Goal: Task Accomplishment & Management: Complete application form

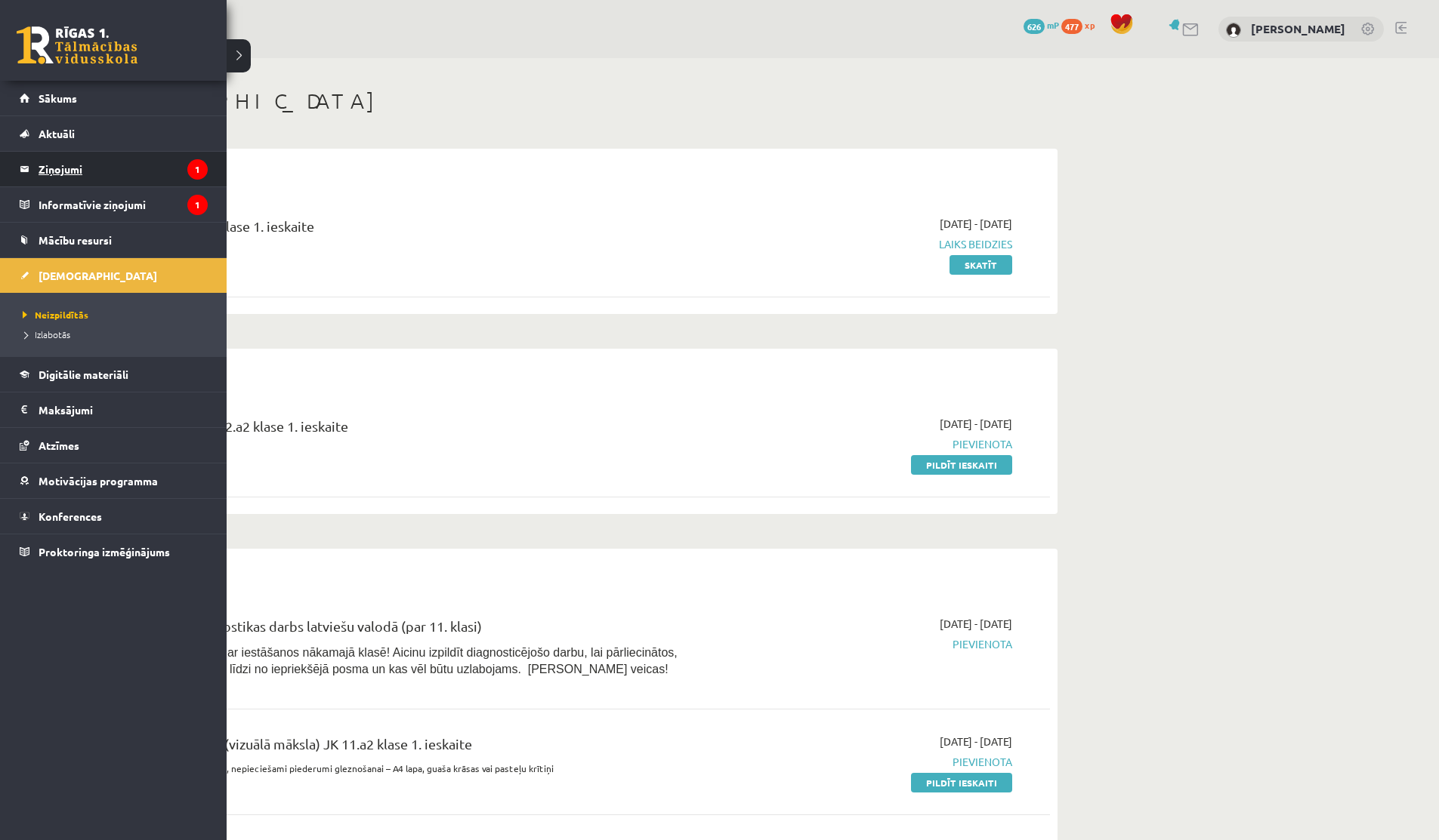
click at [64, 177] on legend "Ziņojumi 1" at bounding box center [123, 169] width 170 height 35
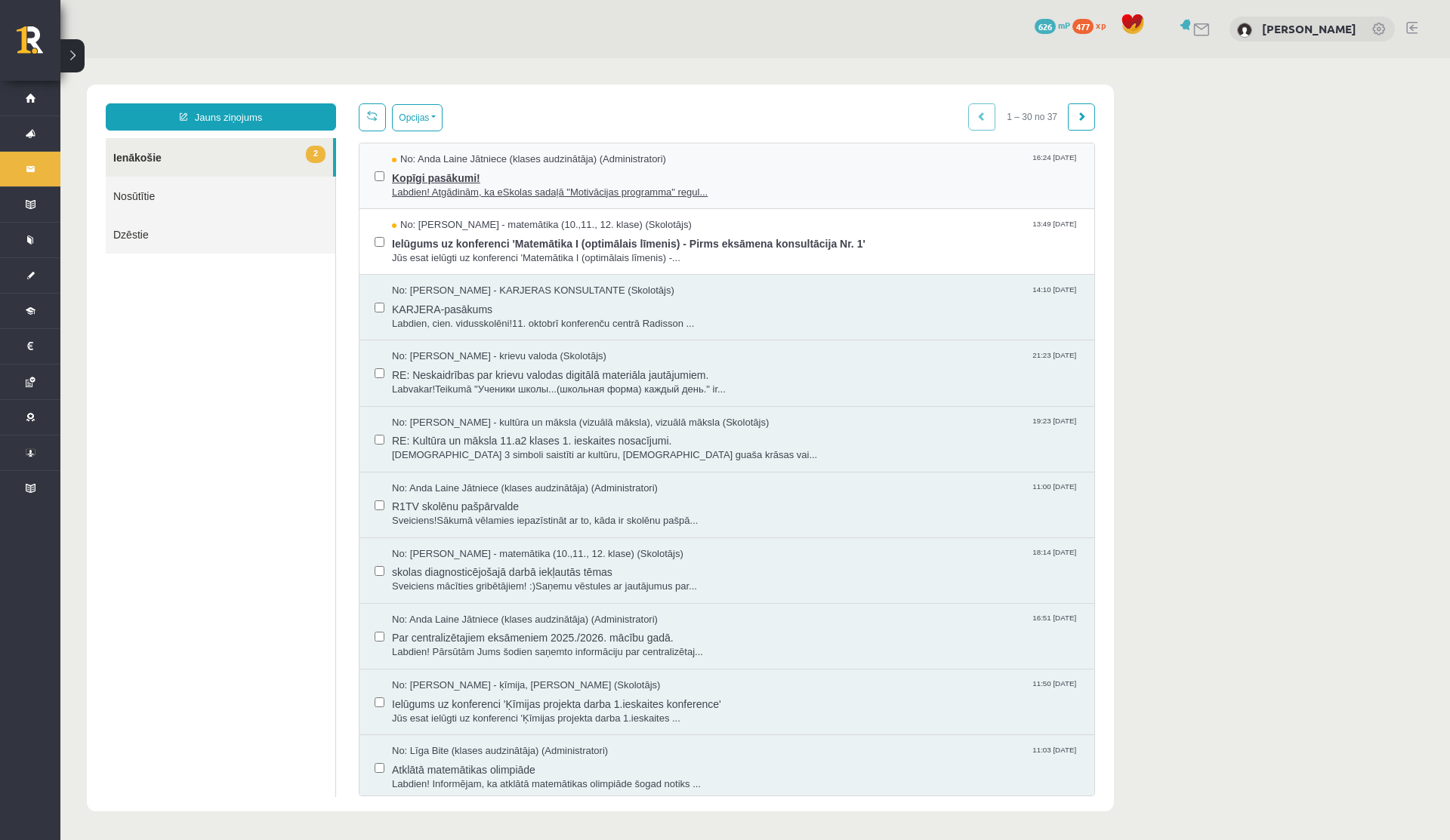
click at [456, 175] on span "Kopīgi pasākumi!" at bounding box center [735, 177] width 687 height 19
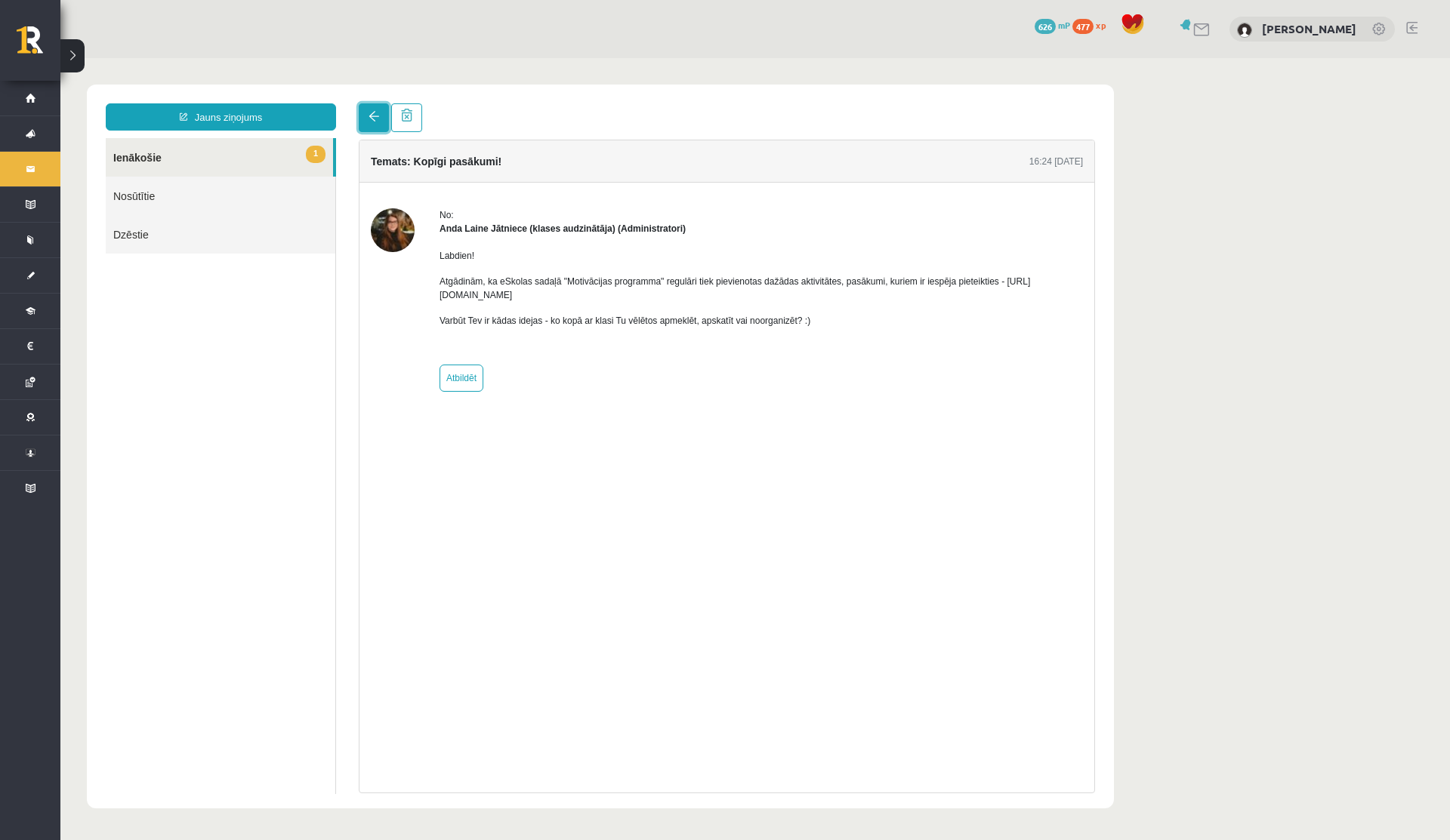
click at [374, 121] on span at bounding box center [373, 115] width 10 height 10
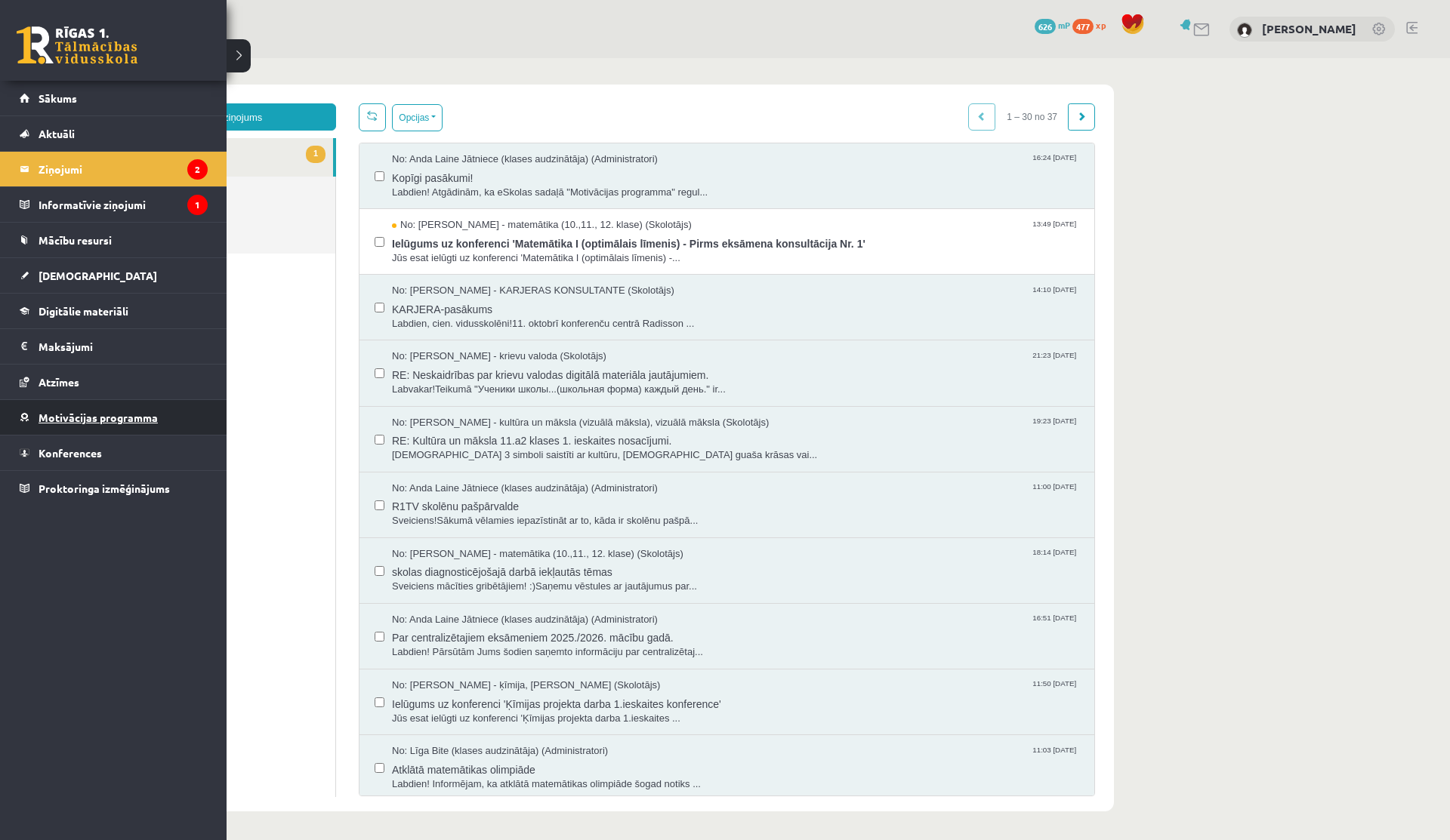
click at [100, 420] on span "Motivācijas programma" at bounding box center [98, 417] width 119 height 14
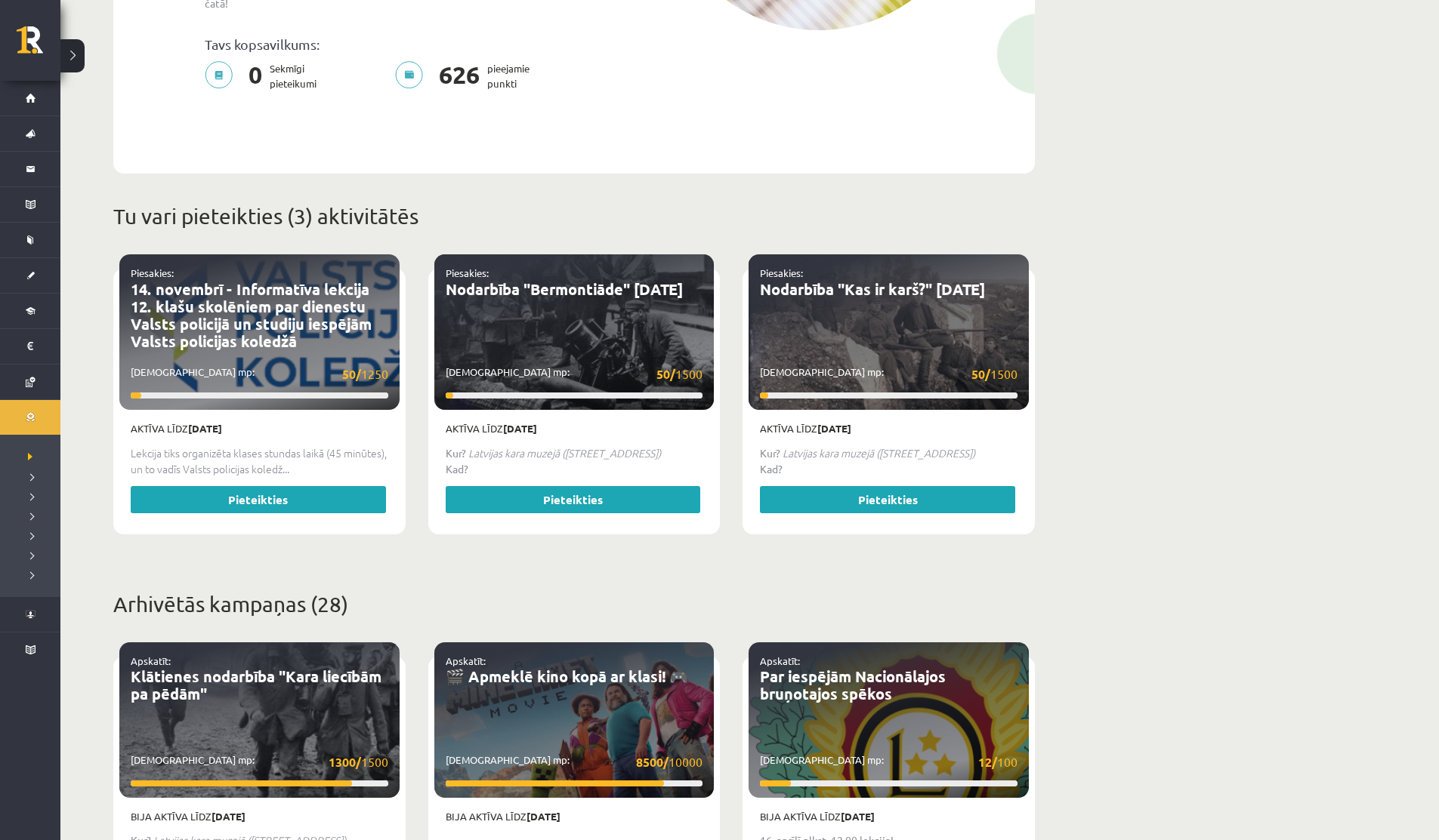
scroll to position [417, 0]
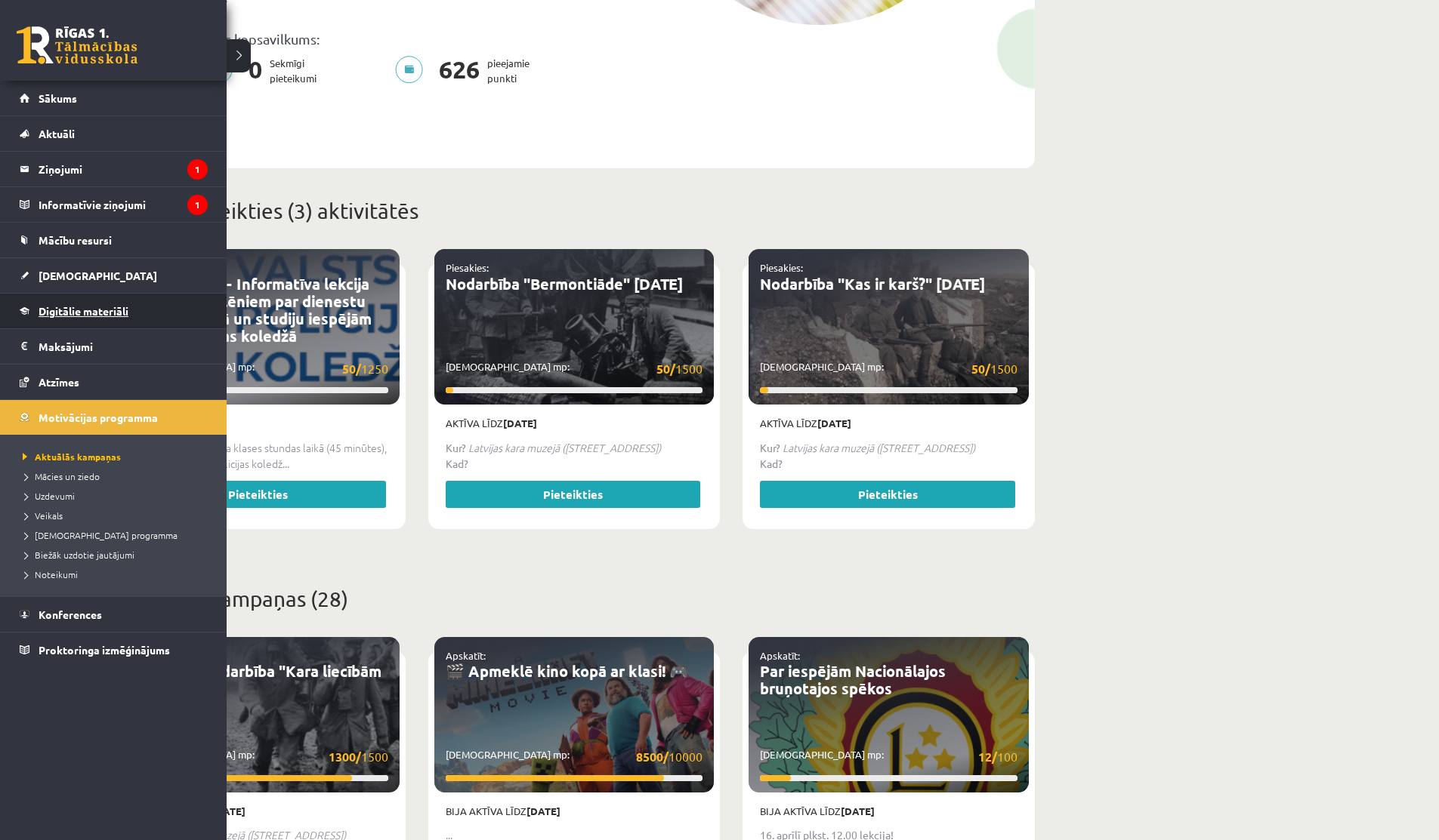
click at [49, 313] on span "Digitālie materiāli" at bounding box center [83, 310] width 90 height 14
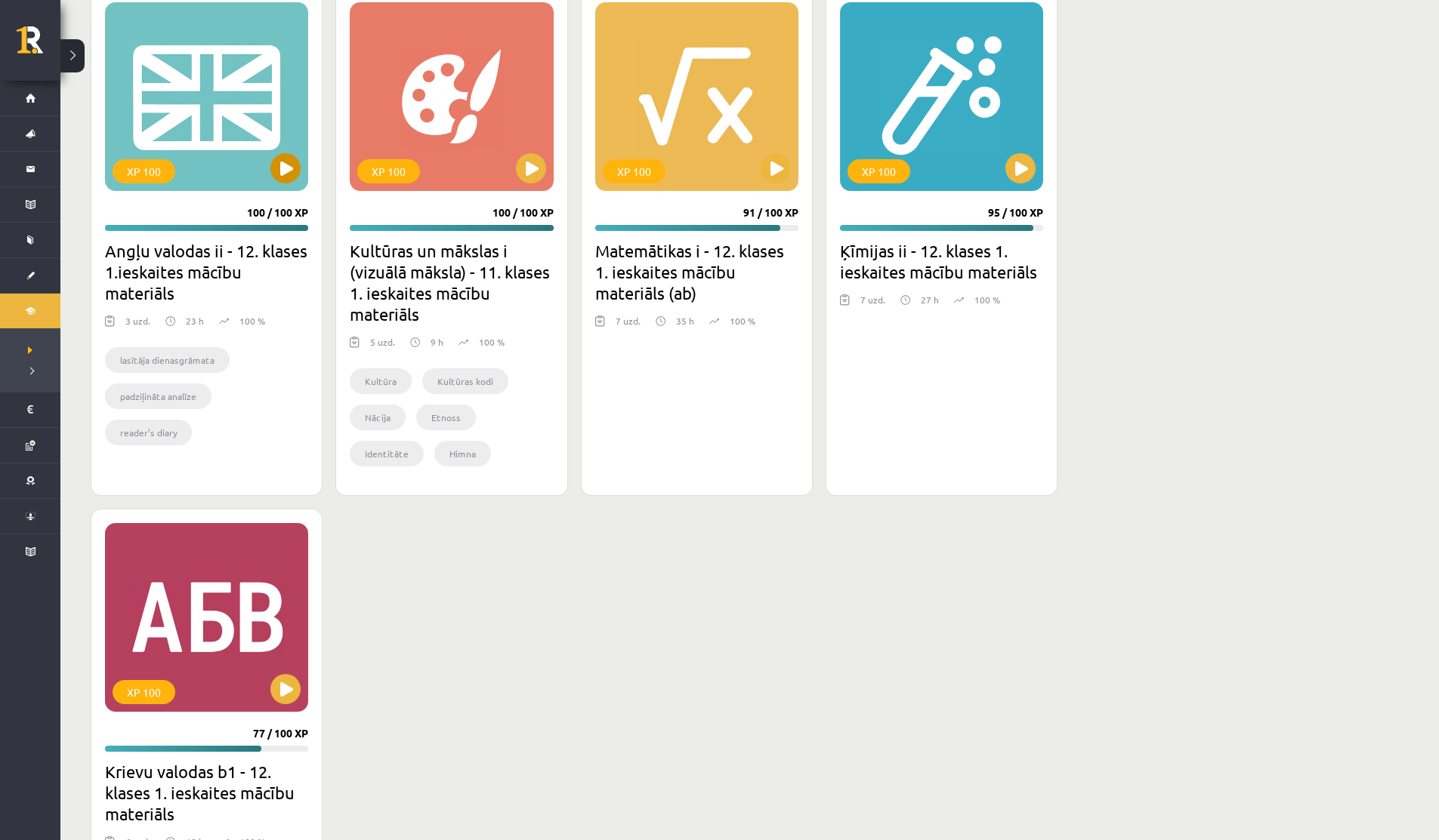
scroll to position [1085, 0]
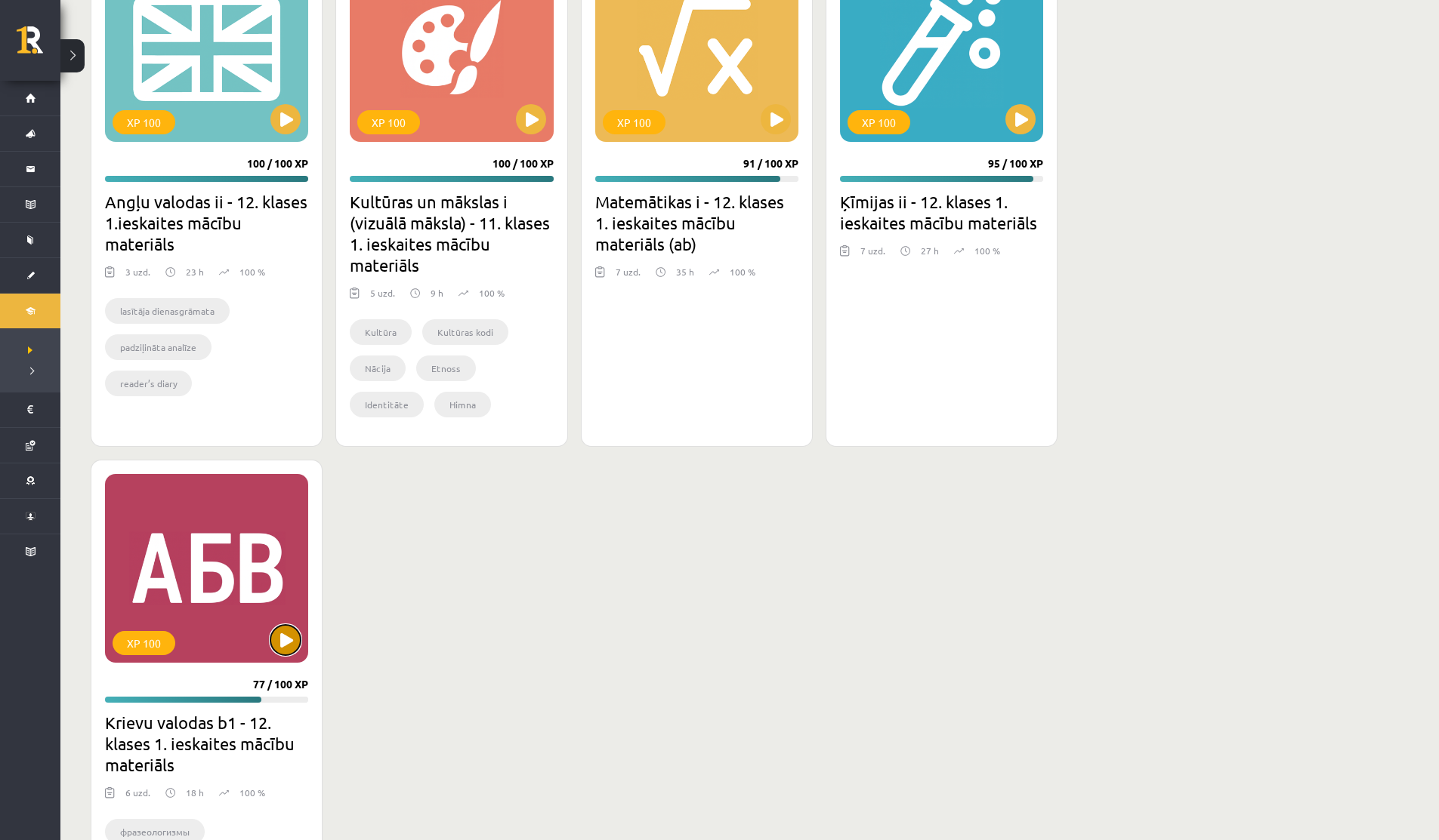
click at [291, 634] on button at bounding box center [286, 640] width 30 height 30
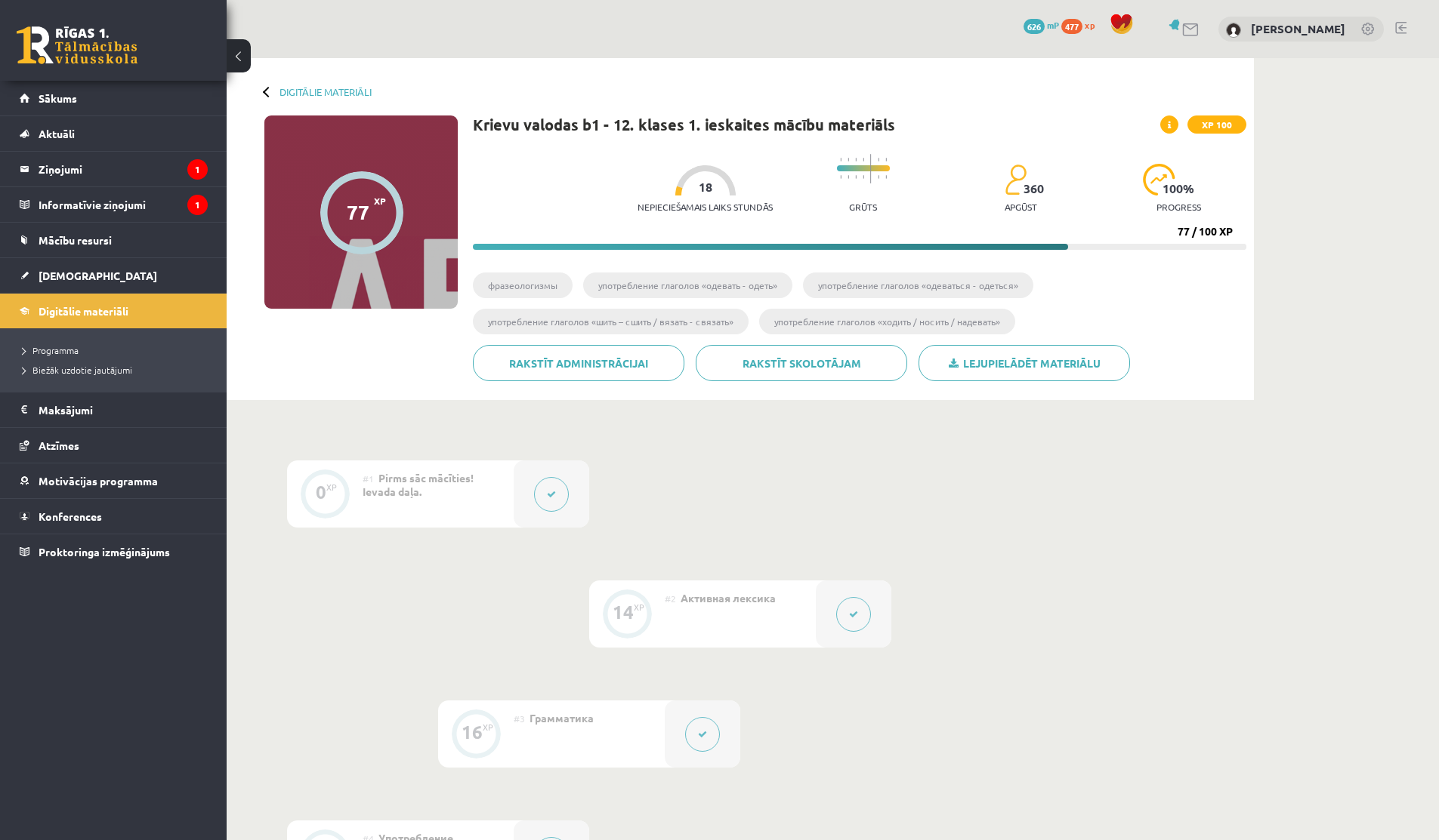
click at [845, 633] on div at bounding box center [853, 614] width 76 height 67
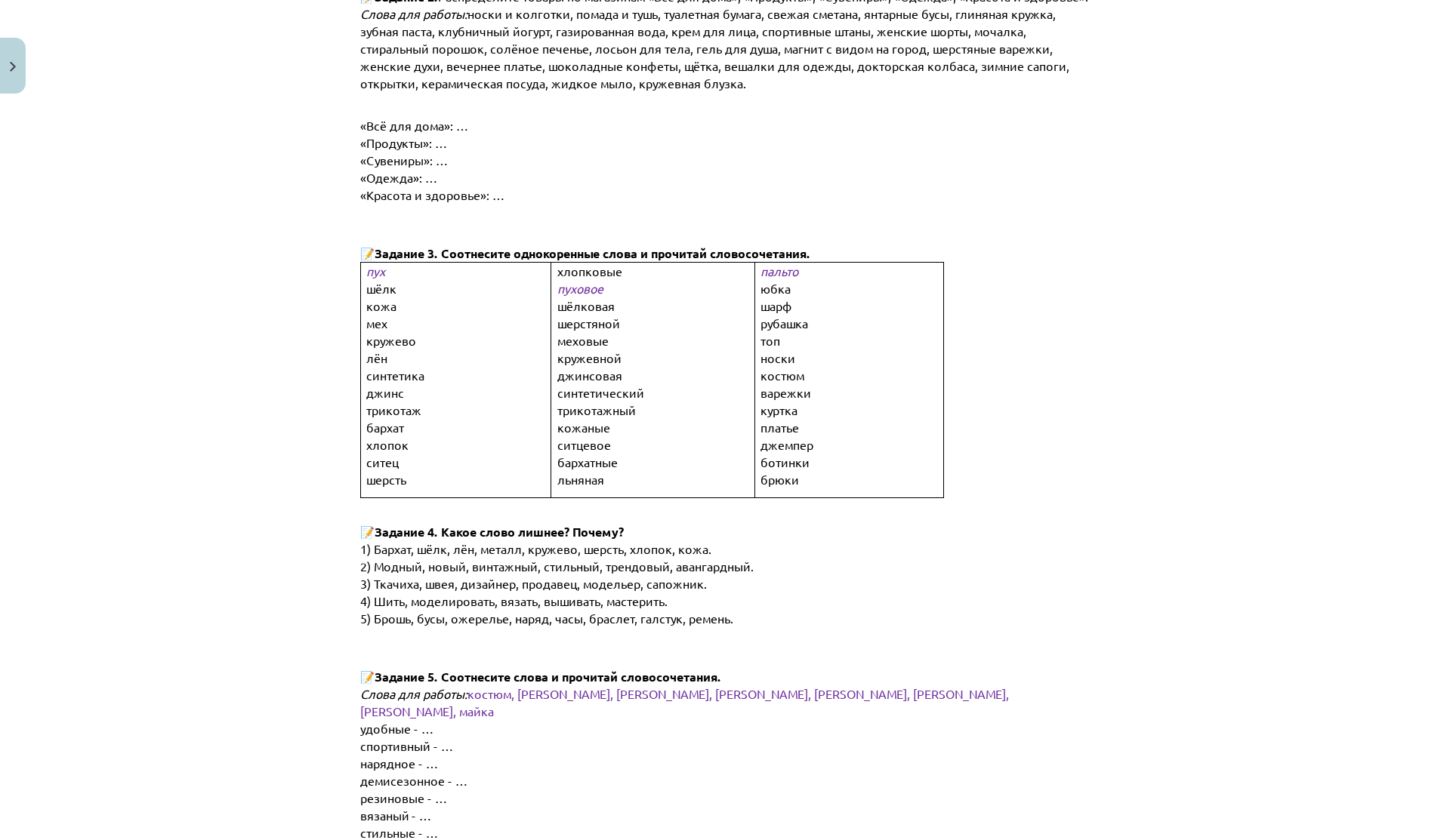
scroll to position [801, 0]
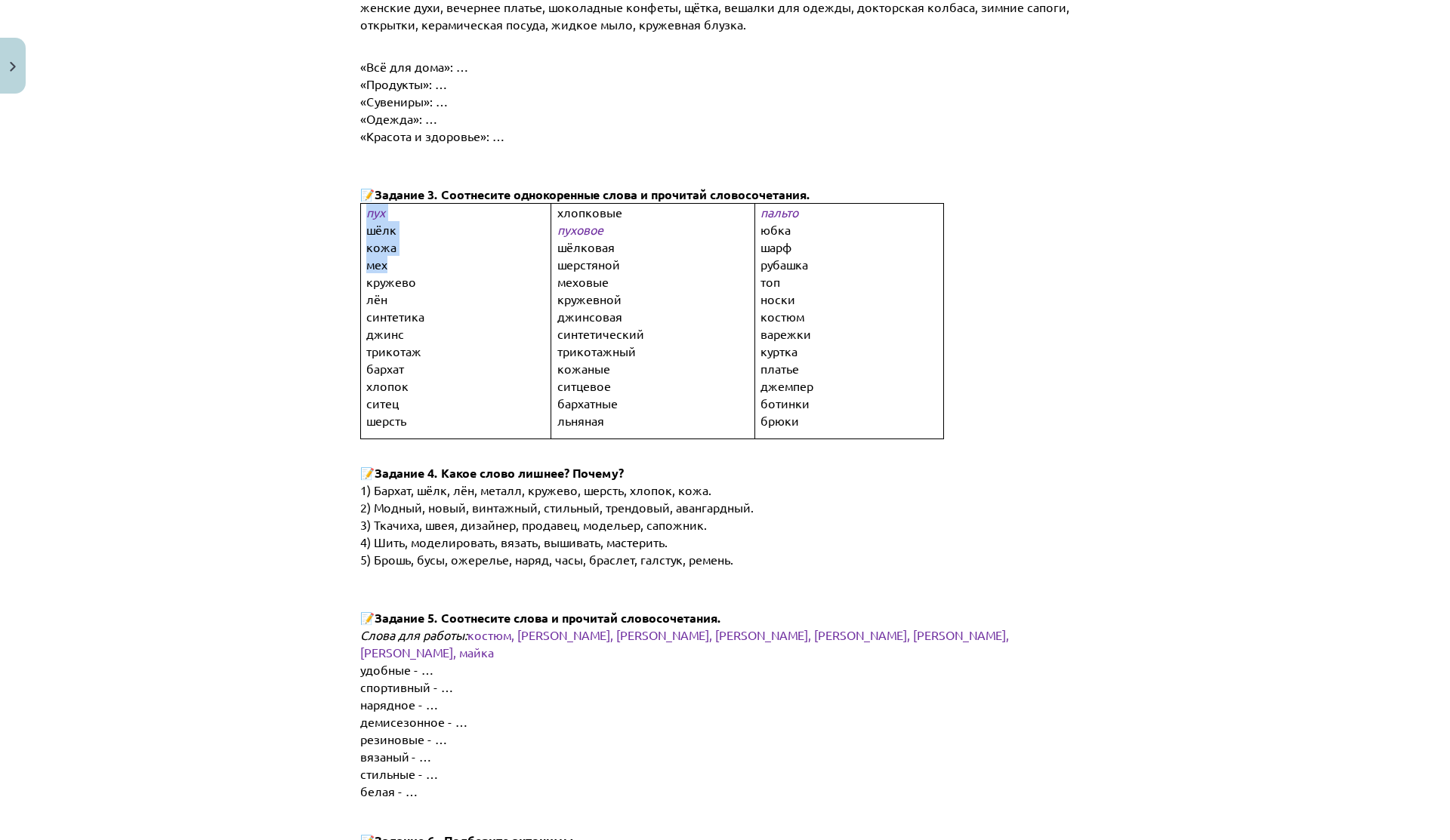
drag, startPoint x: 349, startPoint y: 251, endPoint x: 403, endPoint y: 251, distance: 54.0
click at [403, 251] on div "14 XP Saņemsi Sarežģīts 360 pilda Apraksts Uzdevums Palīdzība Бусы, вешалка, ве…" at bounding box center [724, 655] width 747 height 2712
click at [403, 256] on p "мех" at bounding box center [467, 265] width 203 height 18
drag, startPoint x: 363, startPoint y: 272, endPoint x: 400, endPoint y: 272, distance: 37.0
click at [400, 274] on span "кружево" at bounding box center [391, 281] width 50 height 15
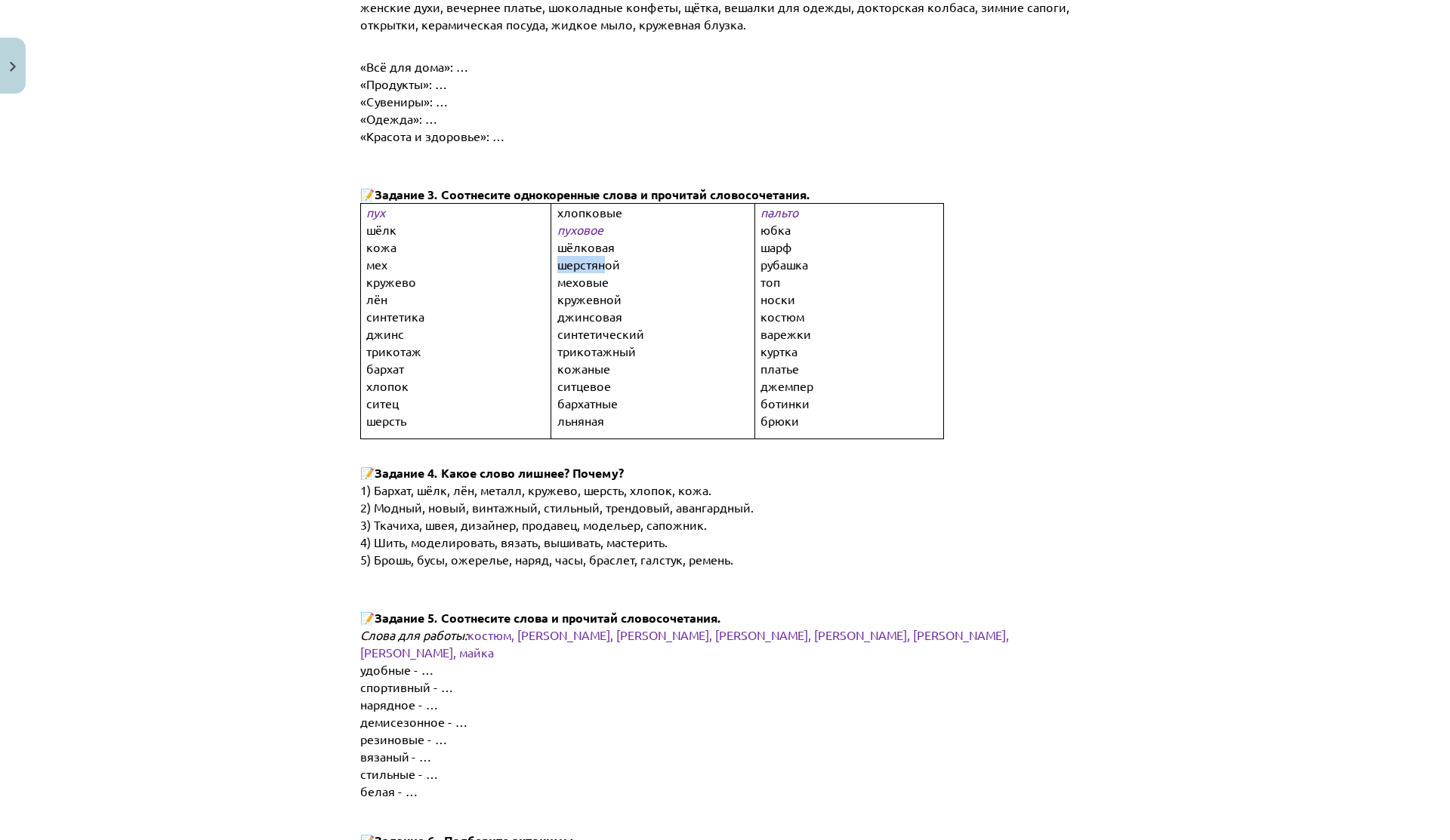
drag, startPoint x: 545, startPoint y: 256, endPoint x: 602, endPoint y: 259, distance: 57.1
click at [602, 259] on td "хлопковые пуховое шёлковая шерстяной меховые кружевной джинсовая синтетический …" at bounding box center [653, 321] width 203 height 235
click at [598, 257] on span "шерстяной" at bounding box center [588, 264] width 63 height 15
click at [557, 291] on span "кружевной" at bounding box center [589, 298] width 64 height 15
drag, startPoint x: 354, startPoint y: 280, endPoint x: 376, endPoint y: 286, distance: 22.8
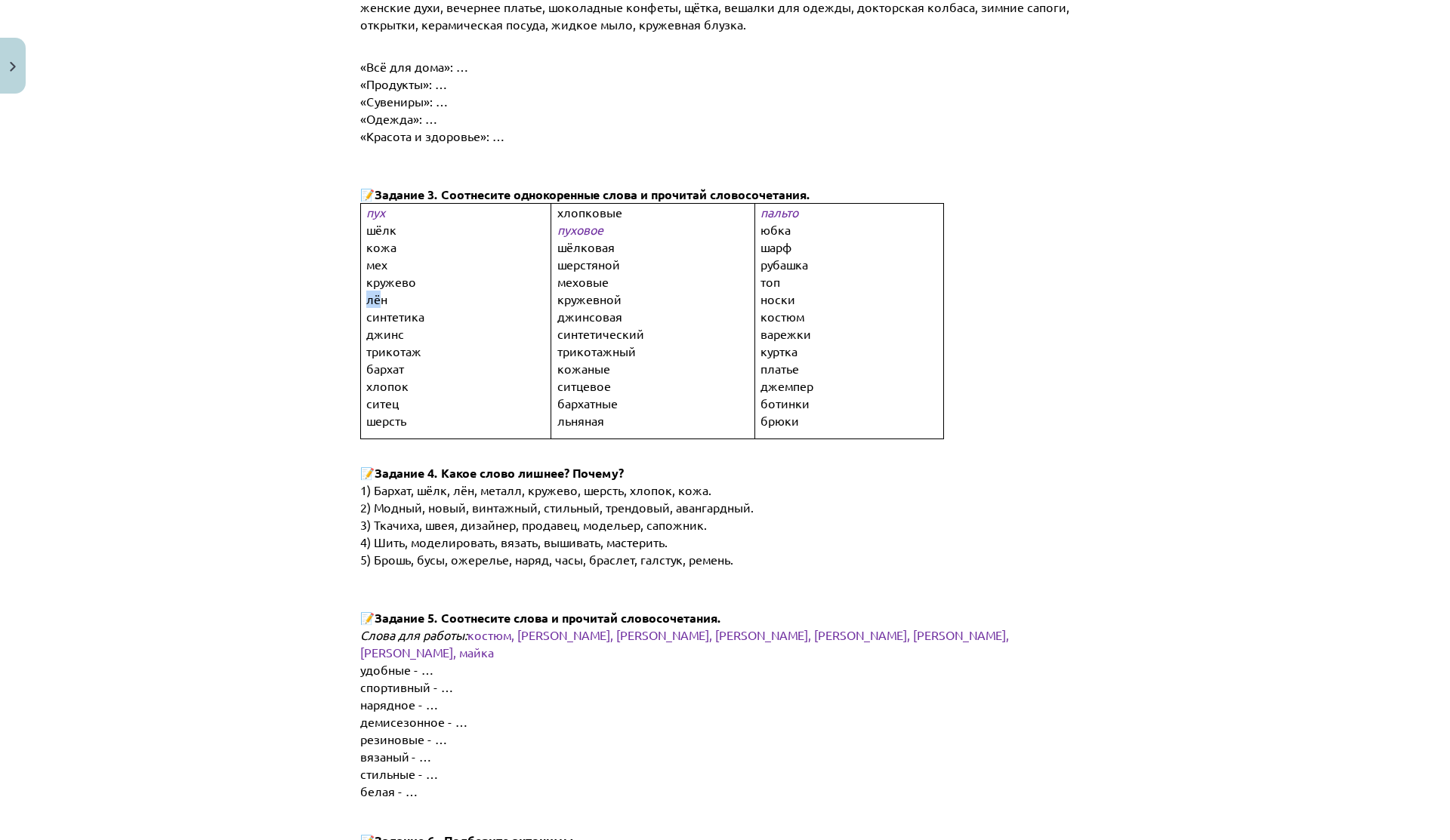
click at [376, 286] on td "пух шёлк кожа мех кружево лён синтетика джинс трикотаж бархат хлопок ситец шерс…" at bounding box center [456, 321] width 191 height 235
drag, startPoint x: 551, startPoint y: 411, endPoint x: 603, endPoint y: 414, distance: 52.1
click at [603, 413] on p "льняная" at bounding box center [665, 421] width 216 height 18
click at [557, 413] on span "льняная" at bounding box center [580, 420] width 47 height 15
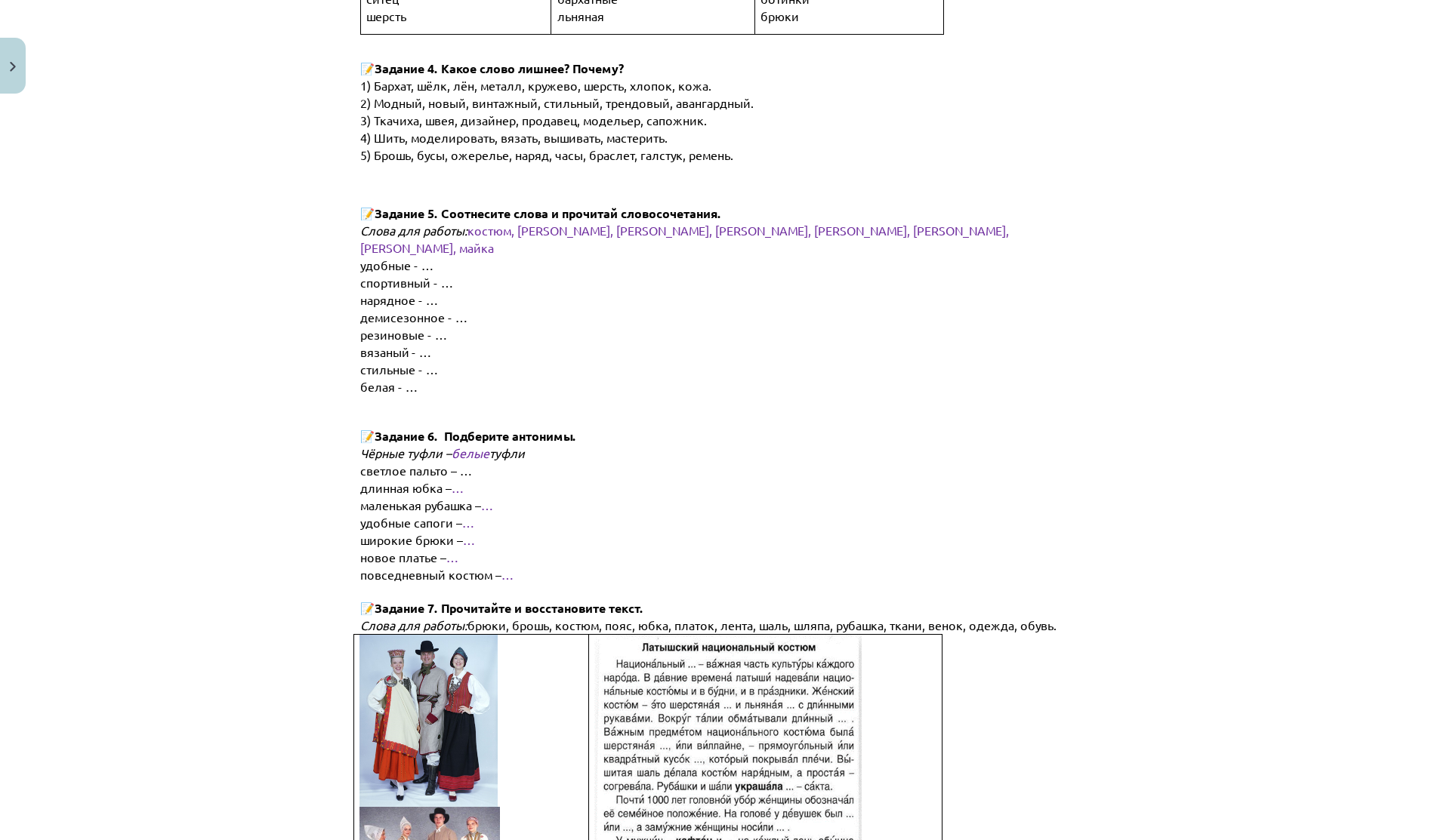
scroll to position [1212, 0]
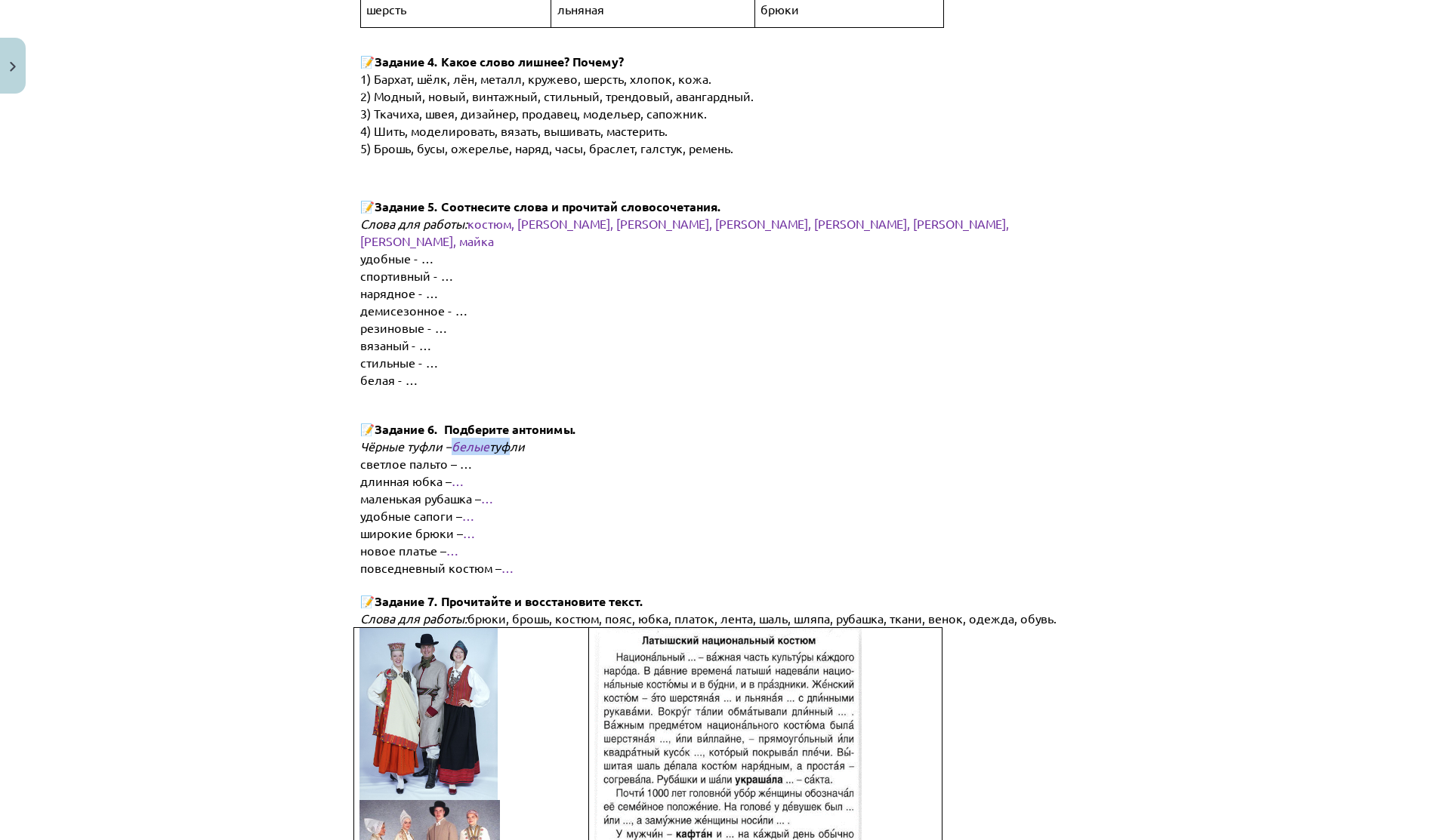
drag, startPoint x: 444, startPoint y: 413, endPoint x: 509, endPoint y: 413, distance: 65.0
click at [509, 440] on b "Чёрные туфли – белые туфли" at bounding box center [442, 446] width 165 height 14
click at [509, 438] on span "туфли" at bounding box center [507, 445] width 36 height 15
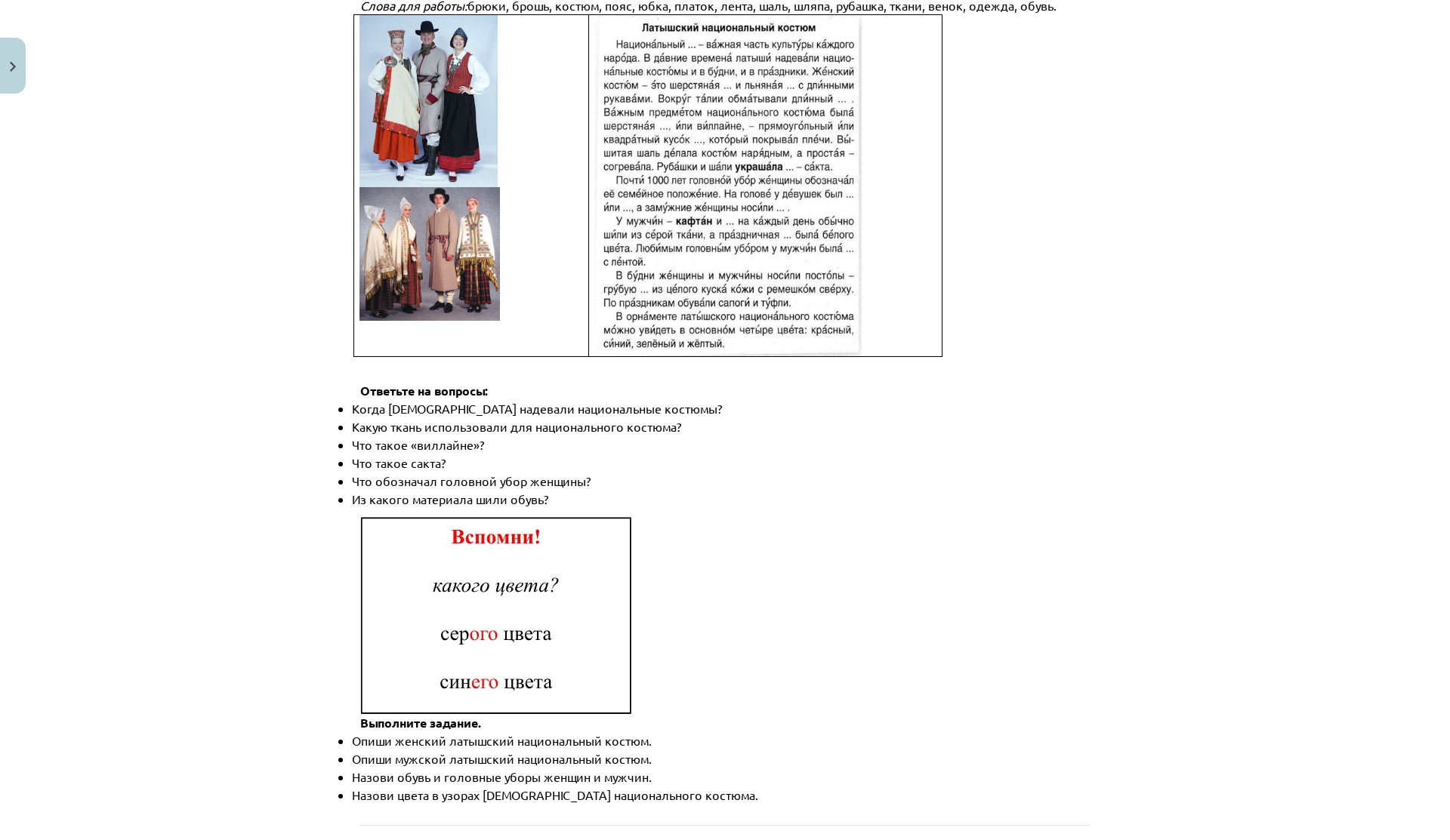
scroll to position [1972, 0]
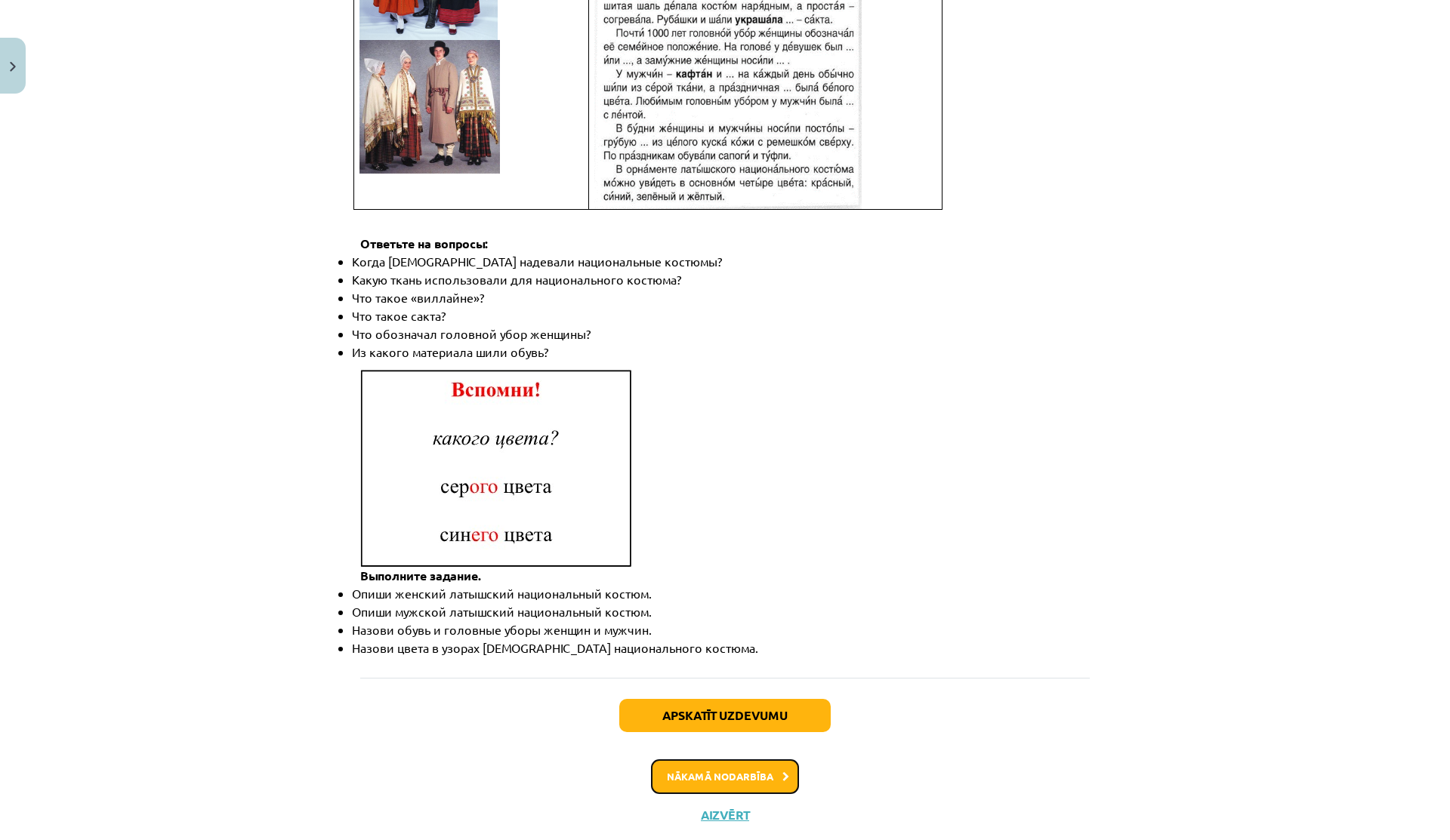
click at [661, 760] on button "Nākamā nodarbība" at bounding box center [725, 777] width 148 height 35
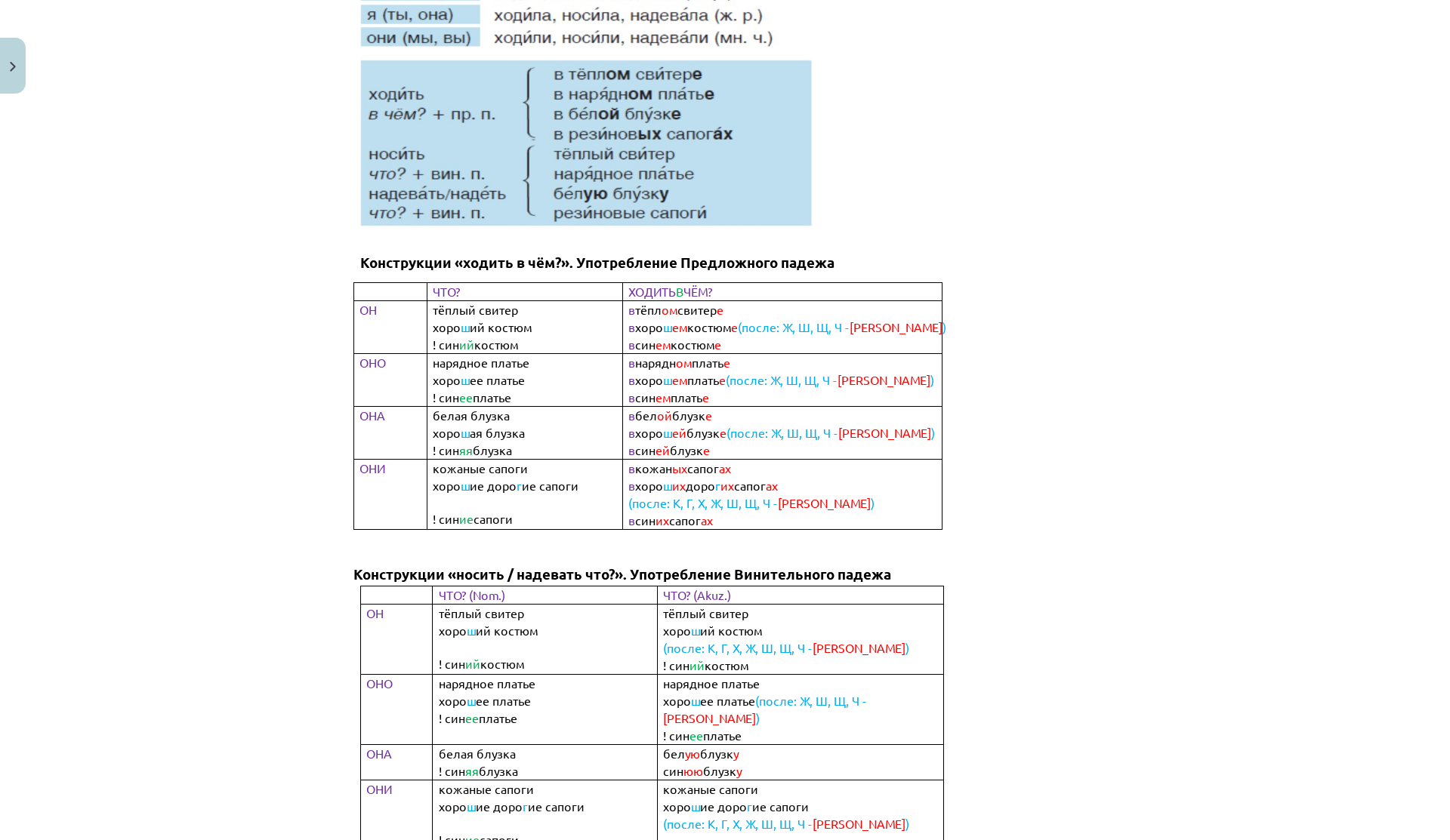
scroll to position [566, 0]
drag, startPoint x: 625, startPoint y: 308, endPoint x: 720, endPoint y: 308, distance: 95.0
click at [720, 308] on b "в тёпл ом свитер е" at bounding box center [676, 310] width 95 height 14
click at [720, 308] on span "е" at bounding box center [719, 310] width 7 height 15
drag, startPoint x: 620, startPoint y: 332, endPoint x: 719, endPoint y: 328, distance: 99.1
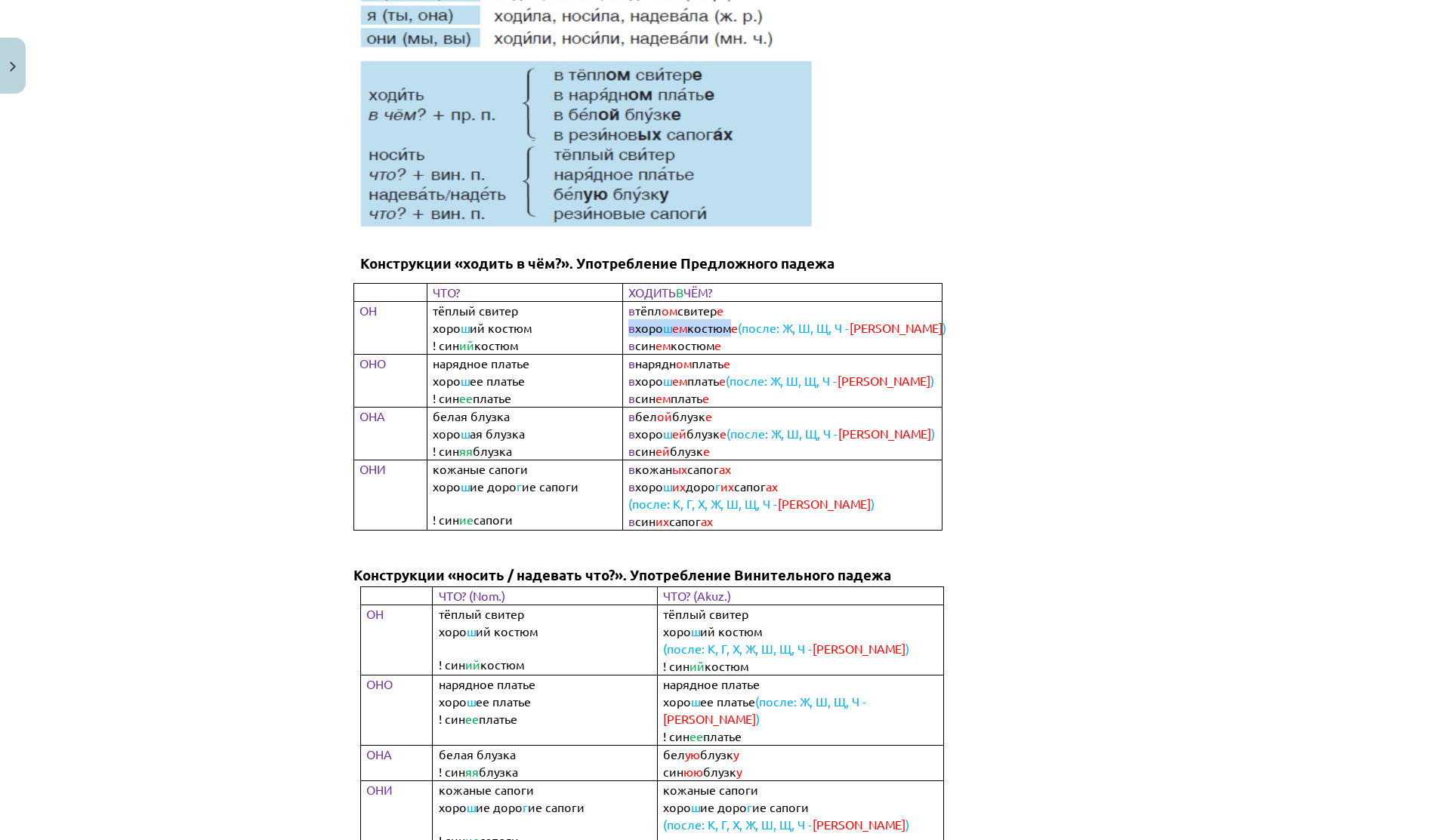
click at [719, 328] on td "в тёпл ом свитер е в хоро ш ем костюм е (после: Ж, Ш, Щ, Ч - Е ) в син ем костю…" at bounding box center [782, 328] width 319 height 52
click at [715, 328] on span "костюм" at bounding box center [708, 327] width 44 height 15
drag, startPoint x: 668, startPoint y: 323, endPoint x: 684, endPoint y: 323, distance: 16.0
click at [684, 323] on b "в хоро ш ем костюм е (после: Ж, Ш, Щ, Ч - Е )" at bounding box center [786, 328] width 318 height 14
click at [687, 323] on span "костюм" at bounding box center [708, 327] width 44 height 15
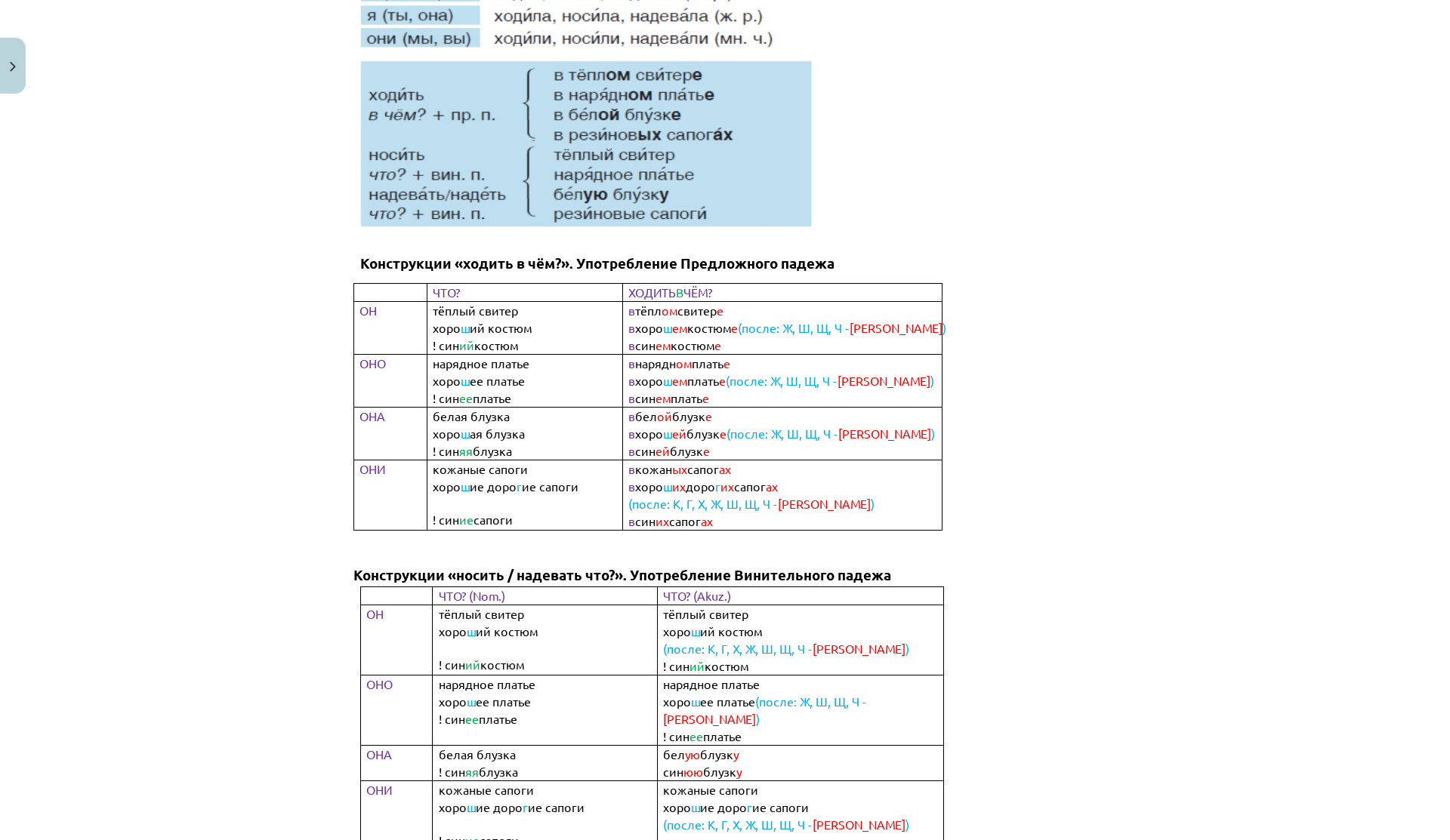
click at [710, 323] on span "костюм" at bounding box center [708, 327] width 44 height 15
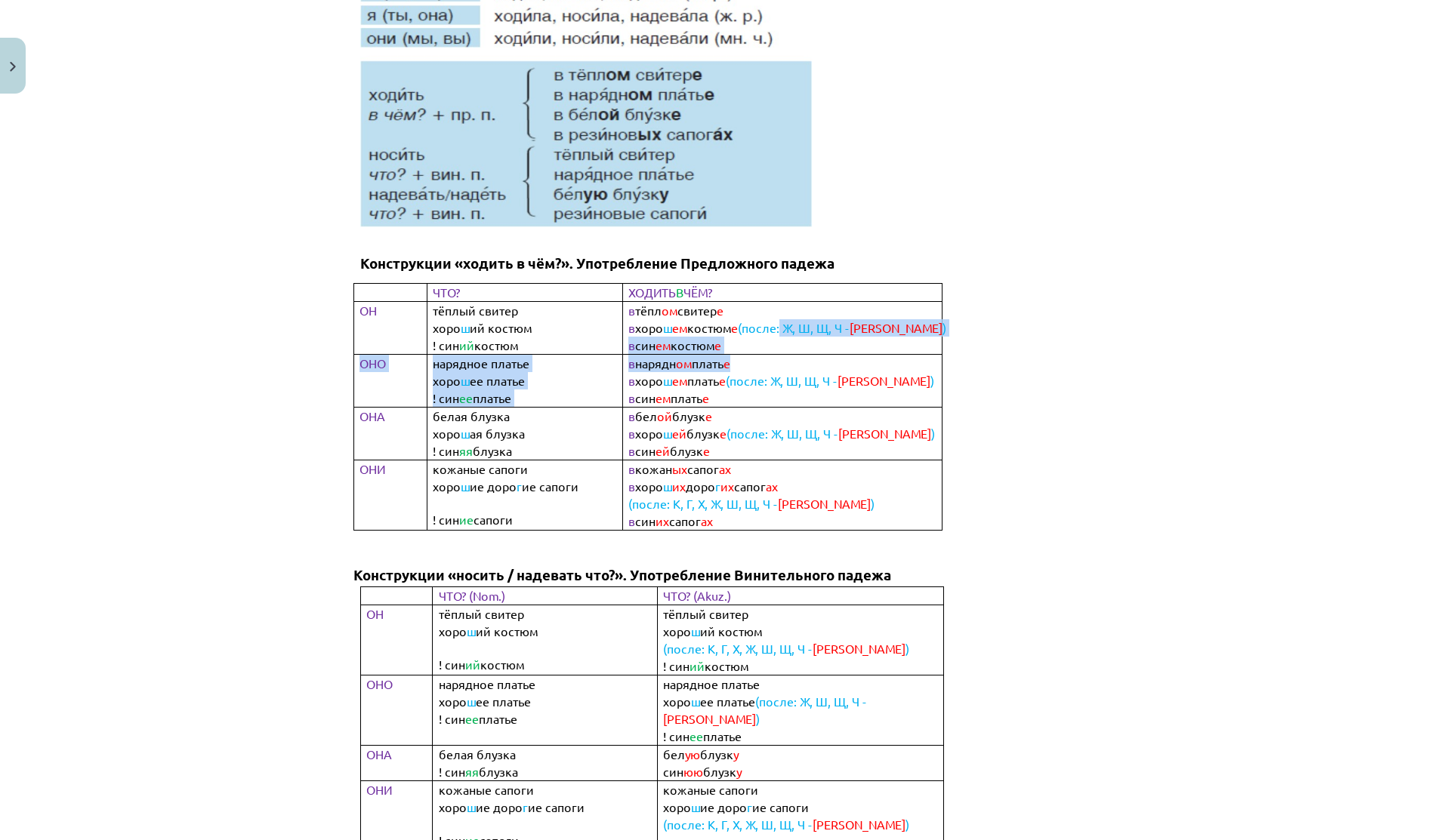
drag, startPoint x: 780, startPoint y: 327, endPoint x: 947, endPoint y: 364, distance: 171.0
click at [941, 364] on tbody "ЧТО? ХОДИТЬ В ЧЁМ? ОН тёплый свитер хоро ш ий костюм ! син ий костюм в тёпл ом …" at bounding box center [647, 406] width 588 height 247
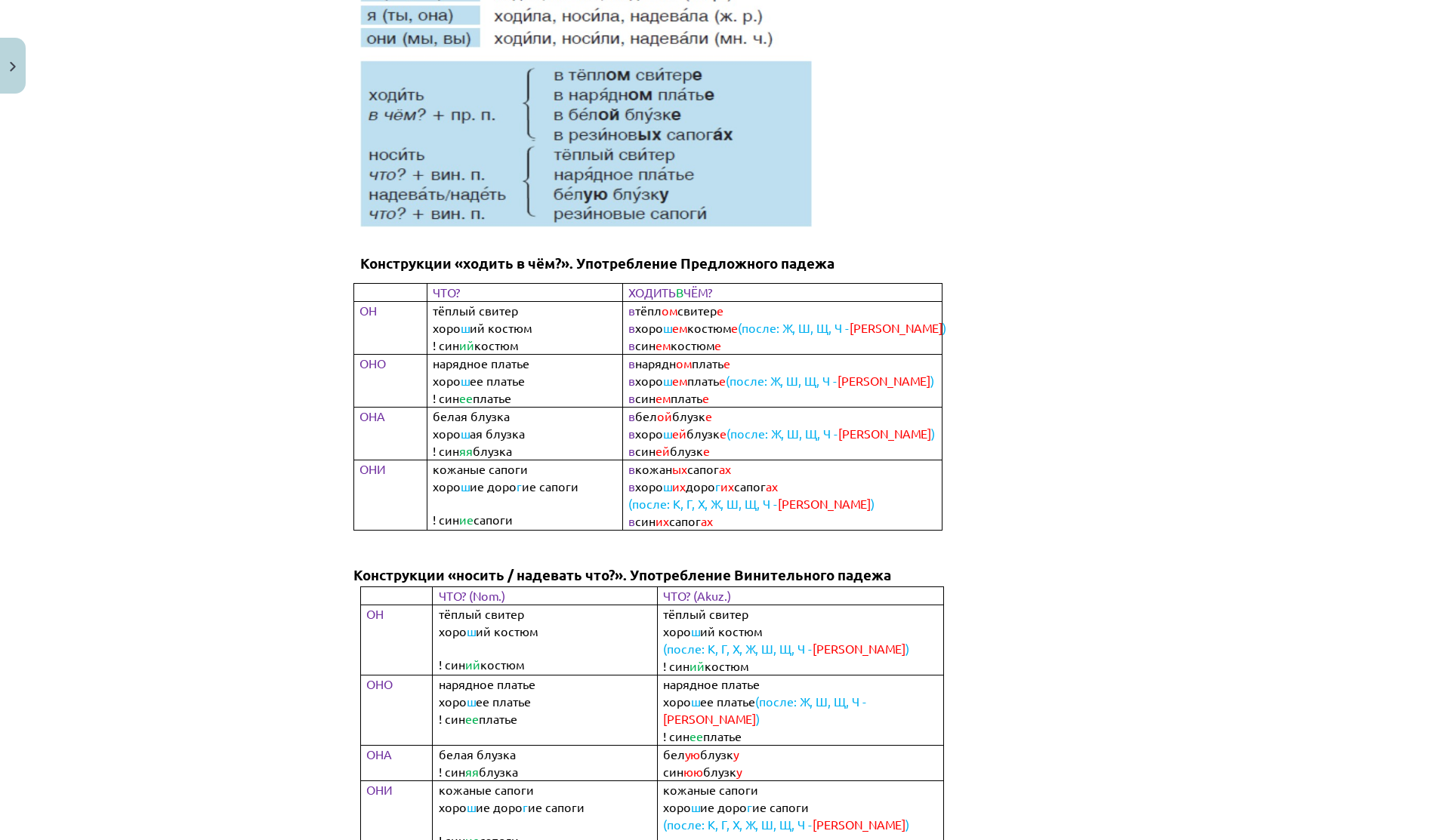
click at [884, 327] on p "в хоро ш ем костюм е (после: Ж, Ш, Щ, Ч - Е )" at bounding box center [794, 328] width 333 height 18
click at [808, 327] on span "(после: Ж, Ш, Щ, Ч -" at bounding box center [793, 327] width 111 height 15
drag, startPoint x: 667, startPoint y: 329, endPoint x: 676, endPoint y: 329, distance: 9.0
click at [676, 329] on b "в хоро ш ем костюм е (после: Ж, Ш, Щ, Ч - Е )" at bounding box center [786, 328] width 318 height 14
click at [676, 329] on span "ем" at bounding box center [680, 327] width 15 height 15
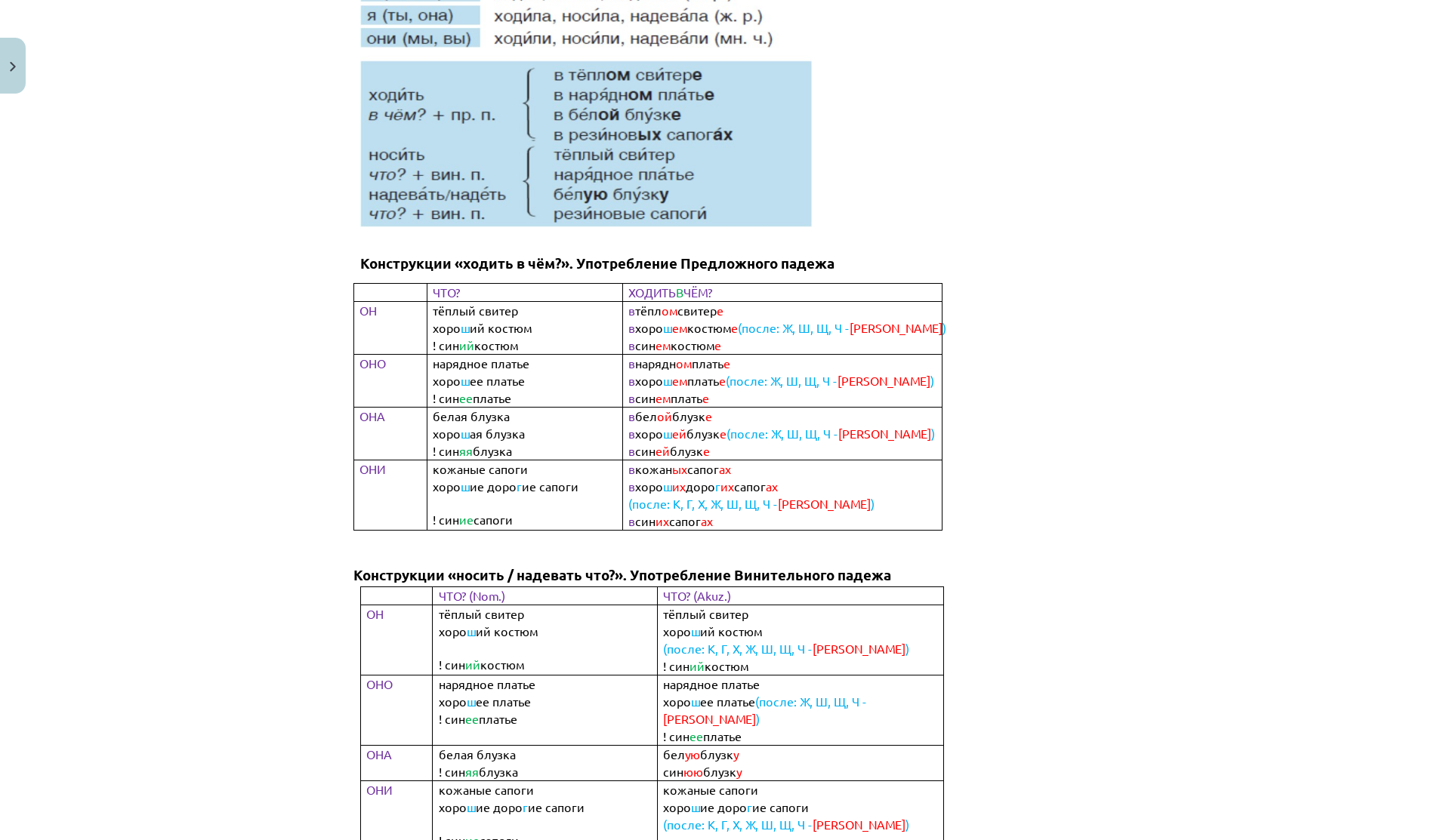
drag, startPoint x: 673, startPoint y: 384, endPoint x: 691, endPoint y: 383, distance: 18.0
click at [689, 384] on p "в хоро ш ем плать е (после: Ж, Ш, Щ, Ч - Е )" at bounding box center [794, 381] width 333 height 18
click at [691, 383] on p "в хоро ш ем плать е (после: Ж, Ш, Щ, Ч - Е )" at bounding box center [794, 381] width 333 height 18
drag, startPoint x: 700, startPoint y: 431, endPoint x: 723, endPoint y: 431, distance: 23.0
click at [722, 431] on b "в хоро ш ей блузк е (после: Ж, Ш, Щ, Ч - Е )" at bounding box center [781, 434] width 306 height 14
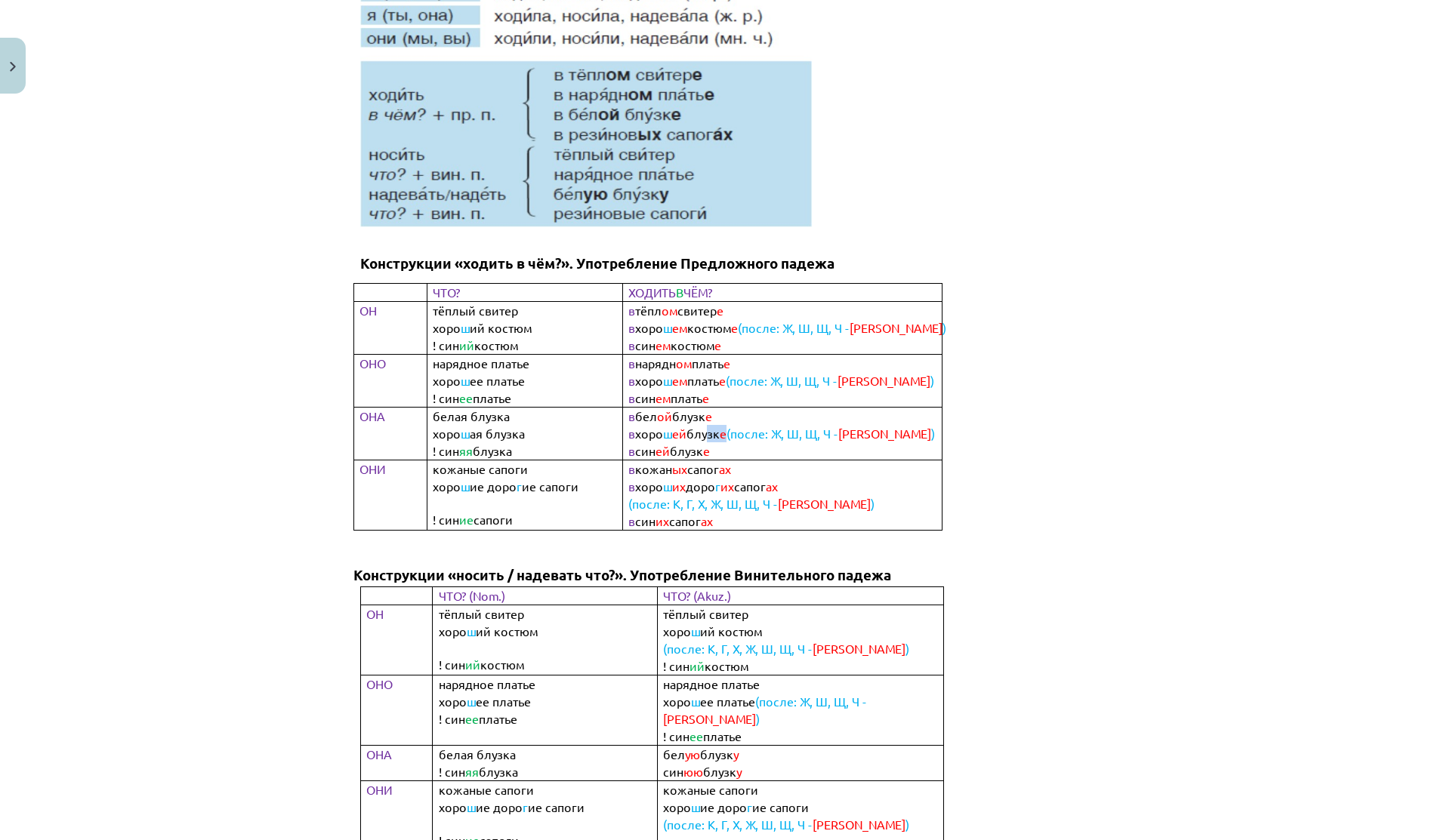
click at [723, 431] on span "е" at bounding box center [723, 433] width 7 height 15
drag, startPoint x: 658, startPoint y: 434, endPoint x: 676, endPoint y: 434, distance: 18.0
click at [676, 434] on b "в хоро ш ей блузк е (после: Ж, Ш, Щ, Ч - Е )" at bounding box center [781, 434] width 306 height 14
click at [676, 434] on span "ей" at bounding box center [680, 433] width 14 height 15
click at [658, 348] on span "ем" at bounding box center [663, 344] width 15 height 15
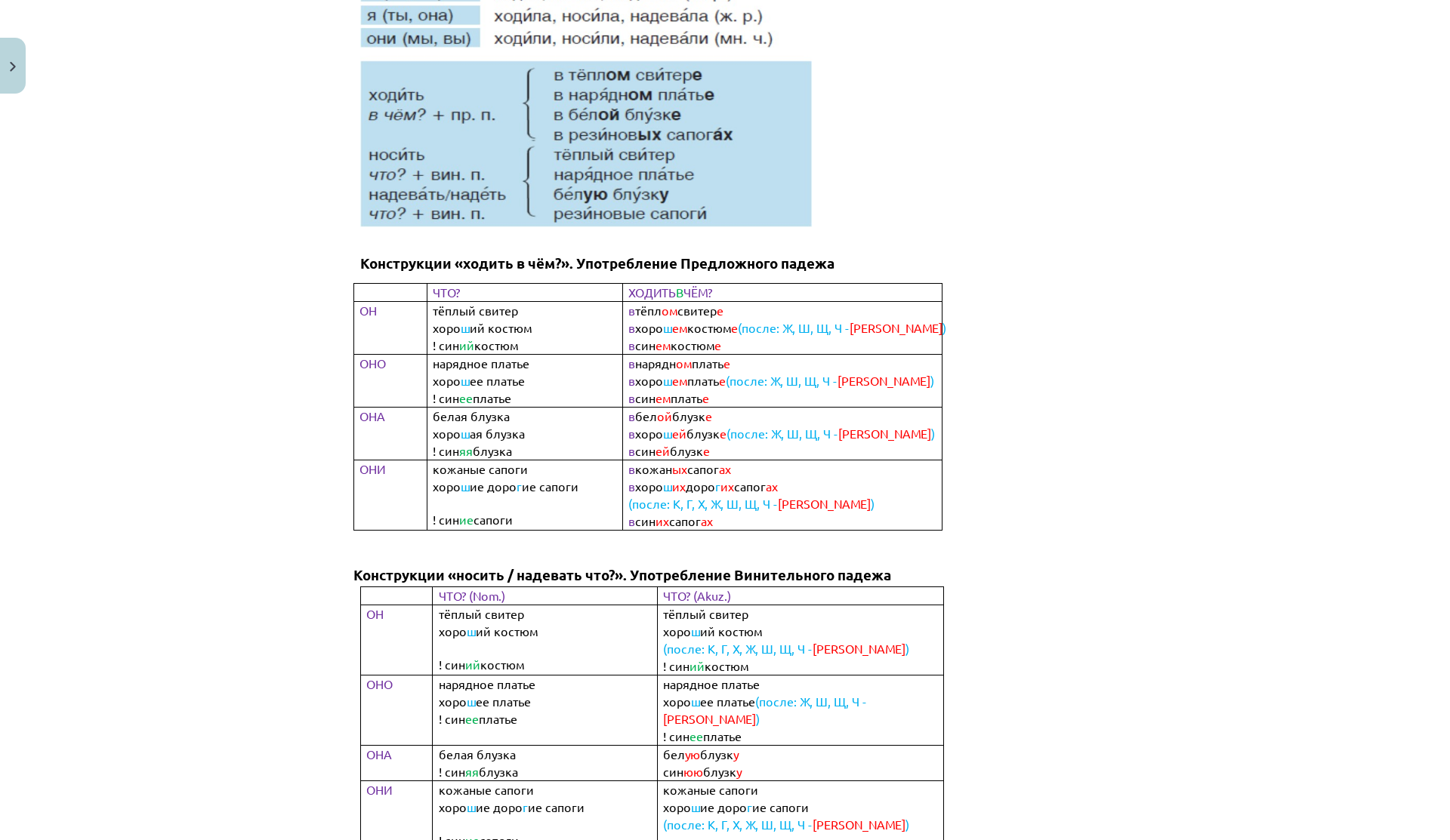
click at [656, 446] on span "ей" at bounding box center [663, 450] width 14 height 15
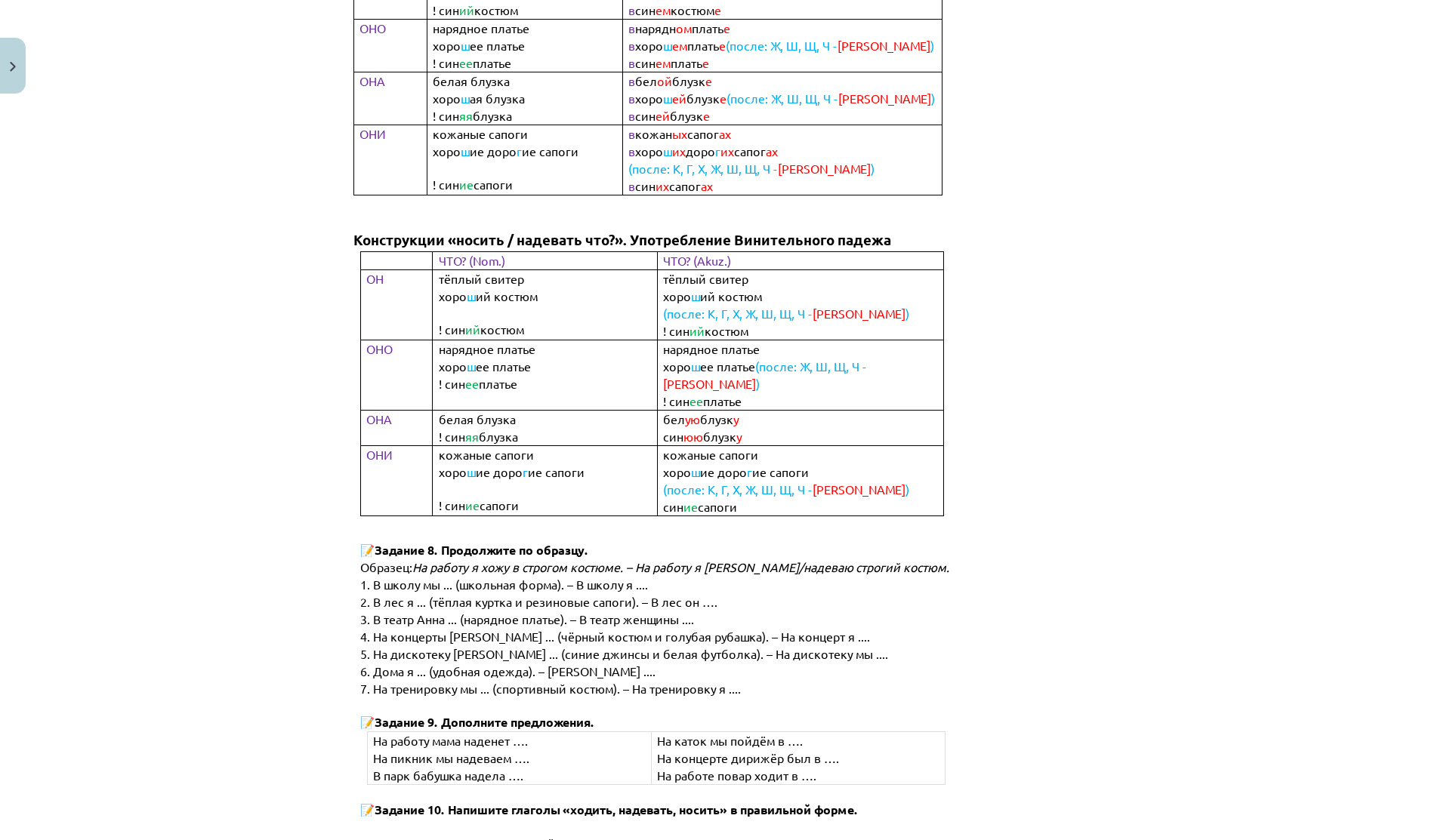
scroll to position [0, 0]
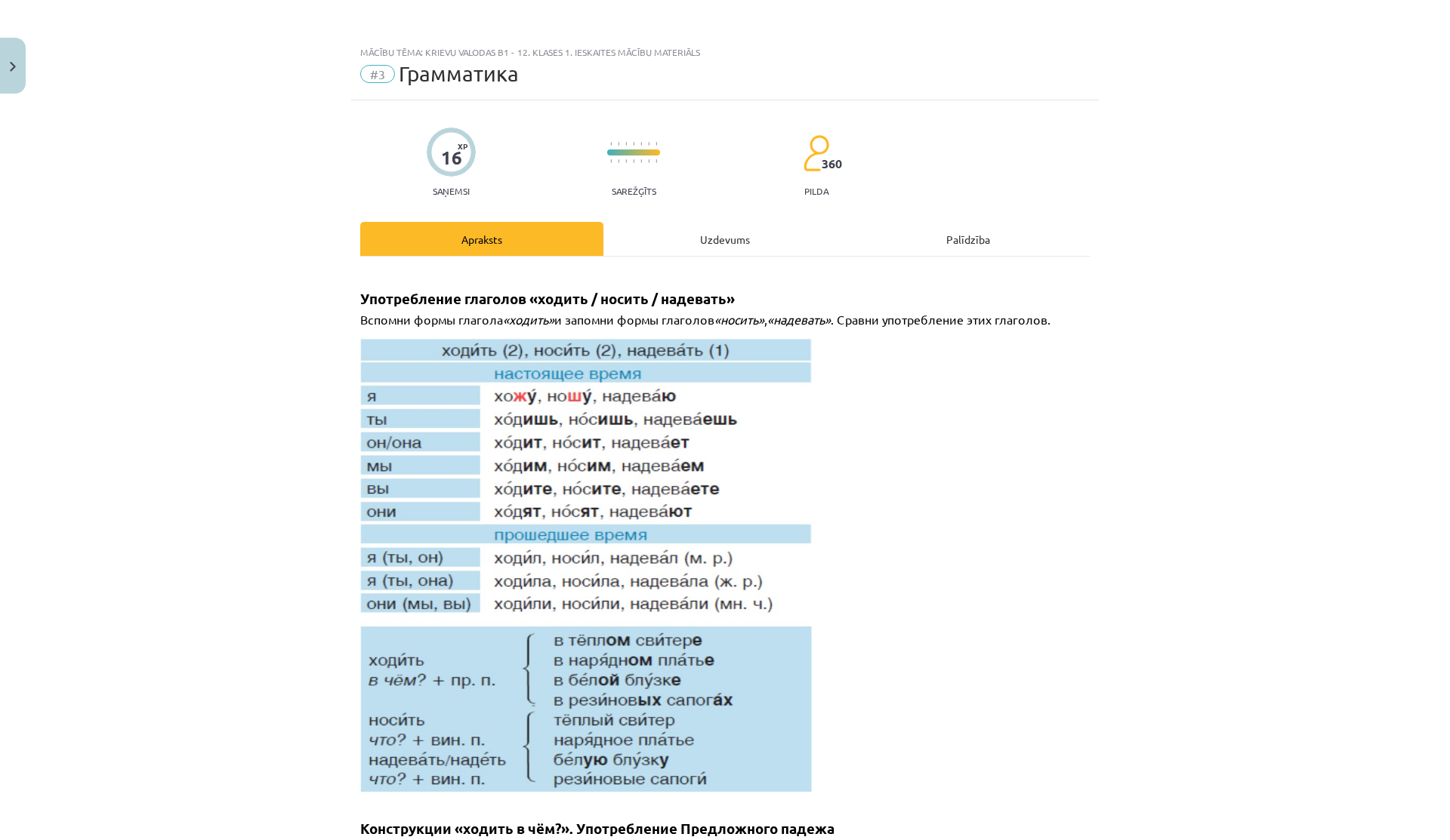
click at [489, 390] on img at bounding box center [587, 565] width 453 height 455
drag, startPoint x: 510, startPoint y: 395, endPoint x: 583, endPoint y: 414, distance: 75.4
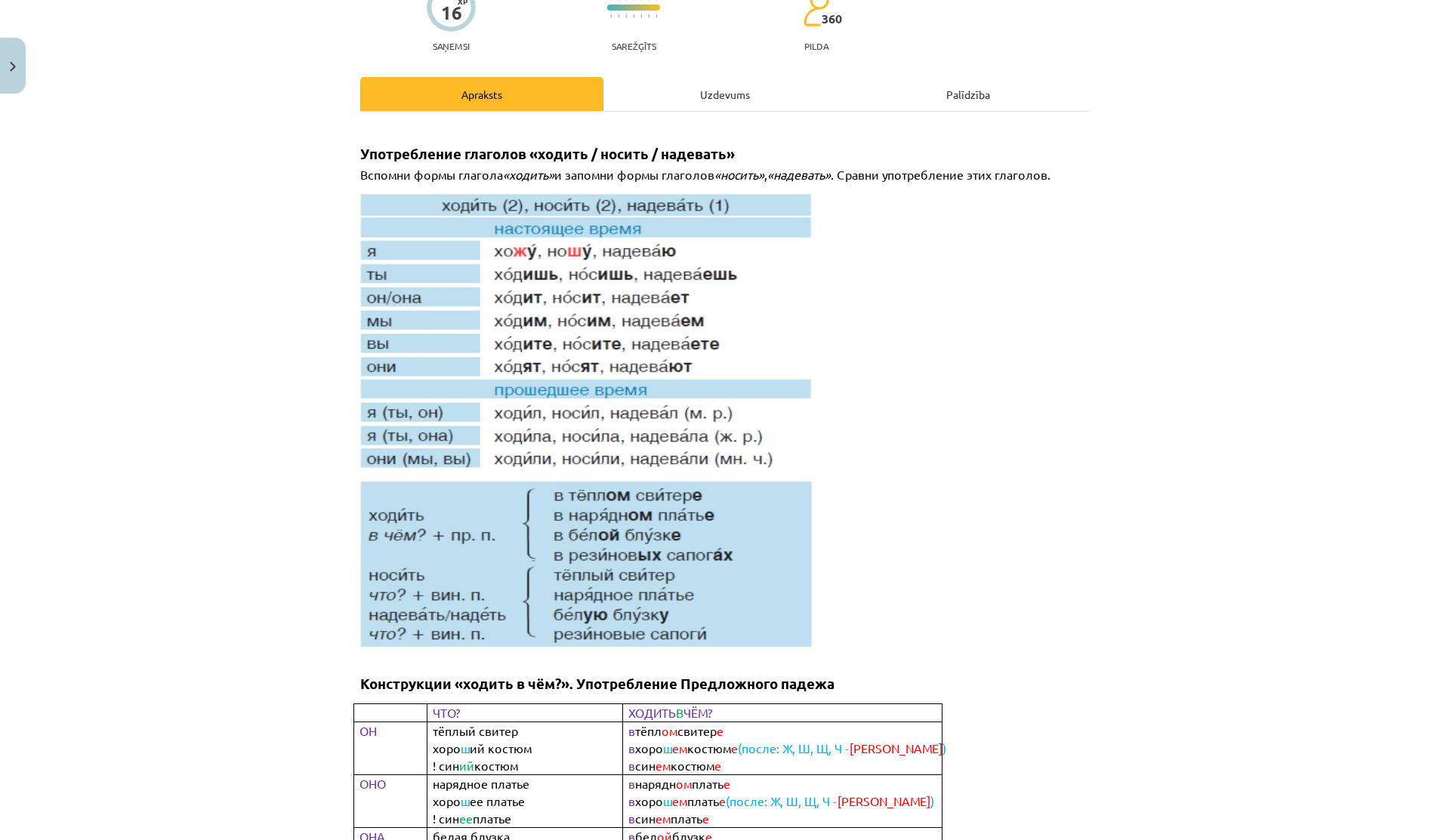
scroll to position [177, 0]
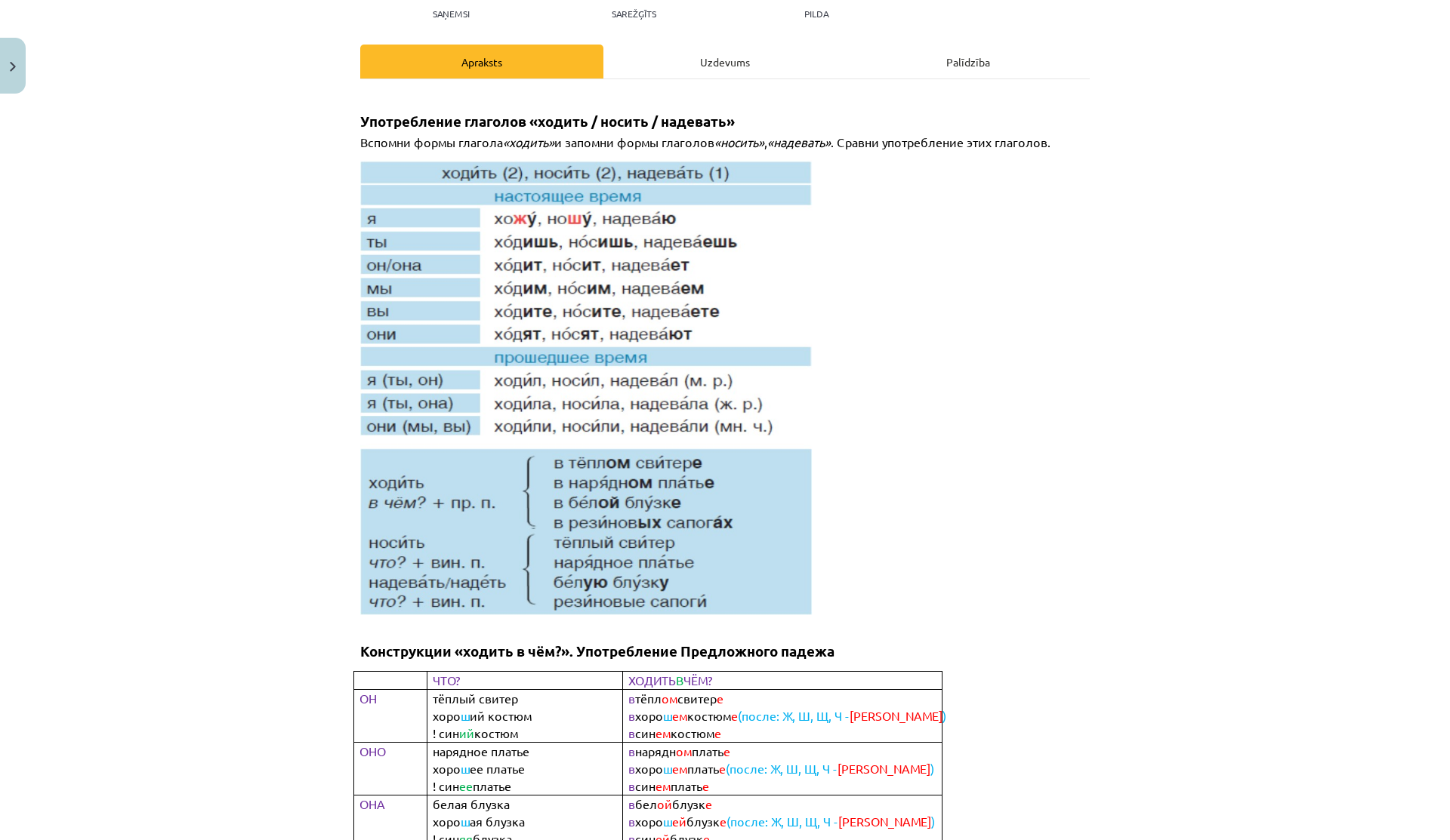
click at [740, 317] on img at bounding box center [587, 387] width 453 height 455
click at [470, 346] on img at bounding box center [587, 387] width 453 height 455
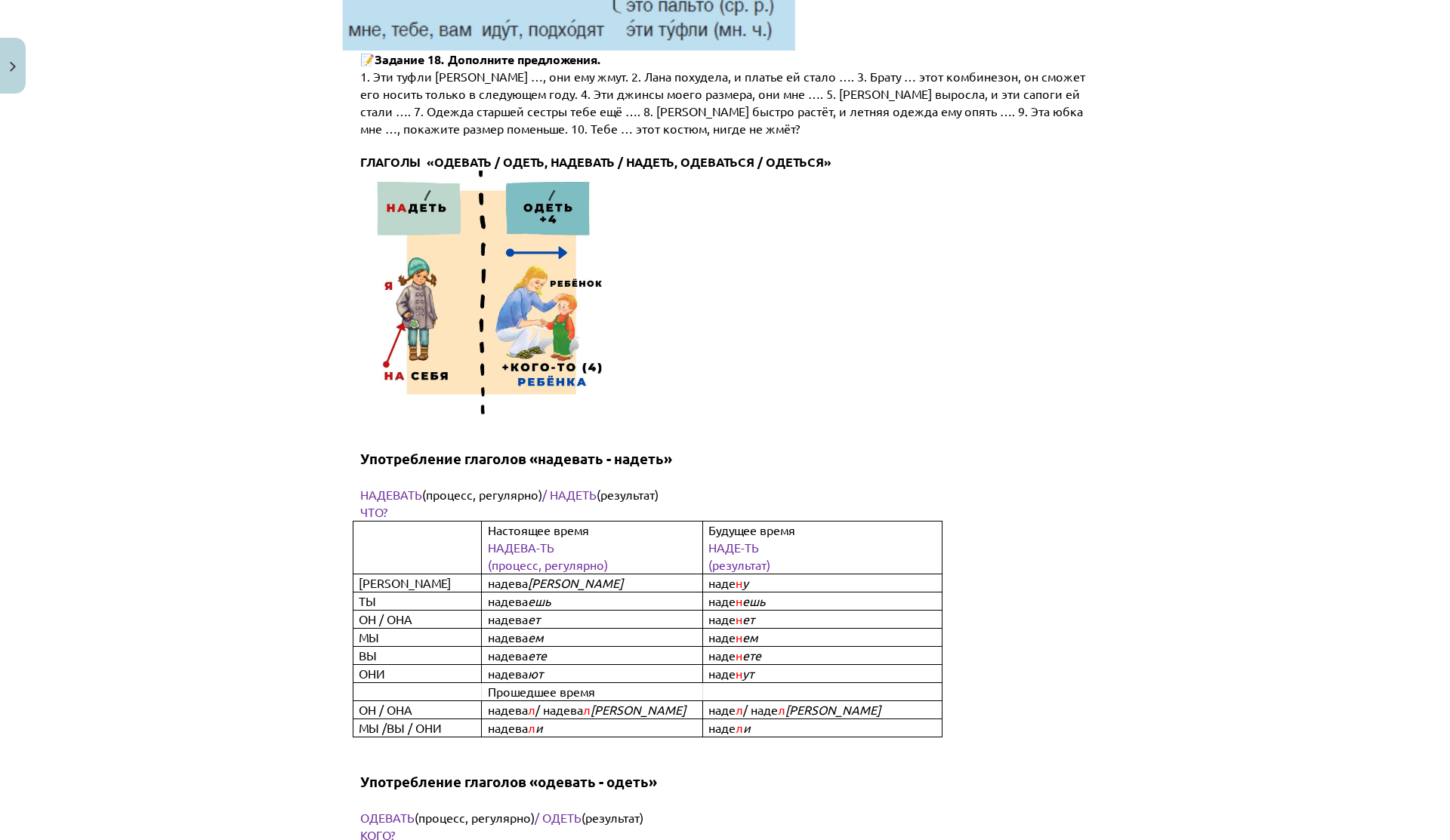
scroll to position [4416, 0]
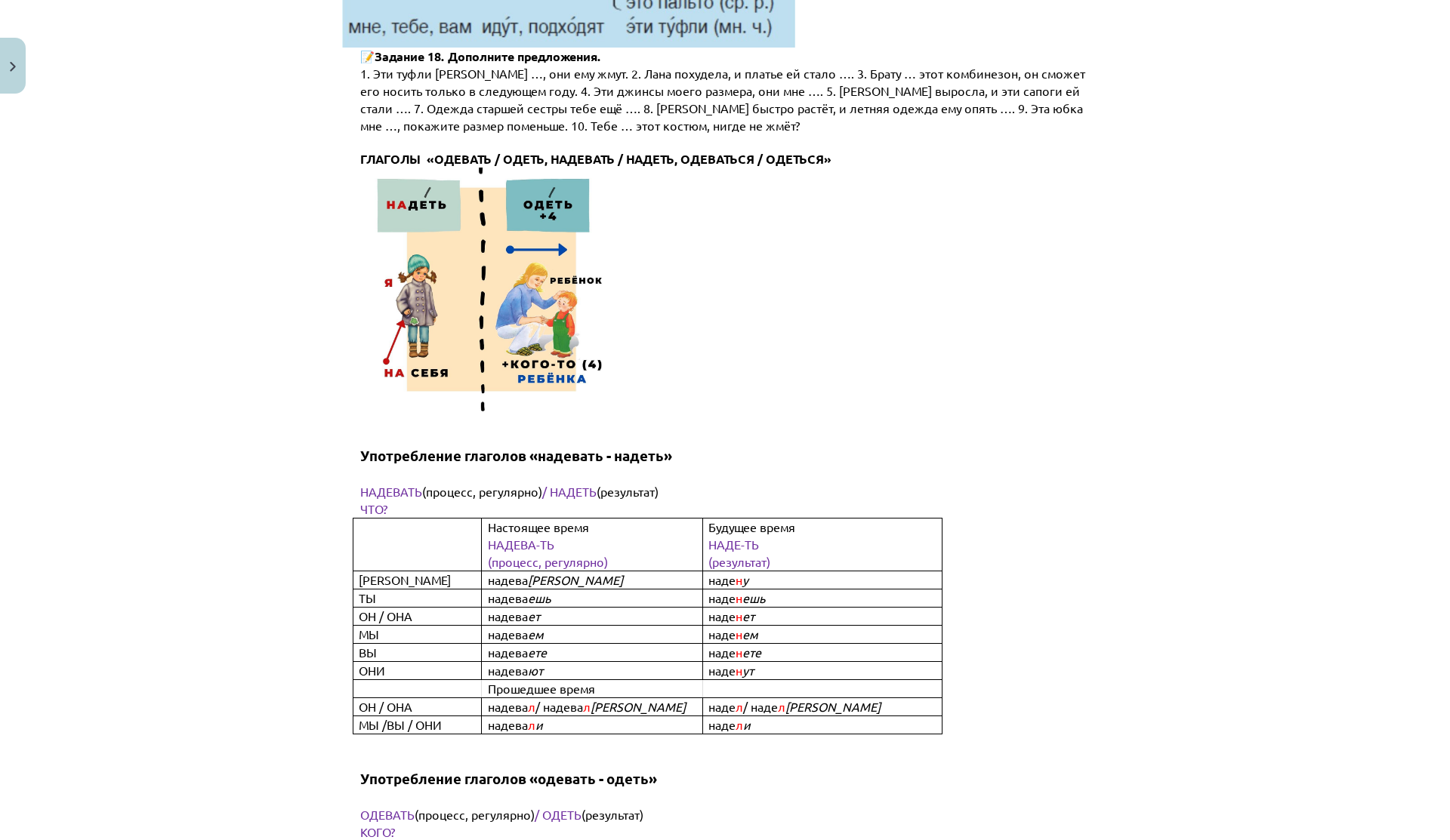
click at [634, 348] on p at bounding box center [738, 290] width 754 height 243
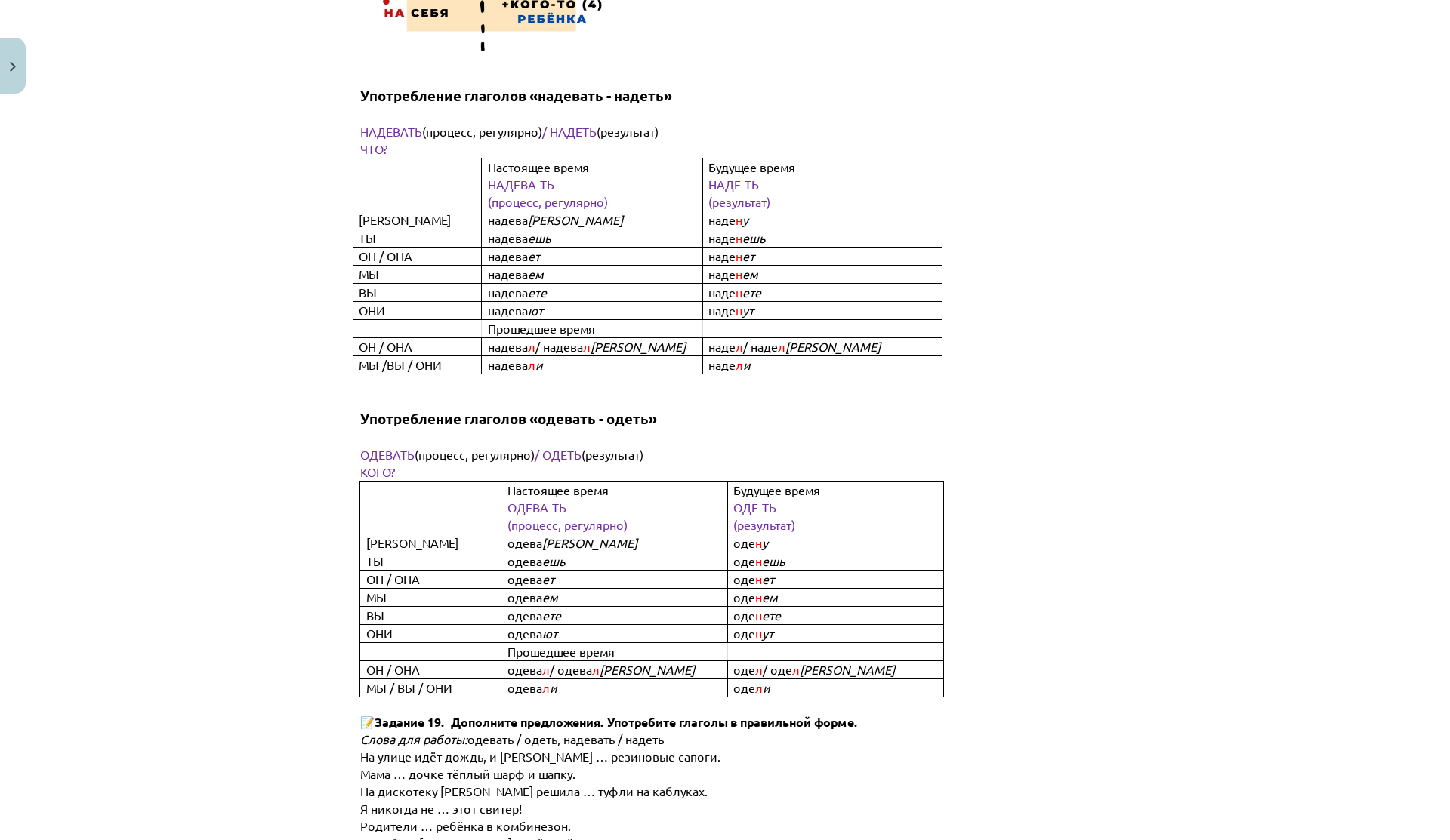
scroll to position [4778, 0]
drag, startPoint x: 497, startPoint y: 489, endPoint x: 606, endPoint y: 491, distance: 109.0
click at [606, 533] on td "одева ю" at bounding box center [614, 542] width 226 height 18
click at [606, 533] on p "одева ю" at bounding box center [627, 542] width 239 height 18
drag, startPoint x: 522, startPoint y: 504, endPoint x: 630, endPoint y: 504, distance: 108.0
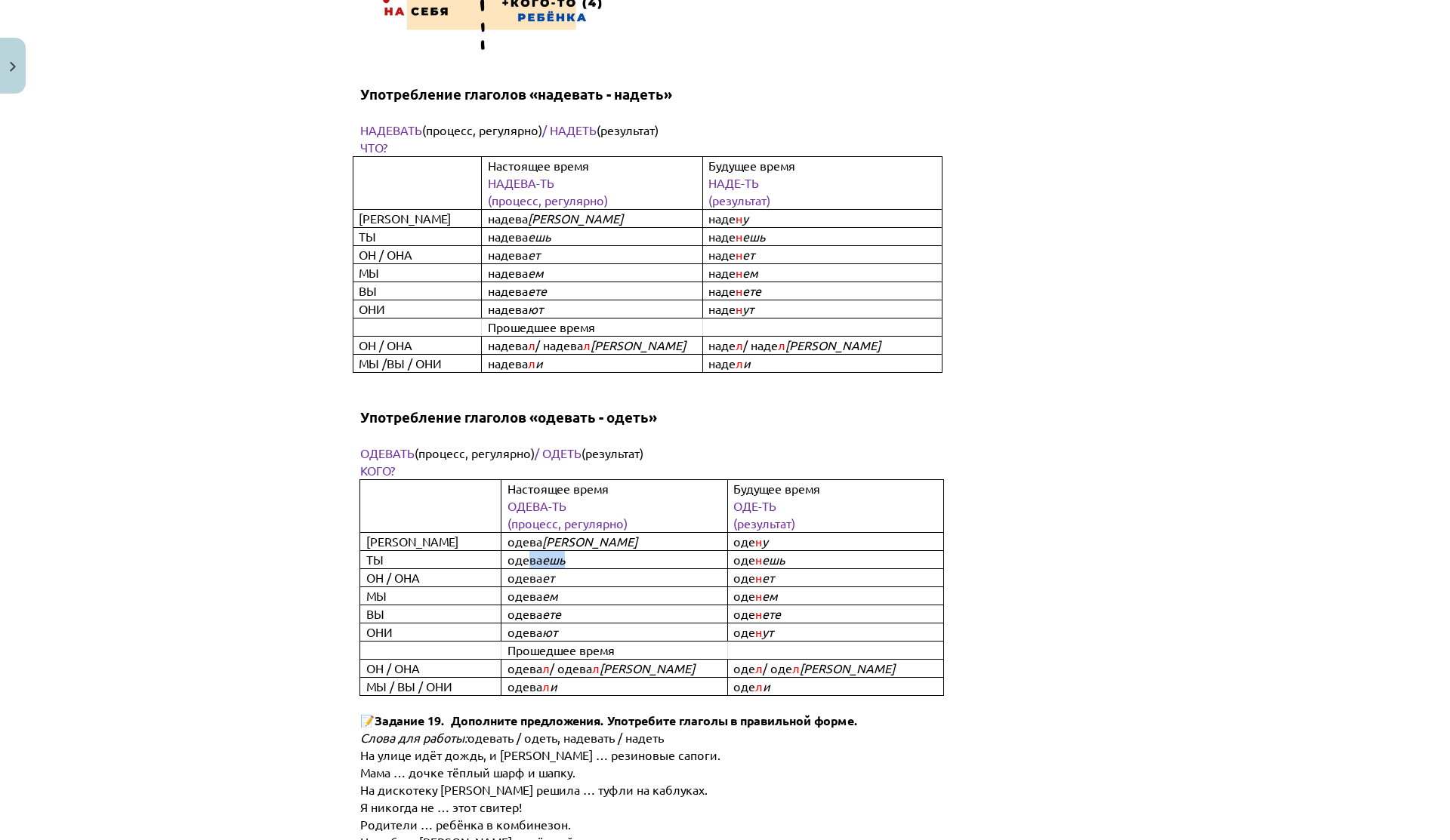
click at [630, 551] on p "одева ешь" at bounding box center [627, 560] width 239 height 18
drag, startPoint x: 509, startPoint y: 539, endPoint x: 586, endPoint y: 555, distance: 78.6
click at [586, 555] on tbody "Настоящее время ОДЕВА-ТЬ (процесс, регулярно) Будущее время ОДЕ-ТЬ (результат) …" at bounding box center [652, 587] width 583 height 216
click at [586, 605] on p "одева ете" at bounding box center [627, 614] width 239 height 18
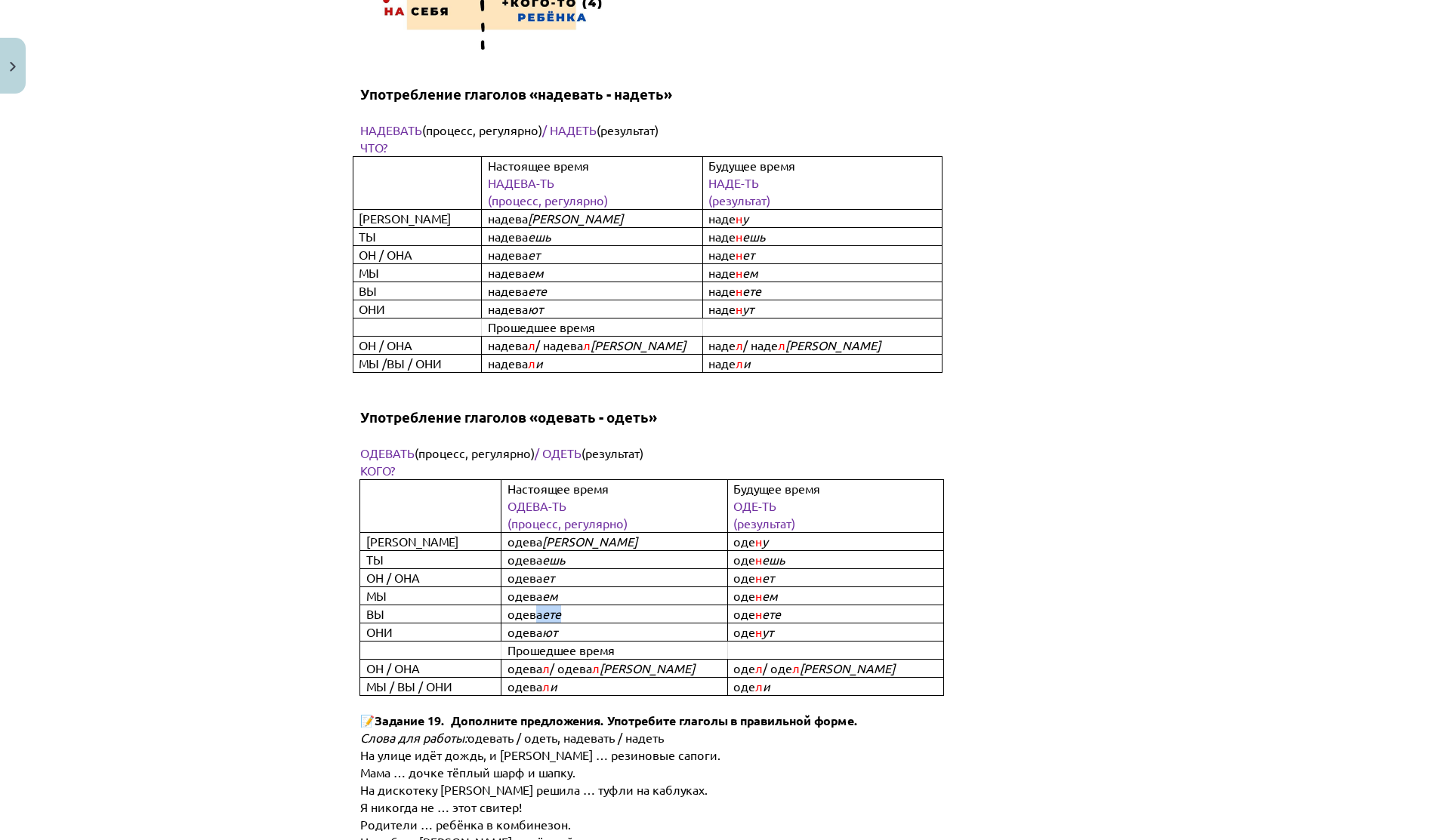
drag, startPoint x: 528, startPoint y: 560, endPoint x: 611, endPoint y: 560, distance: 83.0
click at [603, 605] on p "одева ете" at bounding box center [627, 614] width 239 height 18
click at [611, 605] on p "одева ете" at bounding box center [627, 614] width 239 height 18
drag, startPoint x: 536, startPoint y: 576, endPoint x: 619, endPoint y: 597, distance: 85.6
click at [595, 624] on p "одева ют" at bounding box center [627, 632] width 239 height 18
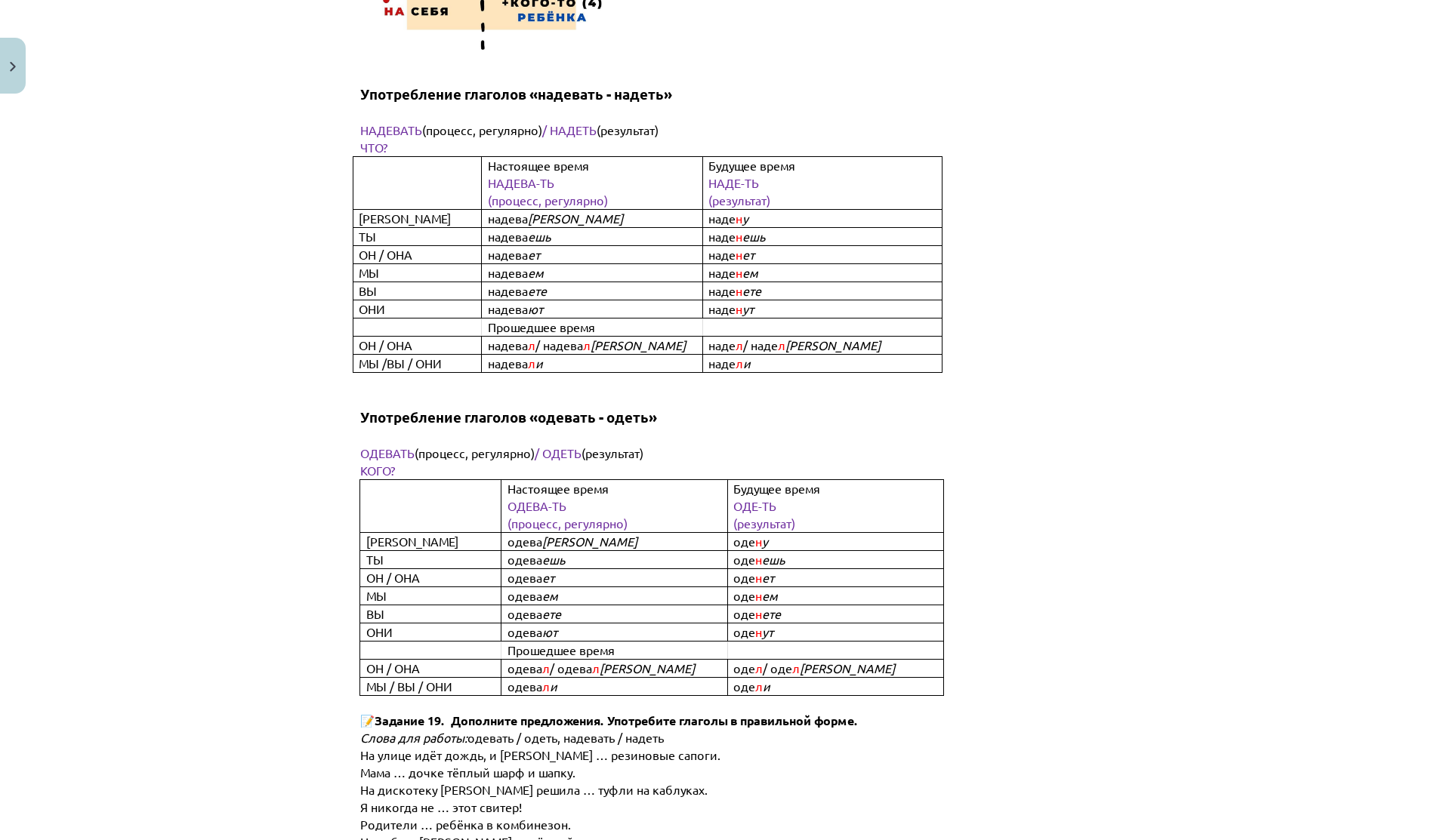
click at [619, 642] on p "Прошедшее время" at bounding box center [627, 651] width 239 height 18
drag, startPoint x: 512, startPoint y: 576, endPoint x: 598, endPoint y: 576, distance: 86.0
click at [598, 624] on p "одева ют" at bounding box center [627, 632] width 239 height 18
click at [600, 624] on p "одева ют" at bounding box center [627, 632] width 239 height 18
click at [598, 624] on p "одева ют" at bounding box center [627, 632] width 239 height 18
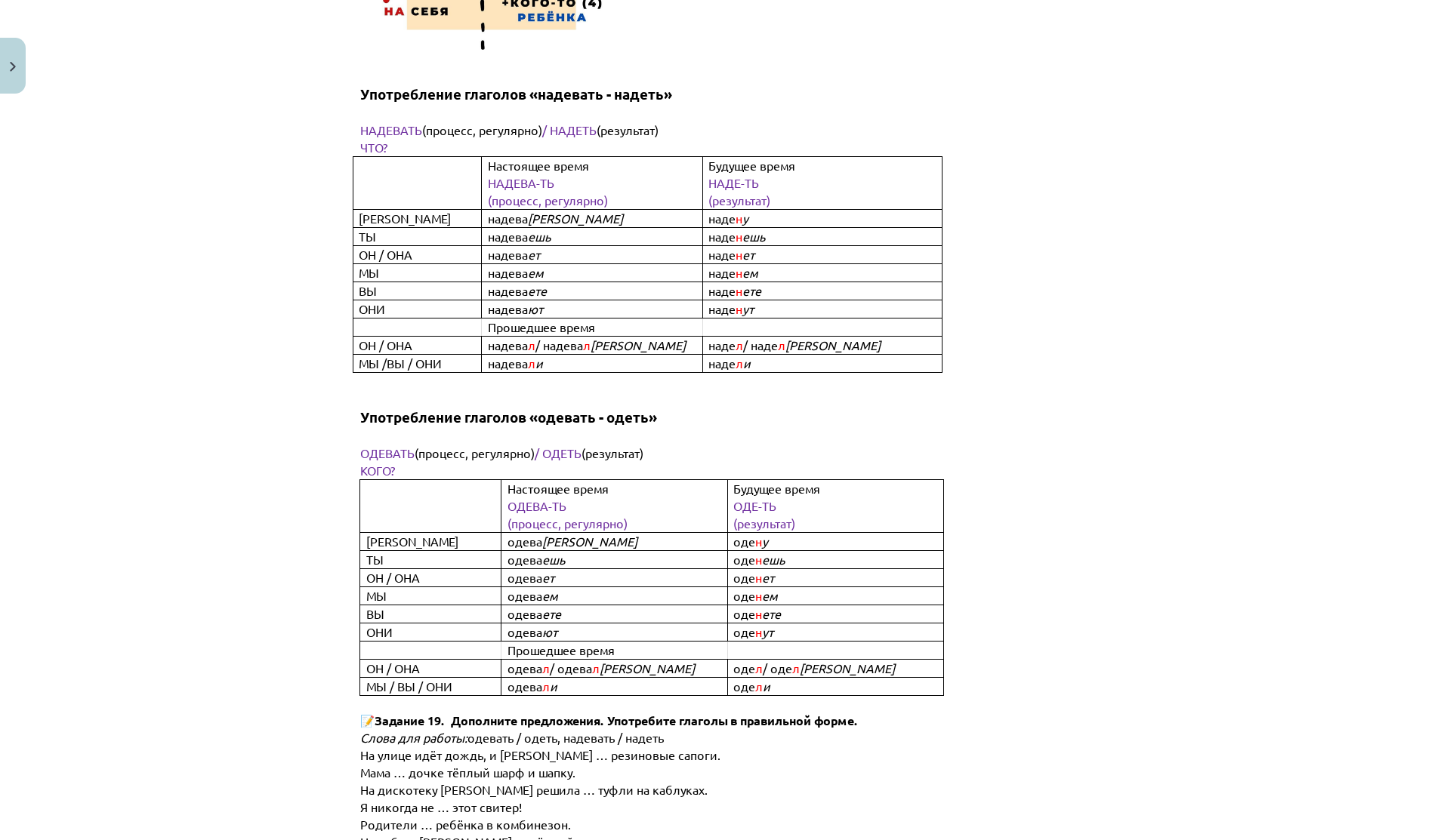
drag, startPoint x: 514, startPoint y: 575, endPoint x: 562, endPoint y: 575, distance: 48.0
click at [549, 626] on b "одева ют" at bounding box center [532, 632] width 50 height 14
click at [562, 624] on p "одева ют" at bounding box center [627, 632] width 239 height 18
drag, startPoint x: 491, startPoint y: 611, endPoint x: 548, endPoint y: 611, distance: 57.0
click at [546, 659] on tr "ОН / ОНА одева л / одева л а оде л / оде л а" at bounding box center [652, 668] width 583 height 18
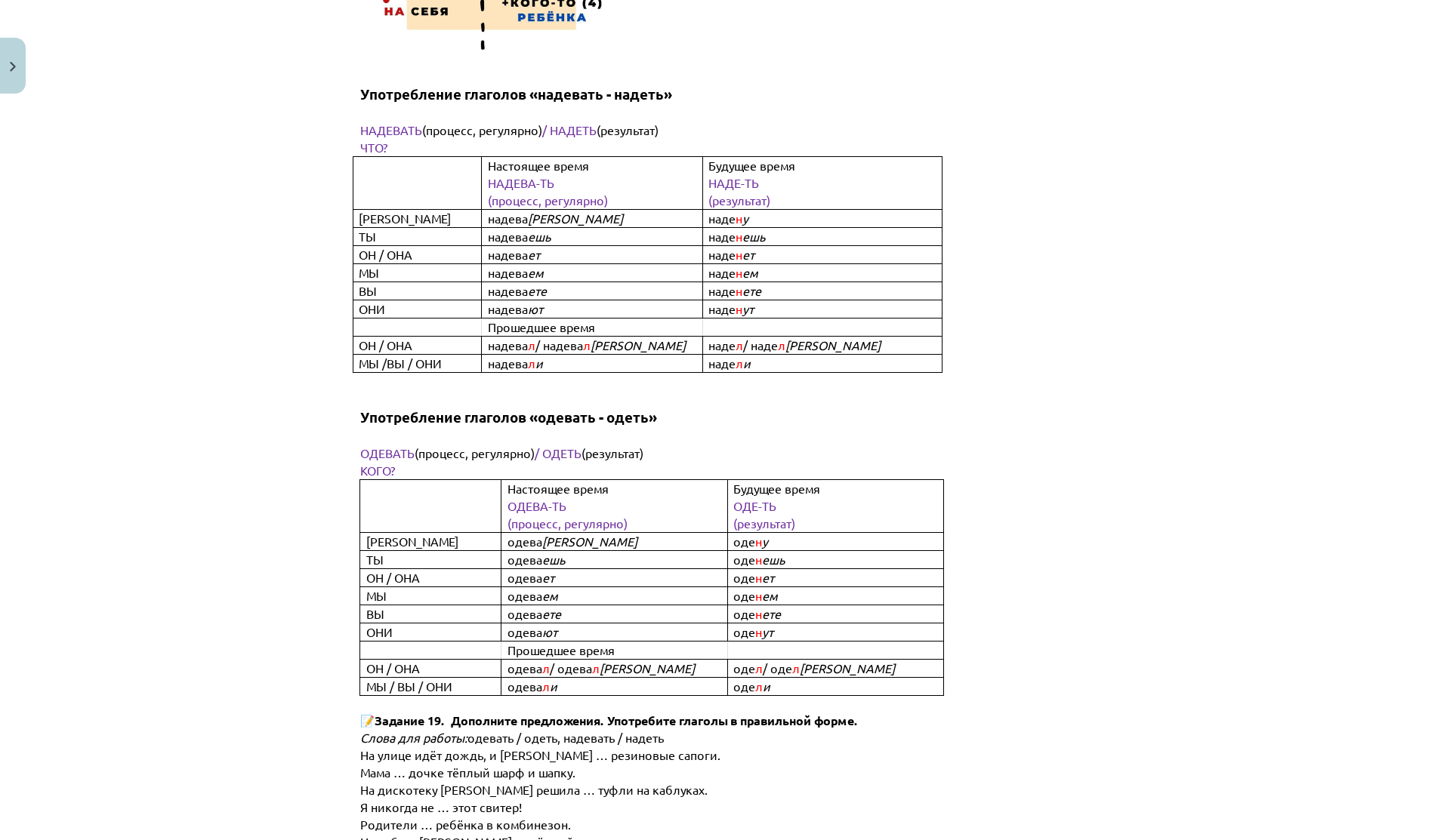
click at [550, 660] on span "/ одева" at bounding box center [571, 667] width 42 height 15
drag, startPoint x: 548, startPoint y: 611, endPoint x: 613, endPoint y: 616, distance: 65.2
click at [550, 660] on span "/ одева" at bounding box center [571, 667] width 42 height 15
drag, startPoint x: 528, startPoint y: 643, endPoint x: 595, endPoint y: 633, distance: 67.7
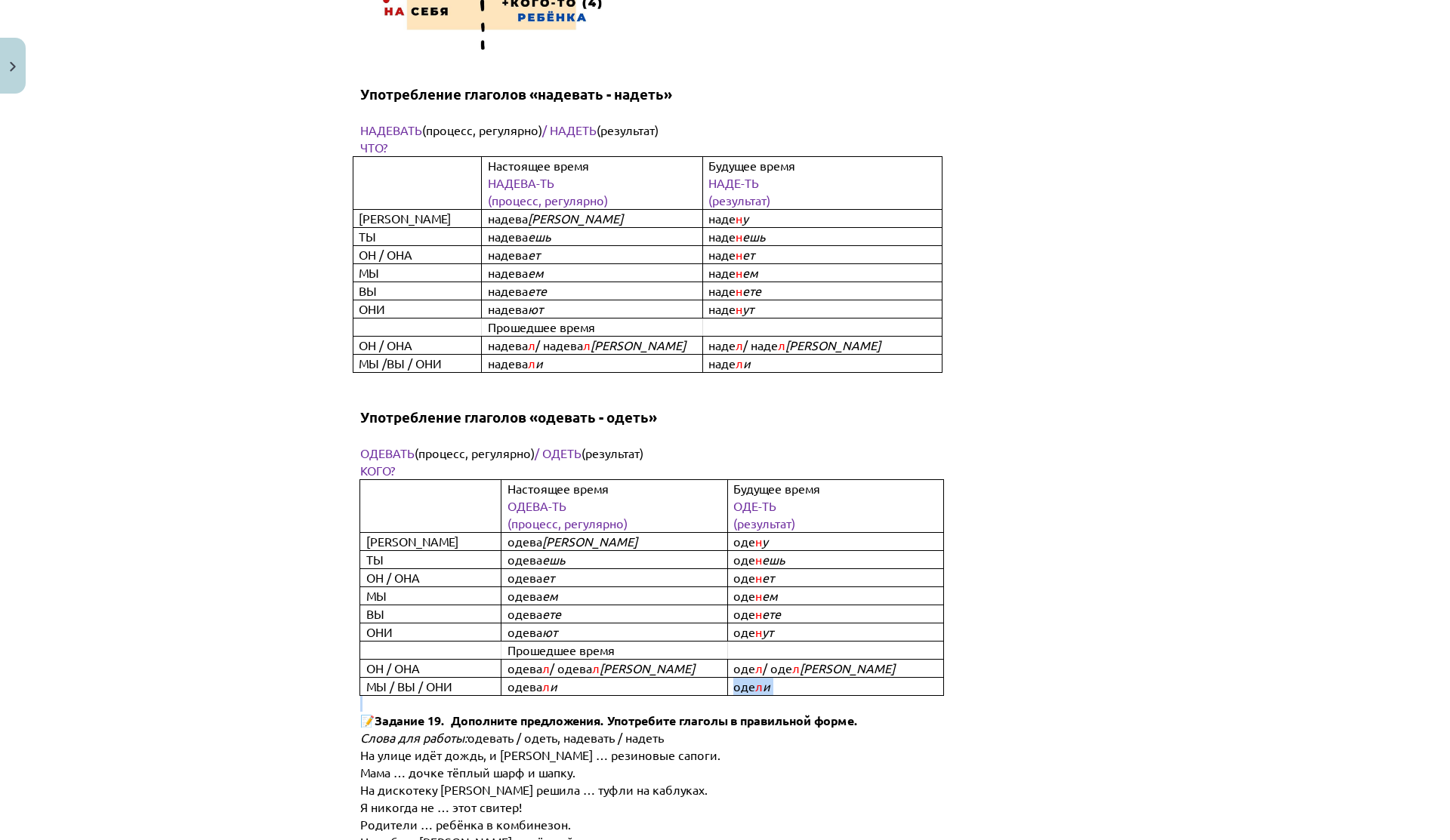
click at [595, 678] on p "одева л и" at bounding box center [627, 686] width 239 height 18
click at [651, 678] on p "одева л и" at bounding box center [627, 686] width 239 height 18
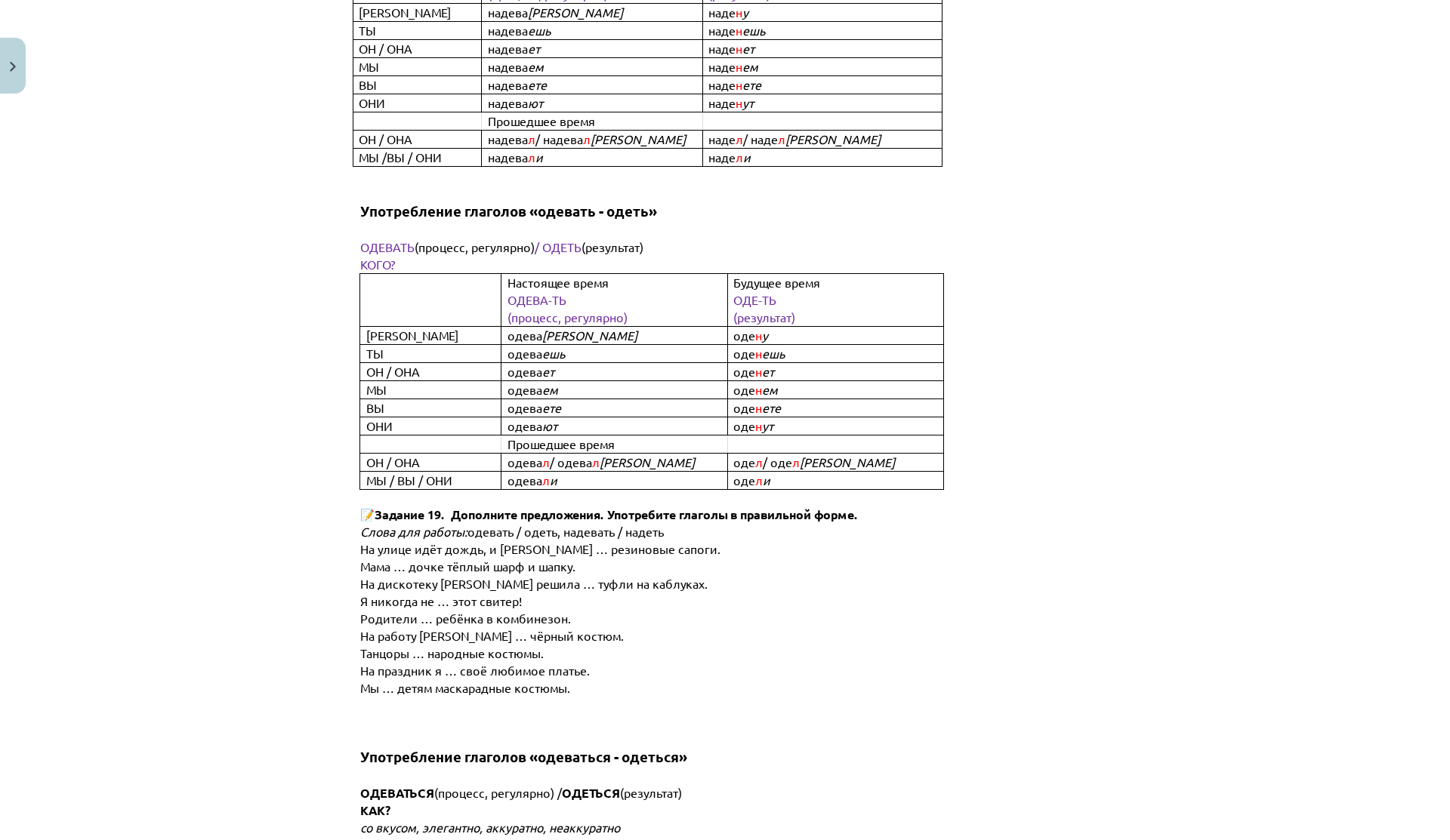
scroll to position [5011, 0]
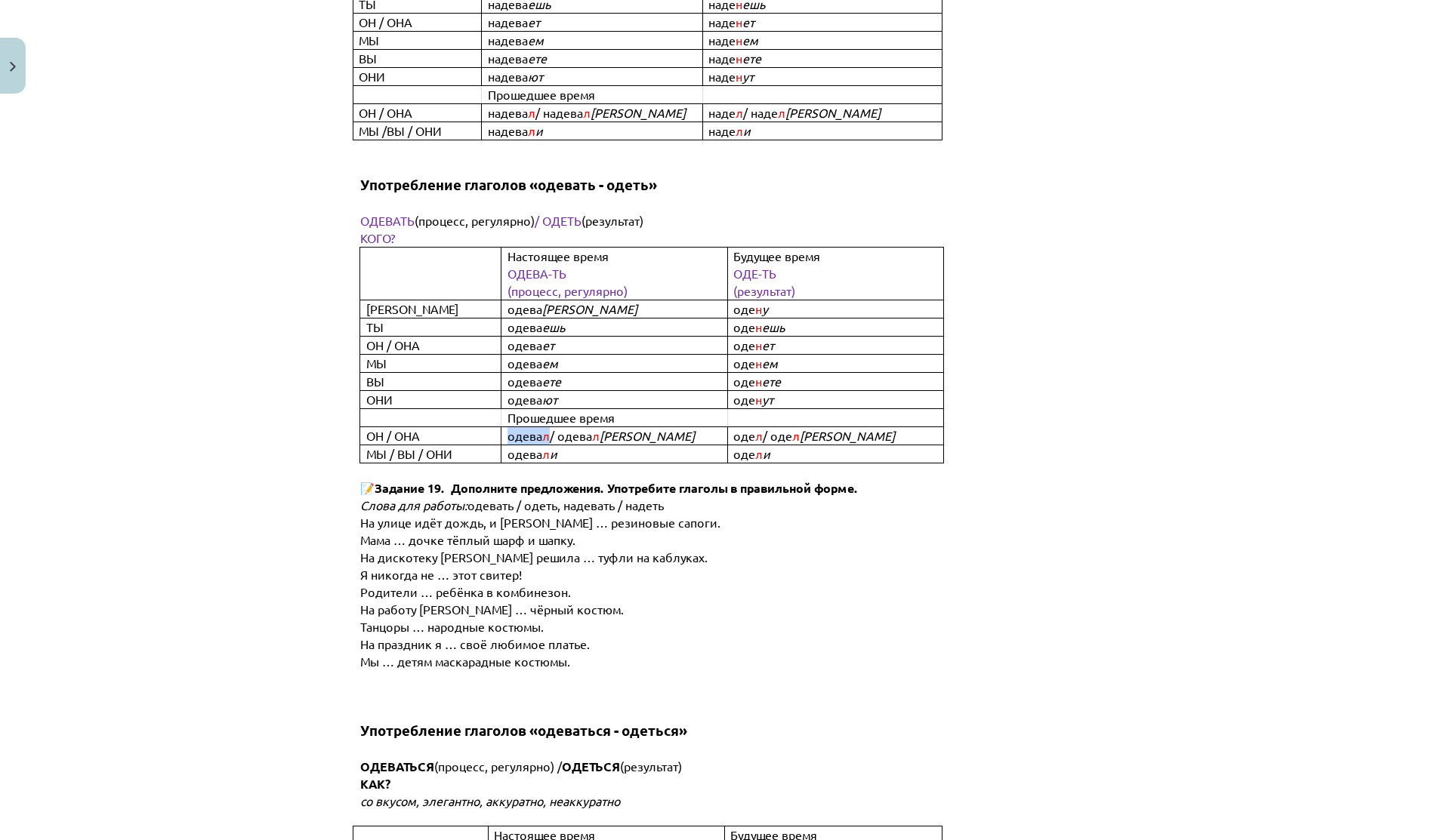
drag, startPoint x: 501, startPoint y: 389, endPoint x: 541, endPoint y: 391, distance: 40.0
click at [541, 427] on td "одева л / одева л а" at bounding box center [614, 436] width 226 height 18
drag, startPoint x: 501, startPoint y: 404, endPoint x: 569, endPoint y: 410, distance: 68.3
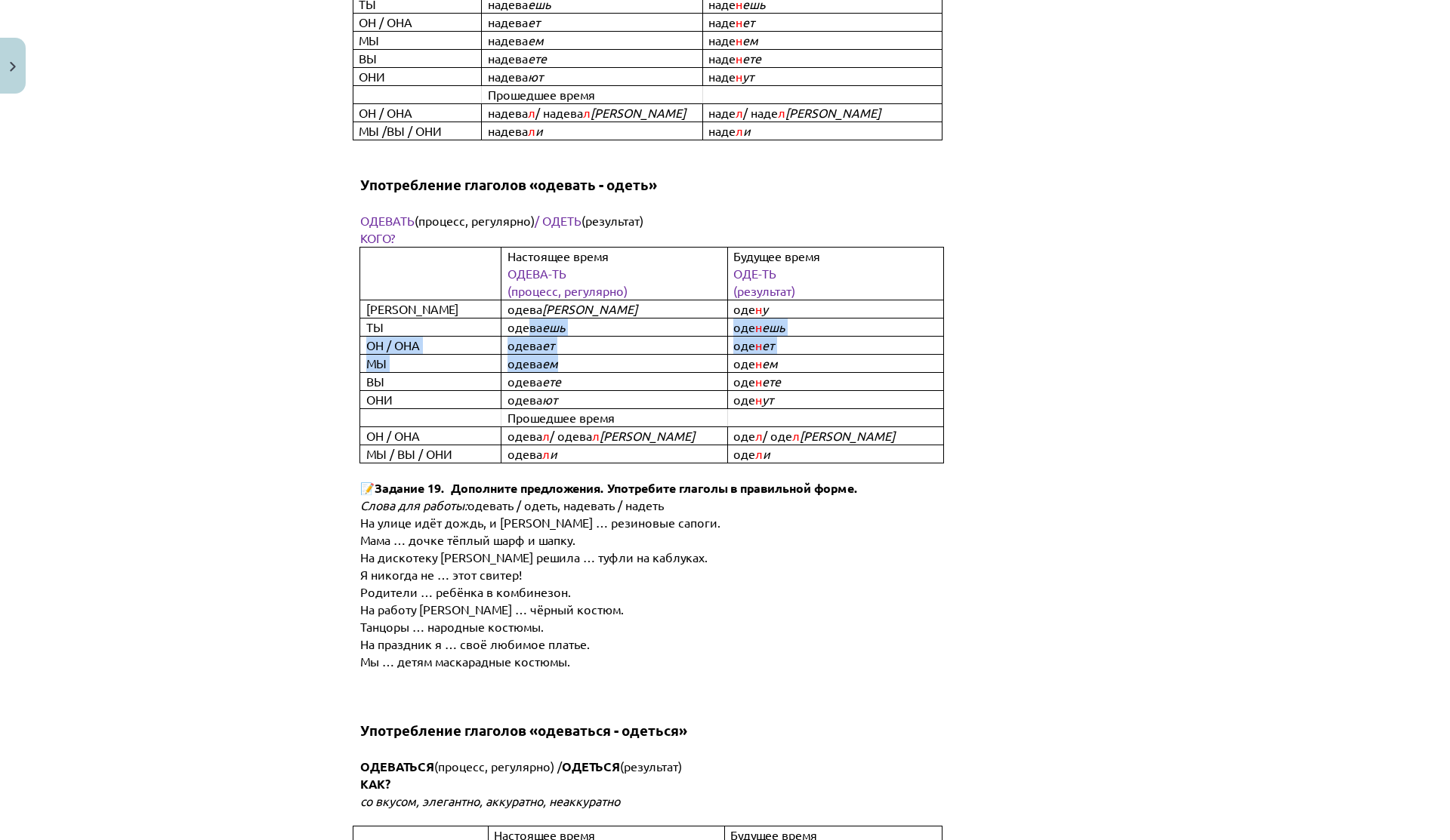
drag, startPoint x: 522, startPoint y: 282, endPoint x: 592, endPoint y: 313, distance: 76.6
click at [592, 313] on tbody "Настоящее время ОДЕВА-ТЬ (процесс, регулярно) Будущее время ОДЕ-ТЬ (результат) …" at bounding box center [652, 355] width 583 height 216
click at [592, 355] on p "одева ем" at bounding box center [627, 364] width 239 height 18
click at [501, 355] on td "одева ем" at bounding box center [614, 364] width 226 height 18
drag, startPoint x: 540, startPoint y: 328, endPoint x: 576, endPoint y: 328, distance: 36.0
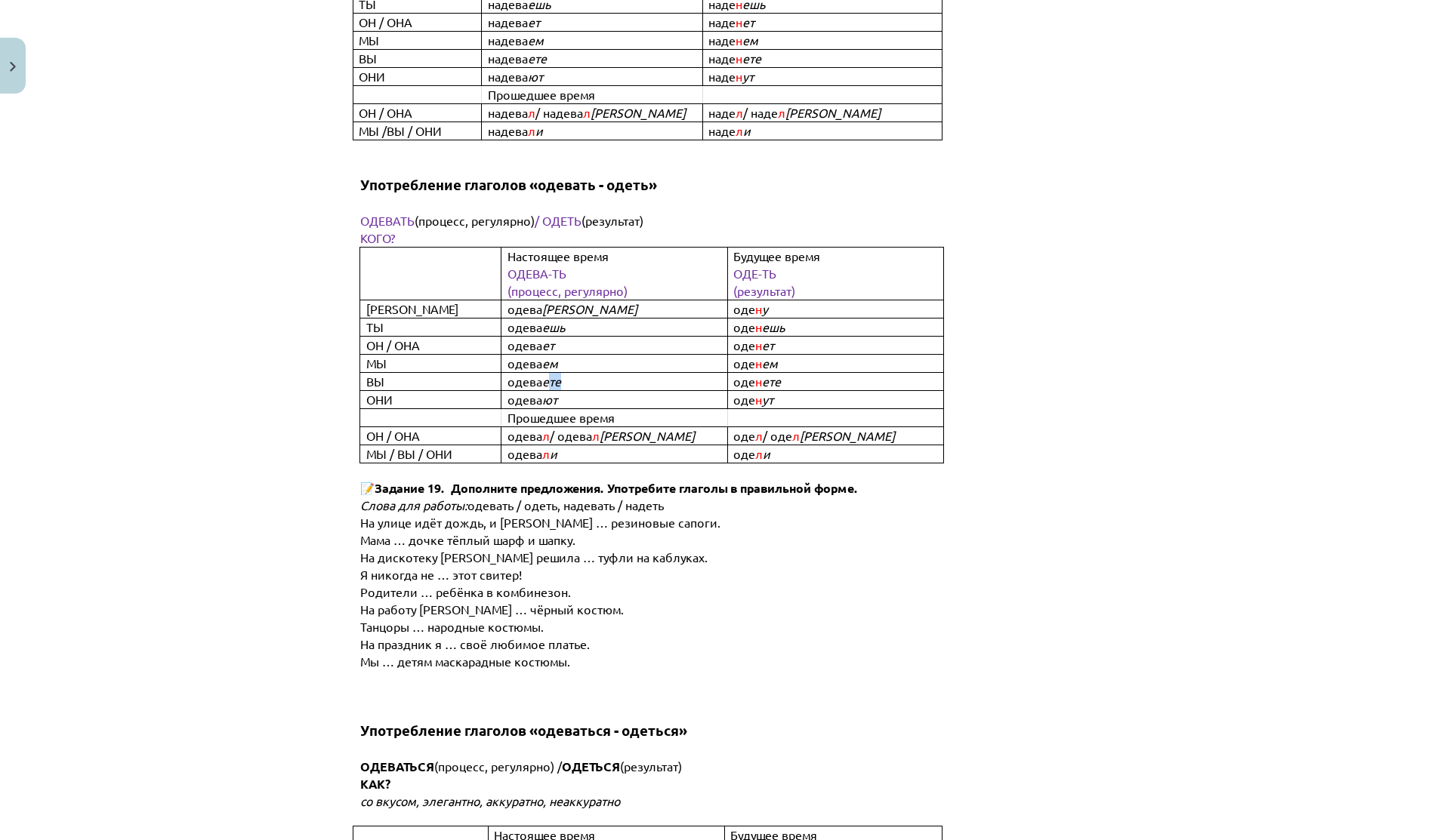
click at [576, 373] on p "одева ете" at bounding box center [627, 382] width 239 height 18
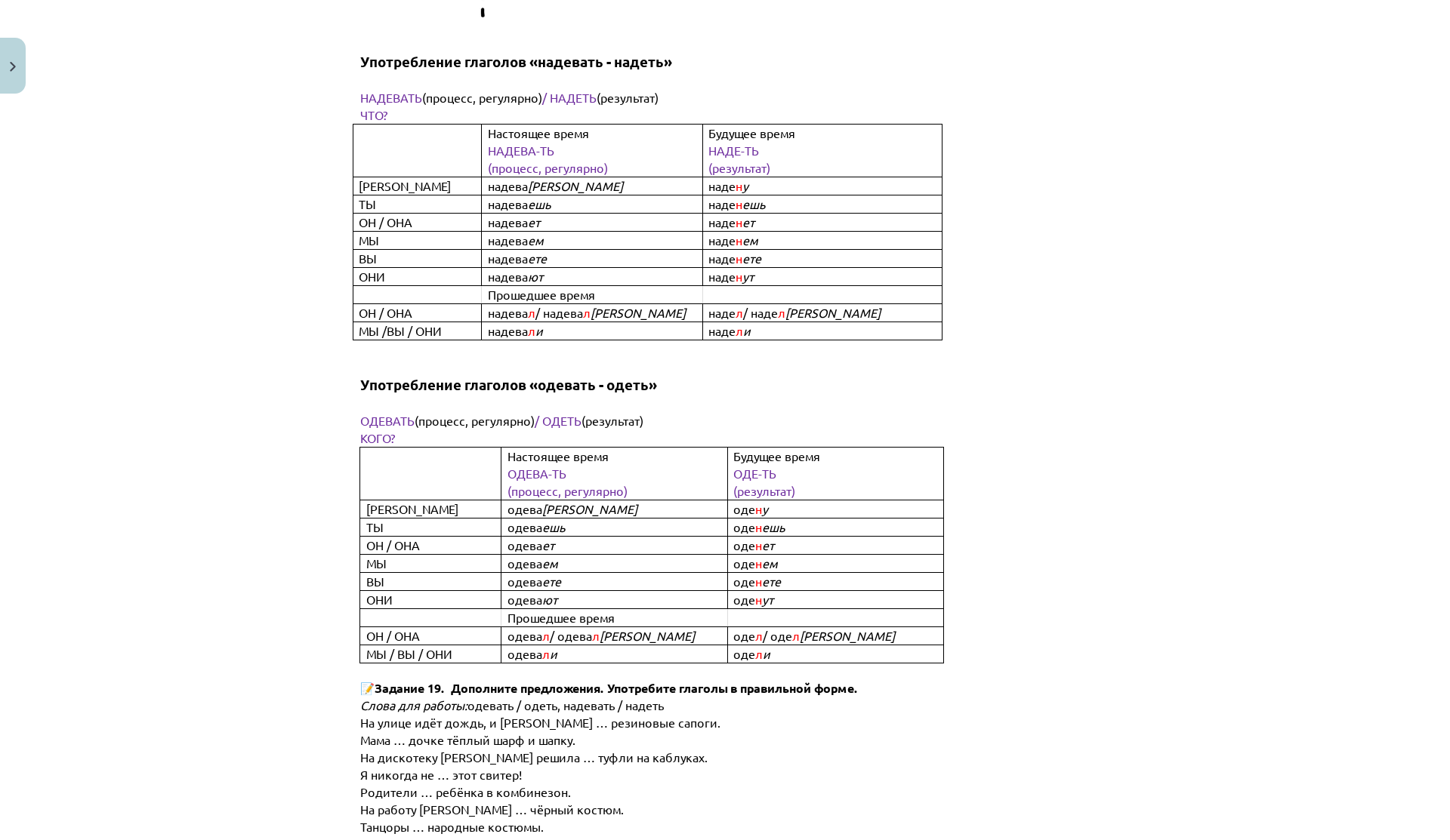
scroll to position [4792, 0]
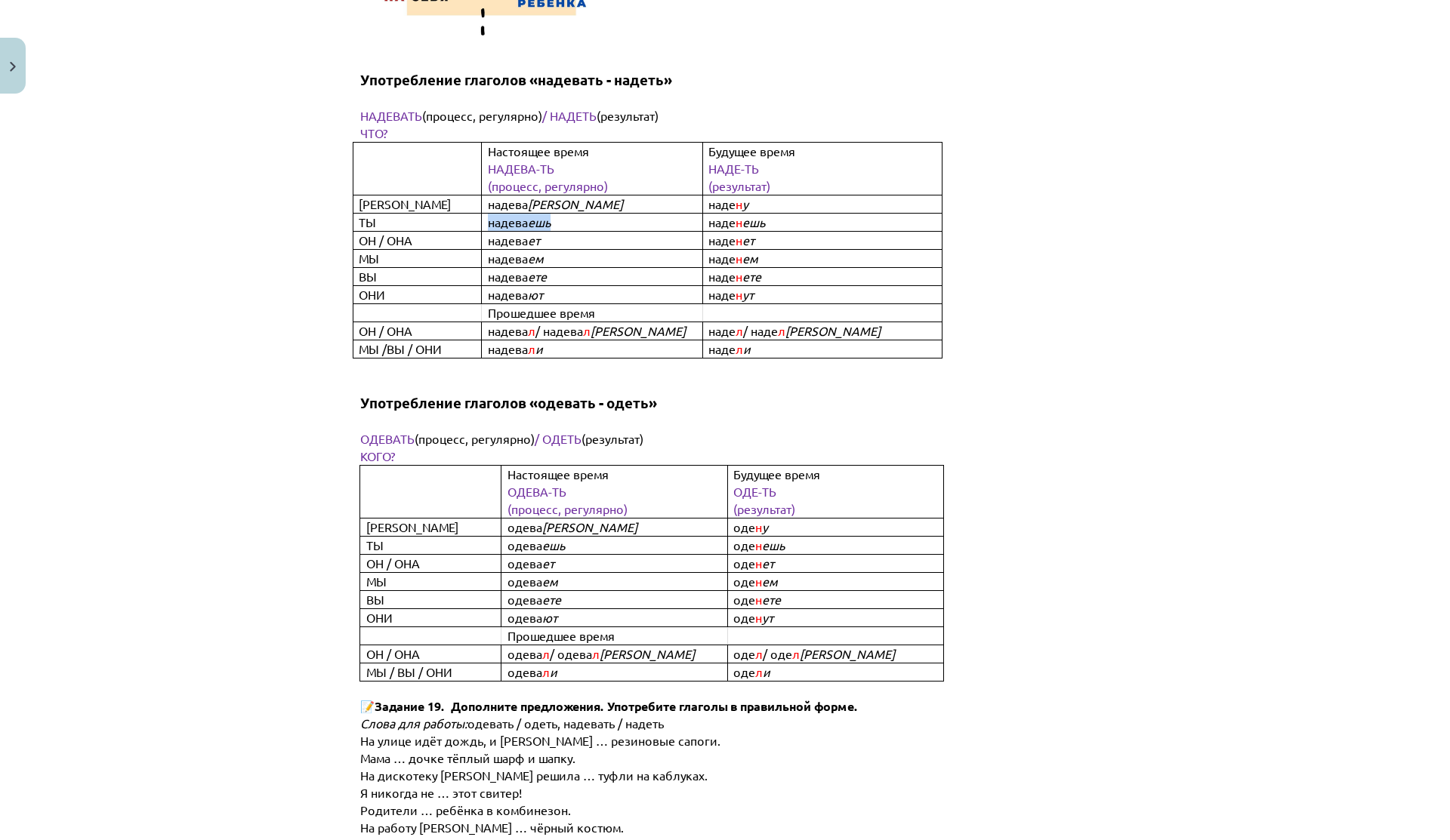
drag, startPoint x: 470, startPoint y: 177, endPoint x: 576, endPoint y: 185, distance: 106.3
click at [576, 214] on tr "ТЫ надева ешь наде н ешь" at bounding box center [648, 223] width 589 height 18
click at [576, 214] on p "надева ешь" at bounding box center [604, 223] width 233 height 18
drag, startPoint x: 497, startPoint y: 189, endPoint x: 573, endPoint y: 190, distance: 76.0
click at [573, 214] on p "надева ешь" at bounding box center [604, 223] width 233 height 18
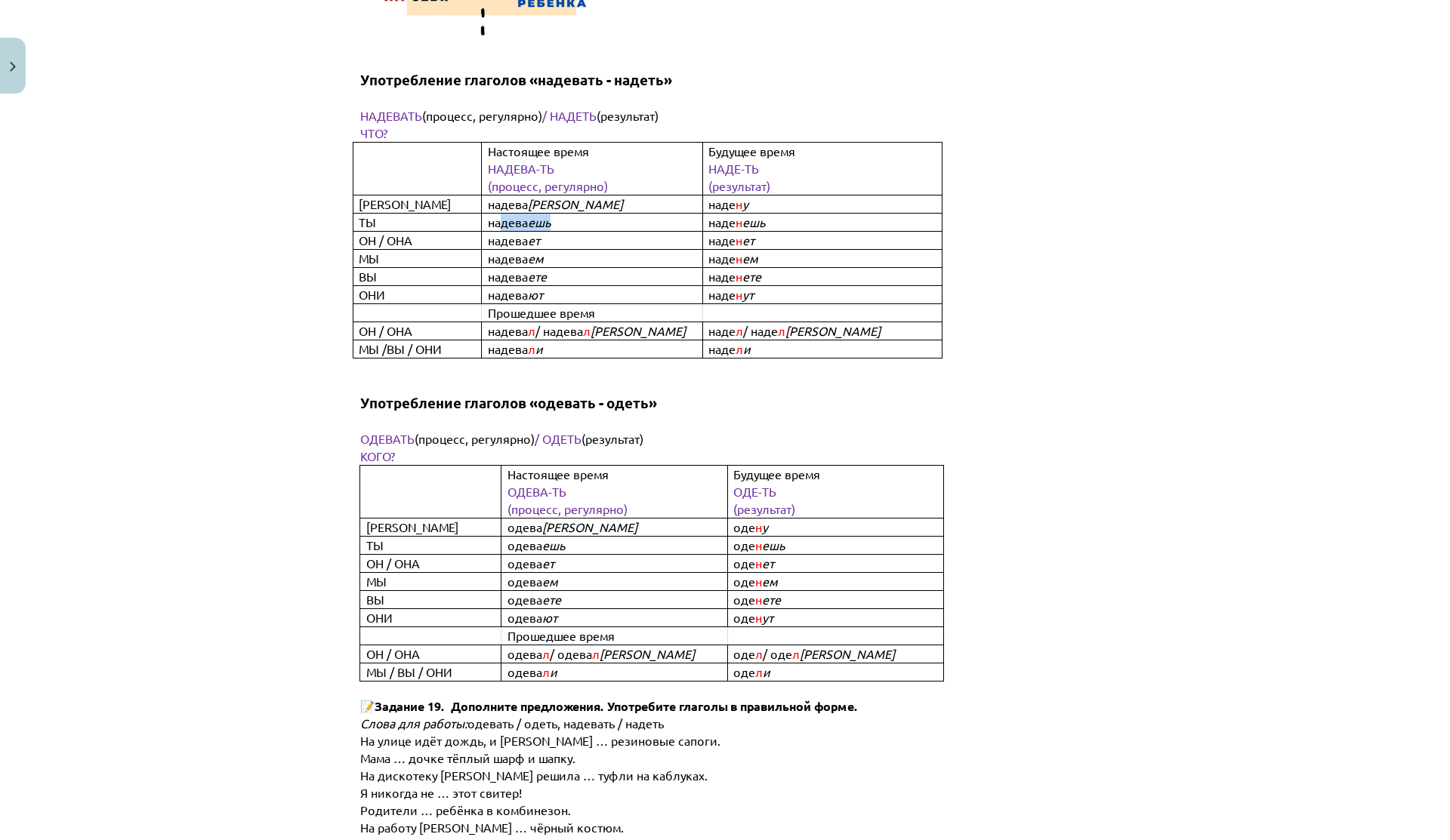
click at [573, 214] on p "надева ешь" at bounding box center [604, 223] width 233 height 18
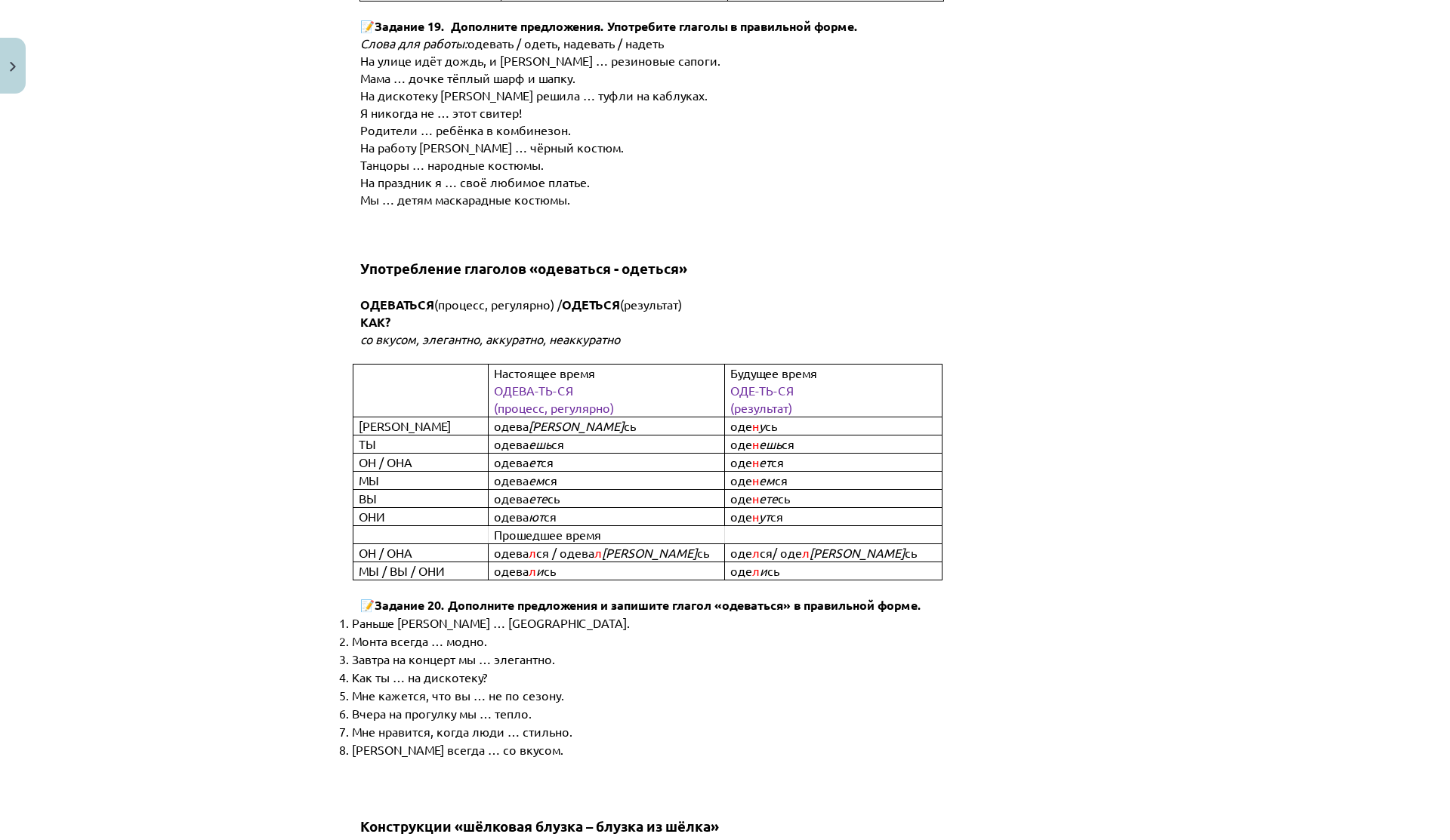
scroll to position [5497, 0]
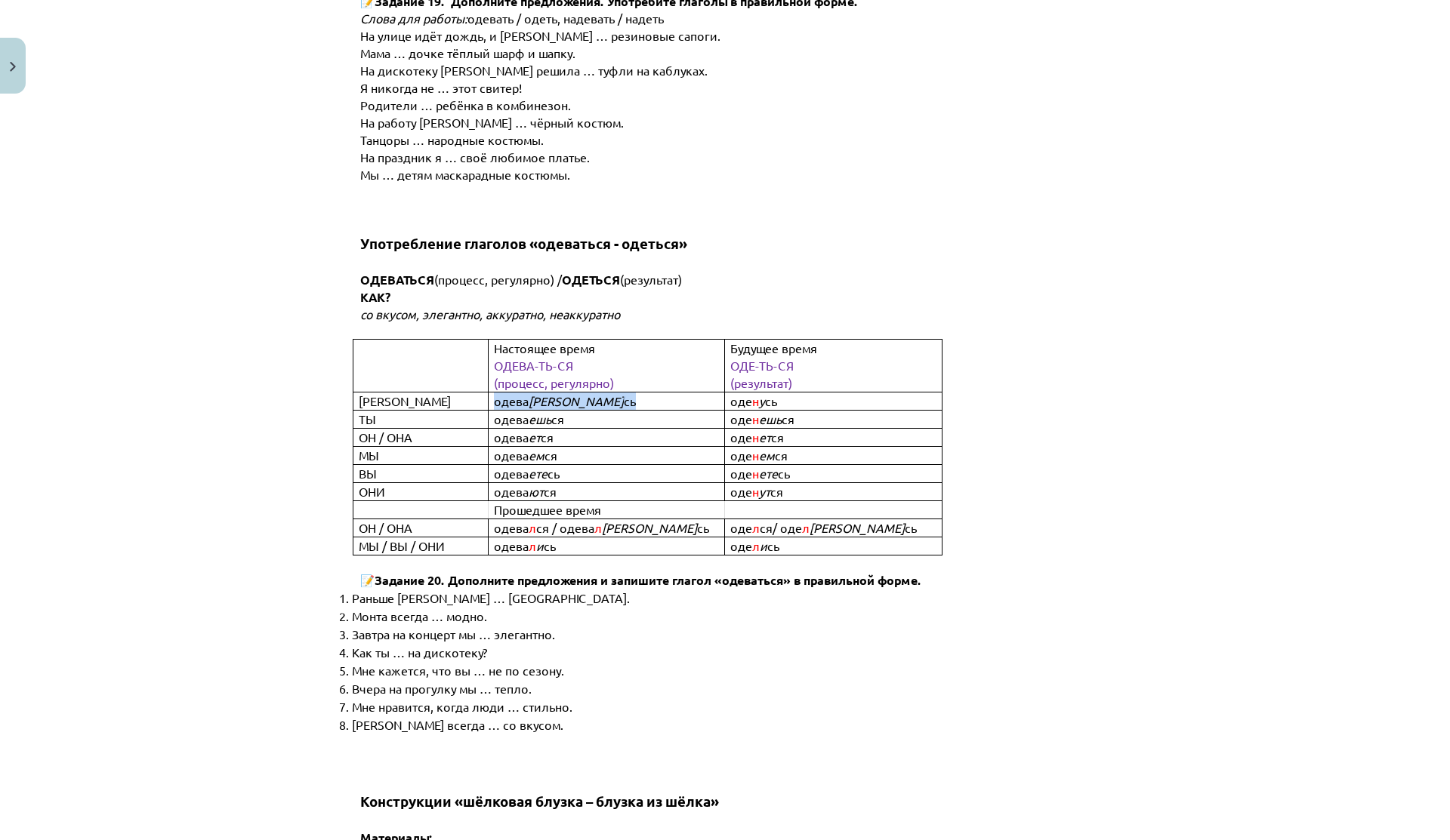
drag, startPoint x: 482, startPoint y: 341, endPoint x: 658, endPoint y: 341, distance: 176.0
click at [658, 392] on td "одева ю сь" at bounding box center [606, 401] width 236 height 18
click at [658, 392] on p "одева ю сь" at bounding box center [618, 401] width 248 height 18
drag, startPoint x: 524, startPoint y: 358, endPoint x: 549, endPoint y: 358, distance: 25.0
click at [549, 413] on b "одева ешь ся" at bounding box center [529, 419] width 70 height 14
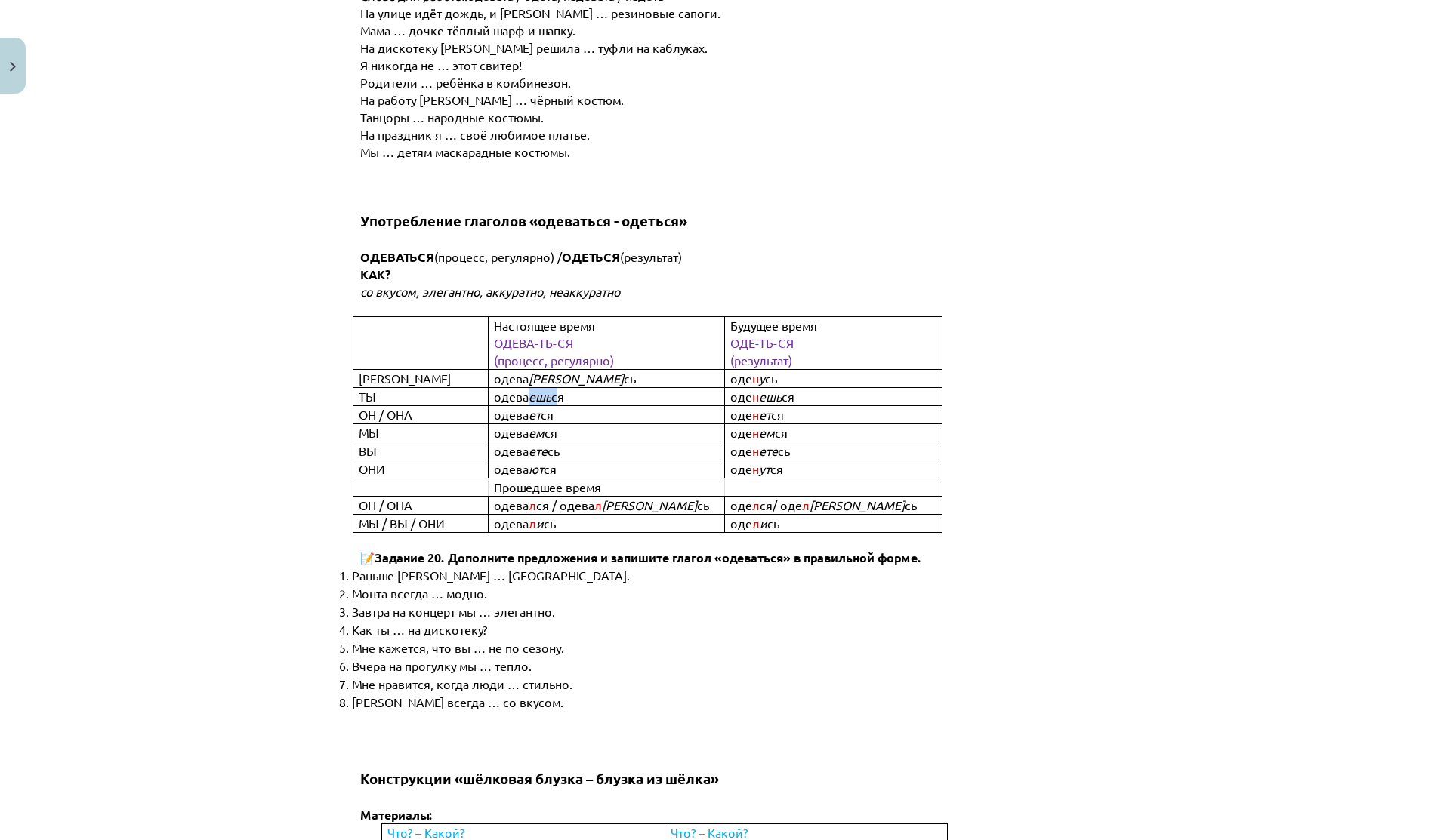
scroll to position [5524, 0]
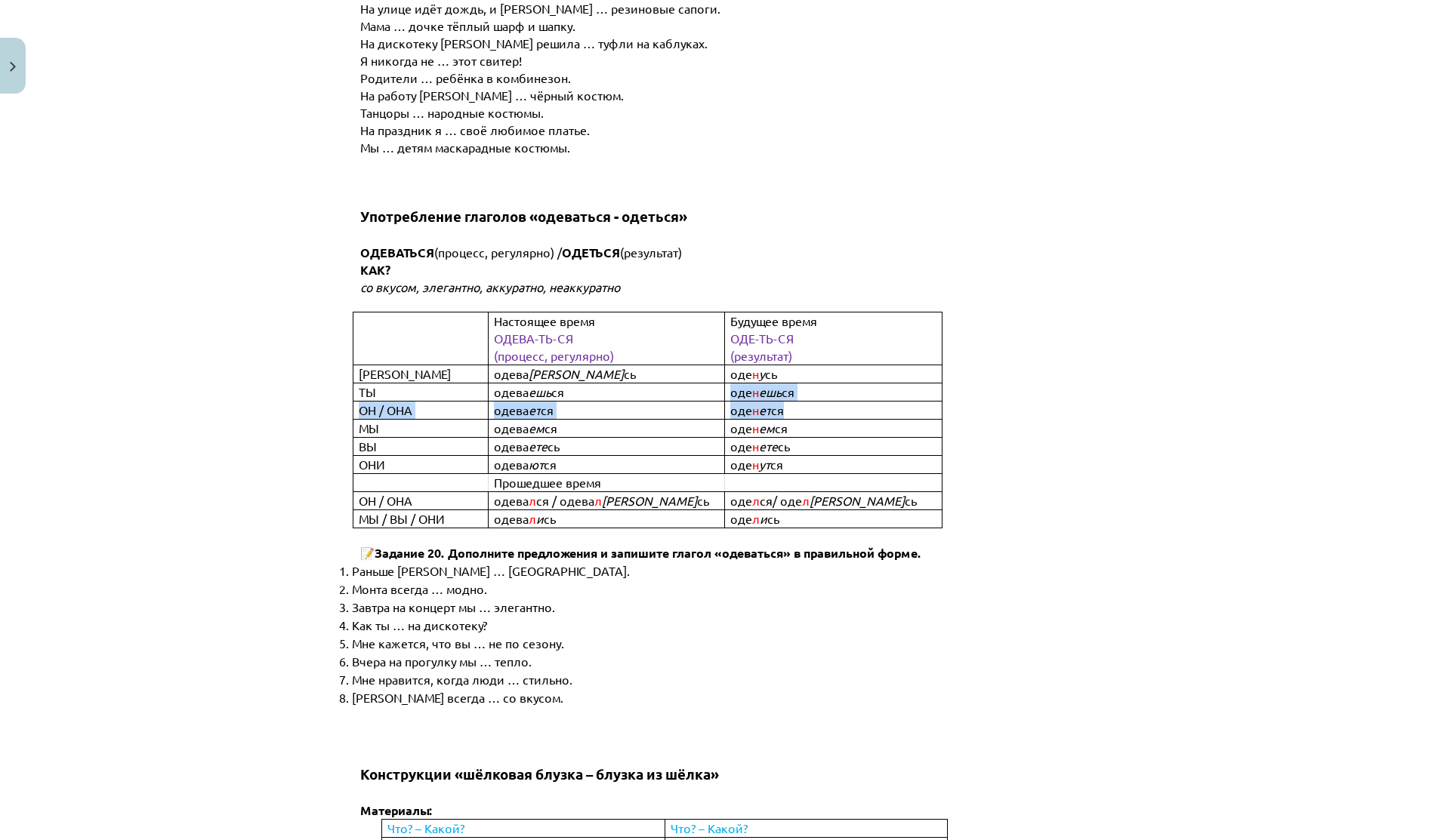
drag, startPoint x: 724, startPoint y: 336, endPoint x: 781, endPoint y: 348, distance: 58.2
click at [781, 348] on tbody "Настоящее время ОДЕВА-ТЬ-СЯ (процесс, регулярно) Будущее время ОДЕ-ТЬ-СЯ (резул…" at bounding box center [648, 420] width 589 height 216
click at [781, 402] on p "оде н ет ся" at bounding box center [845, 410] width 230 height 18
drag, startPoint x: 722, startPoint y: 348, endPoint x: 767, endPoint y: 348, distance: 45.0
click at [766, 402] on td "оде н ет ся" at bounding box center [832, 410] width 217 height 18
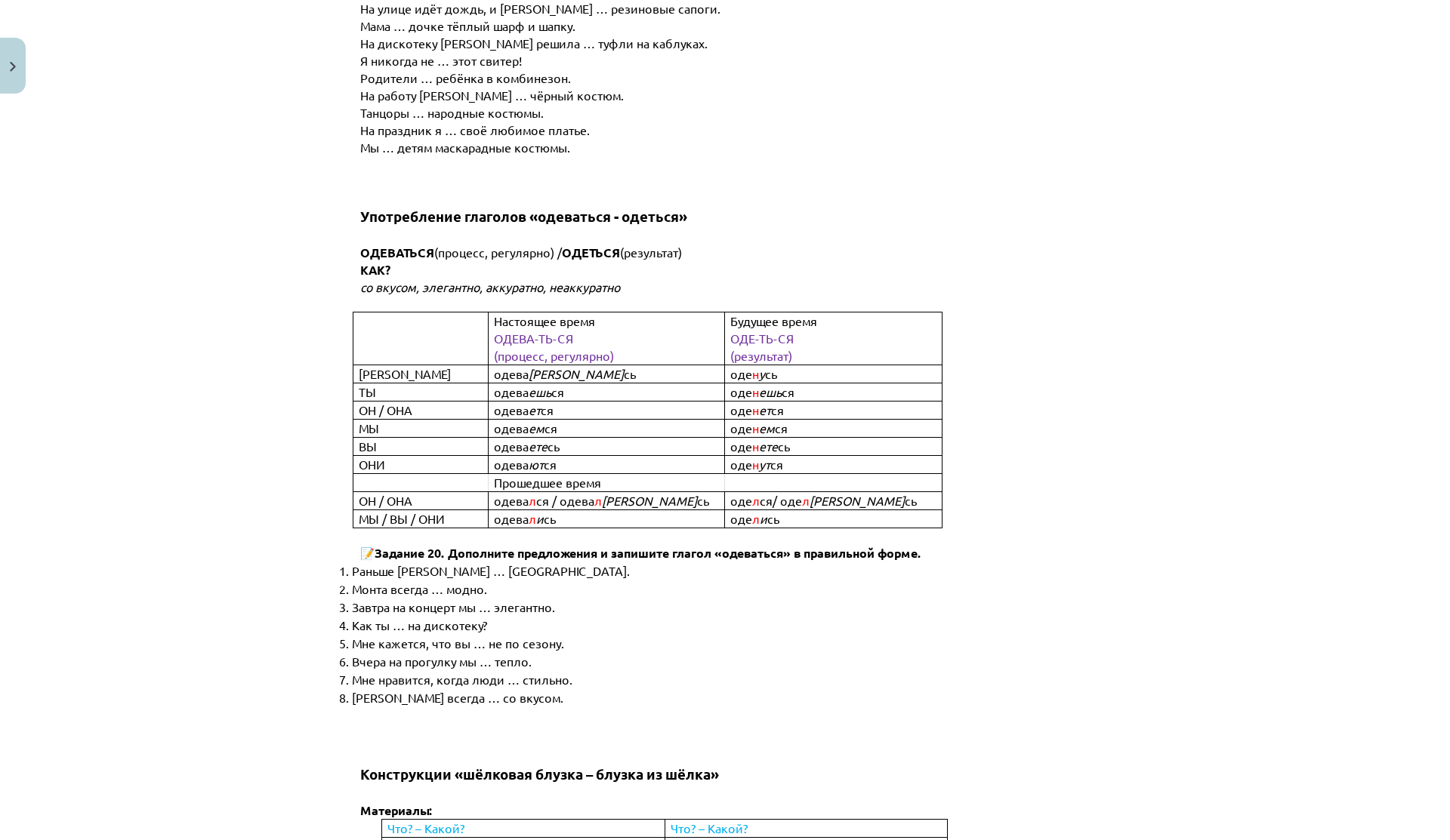
click at [771, 402] on span "ся" at bounding box center [778, 410] width 13 height 15
drag, startPoint x: 730, startPoint y: 334, endPoint x: 791, endPoint y: 335, distance: 61.0
click at [792, 383] on p "оде н ешь ся" at bounding box center [845, 392] width 230 height 18
click at [791, 383] on p "оде н ешь ся" at bounding box center [845, 392] width 230 height 18
drag, startPoint x: 531, startPoint y: 337, endPoint x: 547, endPoint y: 337, distance: 16.0
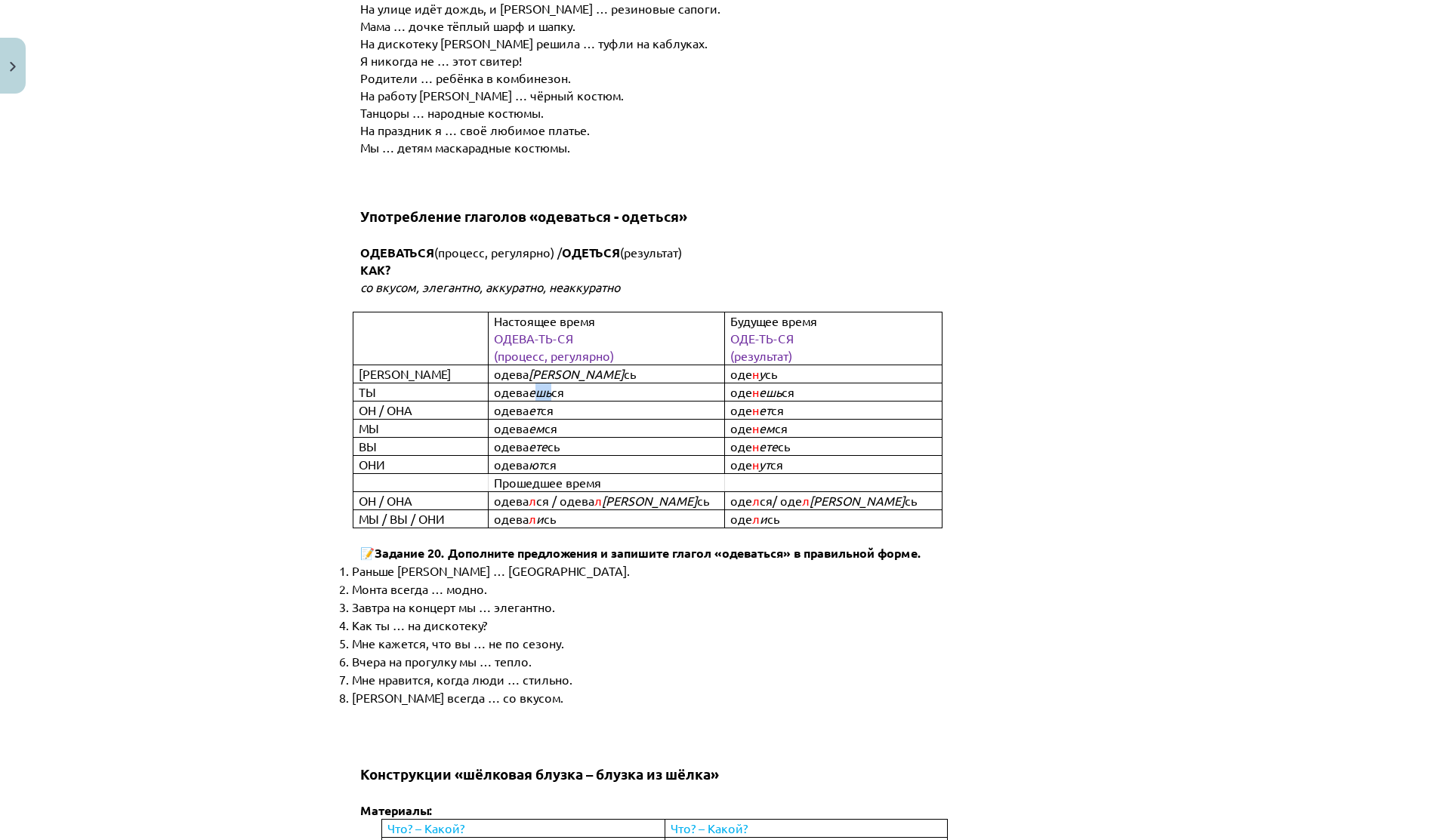
click at [547, 383] on p "одева ешь ся" at bounding box center [618, 392] width 248 height 18
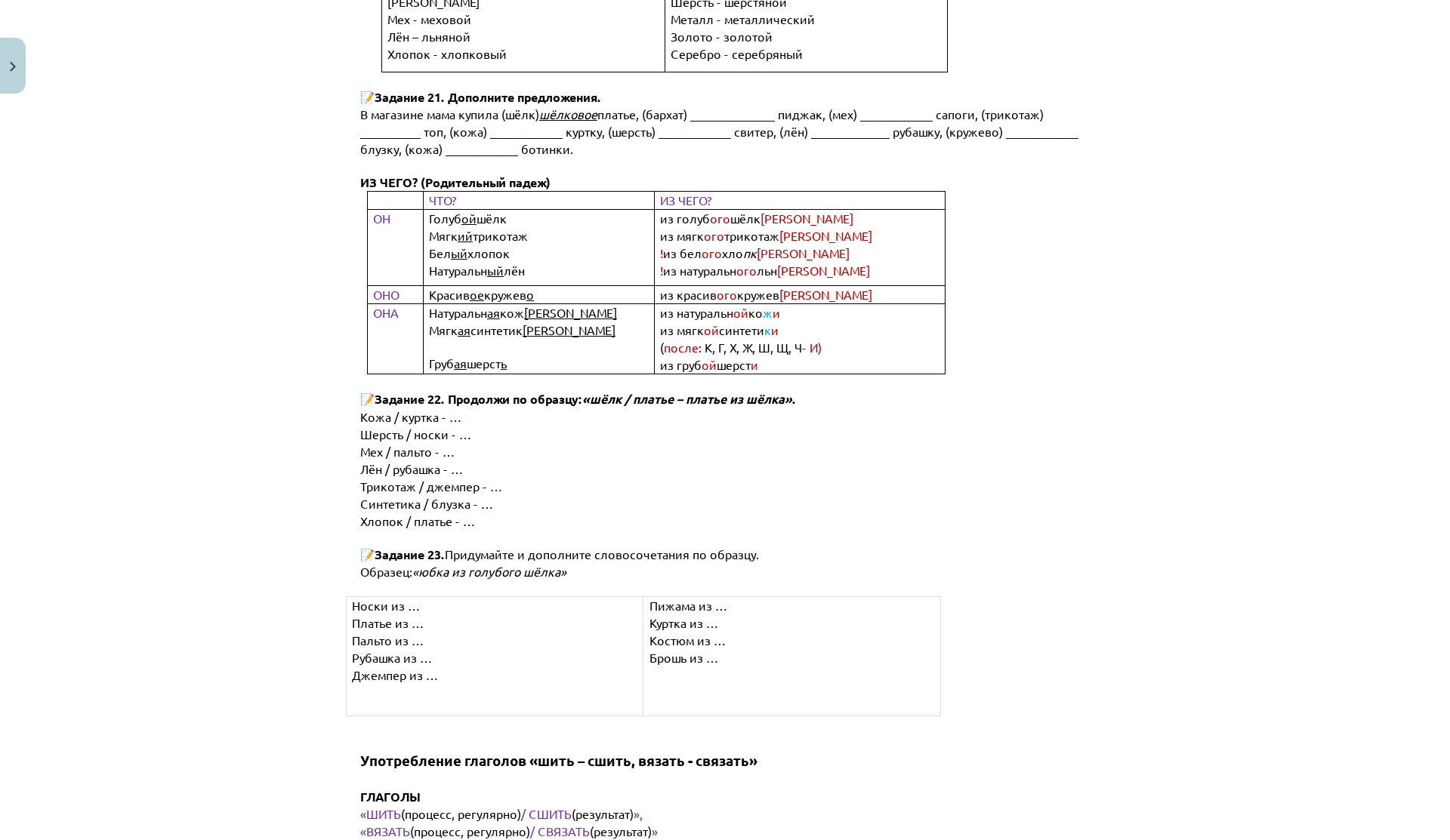
scroll to position [6422, 0]
drag, startPoint x: 480, startPoint y: 297, endPoint x: 531, endPoint y: 296, distance: 51.0
click at [523, 354] on p "Груб ая шерст ь" at bounding box center [551, 363] width 244 height 18
click at [531, 354] on p "Груб ая шерст ь" at bounding box center [551, 363] width 244 height 18
drag, startPoint x: 455, startPoint y: 144, endPoint x: 505, endPoint y: 144, distance: 50.0
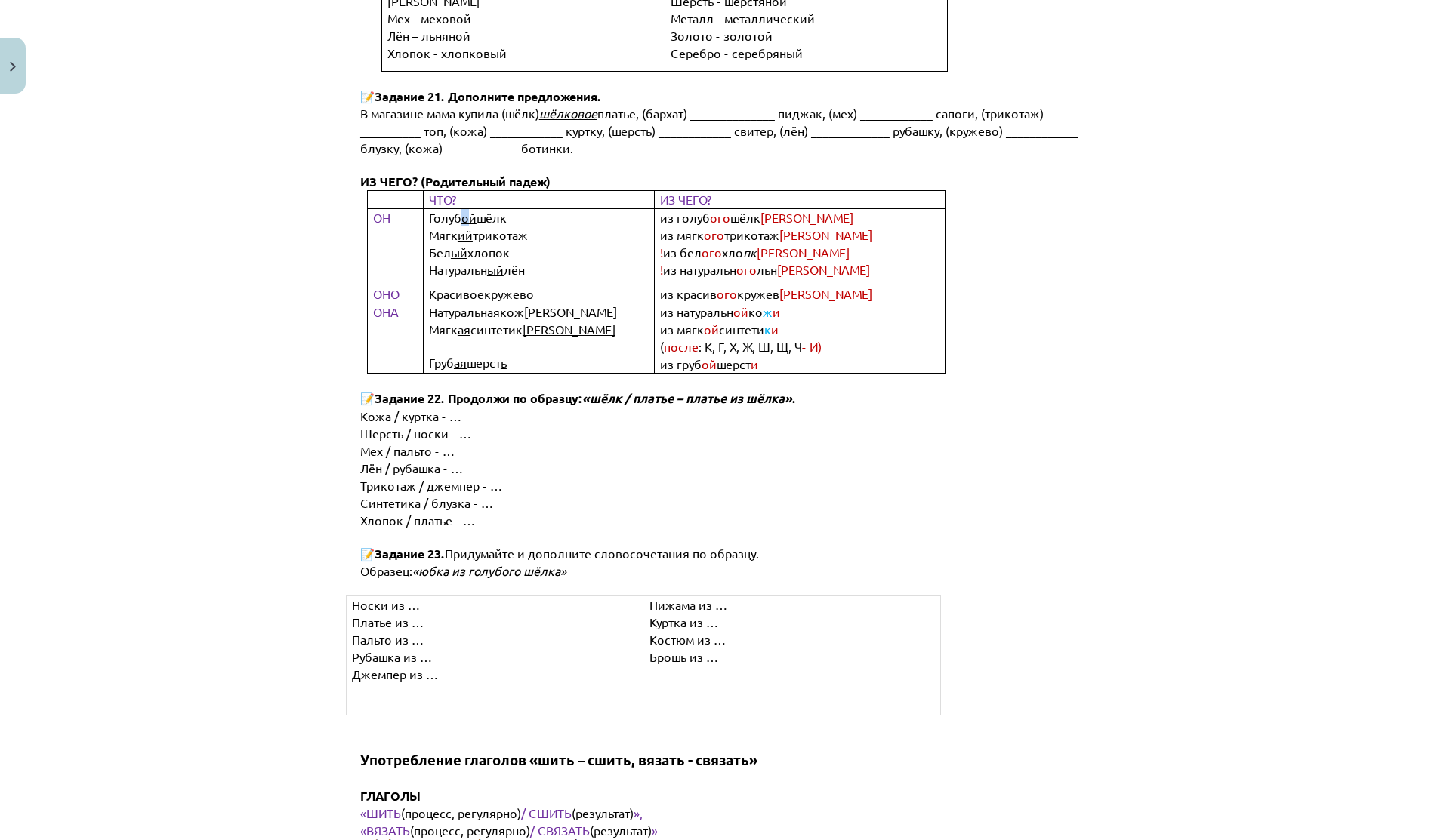
click at [489, 212] on b "Голуб ой шёлк" at bounding box center [468, 218] width 78 height 14
click at [505, 209] on p "Голуб ой шёлк" at bounding box center [551, 218] width 244 height 18
drag, startPoint x: 443, startPoint y: 154, endPoint x: 542, endPoint y: 157, distance: 99.0
click at [542, 227] on p "Мягк ий трикотаж" at bounding box center [551, 235] width 244 height 18
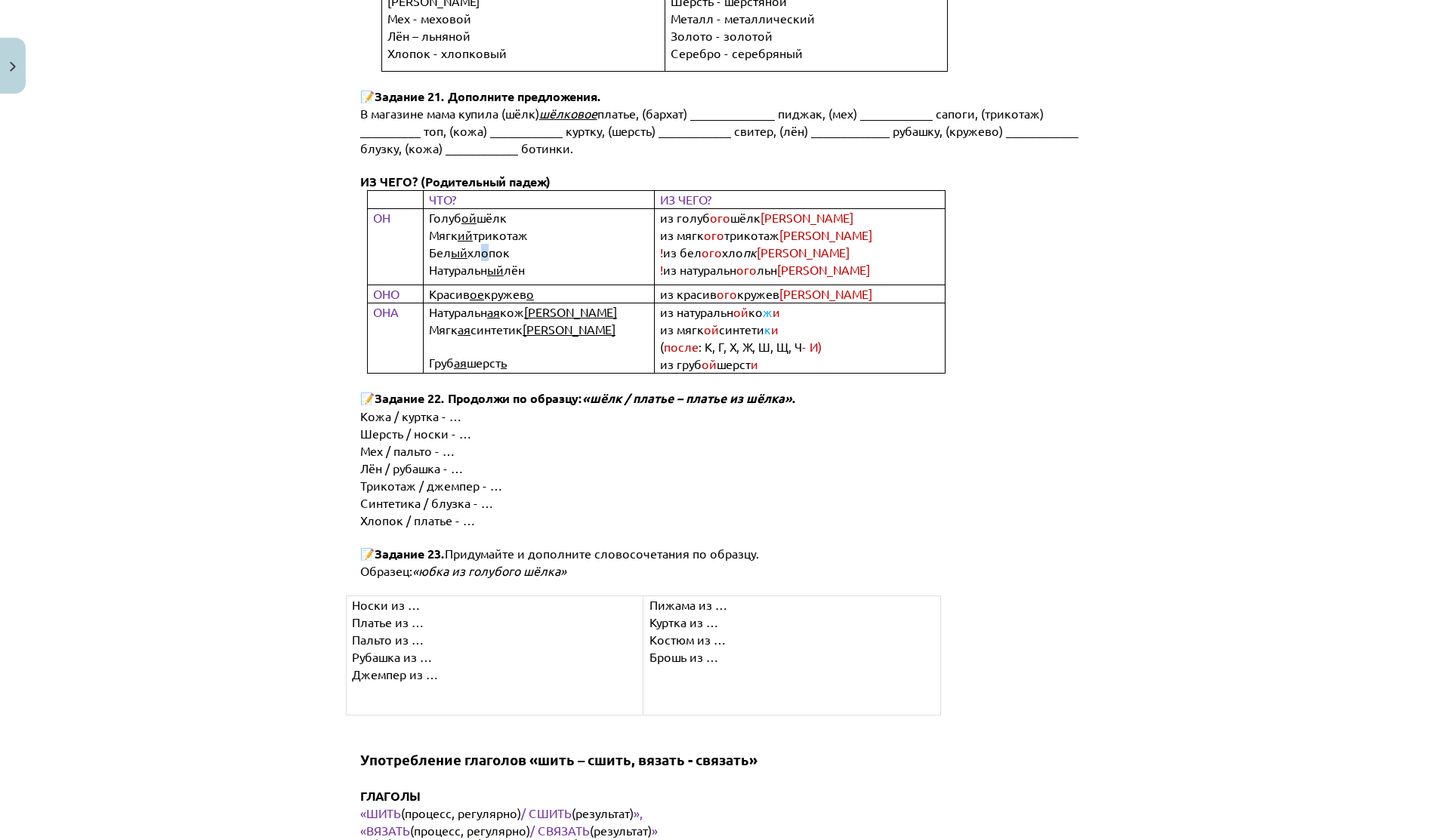
drag, startPoint x: 470, startPoint y: 185, endPoint x: 523, endPoint y: 185, distance: 53.0
click at [508, 243] on p "Бел ый хлопок" at bounding box center [551, 252] width 244 height 18
click at [523, 243] on p "Бел ый хлопок" at bounding box center [551, 252] width 244 height 18
drag, startPoint x: 693, startPoint y: 153, endPoint x: 750, endPoint y: 154, distance: 57.0
click at [750, 227] on p "из мягк ого трикотаж а" at bounding box center [811, 235] width 303 height 18
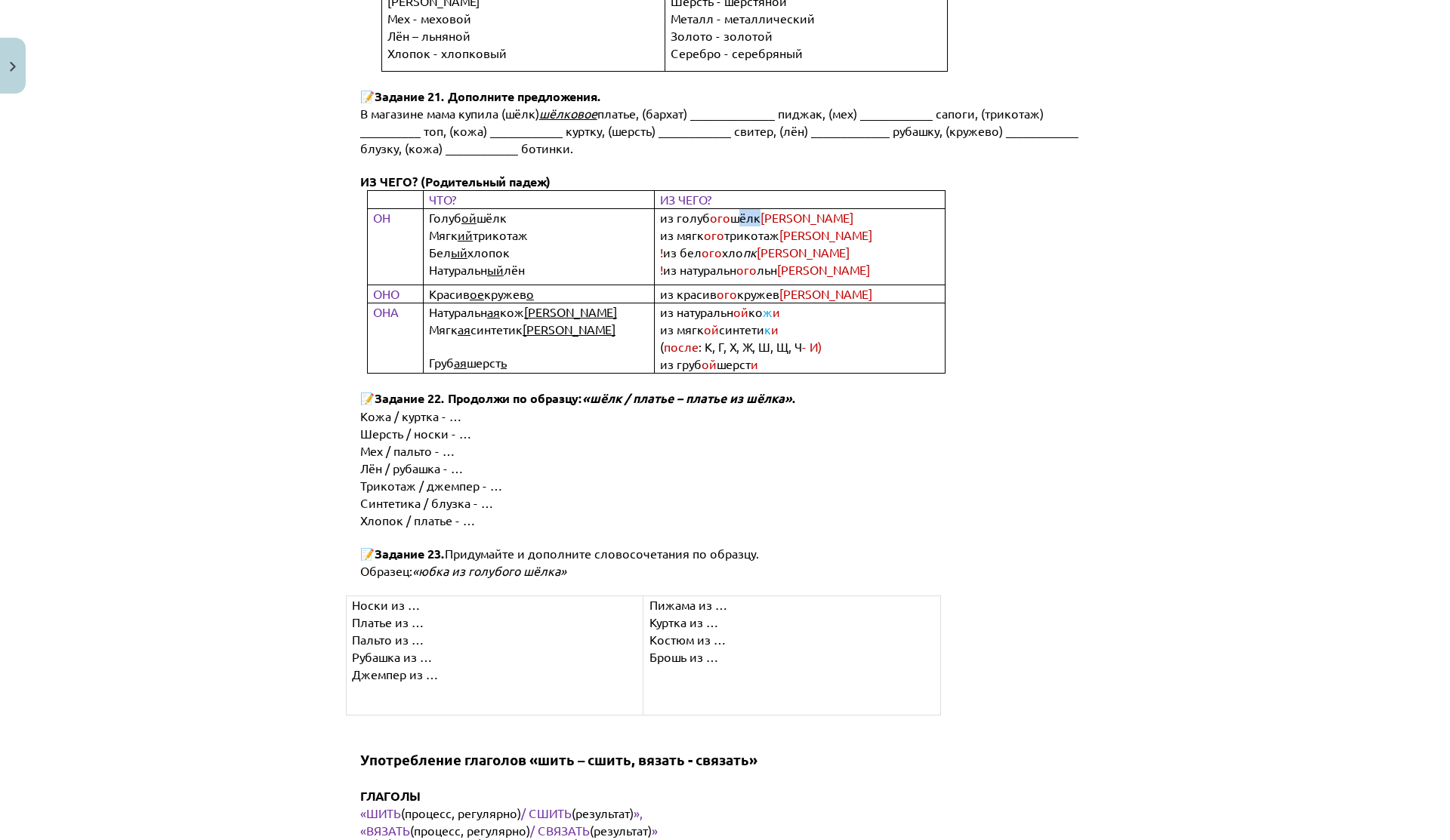
drag, startPoint x: 730, startPoint y: 149, endPoint x: 754, endPoint y: 149, distance: 24.0
click at [754, 212] on b "из голуб ого шёлк а" at bounding box center [756, 218] width 193 height 14
click at [761, 210] on span "а" at bounding box center [807, 217] width 93 height 15
drag, startPoint x: 652, startPoint y: 161, endPoint x: 756, endPoint y: 160, distance: 104.0
click at [756, 229] on b "из мягк ого трикотаж а" at bounding box center [766, 235] width 212 height 14
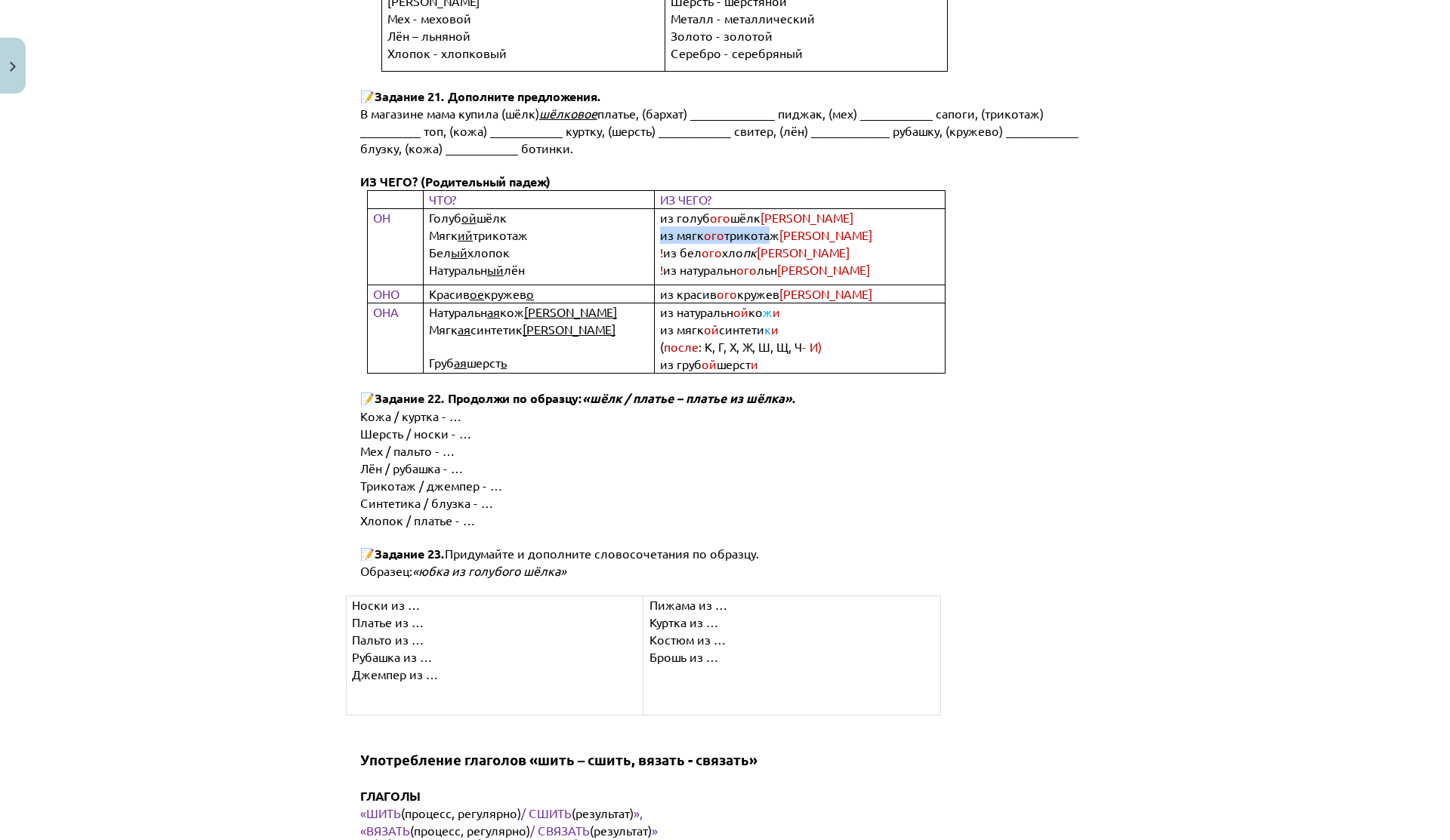
click at [756, 228] on span "трикотаж" at bounding box center [751, 235] width 55 height 15
drag, startPoint x: 666, startPoint y: 173, endPoint x: 761, endPoint y: 186, distance: 95.9
click at [761, 209] on td "из голуб ого шёлк а из мягк ого трикотаж а ! из бел ого хло пк а ! из натуральн…" at bounding box center [800, 247] width 290 height 76
click at [761, 261] on p "! из натуральн ого льн а" at bounding box center [811, 270] width 303 height 18
click at [671, 209] on td "из голуб ого шёлк а из мягк ого трикотаж а ! из бел ого хло пк а ! из натуральн…" at bounding box center [800, 247] width 290 height 76
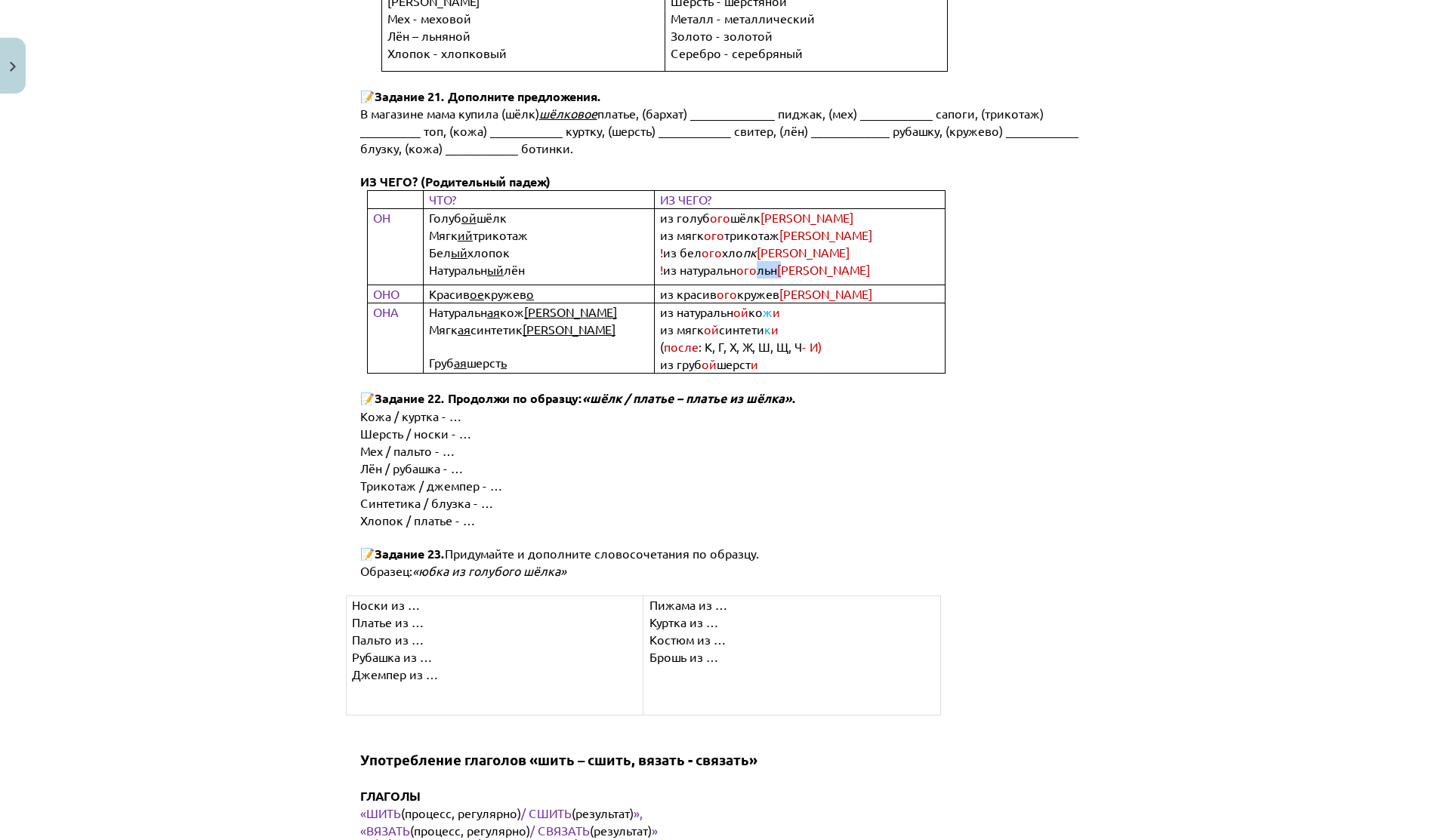
drag, startPoint x: 754, startPoint y: 197, endPoint x: 796, endPoint y: 208, distance: 43.4
click at [796, 209] on td "из голуб ого шёлк а из мягк ого трикотаж а ! из бел ого хло пк а ! из натуральн…" at bounding box center [800, 247] width 290 height 76
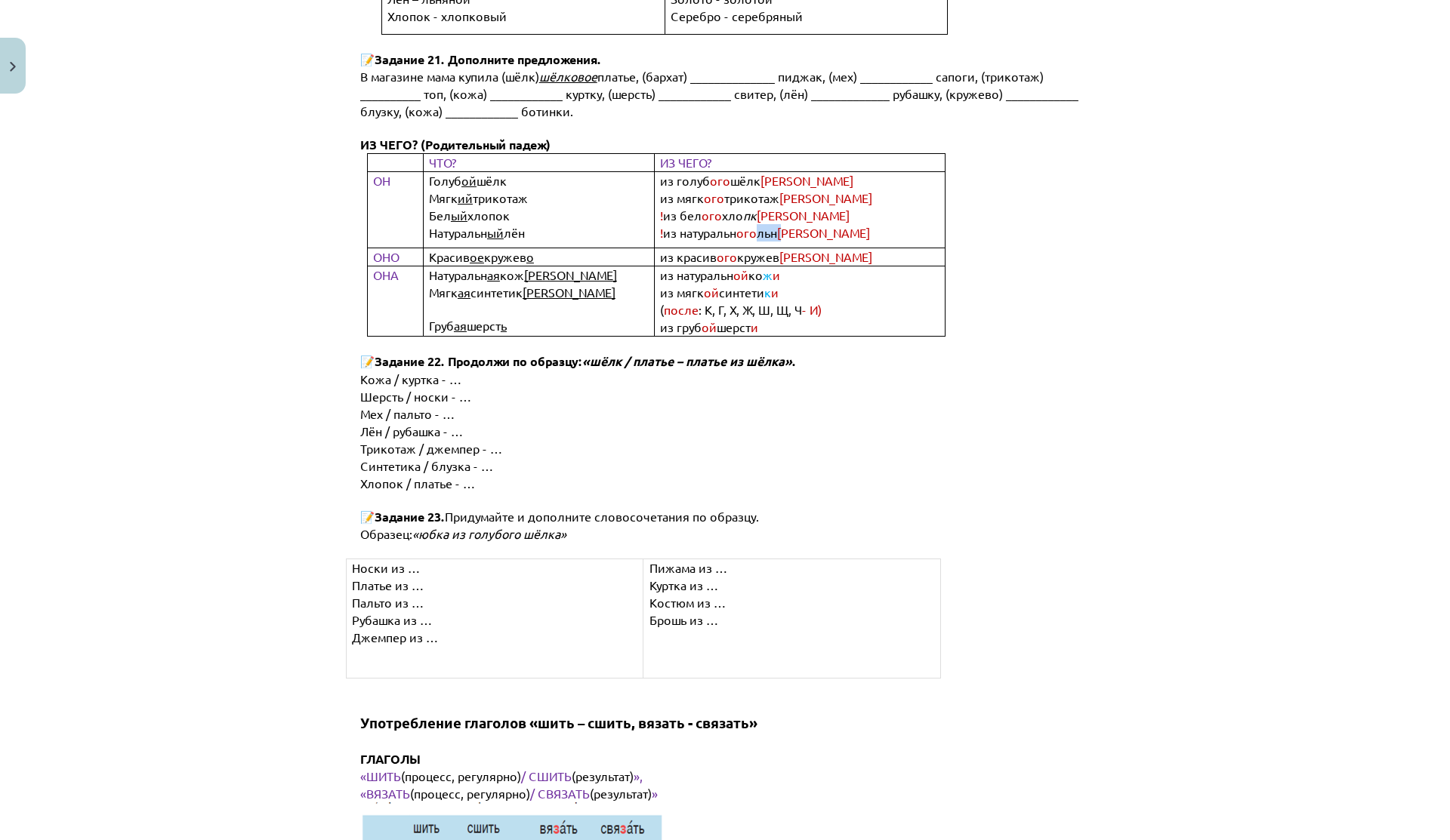
scroll to position [6496, 0]
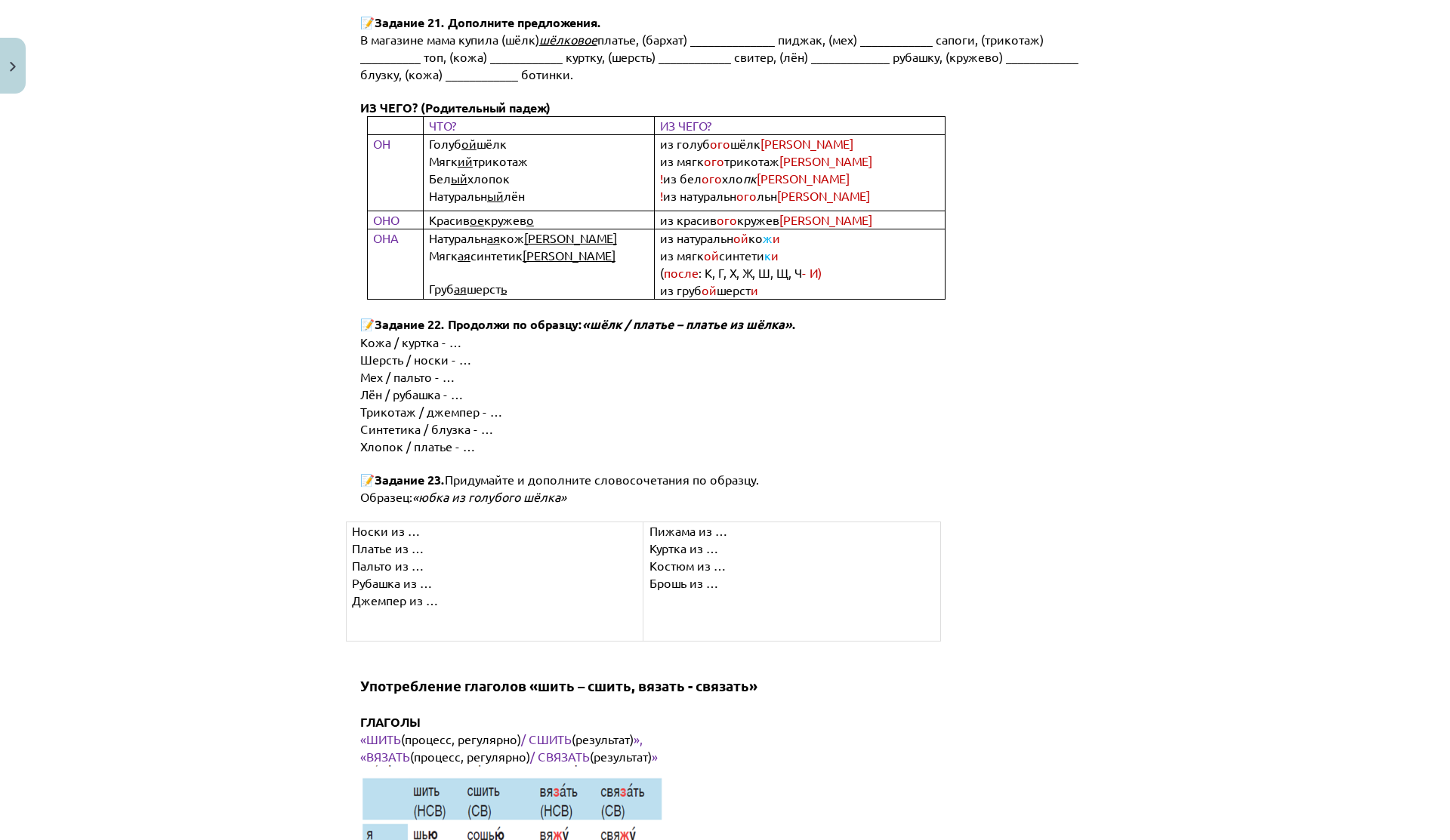
click at [440, 404] on span "Трикотаж / джемпер - …" at bounding box center [431, 411] width 142 height 15
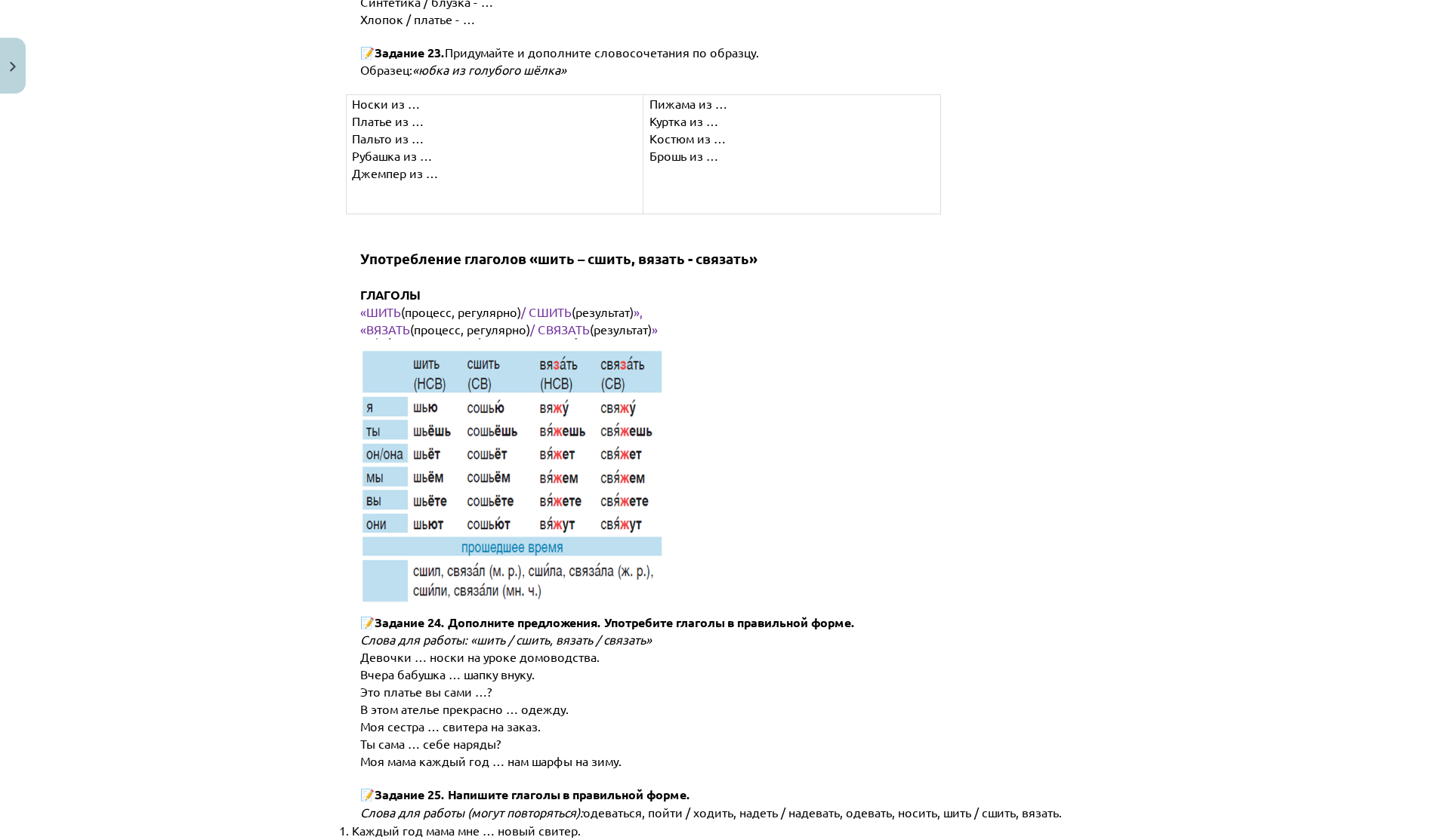
scroll to position [6919, 0]
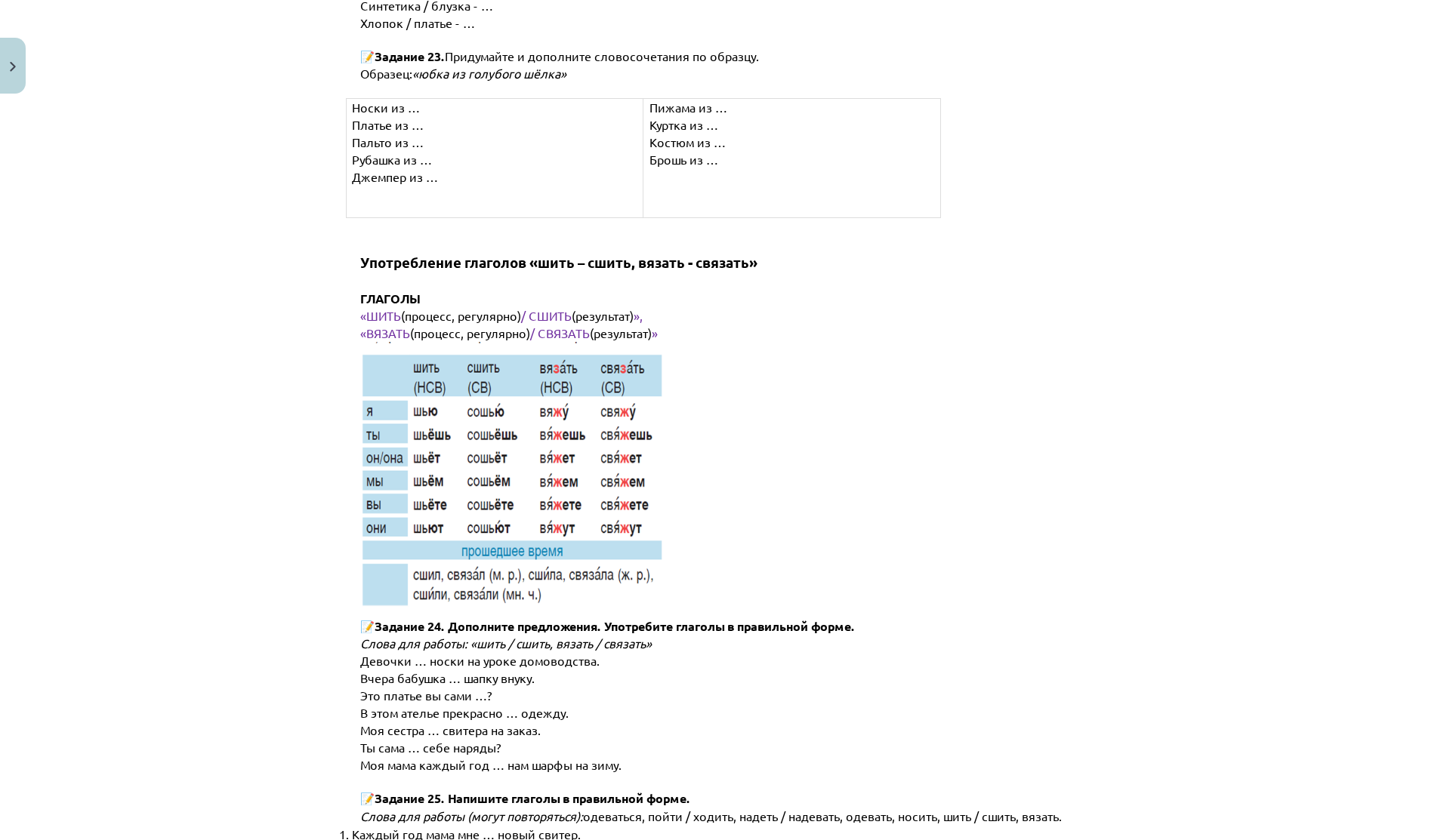
click at [427, 342] on img at bounding box center [520, 480] width 321 height 275
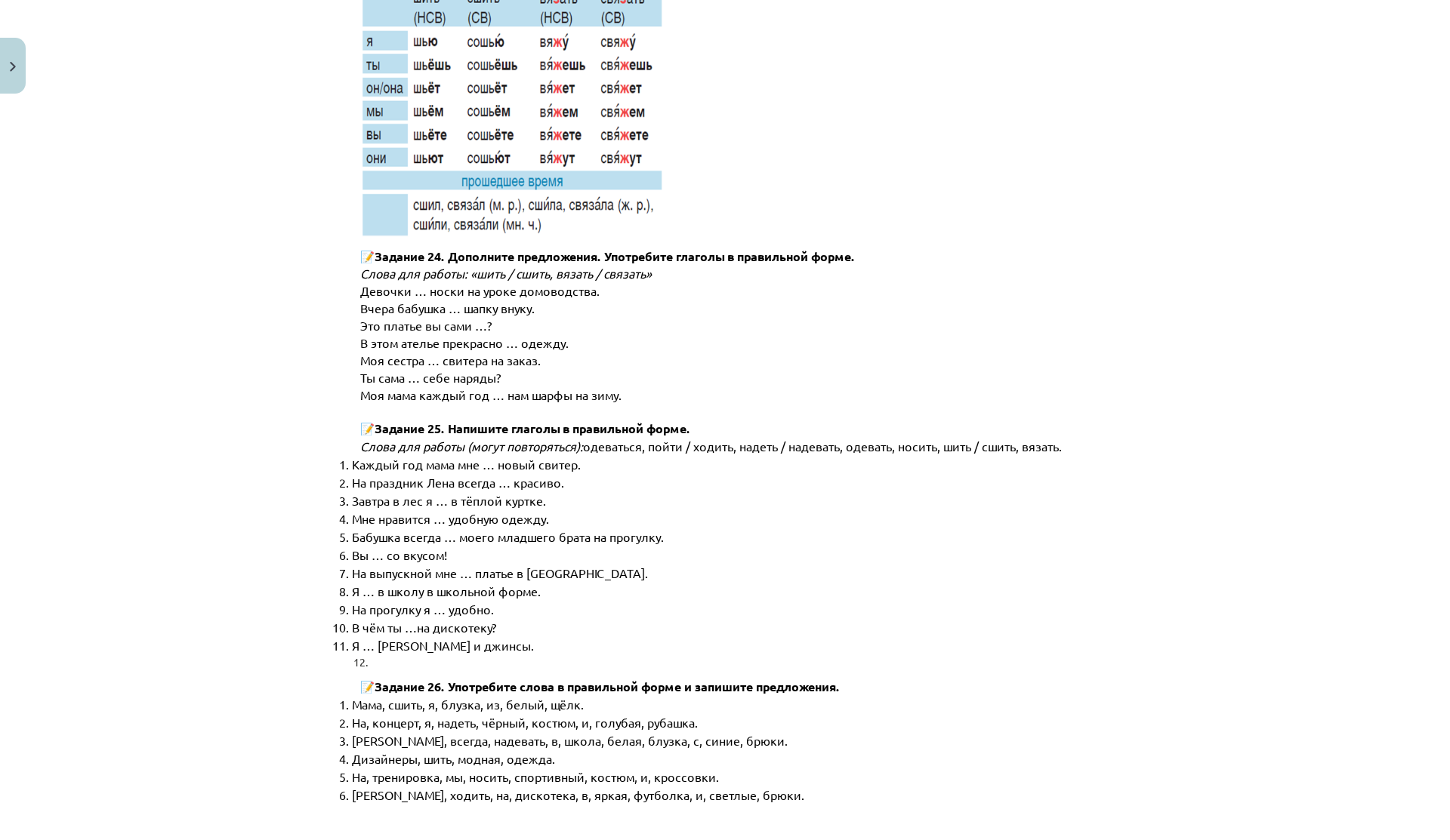
scroll to position [7422, 0]
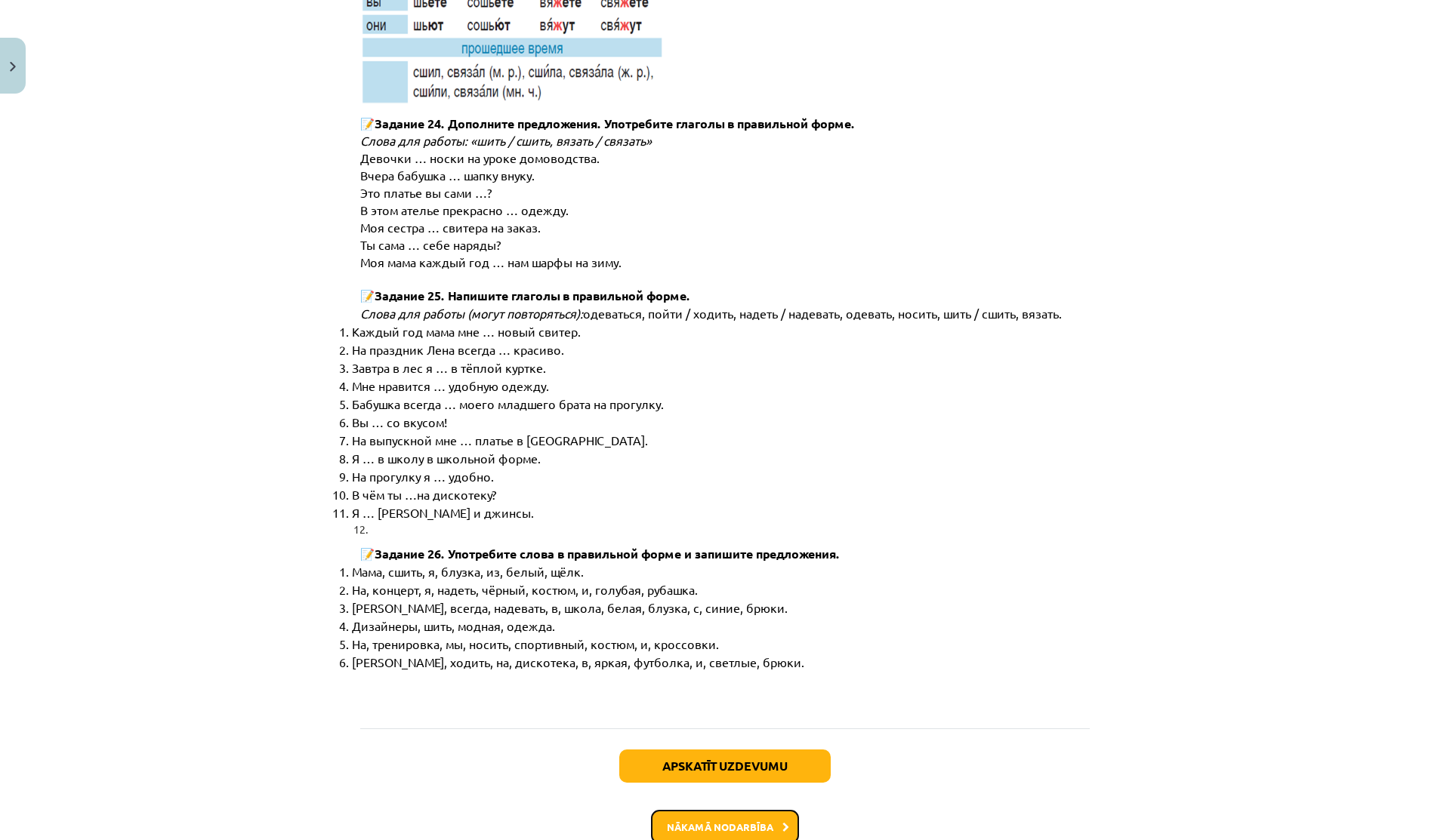
click at [661, 810] on button "Nākamā nodarbība" at bounding box center [725, 827] width 148 height 35
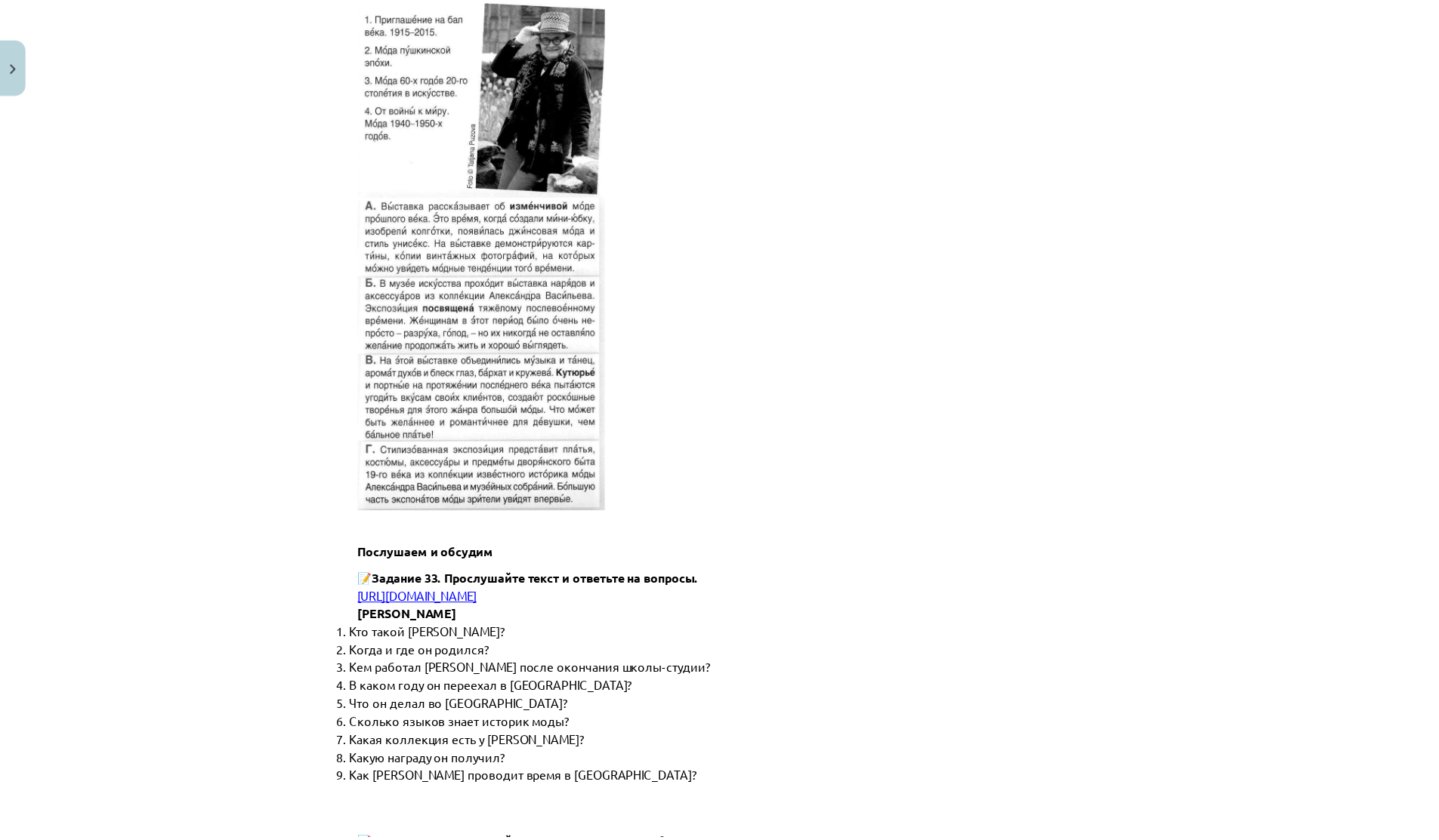
scroll to position [5540, 0]
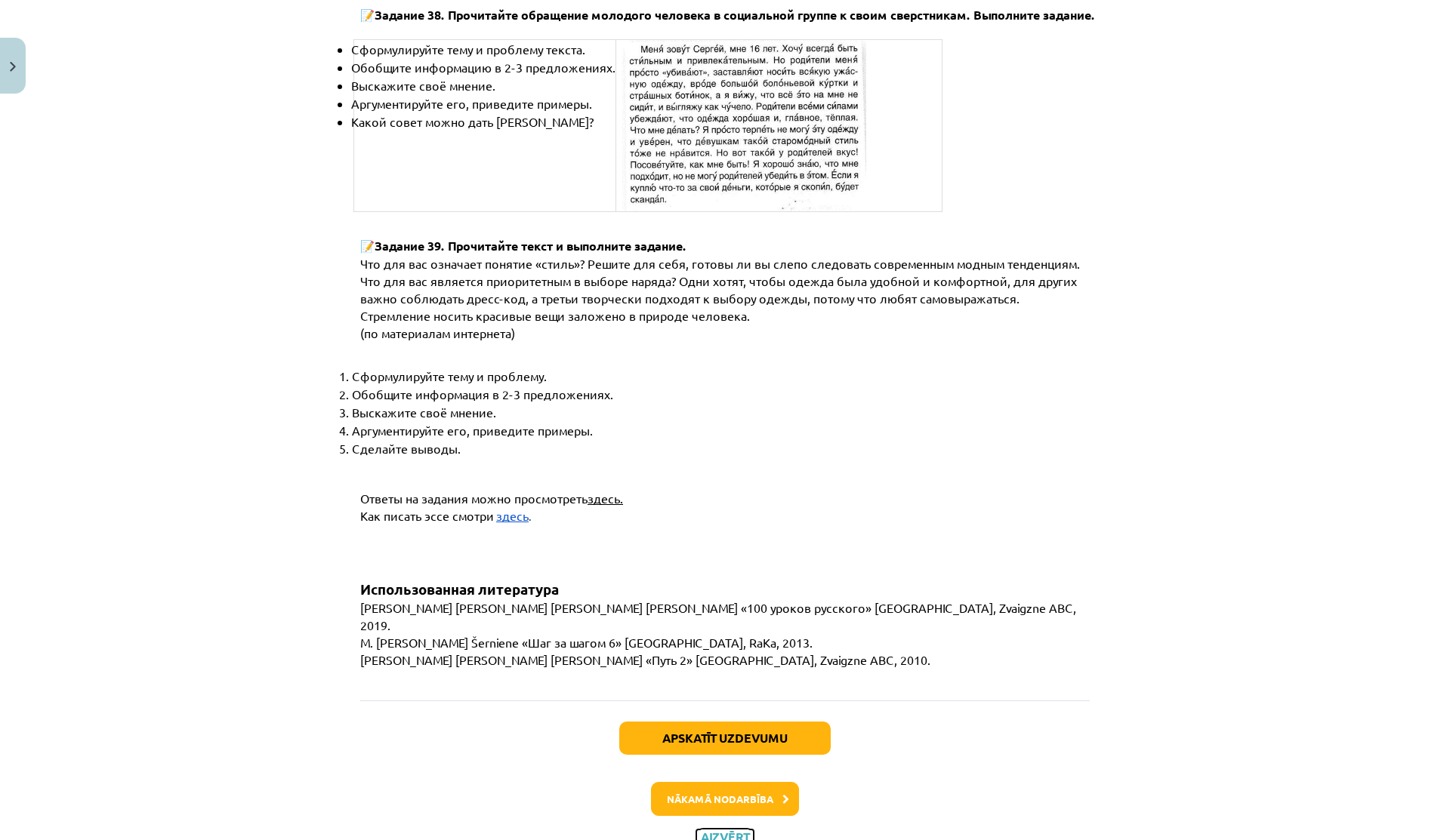
click at [709, 830] on button "Aizvērt" at bounding box center [725, 837] width 57 height 15
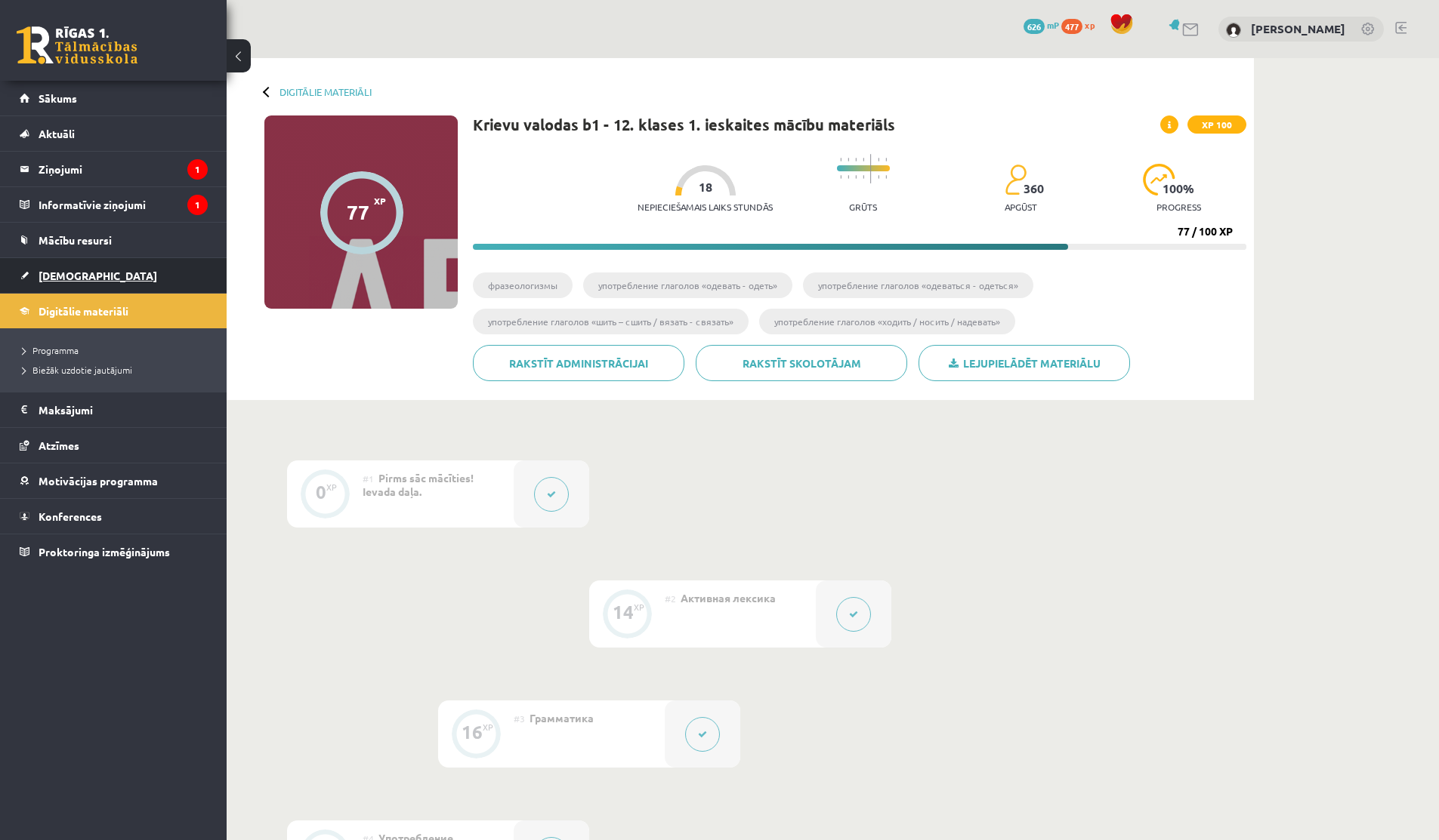
click at [72, 278] on span "[DEMOGRAPHIC_DATA]" at bounding box center [97, 275] width 119 height 14
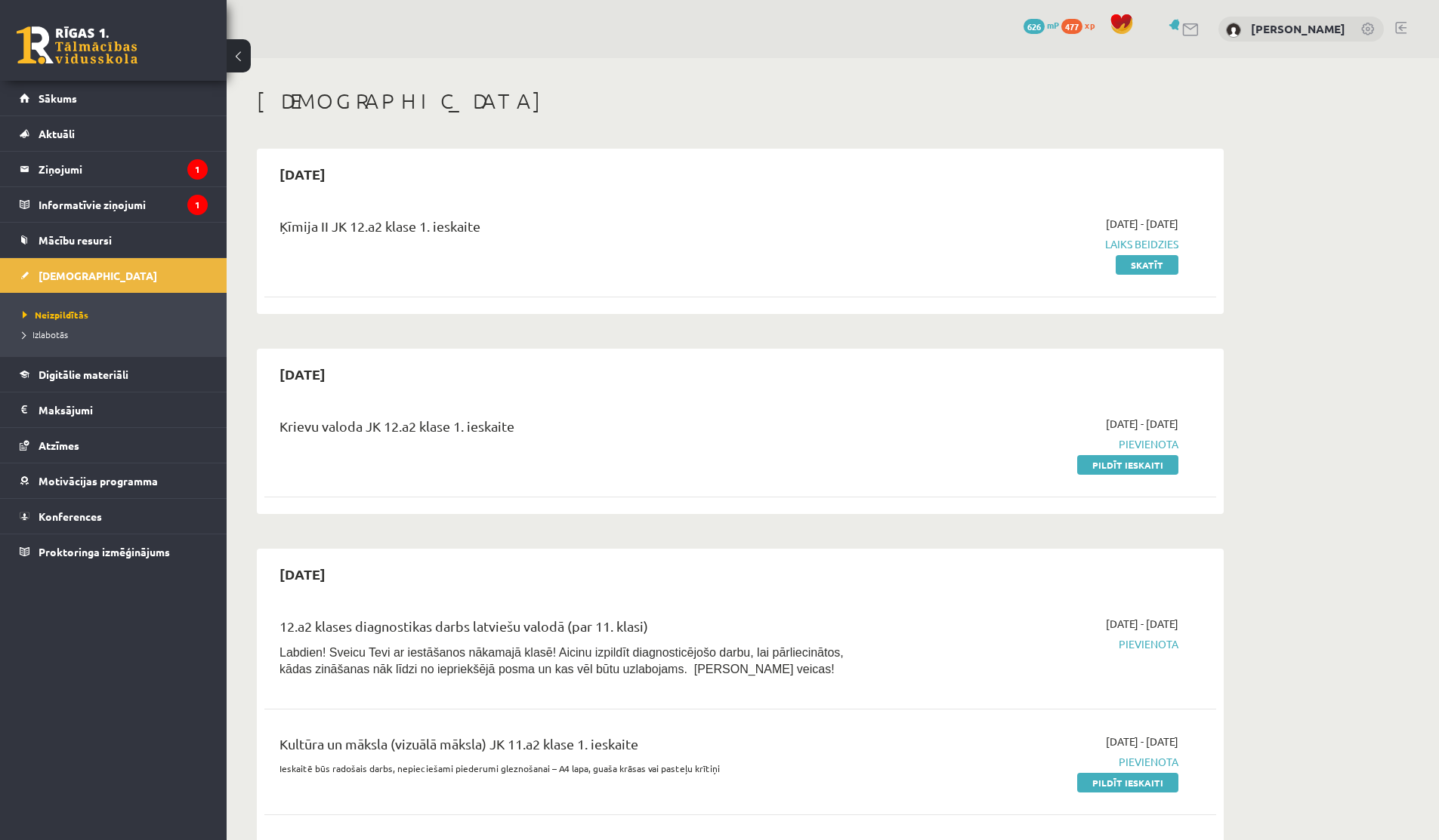
click at [840, 90] on h1 "[DEMOGRAPHIC_DATA]" at bounding box center [740, 101] width 967 height 25
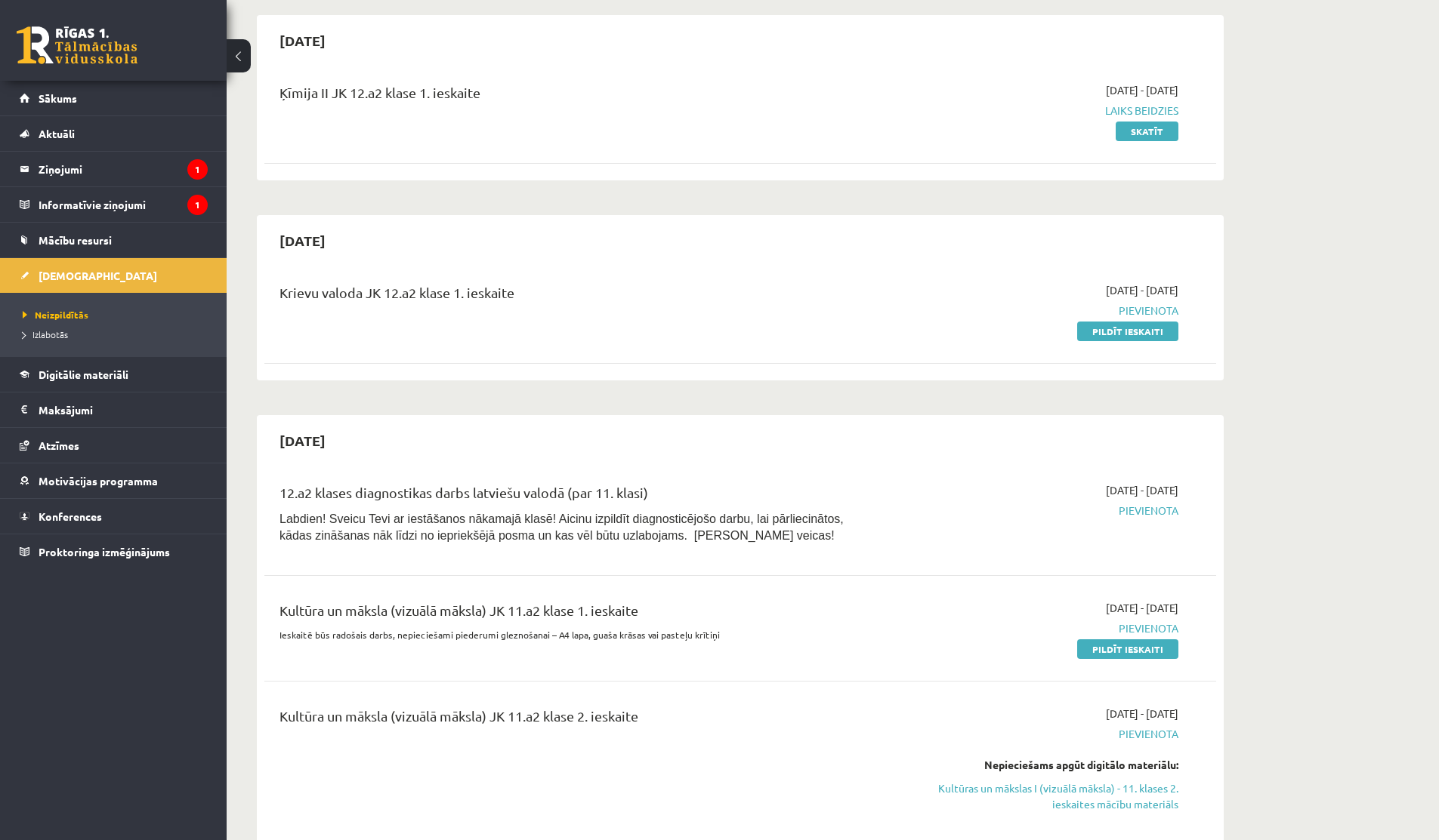
scroll to position [126, 0]
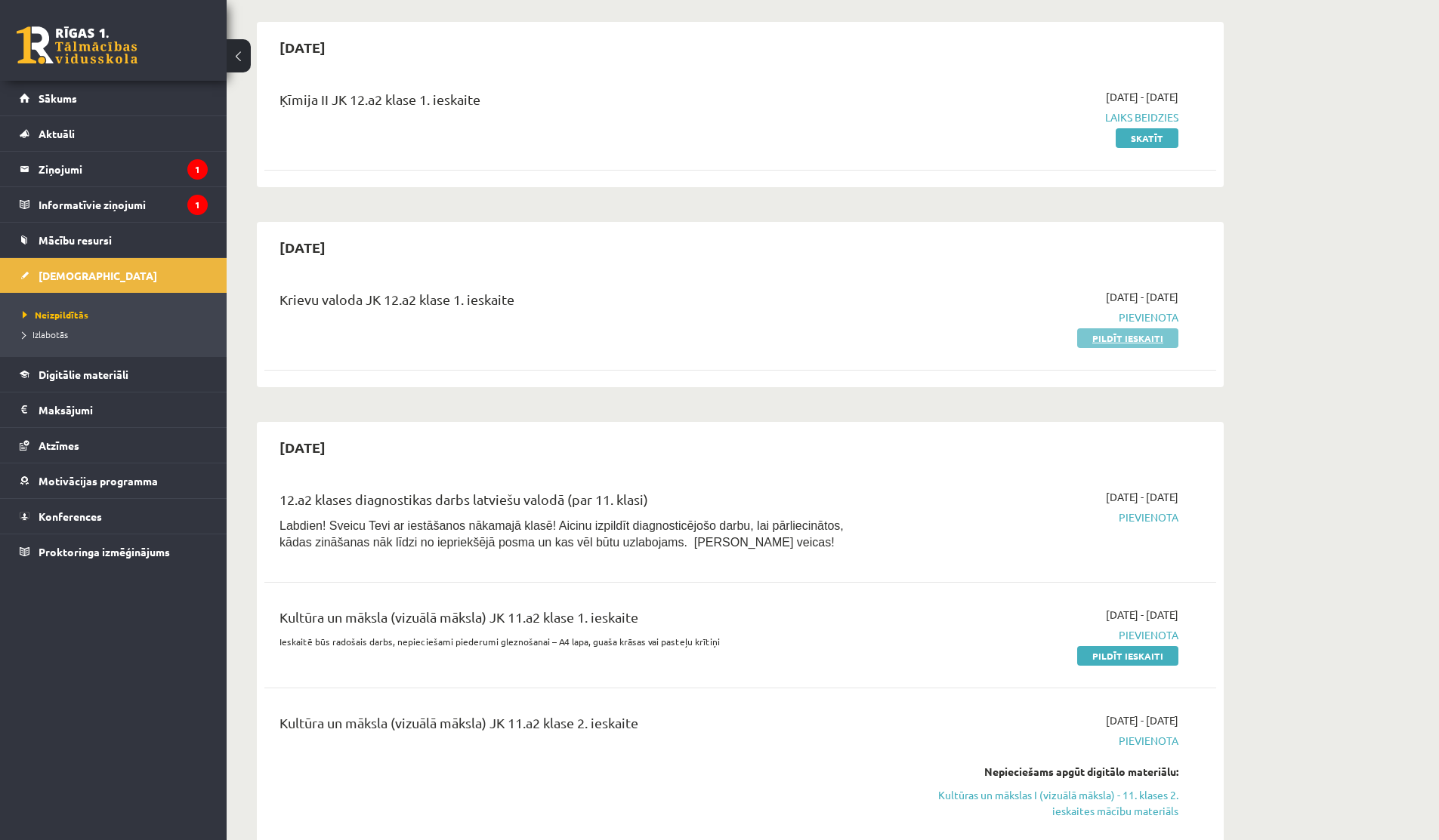
click at [1098, 337] on link "Pildīt ieskaiti" at bounding box center [1127, 338] width 101 height 20
click at [68, 366] on link "Digitālie materiāli" at bounding box center [114, 375] width 188 height 35
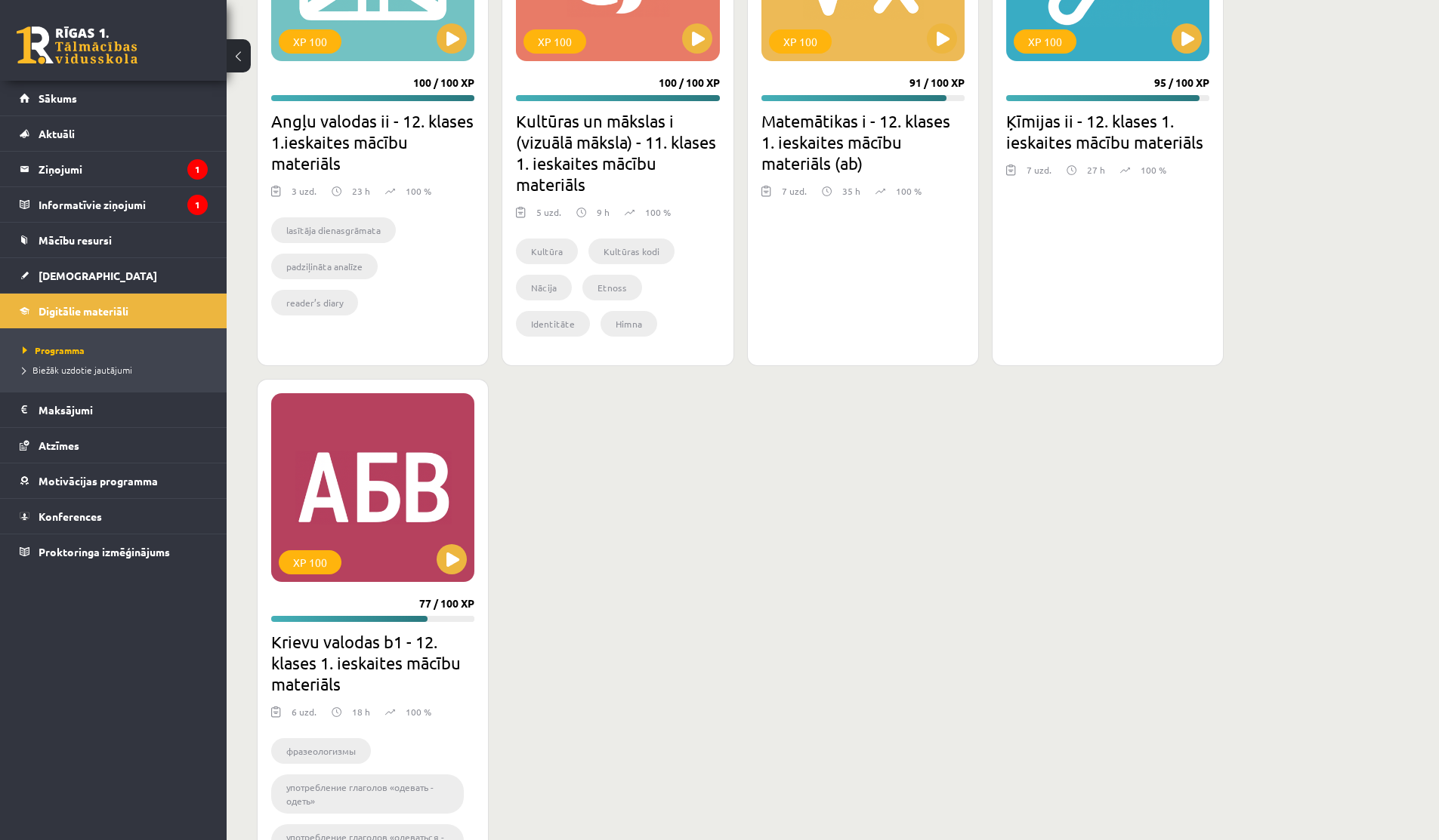
scroll to position [1182, 0]
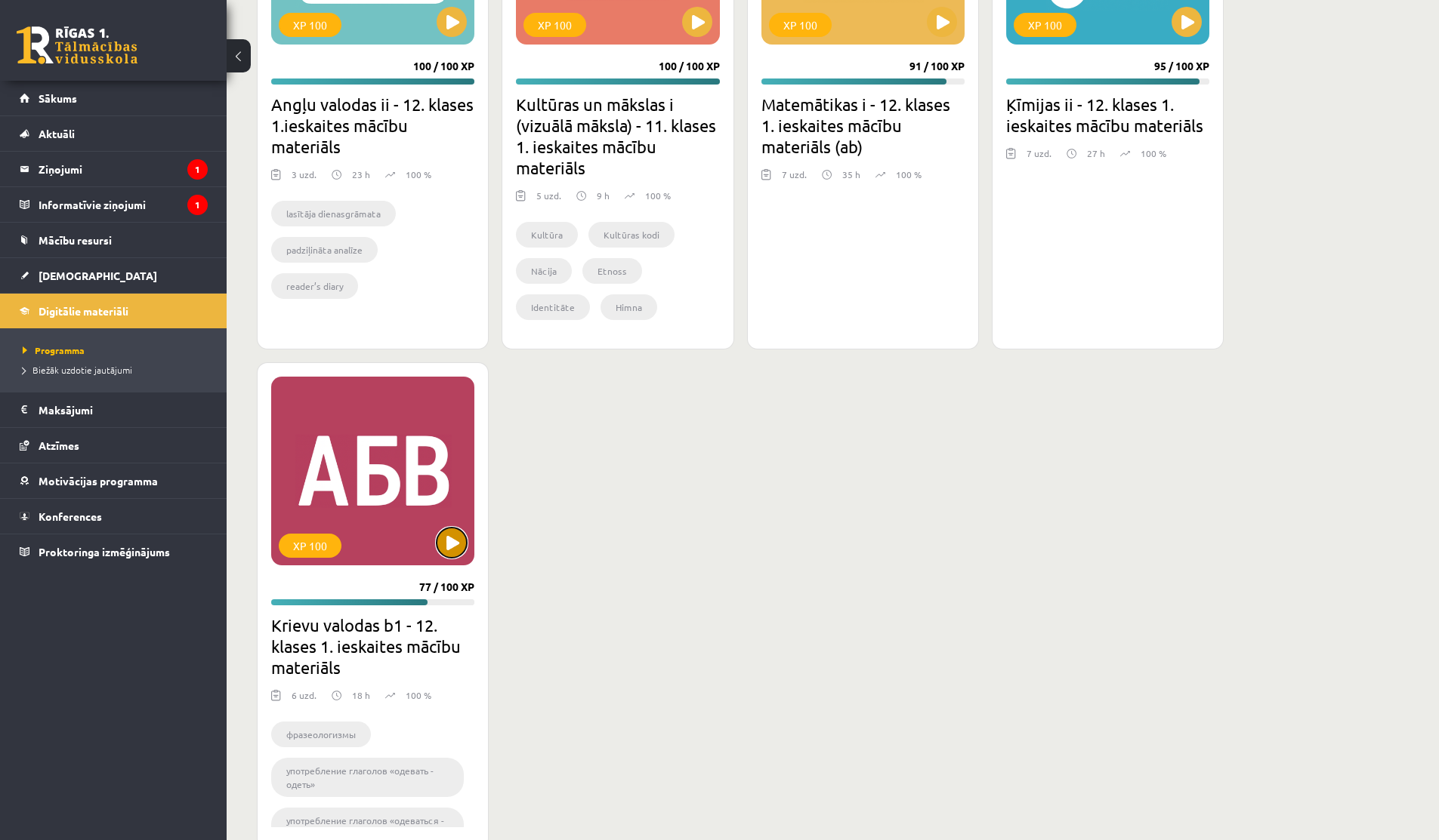
click at [447, 554] on button at bounding box center [451, 542] width 30 height 30
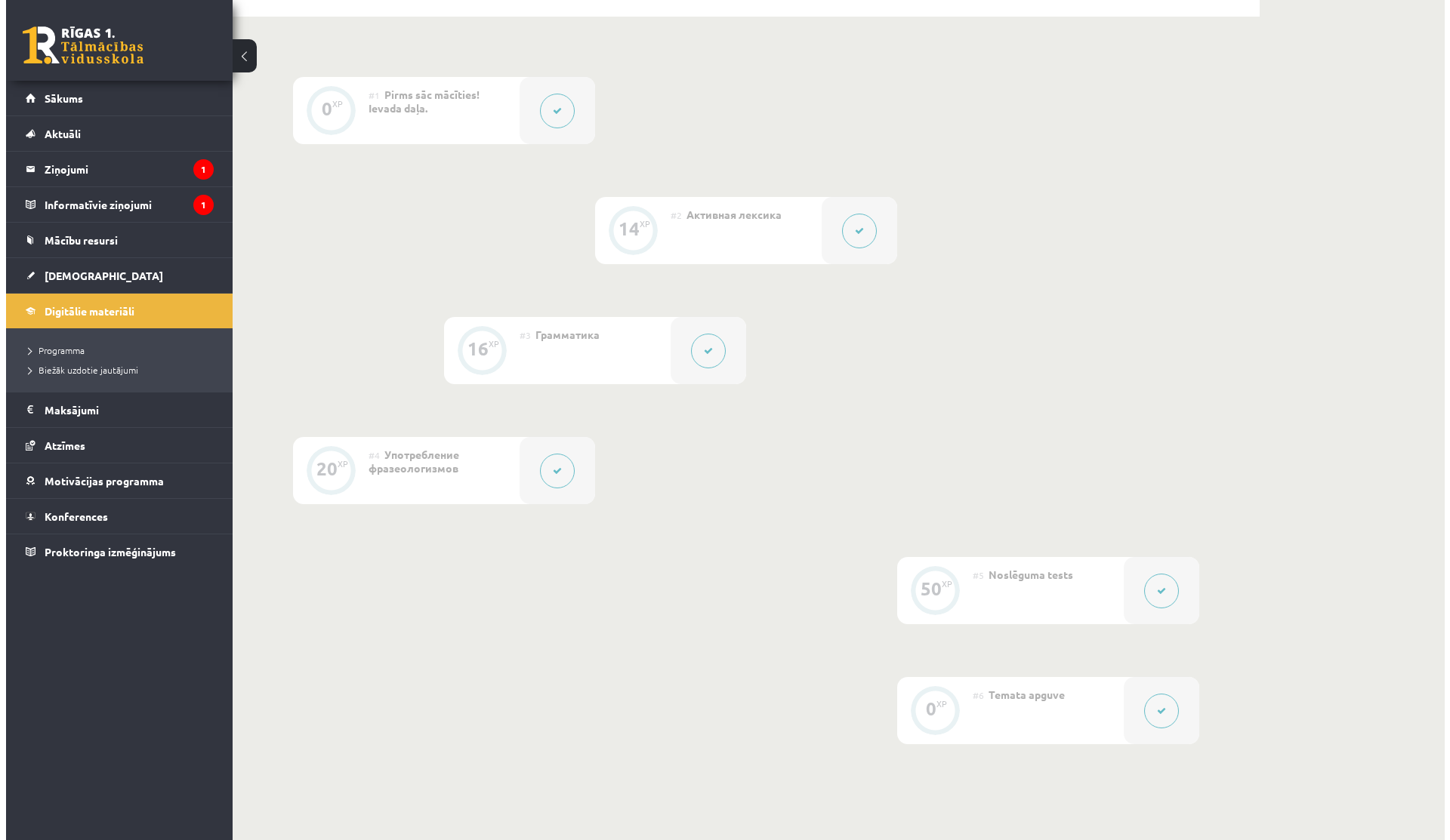
scroll to position [552, 0]
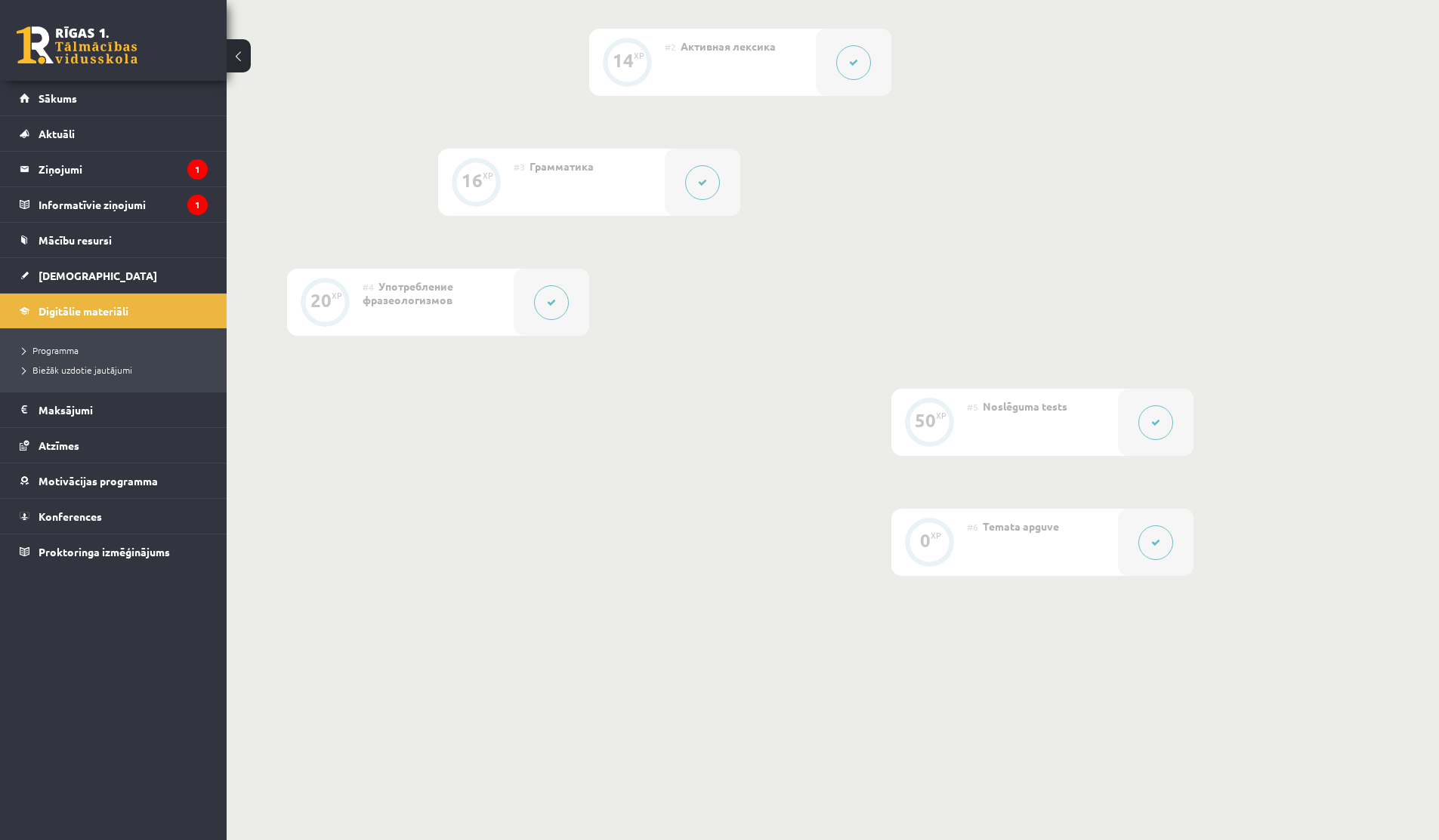
click at [1148, 422] on button at bounding box center [1156, 423] width 35 height 35
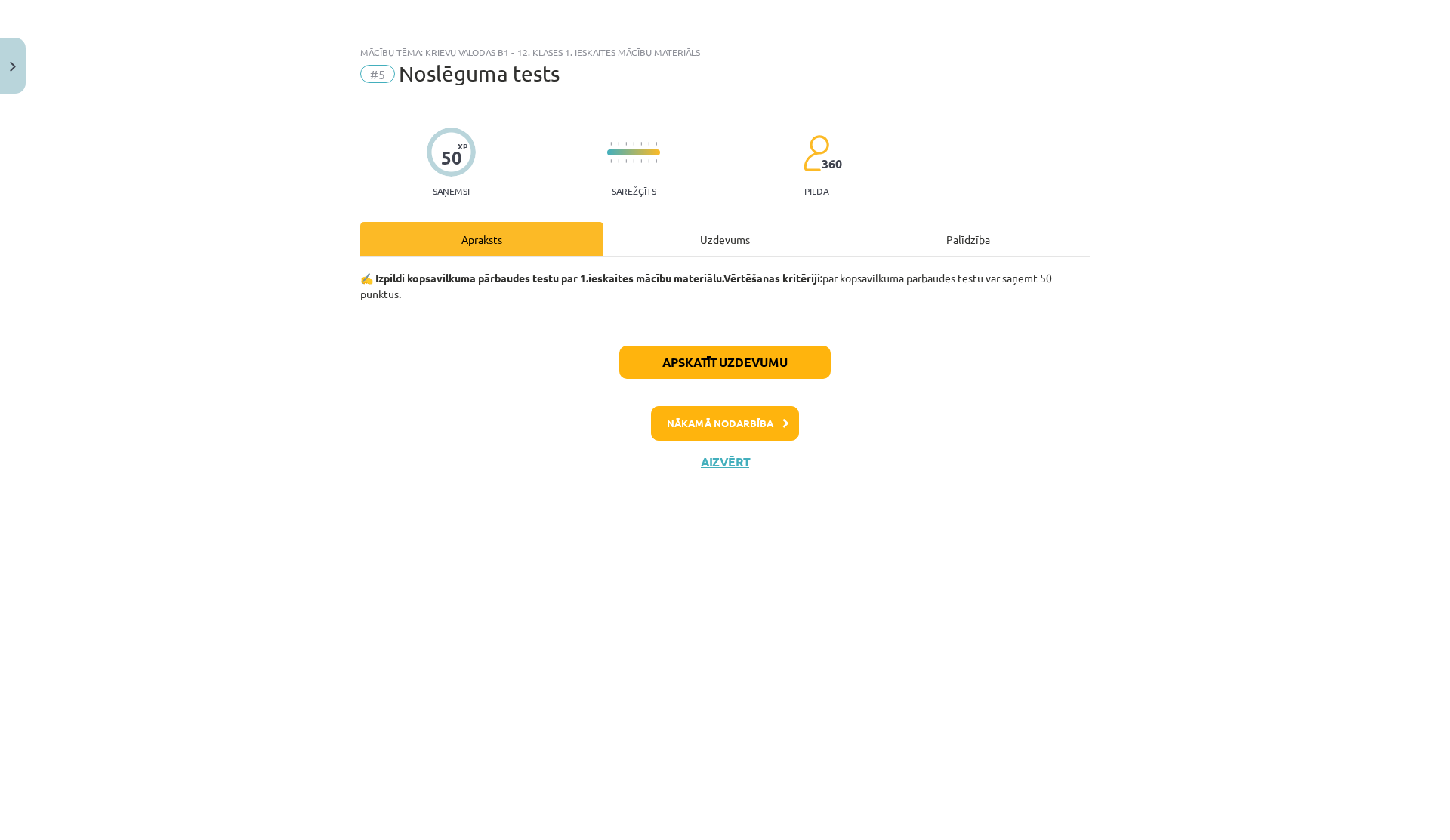
click at [685, 255] on div "Uzdevums" at bounding box center [725, 239] width 244 height 34
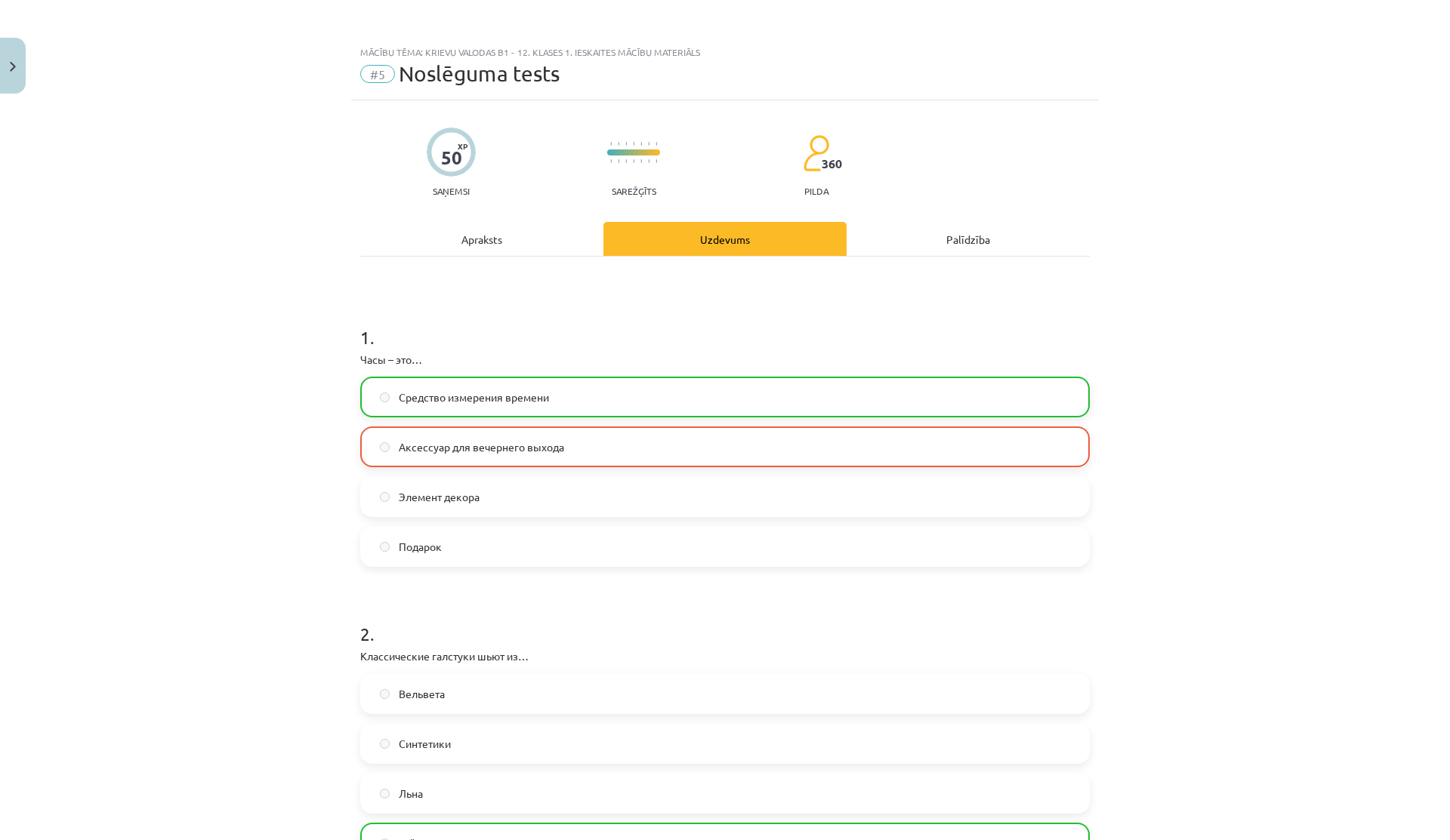
scroll to position [17, 0]
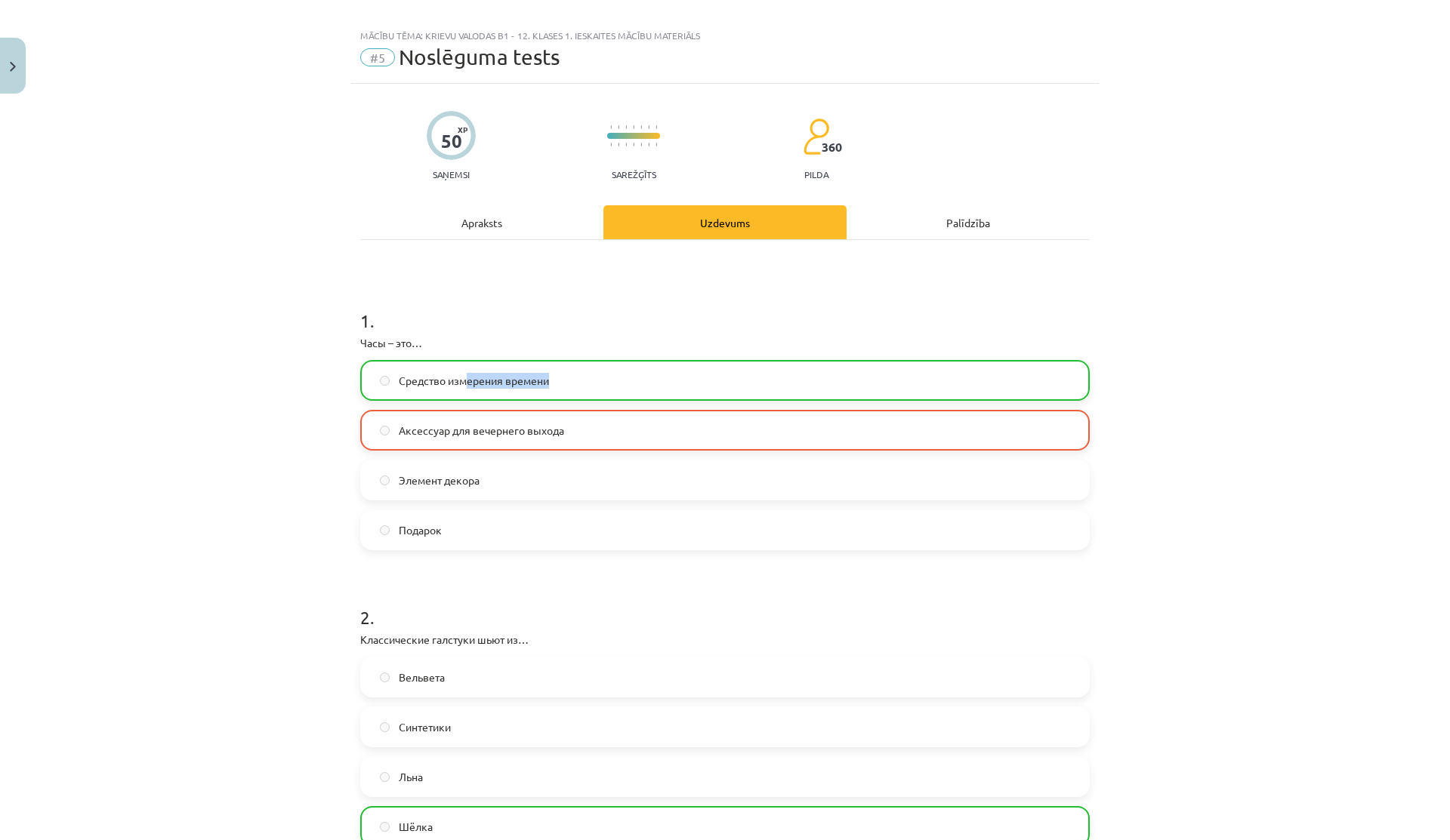
drag, startPoint x: 460, startPoint y: 375, endPoint x: 581, endPoint y: 375, distance: 121.0
click at [581, 375] on label "Средство измерения времени" at bounding box center [725, 380] width 727 height 37
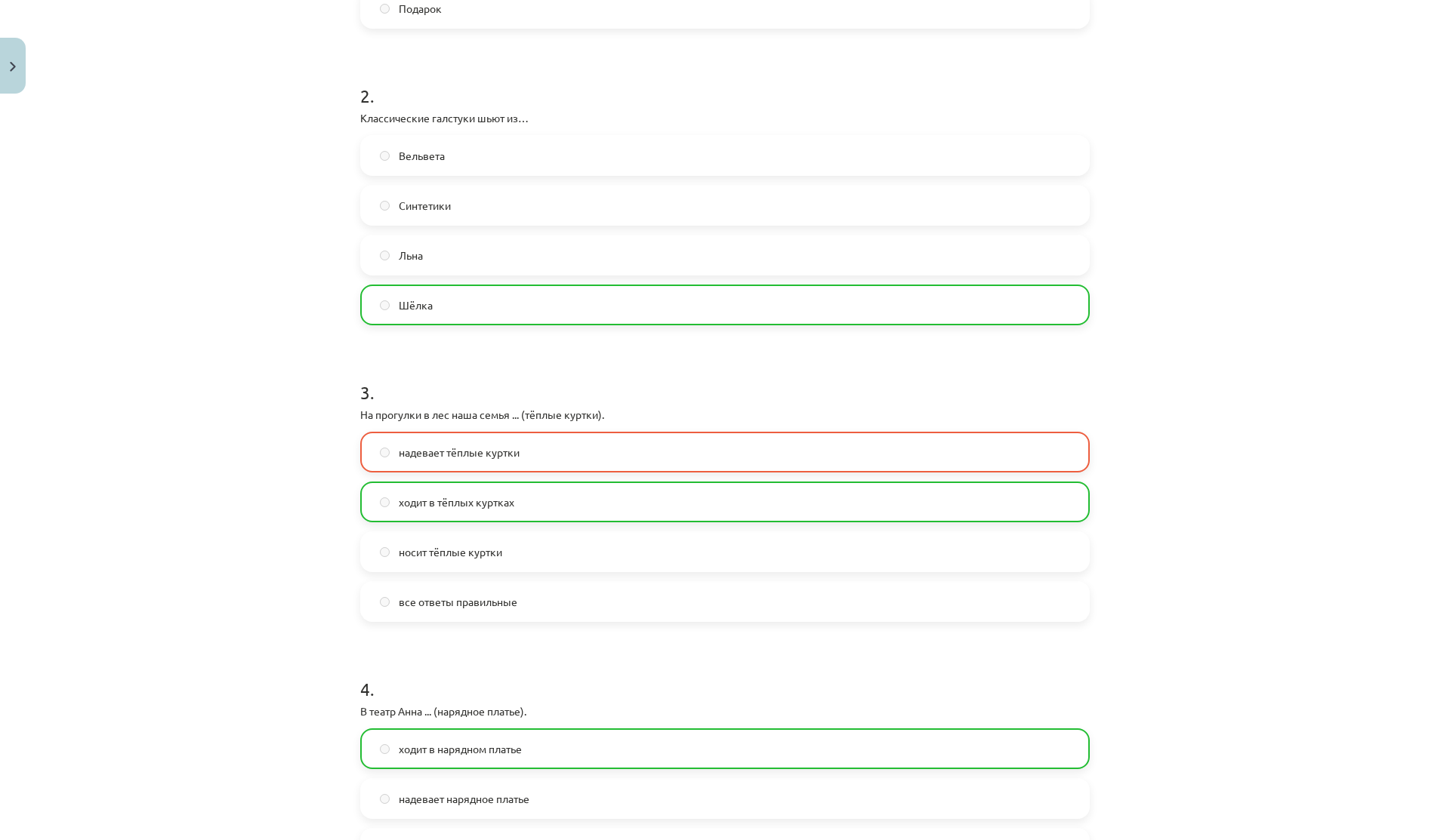
scroll to position [551, 0]
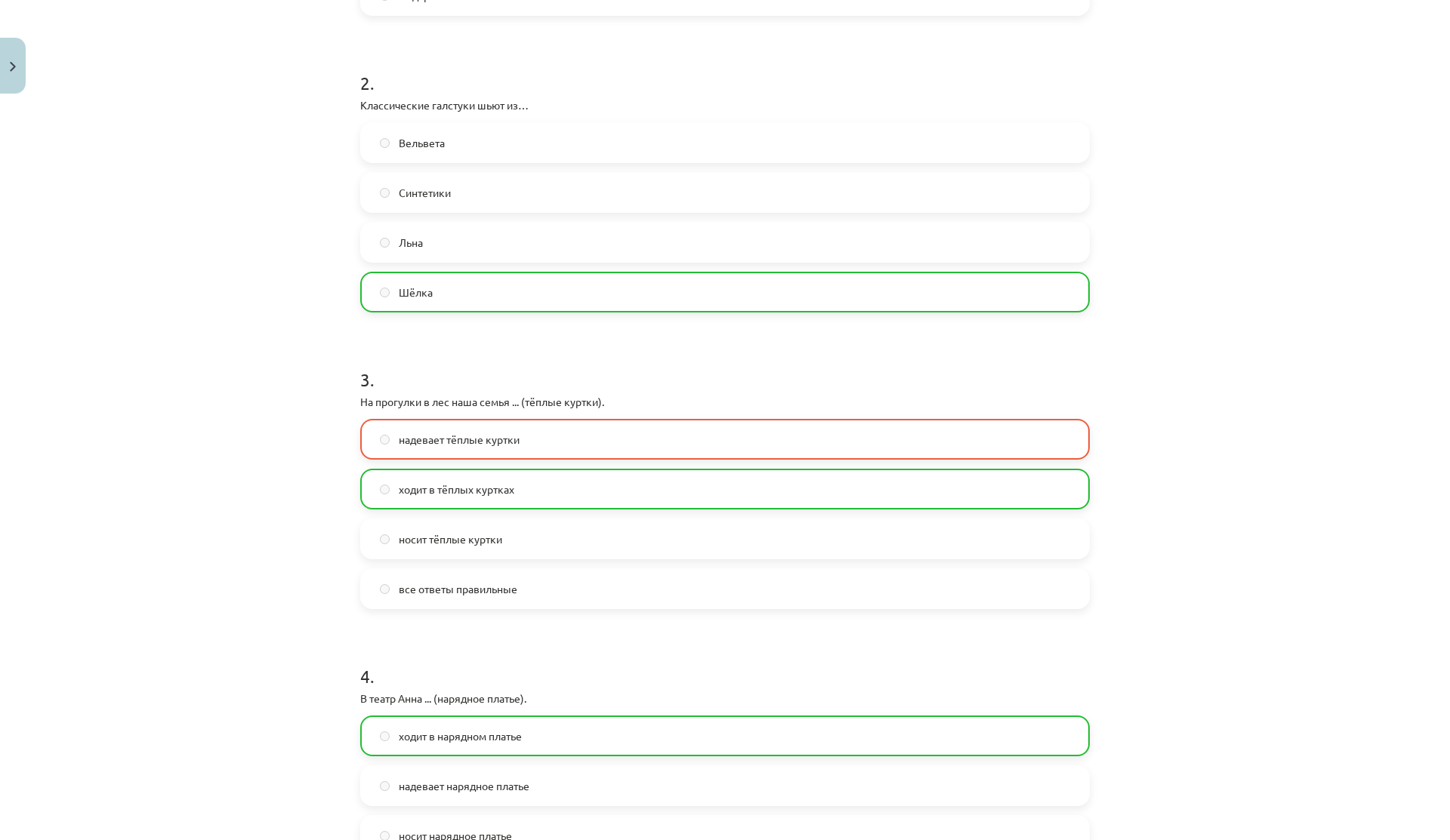
click at [407, 103] on p "Классические галстуки шьют из…" at bounding box center [725, 105] width 730 height 16
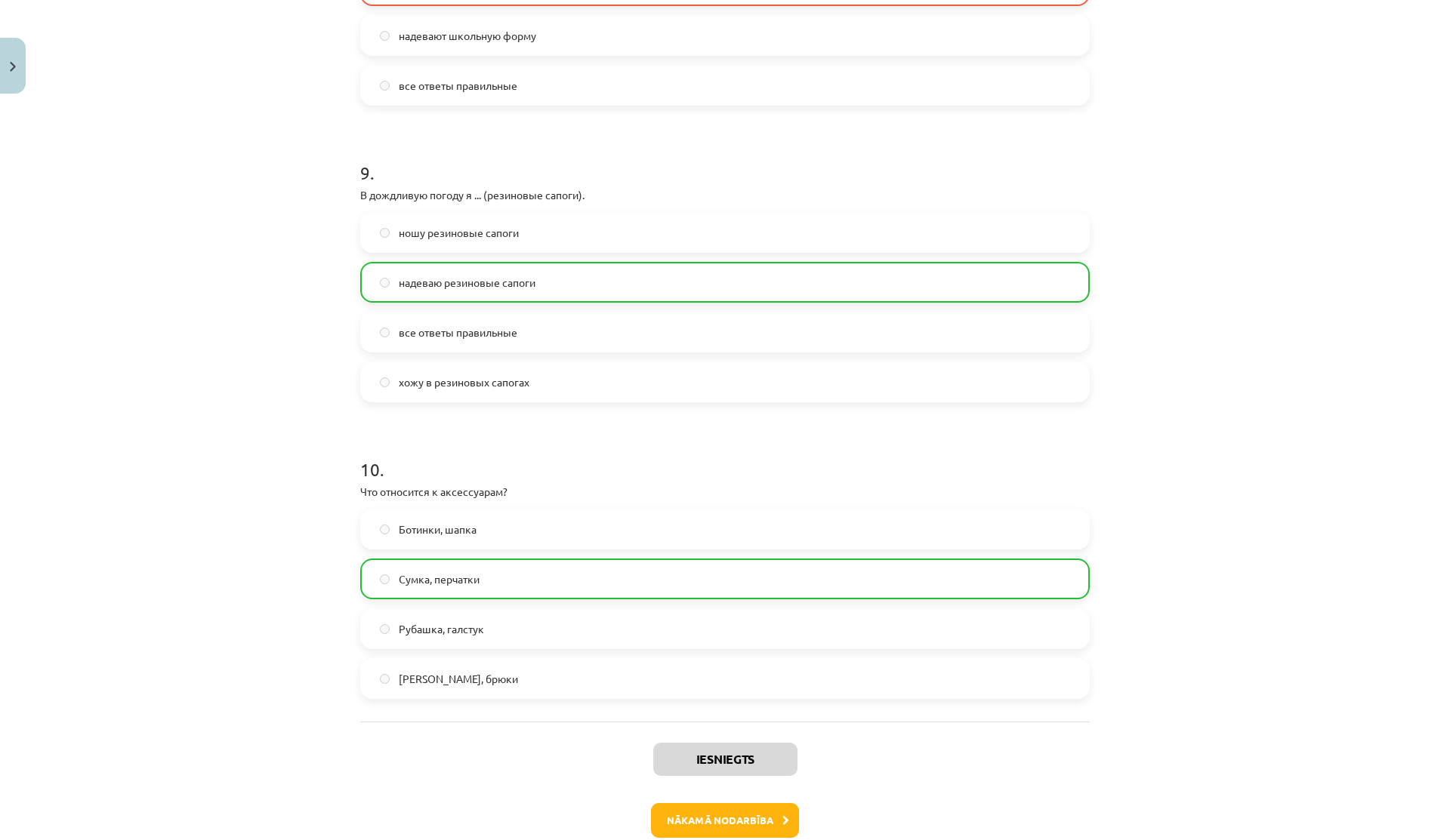
scroll to position [2619, 0]
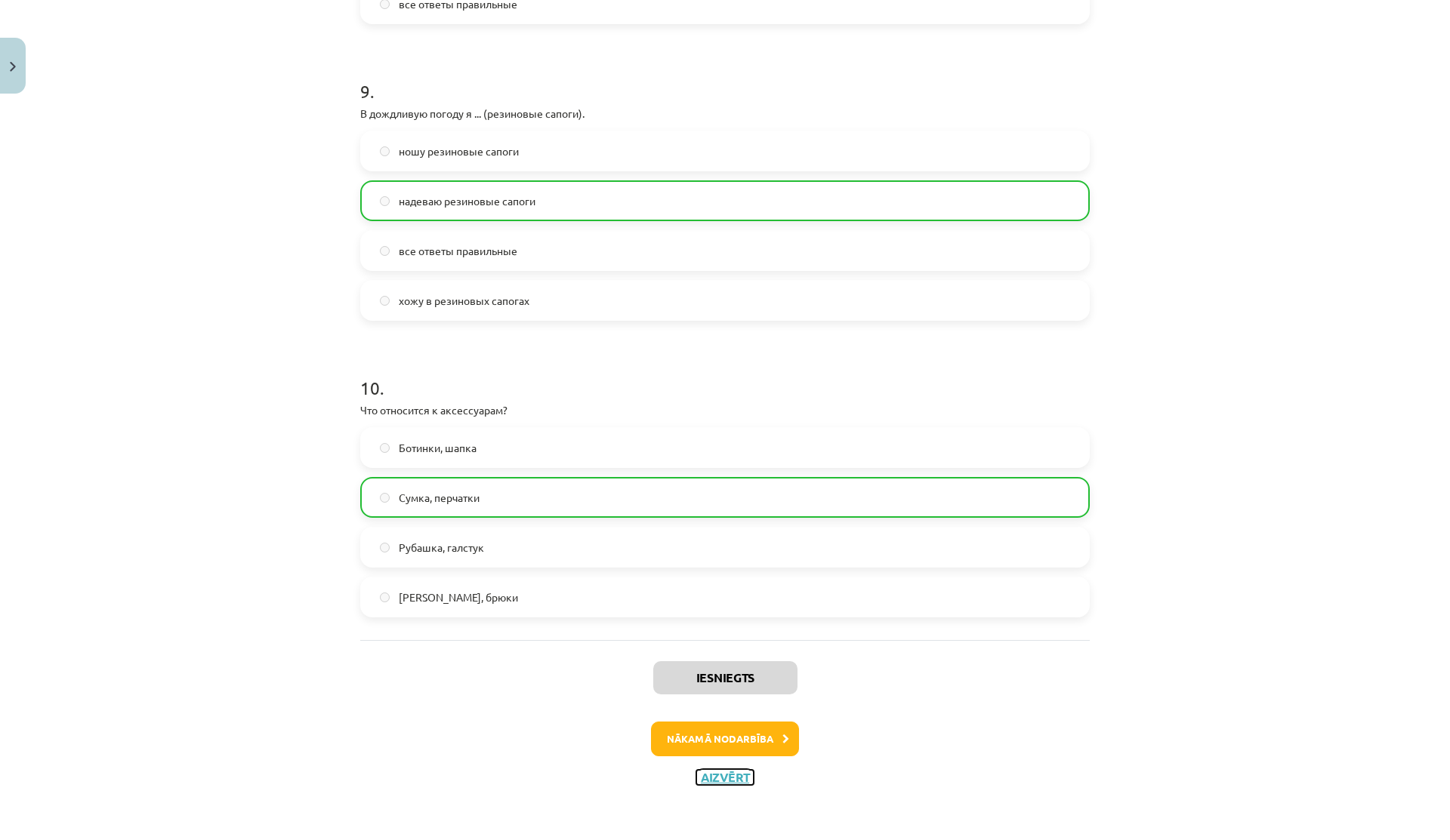
click at [706, 780] on button "Aizvērt" at bounding box center [725, 777] width 57 height 15
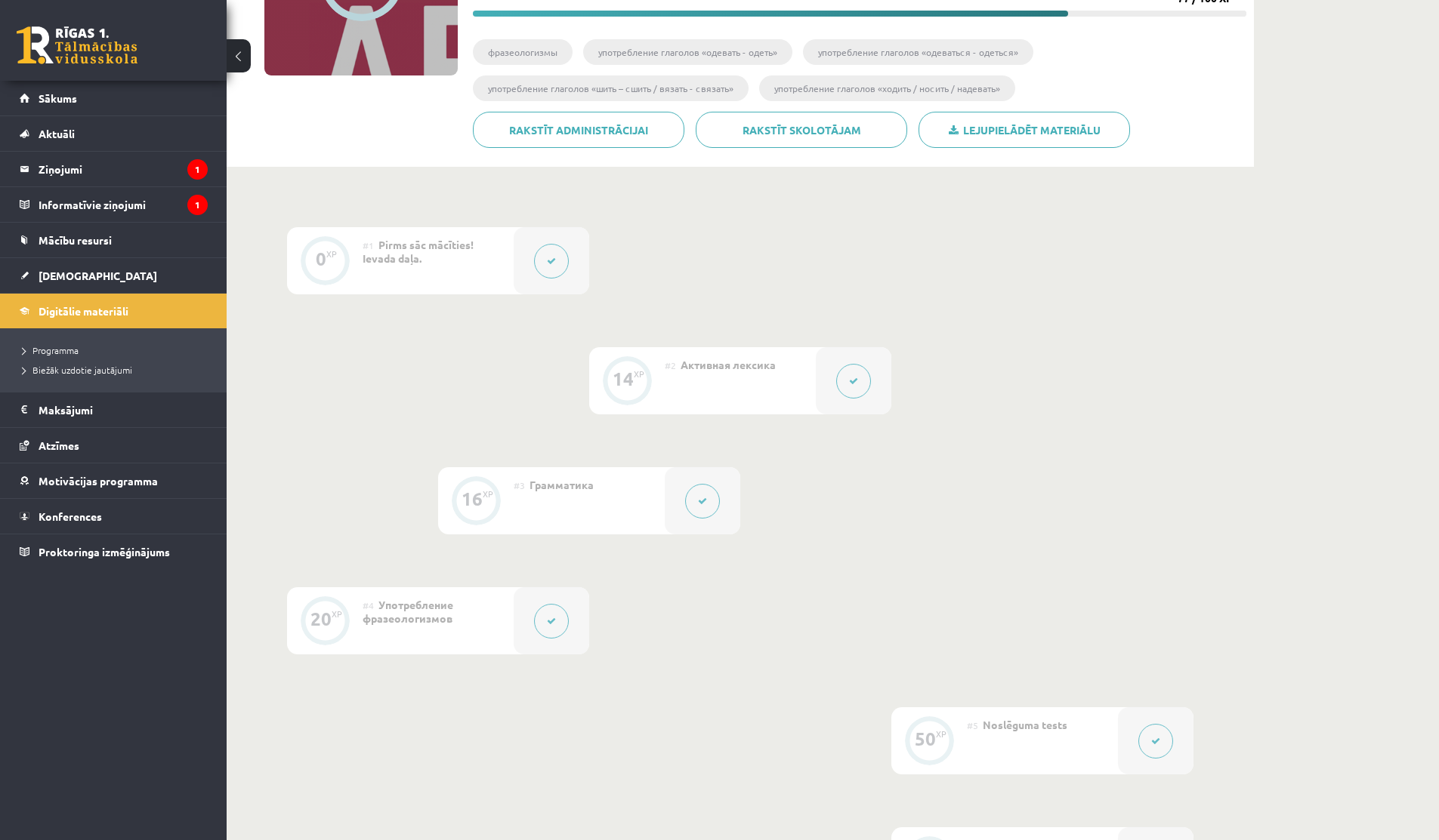
scroll to position [552, 0]
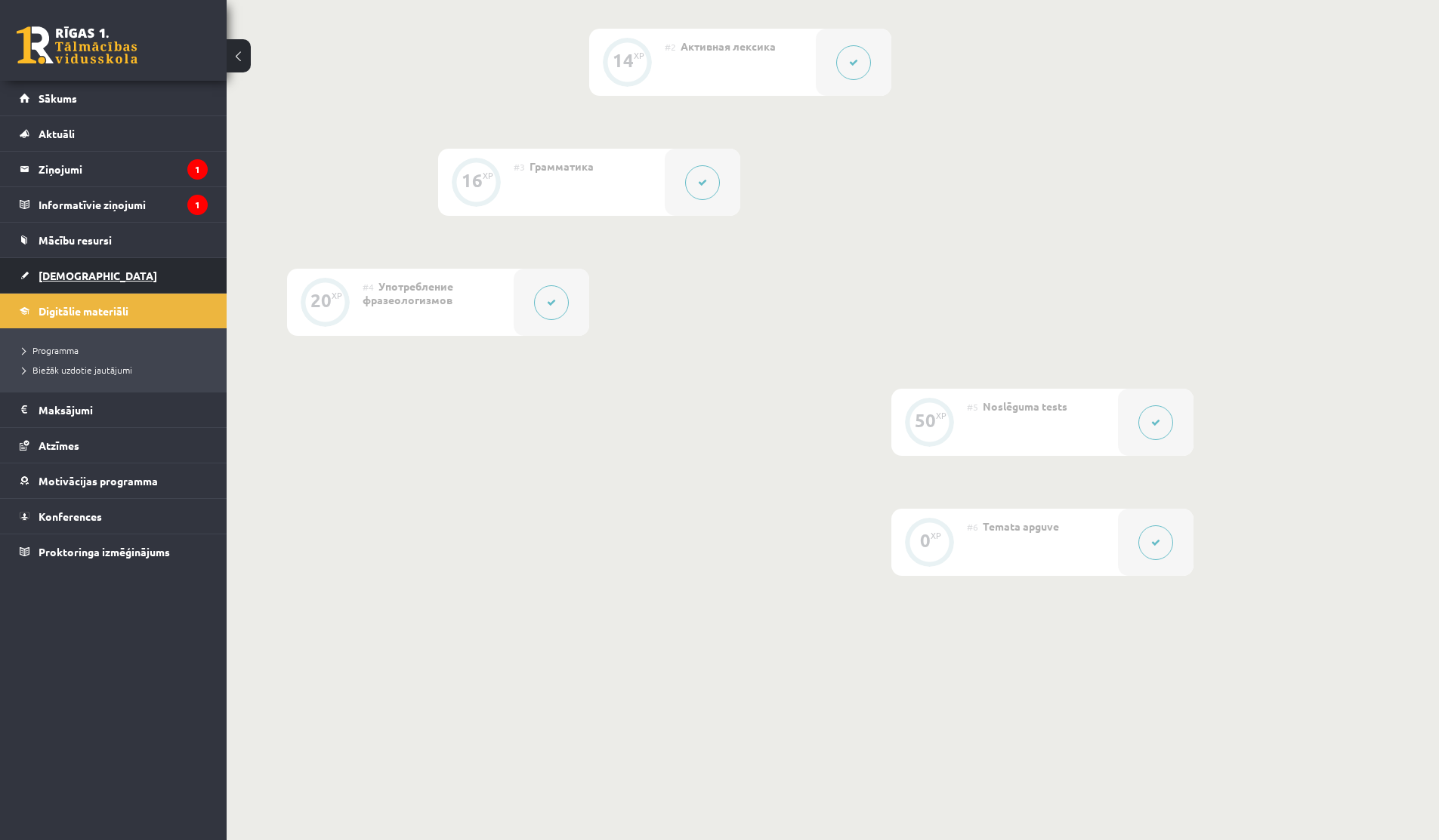
click at [67, 276] on span "[DEMOGRAPHIC_DATA]" at bounding box center [97, 275] width 119 height 14
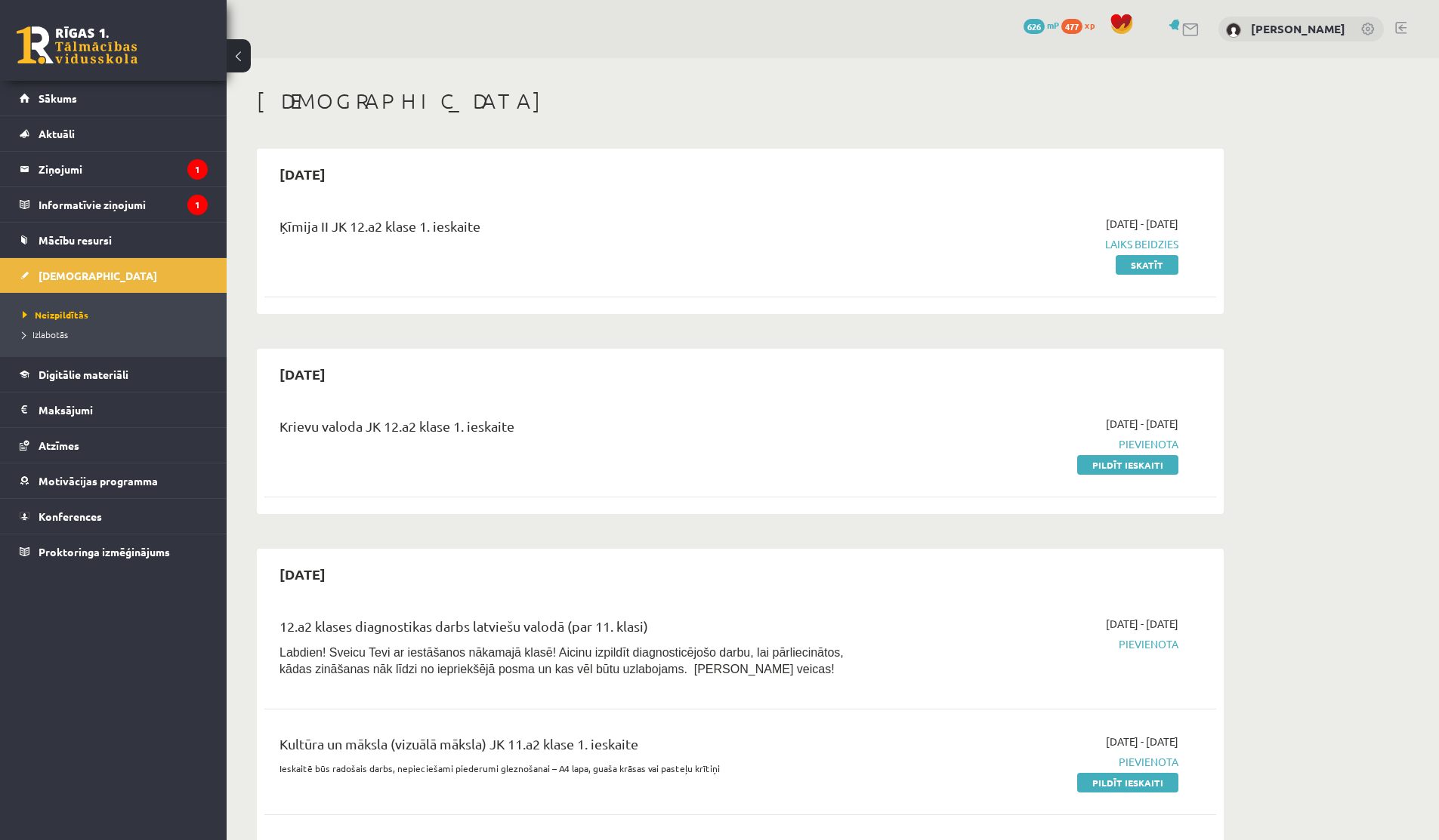
click at [1110, 456] on link "Pildīt ieskaiti" at bounding box center [1127, 465] width 101 height 20
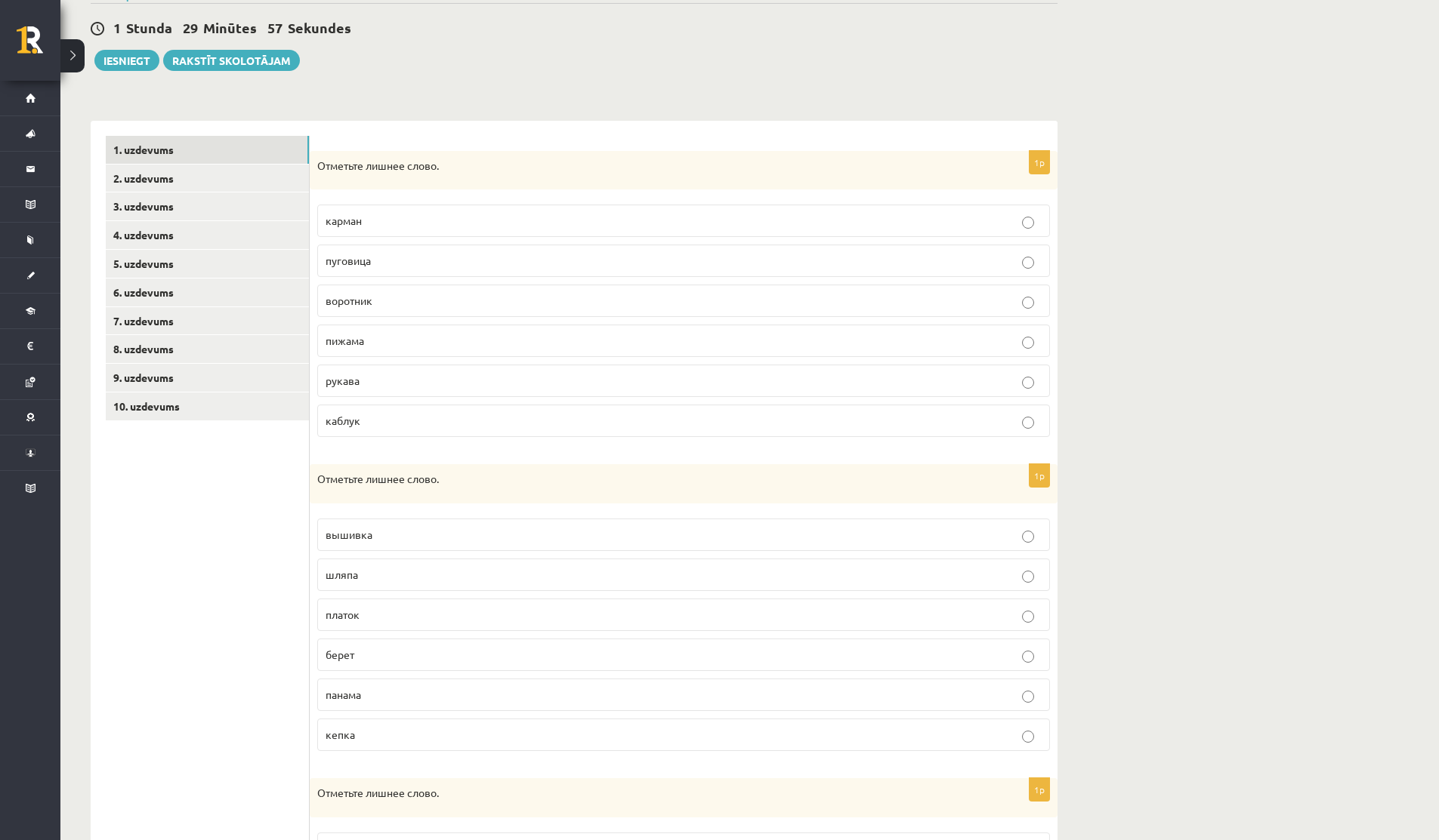
scroll to position [140, 0]
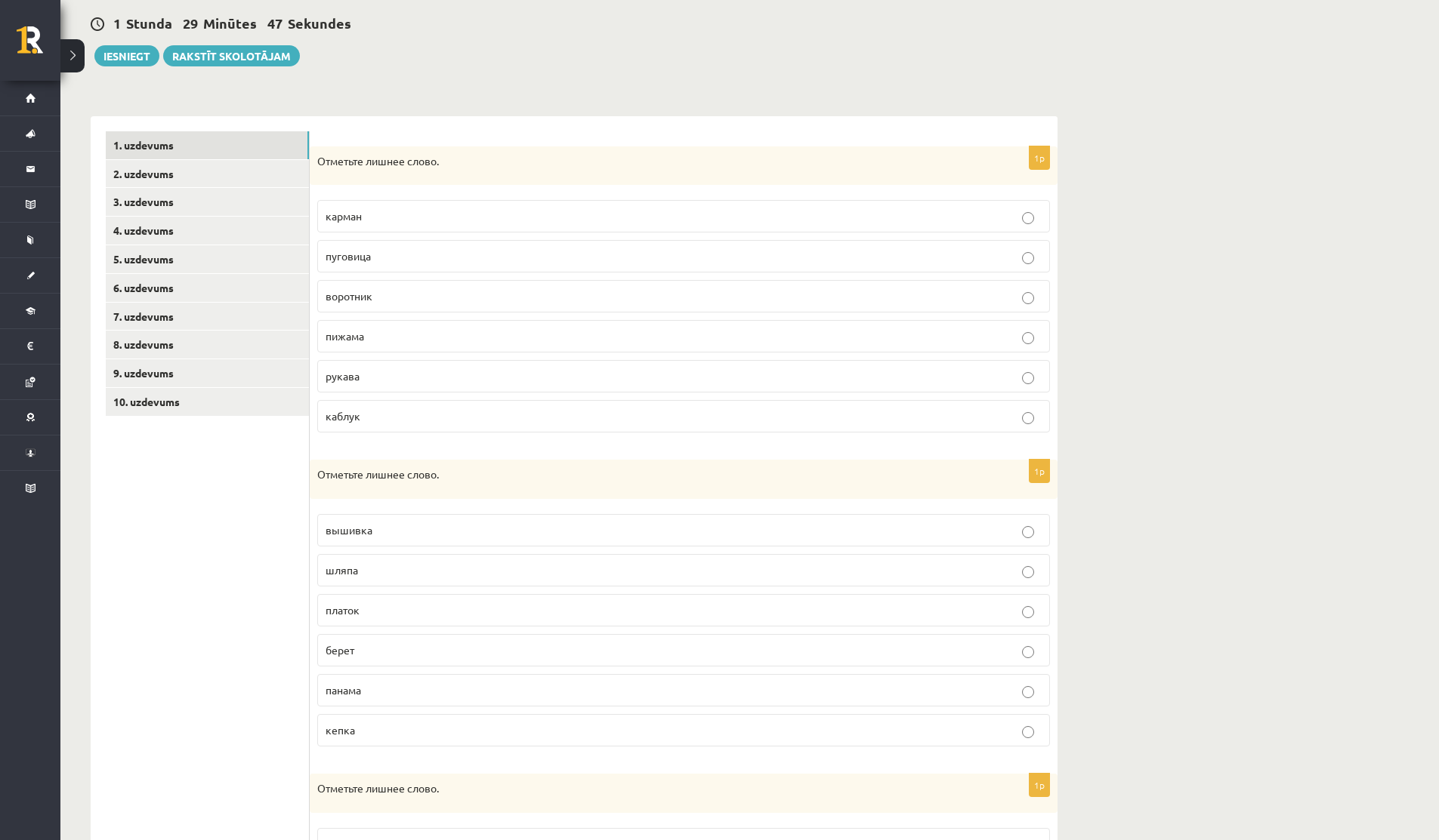
click at [361, 341] on span "пижама" at bounding box center [345, 336] width 38 height 14
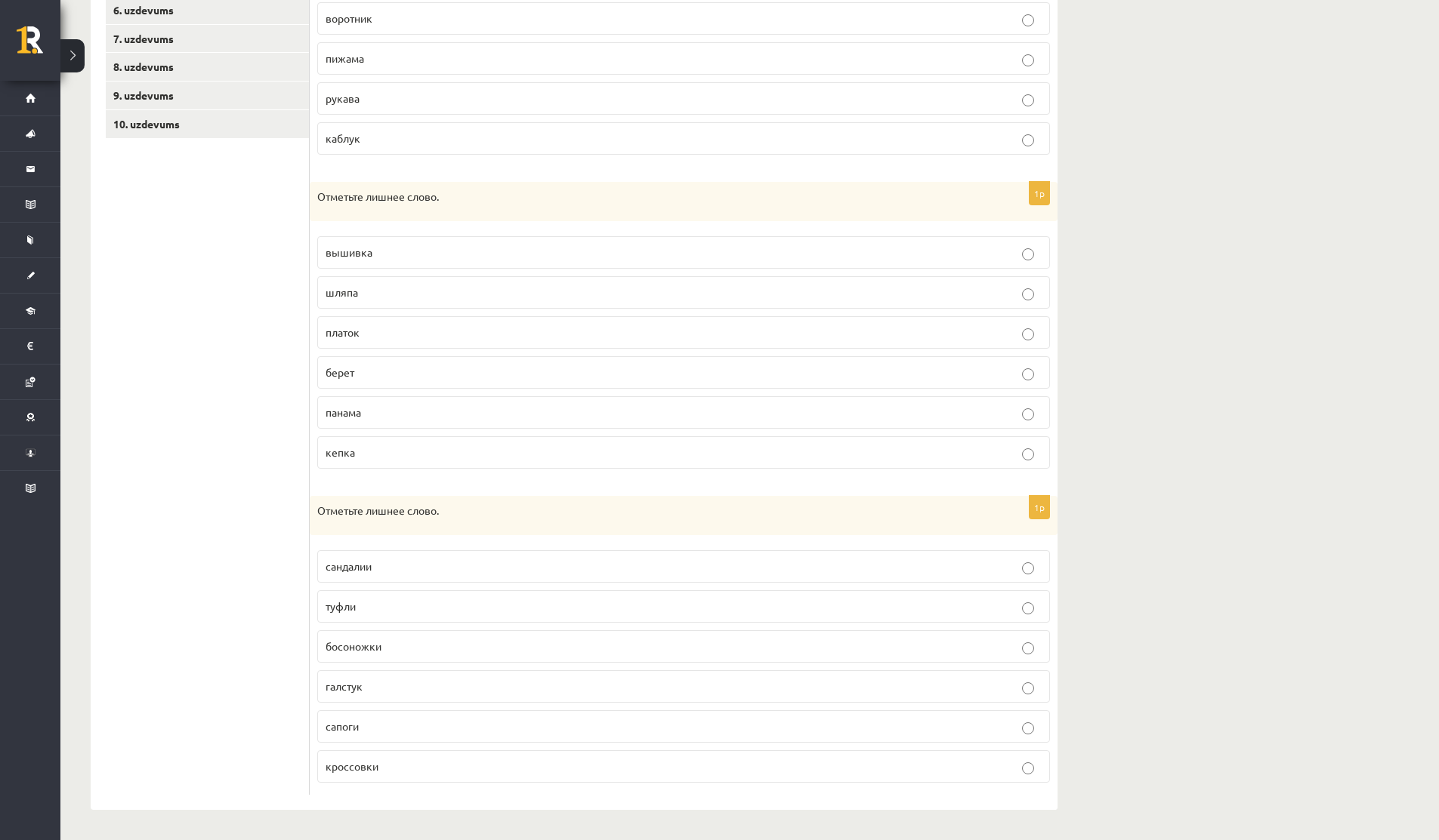
scroll to position [414, 0]
click at [369, 255] on span "вышивка" at bounding box center [349, 255] width 47 height 14
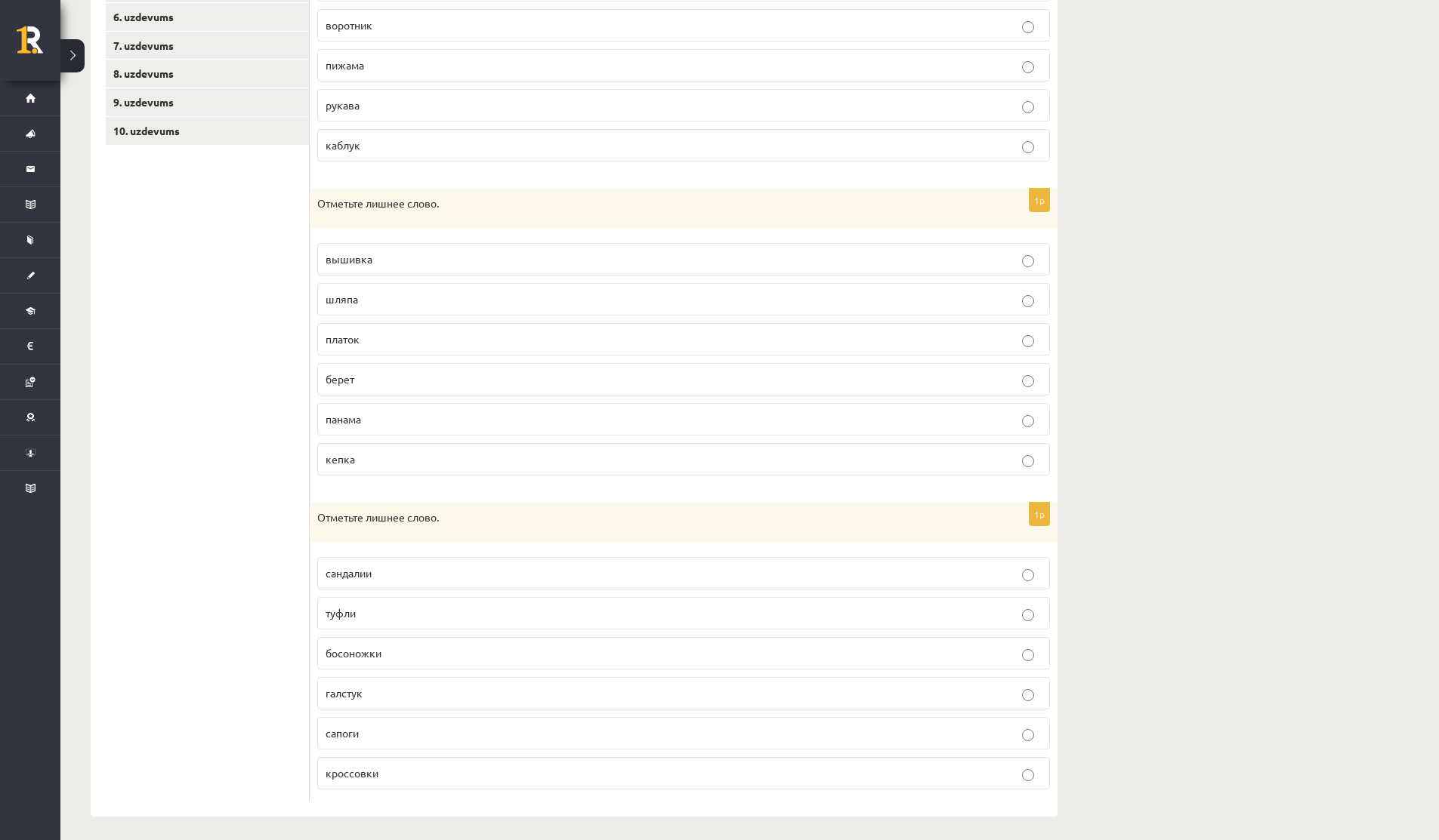
scroll to position [418, 0]
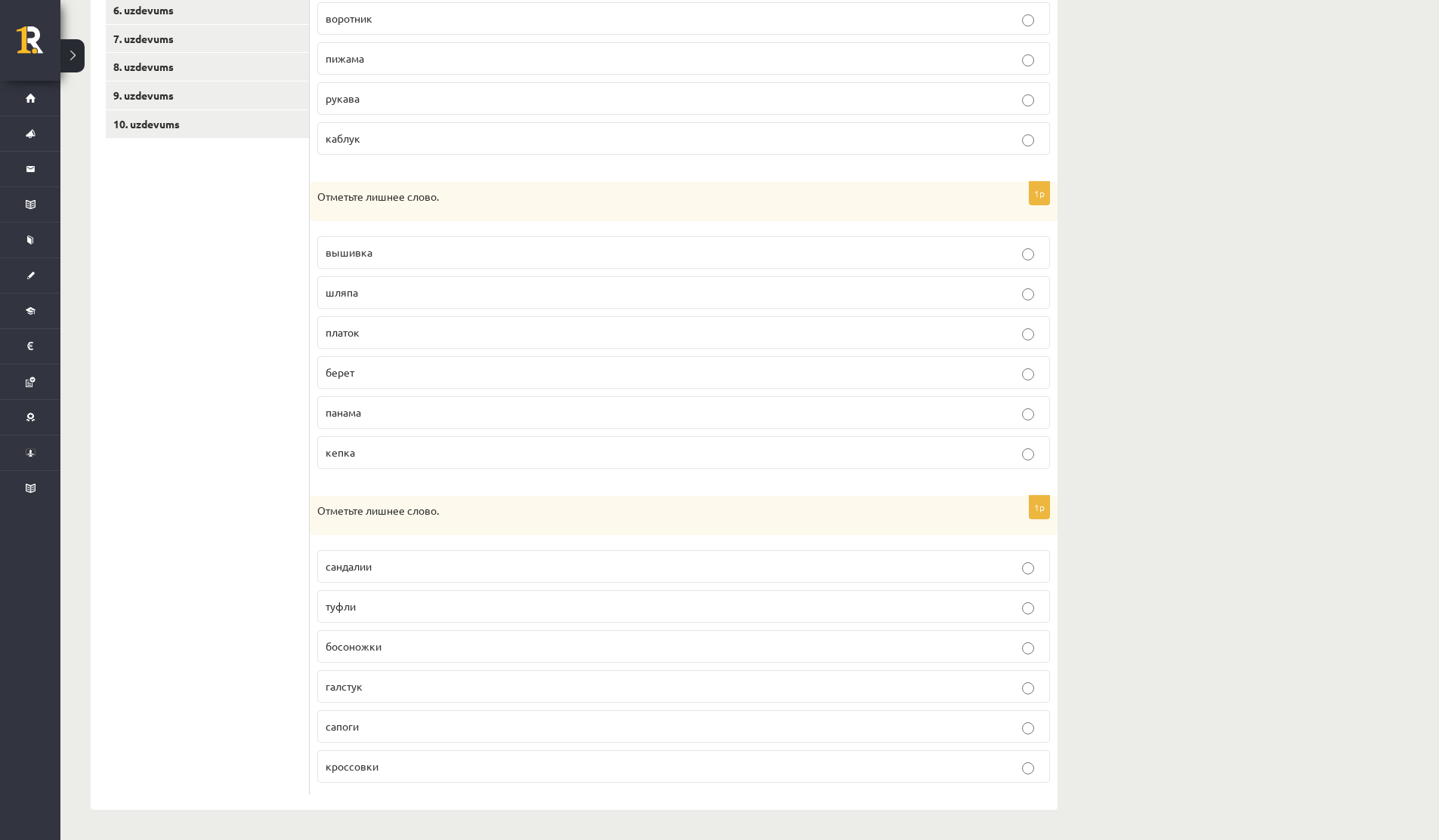
click at [358, 692] on p "галстук" at bounding box center [684, 686] width 716 height 16
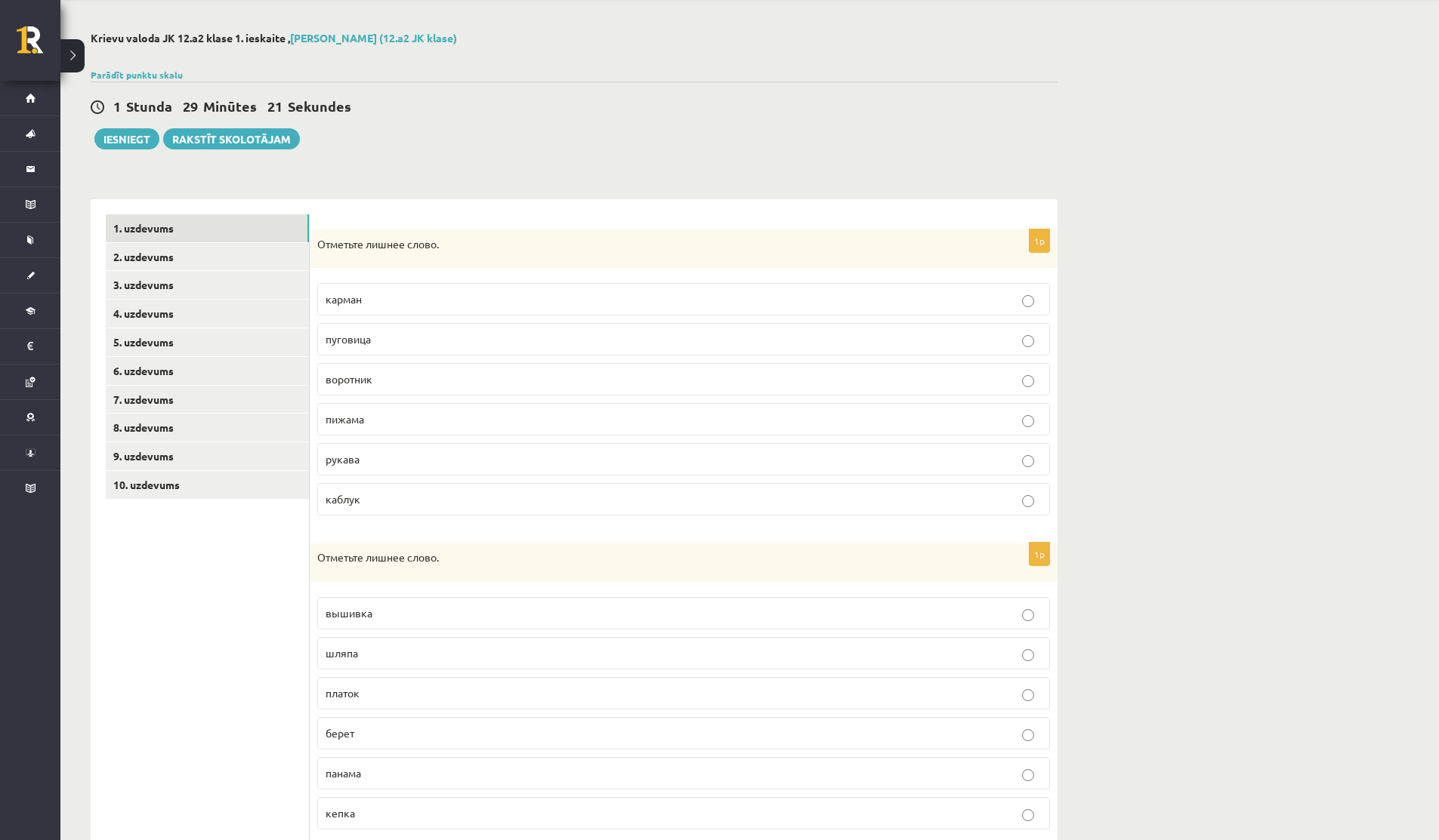
scroll to position [38, 0]
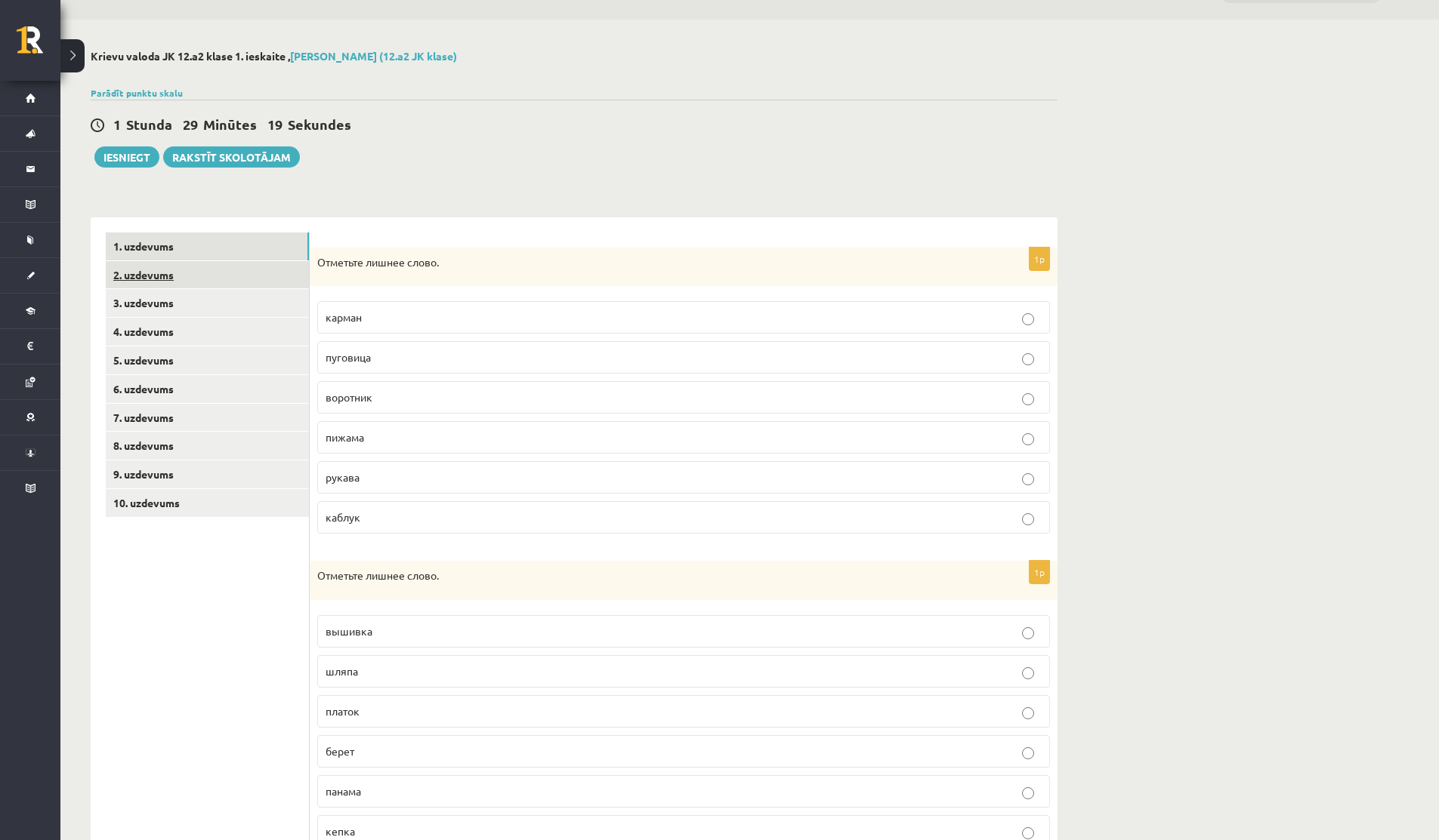
click at [146, 274] on link "2. uzdevums" at bounding box center [207, 274] width 203 height 28
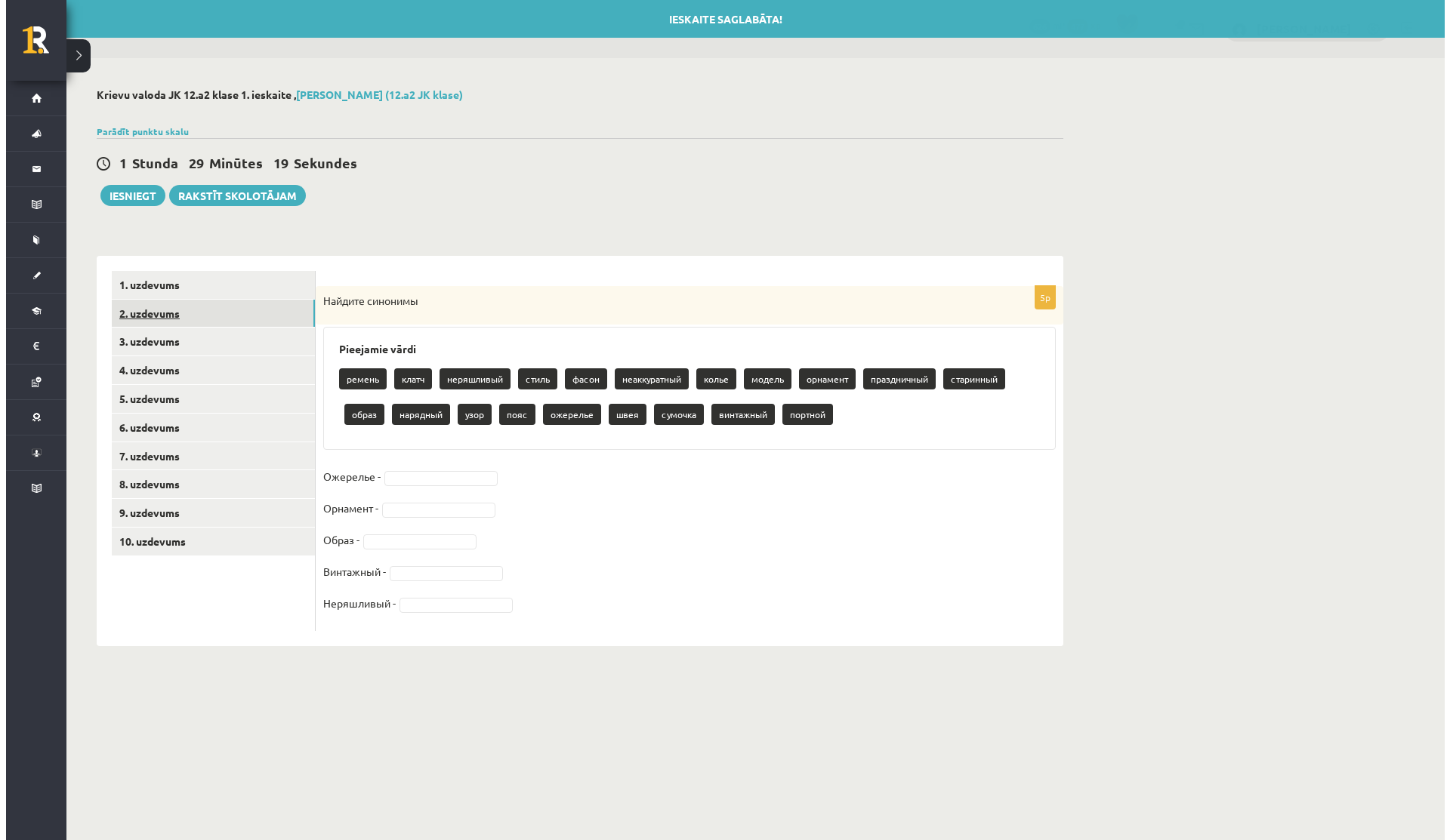
scroll to position [0, 0]
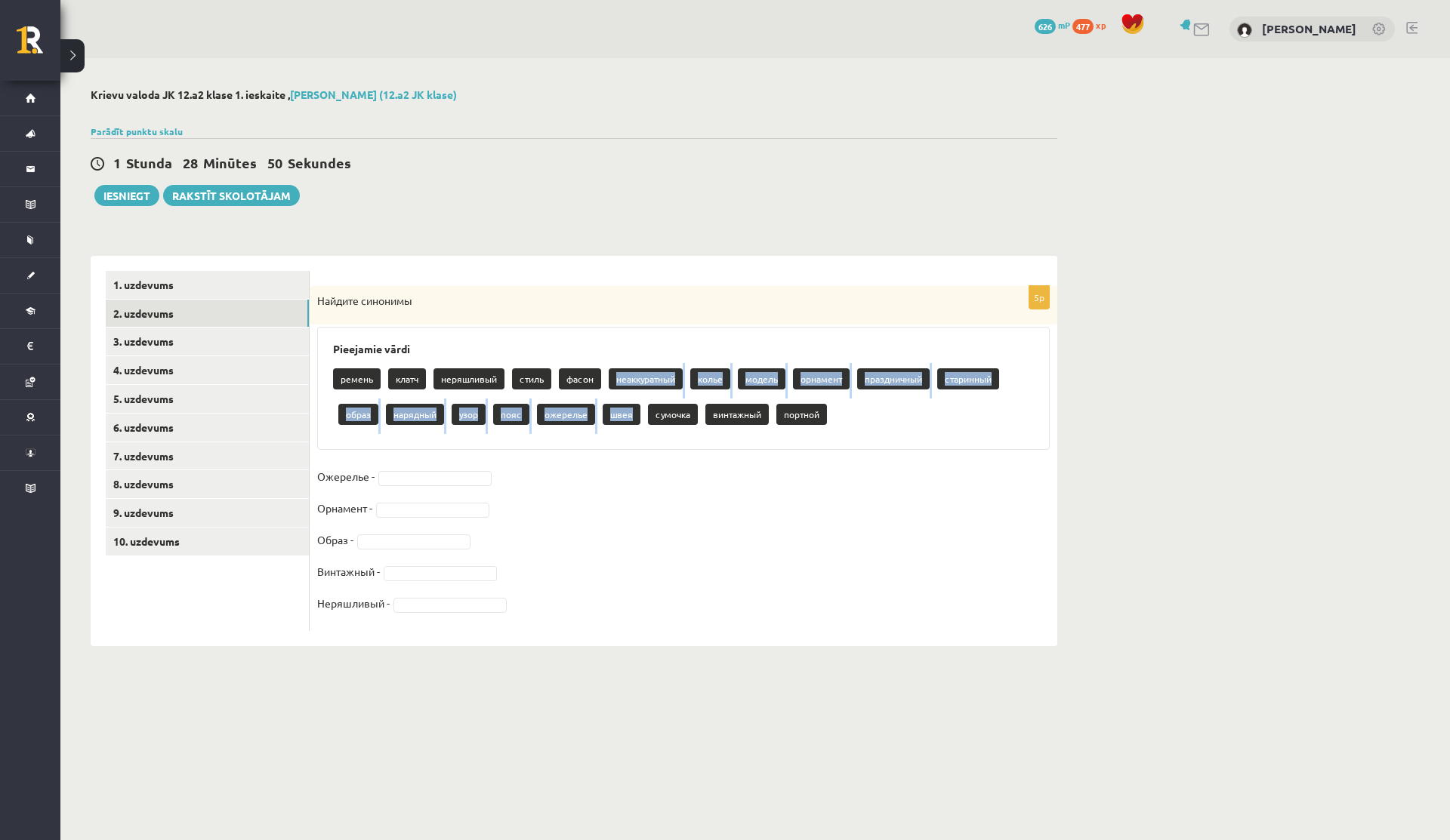
drag, startPoint x: 643, startPoint y: 371, endPoint x: 634, endPoint y: 406, distance: 36.1
click at [634, 406] on div "ремень клатч неряшливый стиль фасон неаккуратный колье модель орнамент празднич…" at bounding box center [683, 398] width 701 height 71
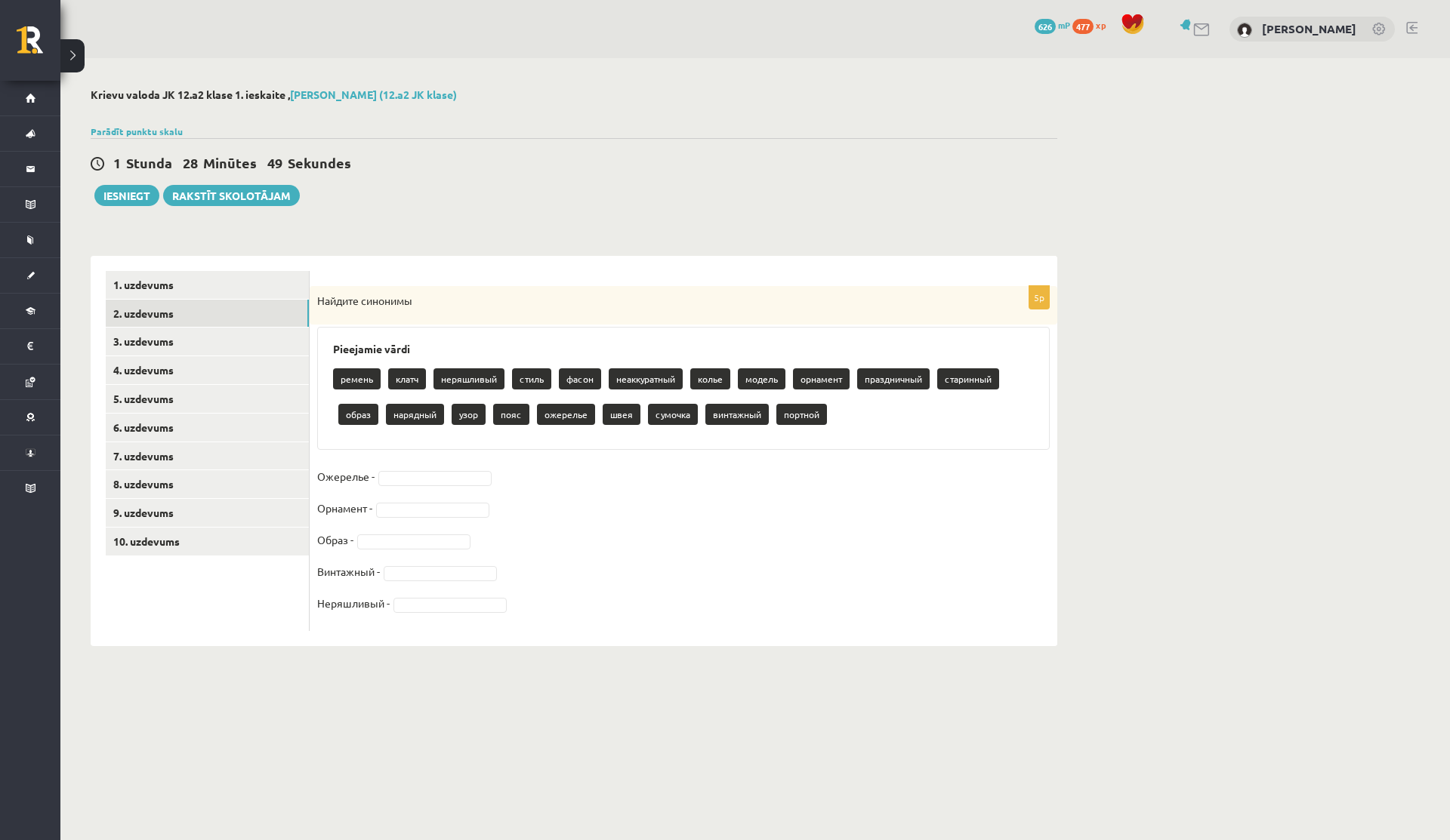
click at [636, 360] on div "Pieejamie vārdi ремень клатч неряшливый стиль фасон неаккуратный колье модель о…" at bounding box center [684, 388] width 732 height 123
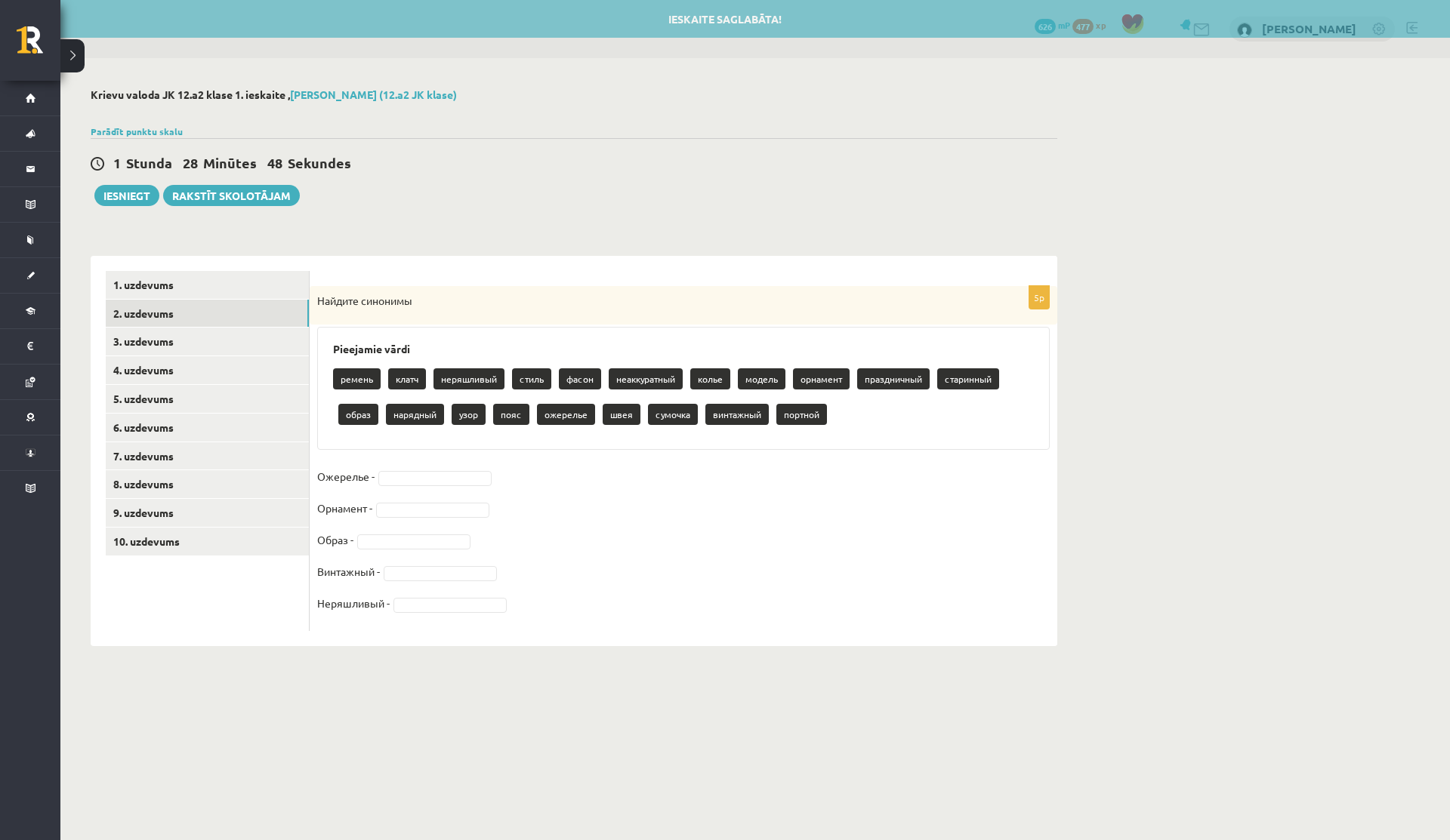
click at [637, 382] on p "неаккуратный" at bounding box center [645, 379] width 74 height 21
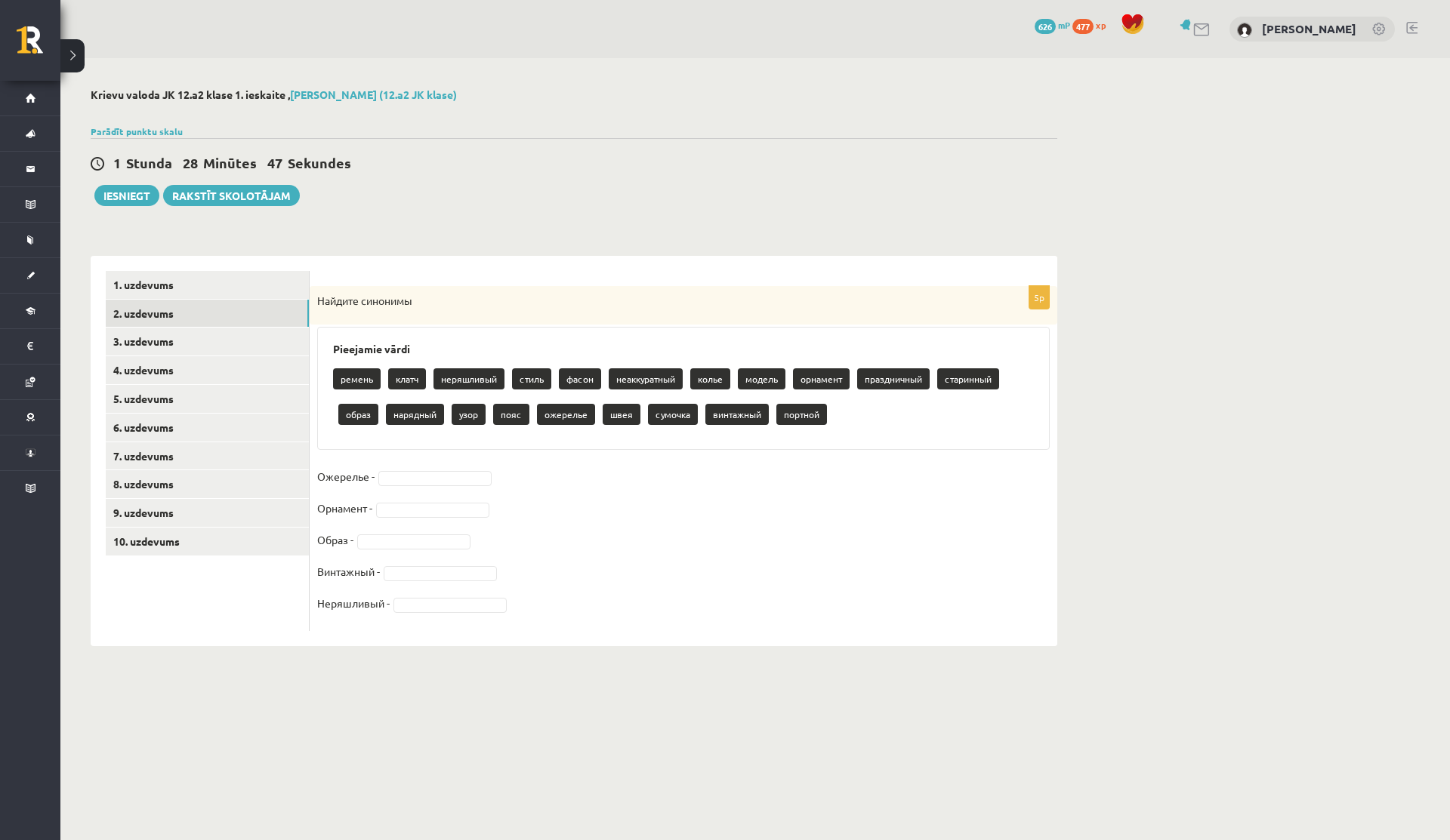
click at [637, 380] on p "неаккуратный" at bounding box center [645, 379] width 74 height 21
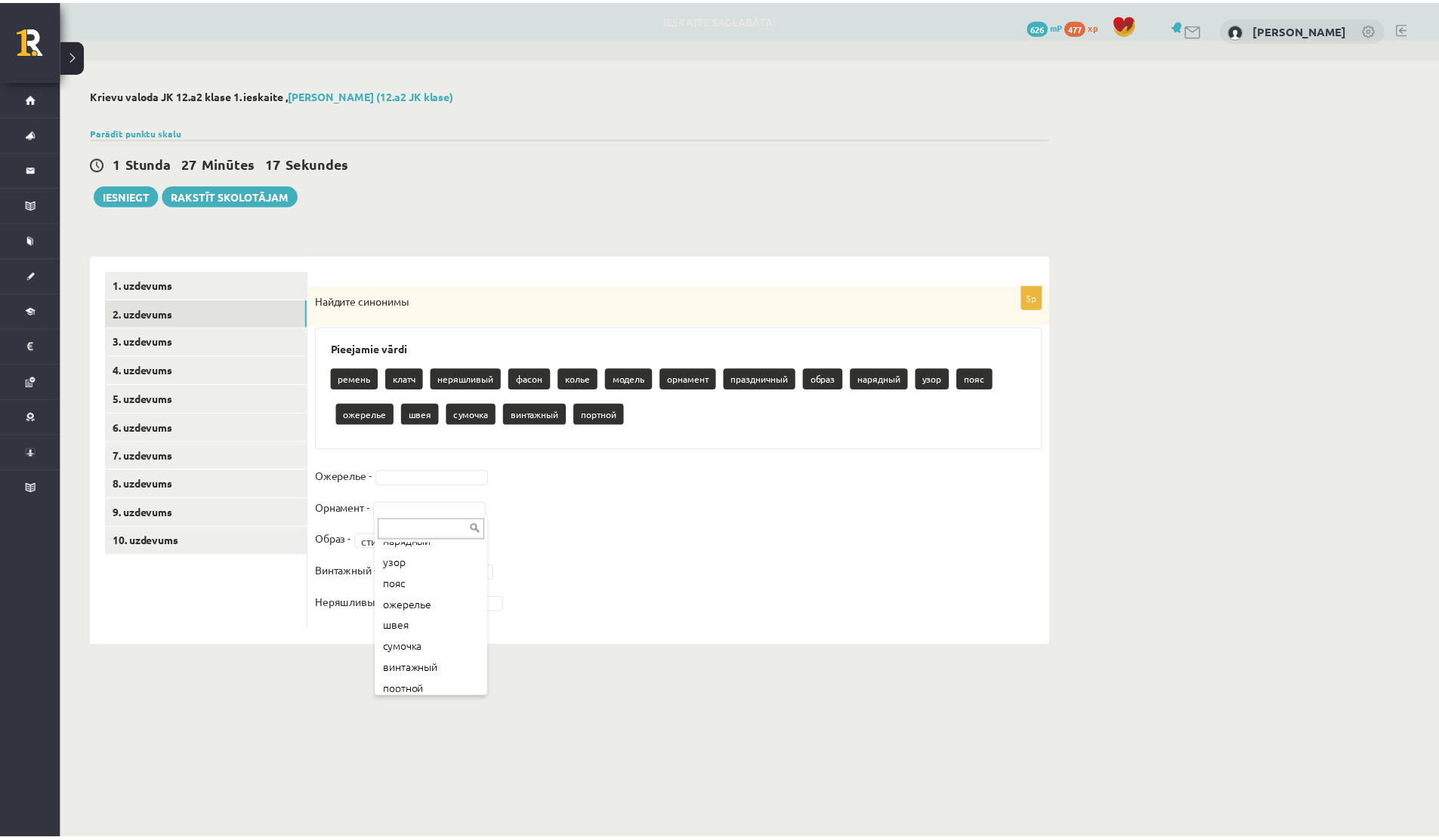
scroll to position [229, 0]
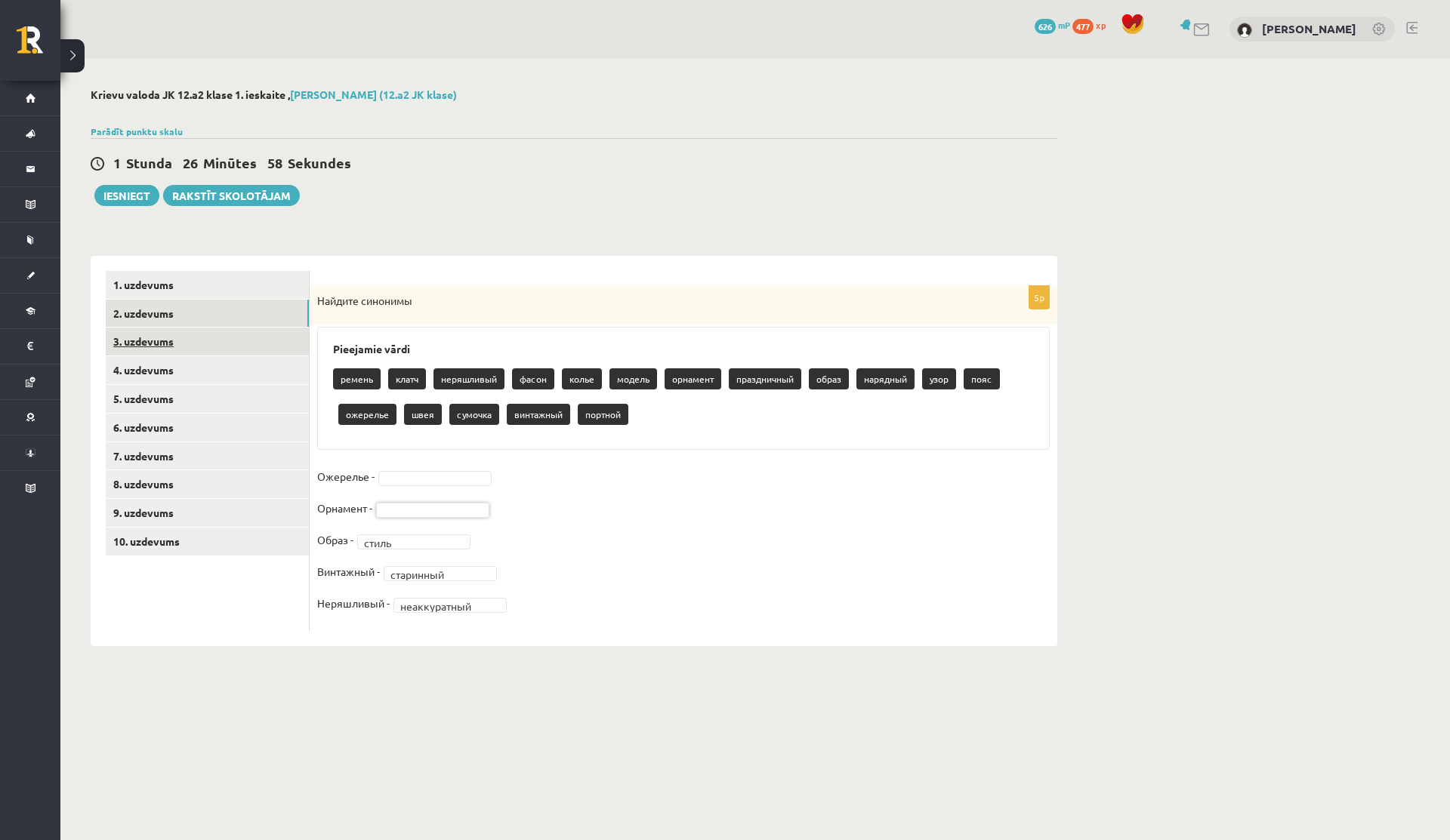
click at [147, 343] on link "3. uzdevums" at bounding box center [207, 341] width 203 height 28
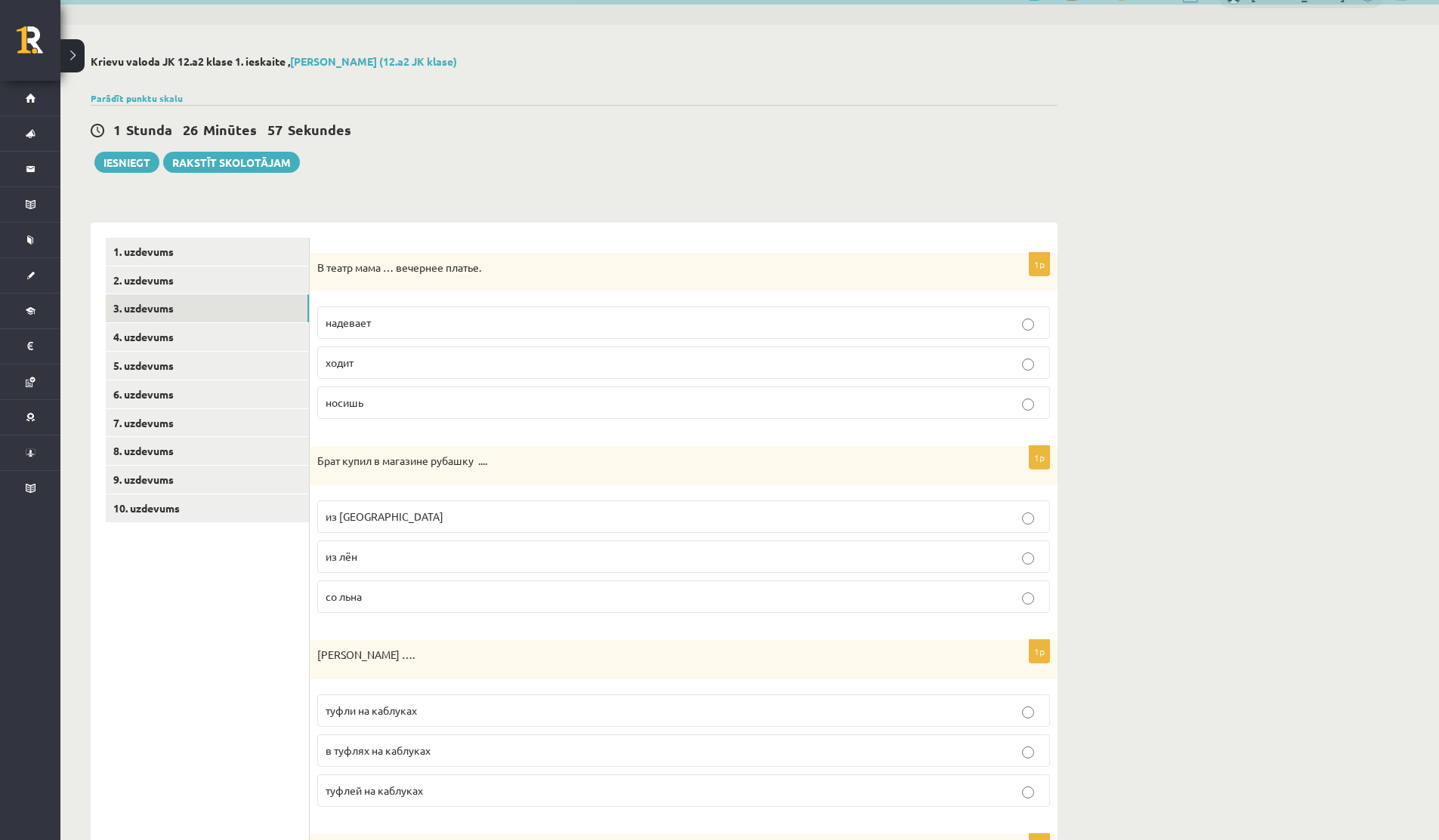
scroll to position [35, 0]
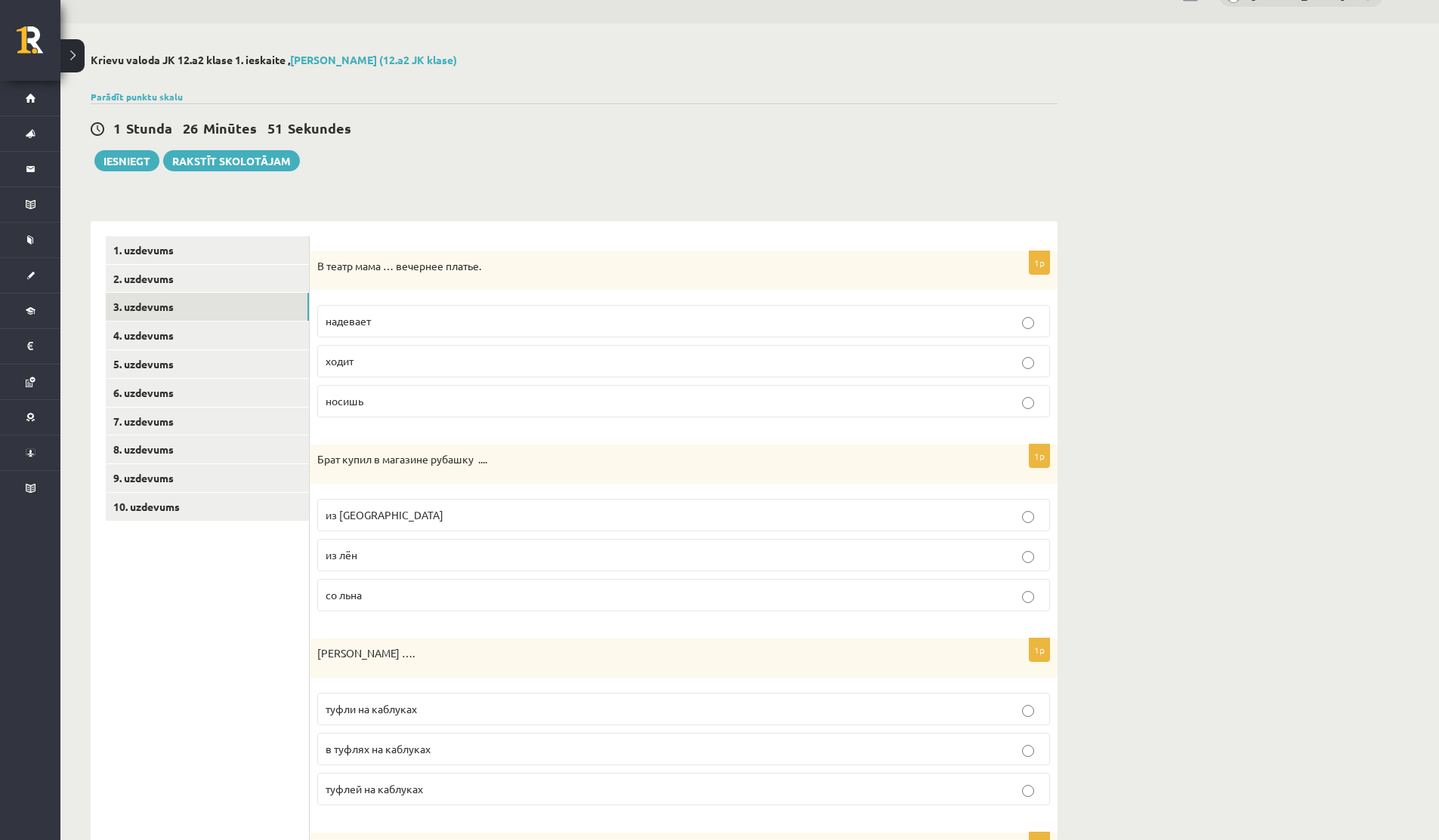
click at [406, 325] on p "надевает" at bounding box center [684, 321] width 716 height 16
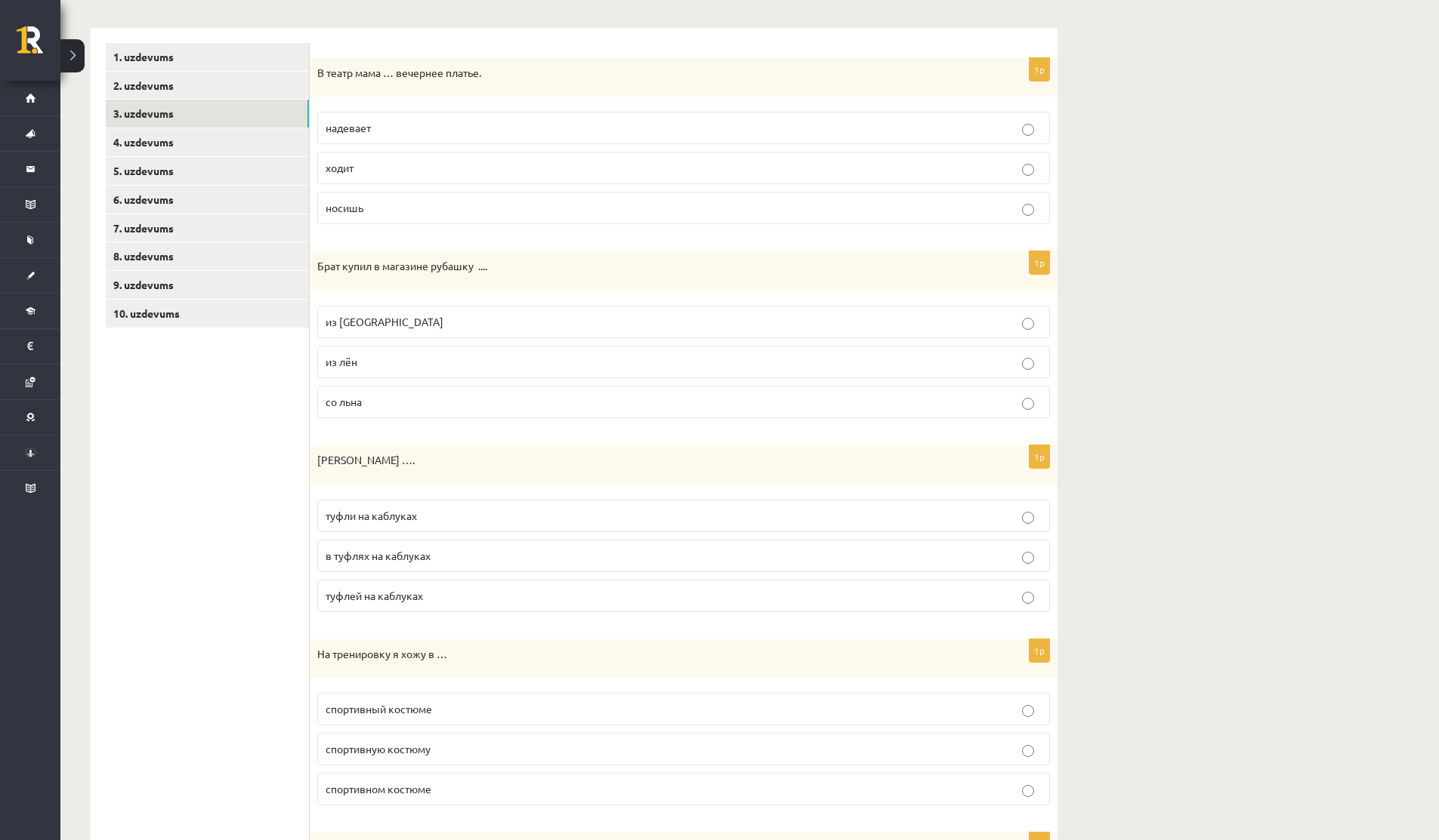
scroll to position [243, 0]
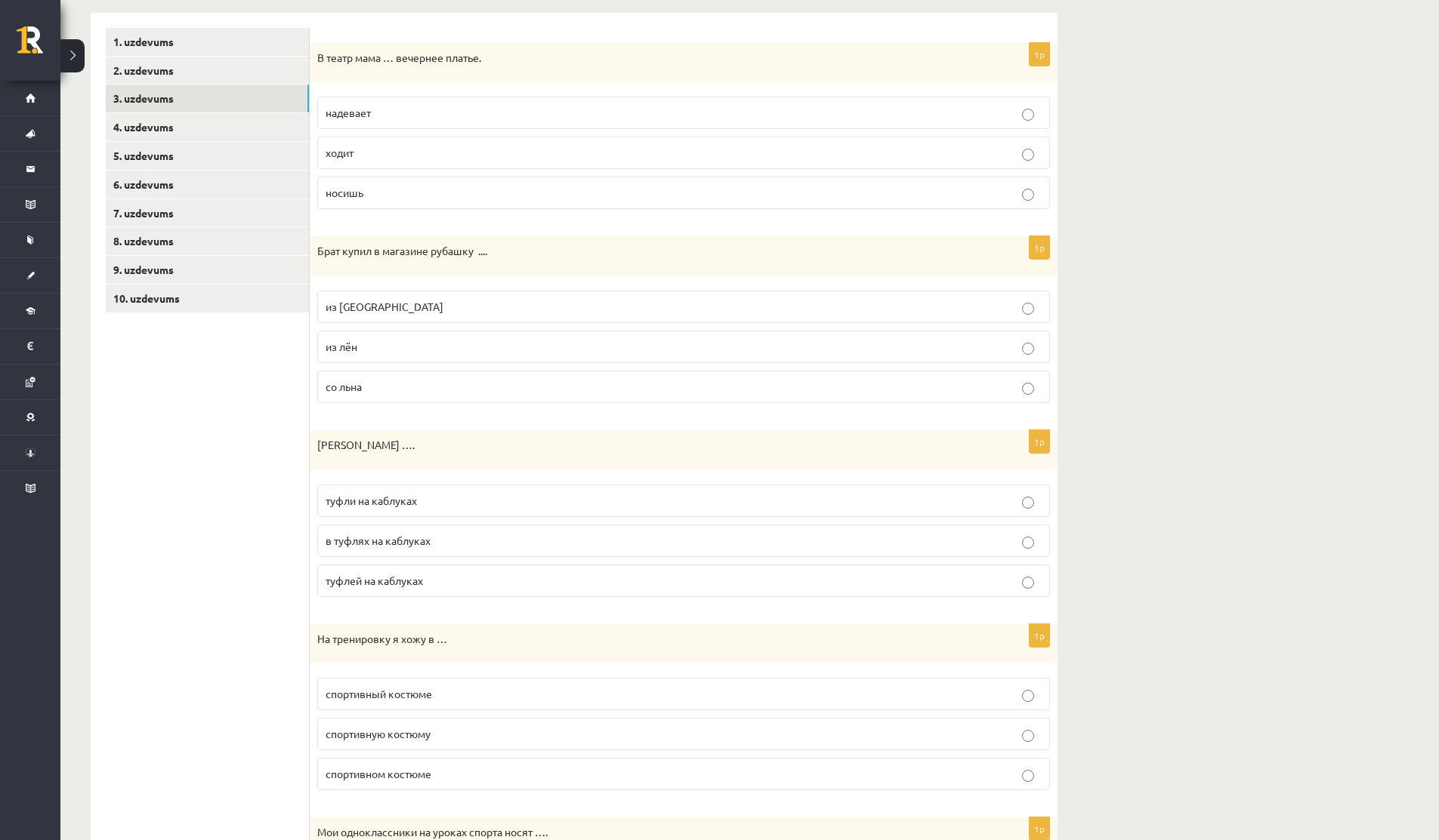
click at [395, 302] on p "из льна" at bounding box center [684, 307] width 716 height 16
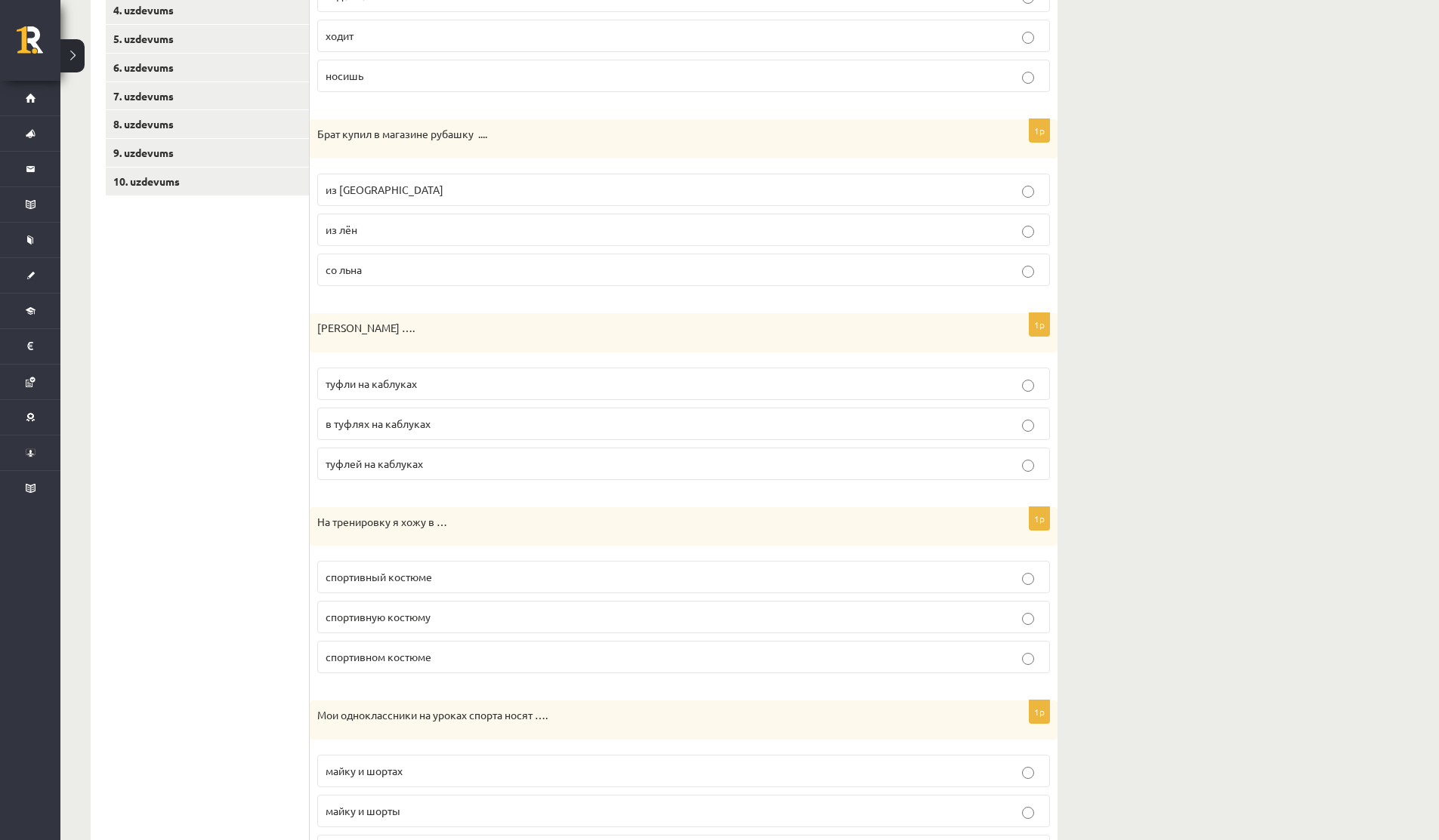
scroll to position [364, 0]
click at [384, 379] on span "туфли на каблуках" at bounding box center [371, 379] width 92 height 14
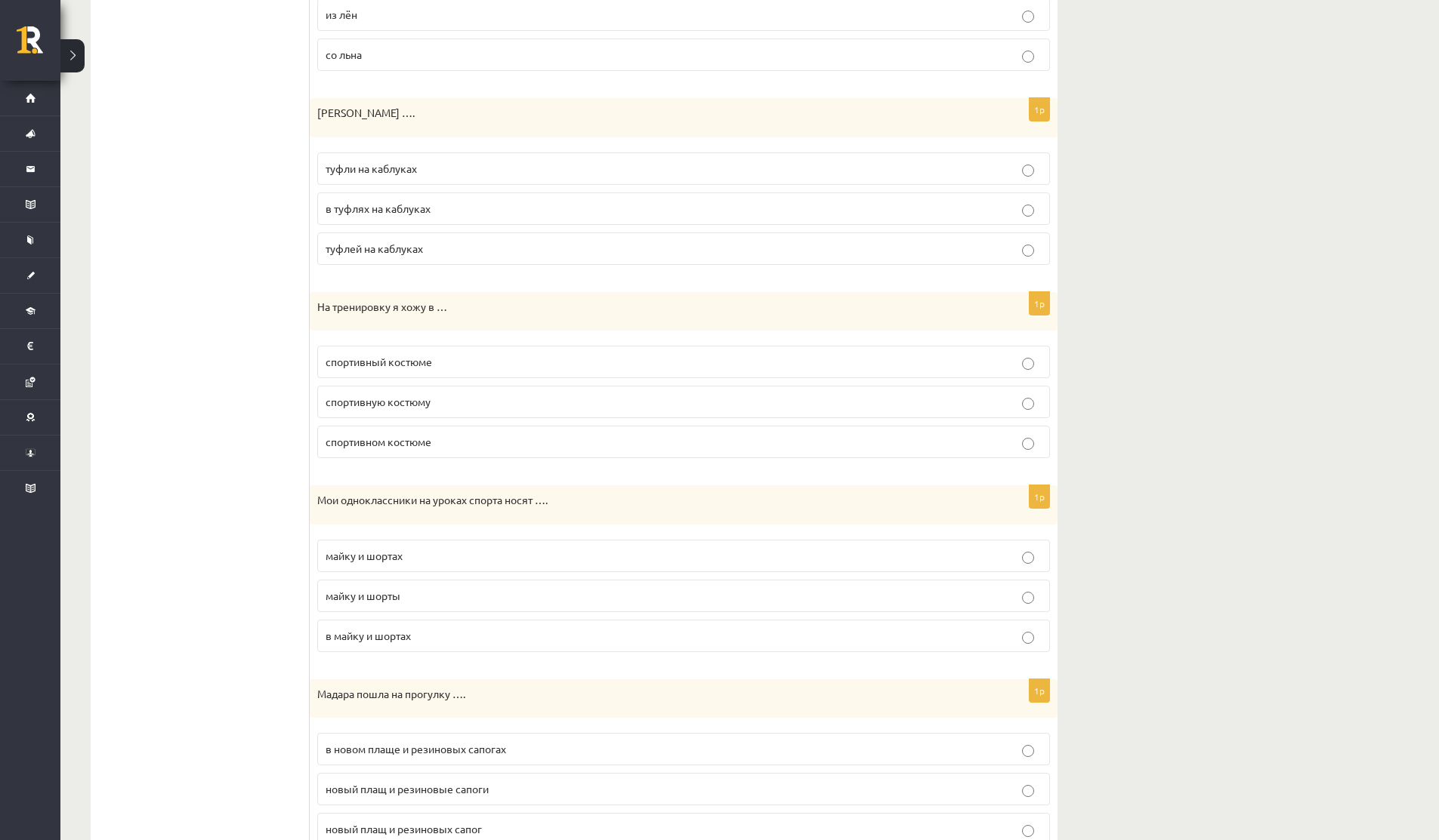
scroll to position [578, 0]
click at [347, 445] on span "спортивном костюме" at bounding box center [378, 438] width 106 height 14
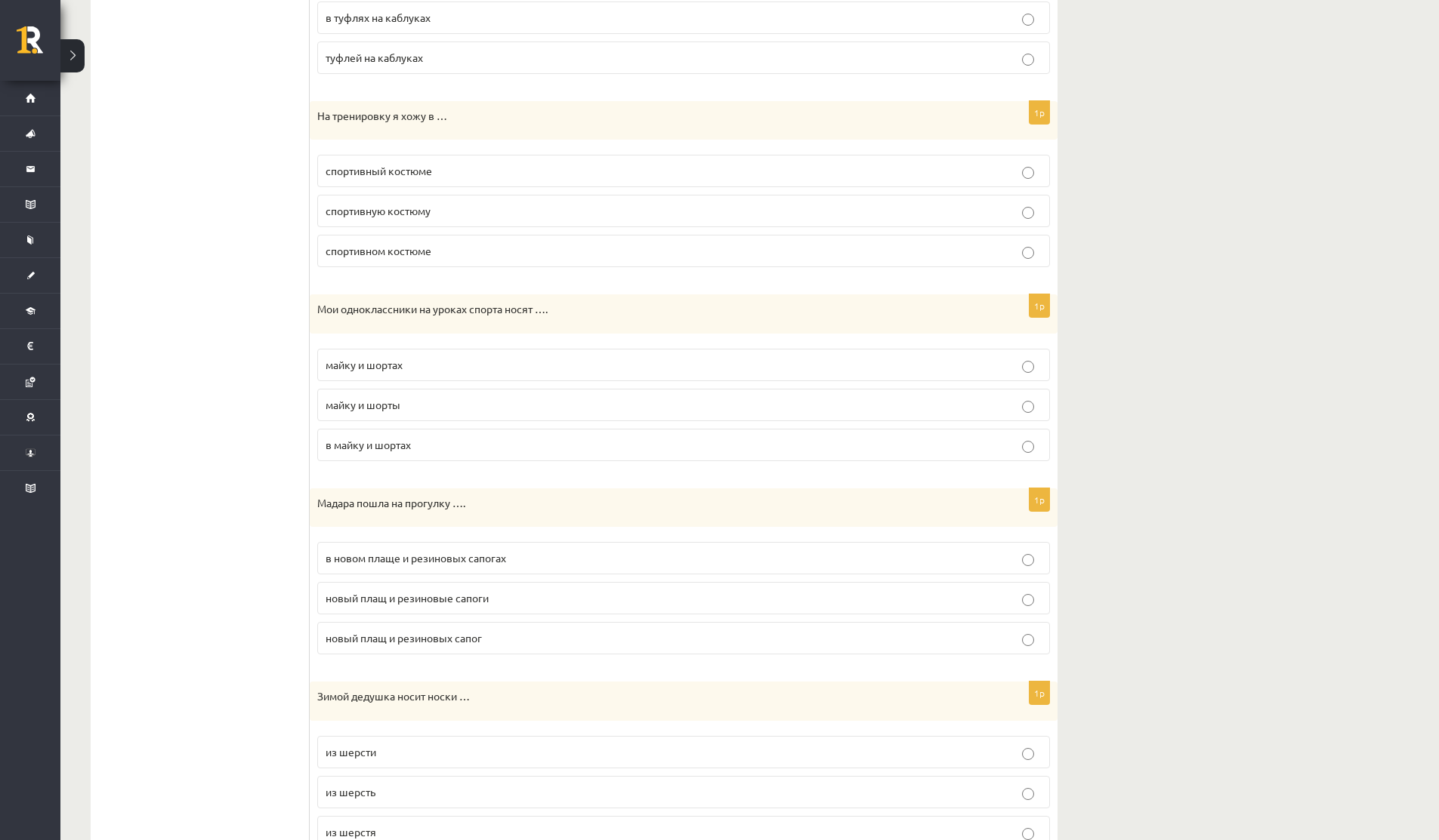
scroll to position [776, 0]
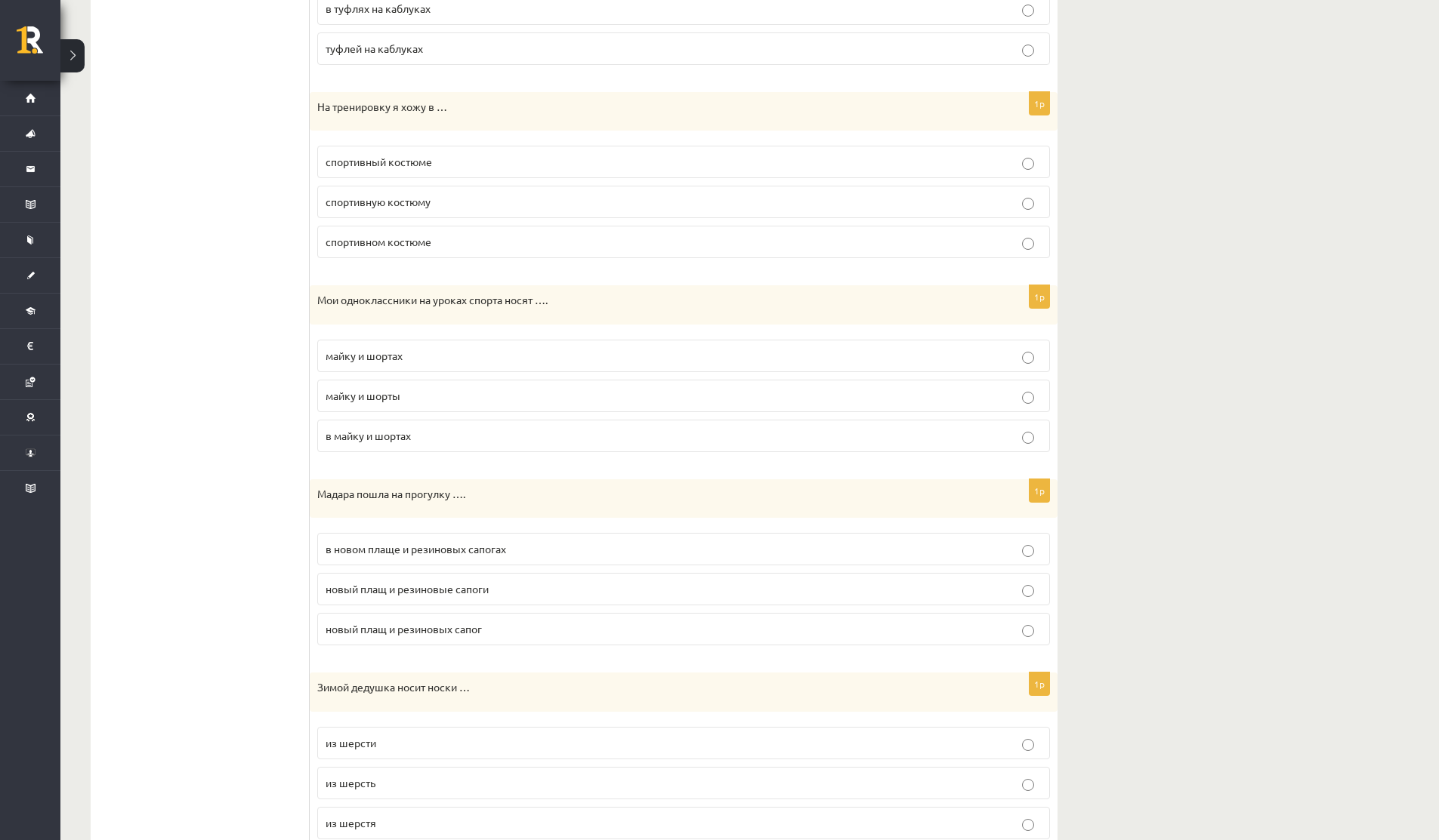
click at [408, 387] on label "майку и шорты" at bounding box center [684, 395] width 732 height 33
click at [392, 397] on span "майку и шорты" at bounding box center [363, 395] width 75 height 14
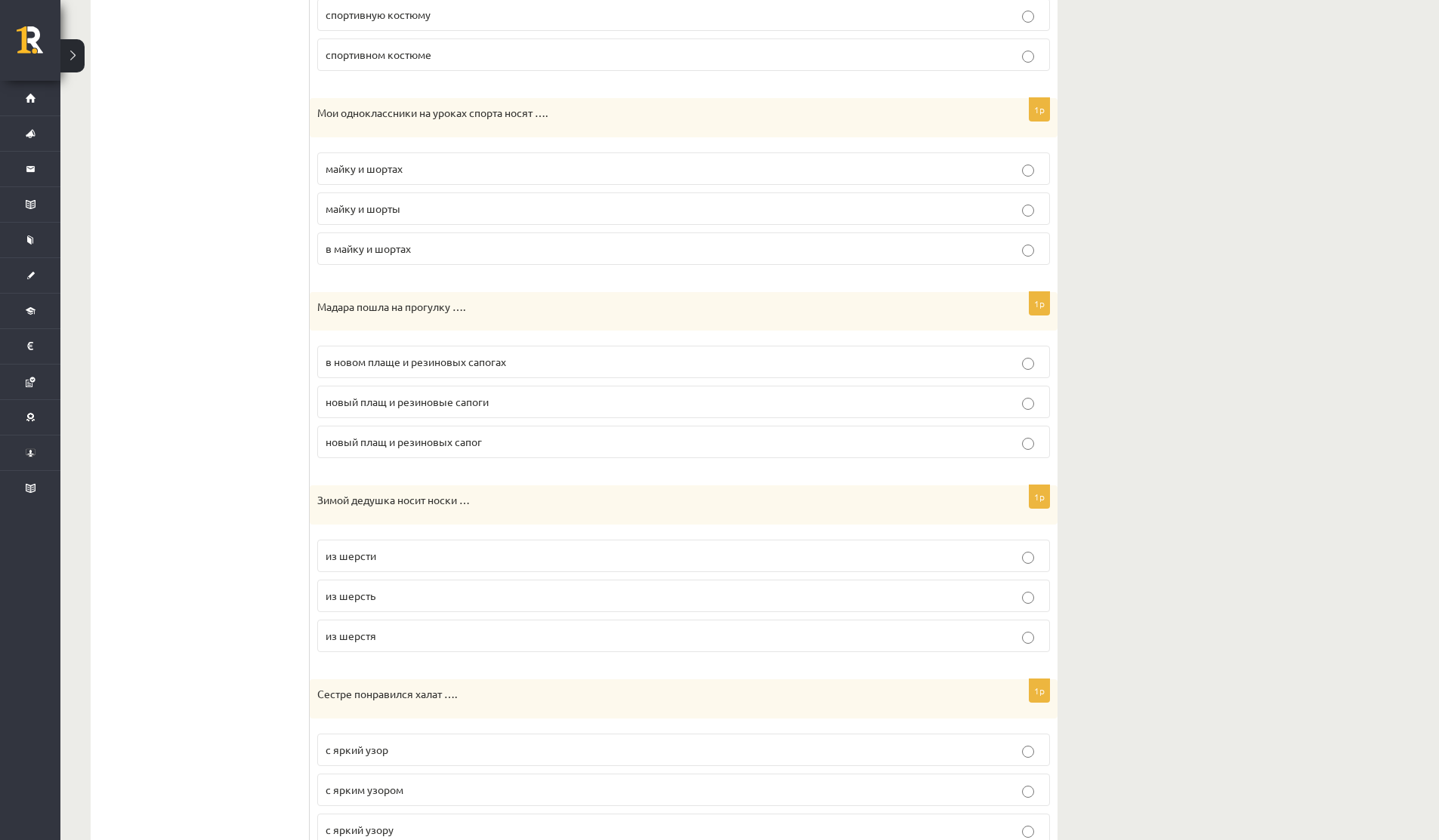
scroll to position [964, 0]
click at [369, 368] on p "в новом плаще и резиновых сапогах" at bounding box center [684, 360] width 716 height 16
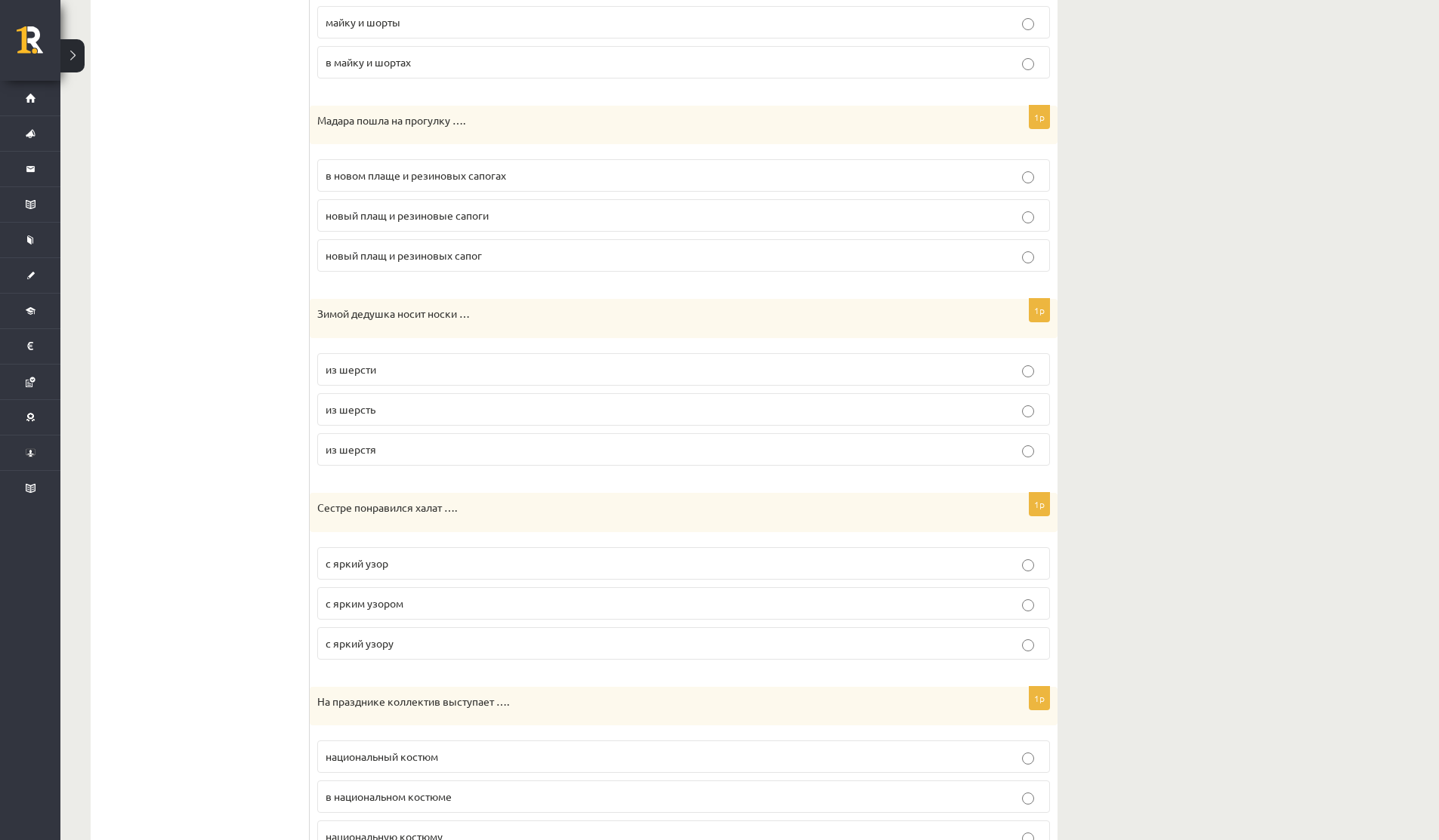
scroll to position [1201, 0]
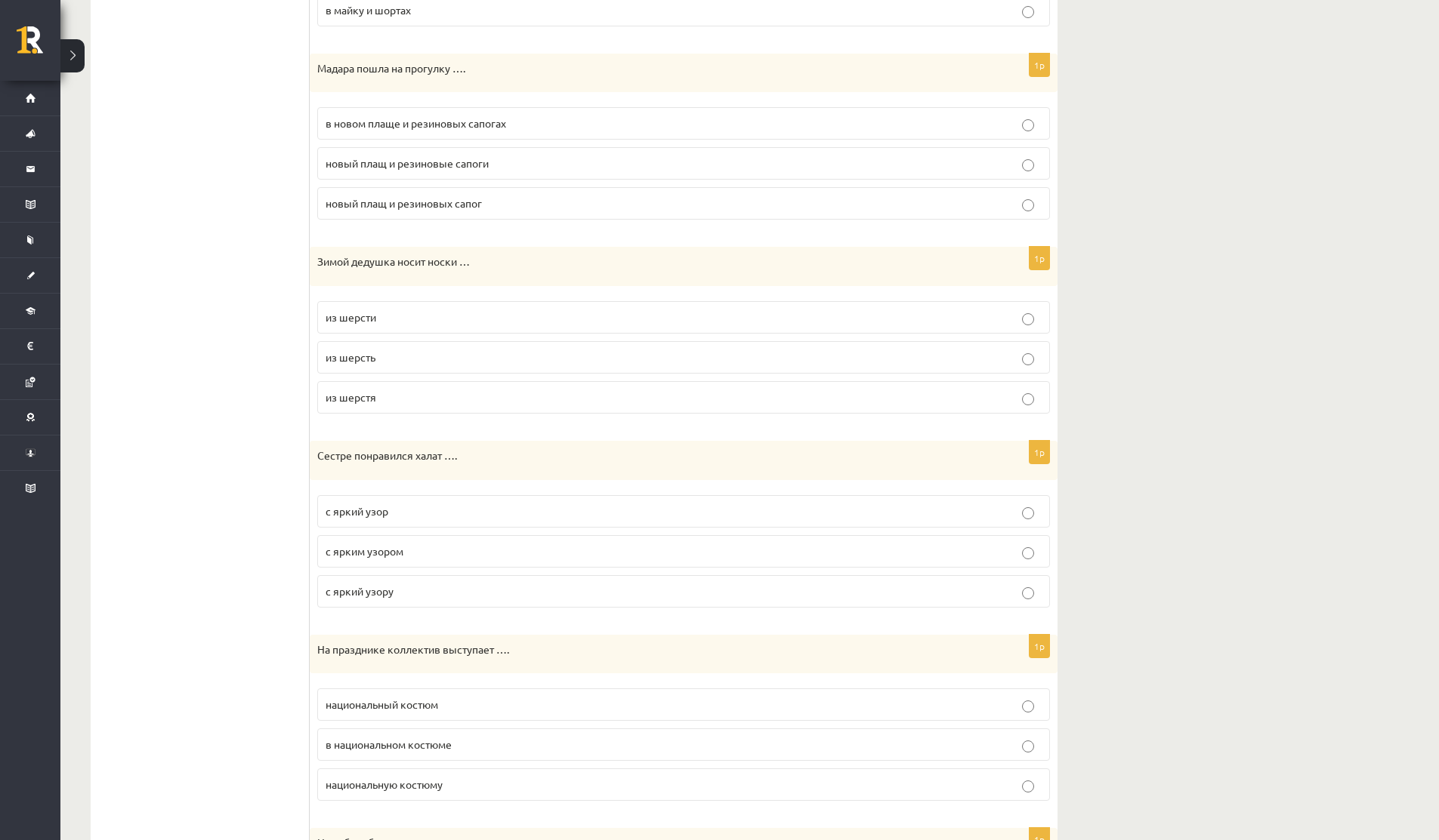
click at [419, 317] on p "из шерсти" at bounding box center [684, 317] width 716 height 16
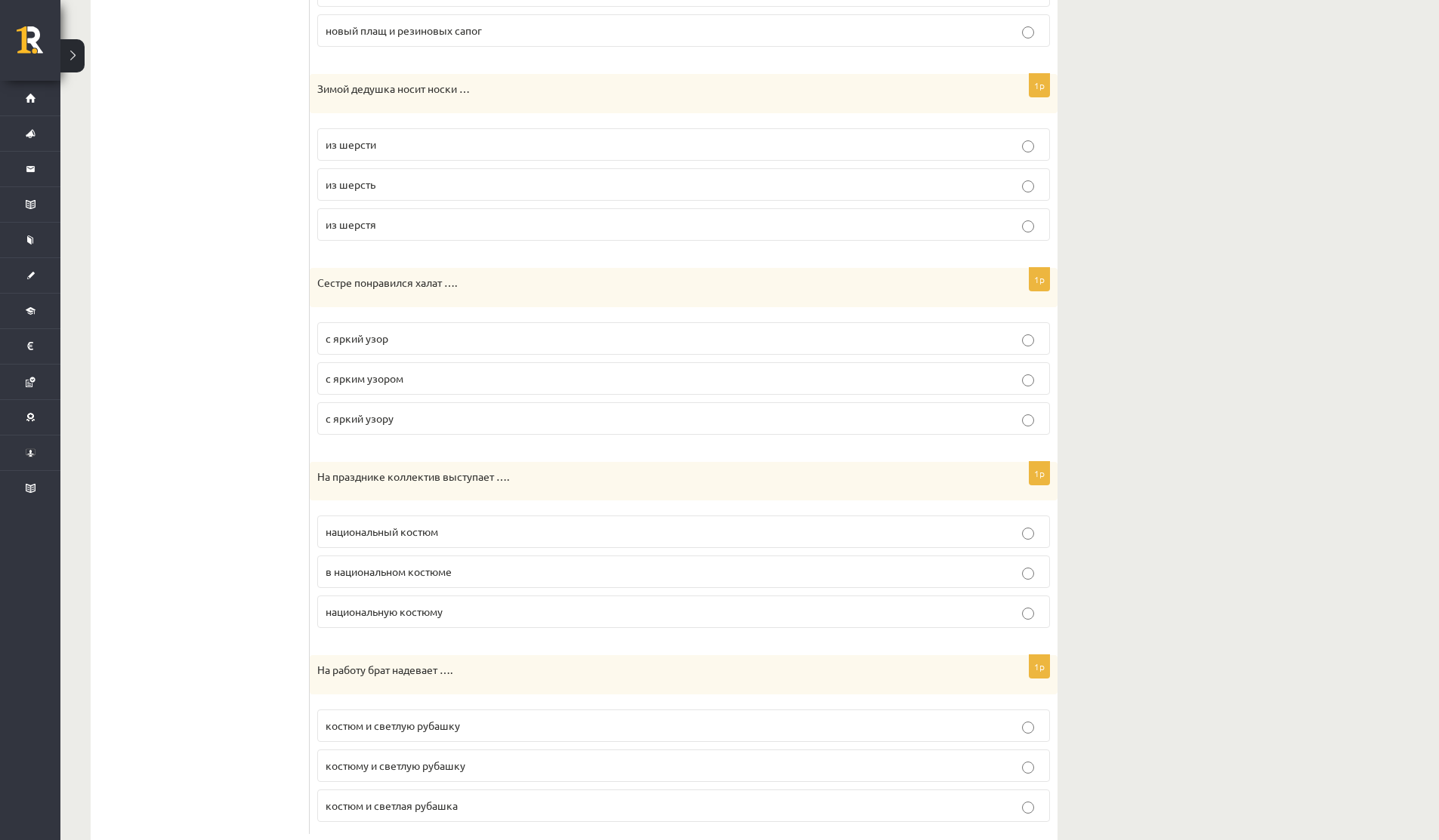
scroll to position [1376, 0]
click at [334, 379] on span "с ярким узором" at bounding box center [365, 375] width 78 height 14
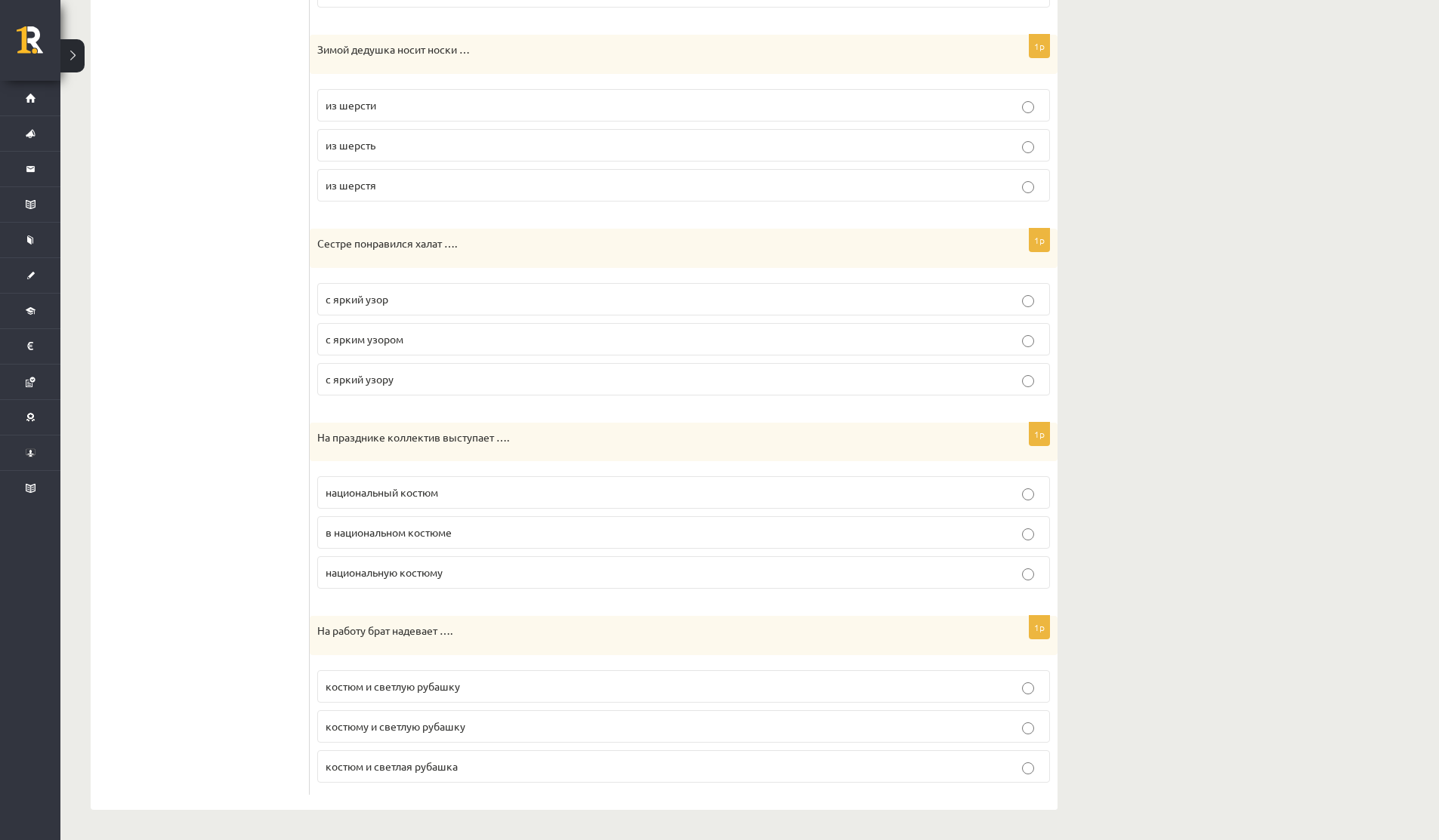
click at [392, 531] on span "в национальном костюме" at bounding box center [388, 531] width 126 height 14
click at [347, 682] on span "костюм и светлую рубашку" at bounding box center [392, 686] width 135 height 14
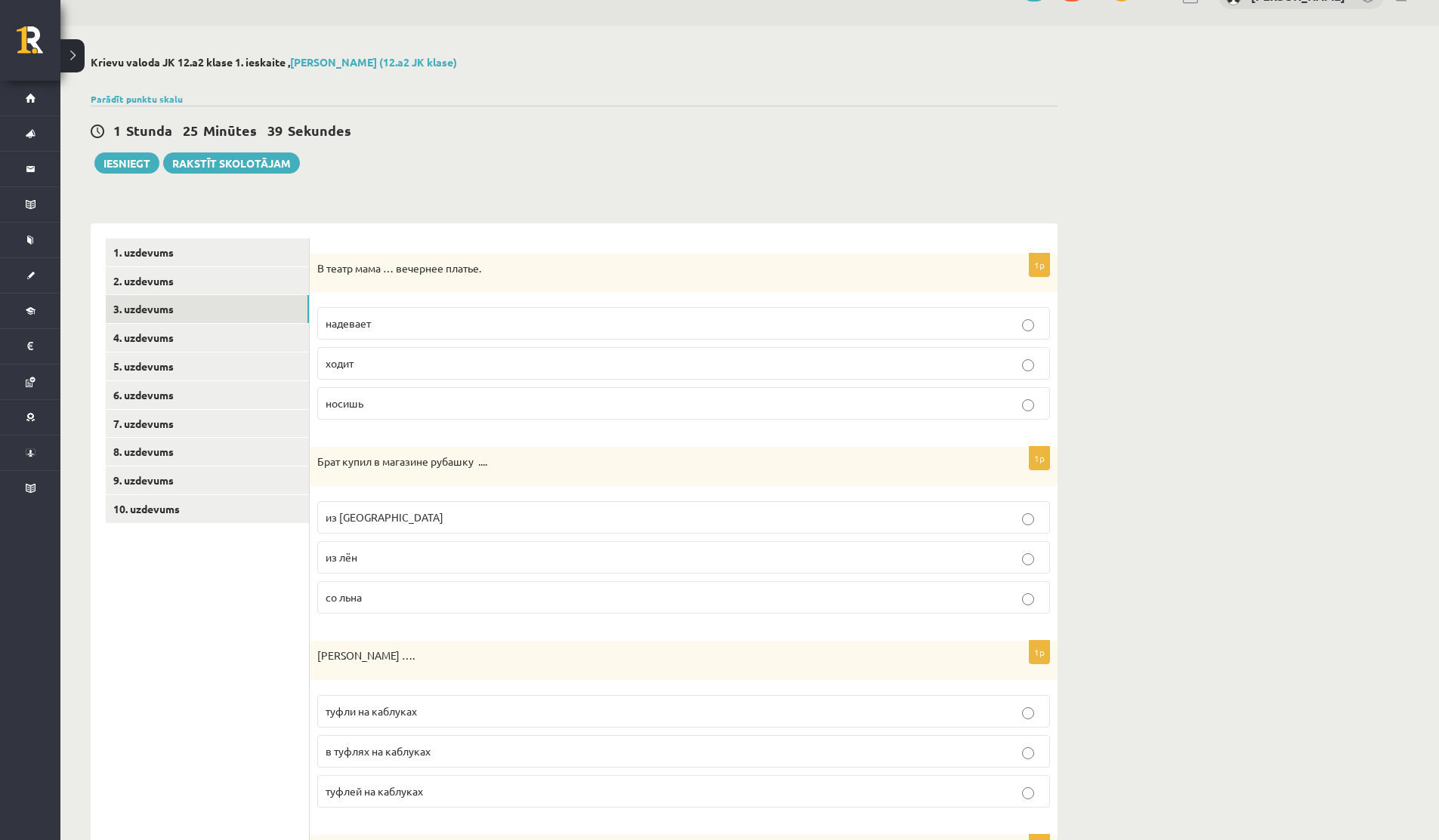
scroll to position [0, 0]
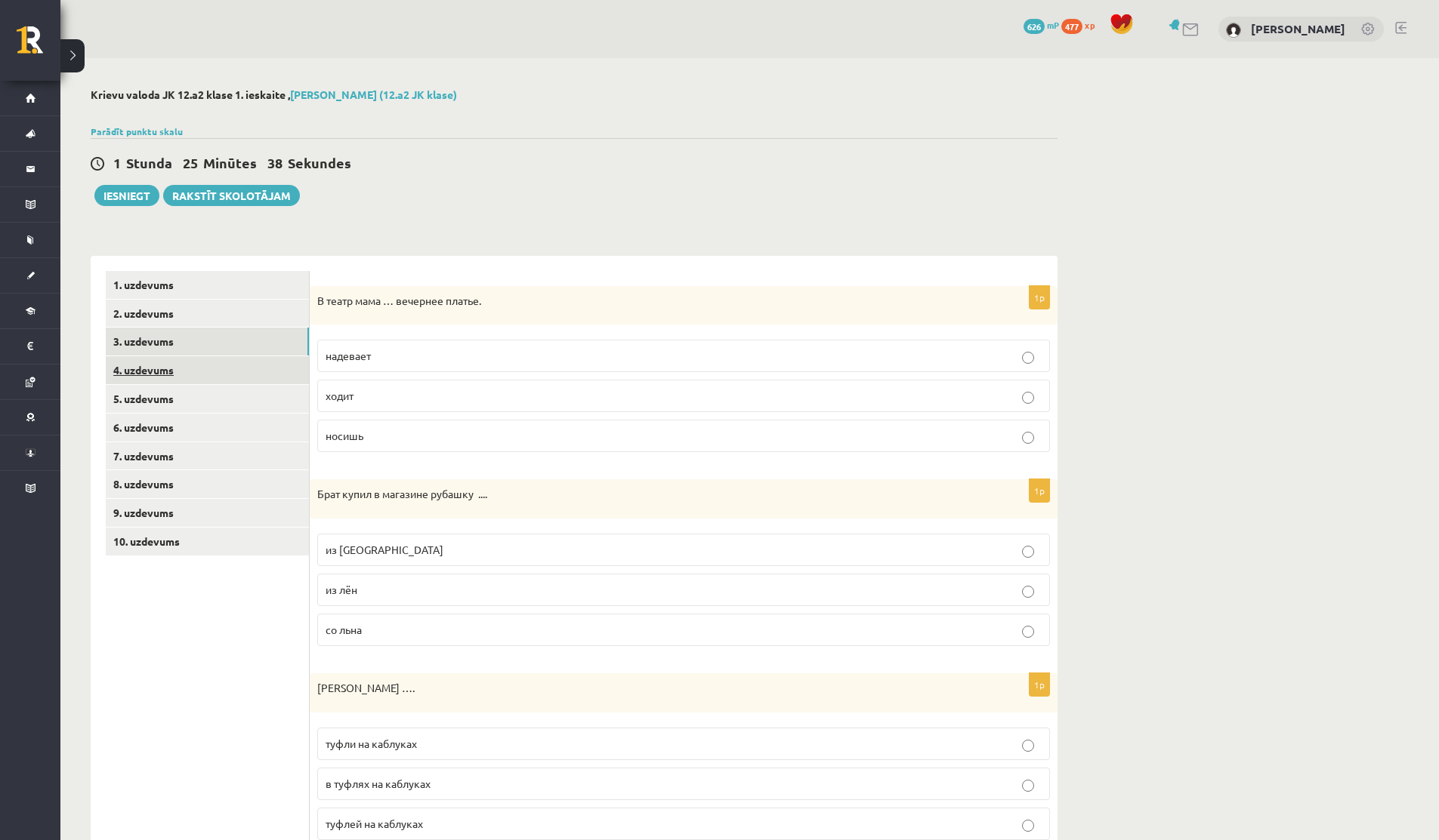
click at [163, 367] on link "4. uzdevums" at bounding box center [207, 370] width 203 height 28
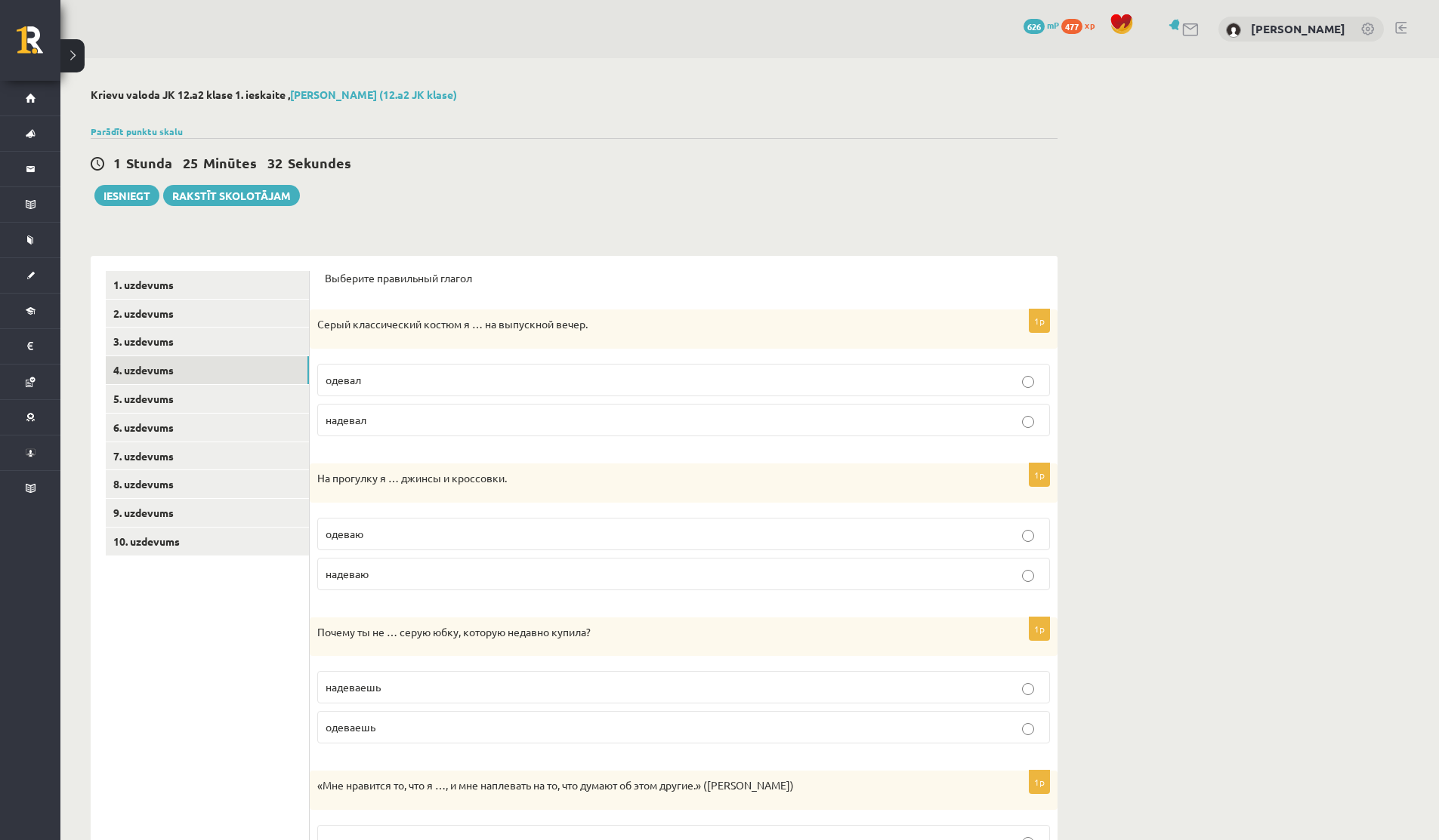
click at [465, 412] on p "надевал" at bounding box center [684, 420] width 716 height 16
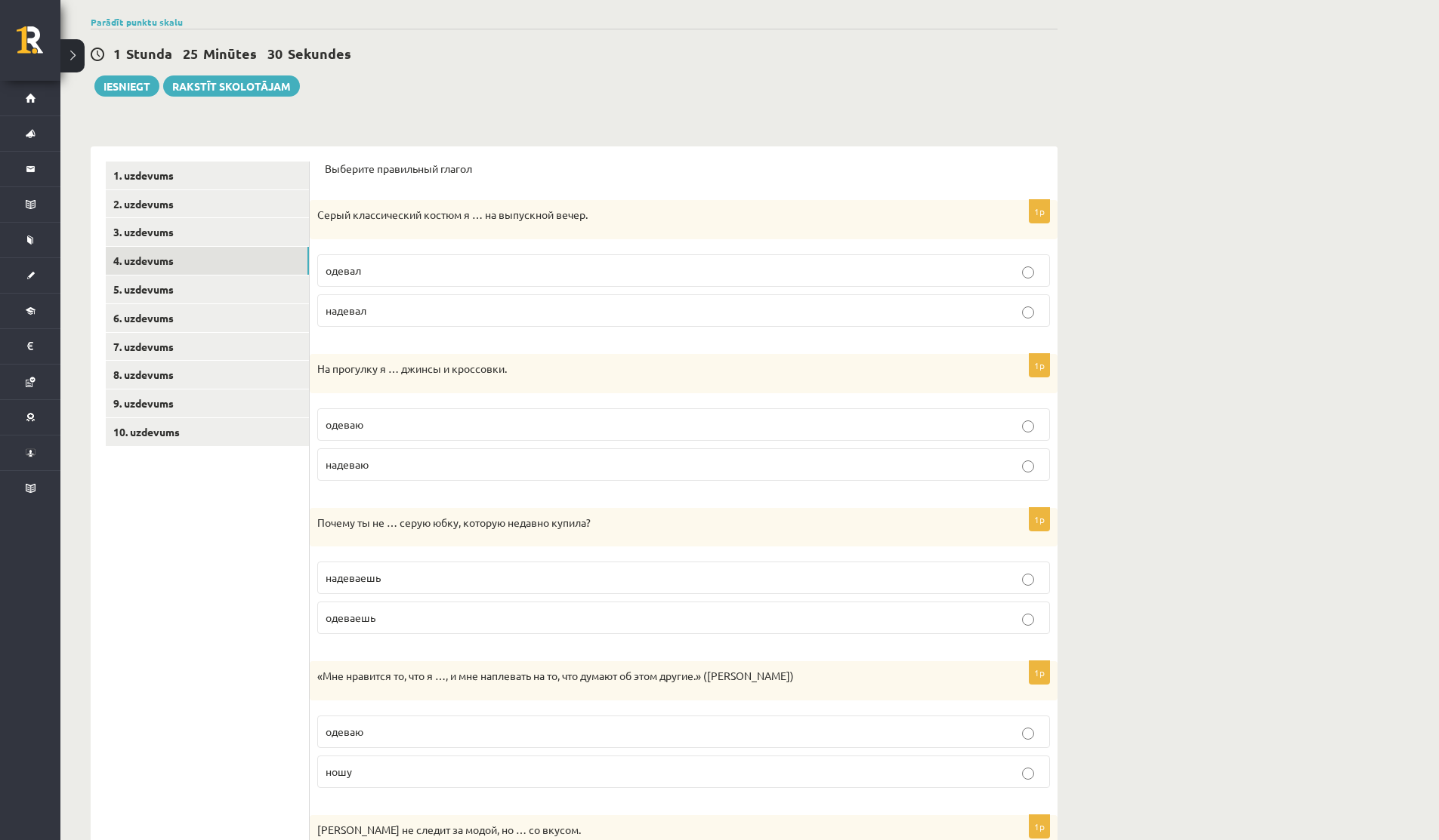
scroll to position [117, 0]
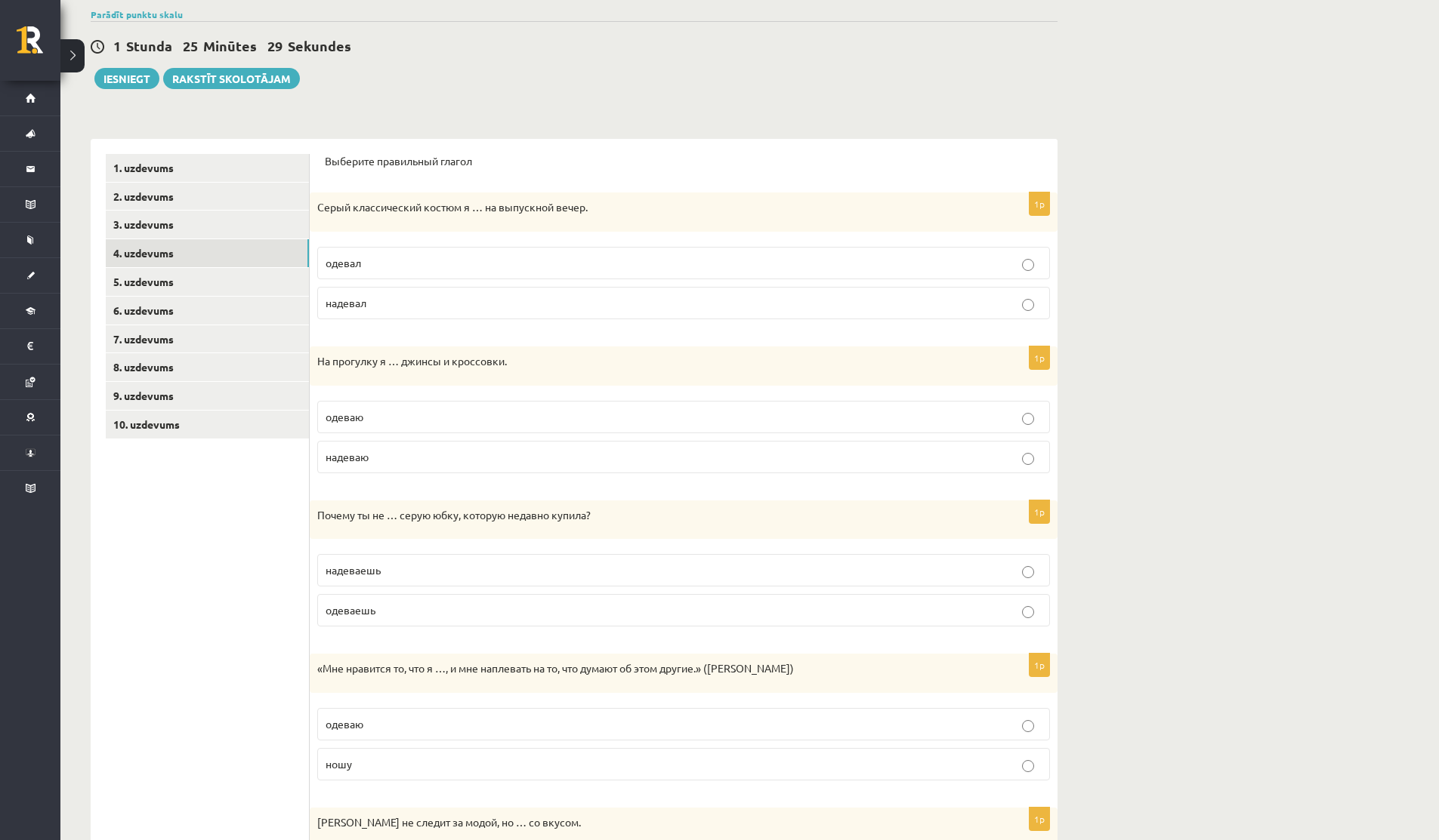
click at [395, 452] on p "надеваю" at bounding box center [684, 457] width 716 height 16
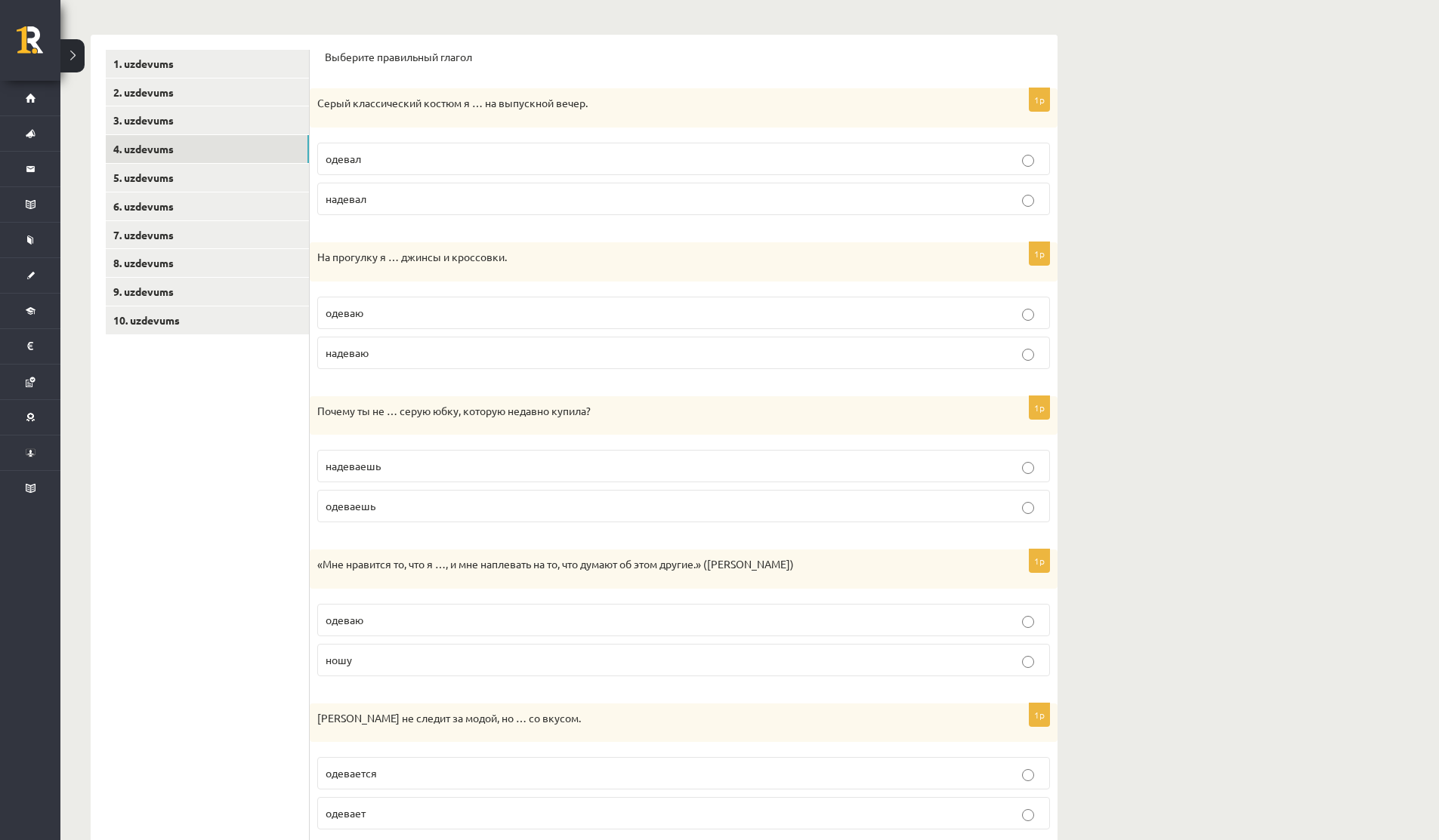
scroll to position [238, 0]
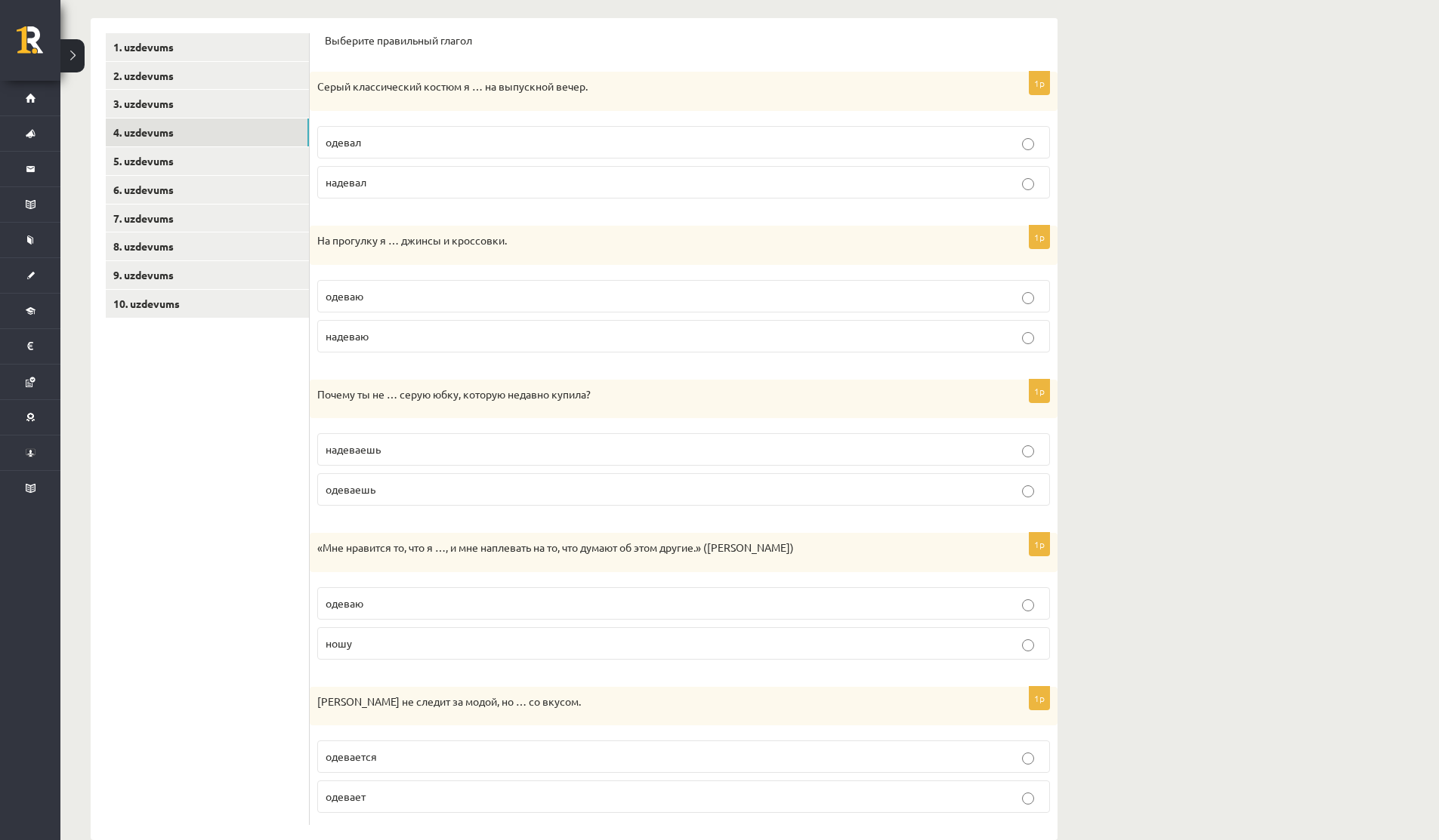
click at [392, 440] on label "надеваешь" at bounding box center [684, 449] width 732 height 33
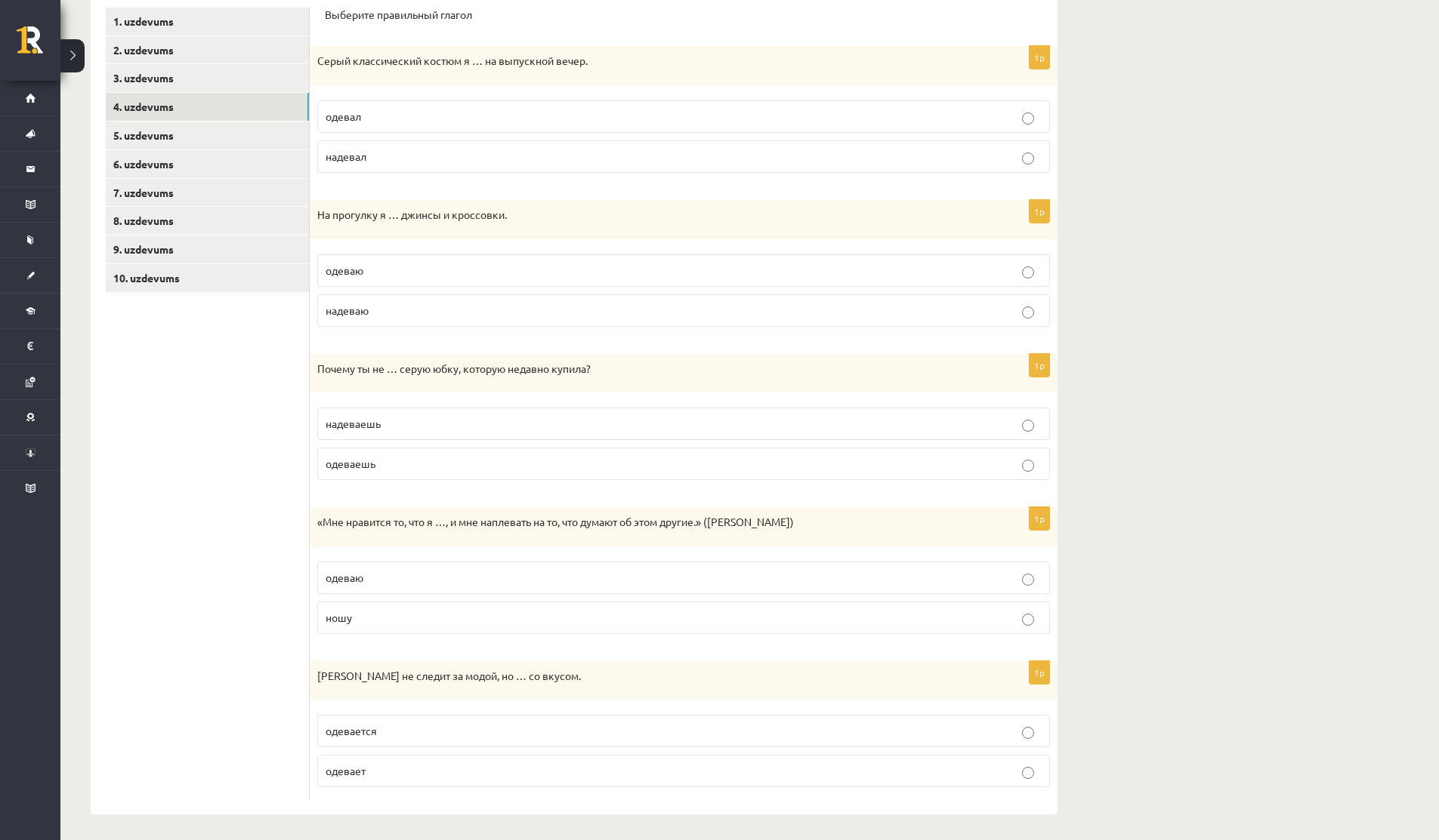
scroll to position [269, 0]
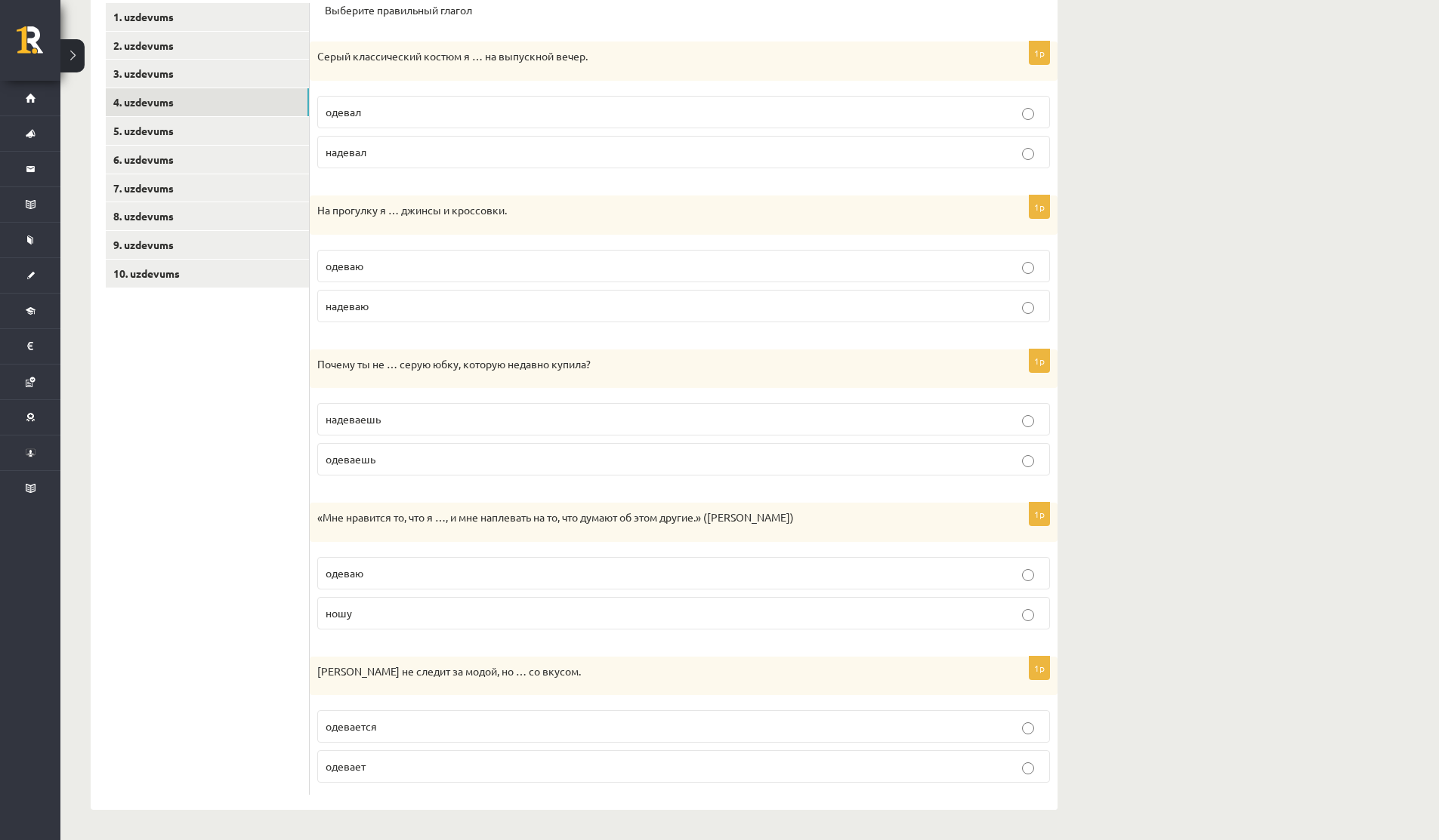
click at [353, 626] on label "ношу" at bounding box center [684, 613] width 732 height 33
click at [361, 719] on p "одевается" at bounding box center [684, 726] width 716 height 16
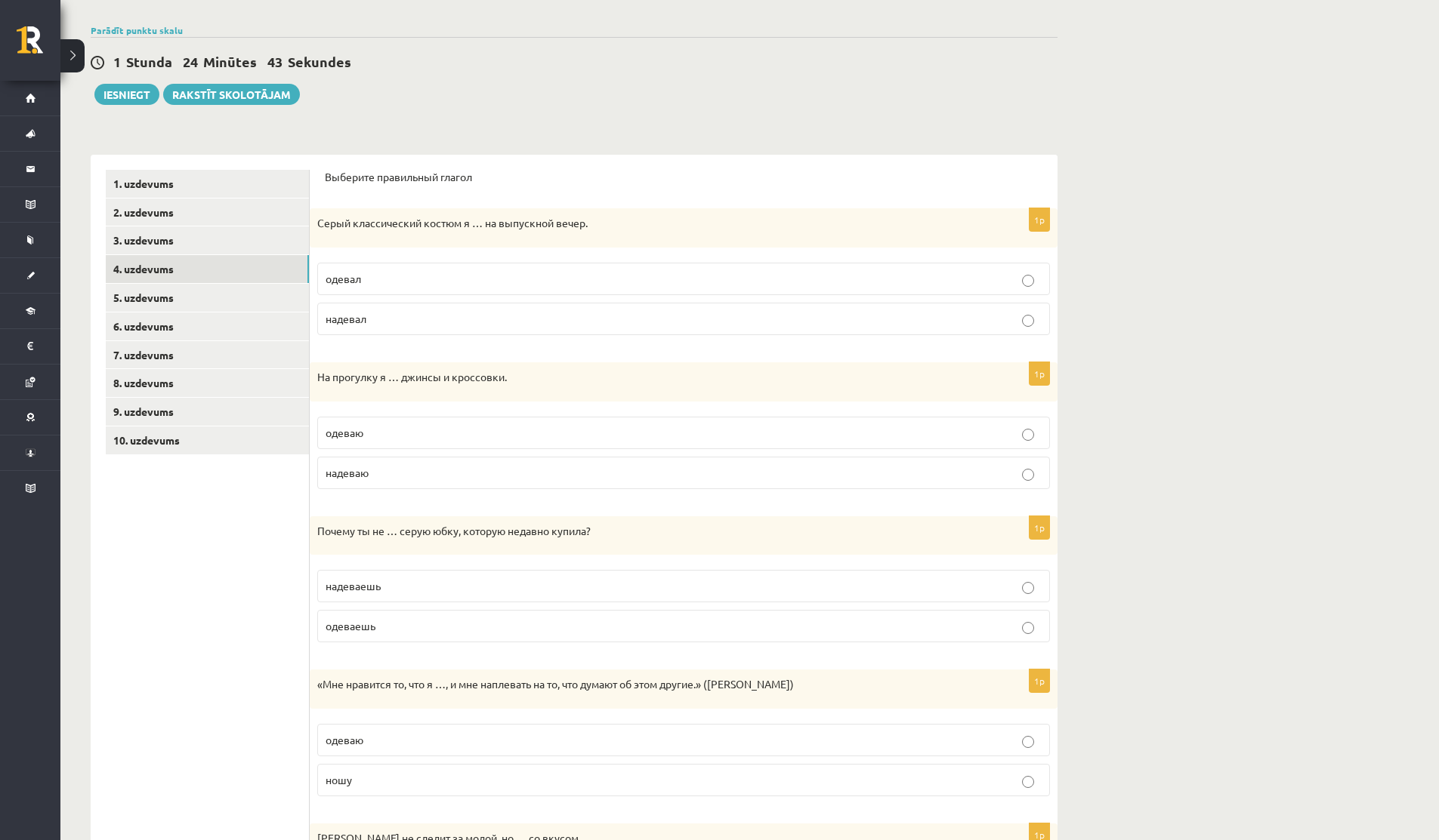
scroll to position [94, 0]
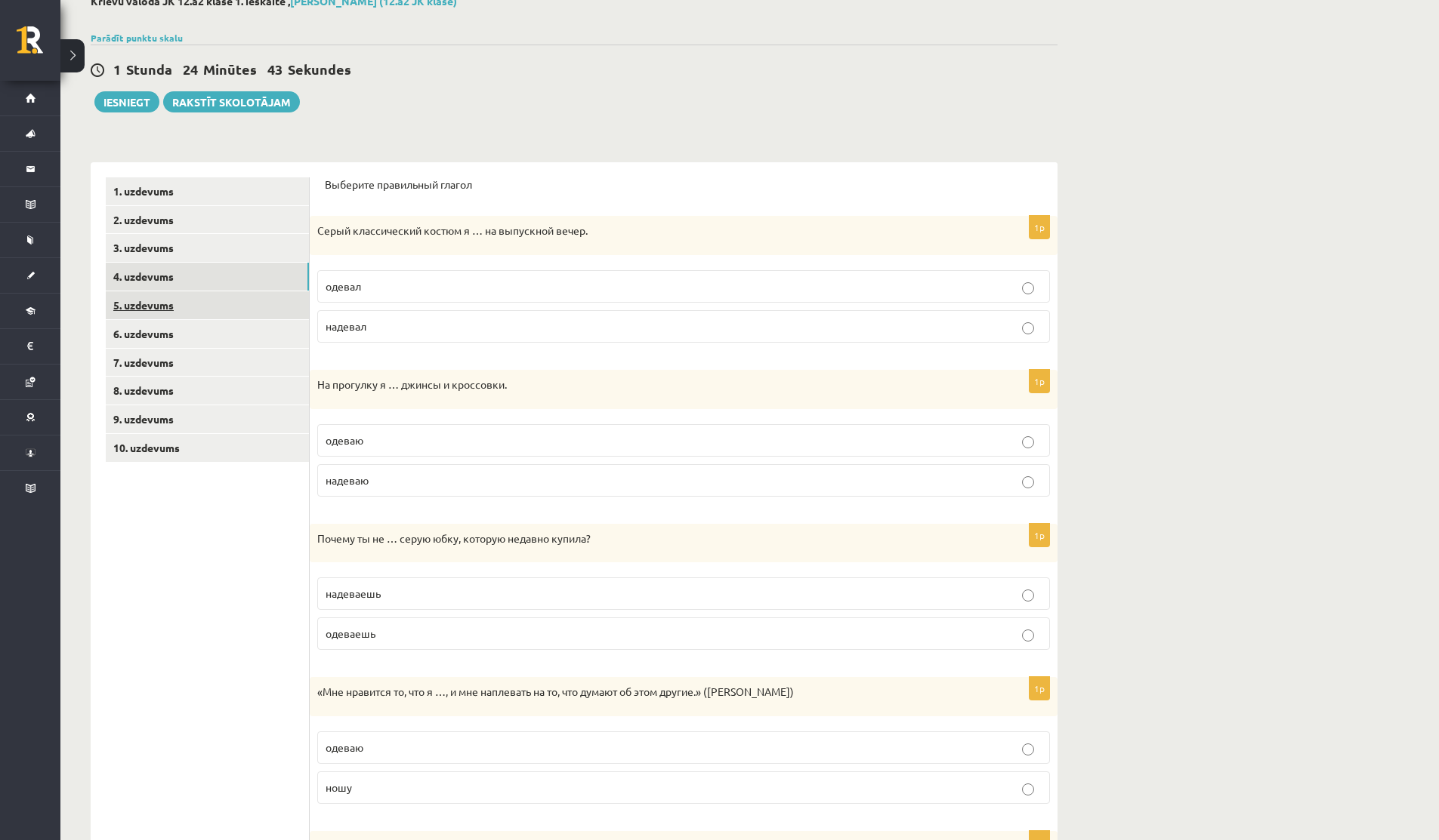
click at [168, 310] on link "5. uzdevums" at bounding box center [207, 305] width 203 height 28
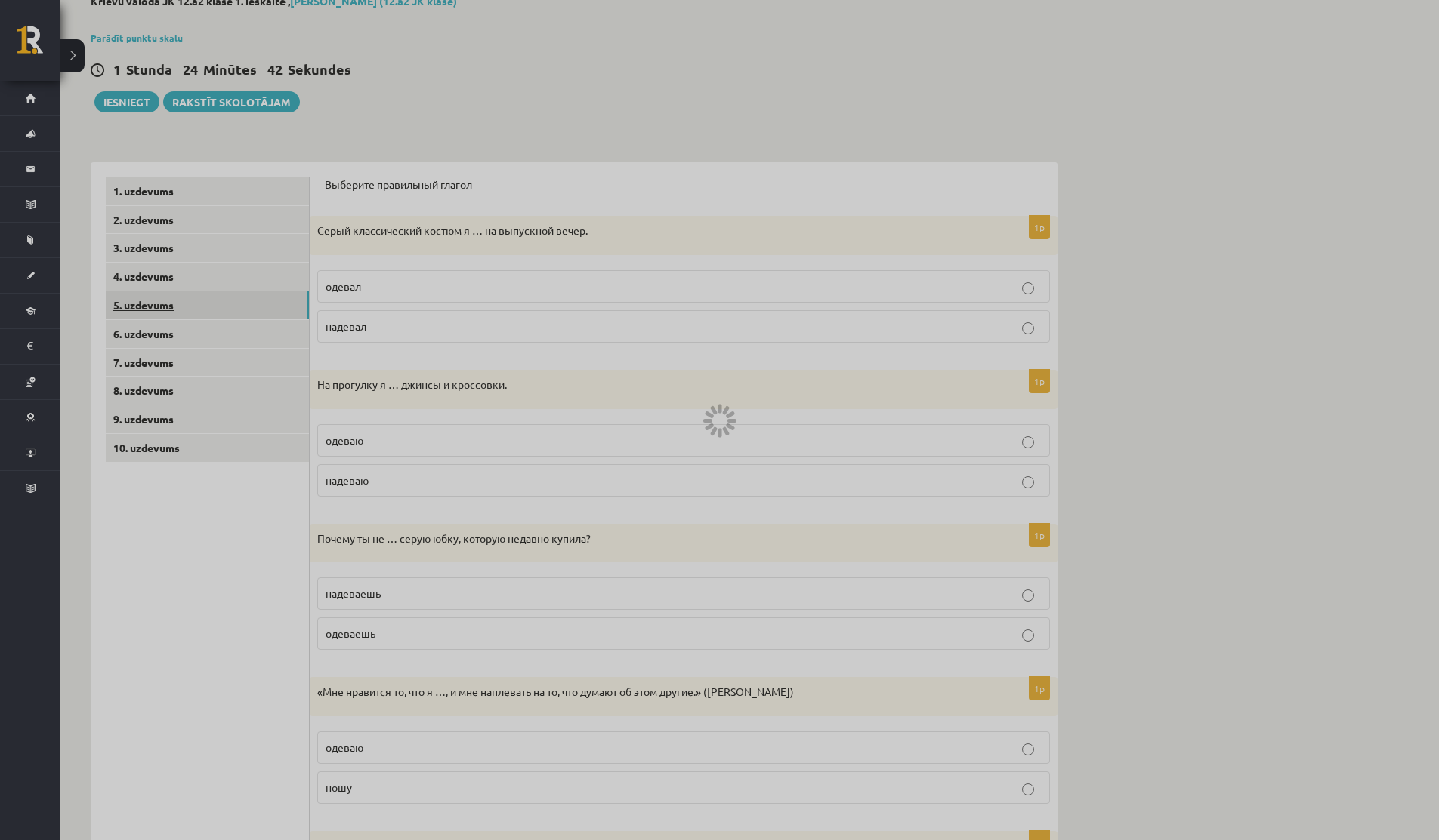
scroll to position [81, 0]
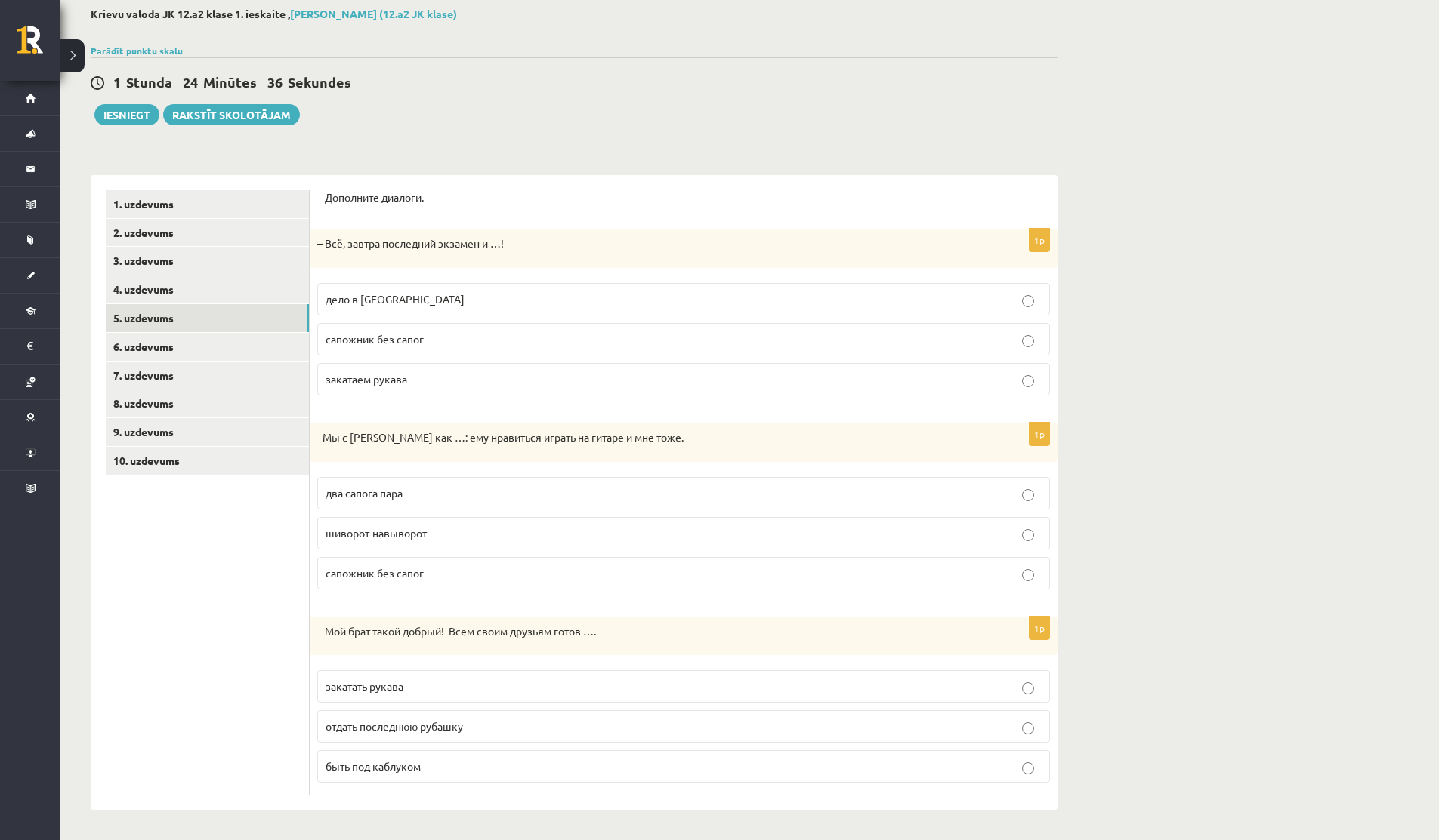
click at [373, 294] on span "дело в шляпе" at bounding box center [395, 298] width 139 height 14
click at [408, 489] on p "два сапога пара" at bounding box center [684, 493] width 716 height 16
click at [333, 727] on span "отдать последнюю рубашку" at bounding box center [394, 725] width 138 height 14
click at [170, 350] on link "6. uzdevums" at bounding box center [207, 346] width 203 height 28
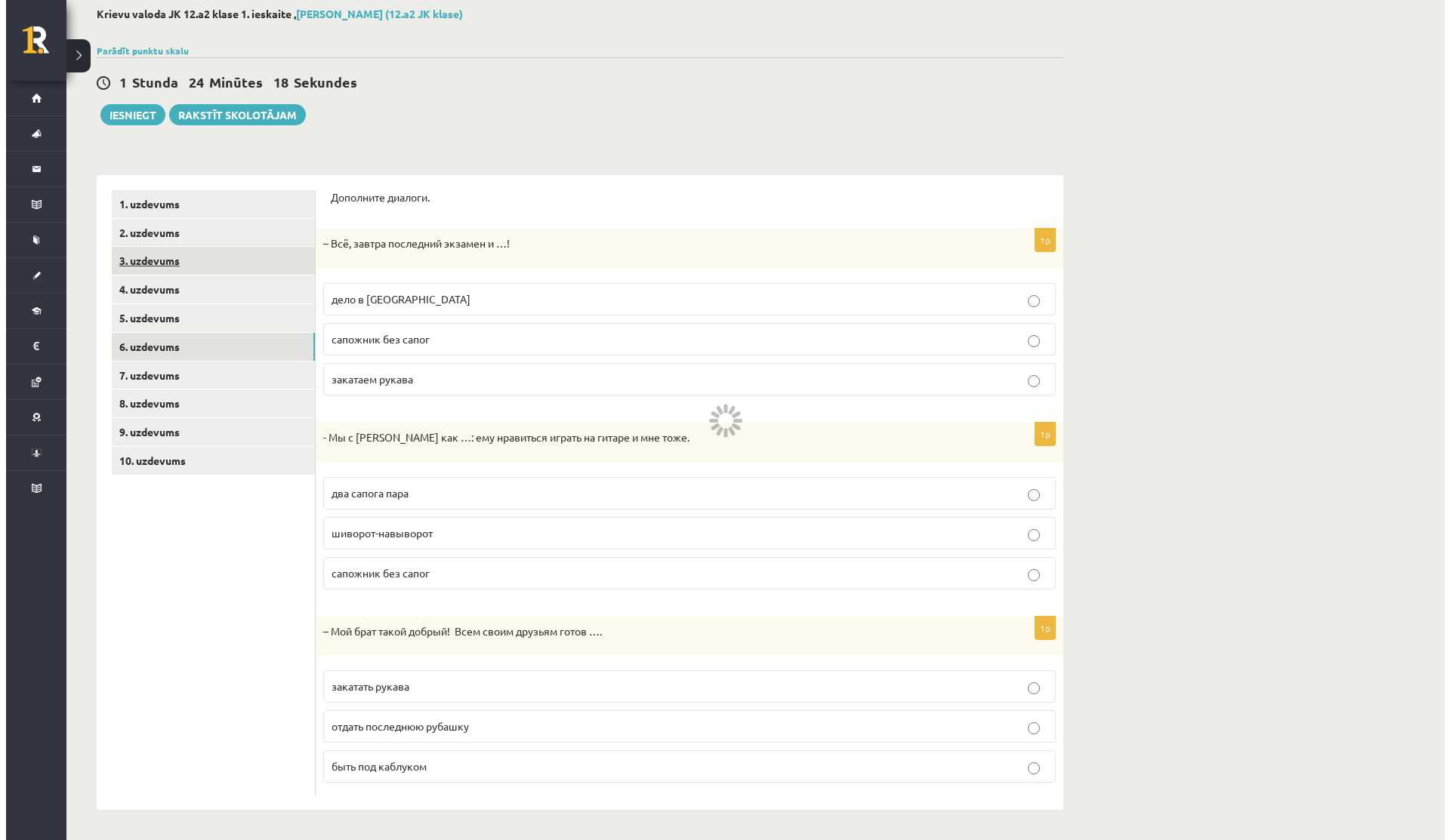
scroll to position [0, 0]
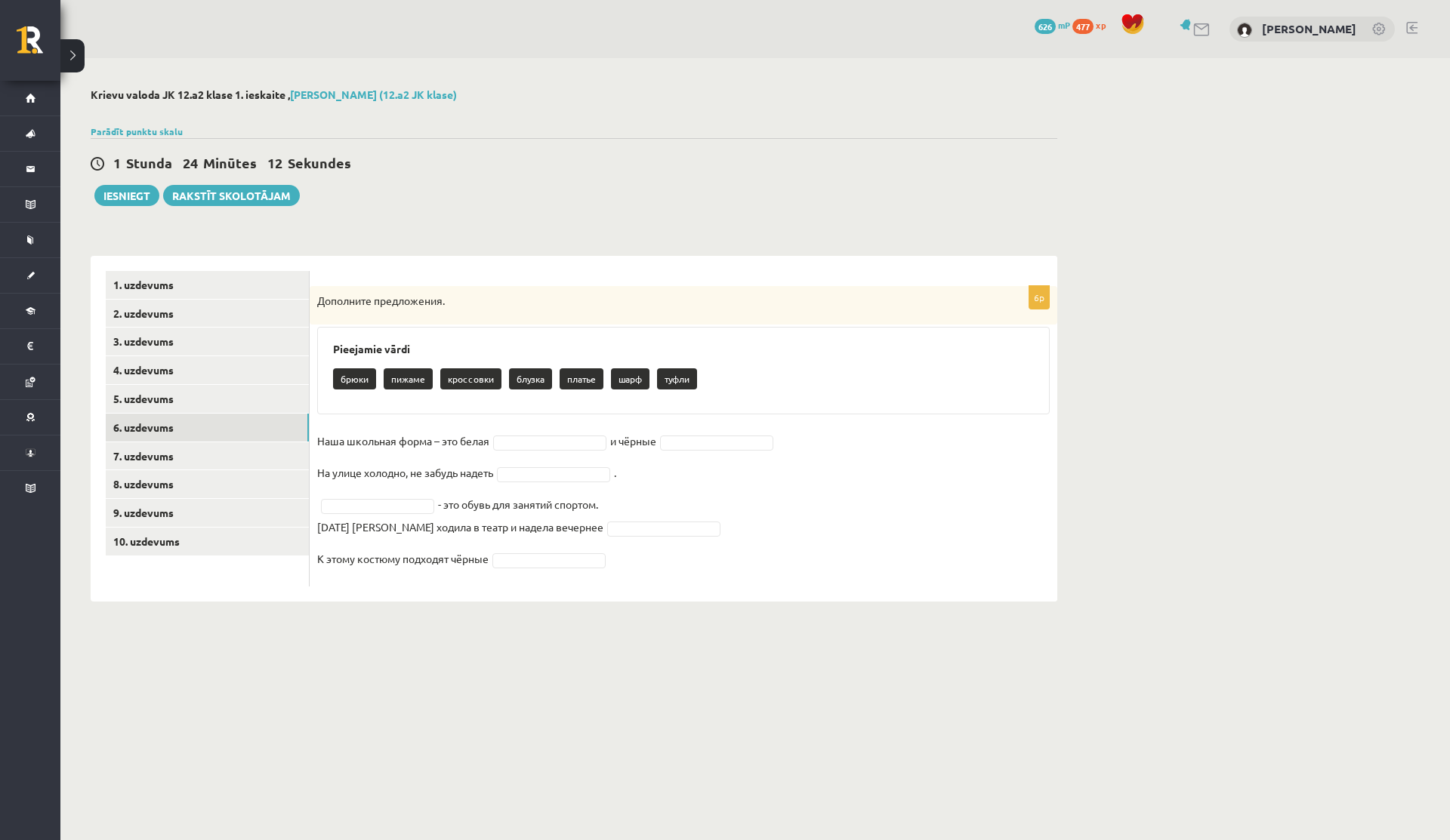
click at [530, 375] on p "блузка" at bounding box center [531, 379] width 43 height 21
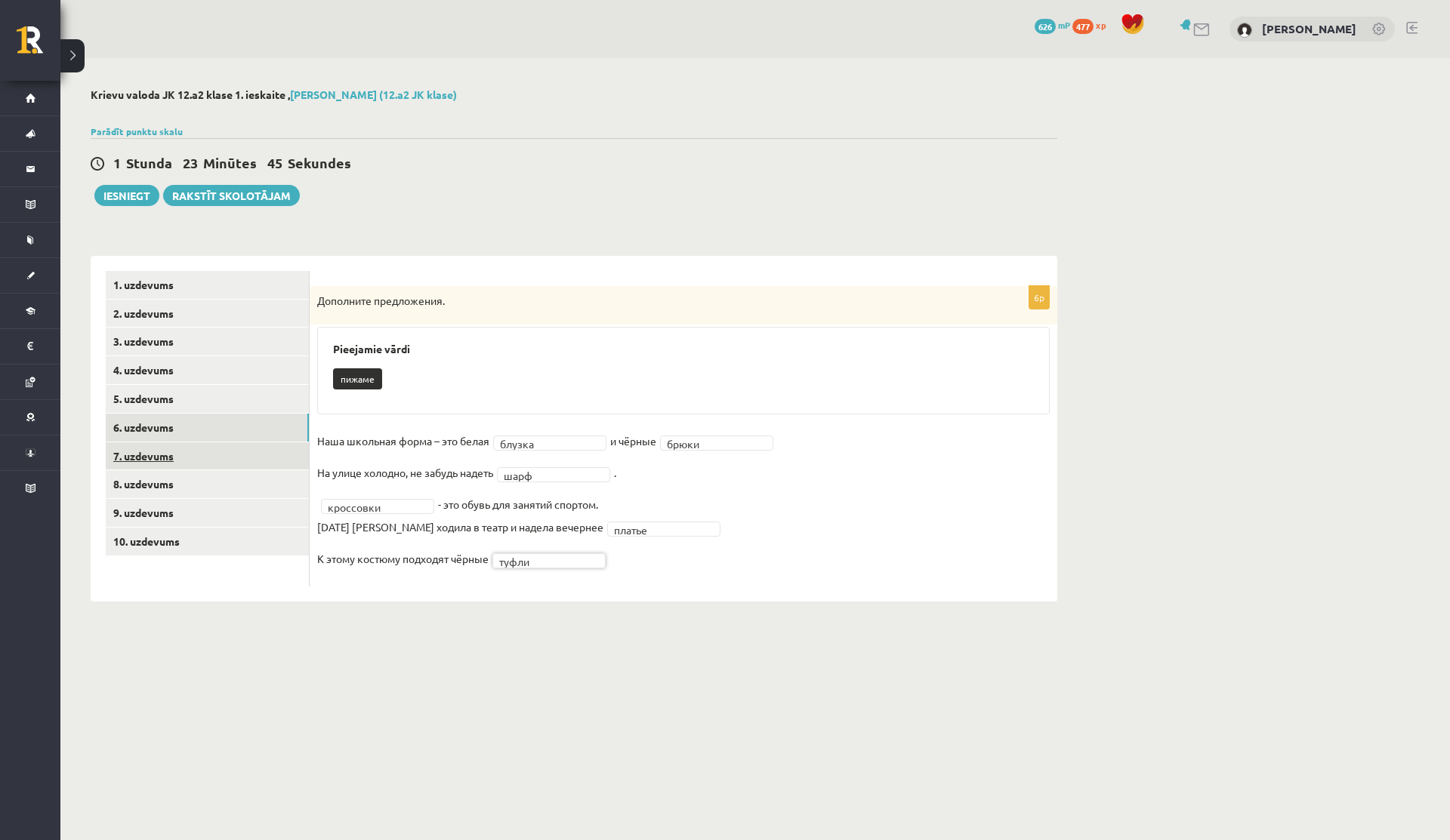
click at [189, 465] on link "7. uzdevums" at bounding box center [207, 456] width 203 height 28
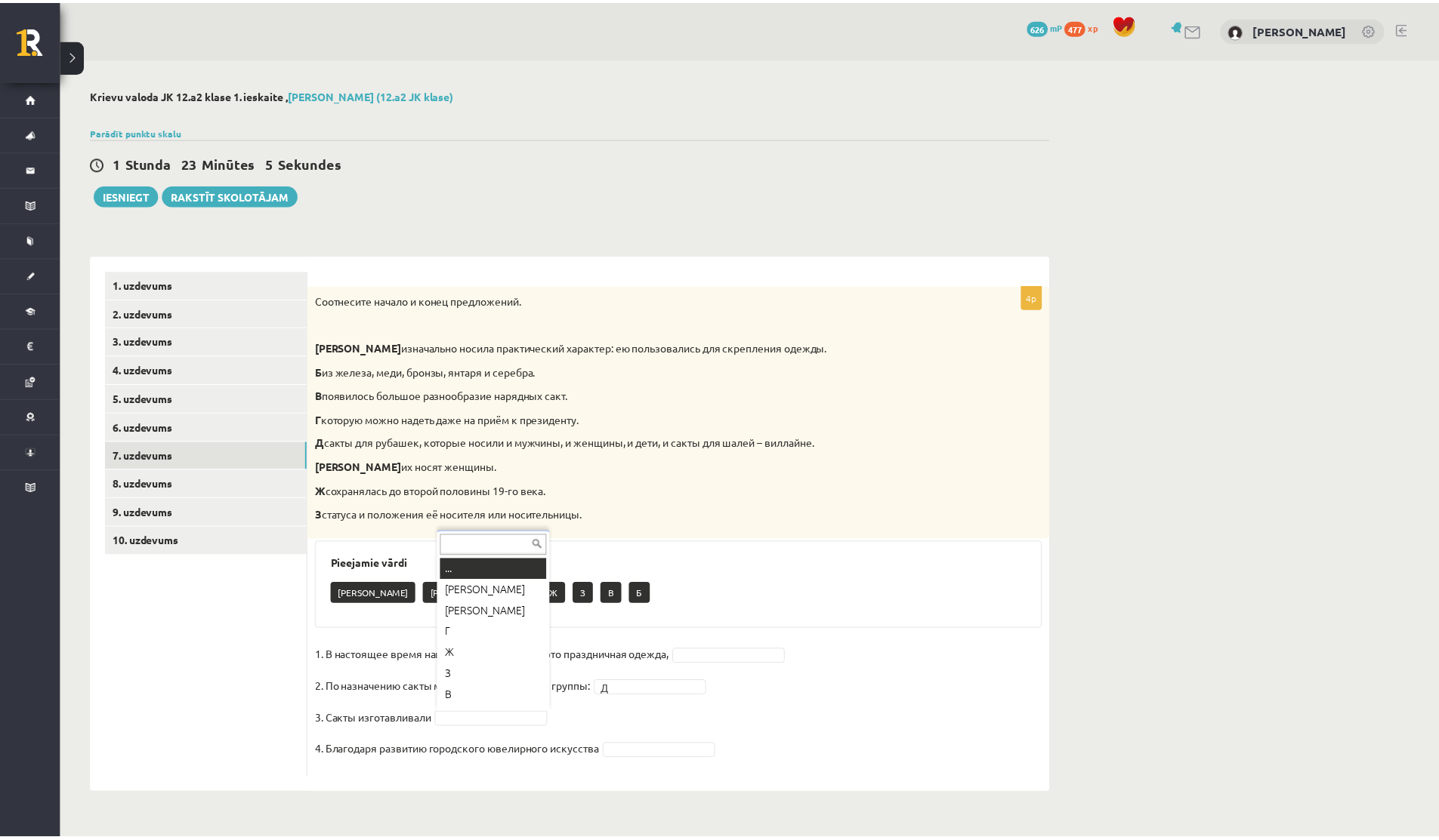
scroll to position [18, 0]
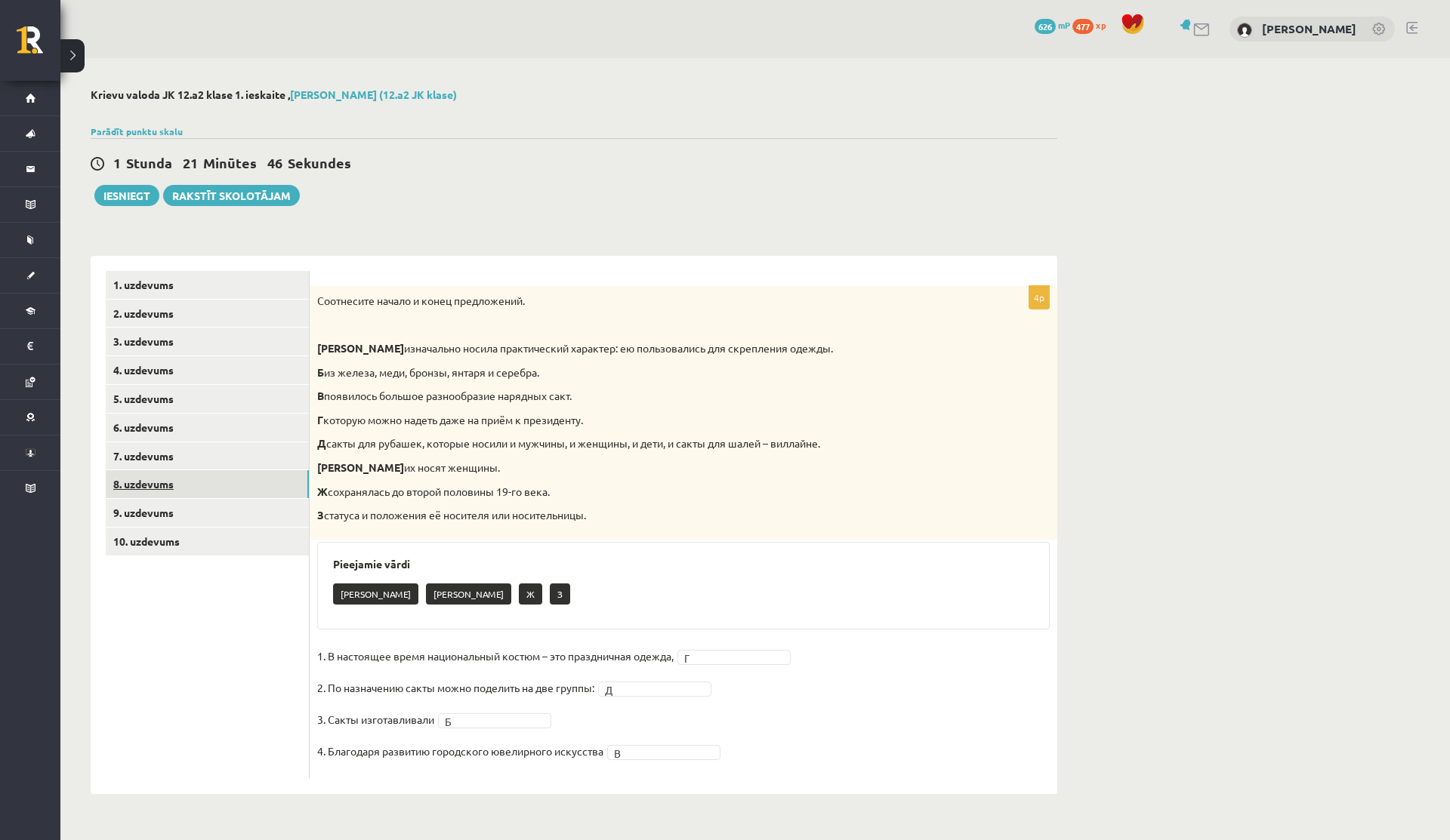
click at [142, 487] on link "8. uzdevums" at bounding box center [207, 484] width 203 height 28
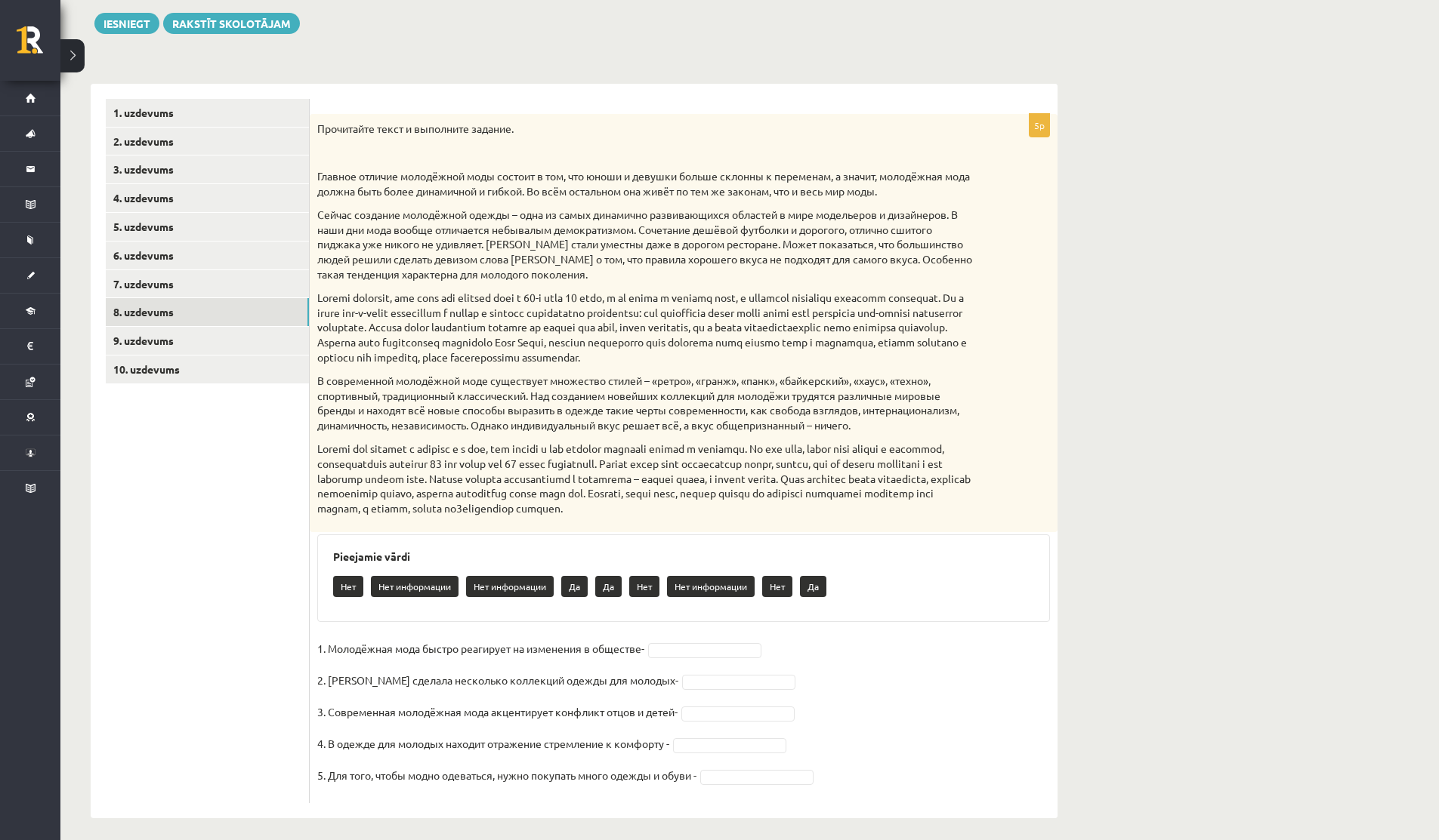
scroll to position [181, 0]
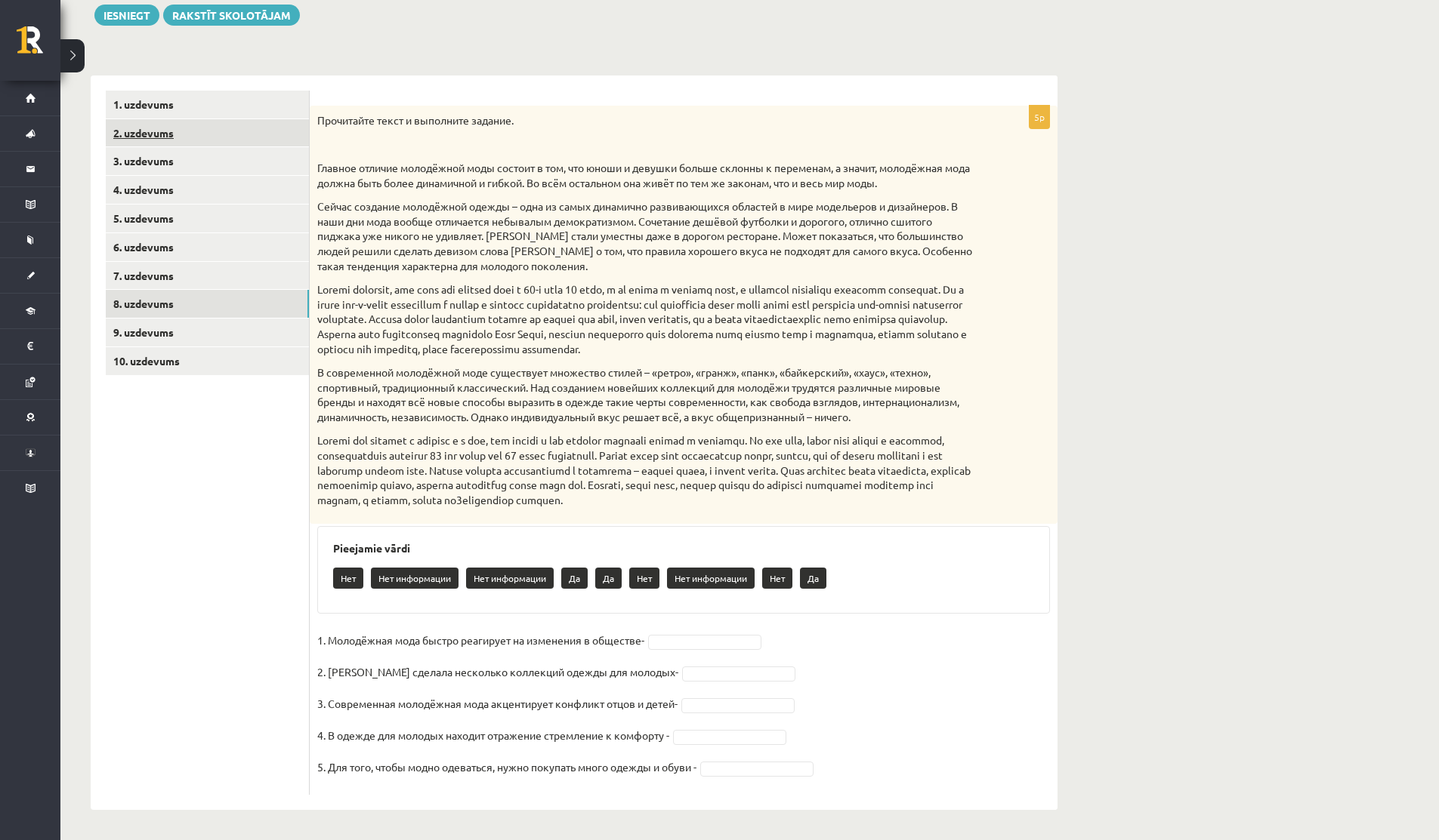
click at [136, 134] on link "2. uzdevums" at bounding box center [207, 133] width 203 height 28
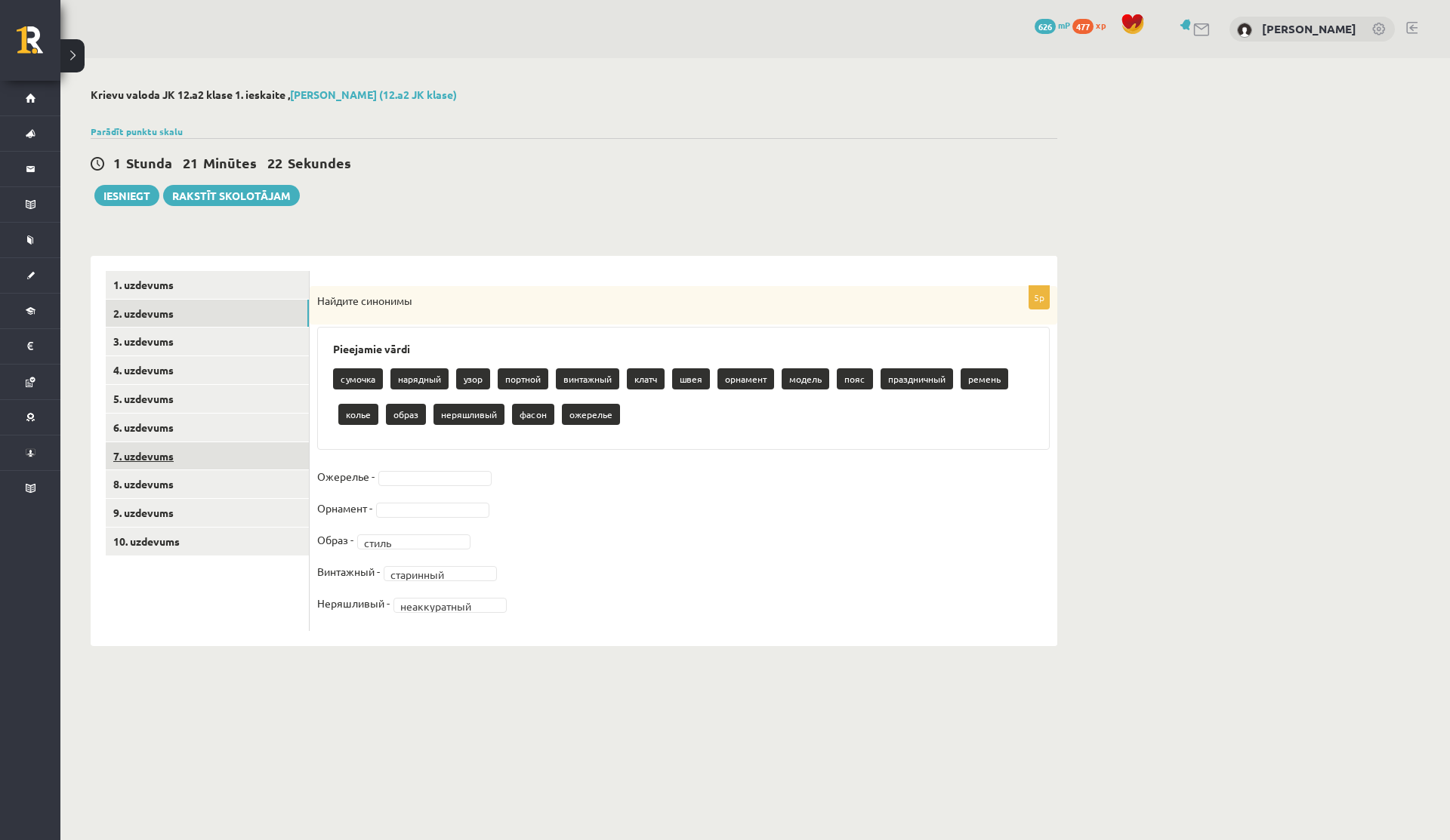
click at [150, 466] on link "7. uzdevums" at bounding box center [207, 456] width 203 height 28
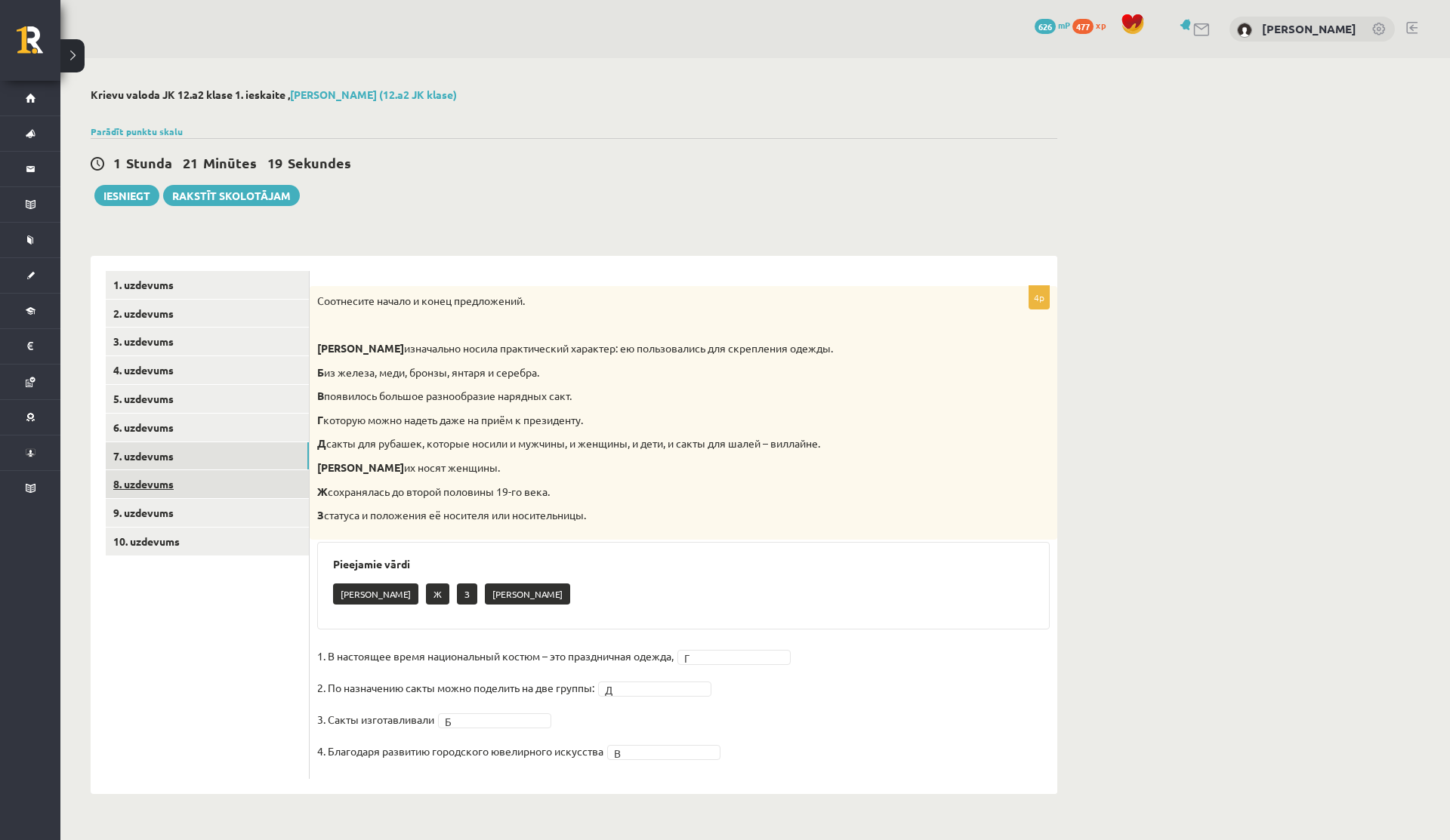
click at [155, 480] on link "8. uzdevums" at bounding box center [207, 484] width 203 height 28
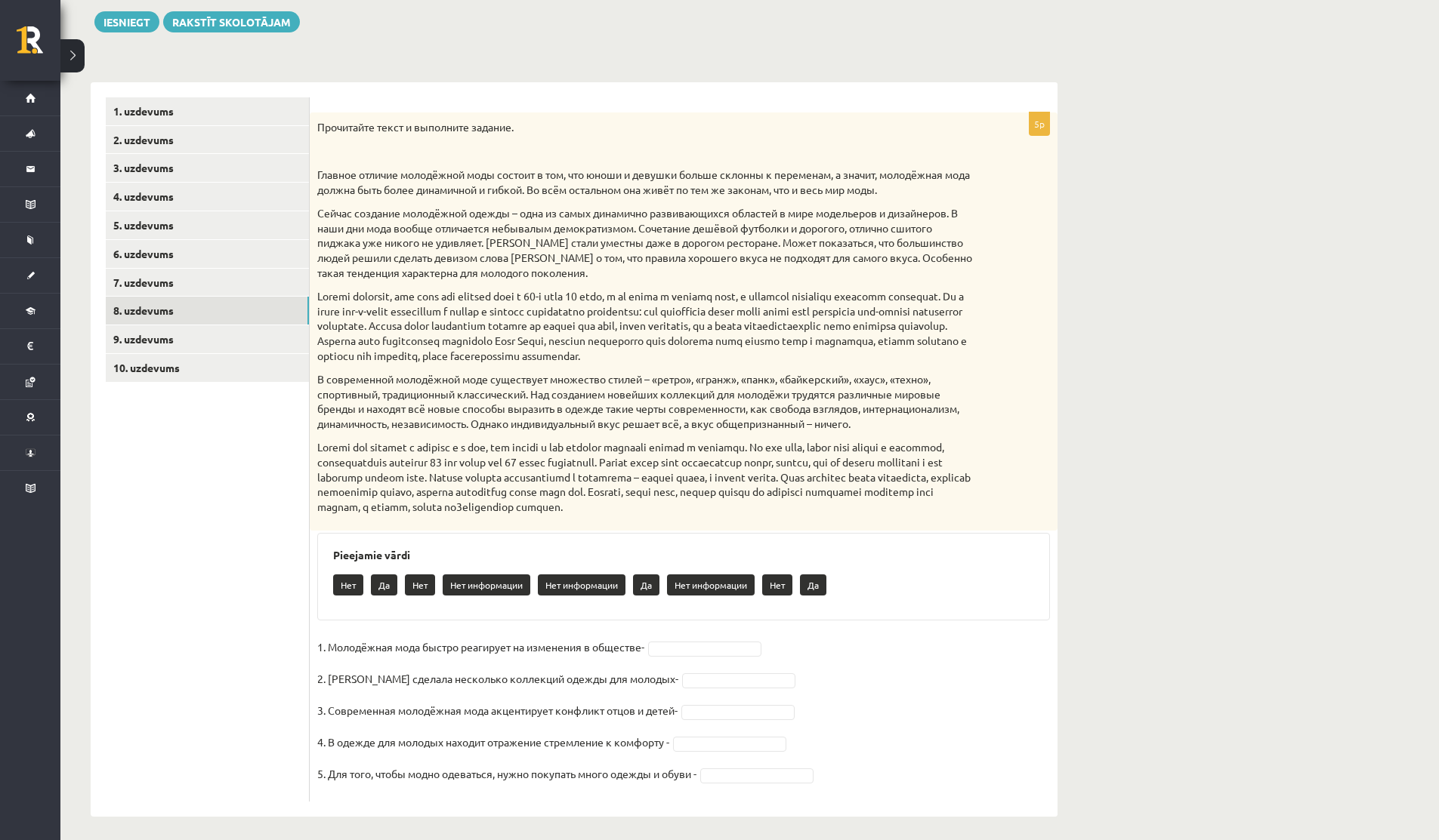
scroll to position [181, 0]
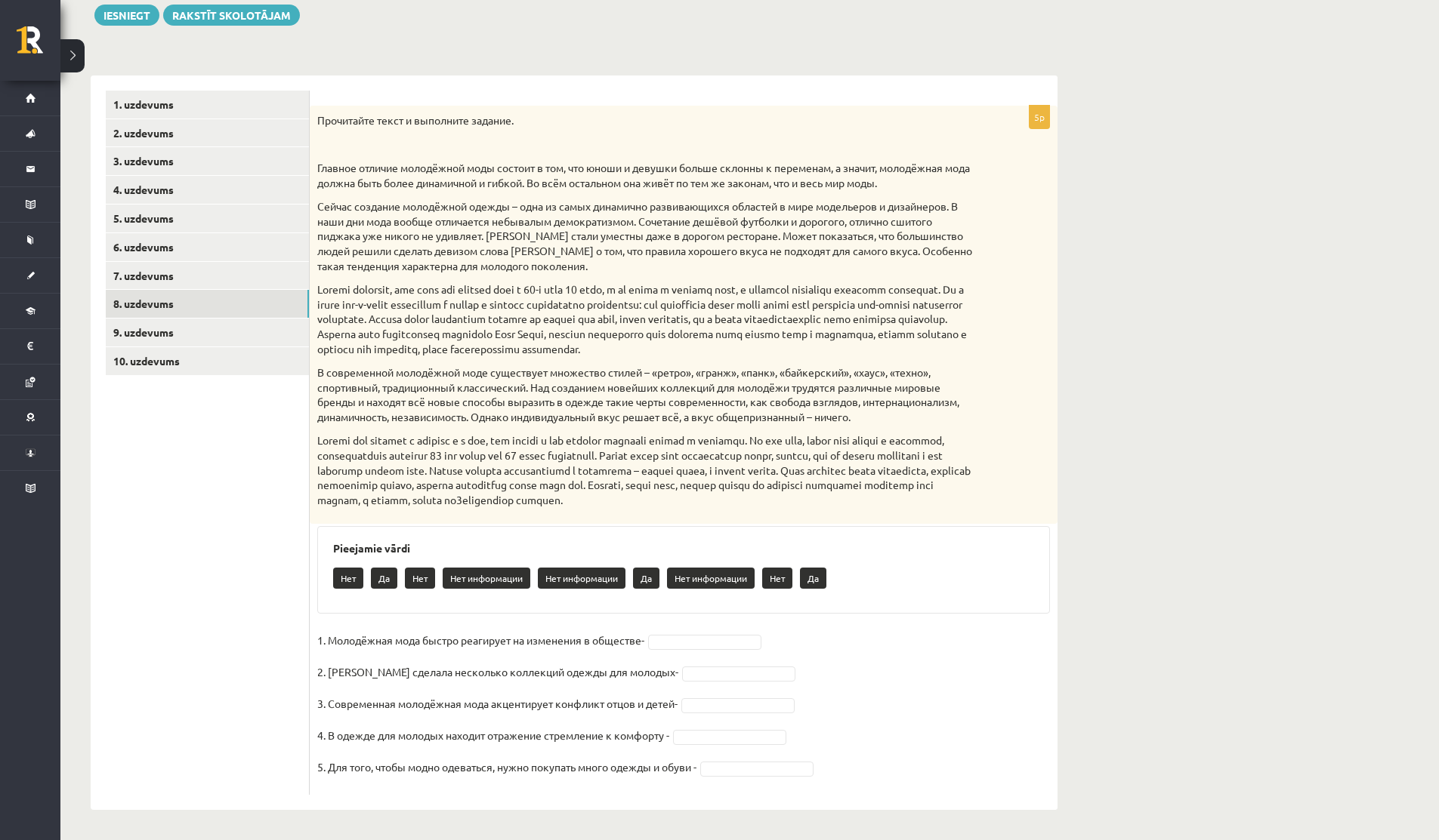
click at [958, 96] on form "5p Прочитайте текст и выполните задание. Главное отличие молодёжной моды состои…" at bounding box center [683, 442] width 717 height 704
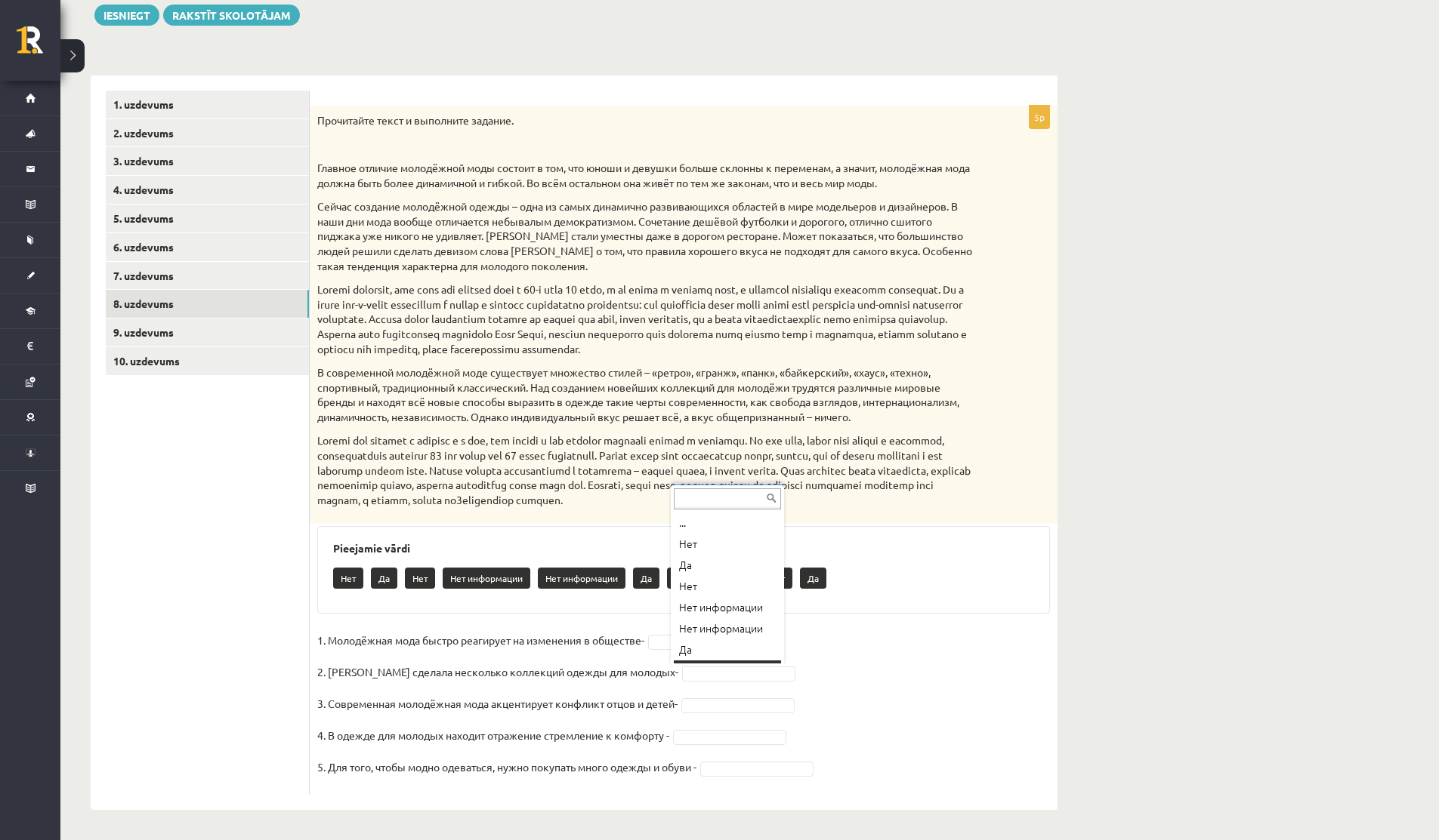
scroll to position [18, 0]
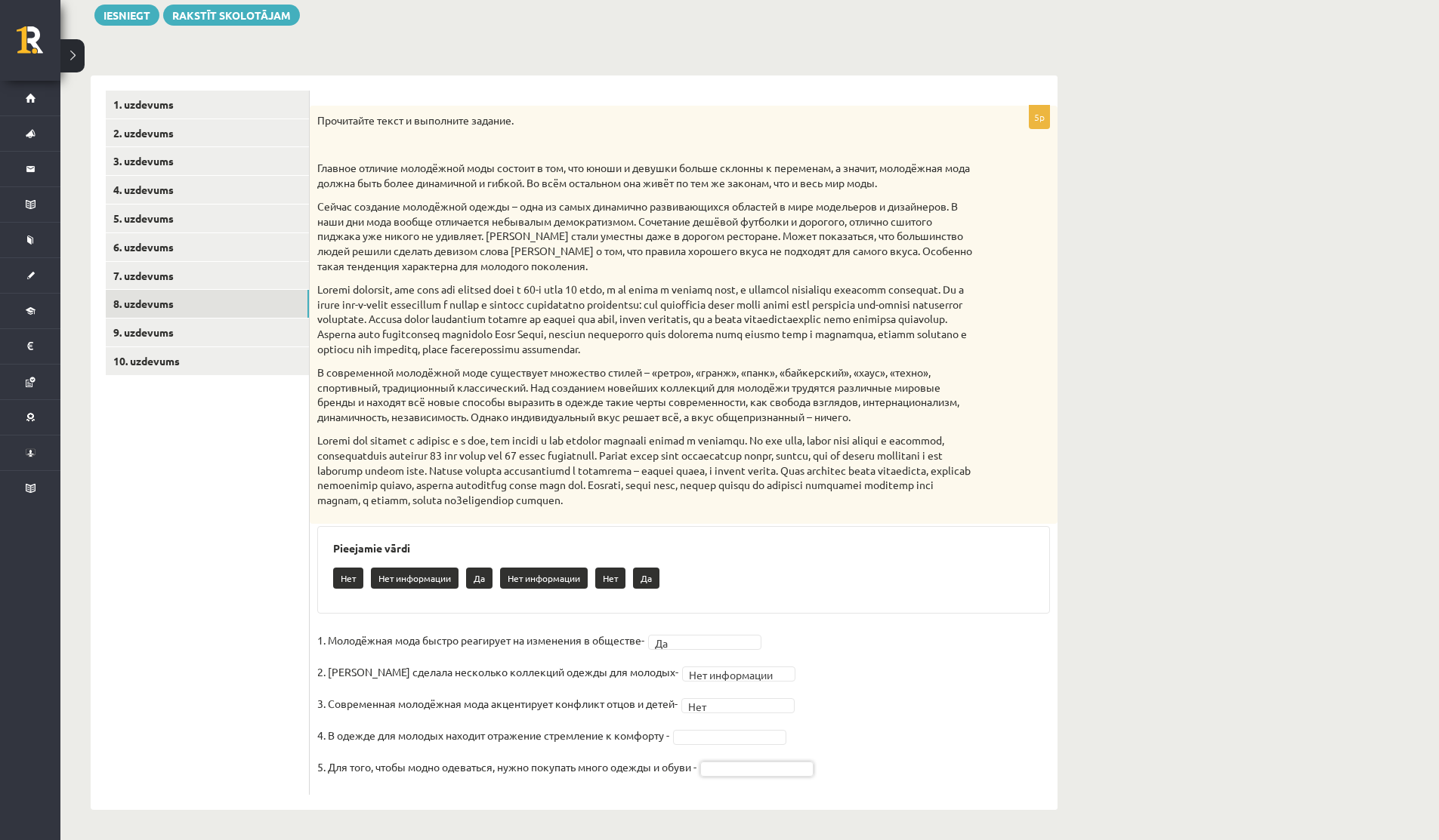
click at [614, 583] on p "Нет" at bounding box center [610, 578] width 30 height 21
click at [138, 340] on link "9. uzdevums" at bounding box center [207, 332] width 203 height 28
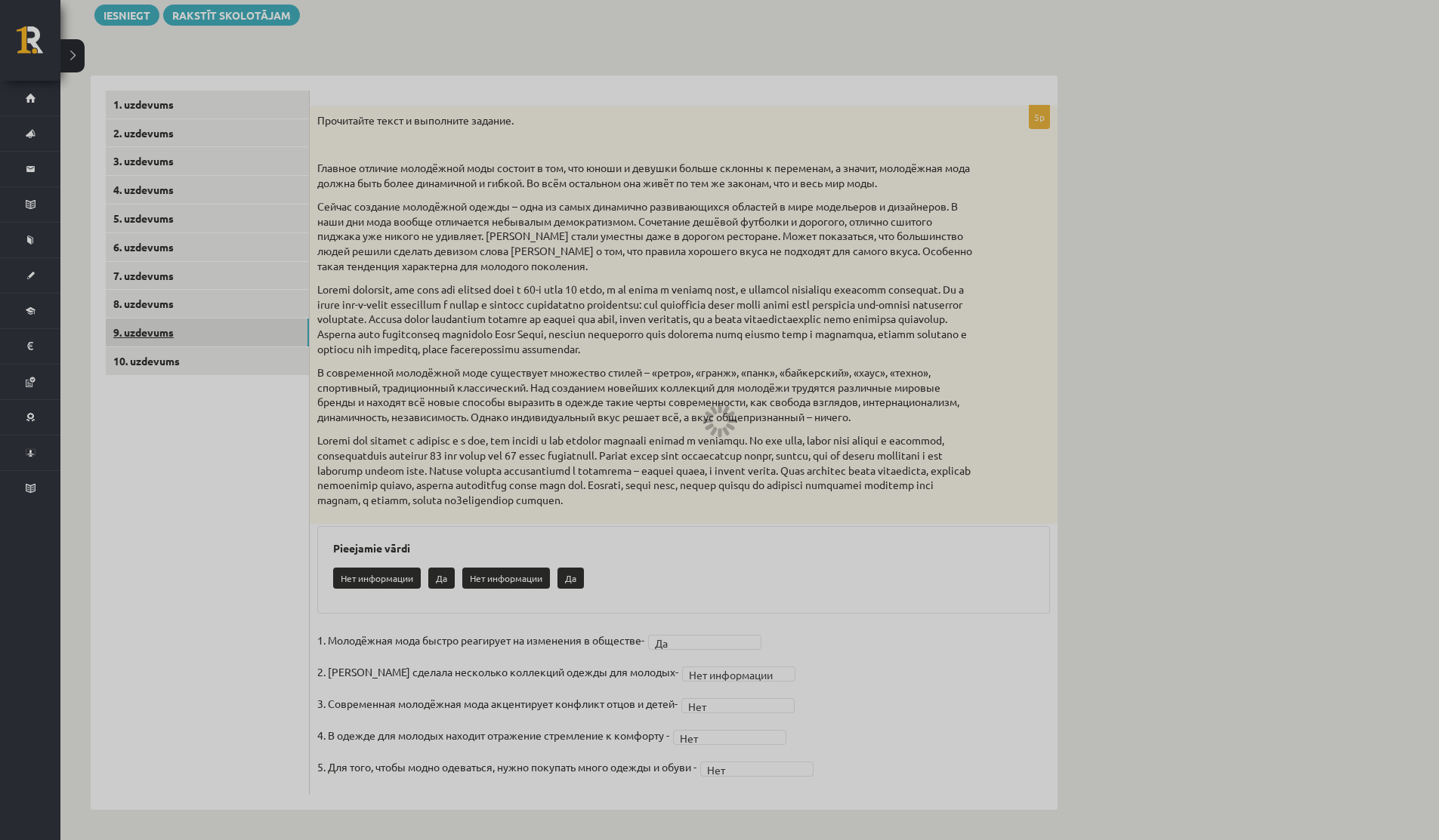
scroll to position [44, 0]
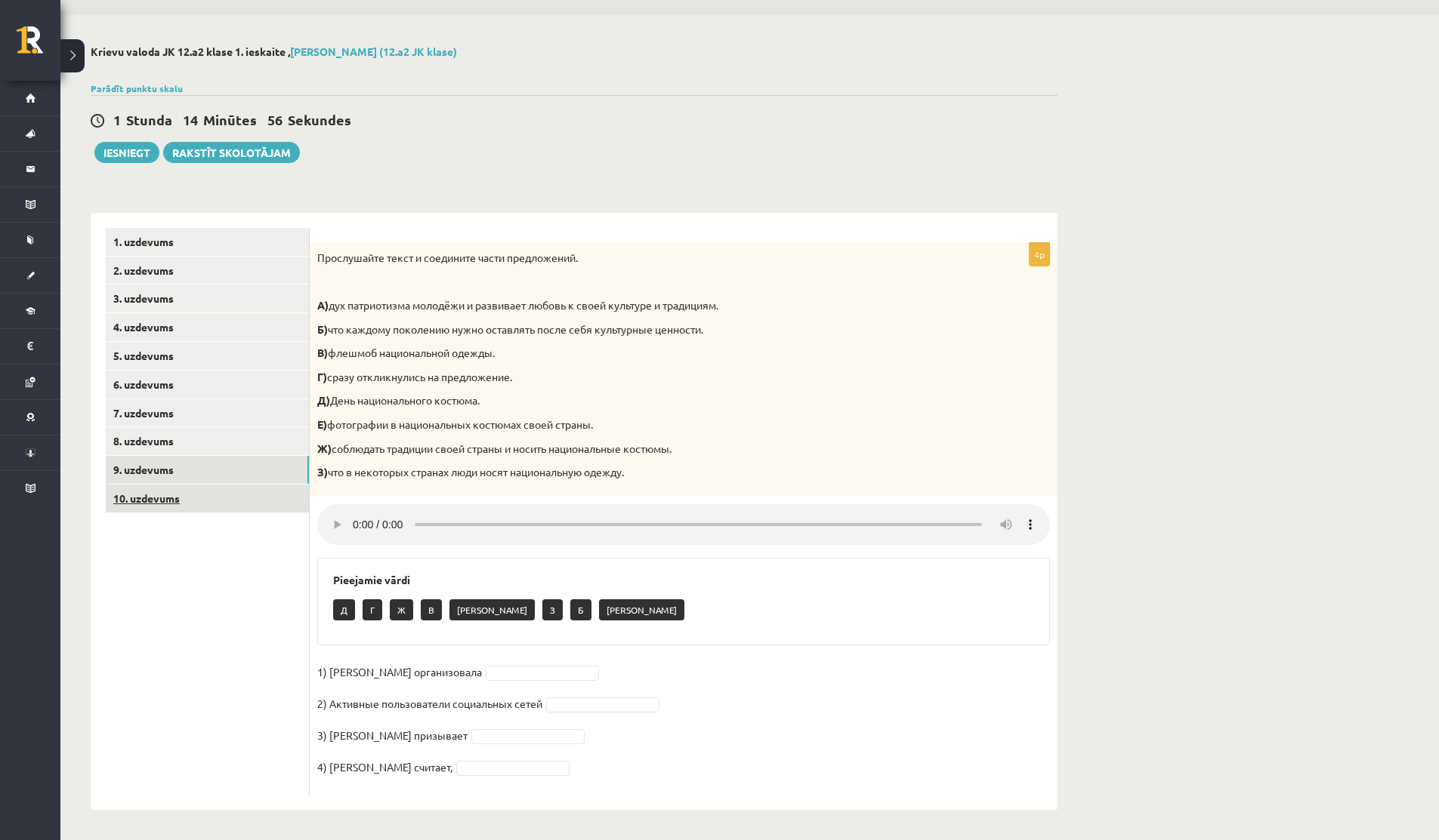
click at [214, 508] on link "10. uzdevums" at bounding box center [207, 498] width 203 height 28
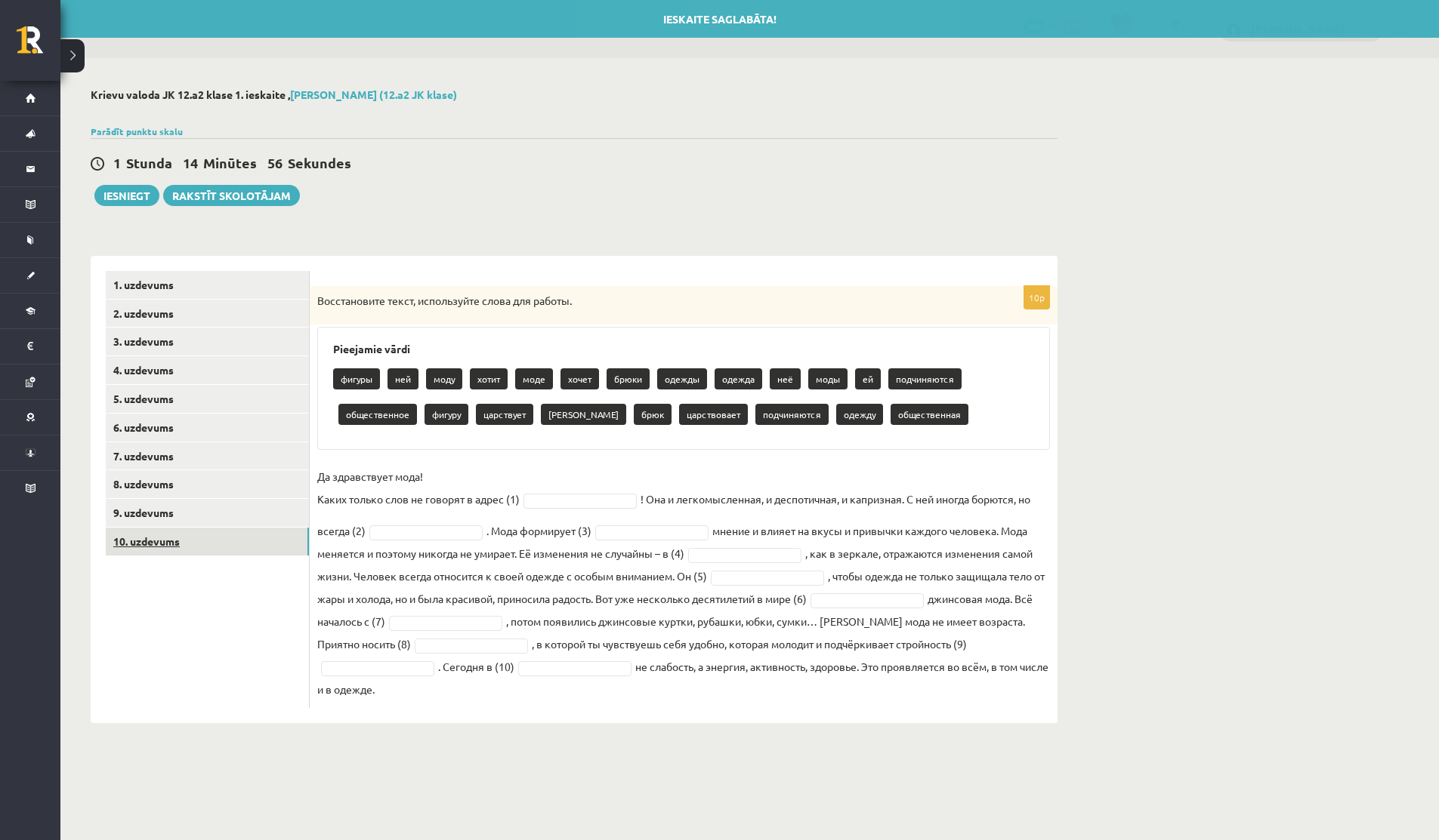
scroll to position [0, 0]
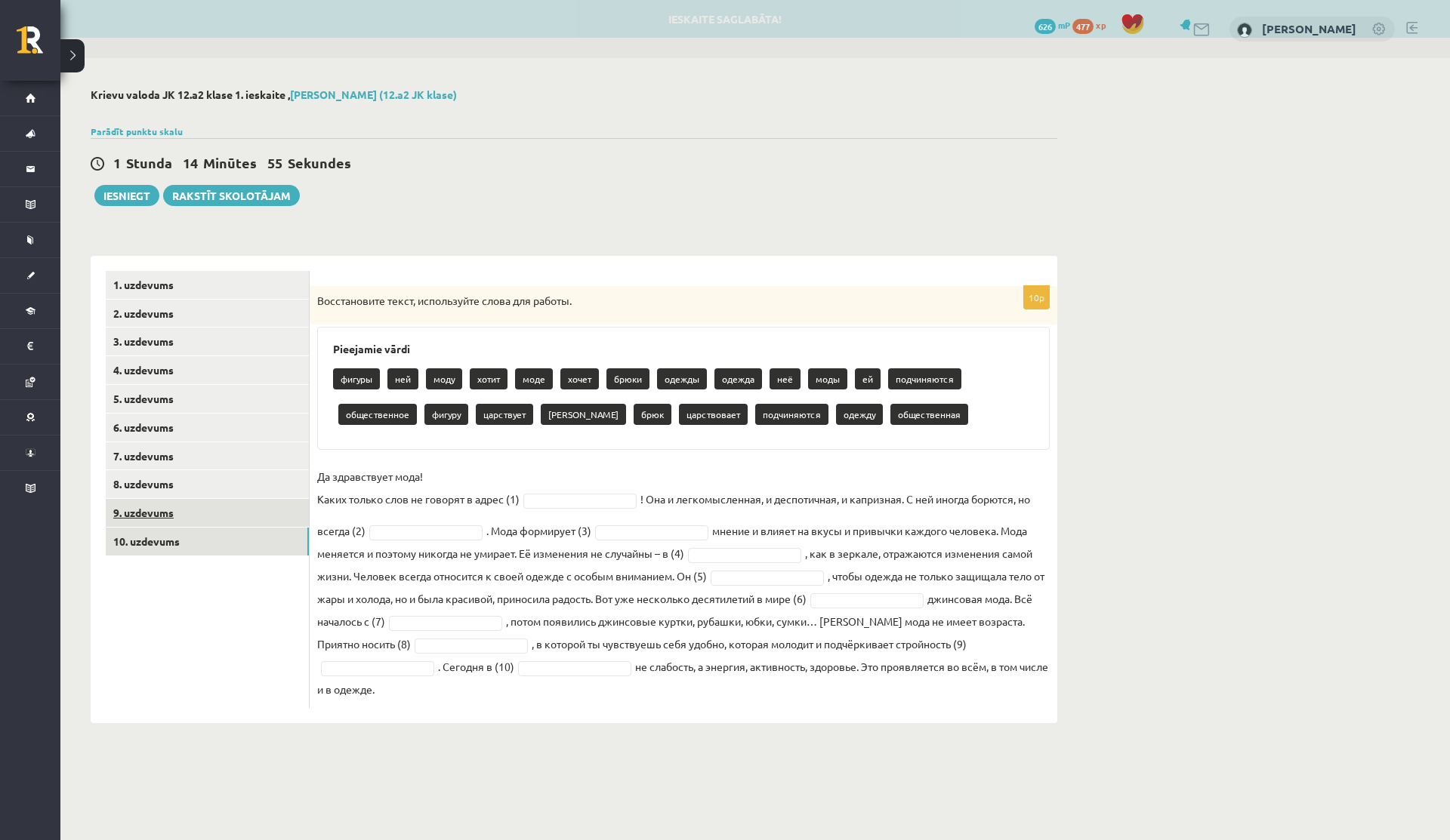
click at [170, 508] on link "9. uzdevums" at bounding box center [207, 512] width 203 height 28
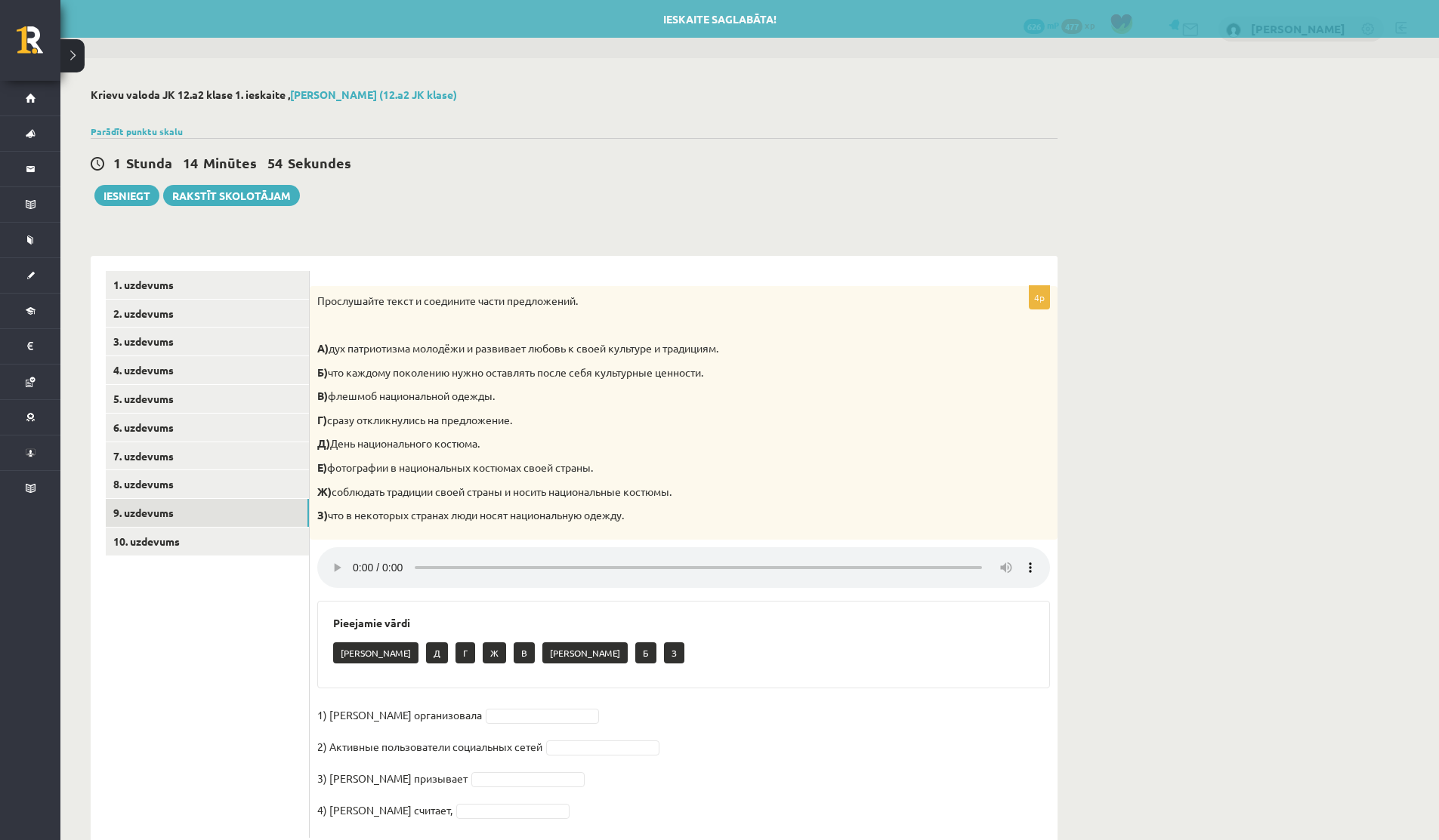
scroll to position [44, 0]
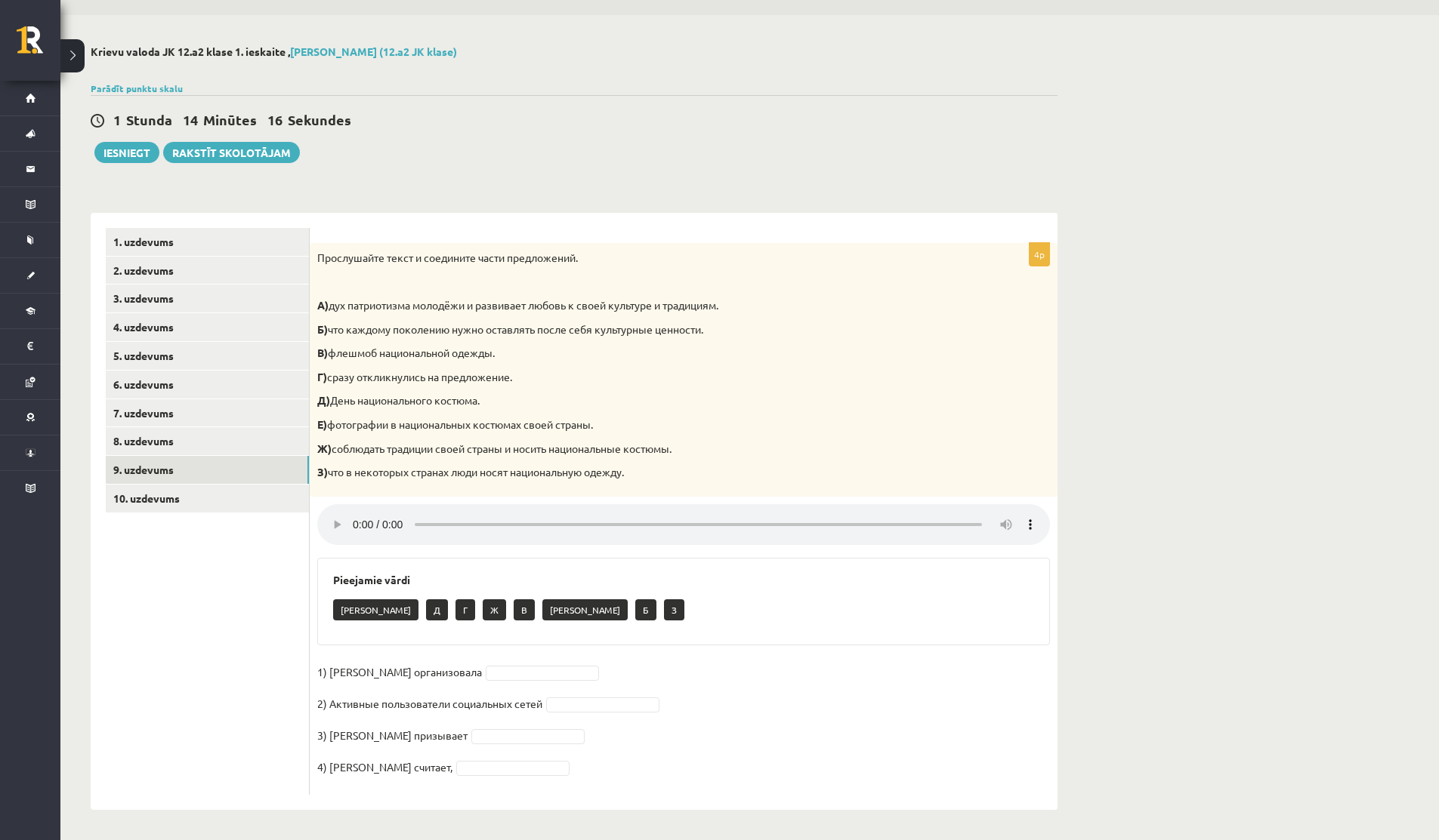
click at [497, 680] on fieldset "1) Мухаббат Саби организовала 2) Активные пользователи социальных сетей 3) Муха…" at bounding box center [684, 723] width 732 height 126
click at [164, 491] on link "10. uzdevums" at bounding box center [207, 498] width 203 height 28
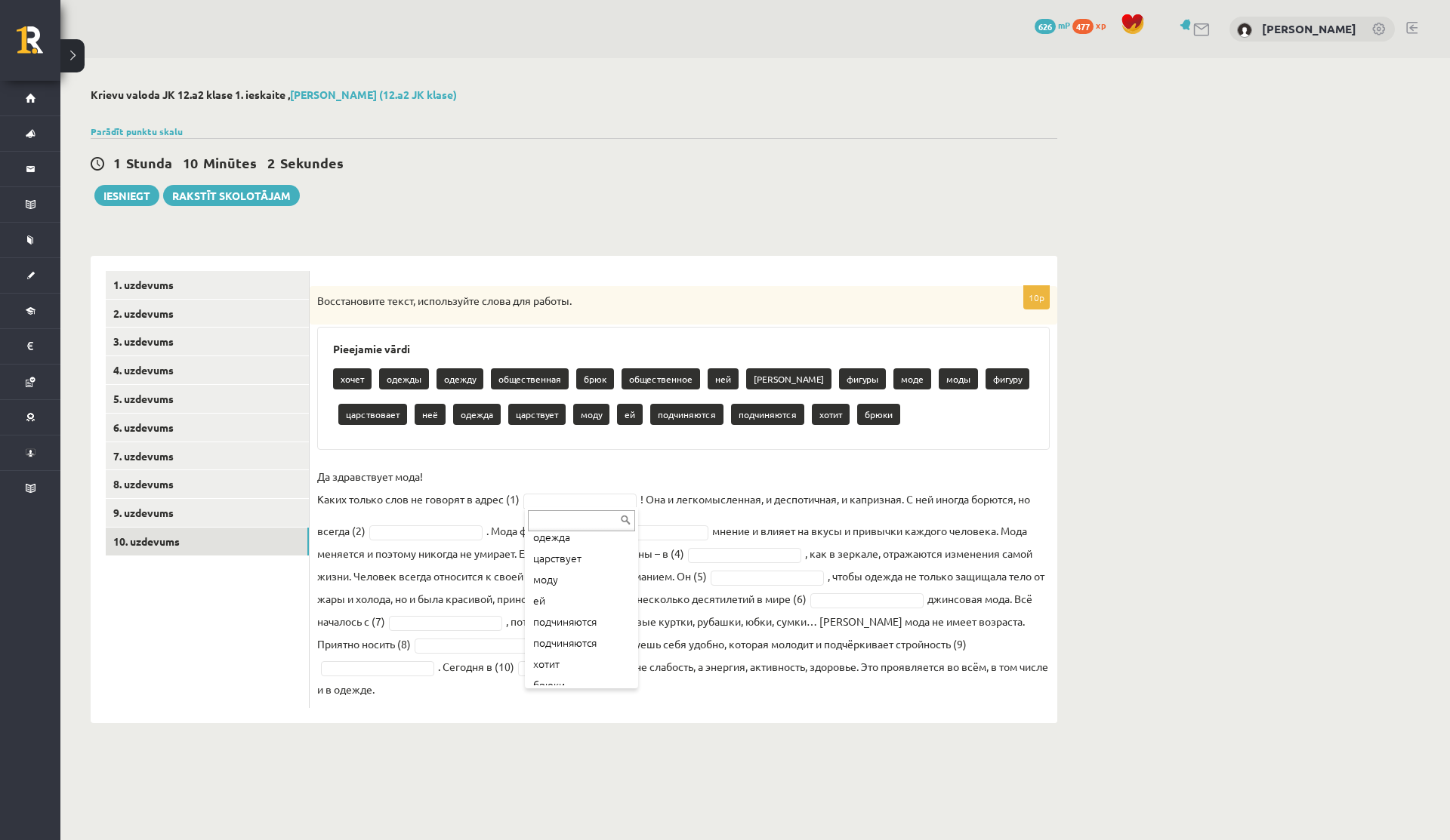
scroll to position [335, 0]
drag, startPoint x: 649, startPoint y: 501, endPoint x: 682, endPoint y: 501, distance: 33.0
click at [682, 501] on fieldset "Да здравствует мода! Каких только слов не говорят в адрес (1) ! Она и легкомысл…" at bounding box center [684, 583] width 732 height 235
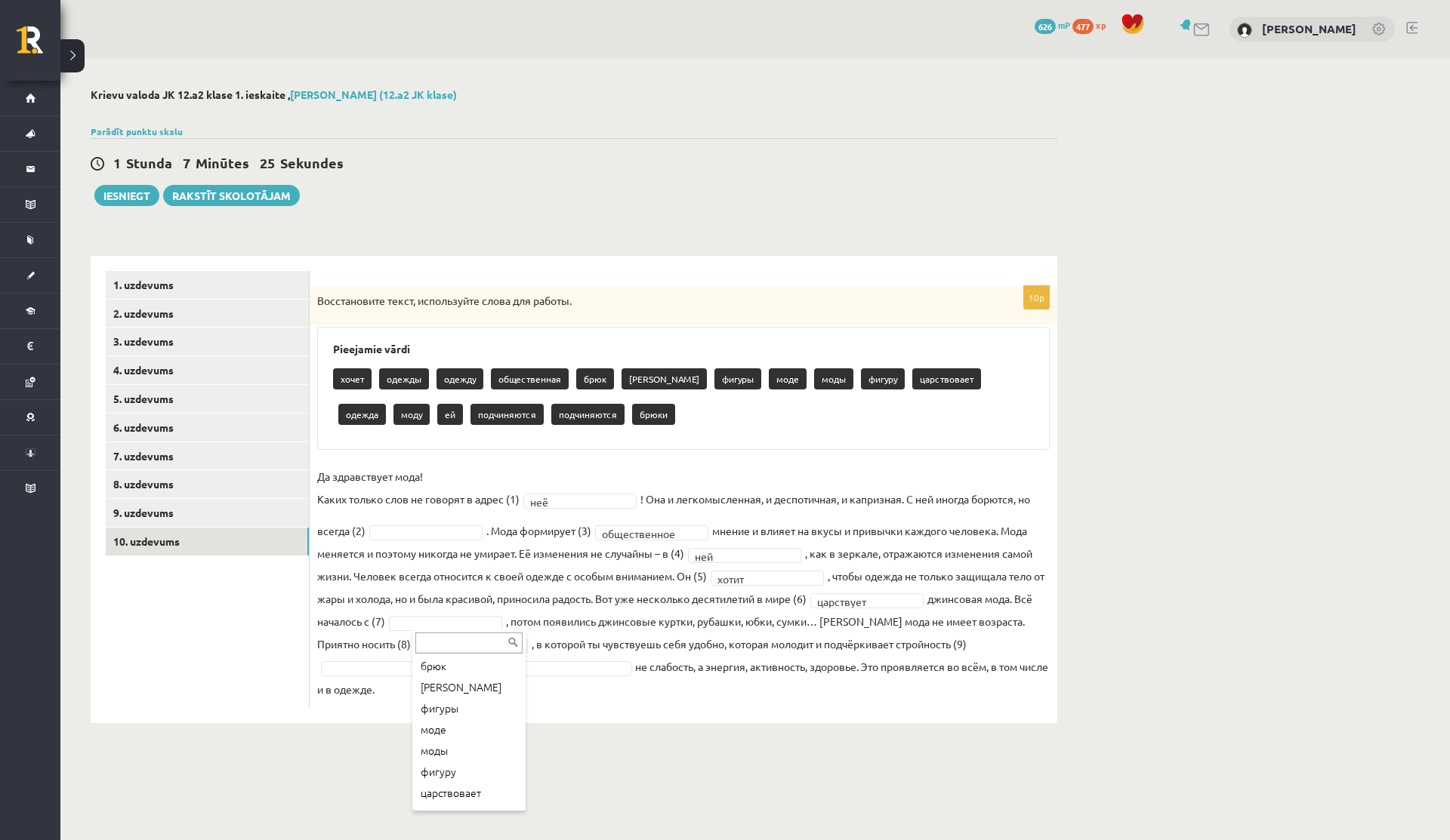
scroll to position [103, 0]
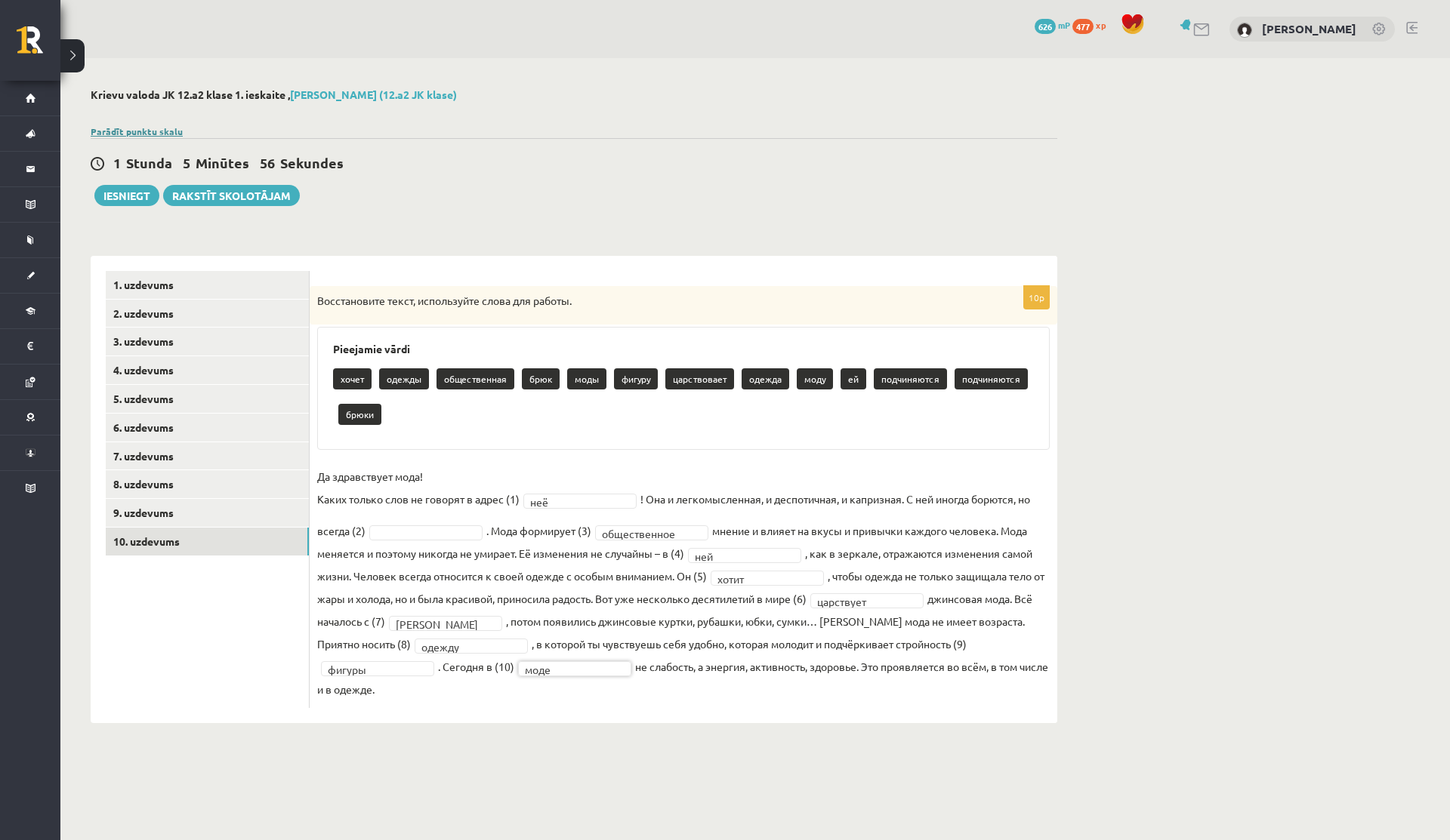
click at [103, 127] on link "Parādīt punktu skalu" at bounding box center [137, 131] width 92 height 12
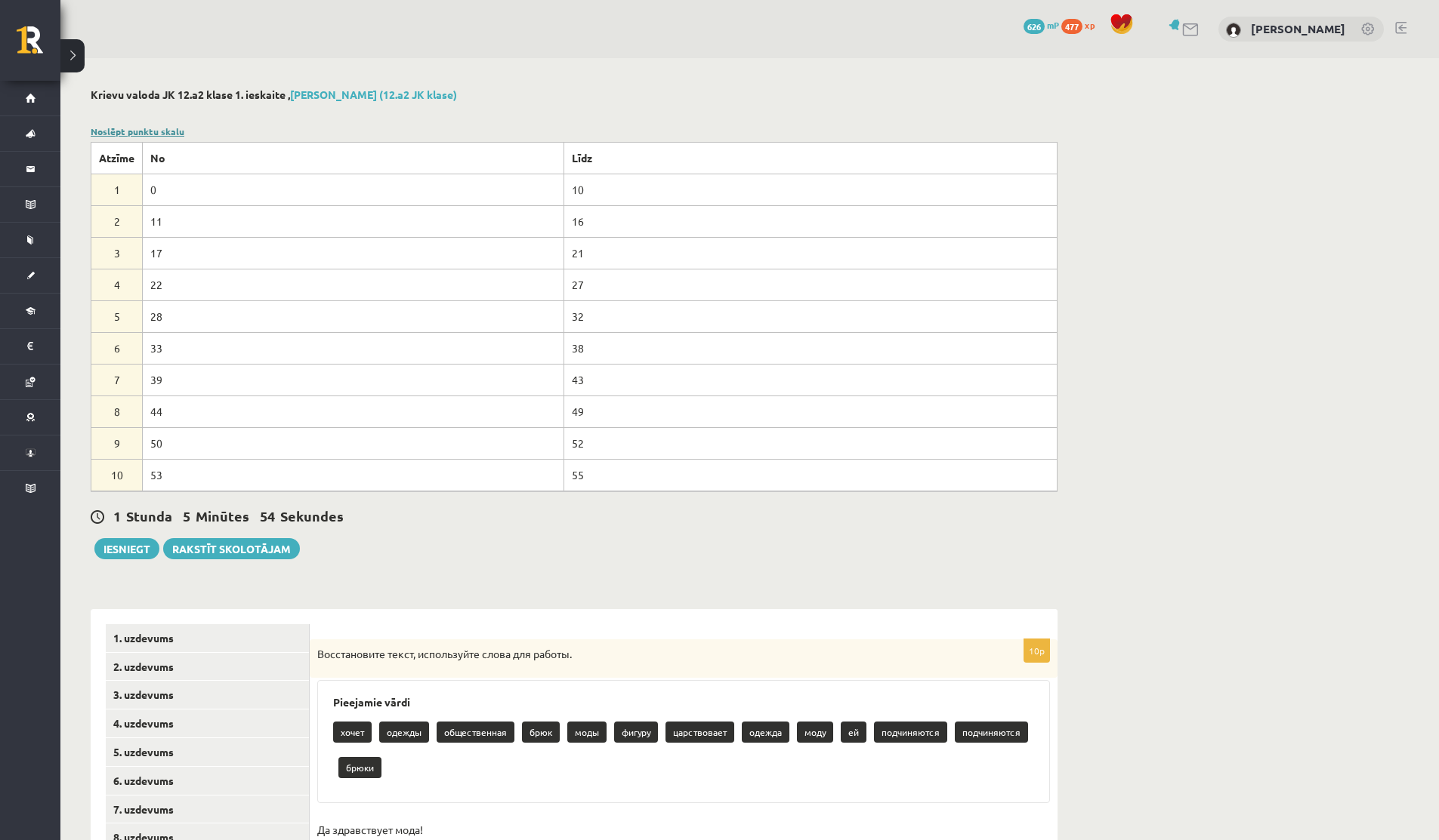
click at [103, 129] on link "Noslēpt punktu skalu" at bounding box center [138, 131] width 94 height 12
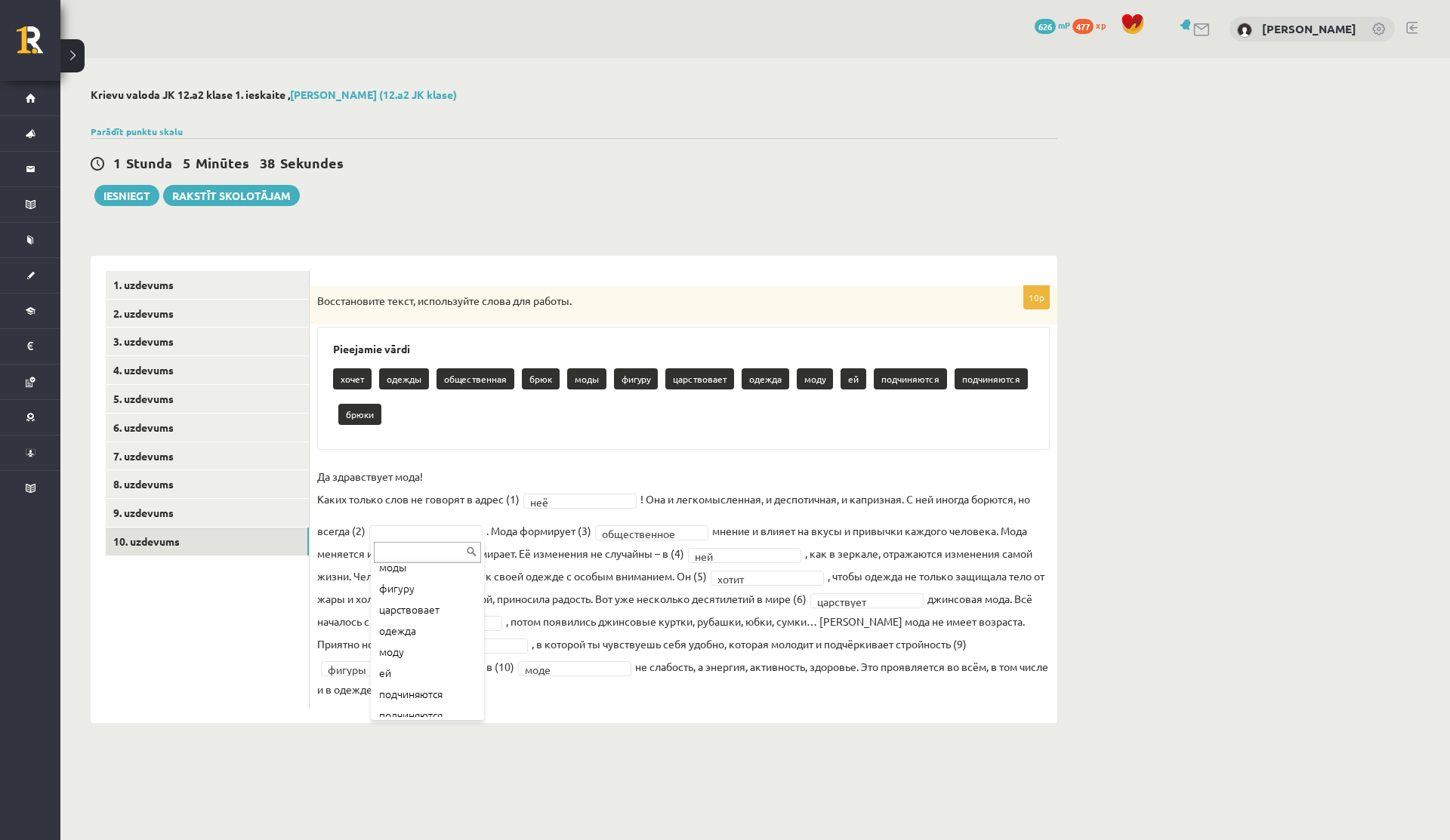
scroll to position [145, 0]
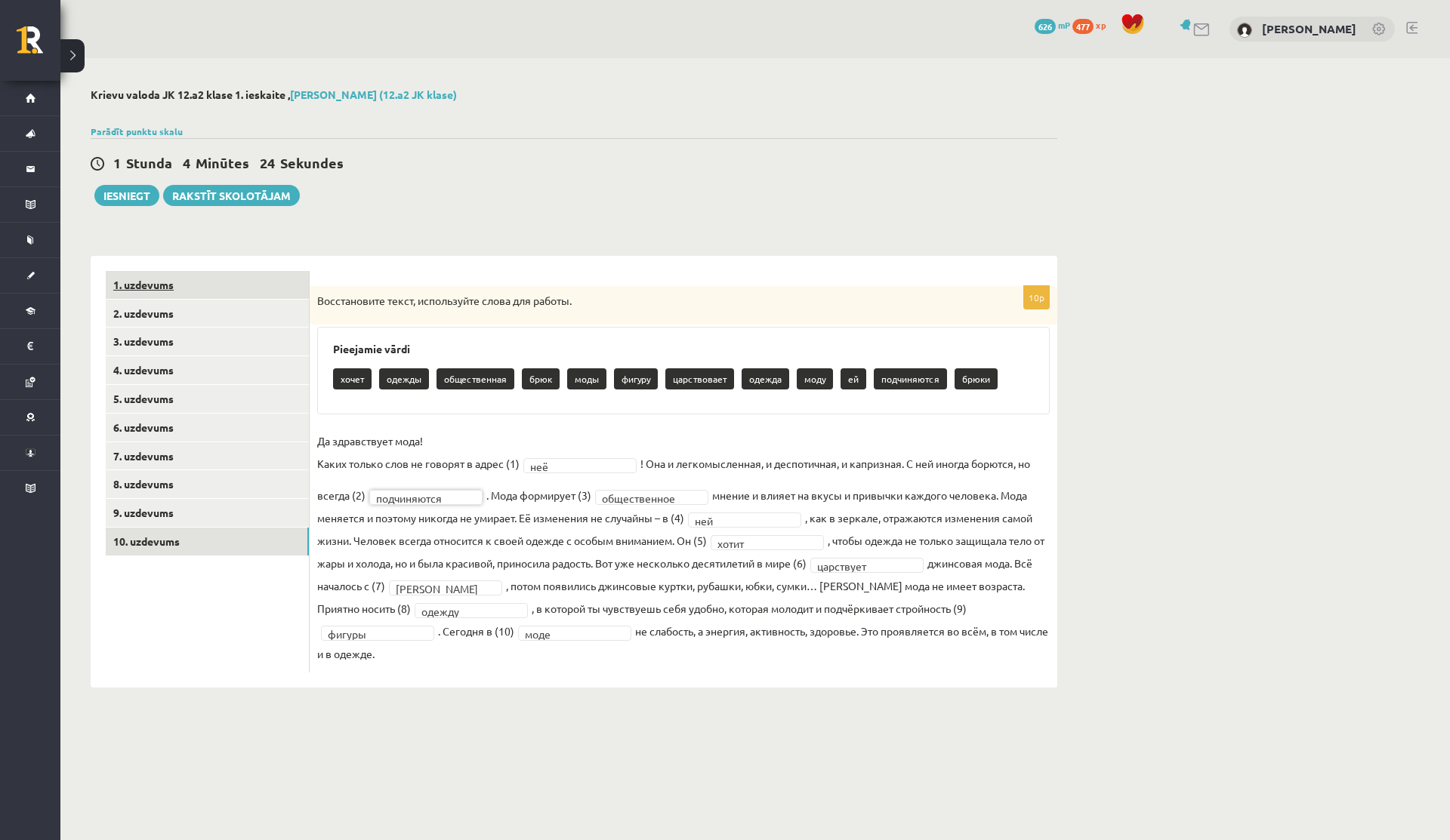
click at [158, 289] on link "1. uzdevums" at bounding box center [207, 285] width 203 height 28
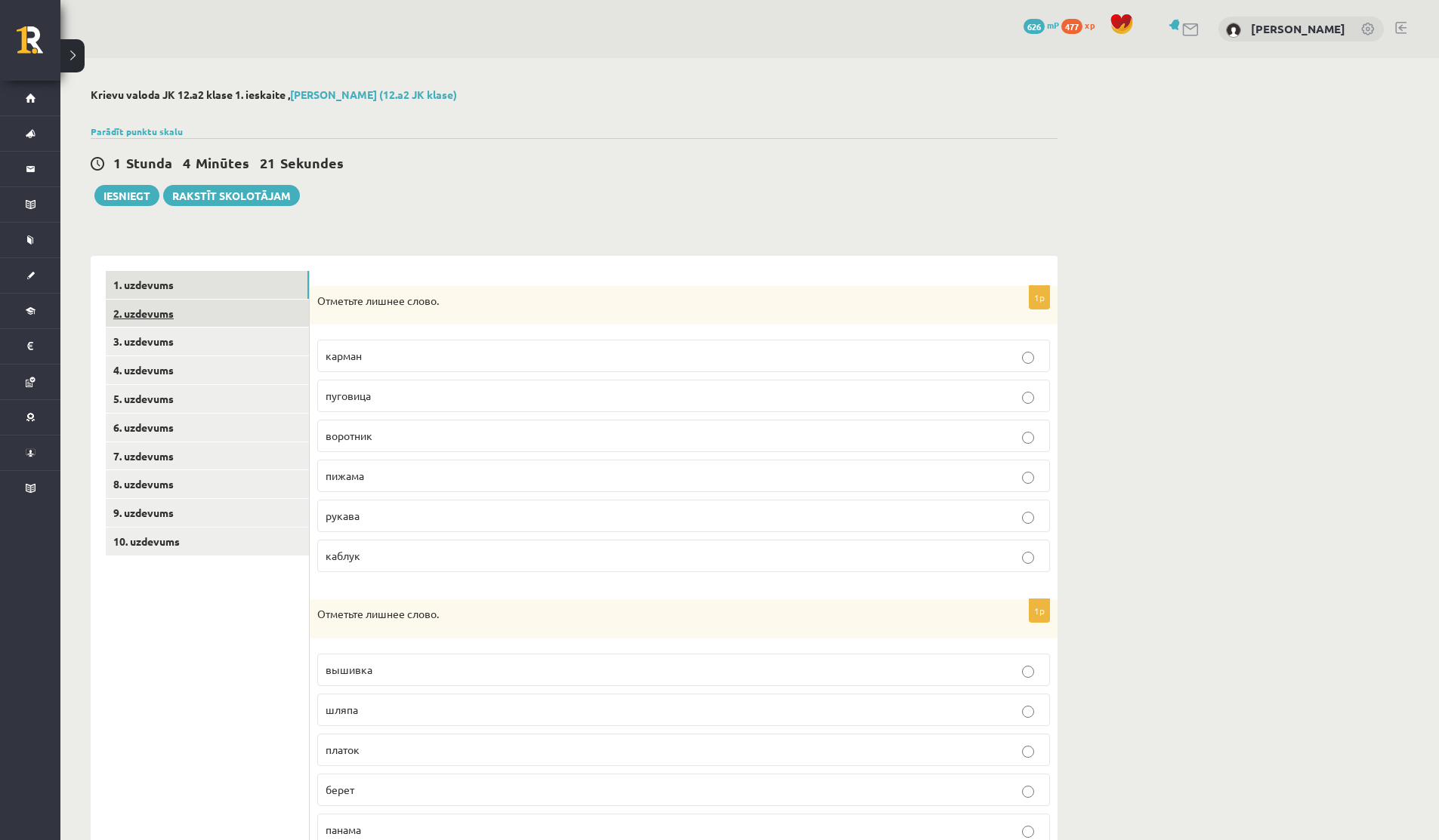
click at [215, 313] on link "2. uzdevums" at bounding box center [207, 313] width 203 height 28
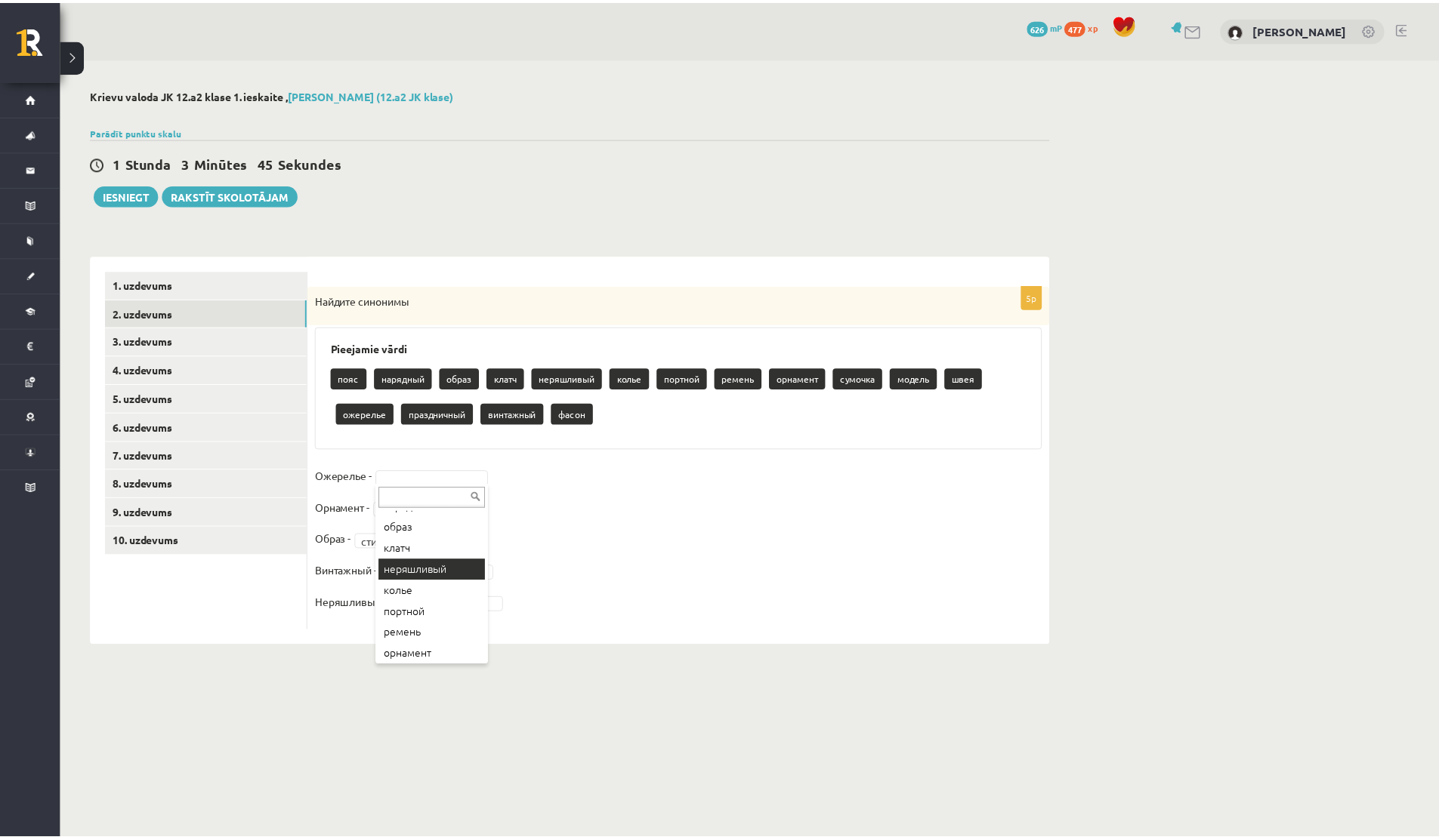
scroll to position [60, 0]
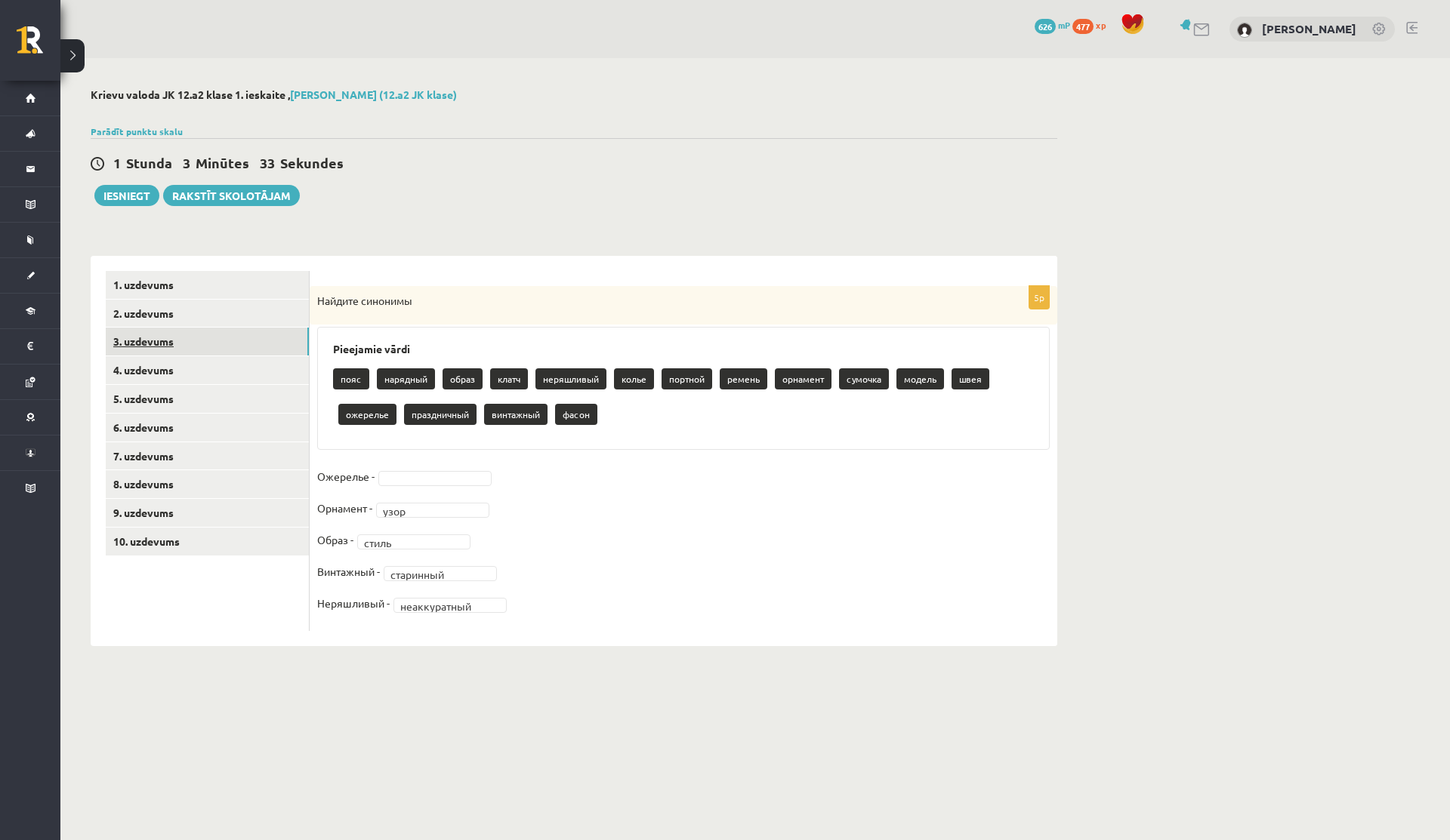
click at [171, 338] on link "3. uzdevums" at bounding box center [207, 341] width 203 height 28
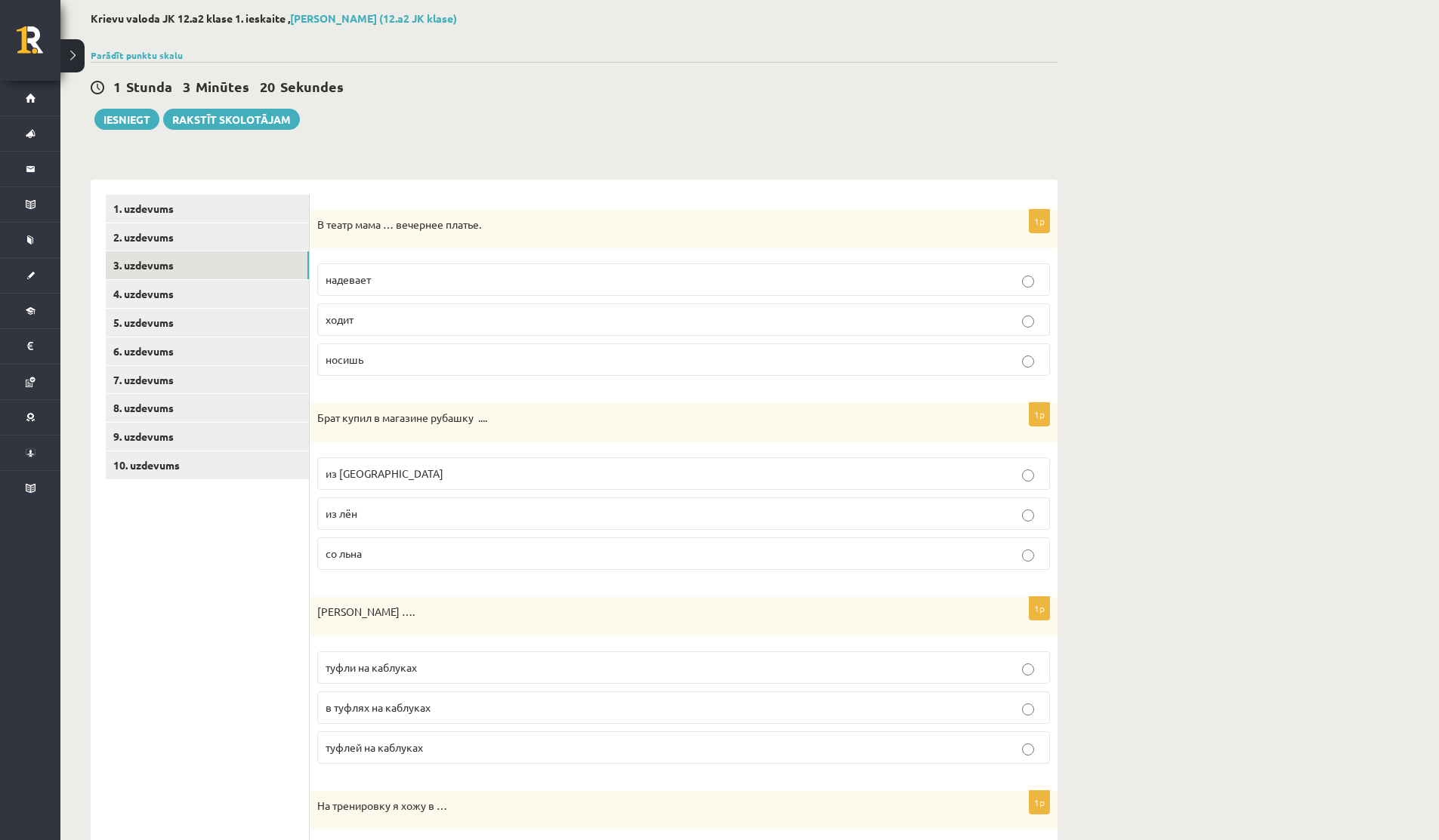
scroll to position [0, 0]
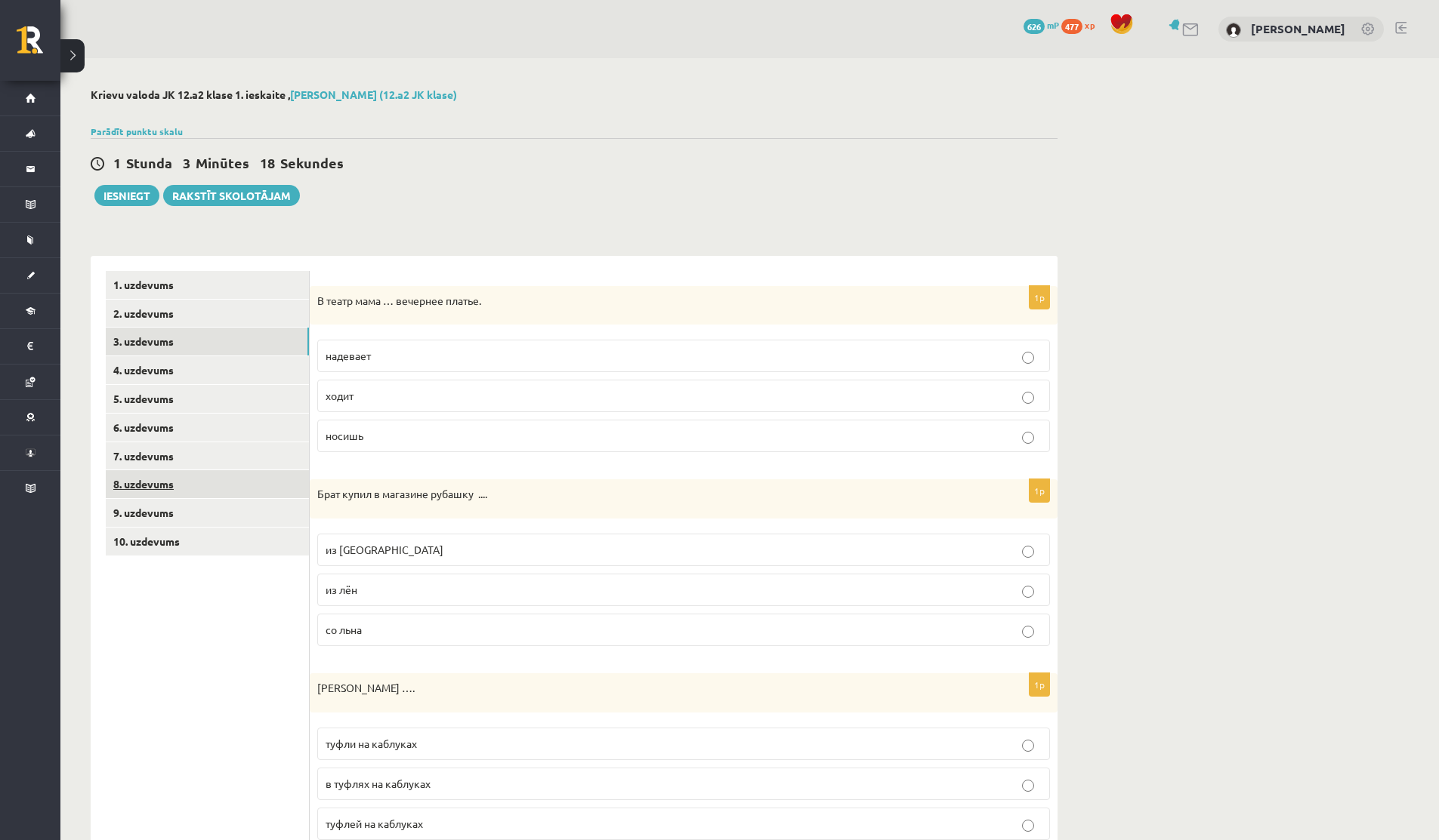
click at [145, 488] on link "8. uzdevums" at bounding box center [207, 484] width 203 height 28
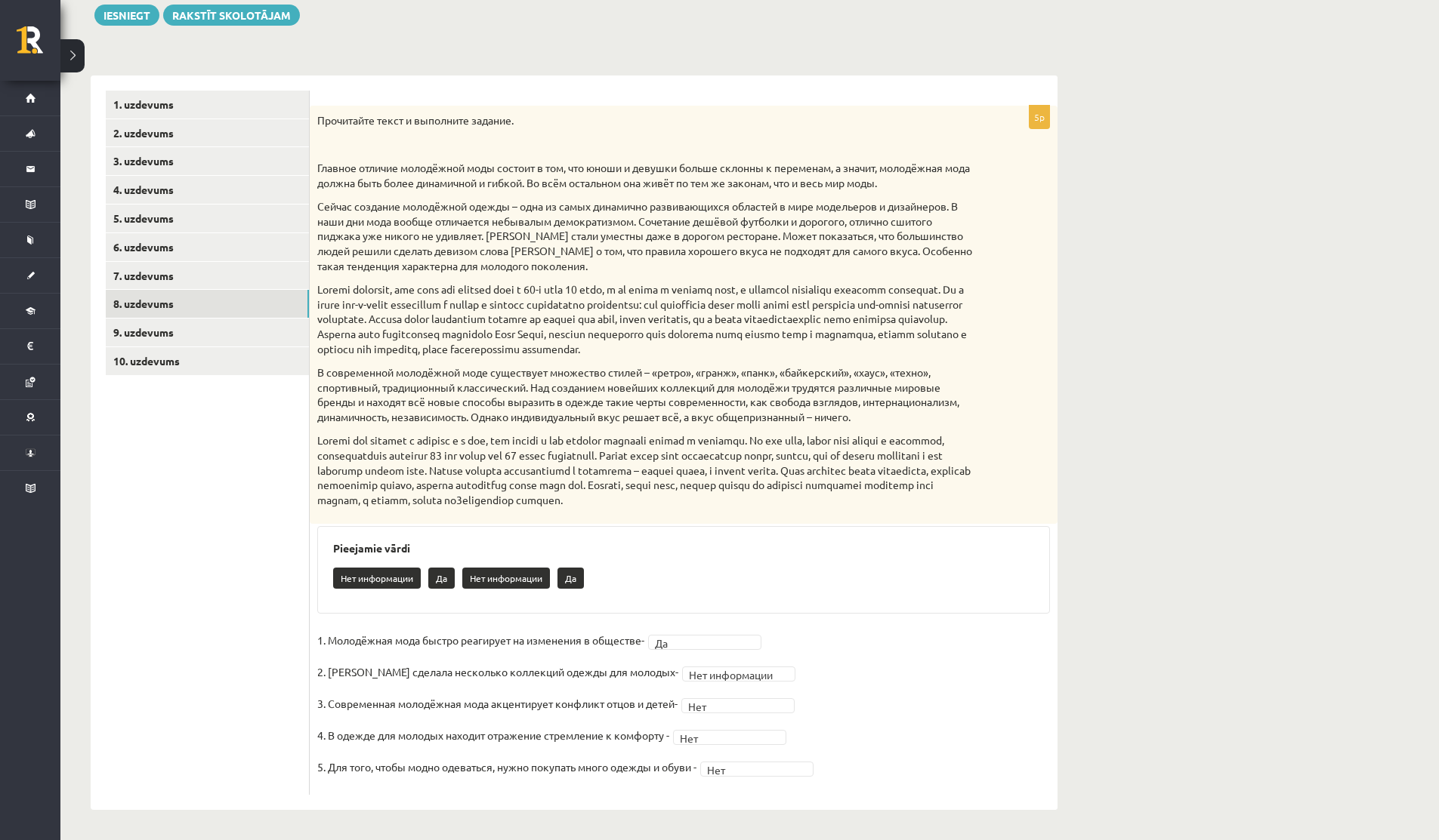
scroll to position [181, 0]
click at [139, 286] on link "7. uzdevums" at bounding box center [207, 275] width 203 height 28
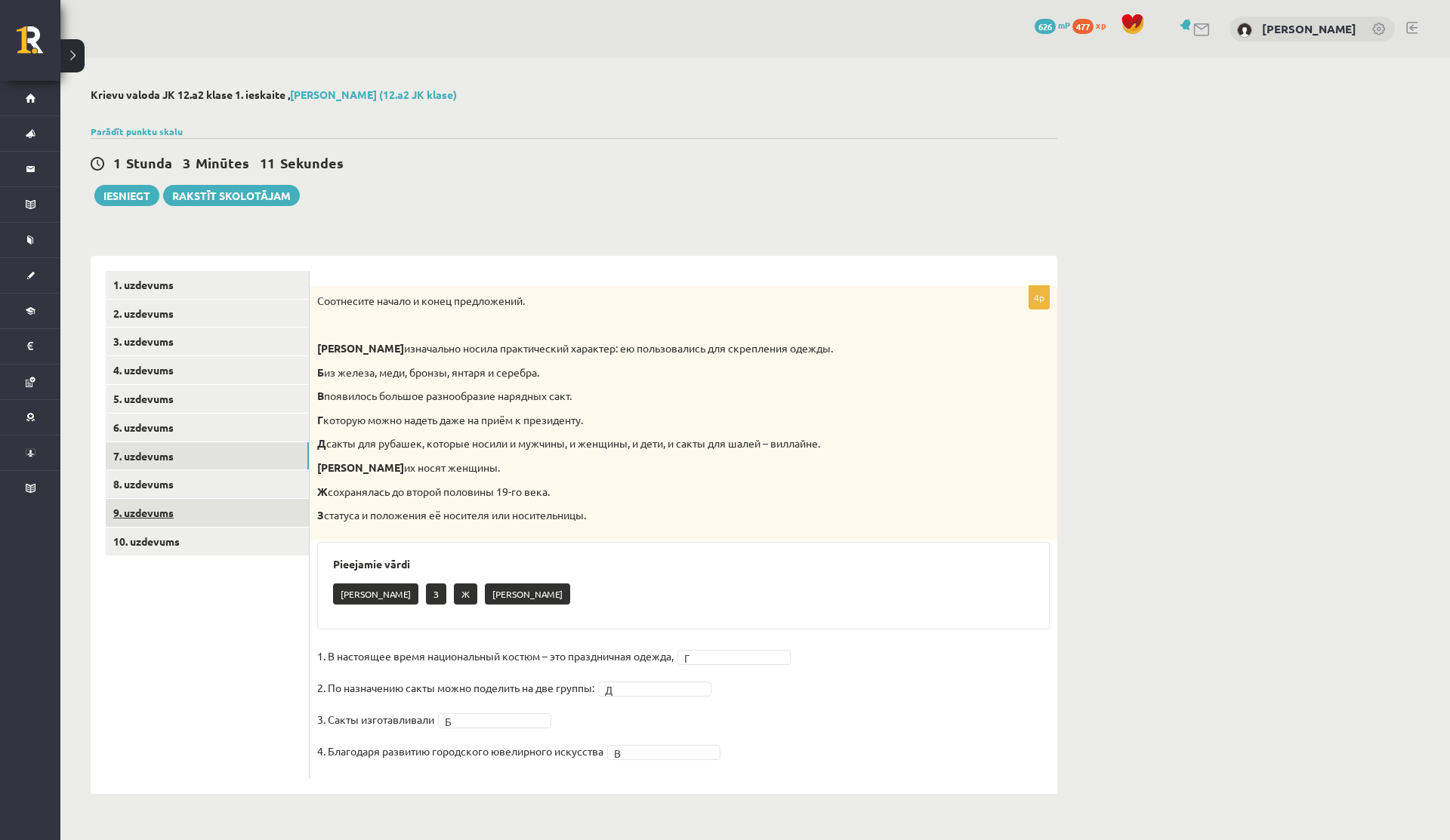
click at [162, 516] on link "9. uzdevums" at bounding box center [207, 512] width 203 height 28
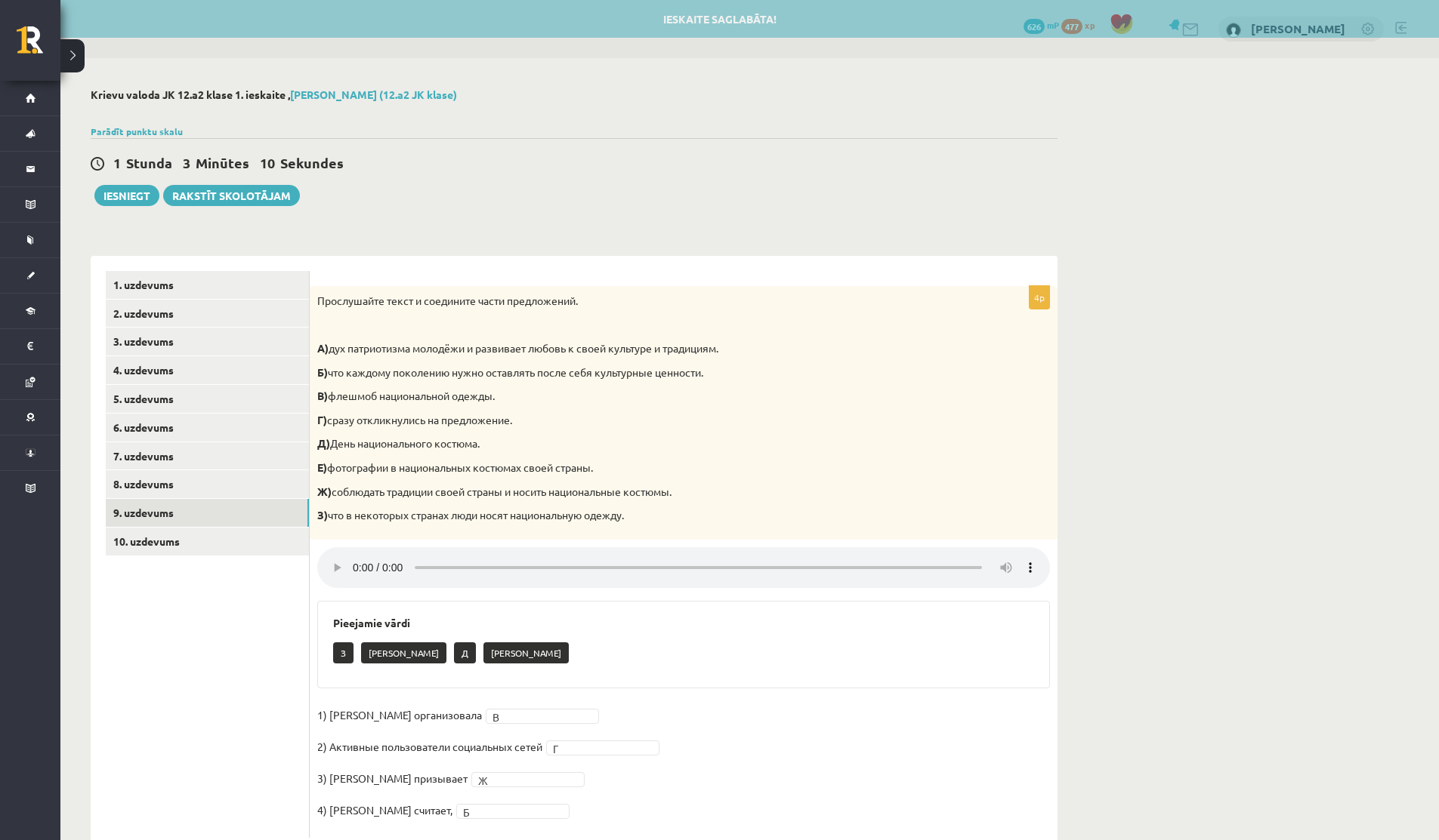
scroll to position [44, 0]
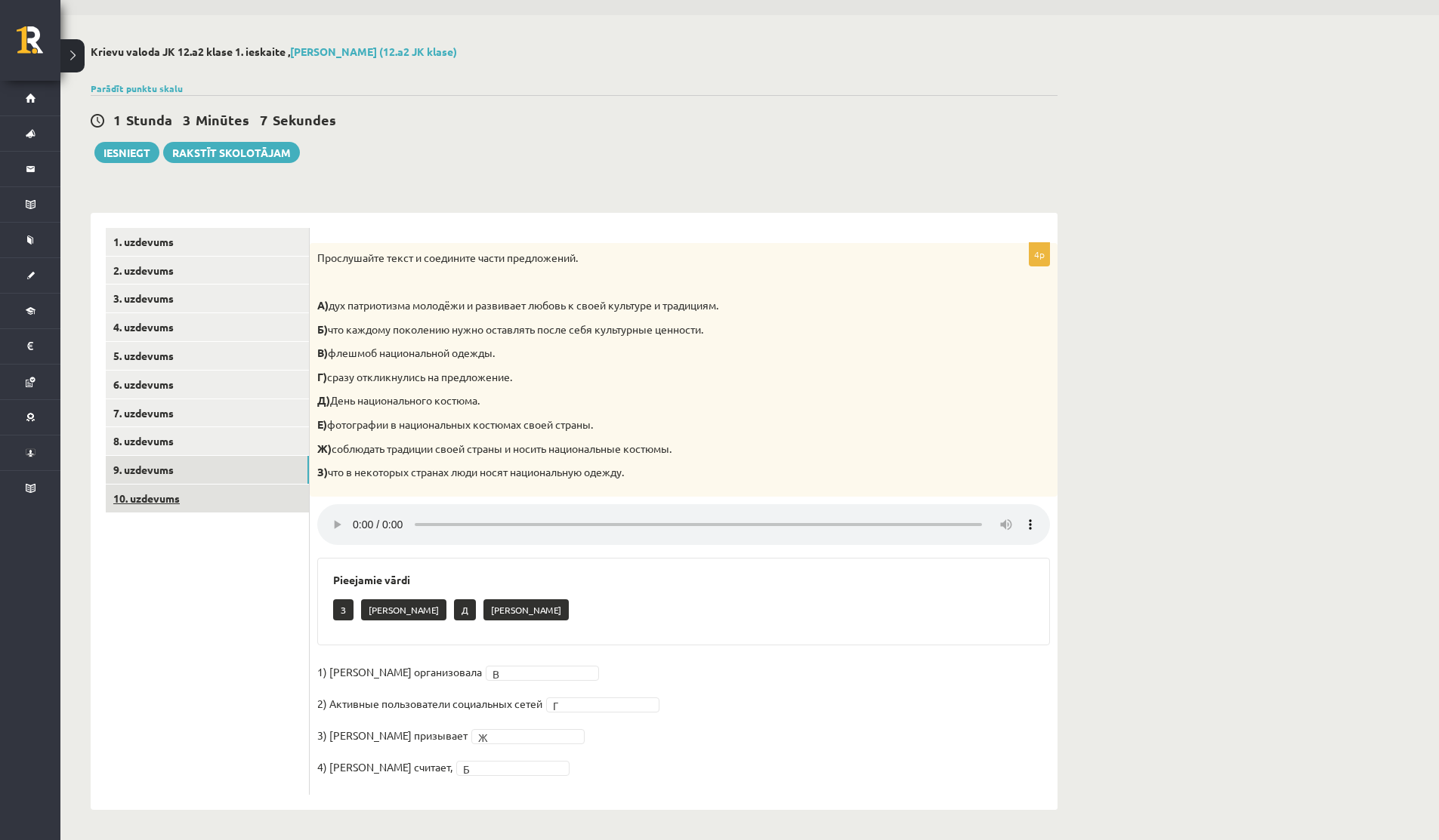
click at [186, 498] on link "10. uzdevums" at bounding box center [207, 498] width 203 height 28
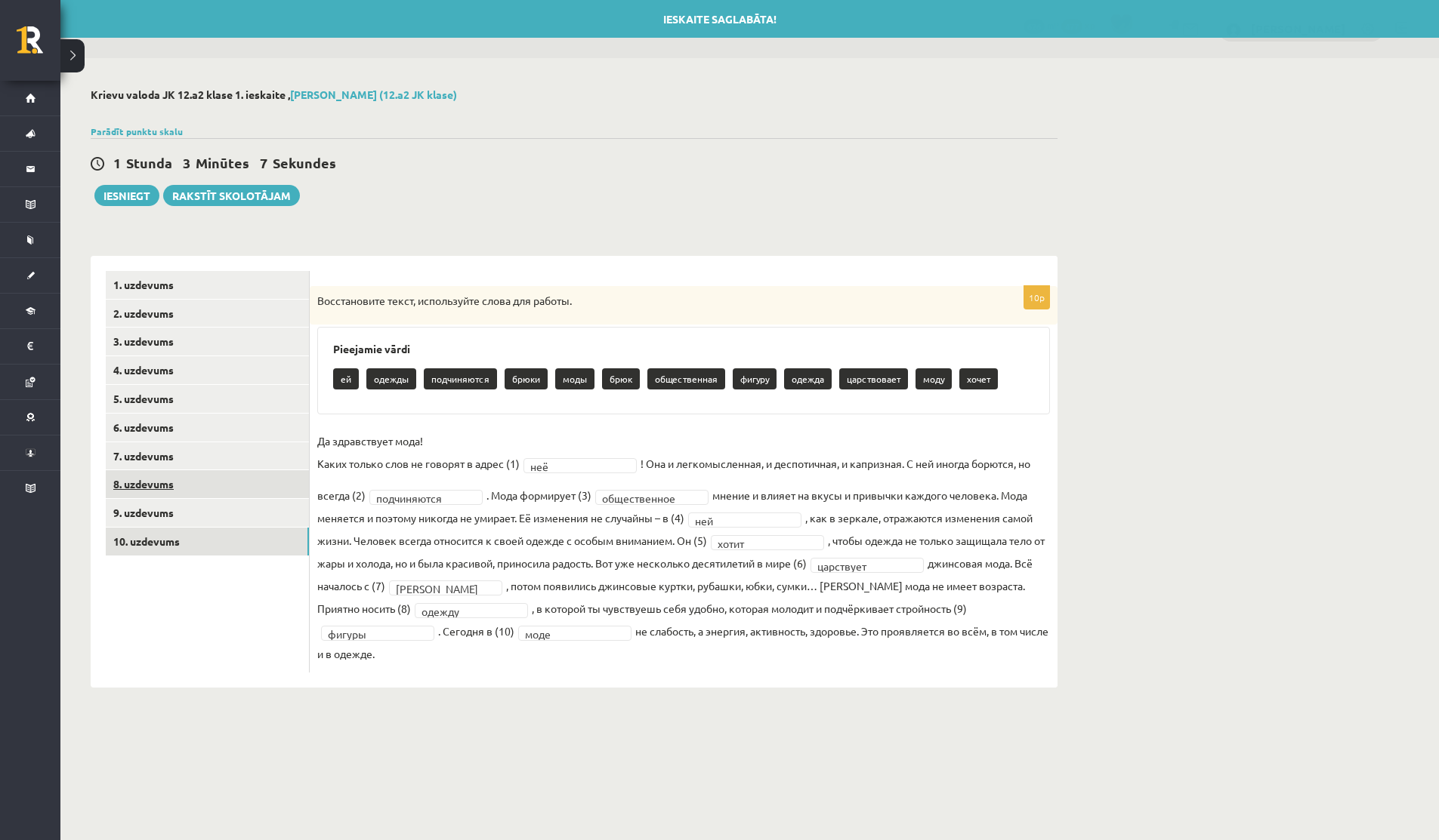
scroll to position [0, 0]
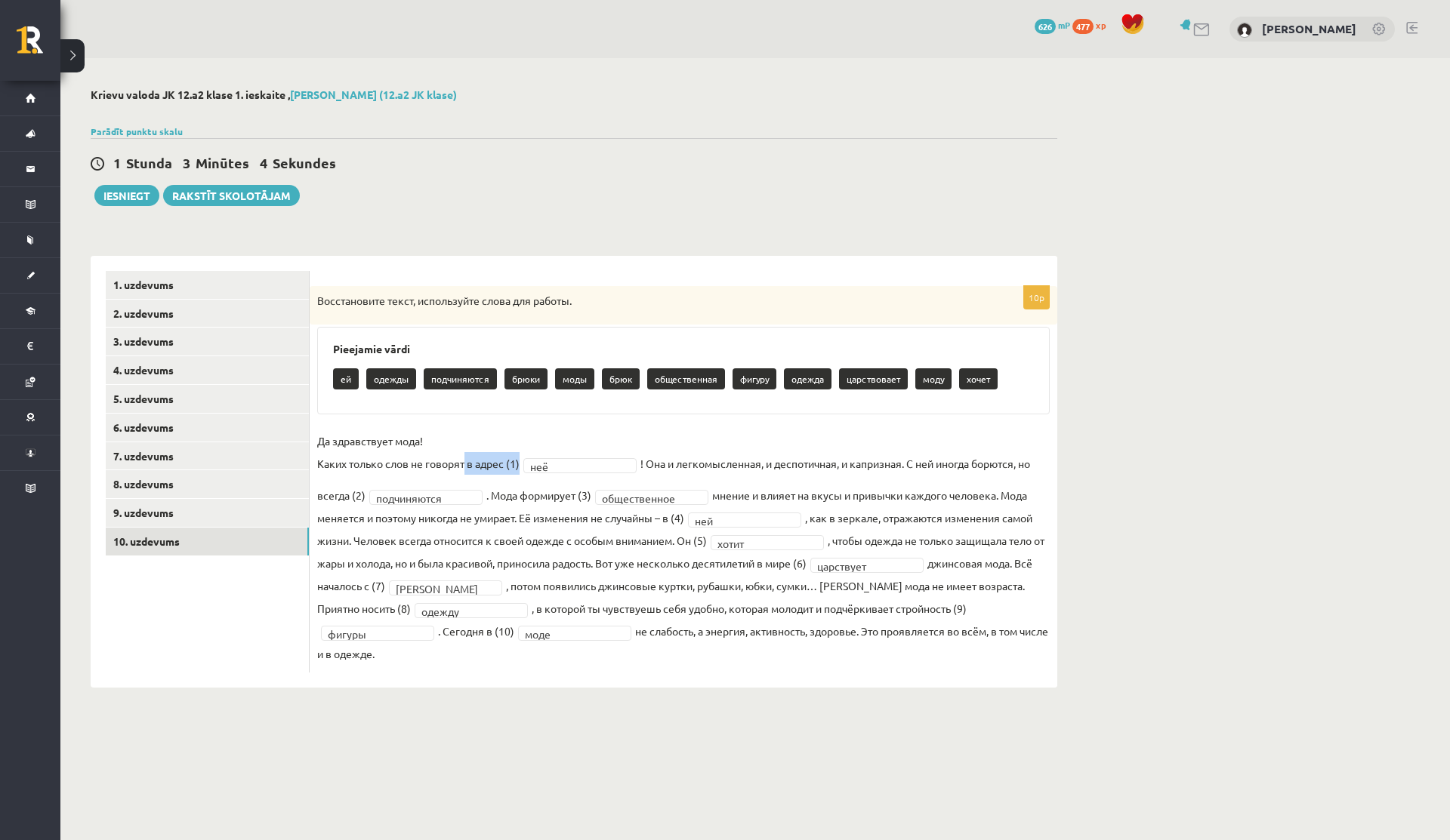
drag, startPoint x: 466, startPoint y: 463, endPoint x: 530, endPoint y: 462, distance: 64.0
click at [530, 462] on fieldset "**********" at bounding box center [684, 547] width 732 height 235
click at [505, 464] on p "Да здравствует мода! Каких только слов не говорят в адрес (1)" at bounding box center [419, 452] width 202 height 45
click at [138, 324] on link "2. uzdevums" at bounding box center [207, 313] width 203 height 28
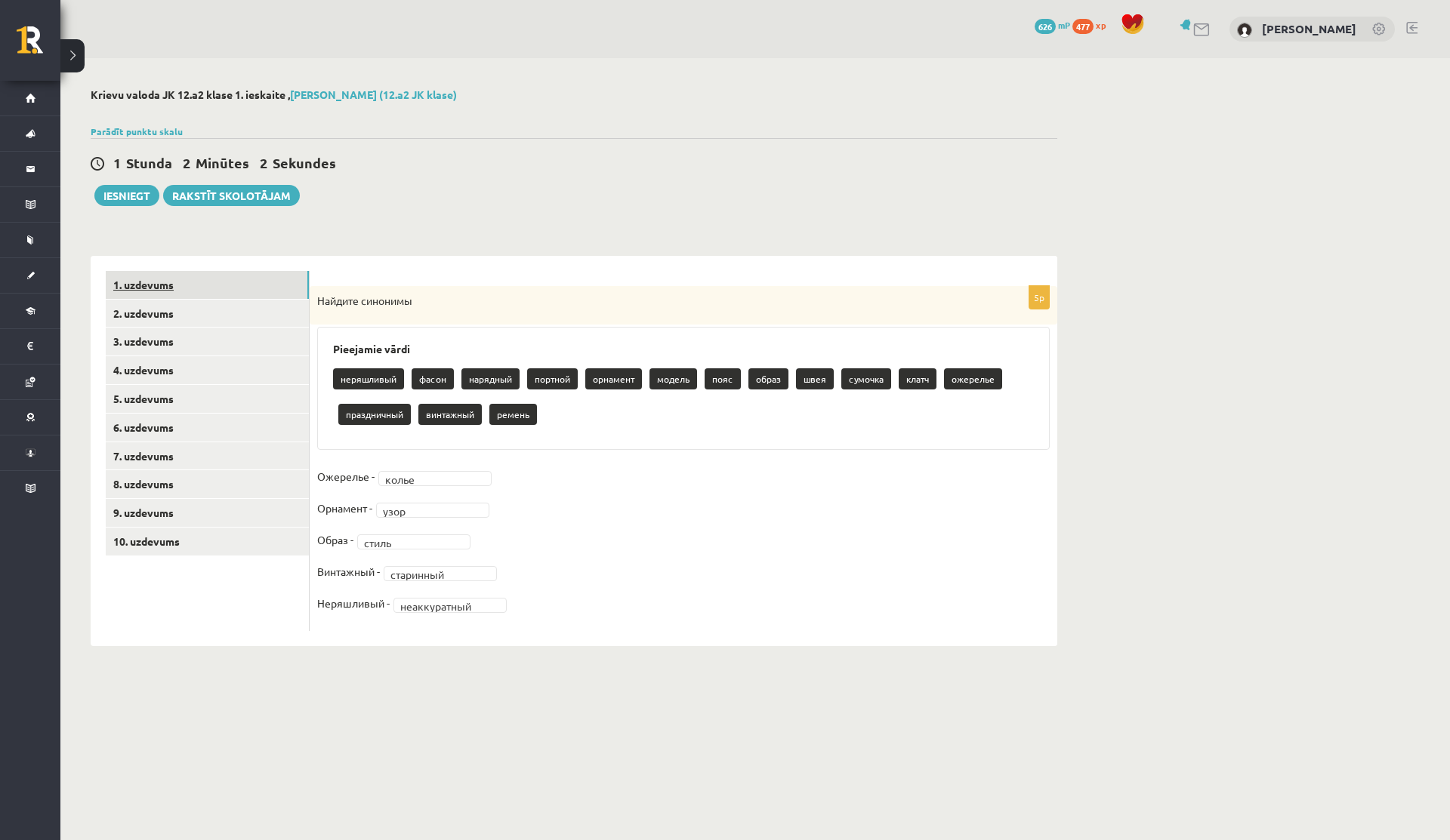
click at [150, 290] on link "1. uzdevums" at bounding box center [207, 285] width 203 height 28
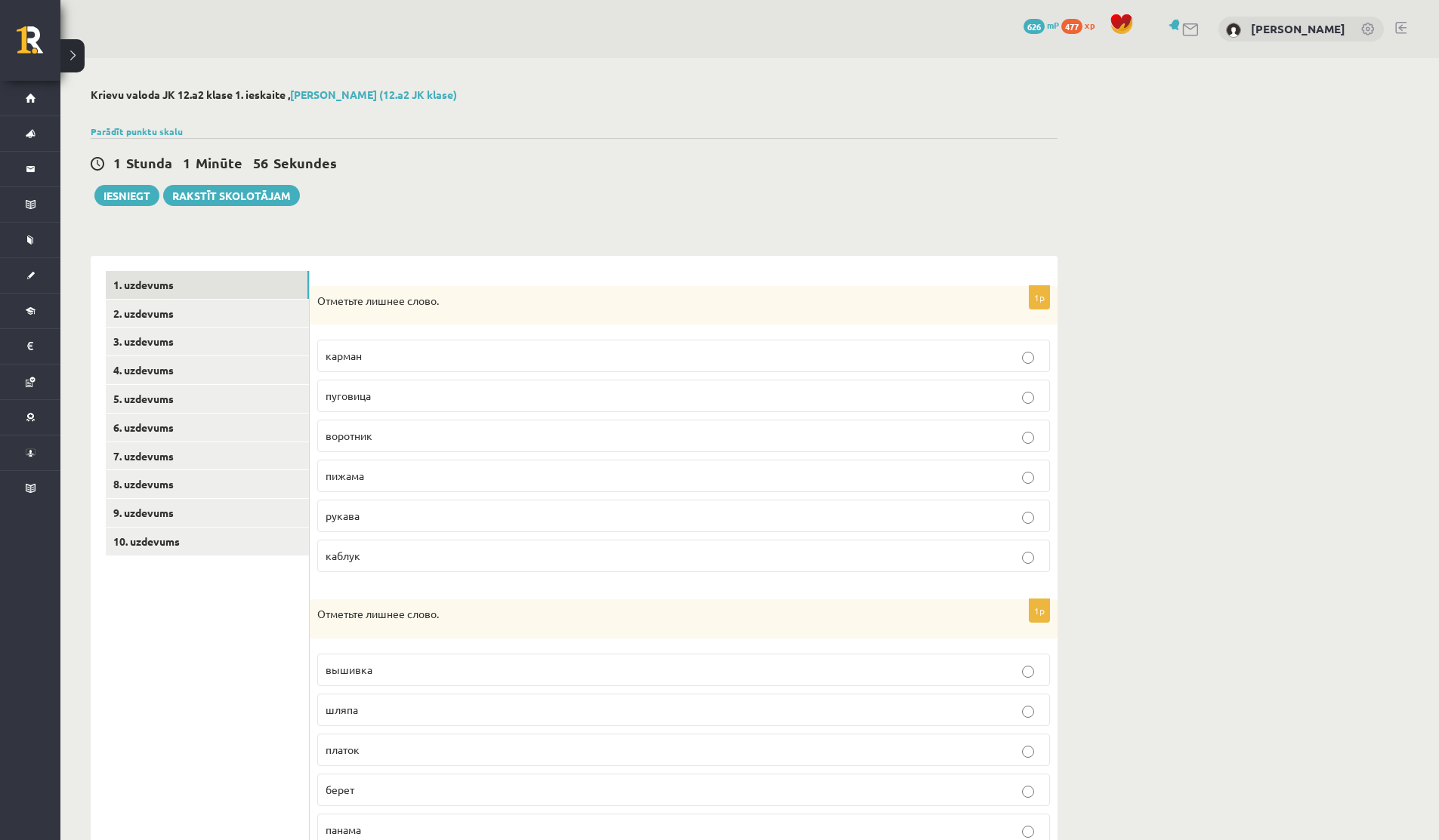
drag, startPoint x: 116, startPoint y: 163, endPoint x: 285, endPoint y: 158, distance: 169.1
click at [351, 159] on div "1 Stunda 1 Minūte 55 Sekundes" at bounding box center [574, 164] width 967 height 20
click at [138, 542] on link "10. uzdevums" at bounding box center [207, 541] width 203 height 28
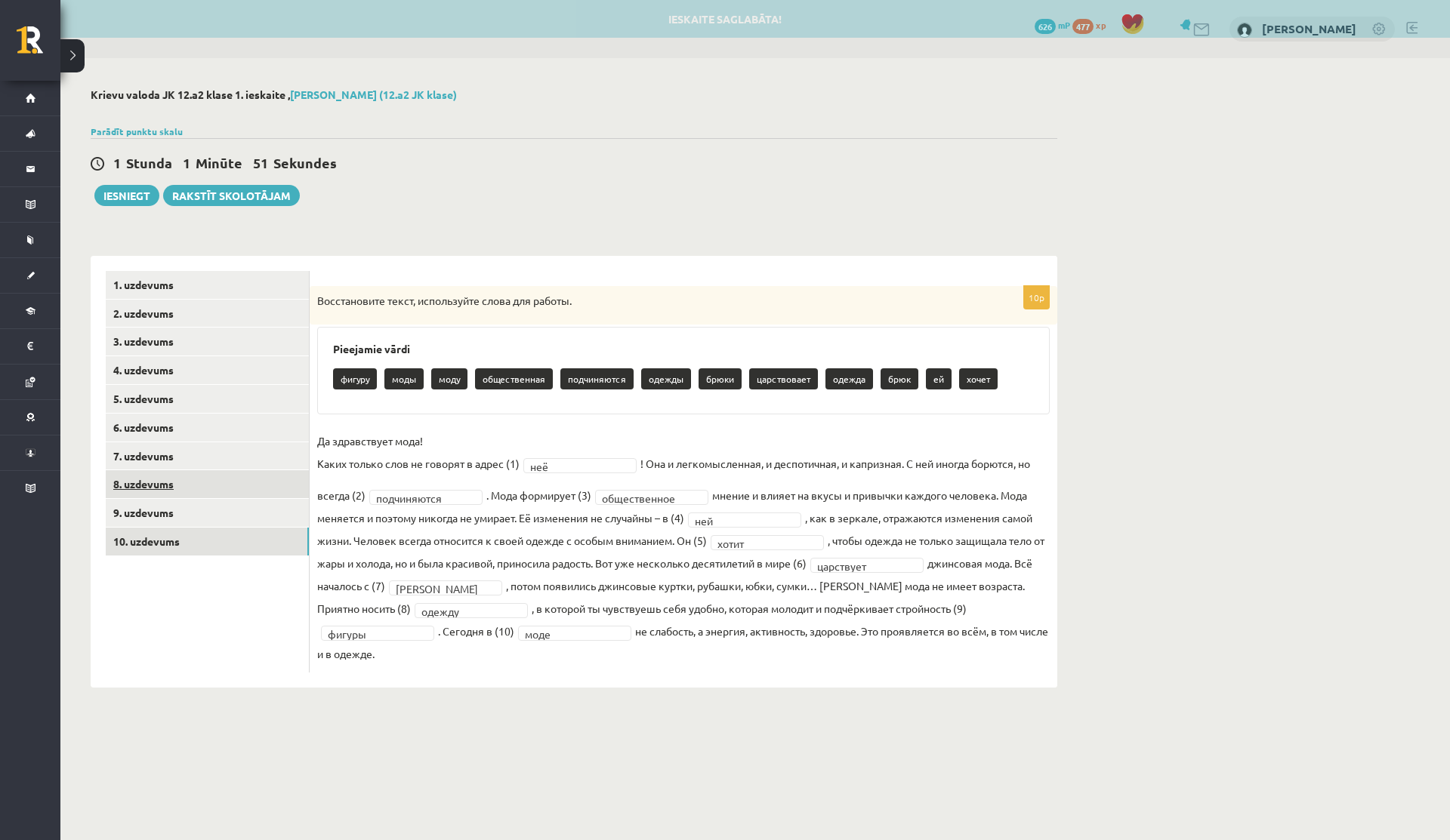
click at [153, 496] on link "8. uzdevums" at bounding box center [207, 484] width 203 height 28
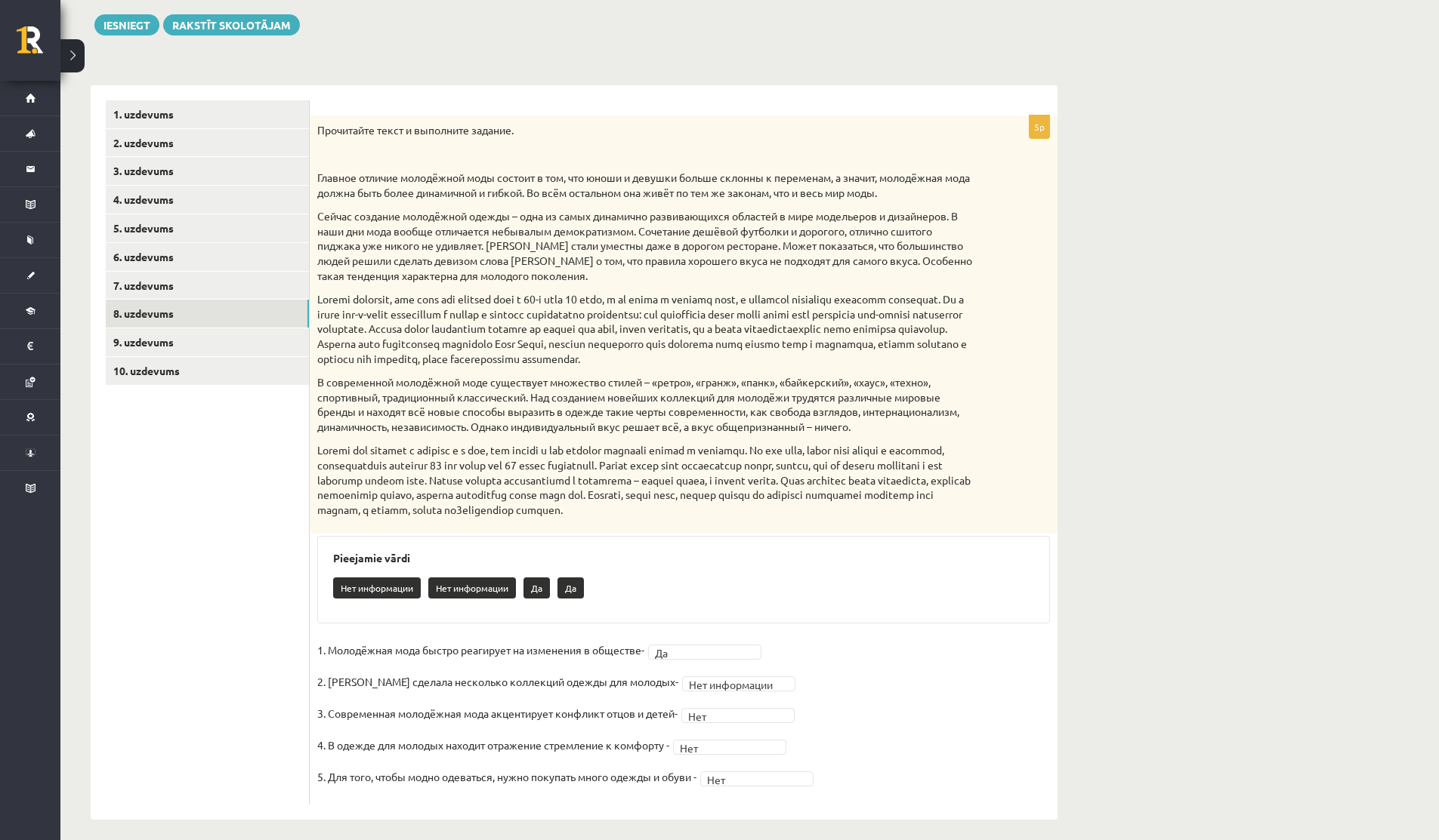
scroll to position [181, 0]
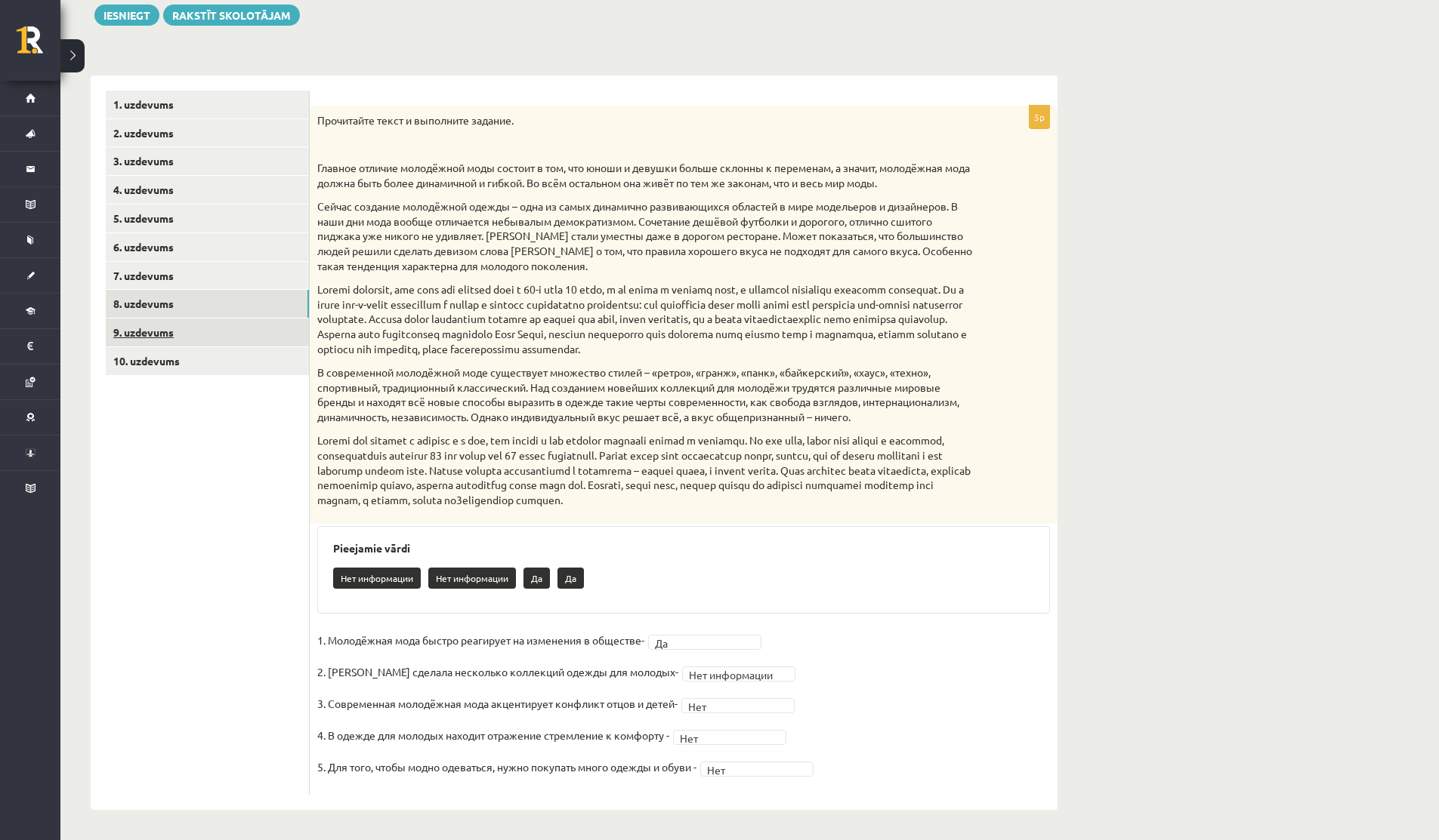
click at [138, 323] on link "9. uzdevums" at bounding box center [207, 332] width 203 height 28
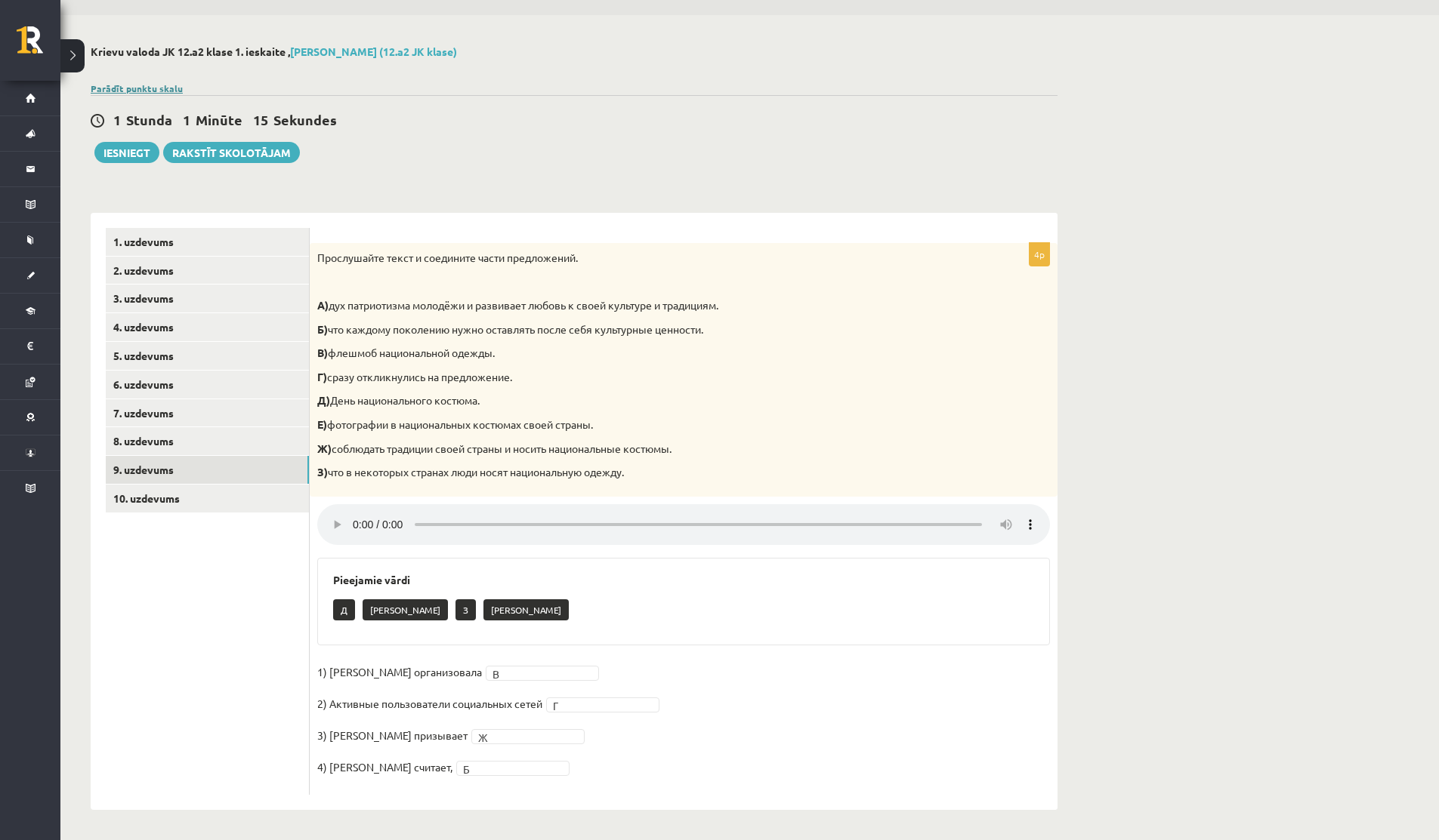
click at [151, 87] on link "Parādīt punktu skalu" at bounding box center [137, 88] width 92 height 12
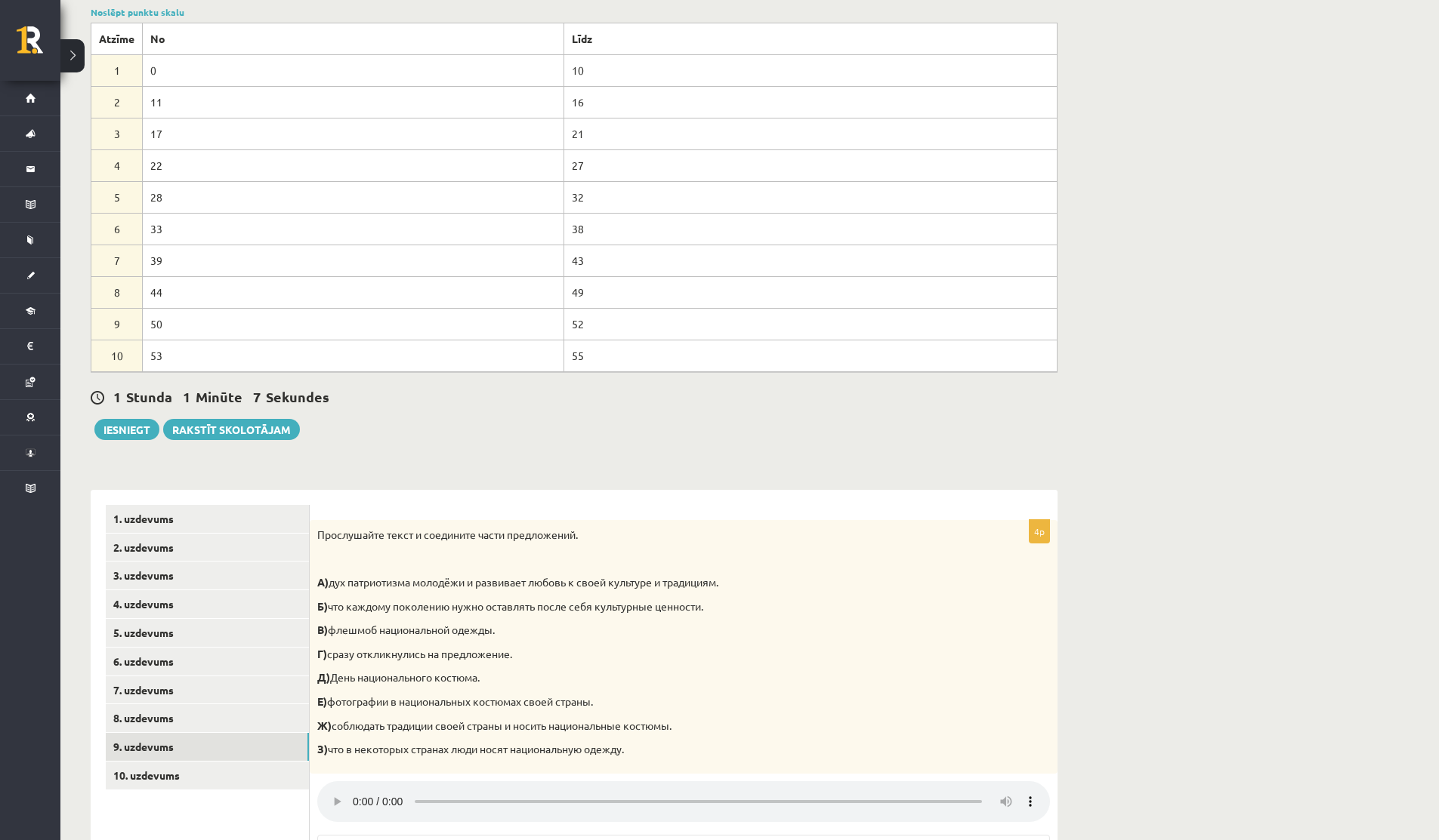
scroll to position [397, 0]
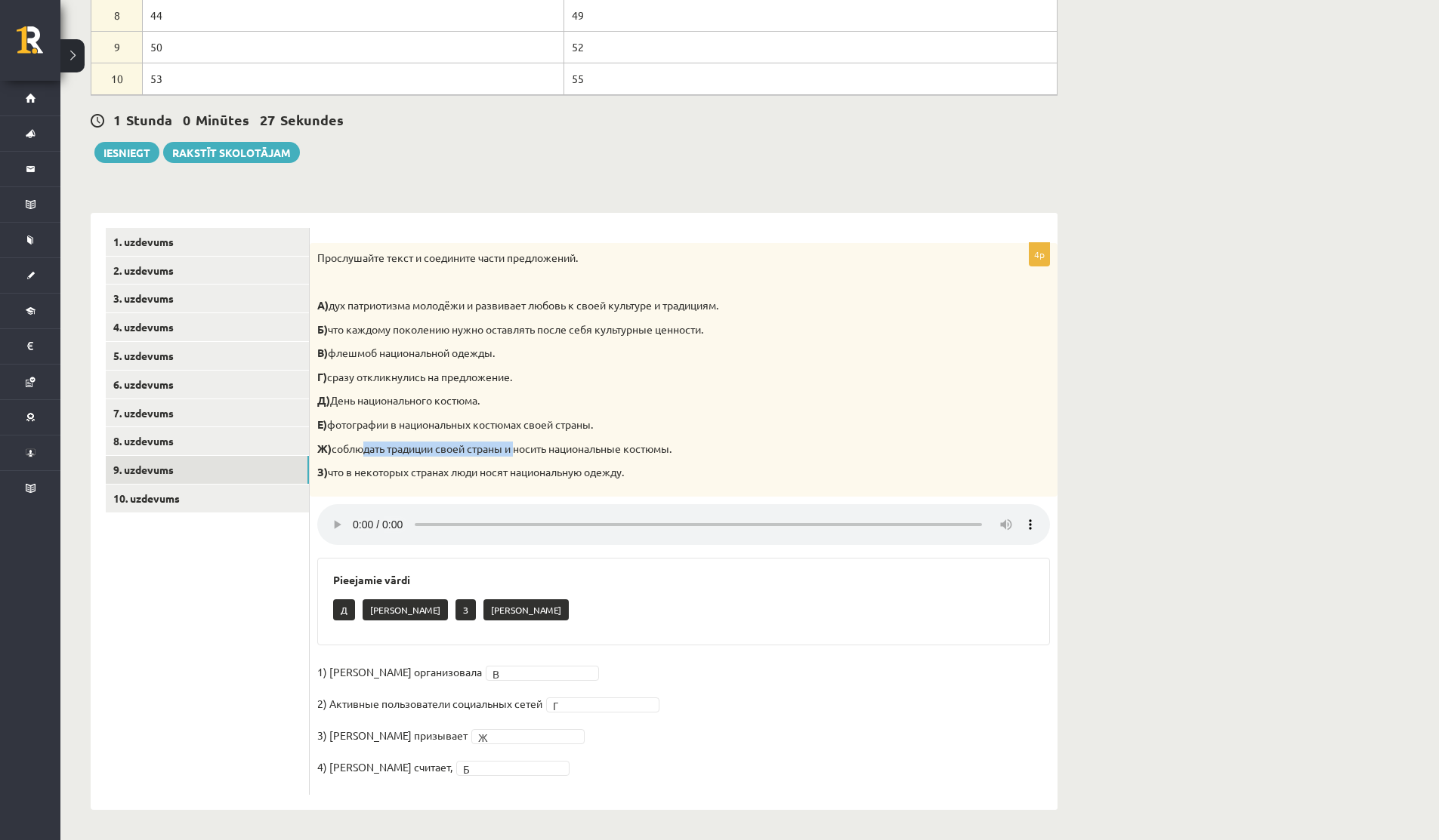
drag, startPoint x: 355, startPoint y: 442, endPoint x: 516, endPoint y: 448, distance: 161.1
click at [516, 448] on p "Ж) соблюдать традиции своей страны и носить национальные костюмы." at bounding box center [646, 449] width 657 height 15
drag, startPoint x: 514, startPoint y: 448, endPoint x: 662, endPoint y: 450, distance: 148.0
click at [661, 450] on p "Ж) соблюдать традиции своей страны и носить национальные костюмы." at bounding box center [646, 449] width 657 height 15
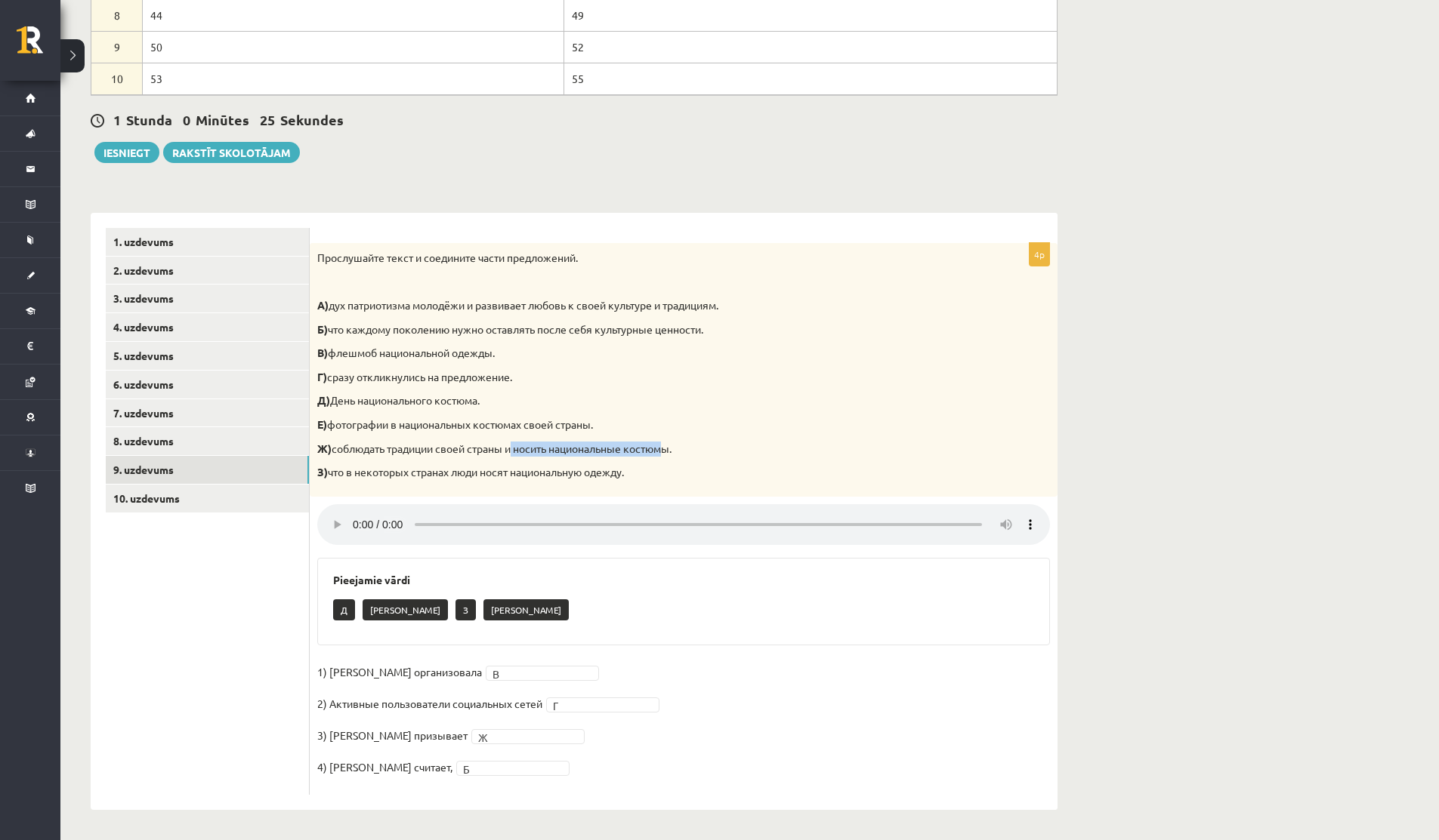
click at [662, 450] on p "Ж) соблюдать традиции своей страны и носить национальные костюмы." at bounding box center [646, 449] width 657 height 15
click at [237, 490] on link "10. uzdevums" at bounding box center [207, 498] width 203 height 28
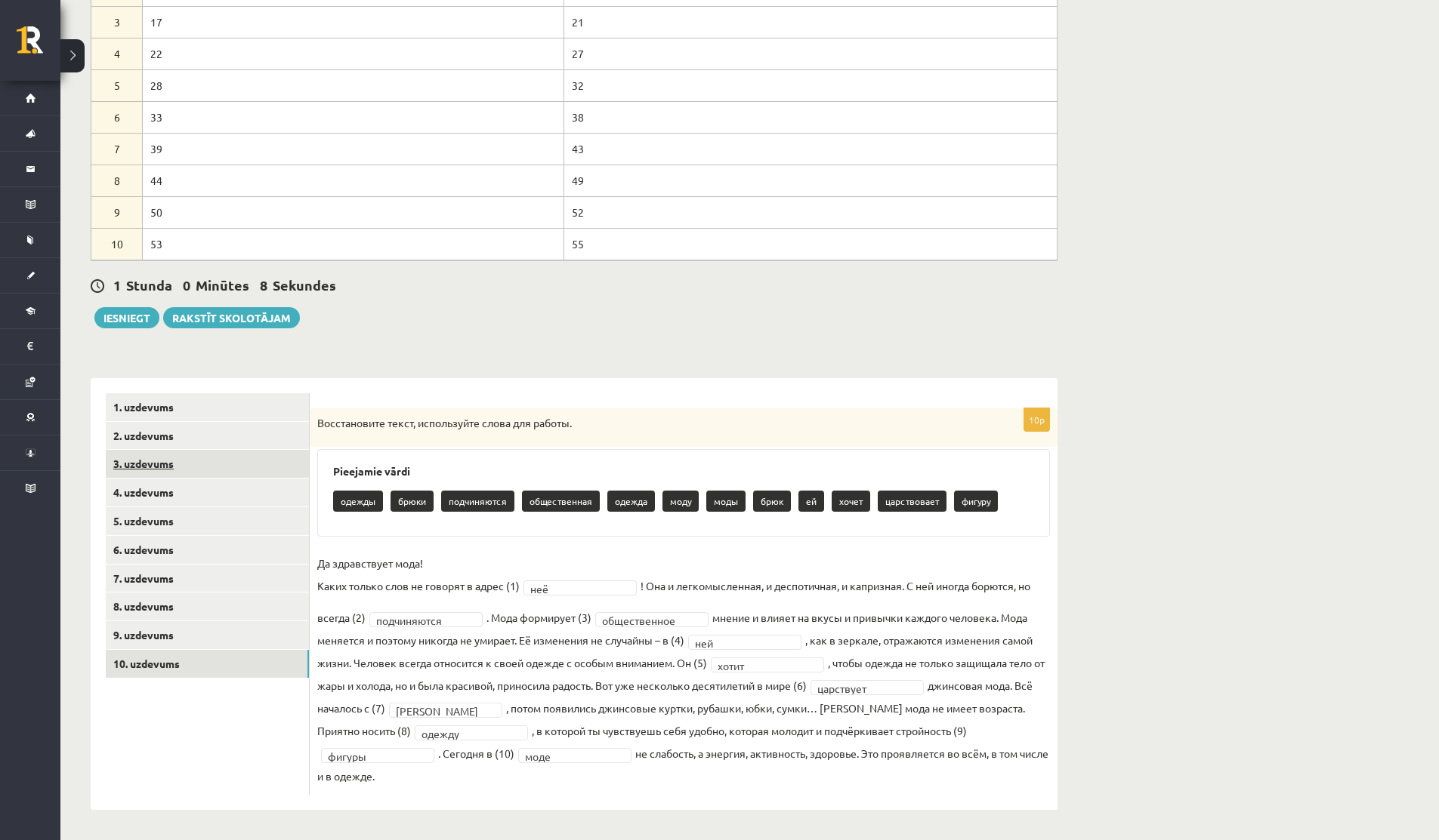
scroll to position [231, 0]
click at [223, 406] on link "1. uzdevums" at bounding box center [207, 406] width 203 height 28
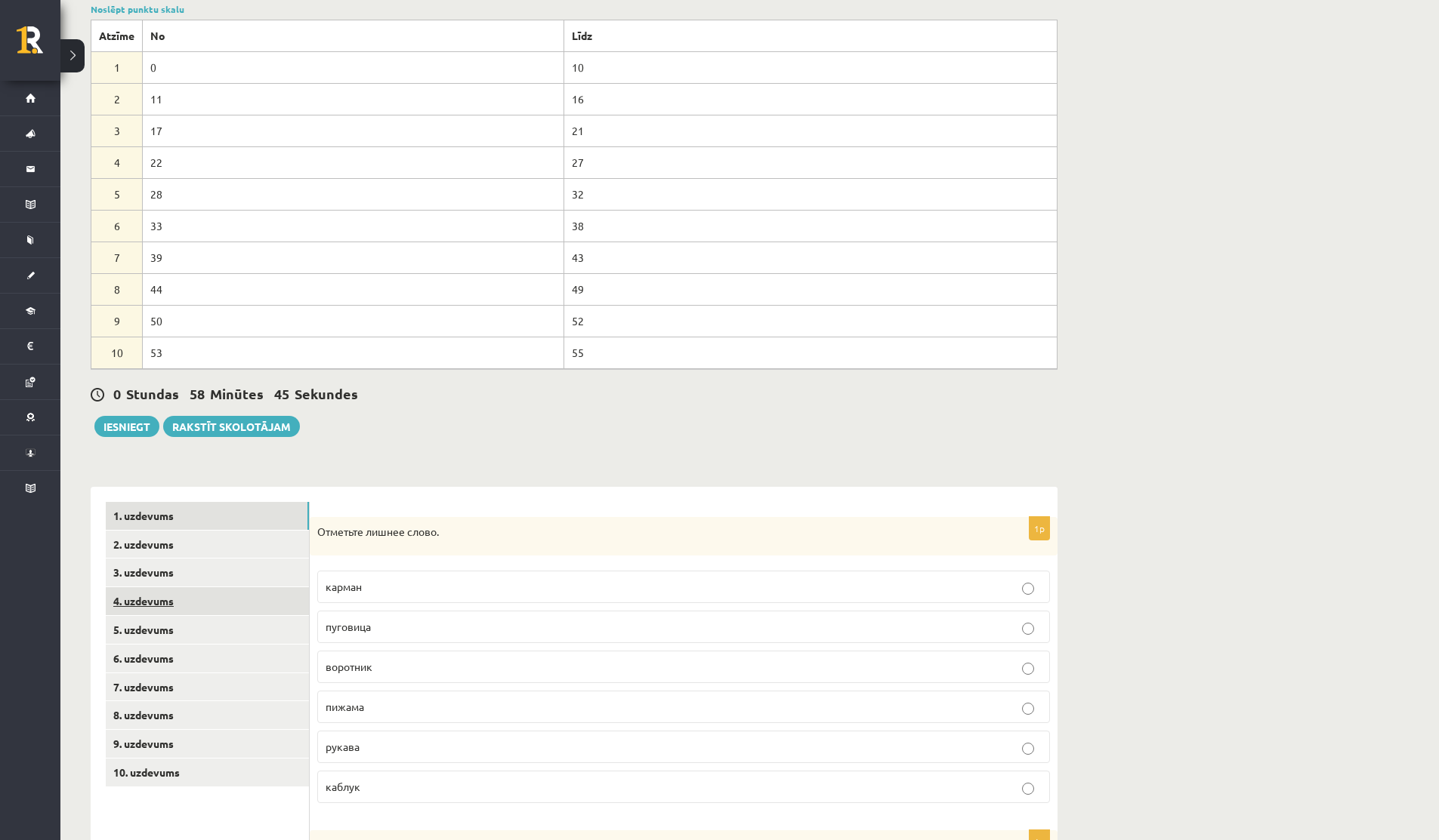
scroll to position [136, 0]
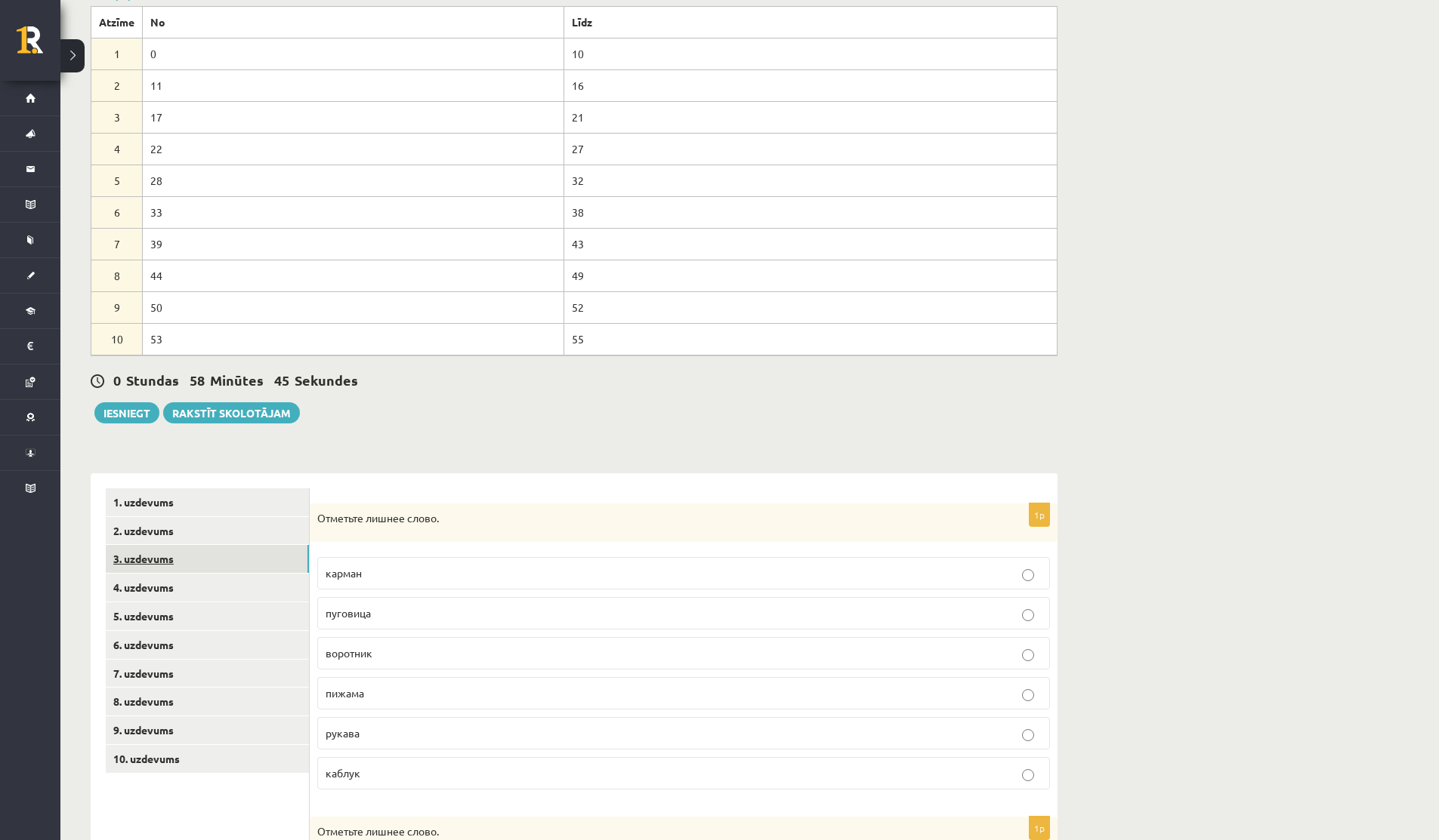
click at [143, 554] on link "3. uzdevums" at bounding box center [207, 558] width 203 height 28
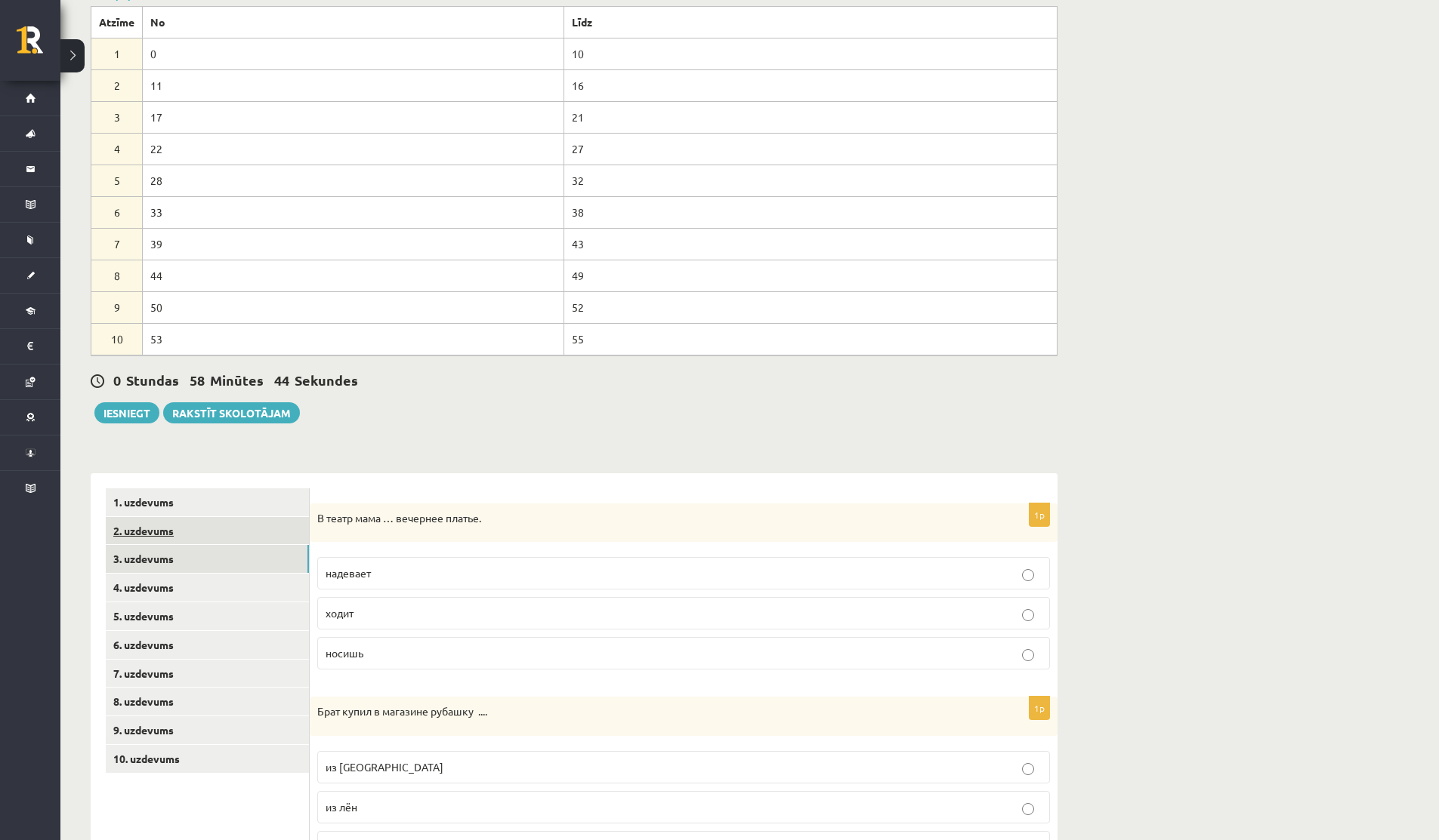
click at [145, 541] on link "2. uzdevums" at bounding box center [207, 531] width 203 height 28
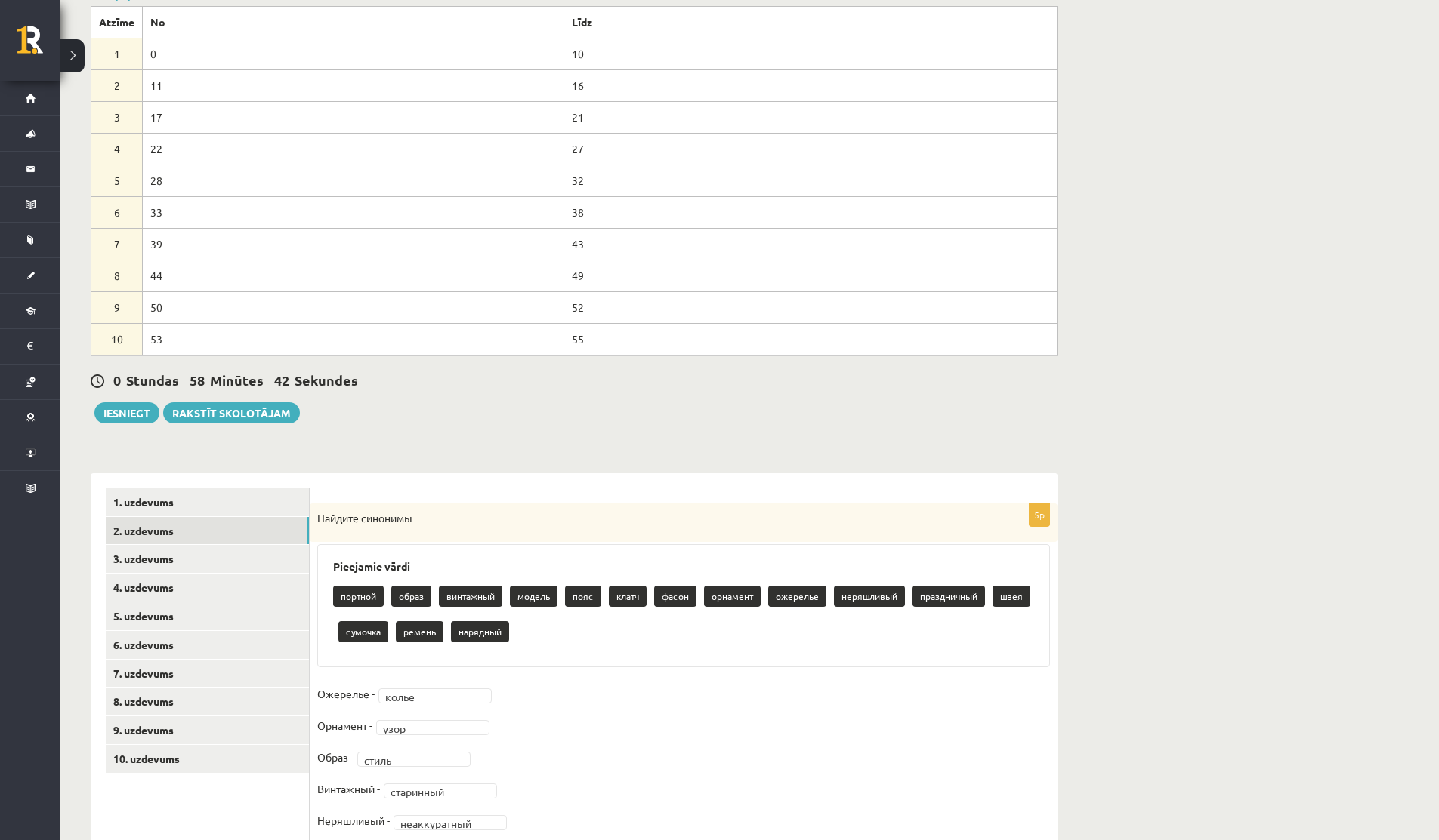
scroll to position [189, 0]
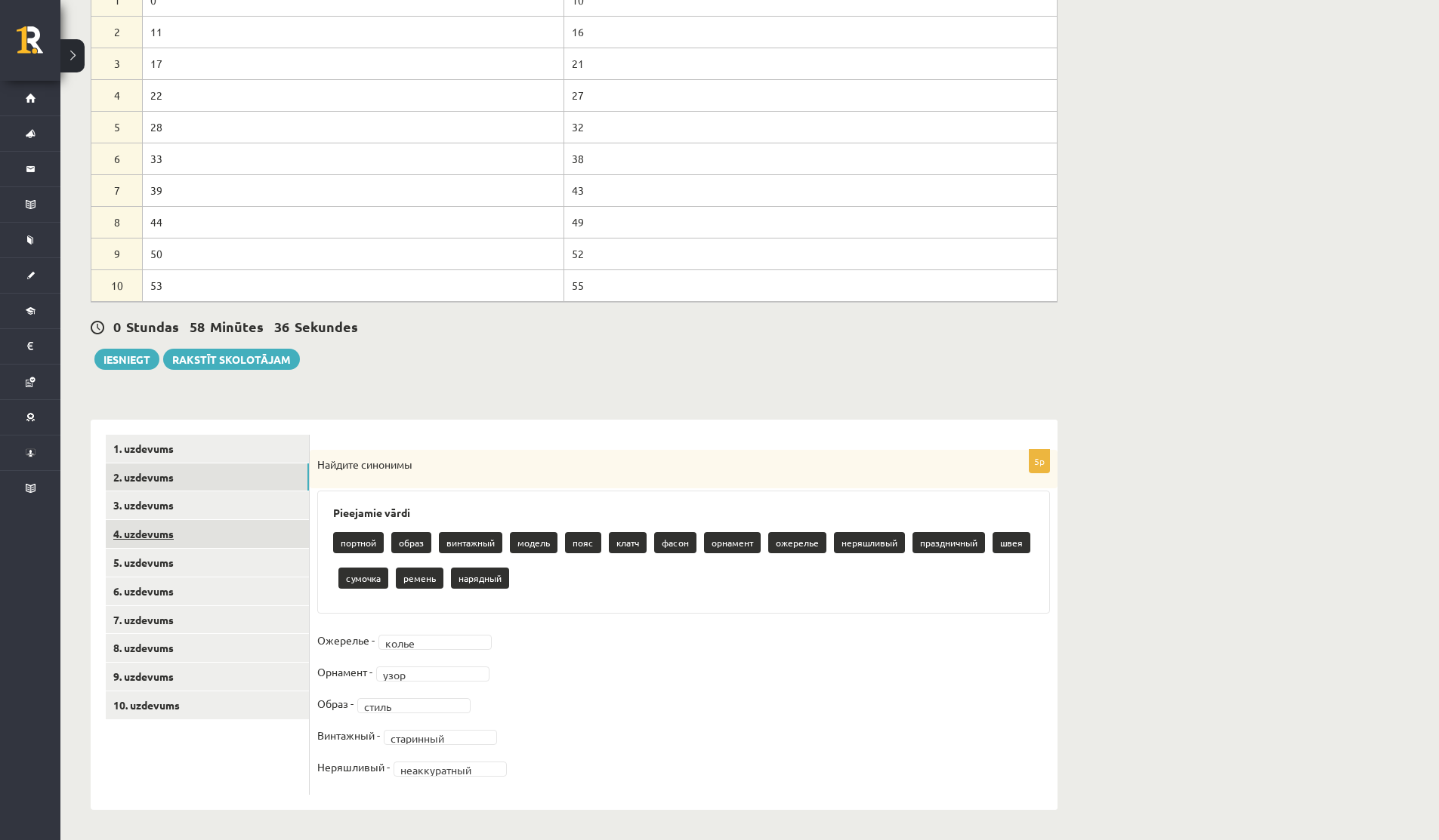
click at [210, 527] on link "4. uzdevums" at bounding box center [207, 534] width 203 height 28
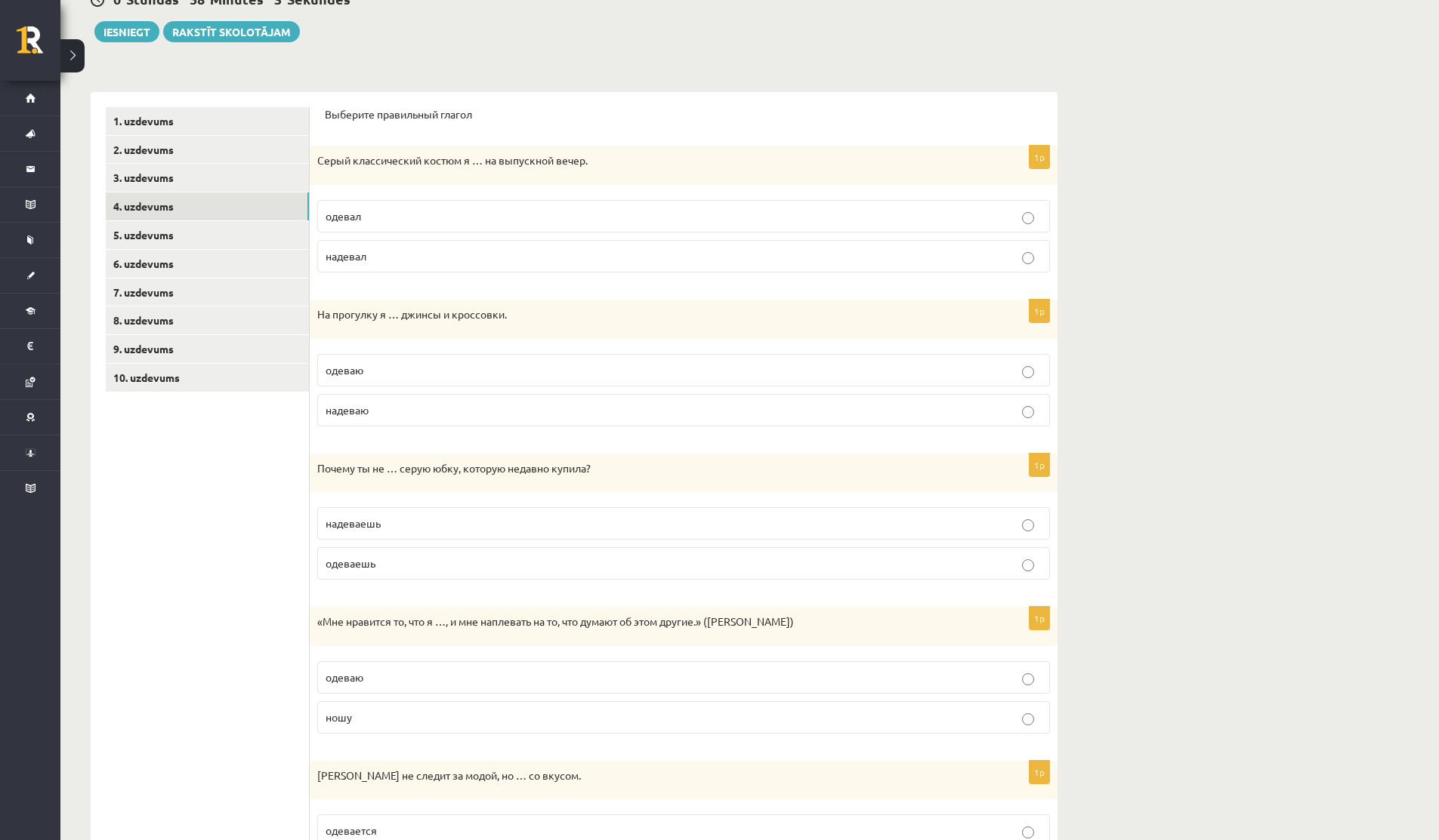
scroll to position [622, 0]
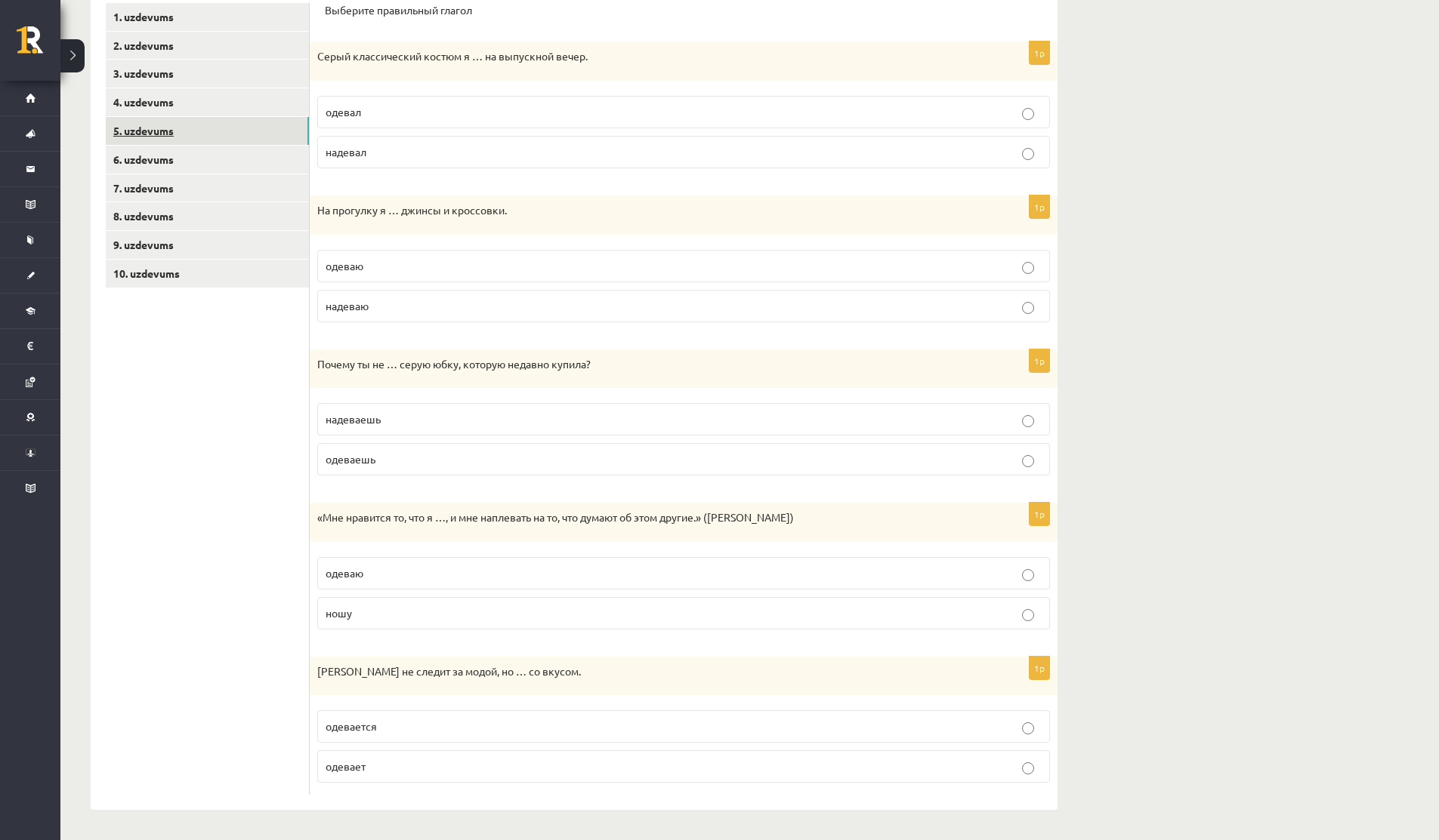
click at [151, 122] on link "5. uzdevums" at bounding box center [207, 130] width 203 height 28
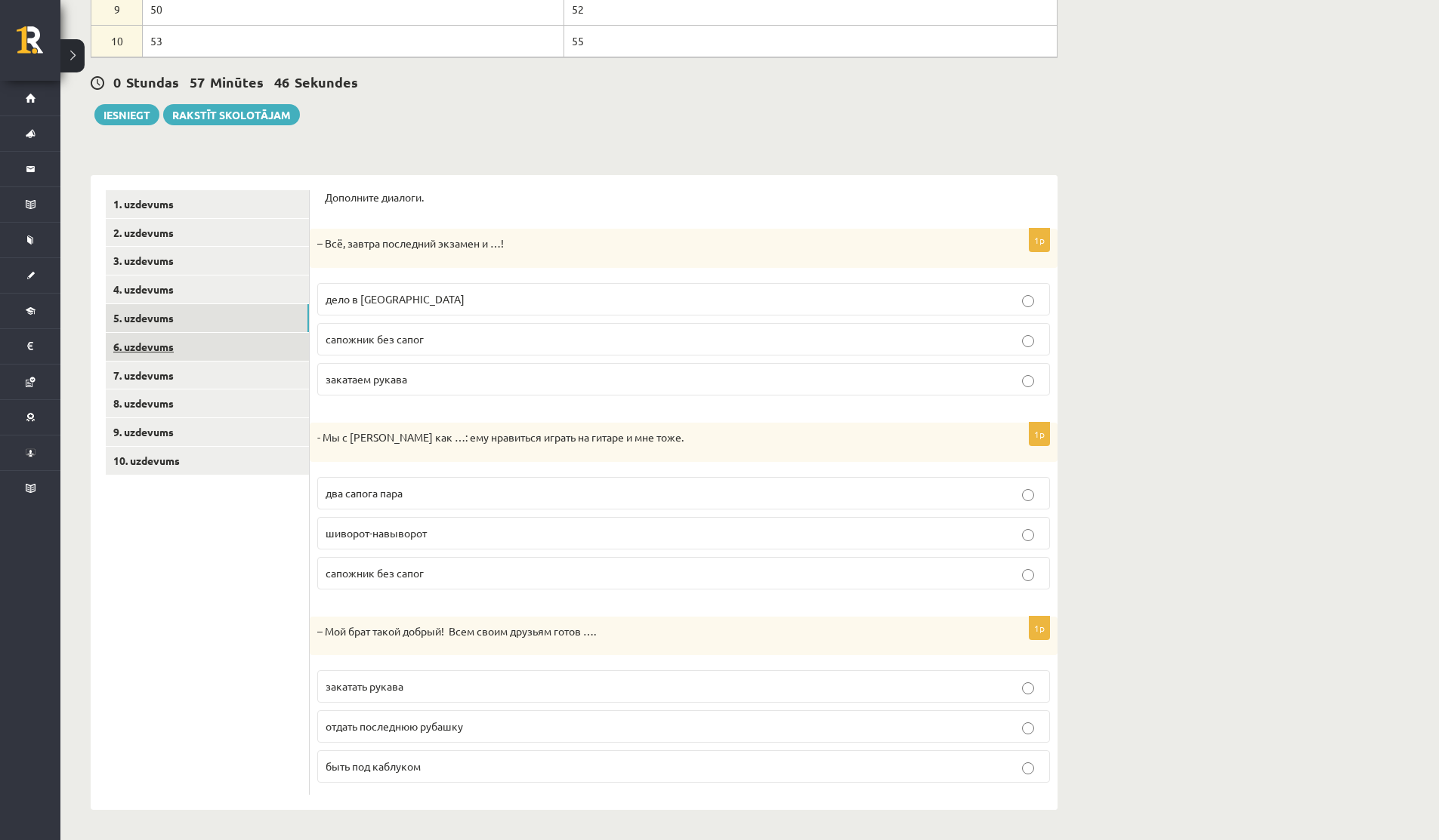
click at [170, 352] on link "6. uzdevums" at bounding box center [207, 346] width 203 height 28
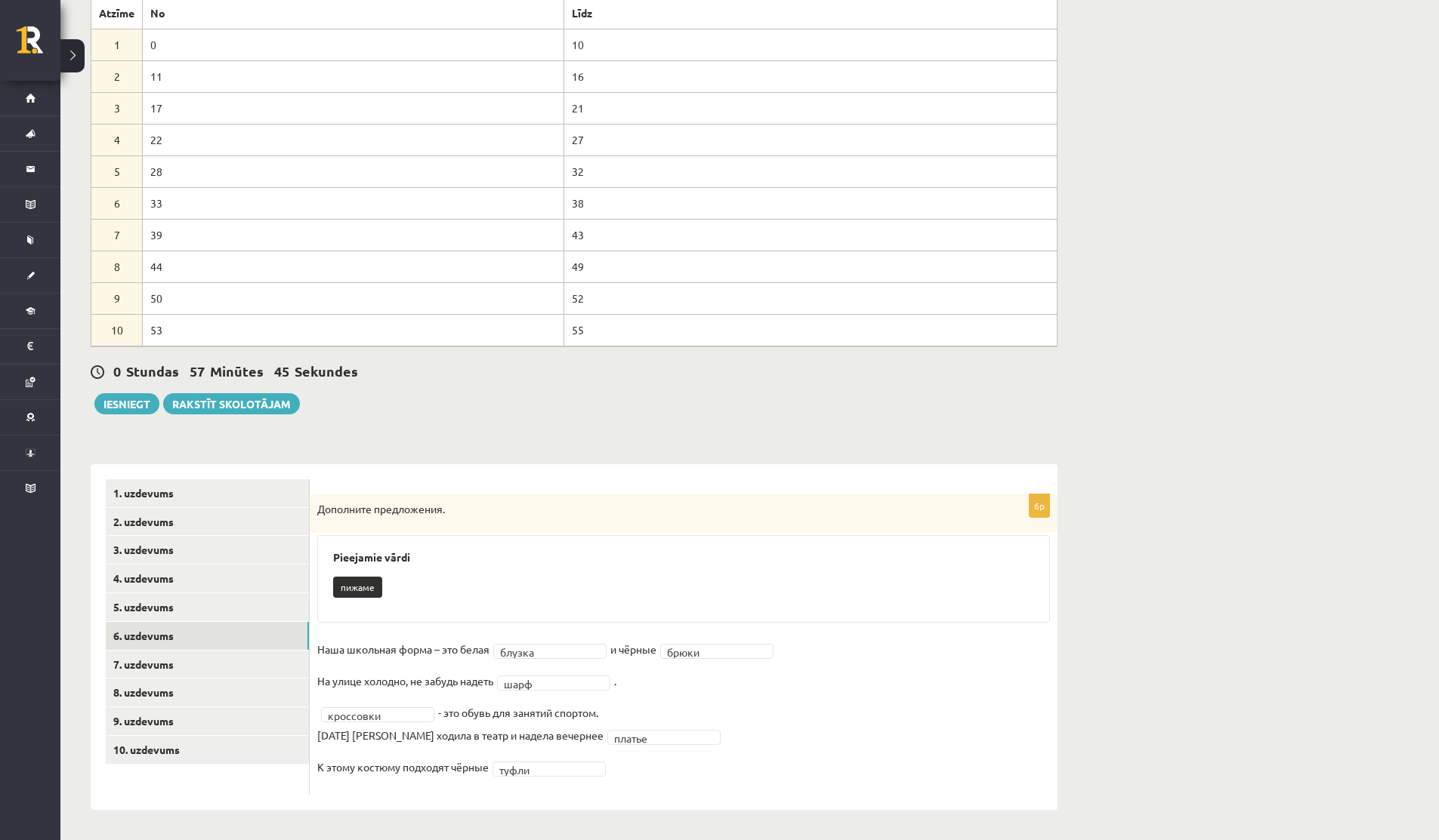
scroll to position [145, 0]
click at [179, 671] on link "7. uzdevums" at bounding box center [207, 664] width 203 height 28
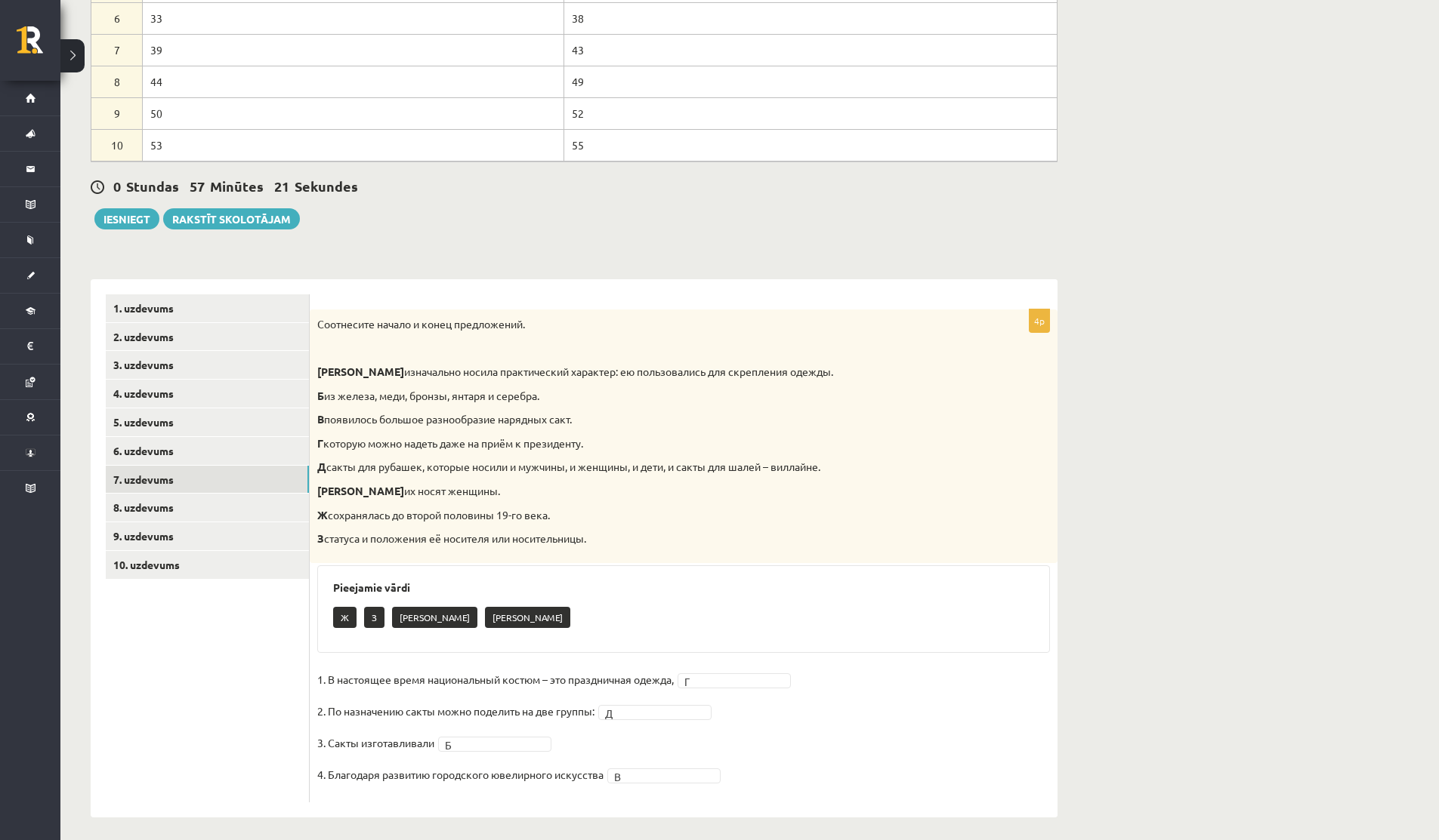
scroll to position [337, 0]
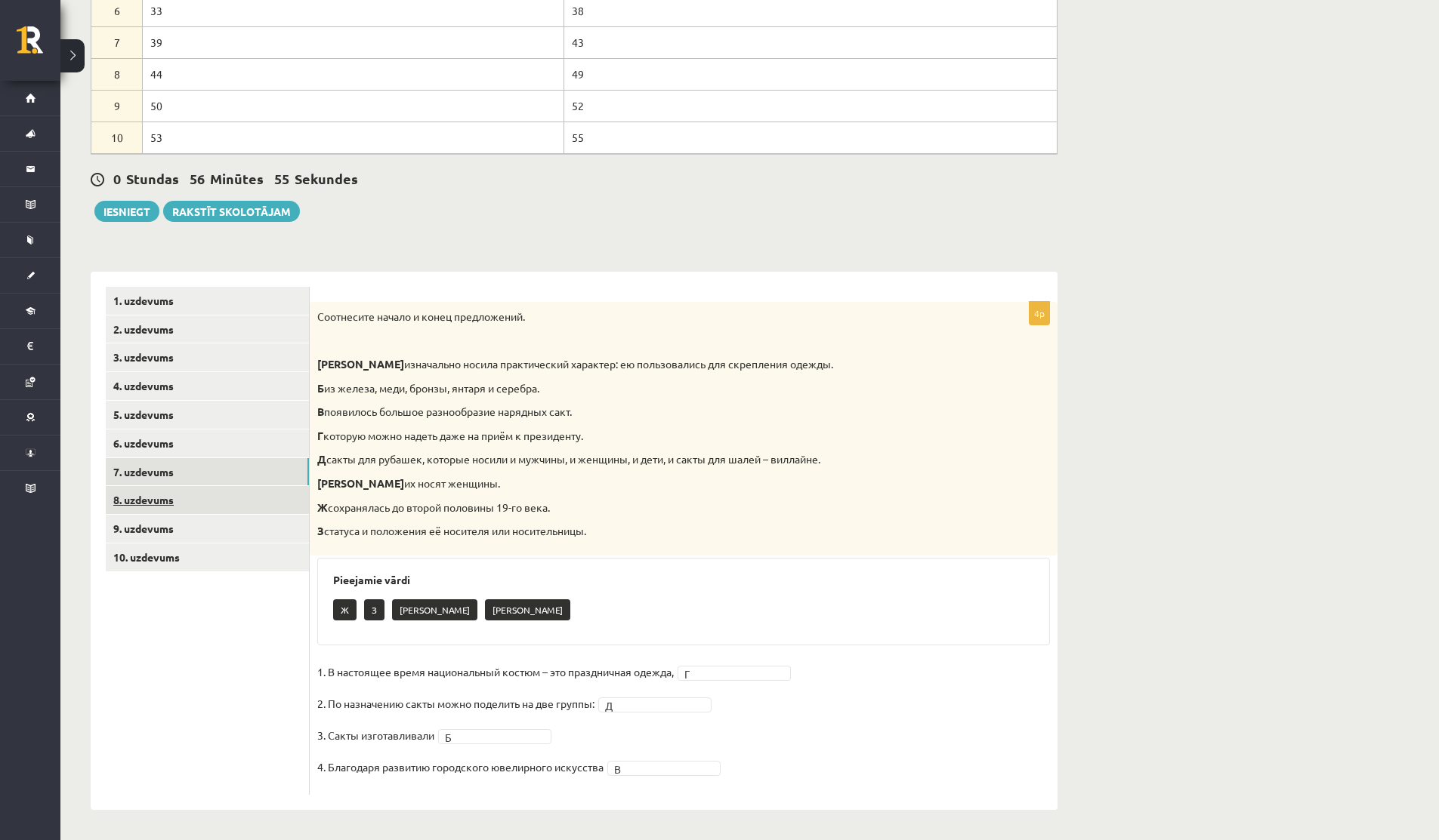
click at [122, 508] on link "8. uzdevums" at bounding box center [207, 500] width 203 height 28
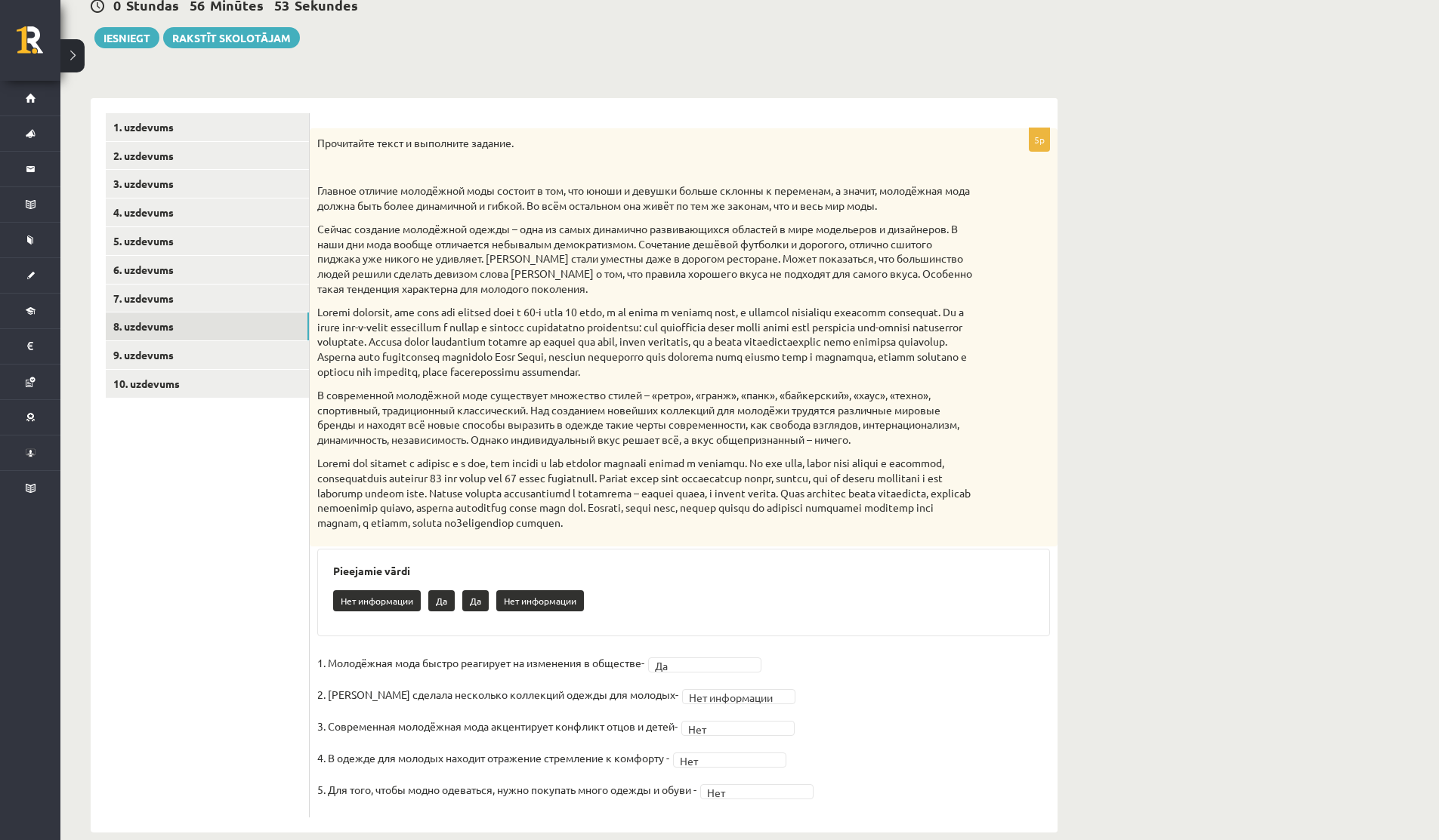
scroll to position [535, 0]
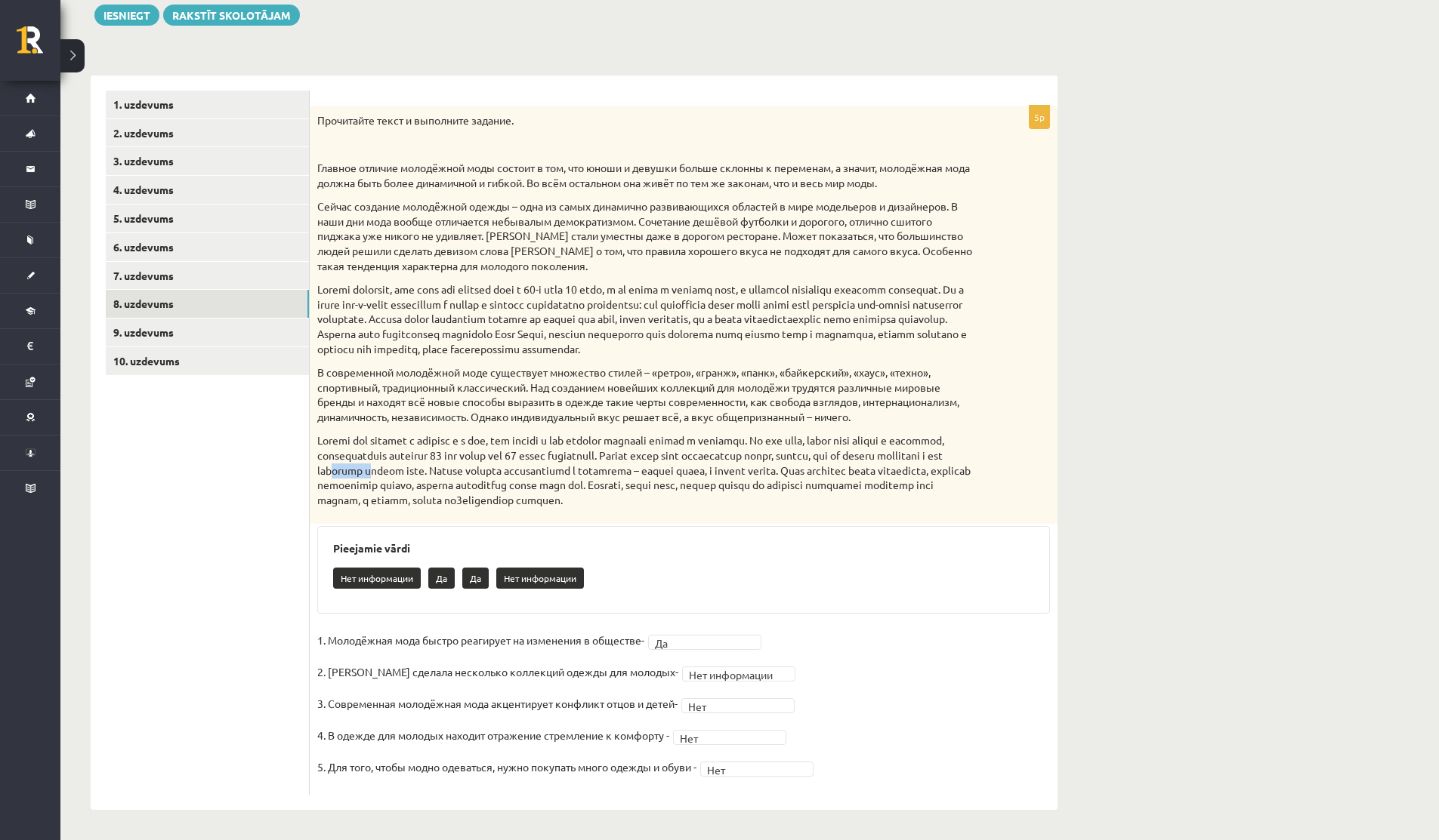
drag, startPoint x: 495, startPoint y: 465, endPoint x: 536, endPoint y: 470, distance: 41.3
click at [536, 470] on p at bounding box center [646, 470] width 657 height 74
drag, startPoint x: 333, startPoint y: 499, endPoint x: 507, endPoint y: 499, distance: 174.0
click at [507, 499] on p at bounding box center [646, 470] width 657 height 74
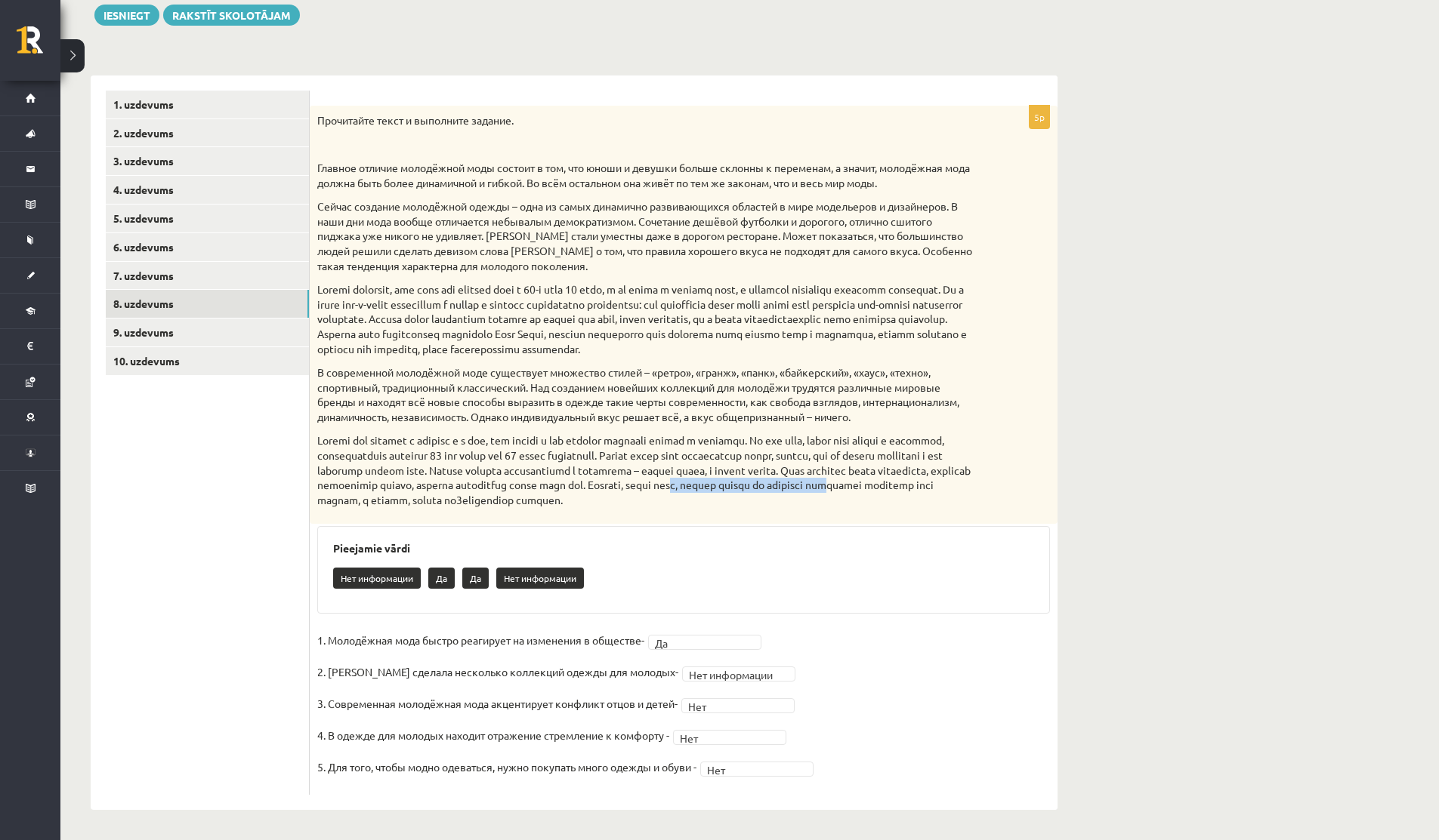
click at [507, 499] on p at bounding box center [646, 470] width 657 height 74
click at [165, 332] on link "9. uzdevums" at bounding box center [207, 332] width 203 height 28
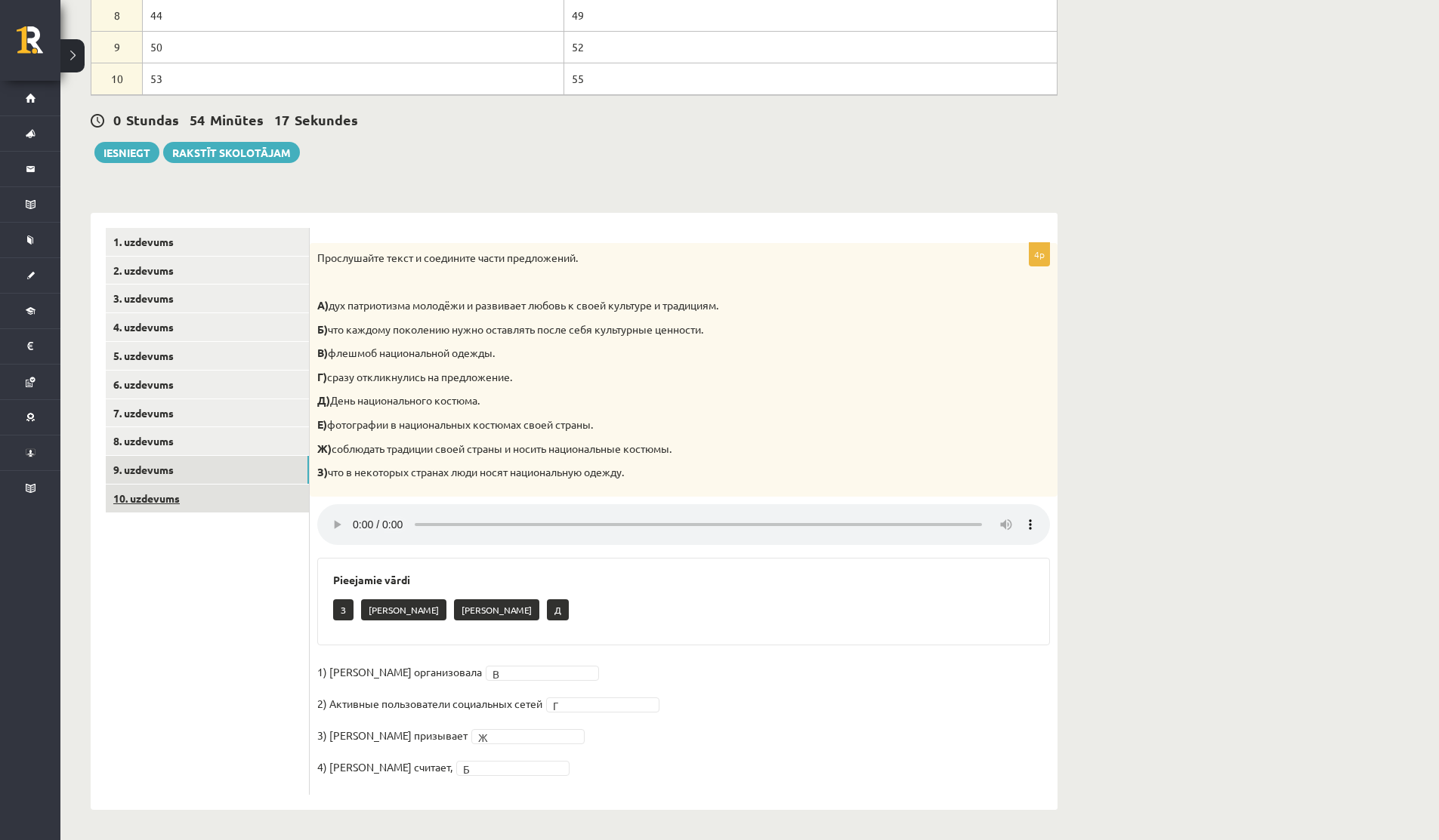
click at [154, 500] on link "10. uzdevums" at bounding box center [207, 498] width 203 height 28
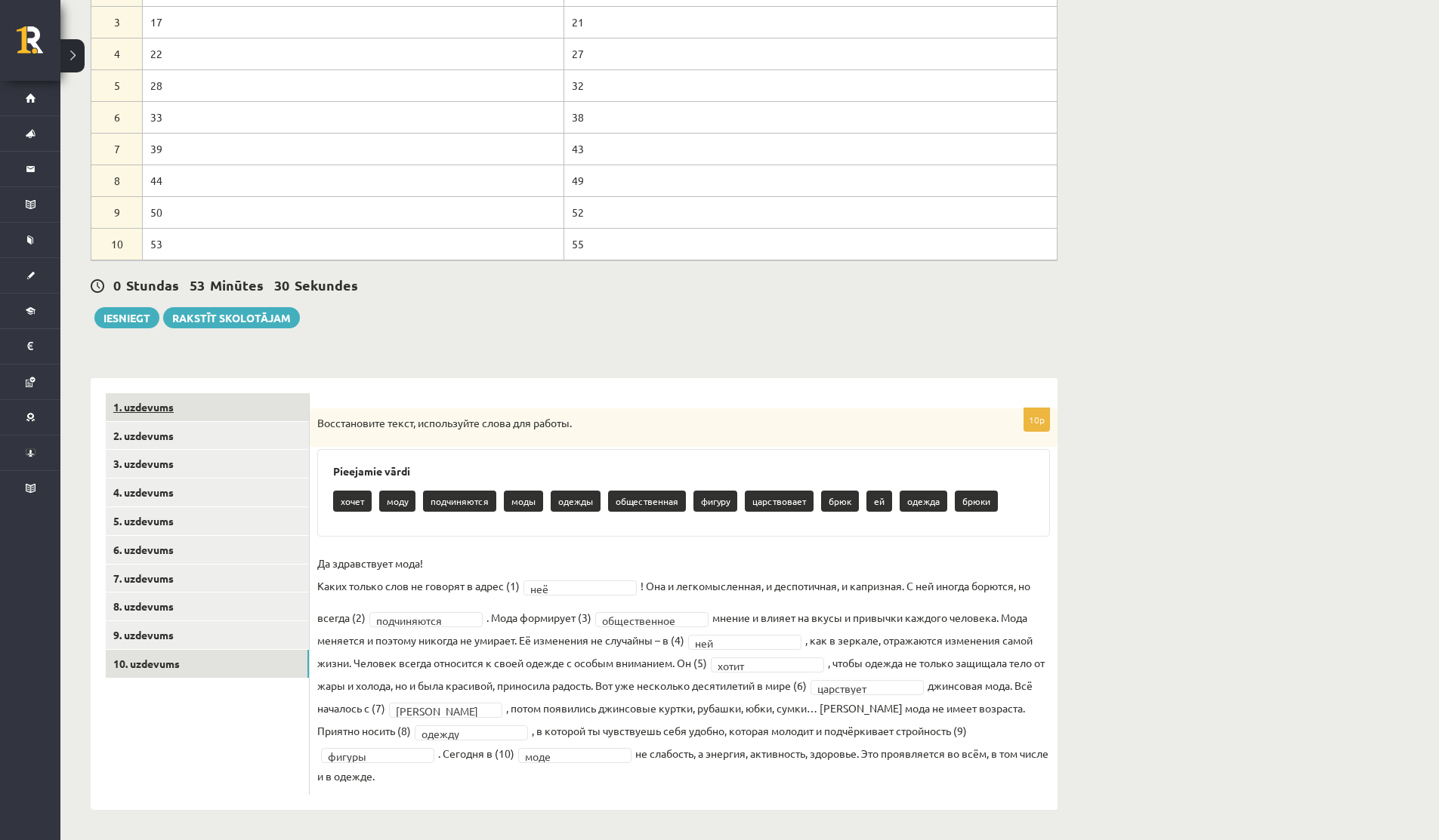
click at [130, 395] on link "1. uzdevums" at bounding box center [207, 406] width 203 height 28
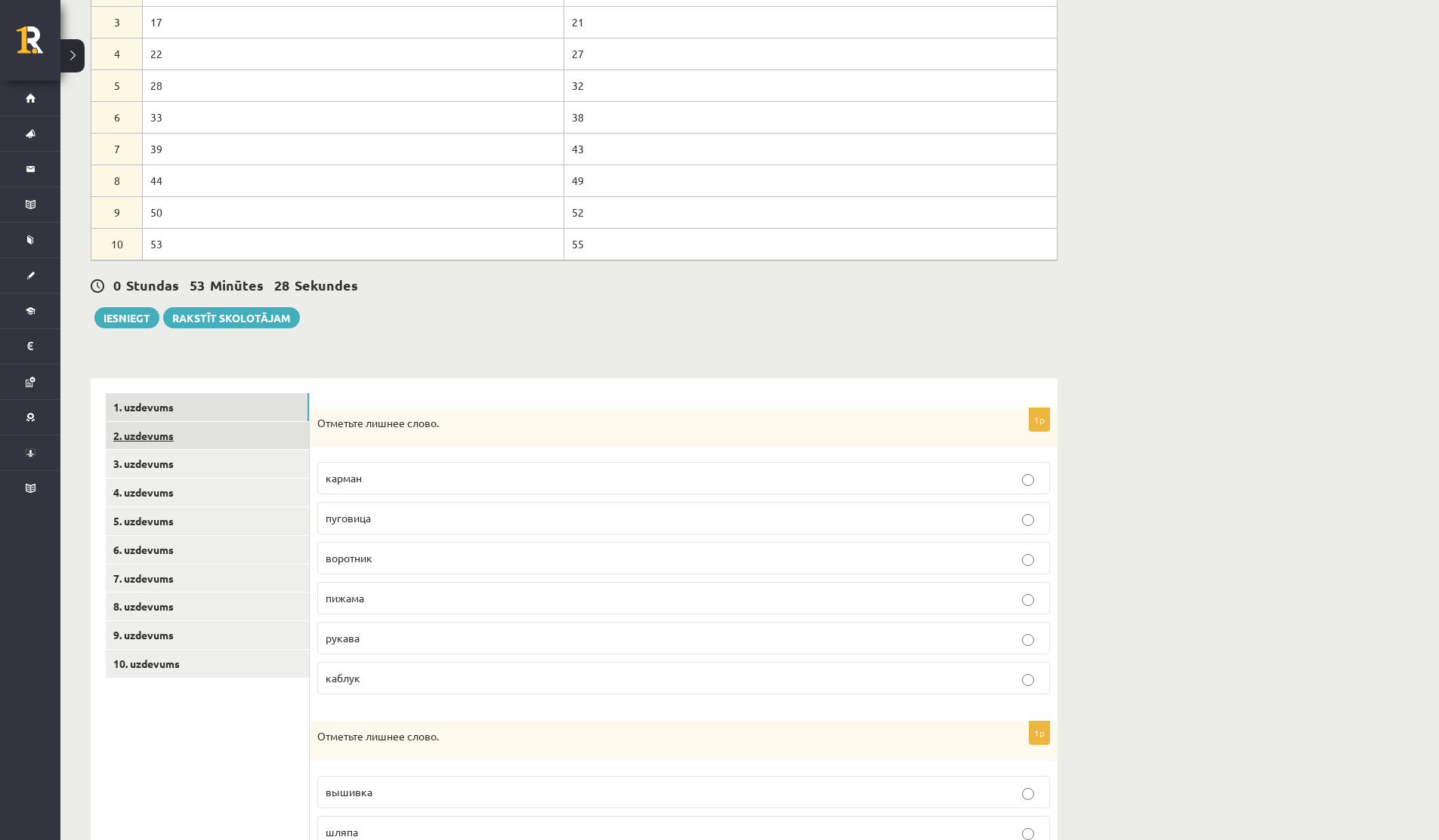
click at [153, 427] on link "2. uzdevums" at bounding box center [207, 435] width 203 height 28
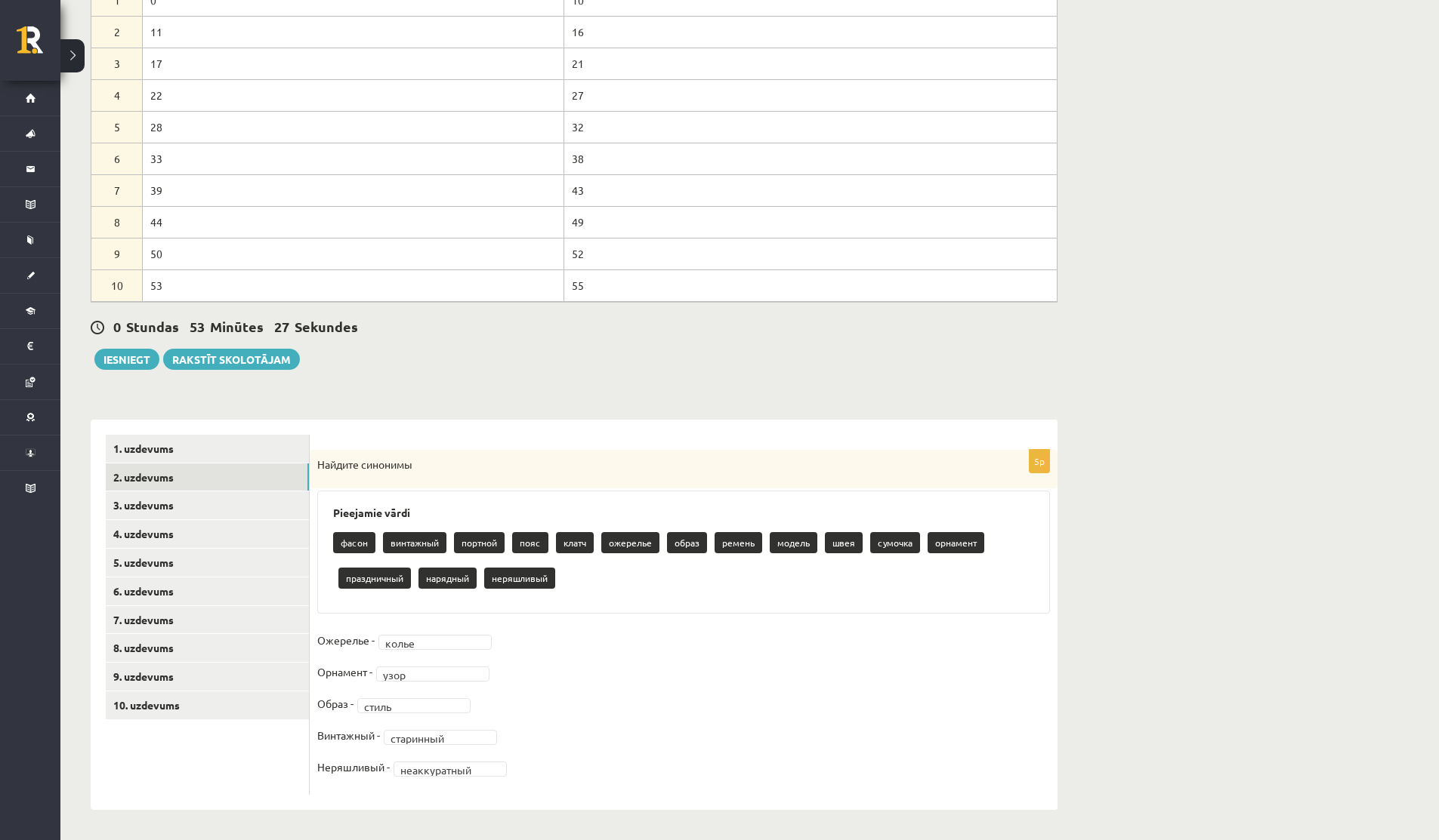
scroll to position [189, 0]
click at [197, 503] on link "3. uzdevums" at bounding box center [207, 505] width 203 height 28
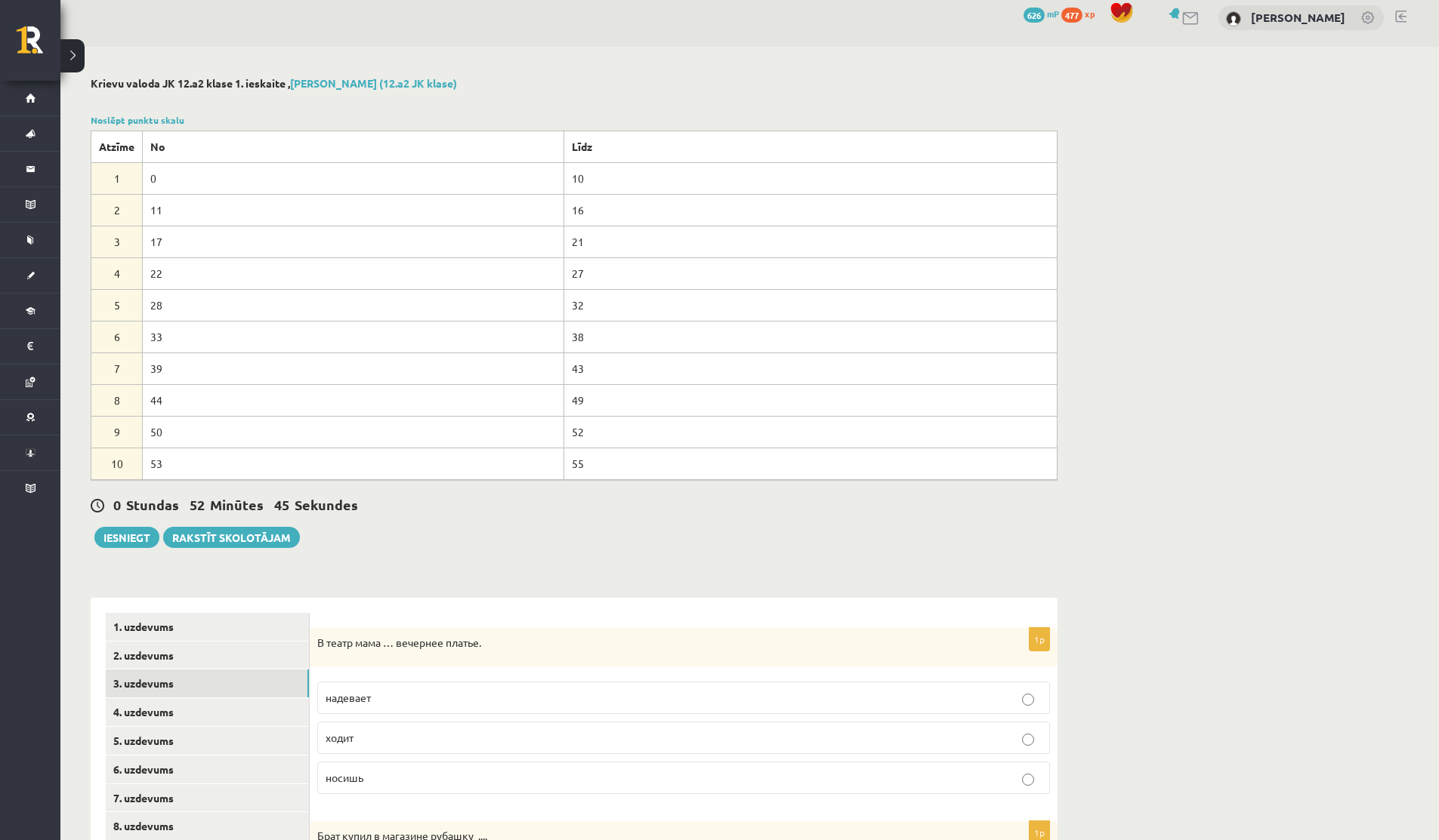
scroll to position [0, 0]
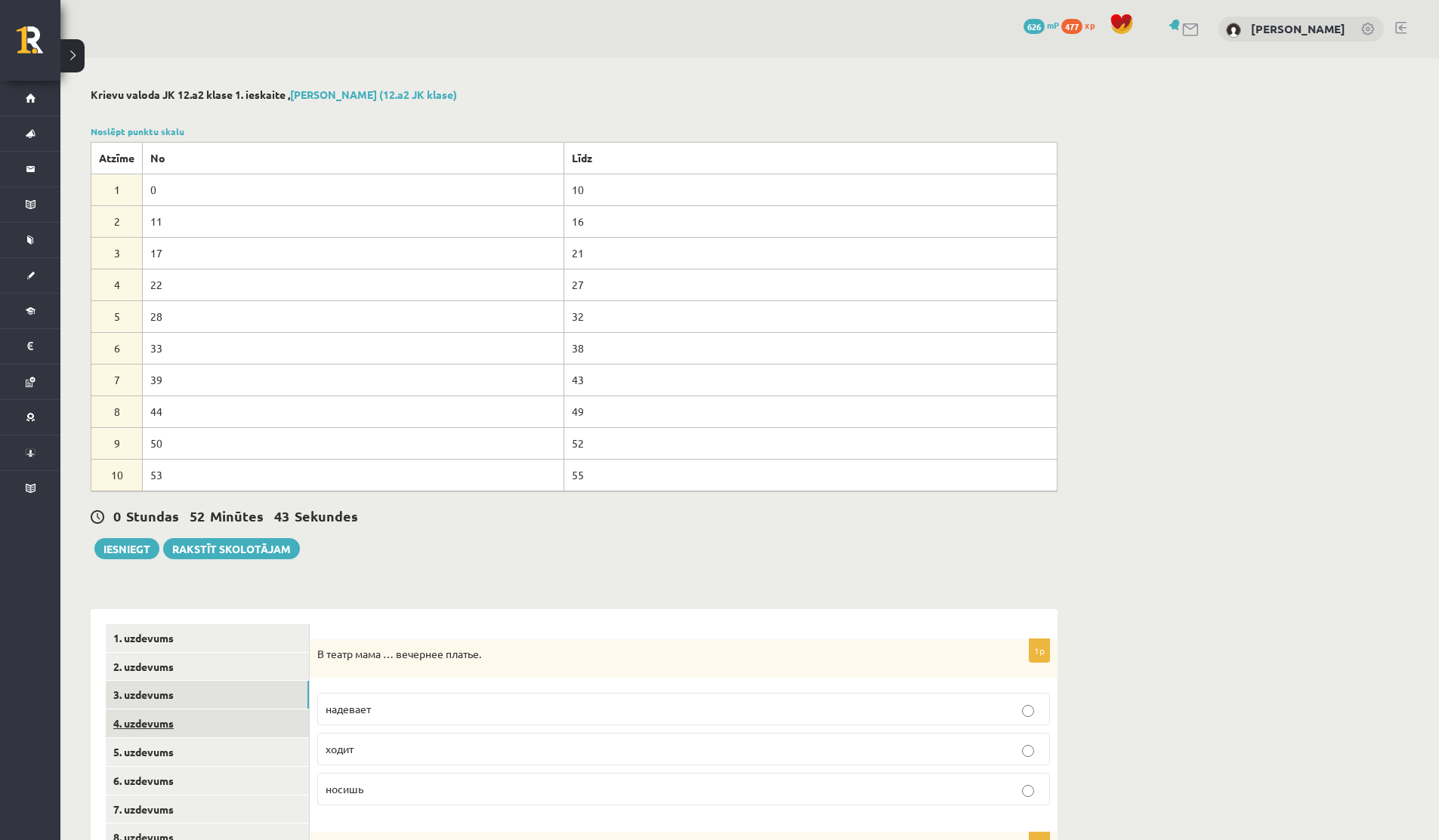
click at [156, 710] on link "4. uzdevums" at bounding box center [207, 723] width 203 height 28
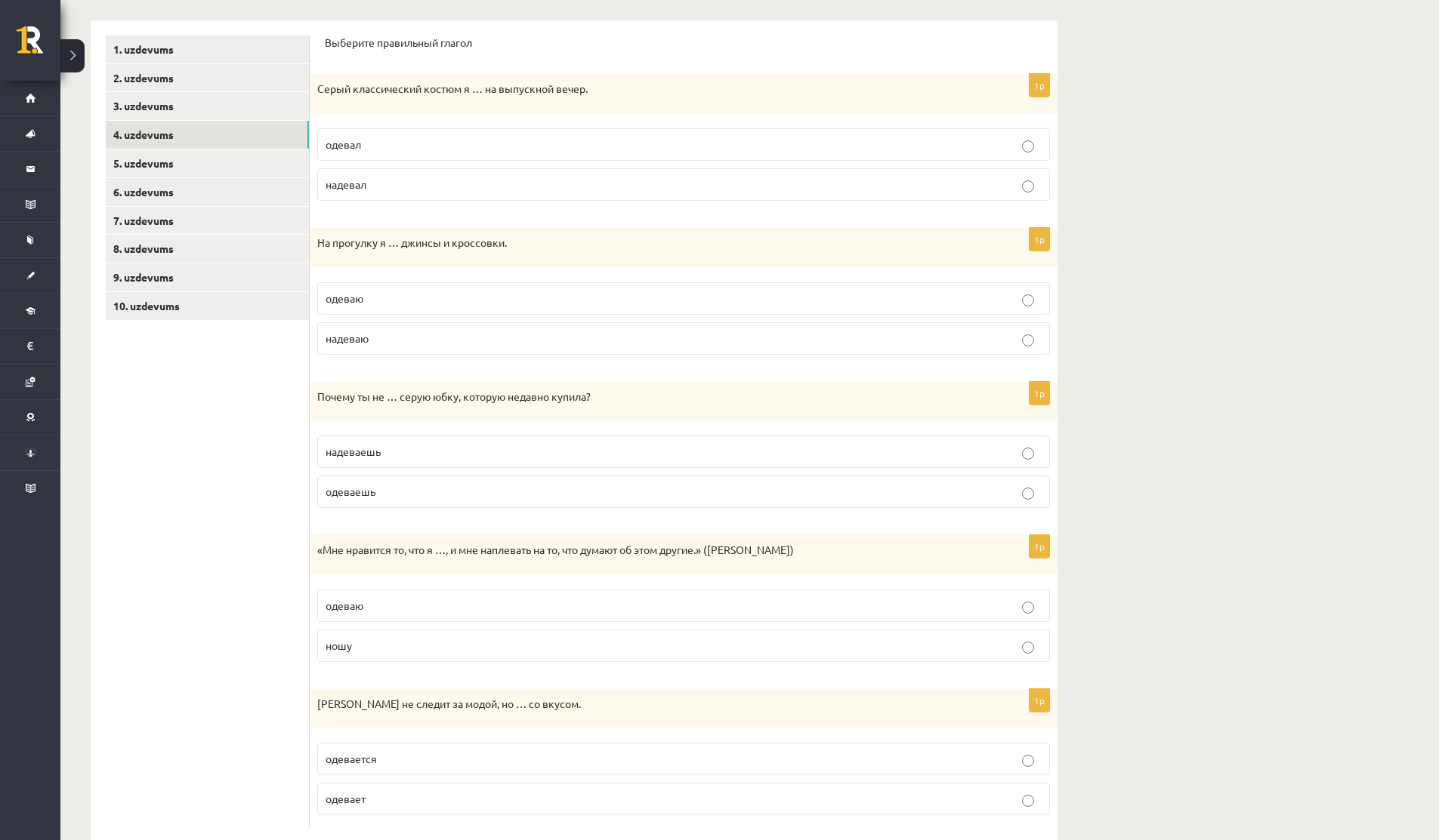
scroll to position [622, 0]
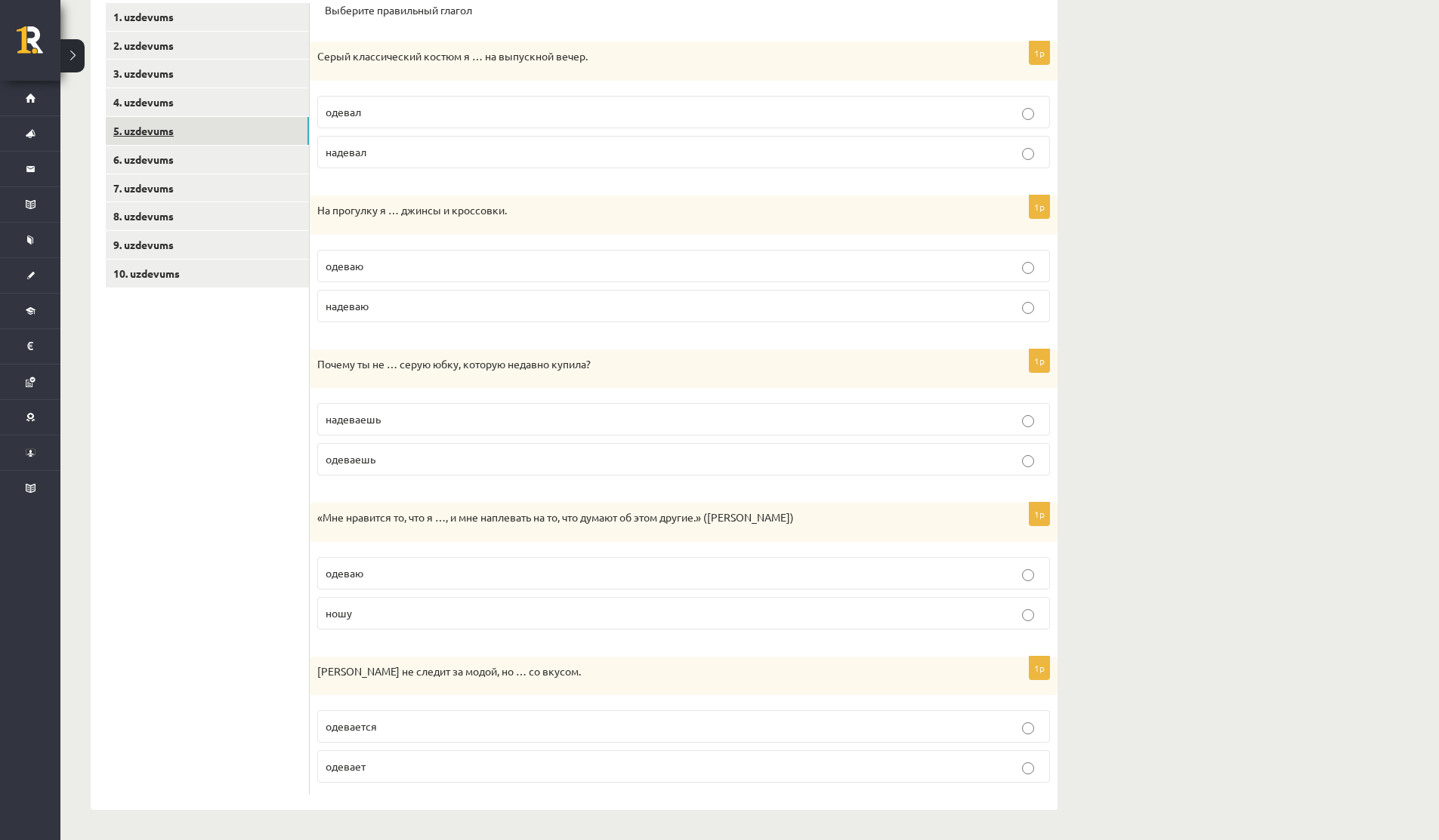
click at [124, 134] on link "5. uzdevums" at bounding box center [207, 130] width 203 height 28
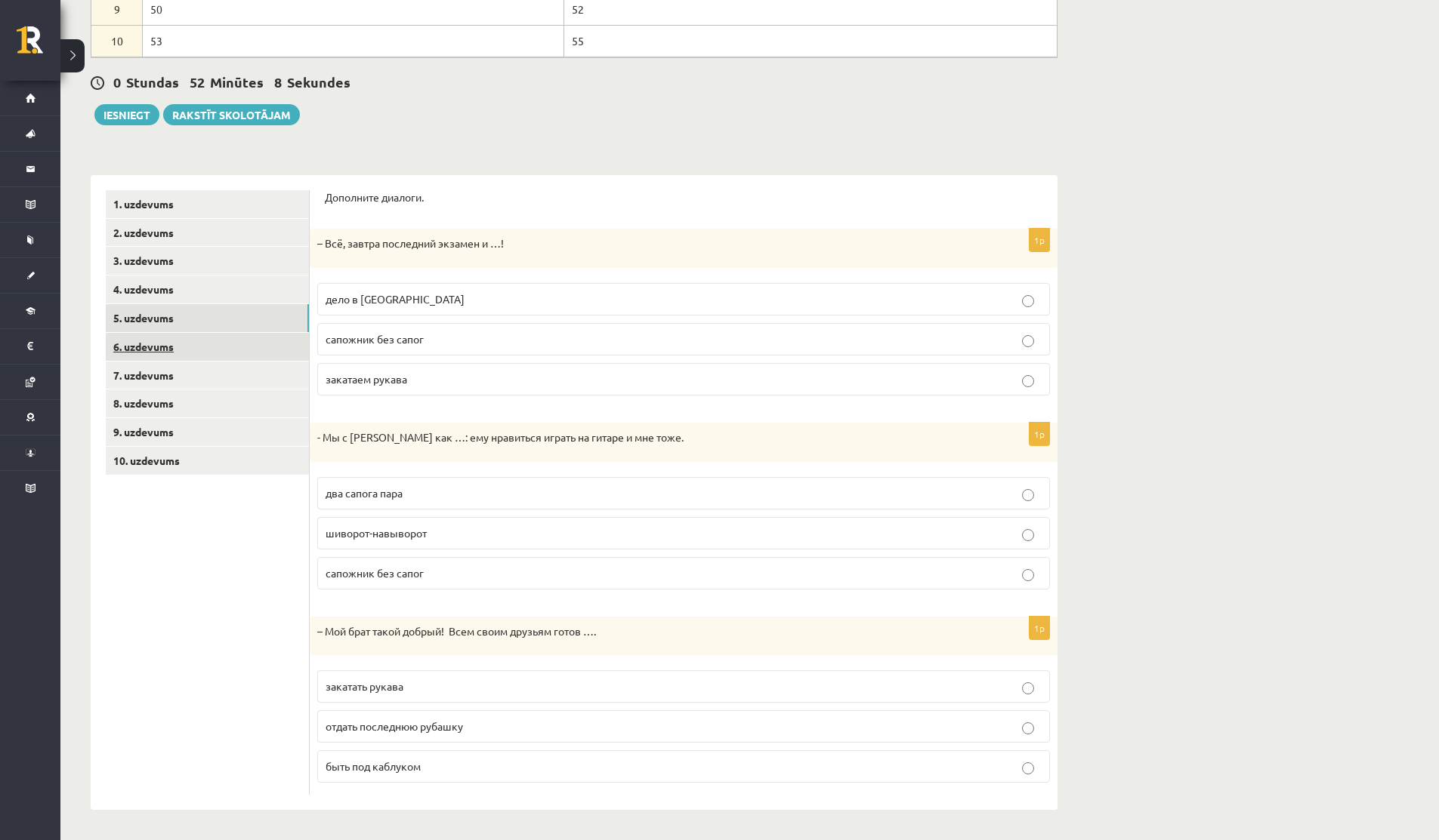
click at [152, 345] on link "6. uzdevums" at bounding box center [207, 346] width 203 height 28
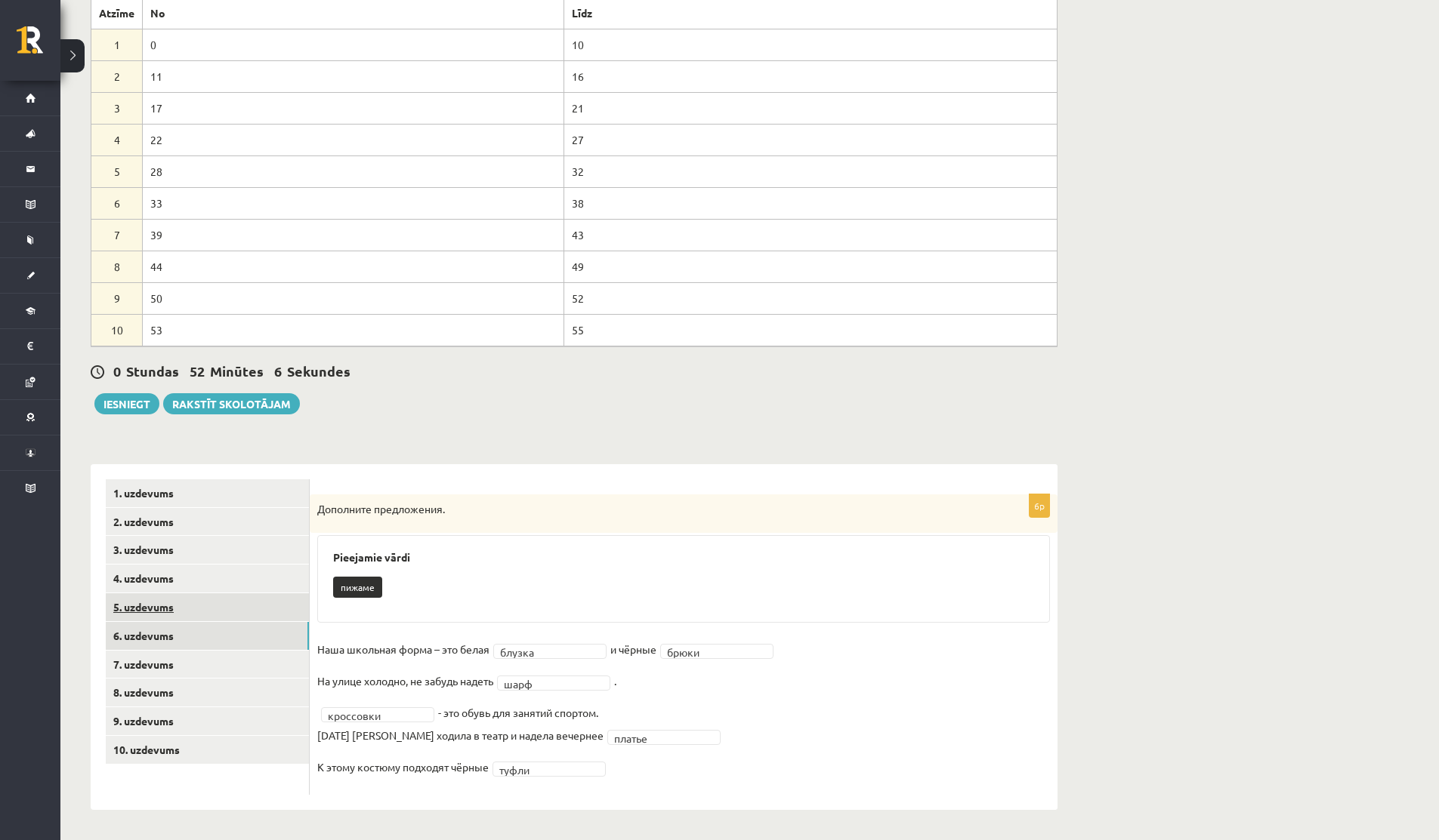
scroll to position [145, 0]
click at [127, 672] on link "7. uzdevums" at bounding box center [207, 664] width 203 height 28
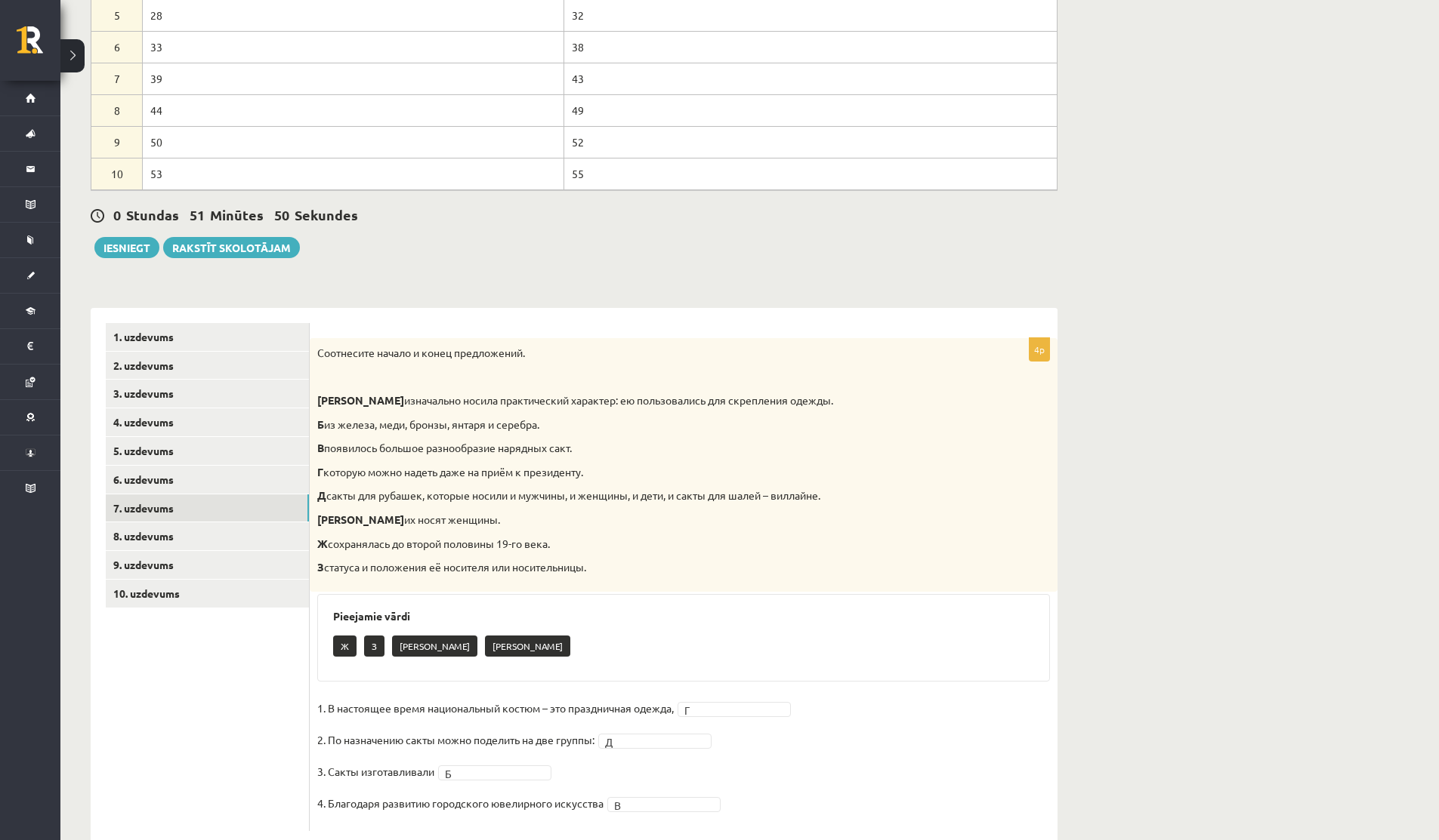
scroll to position [337, 0]
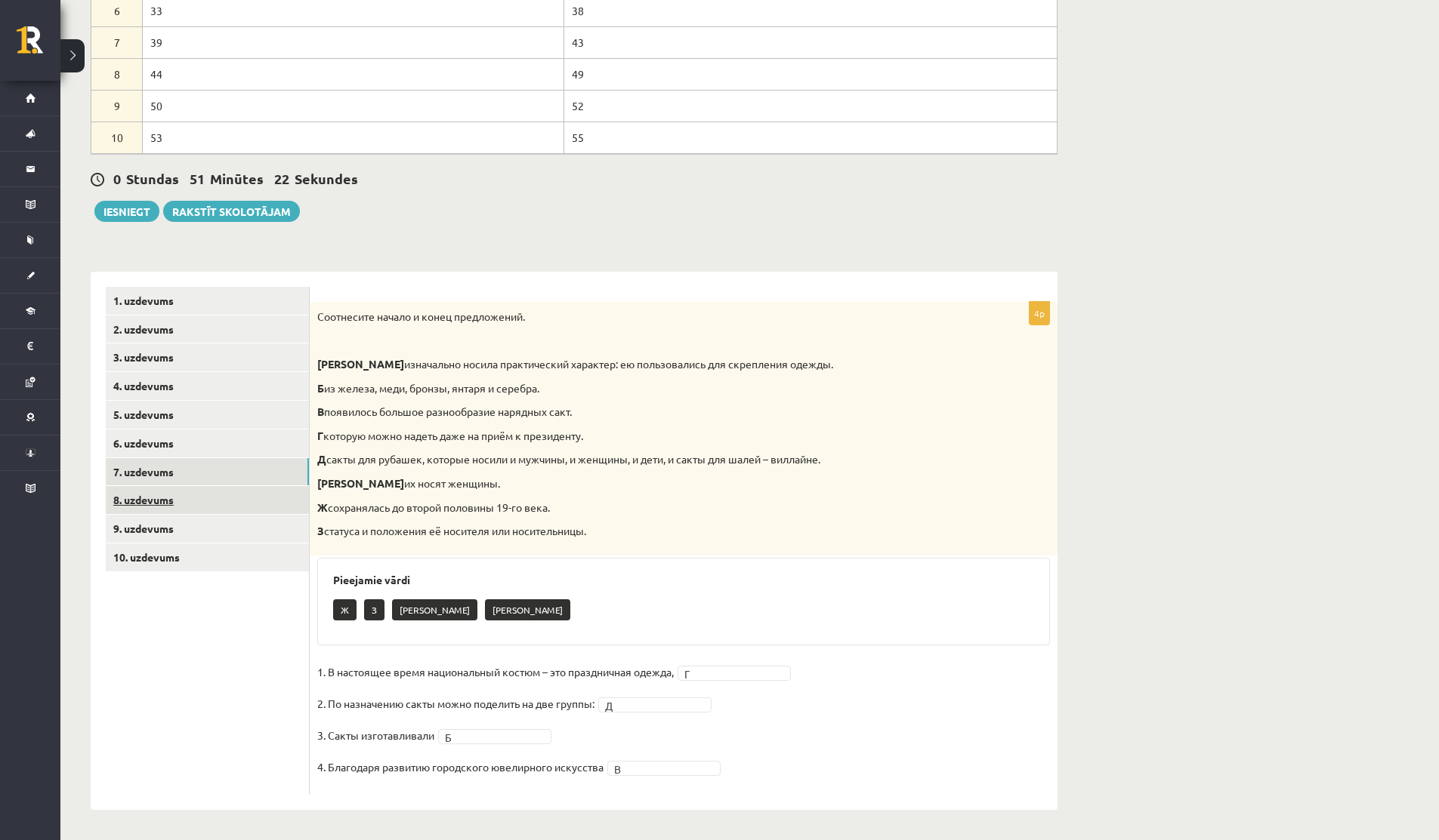
click at [191, 496] on link "8. uzdevums" at bounding box center [207, 500] width 203 height 28
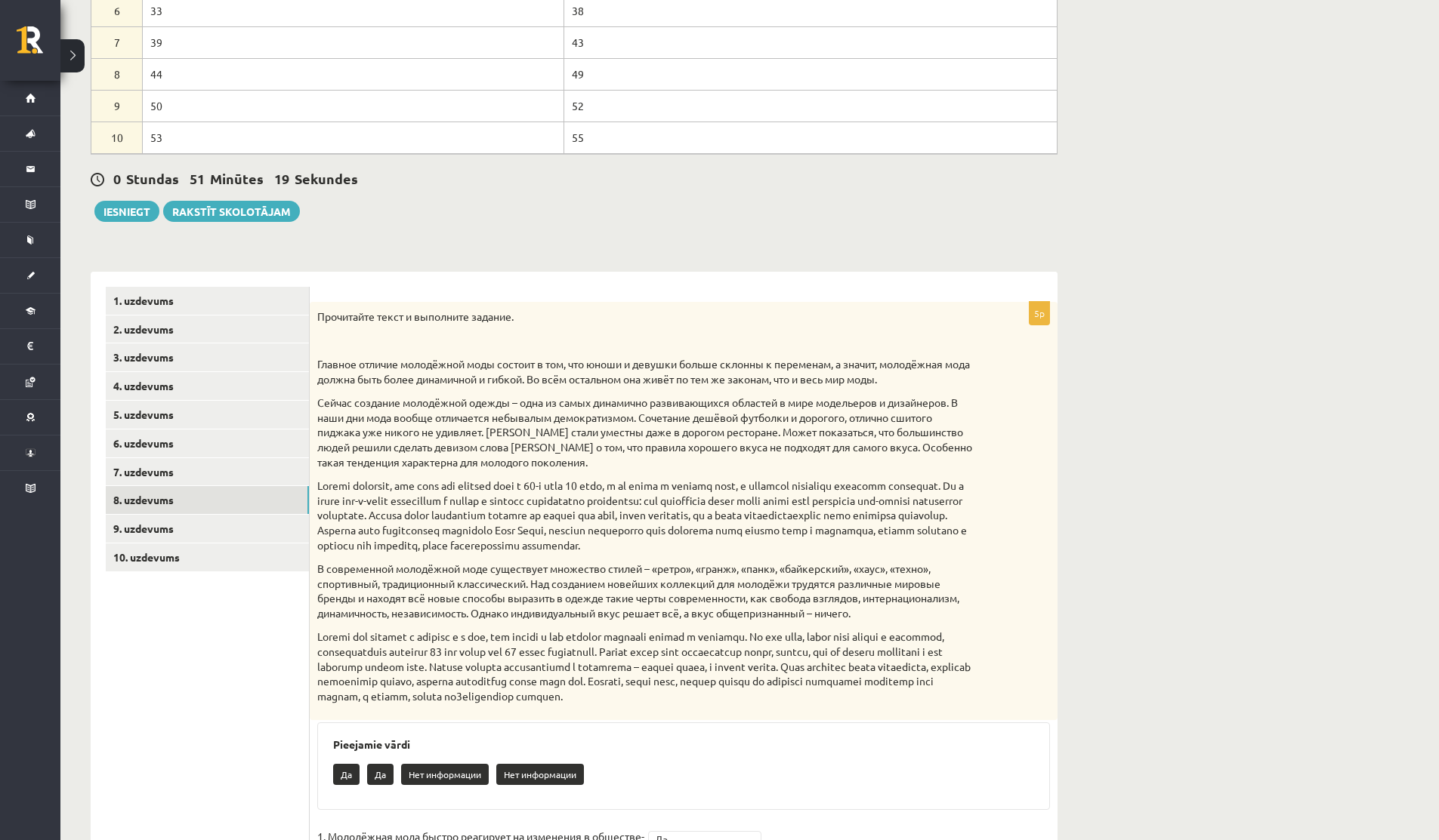
scroll to position [535, 0]
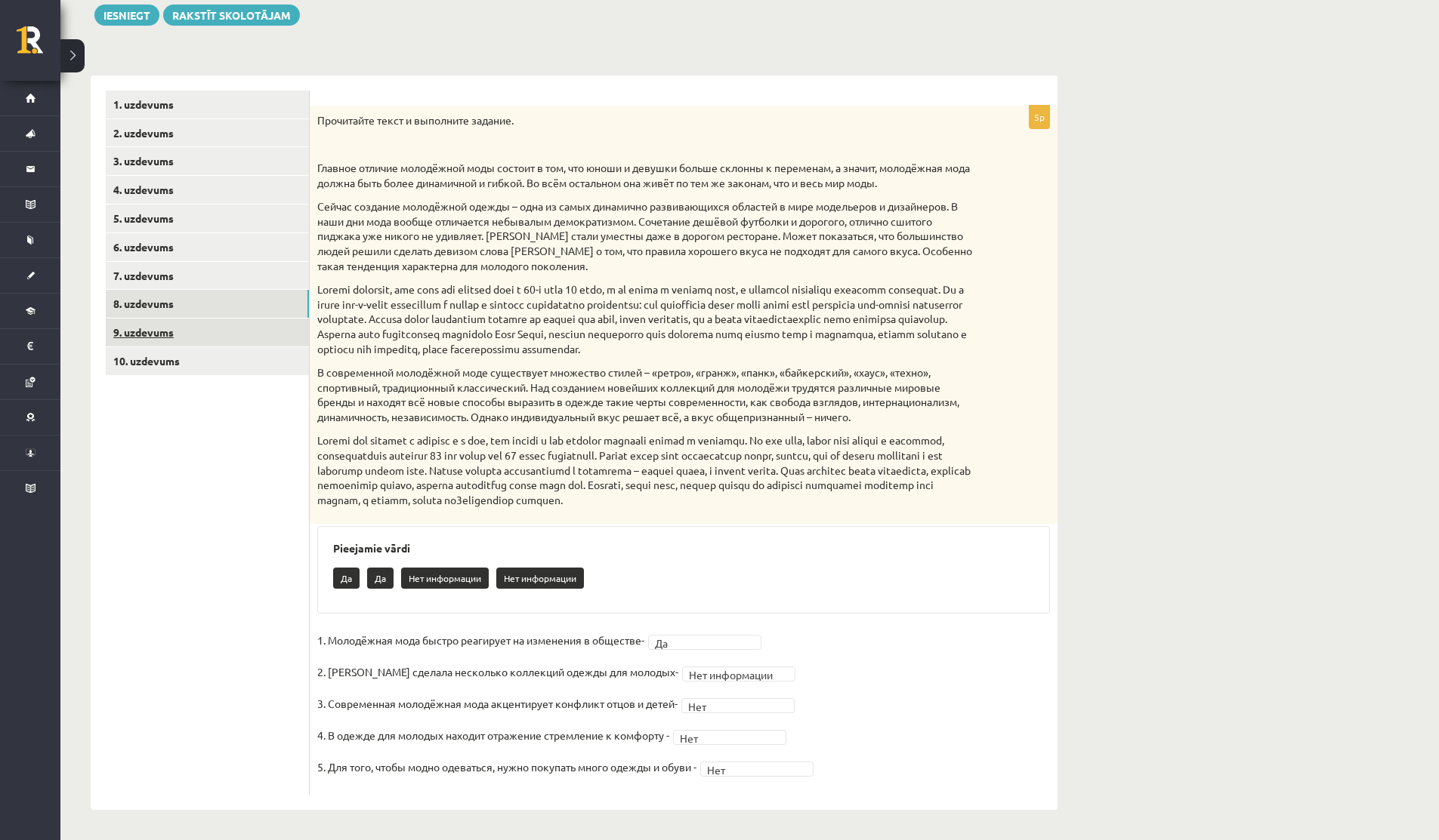
click at [148, 325] on link "9. uzdevums" at bounding box center [207, 332] width 203 height 28
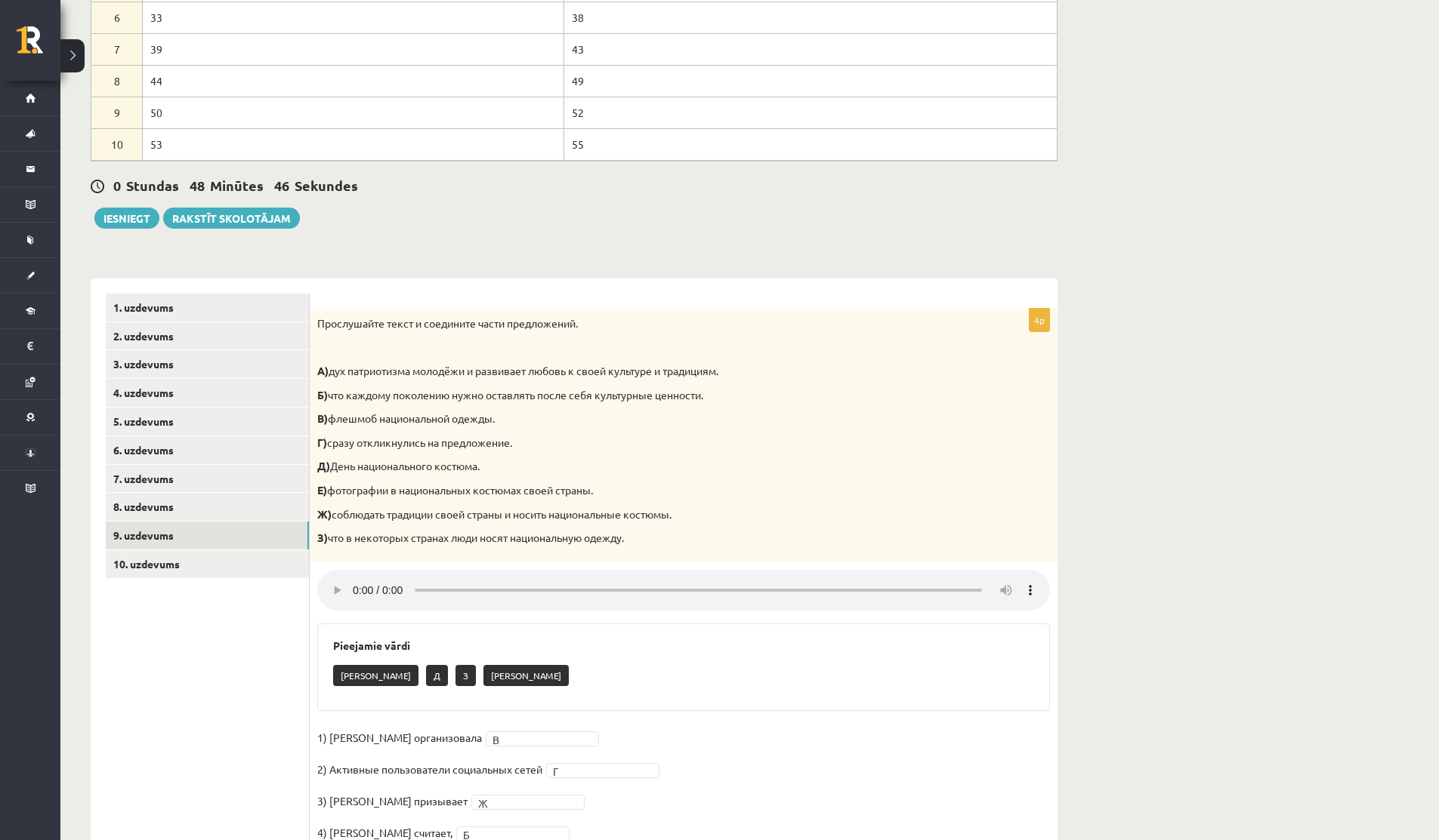
scroll to position [397, 0]
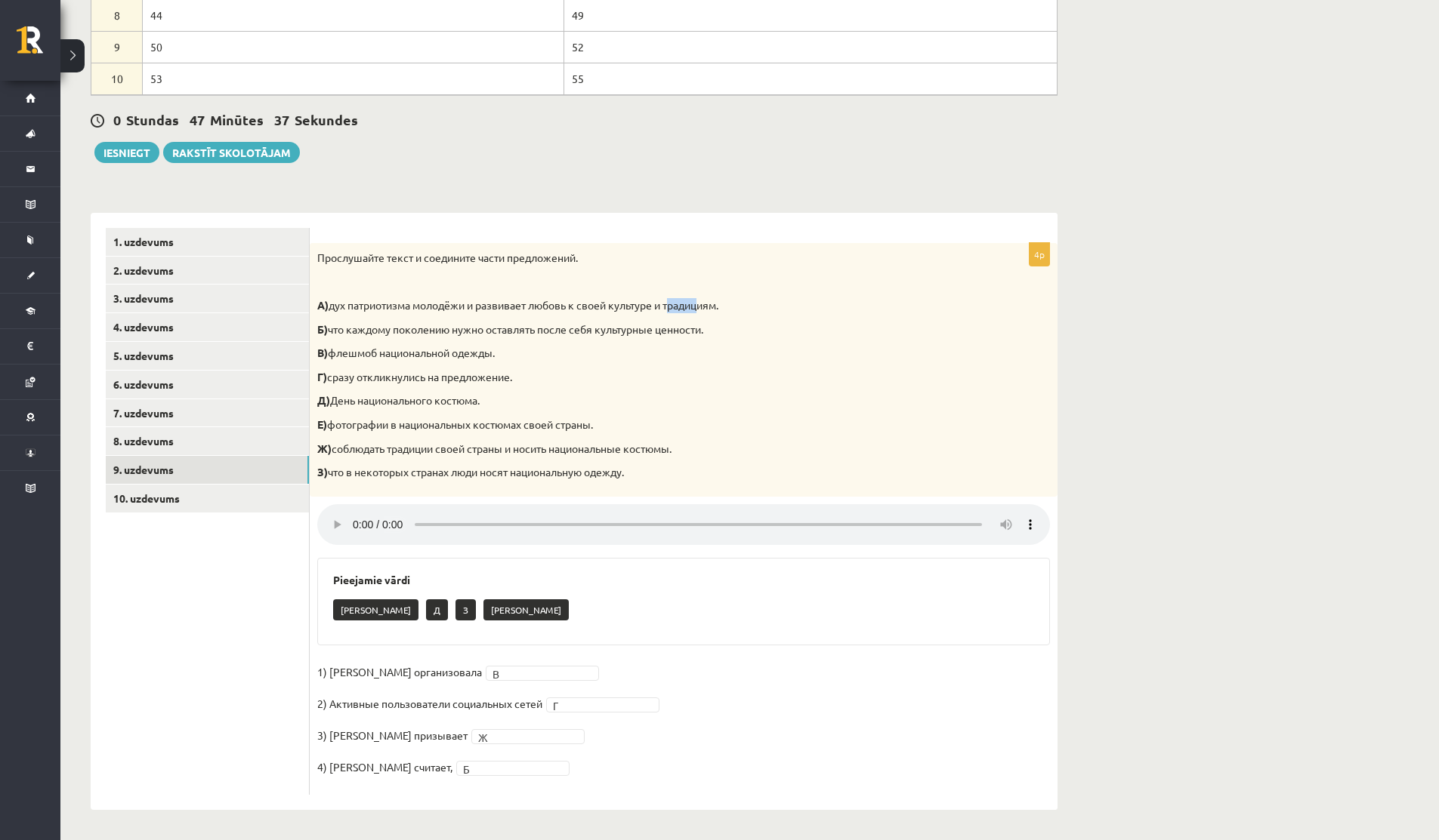
drag, startPoint x: 673, startPoint y: 310, endPoint x: 709, endPoint y: 310, distance: 36.0
click at [709, 310] on p "А) дух патриотизма молодёжи и развивает любовь к своей культуре и традициям." at bounding box center [646, 305] width 657 height 15
drag, startPoint x: 333, startPoint y: 450, endPoint x: 549, endPoint y: 450, distance: 216.0
click at [548, 449] on p "Ж) соблюдать традиции своей страны и носить национальные костюмы." at bounding box center [646, 449] width 657 height 15
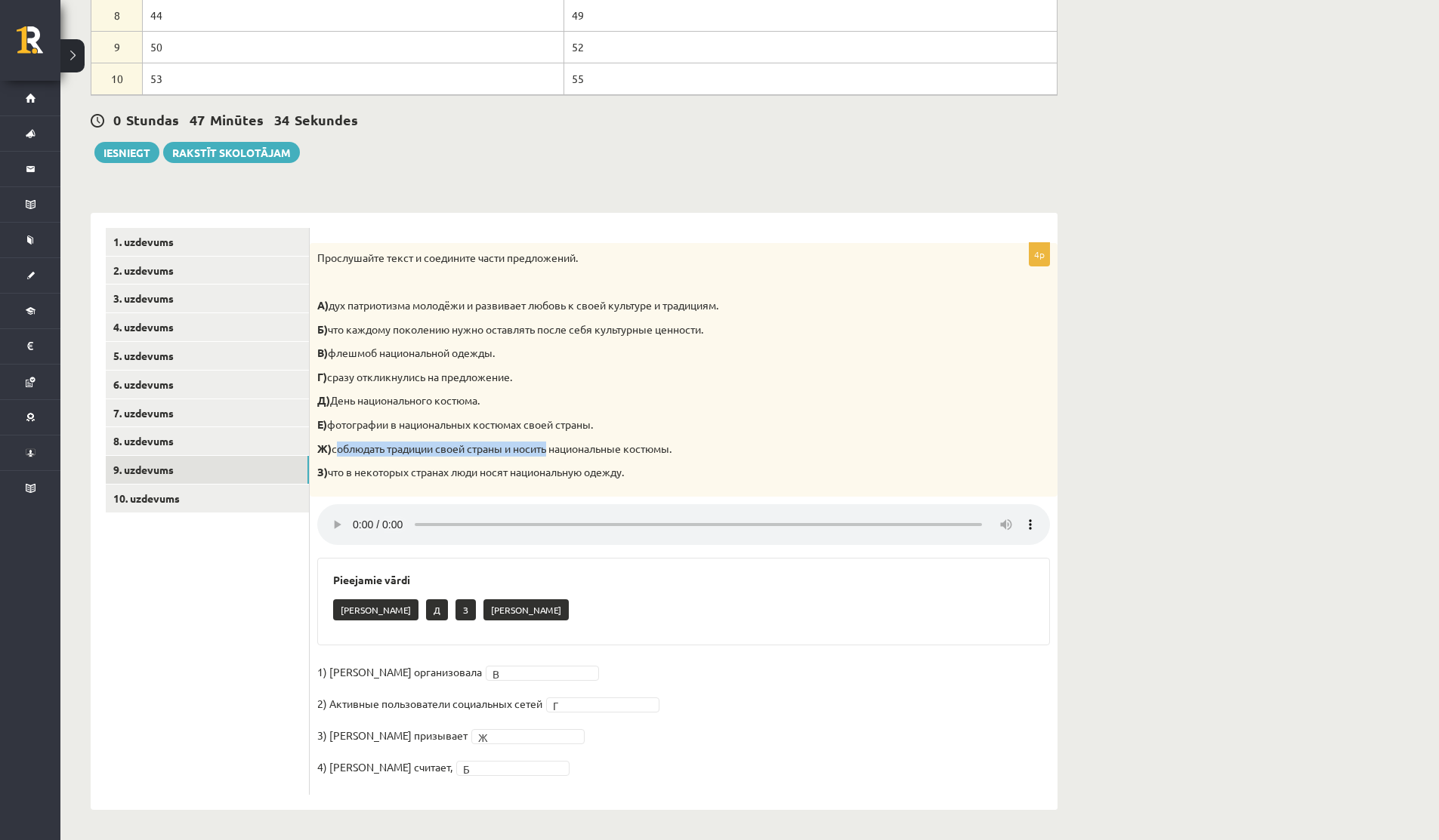
click at [549, 450] on p "Ж) соблюдать традиции своей страны и носить национальные костюмы." at bounding box center [646, 449] width 657 height 15
drag, startPoint x: 341, startPoint y: 449, endPoint x: 457, endPoint y: 451, distance: 116.0
click at [457, 450] on p "Ж) соблюдать традиции своей страны и носить национальные костюмы." at bounding box center [646, 449] width 657 height 15
click at [457, 451] on p "Ж) соблюдать традиции своей страны и носить национальные костюмы." at bounding box center [646, 449] width 657 height 15
click at [167, 501] on link "10. uzdevums" at bounding box center [207, 498] width 203 height 28
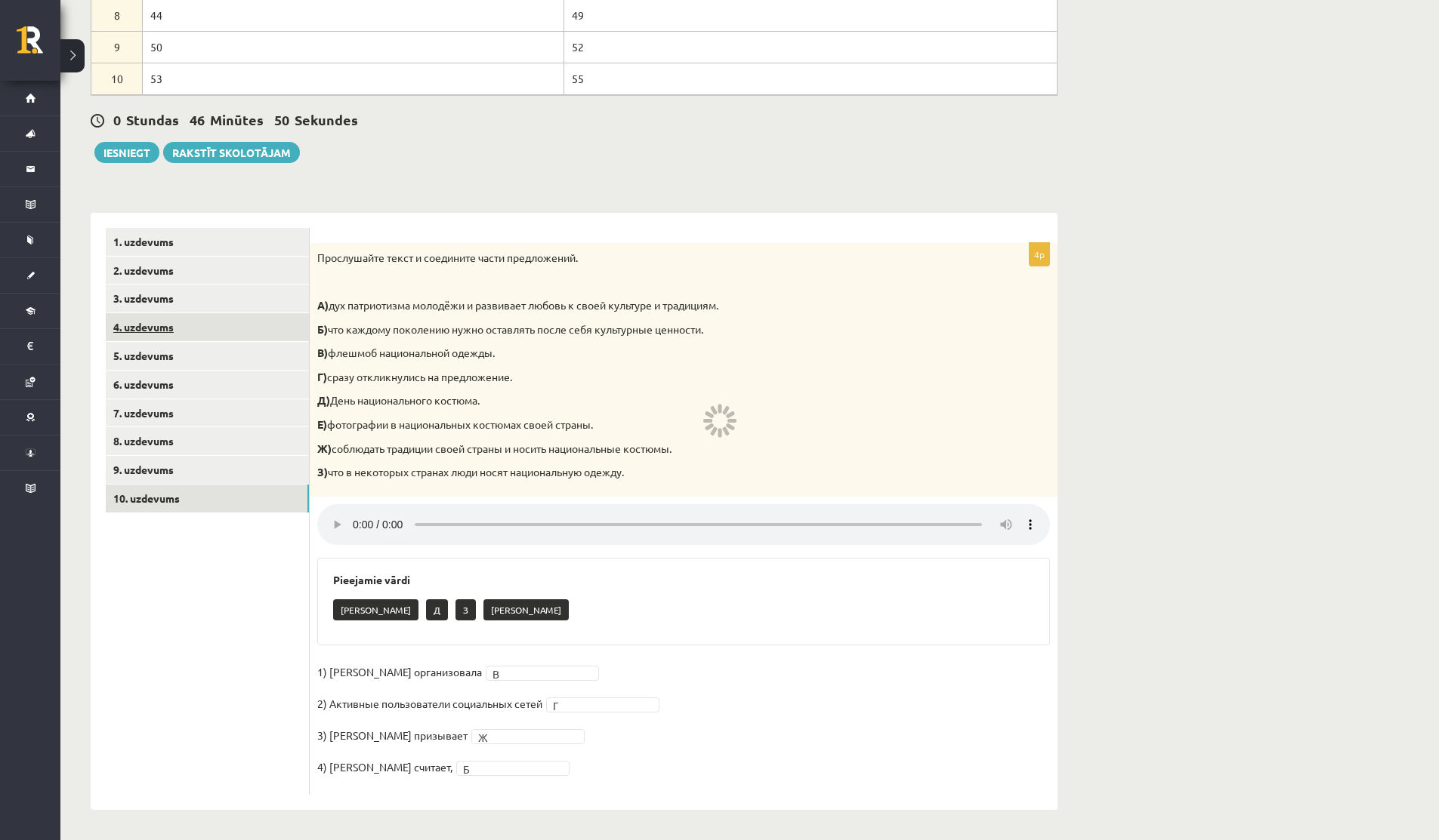
scroll to position [231, 0]
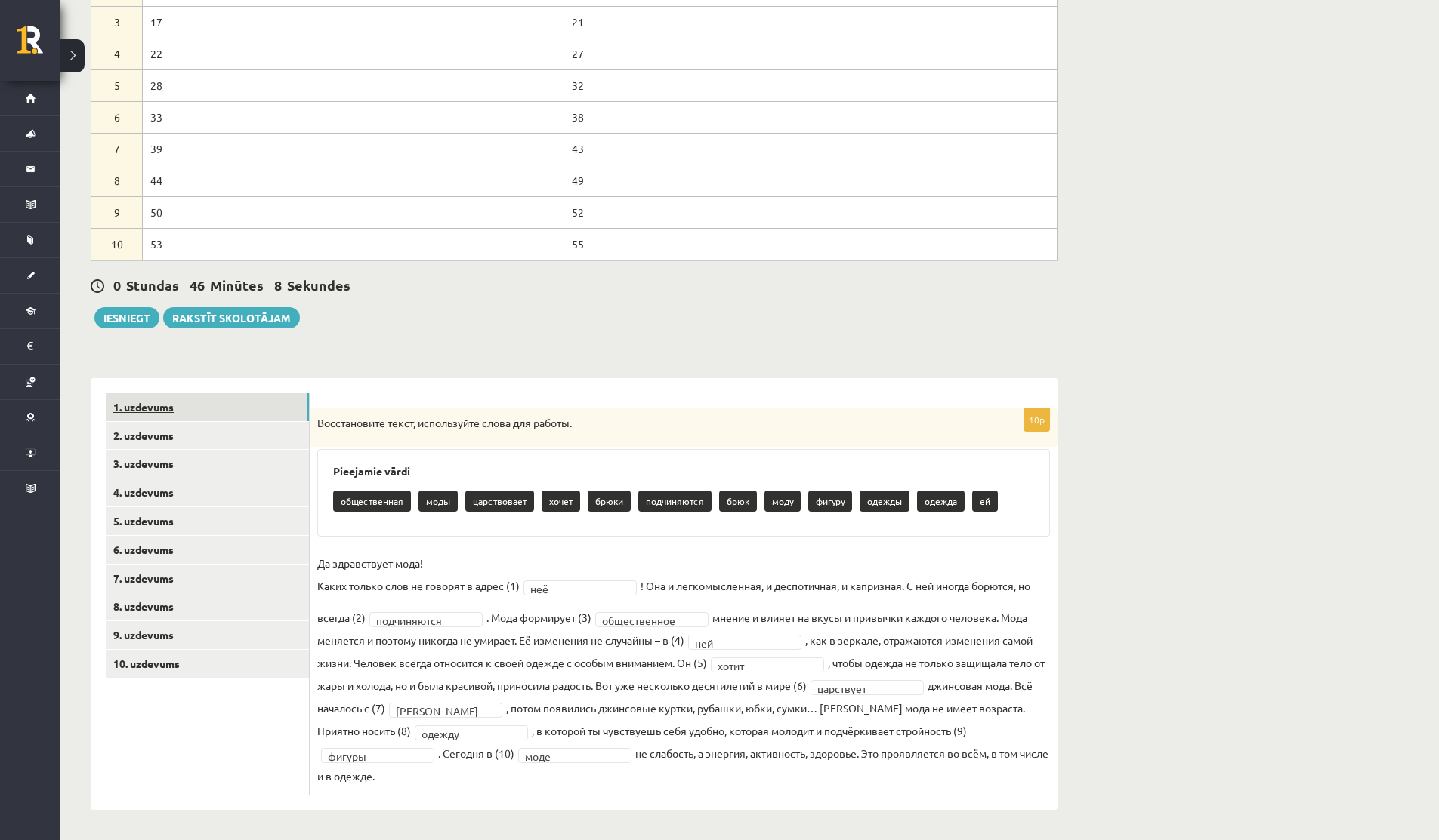
click at [113, 402] on link "1. uzdevums" at bounding box center [207, 406] width 203 height 28
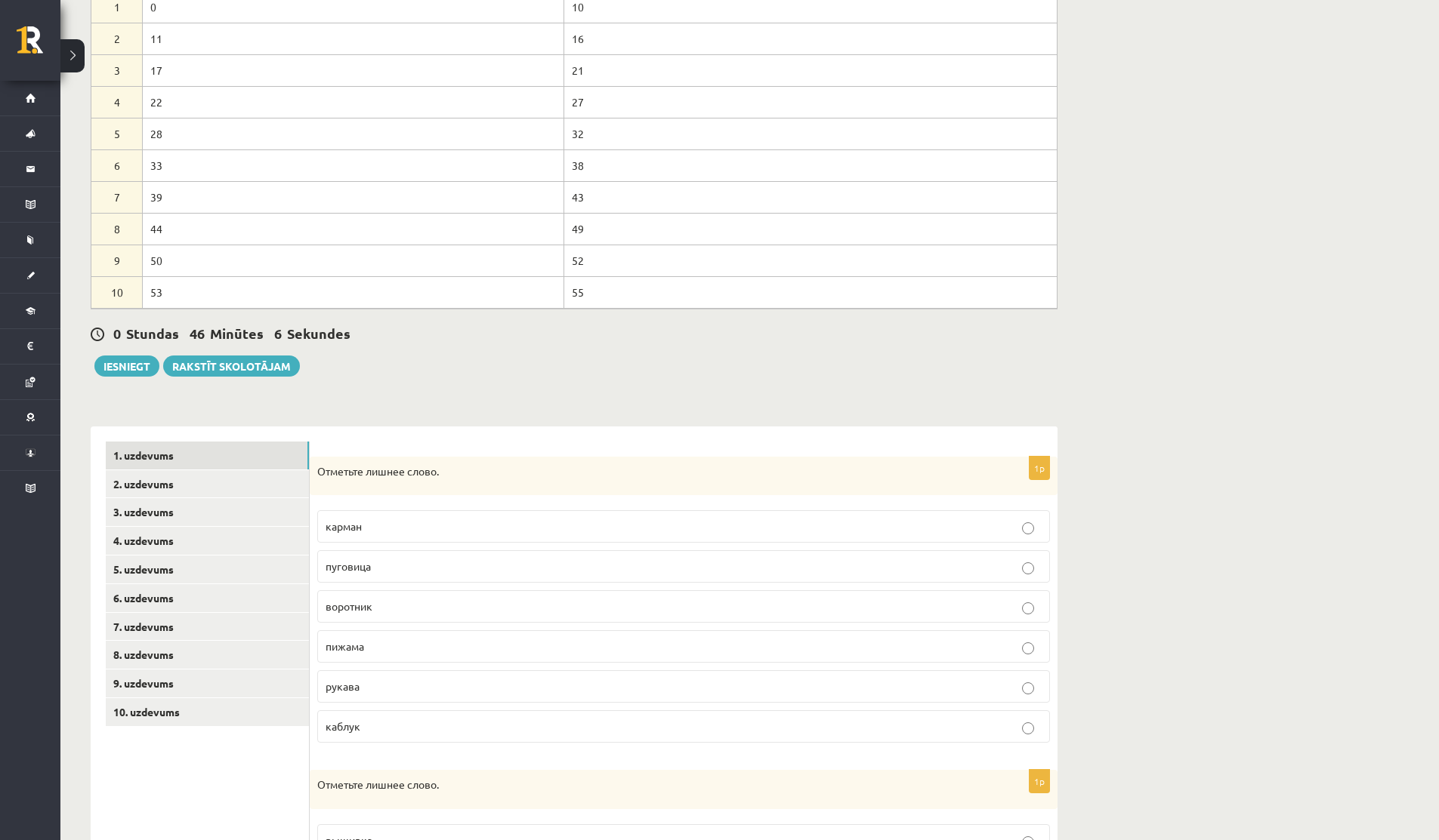
scroll to position [0, 0]
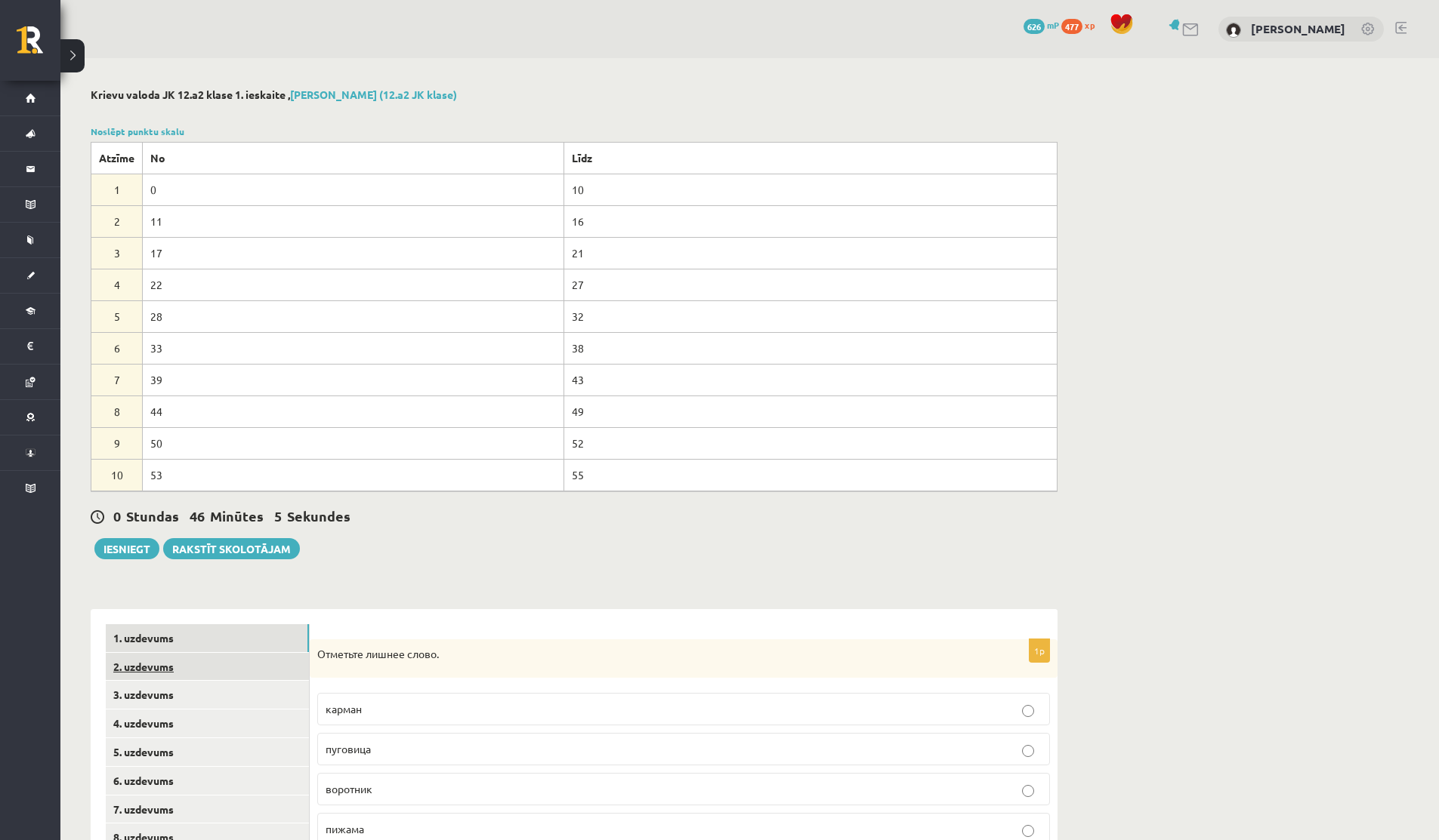
click at [140, 674] on link "2. uzdevums" at bounding box center [207, 667] width 203 height 28
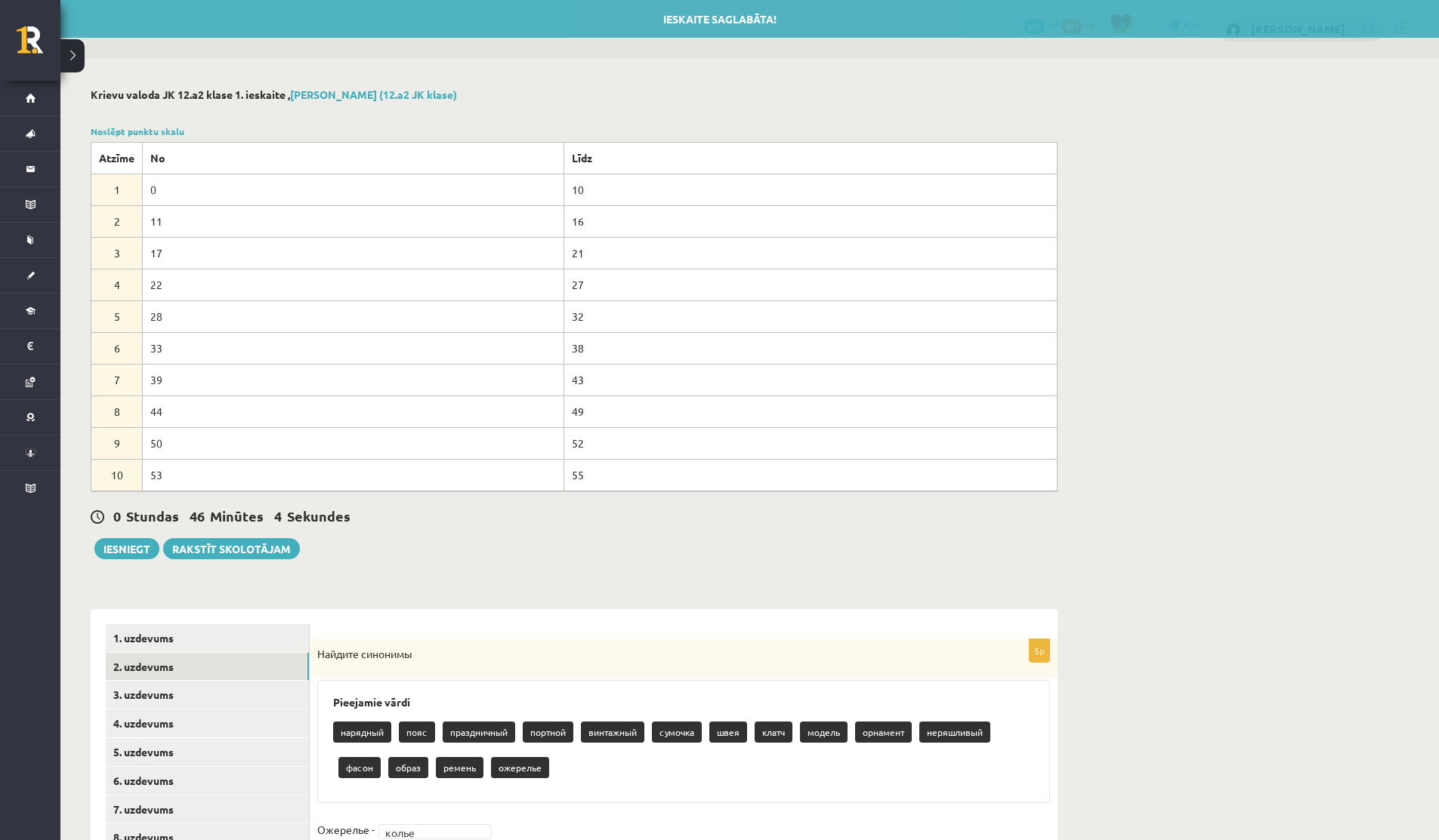
scroll to position [189, 0]
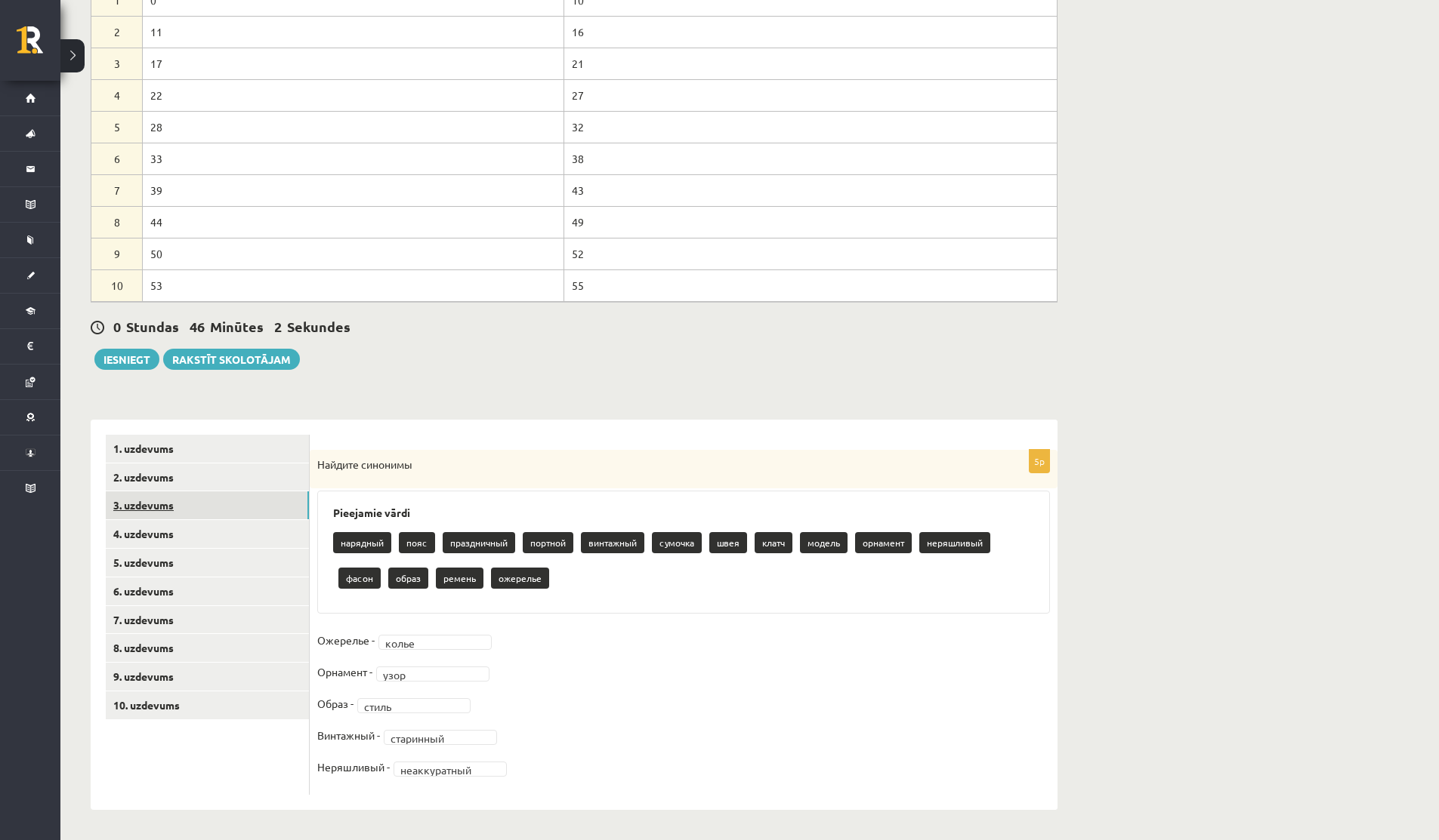
click at [142, 509] on link "3. uzdevums" at bounding box center [207, 505] width 203 height 28
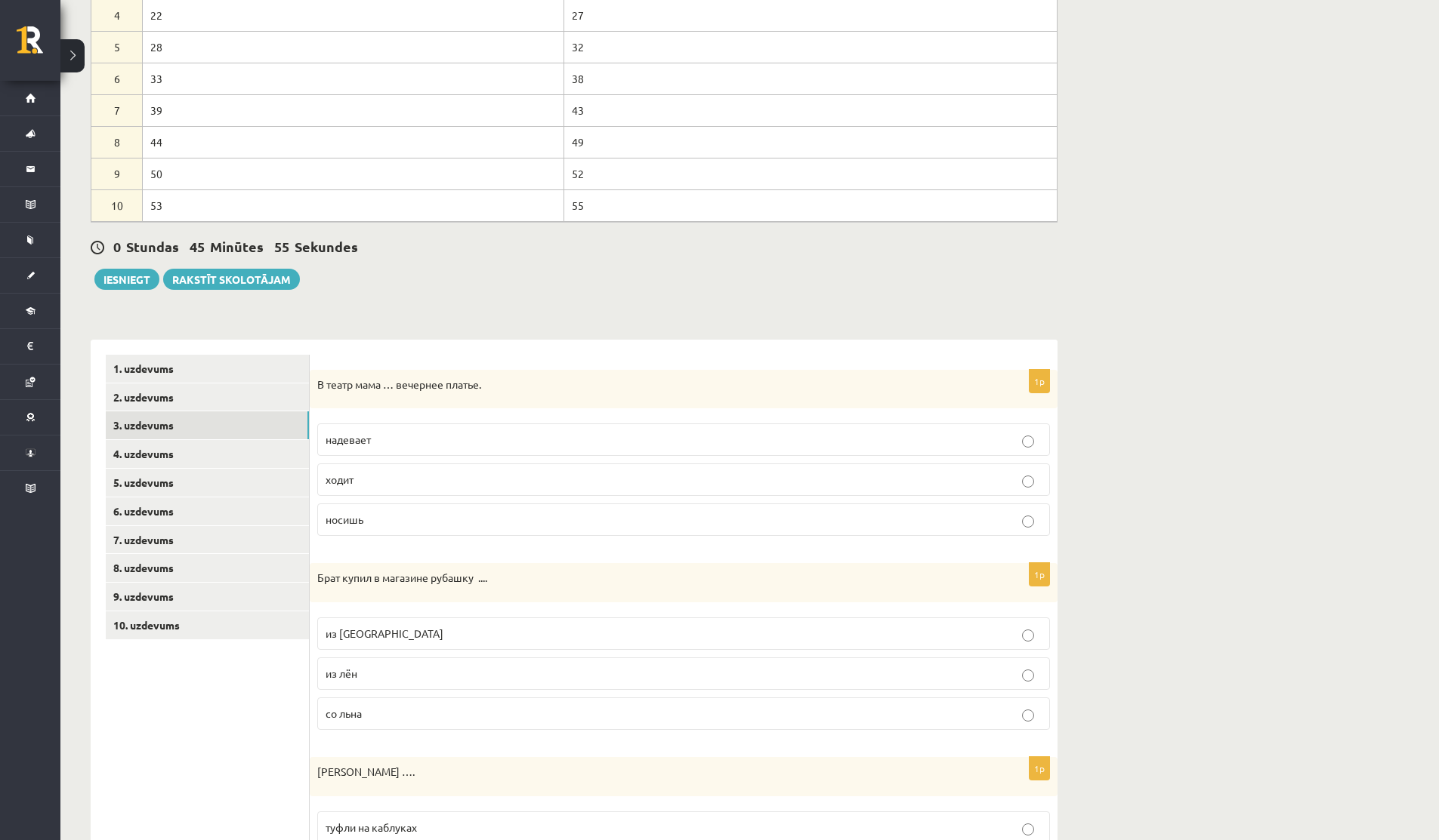
scroll to position [266, 0]
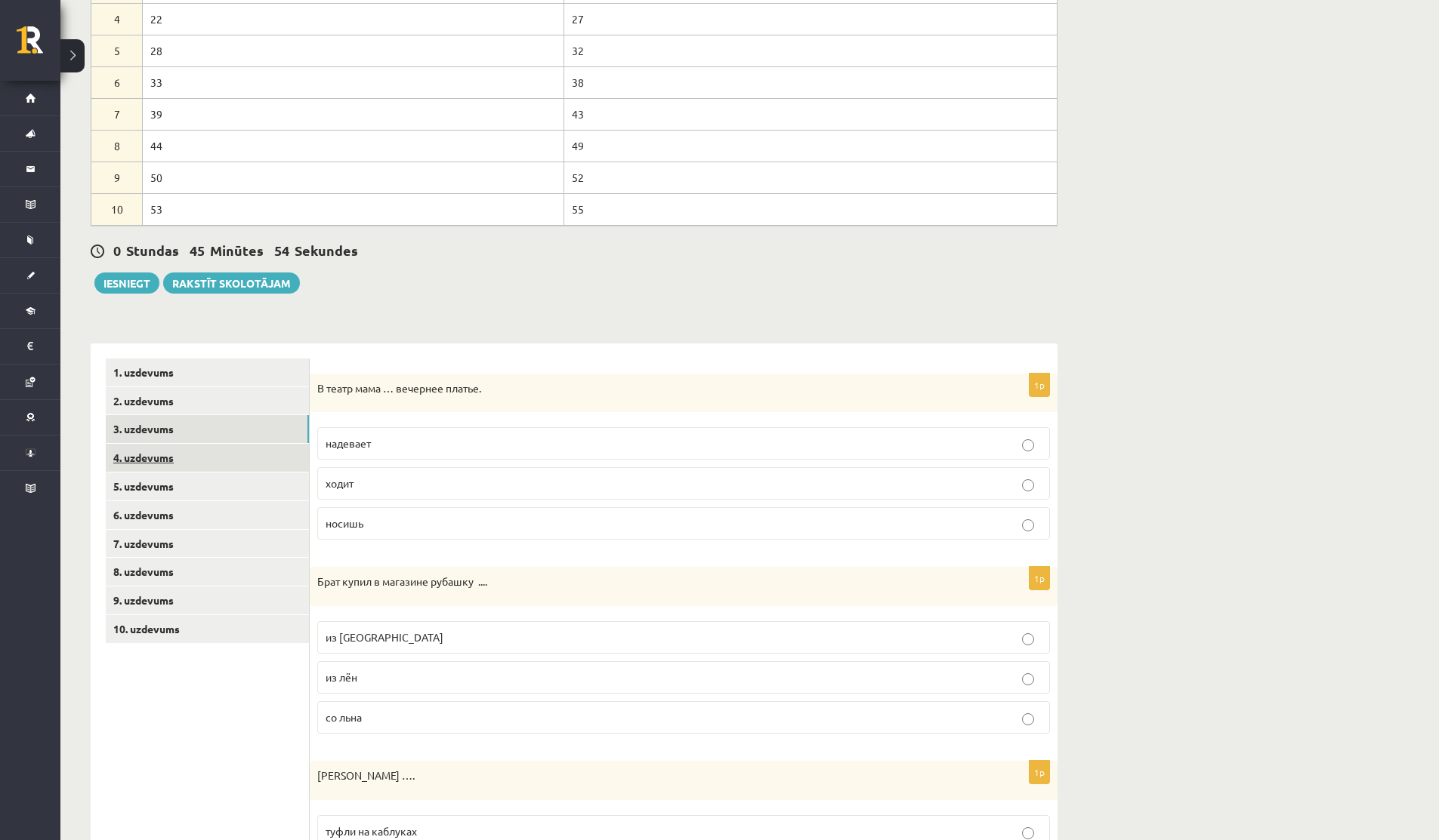
click at [170, 464] on link "4. uzdevums" at bounding box center [207, 457] width 203 height 28
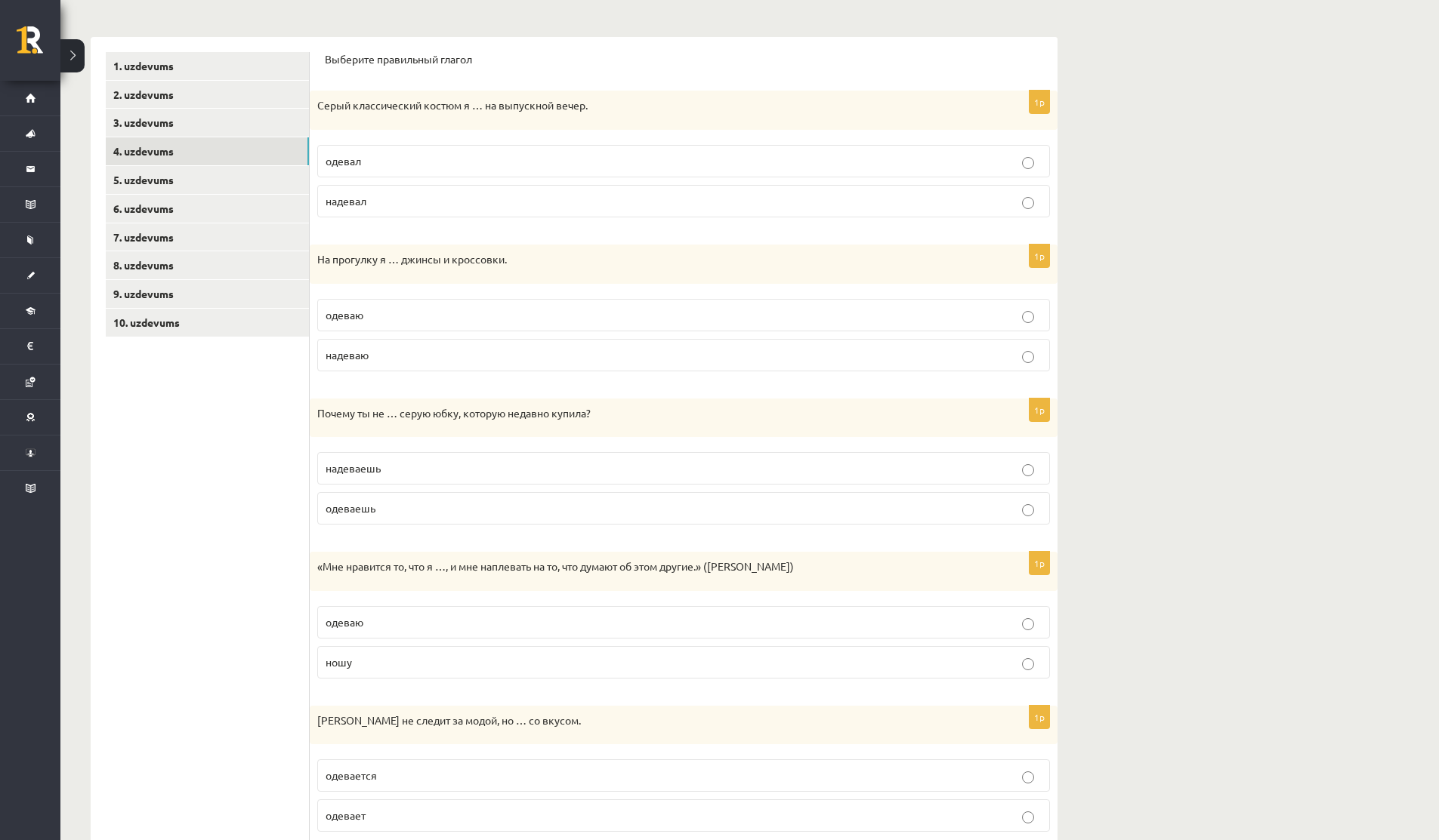
scroll to position [622, 0]
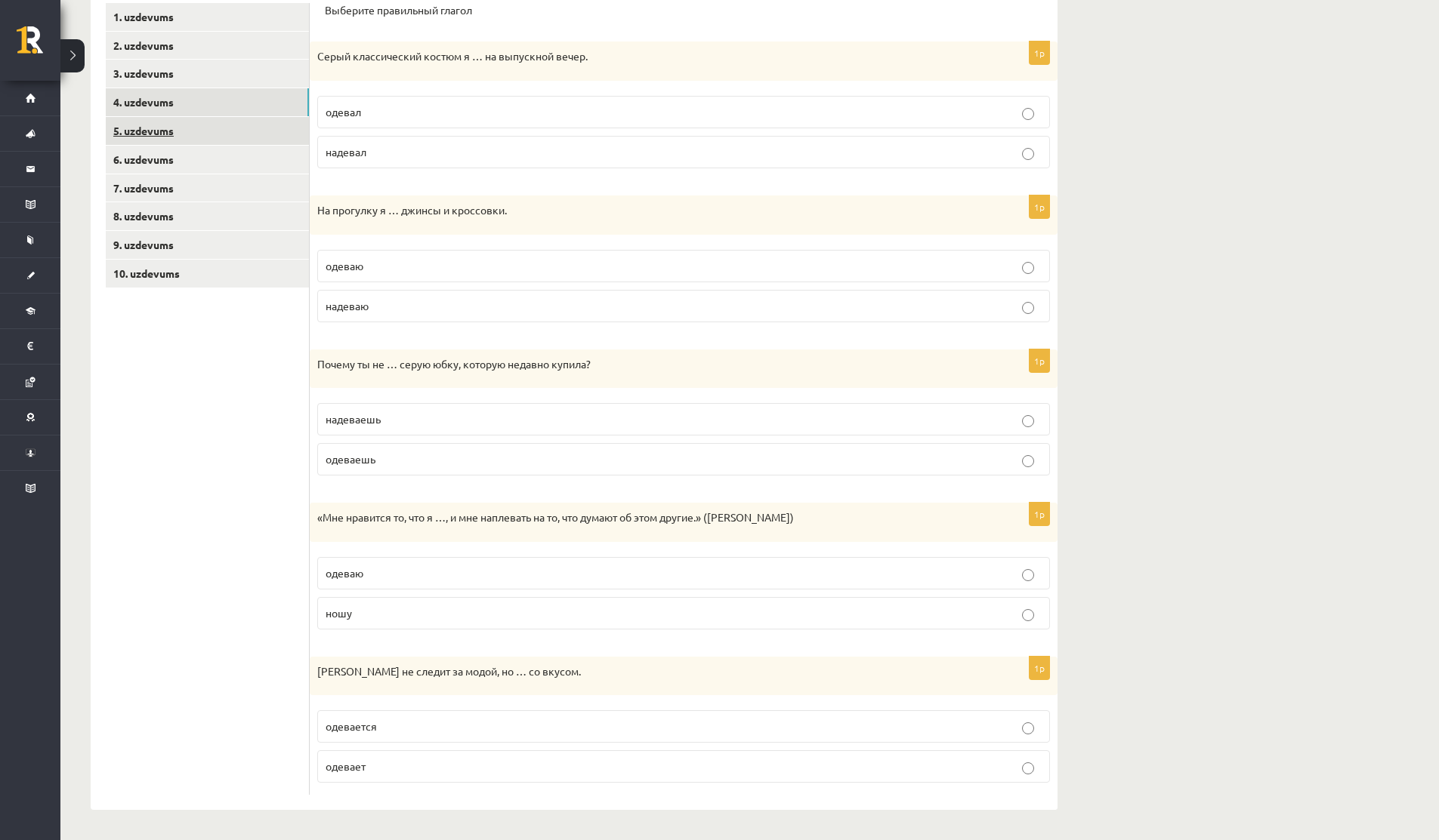
click at [157, 141] on link "5. uzdevums" at bounding box center [207, 130] width 203 height 28
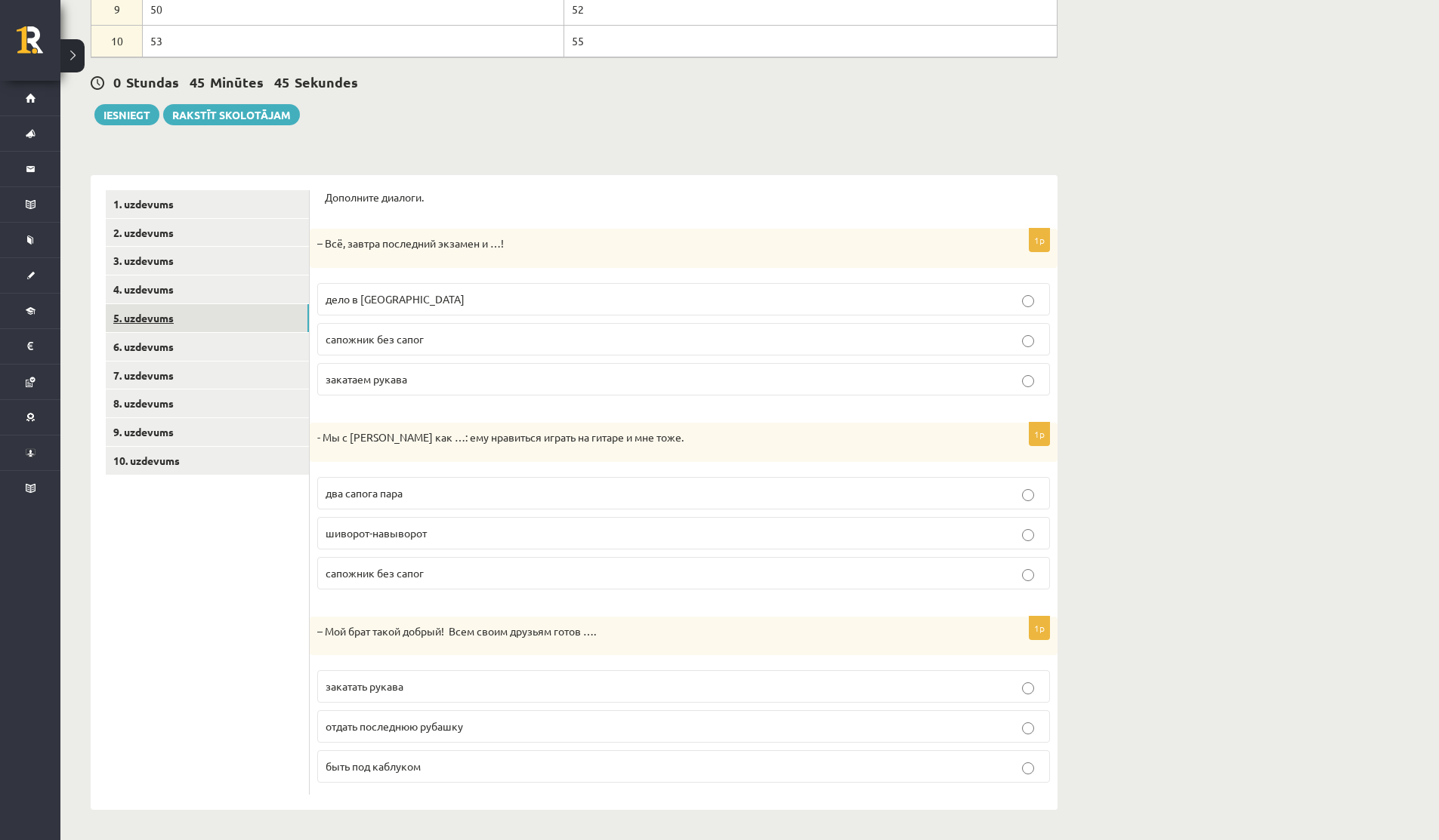
scroll to position [434, 0]
click at [132, 364] on link "7. uzdevums" at bounding box center [207, 375] width 203 height 28
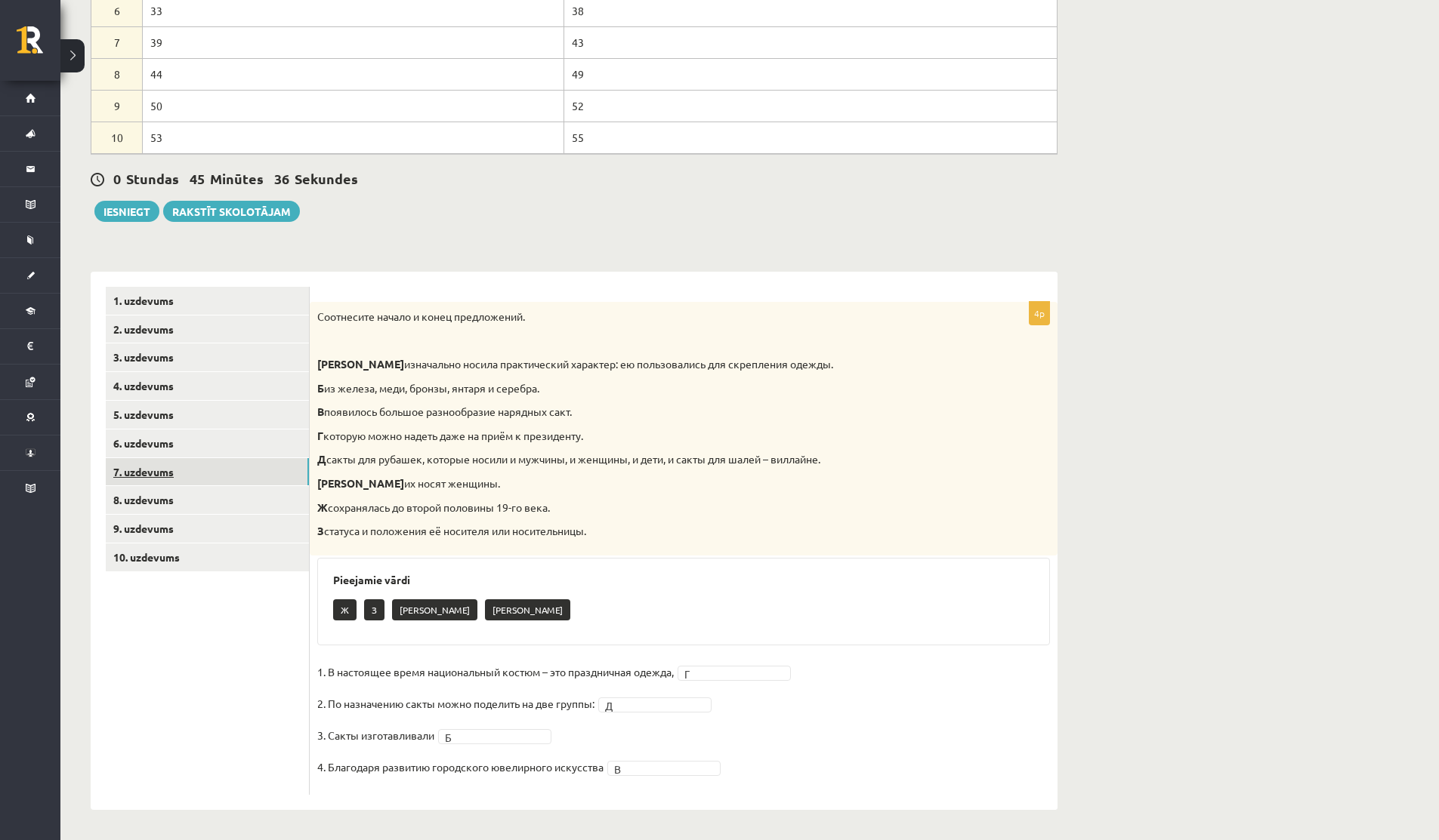
scroll to position [337, 0]
click at [142, 445] on link "6. uzdevums" at bounding box center [207, 443] width 203 height 28
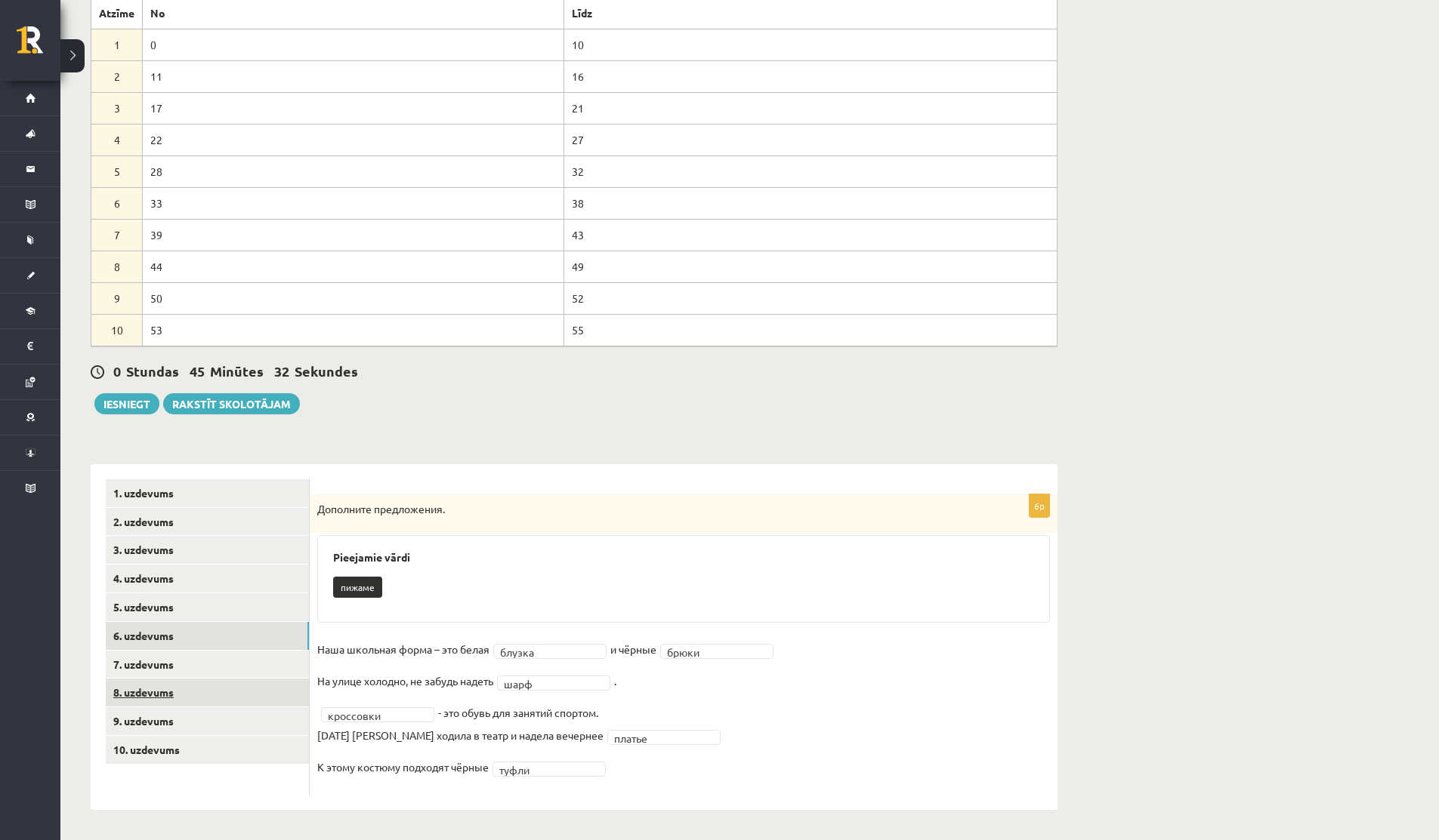
click at [174, 690] on link "8. uzdevums" at bounding box center [207, 692] width 203 height 28
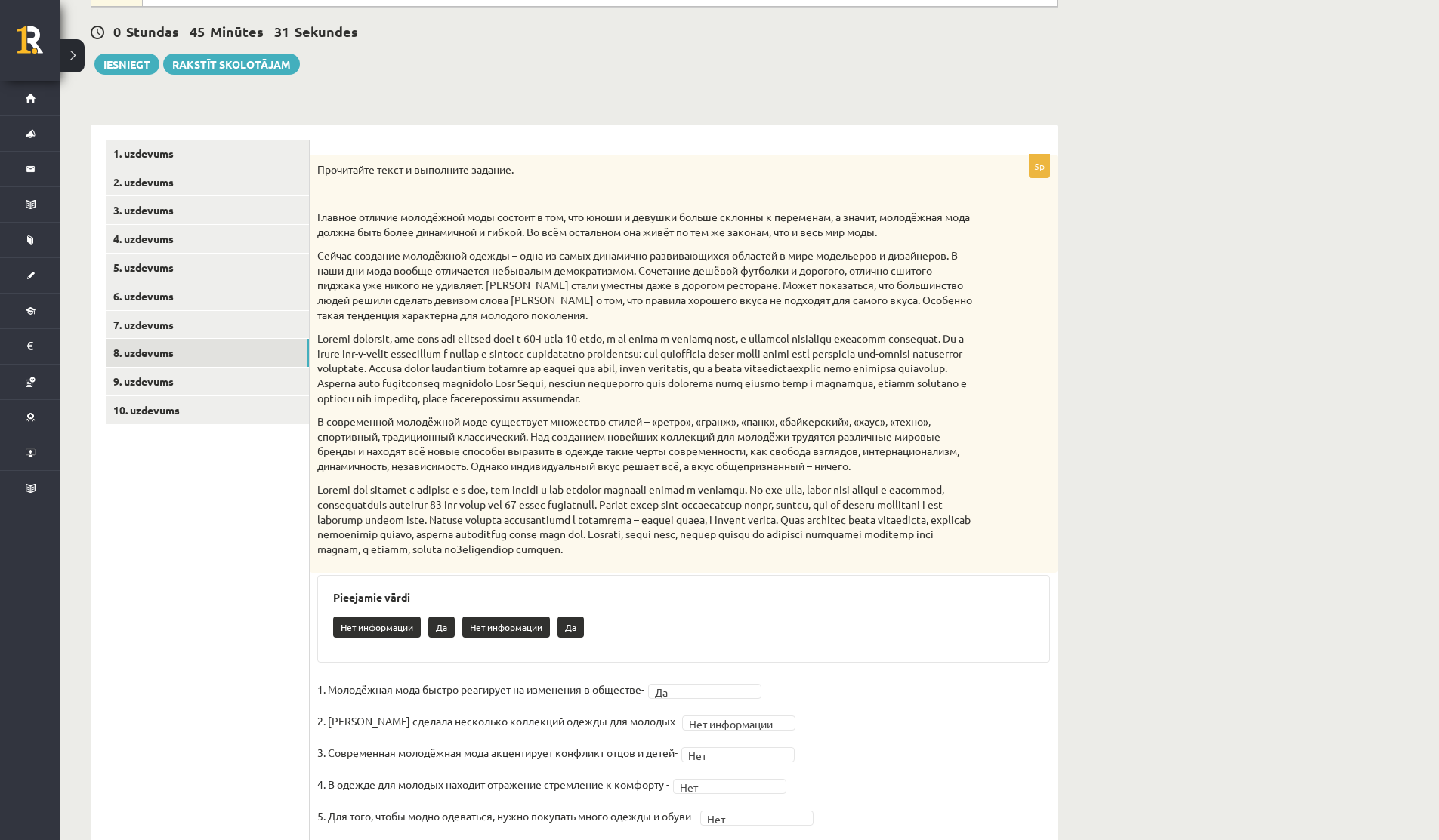
scroll to position [535, 0]
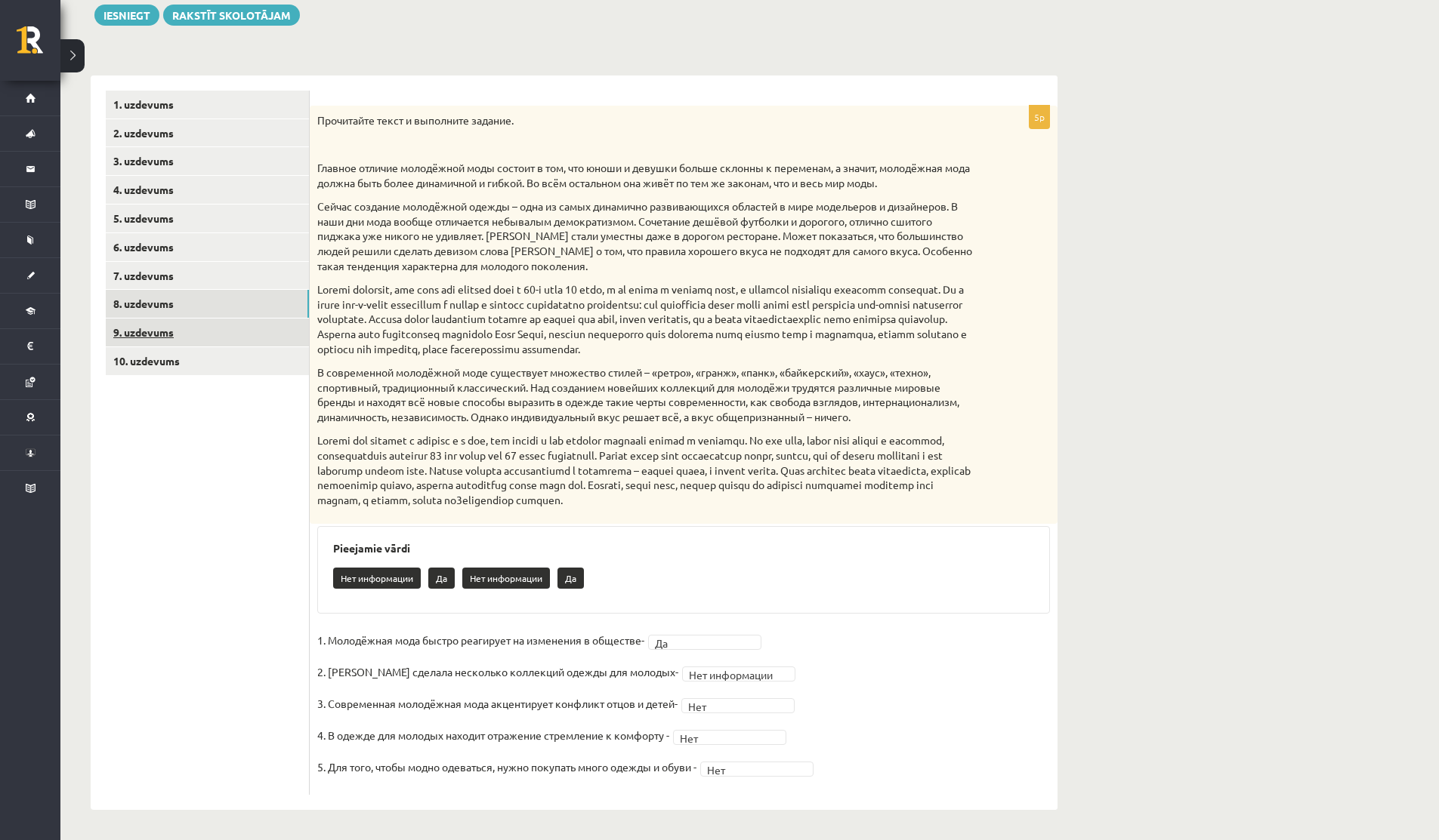
click at [150, 345] on link "9. uzdevums" at bounding box center [207, 332] width 203 height 28
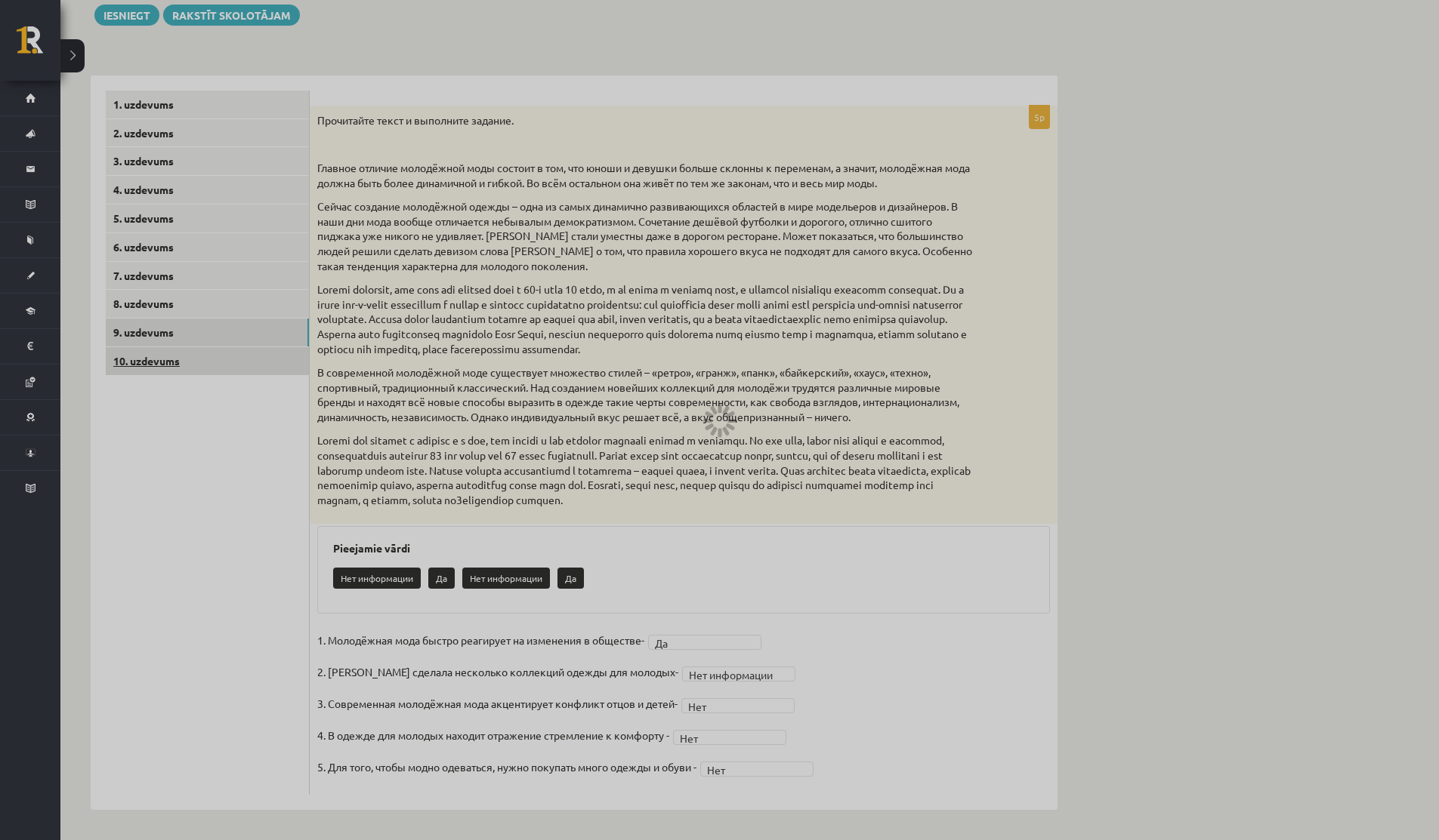
scroll to position [397, 0]
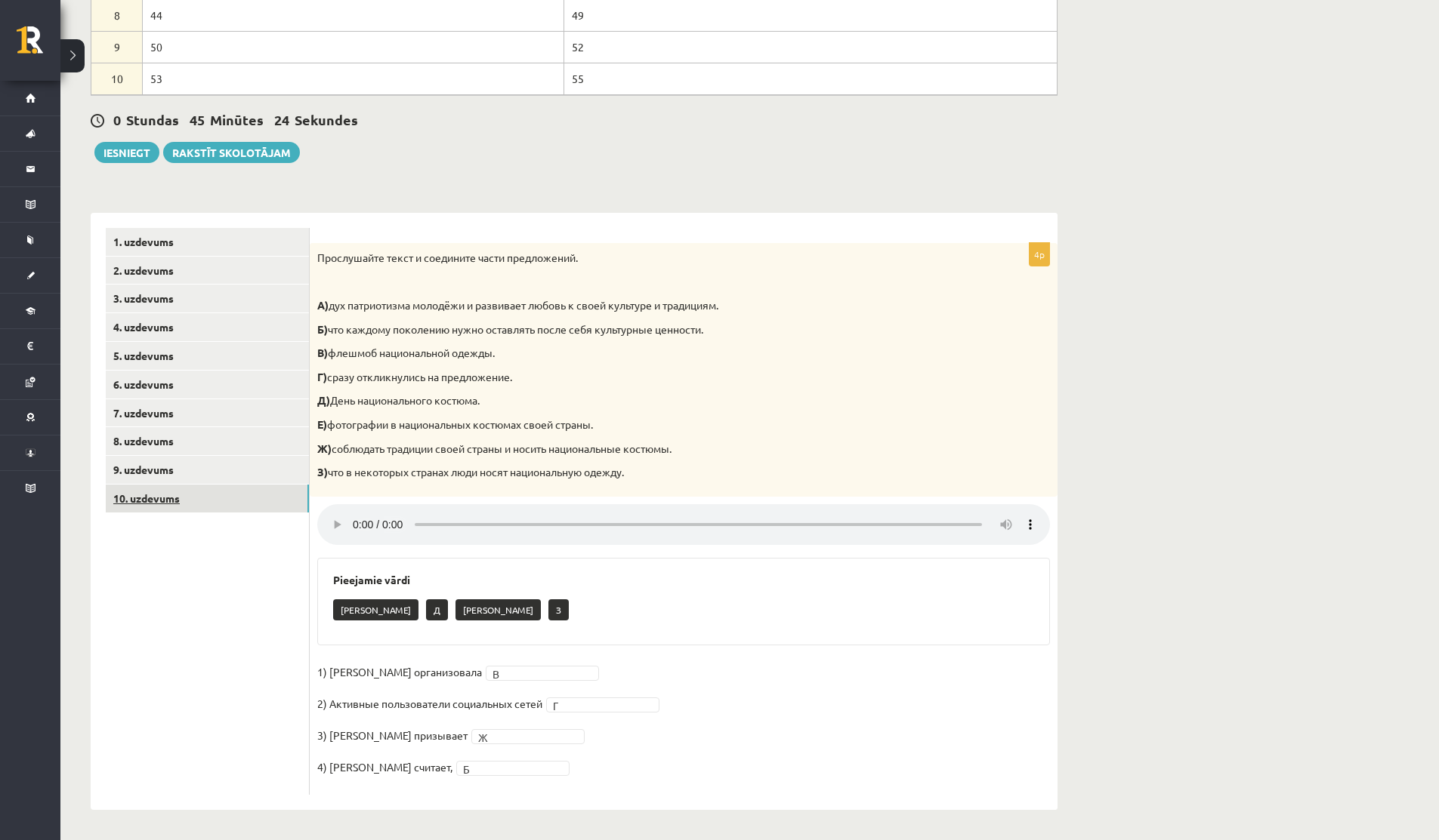
click at [188, 502] on link "10. uzdevums" at bounding box center [207, 498] width 203 height 28
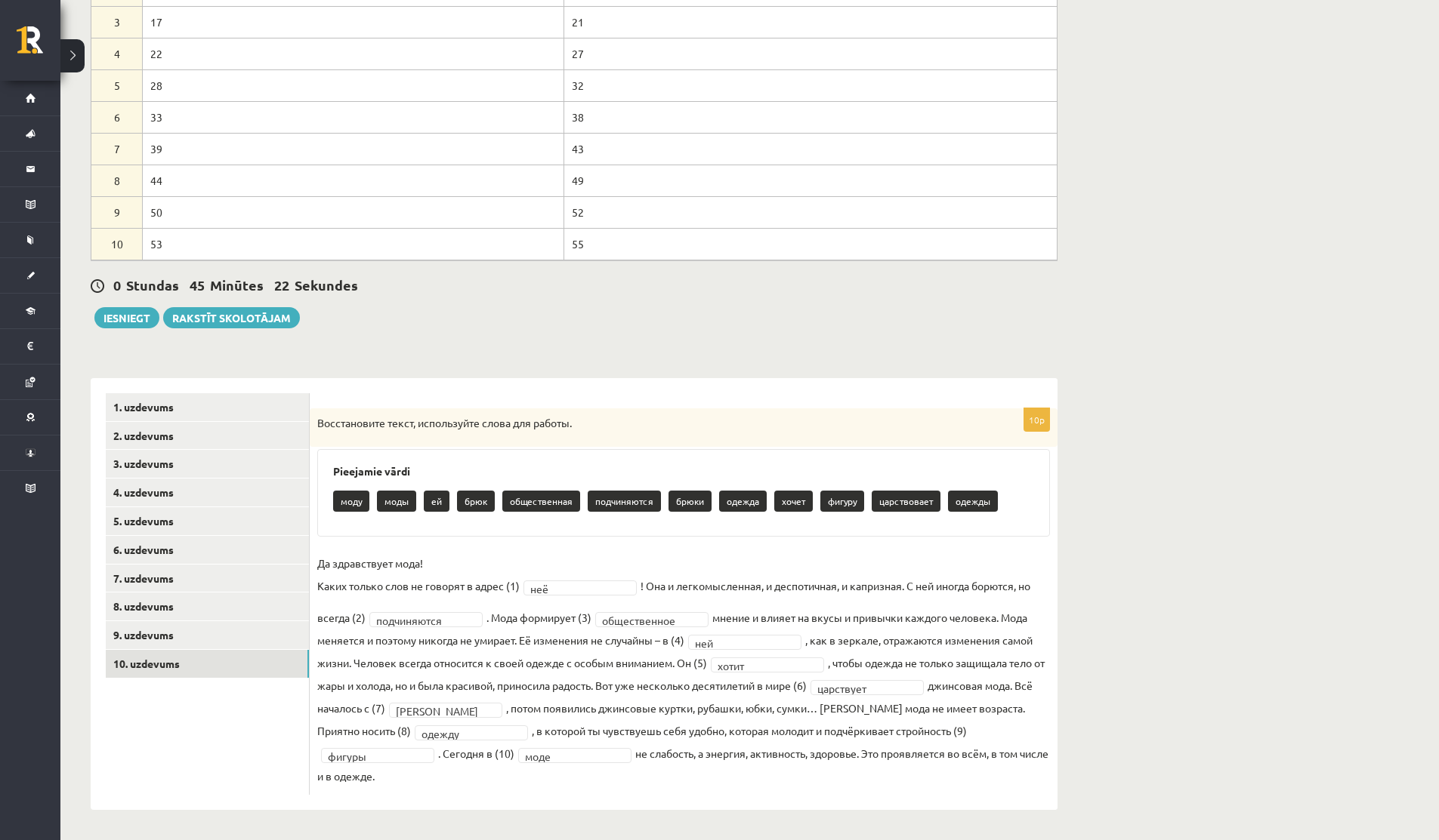
scroll to position [231, 0]
click at [150, 404] on link "1. uzdevums" at bounding box center [207, 406] width 203 height 28
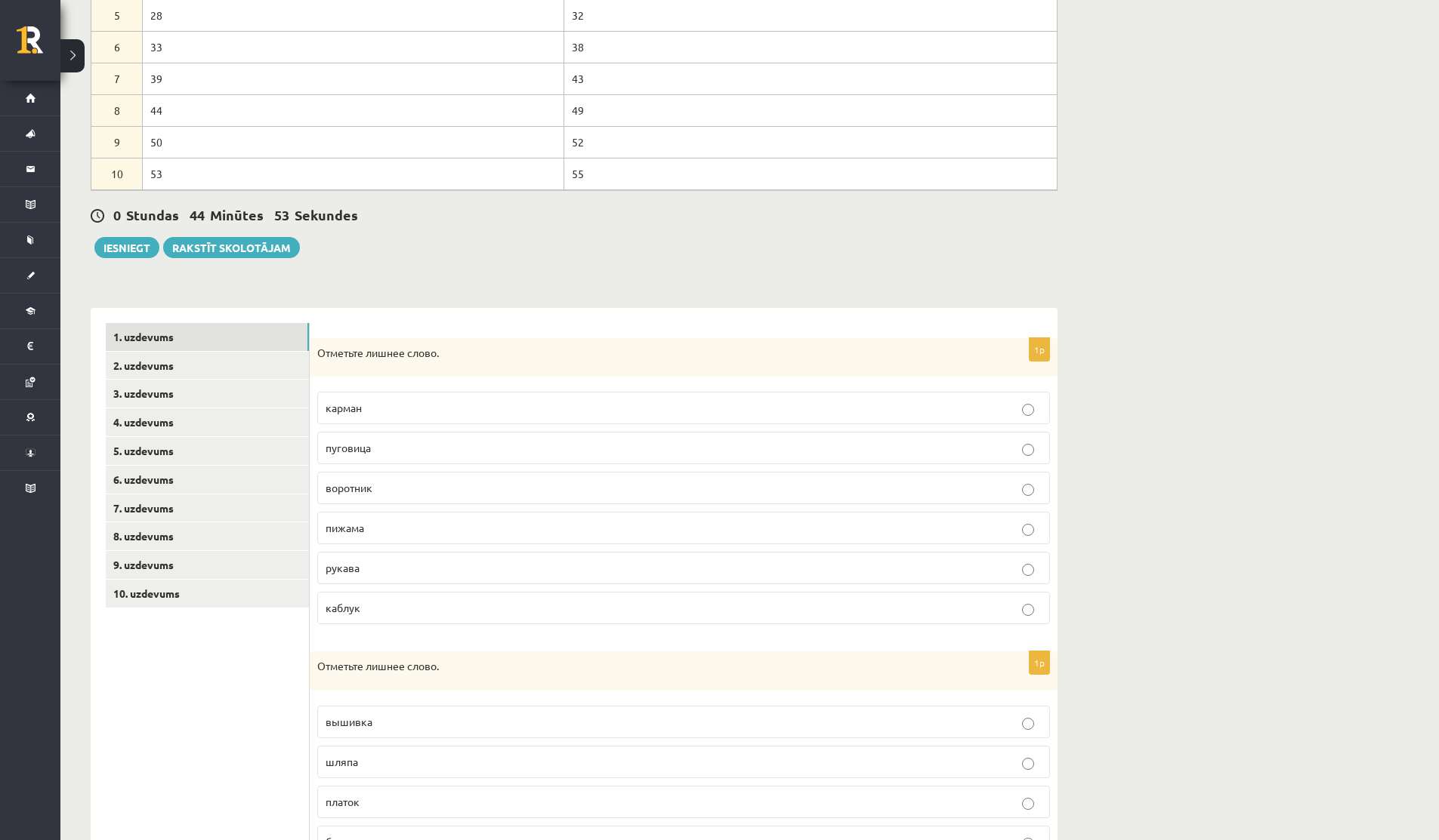
scroll to position [195, 0]
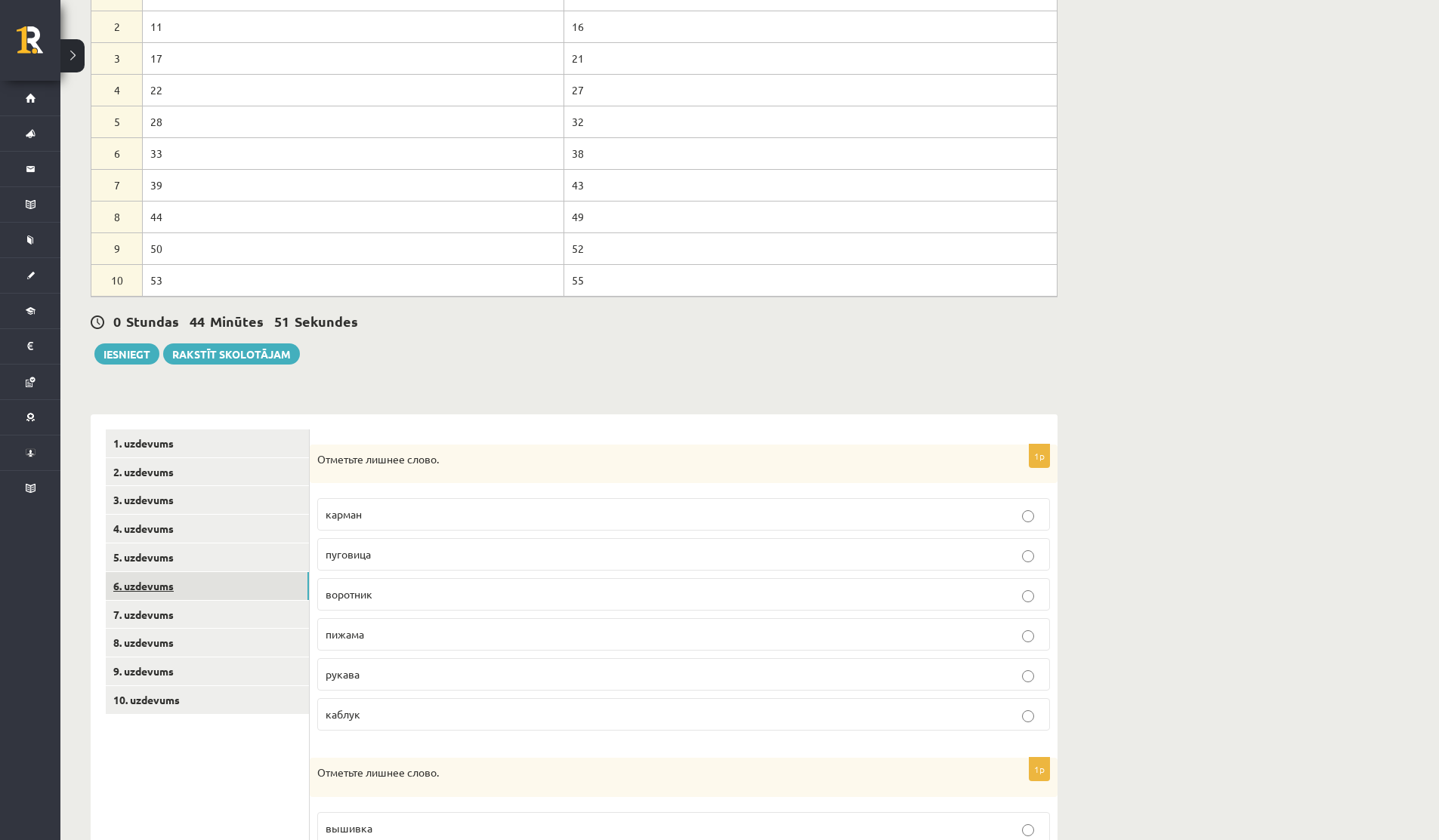
click at [155, 582] on link "6. uzdevums" at bounding box center [207, 585] width 203 height 28
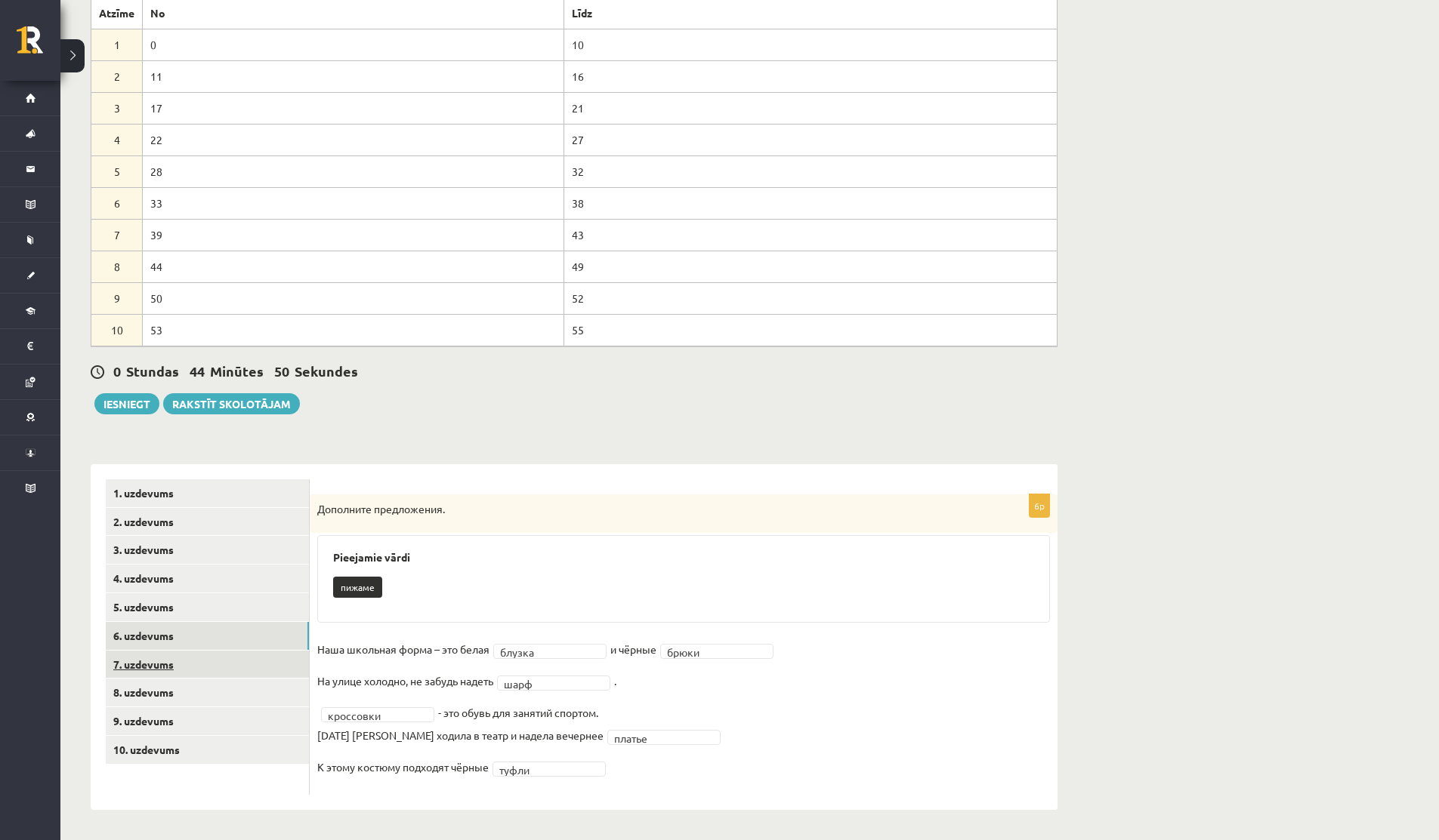
click at [155, 668] on link "7. uzdevums" at bounding box center [207, 664] width 203 height 28
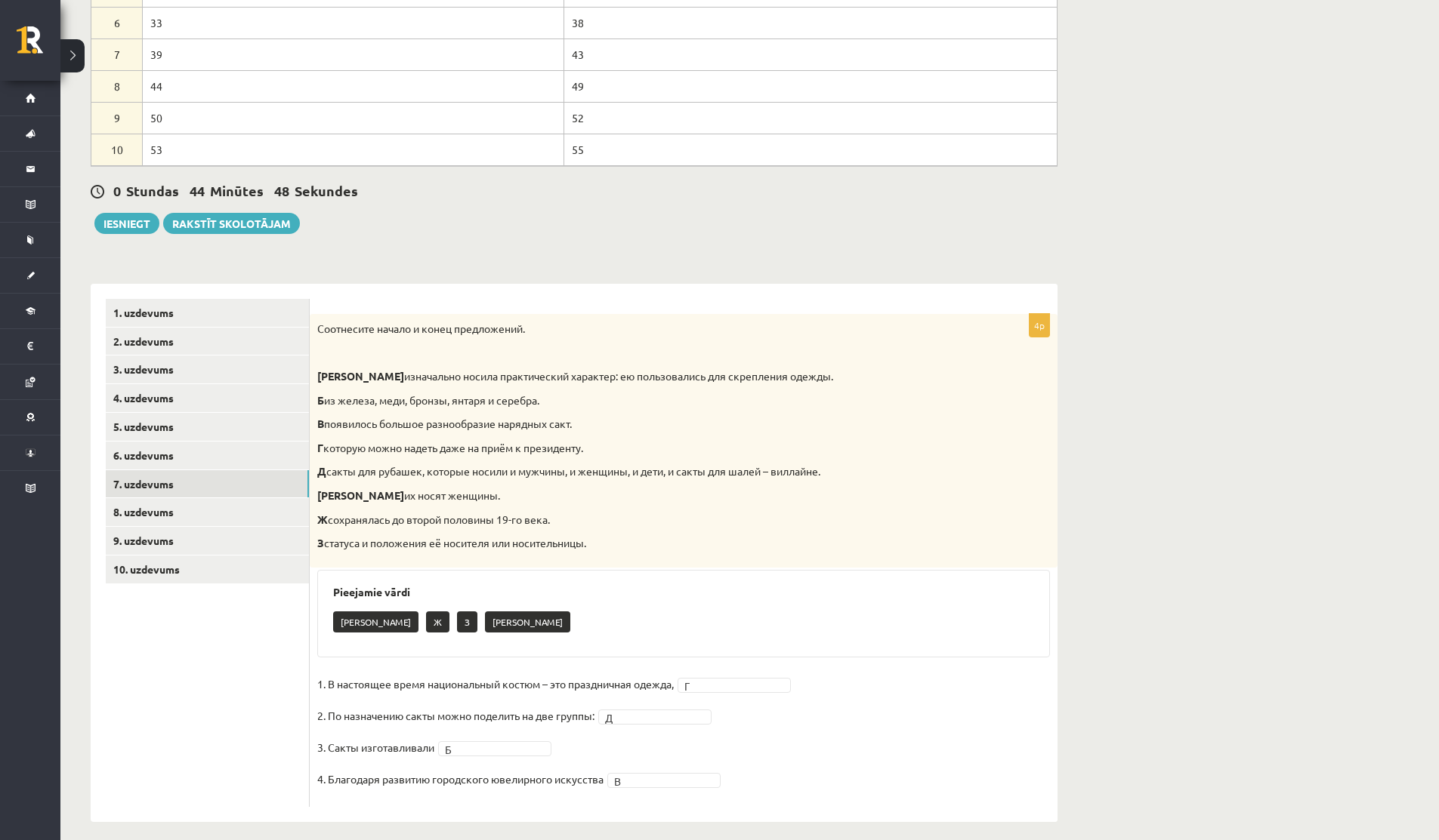
scroll to position [337, 0]
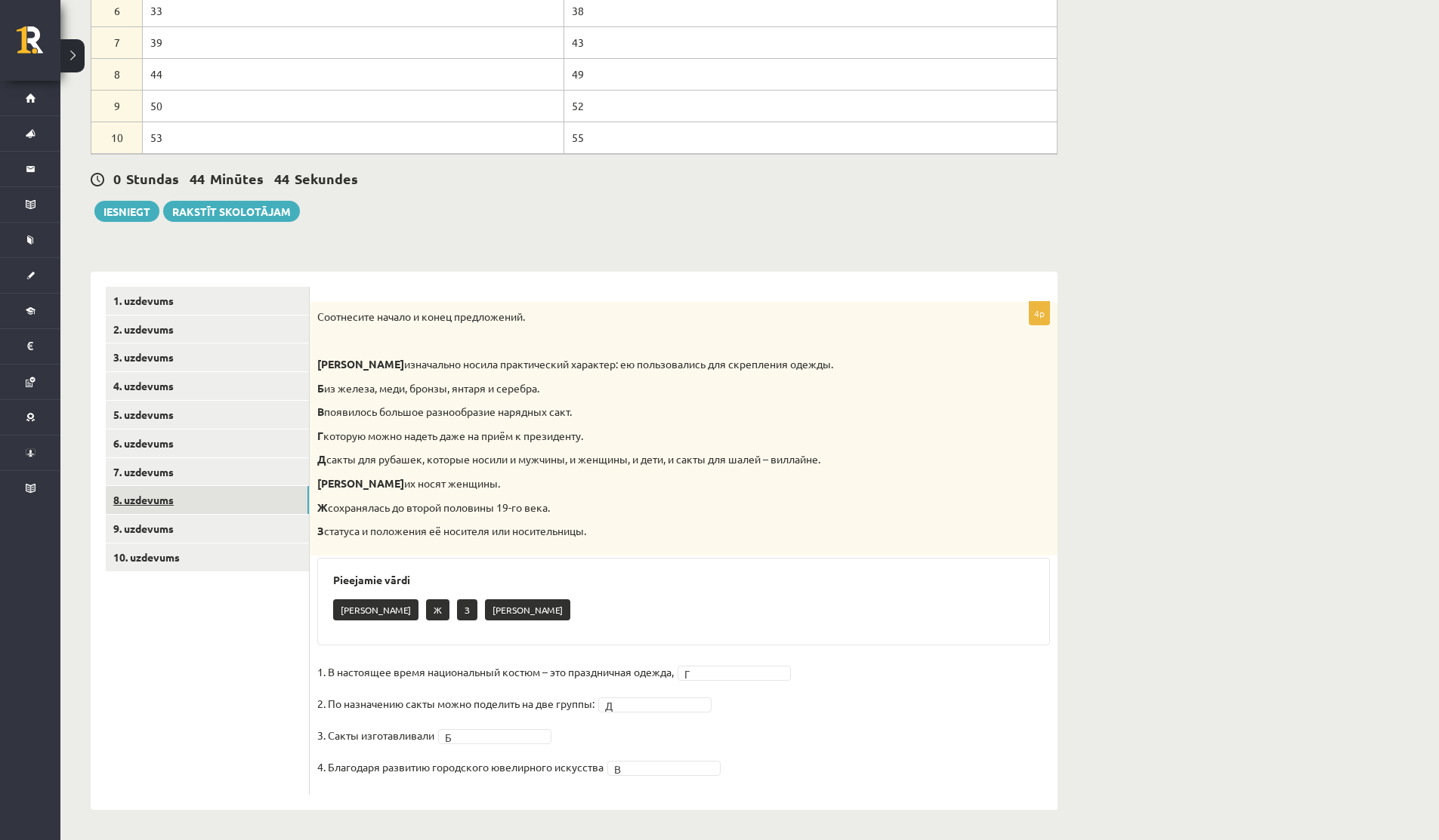
click at [142, 501] on link "8. uzdevums" at bounding box center [207, 500] width 203 height 28
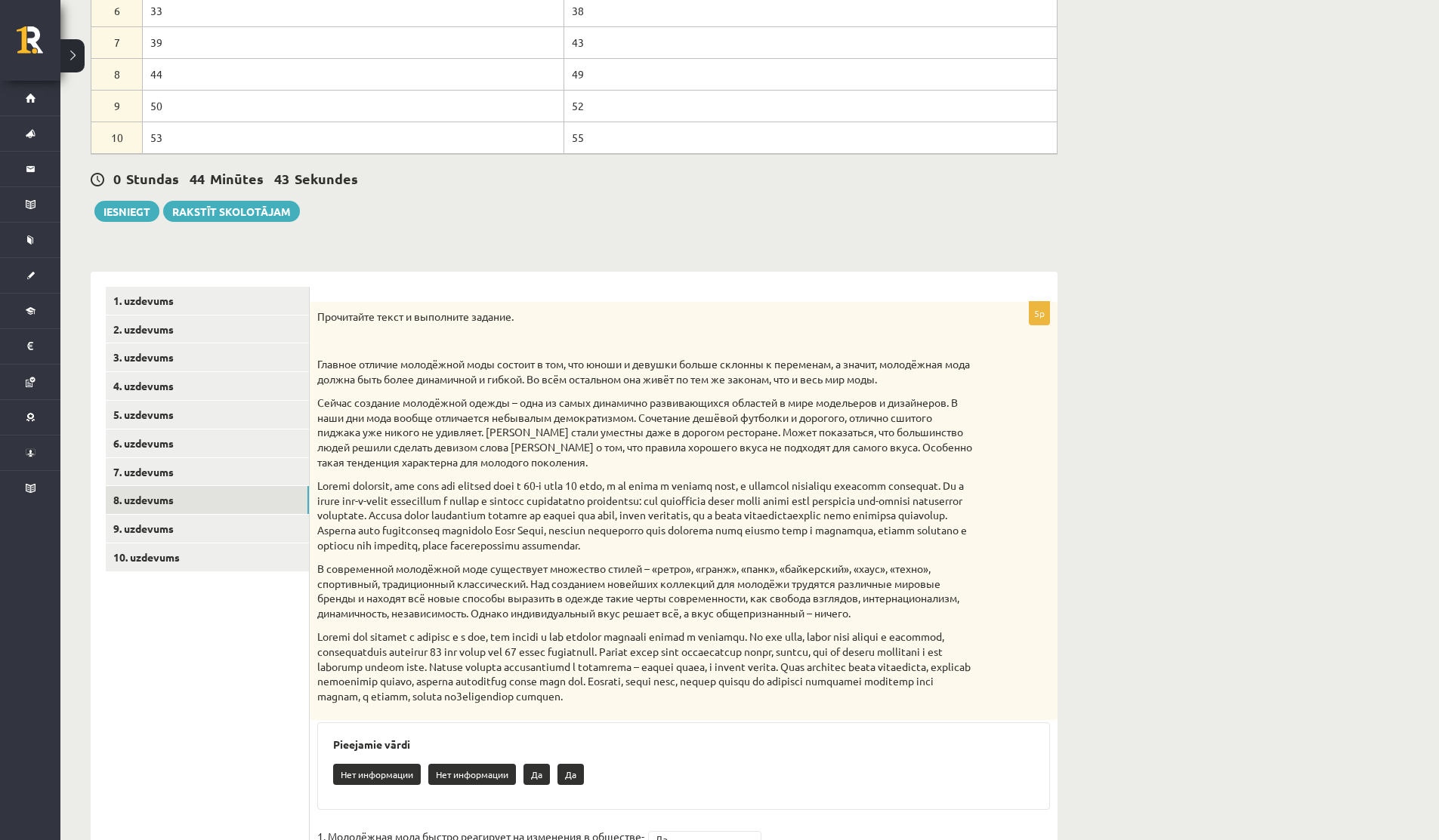
scroll to position [535, 0]
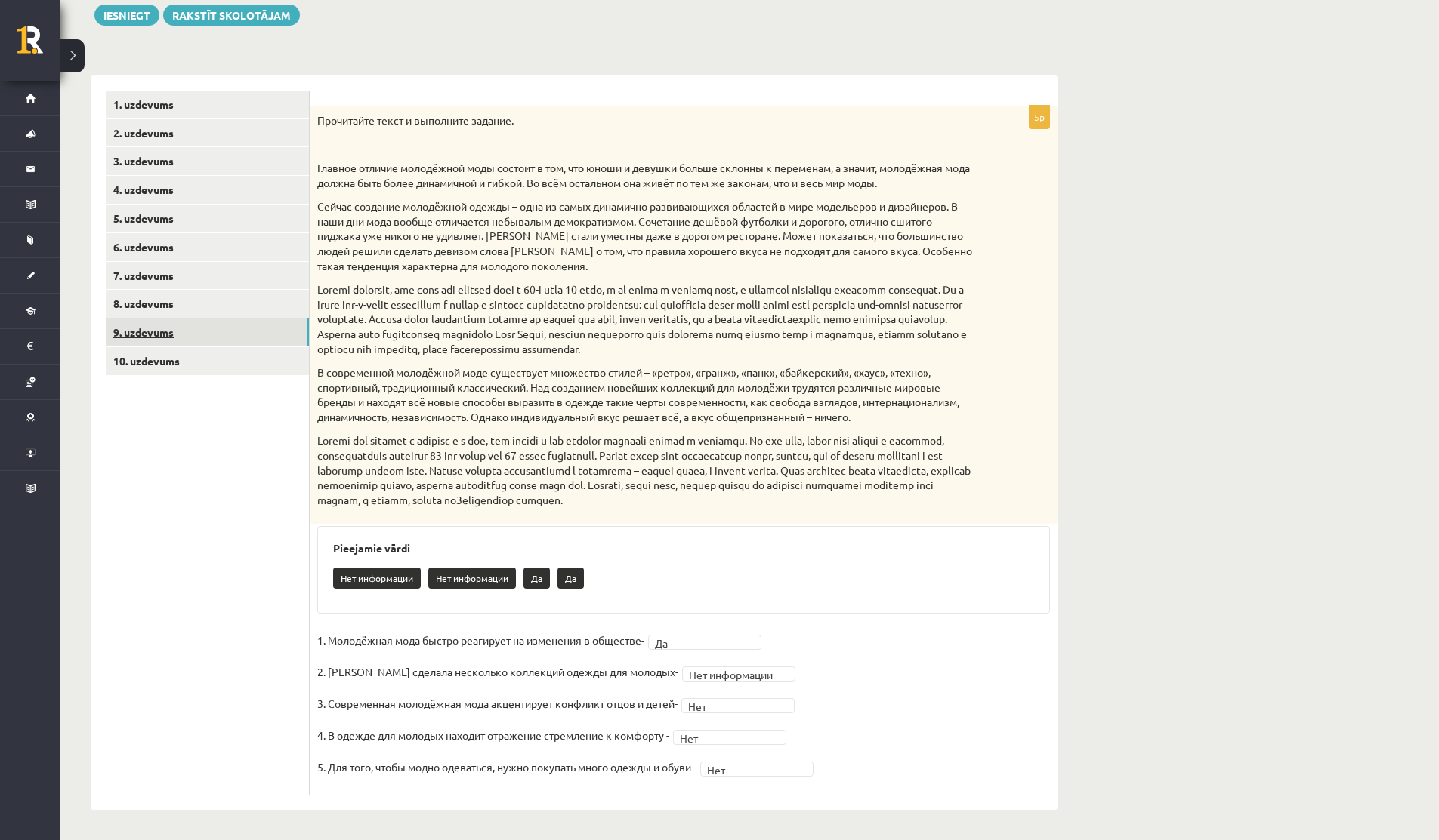
click at [150, 336] on link "9. uzdevums" at bounding box center [207, 332] width 203 height 28
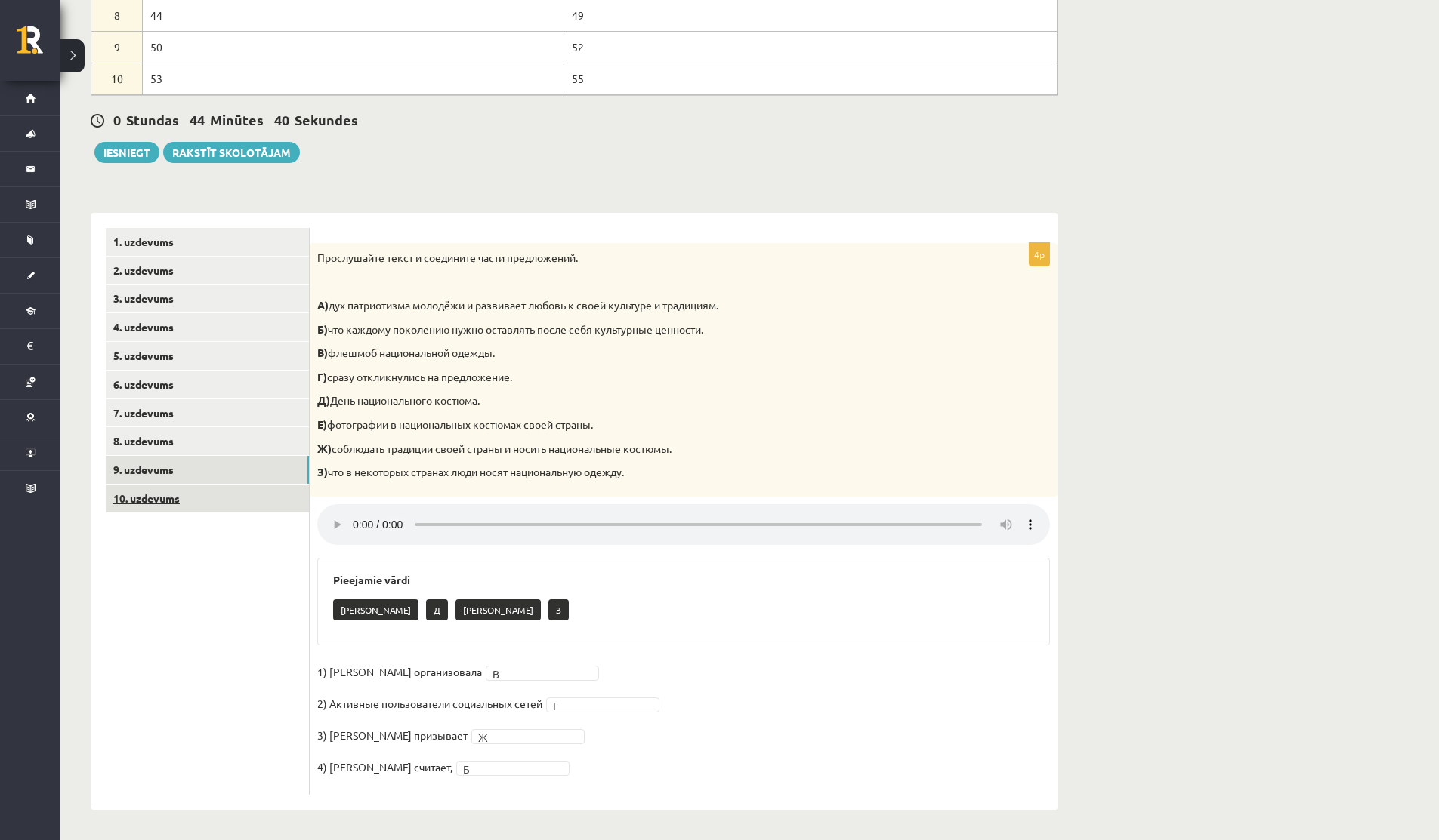
click at [187, 501] on link "10. uzdevums" at bounding box center [207, 498] width 203 height 28
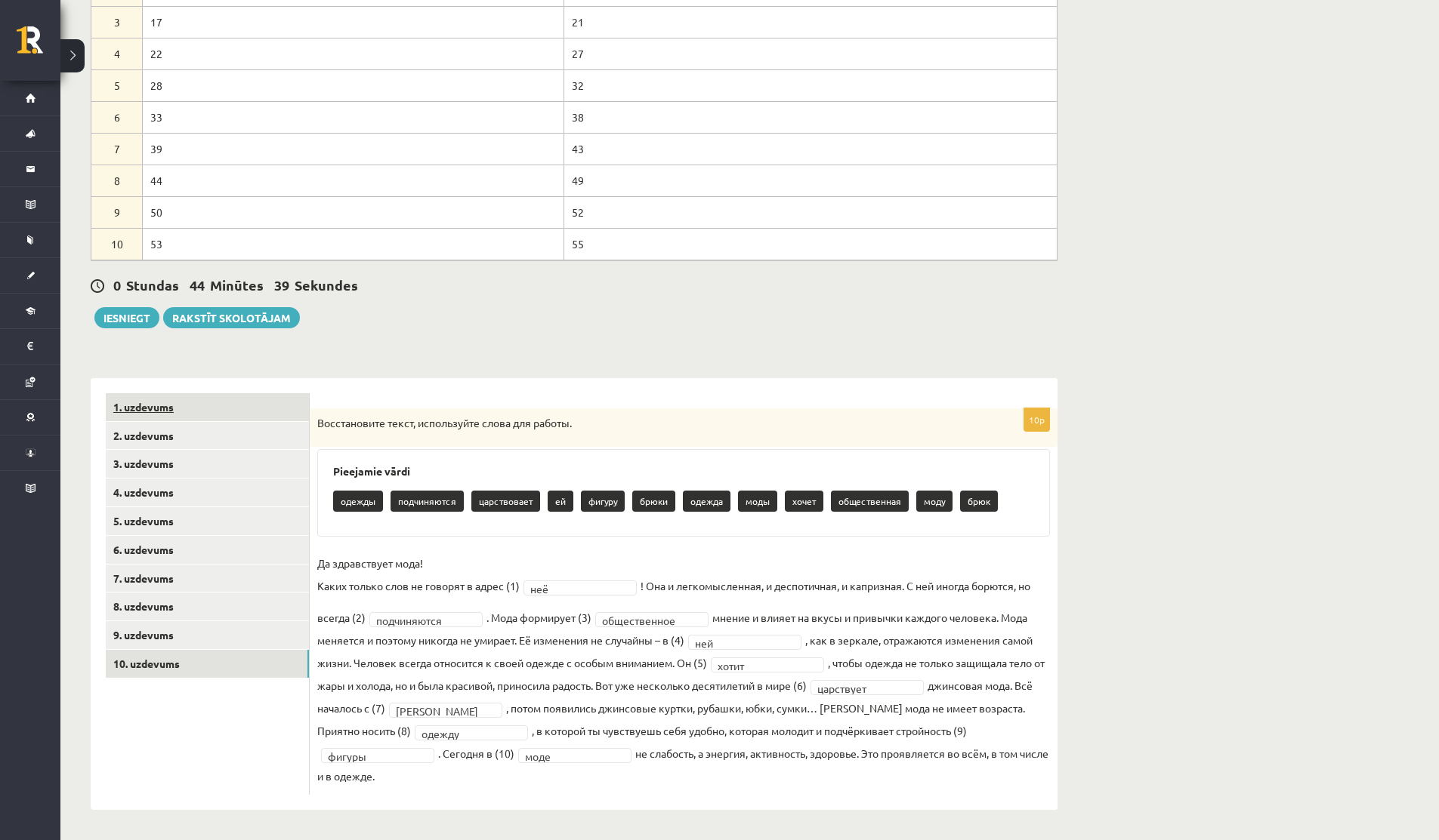
click at [208, 404] on link "1. uzdevums" at bounding box center [207, 406] width 203 height 28
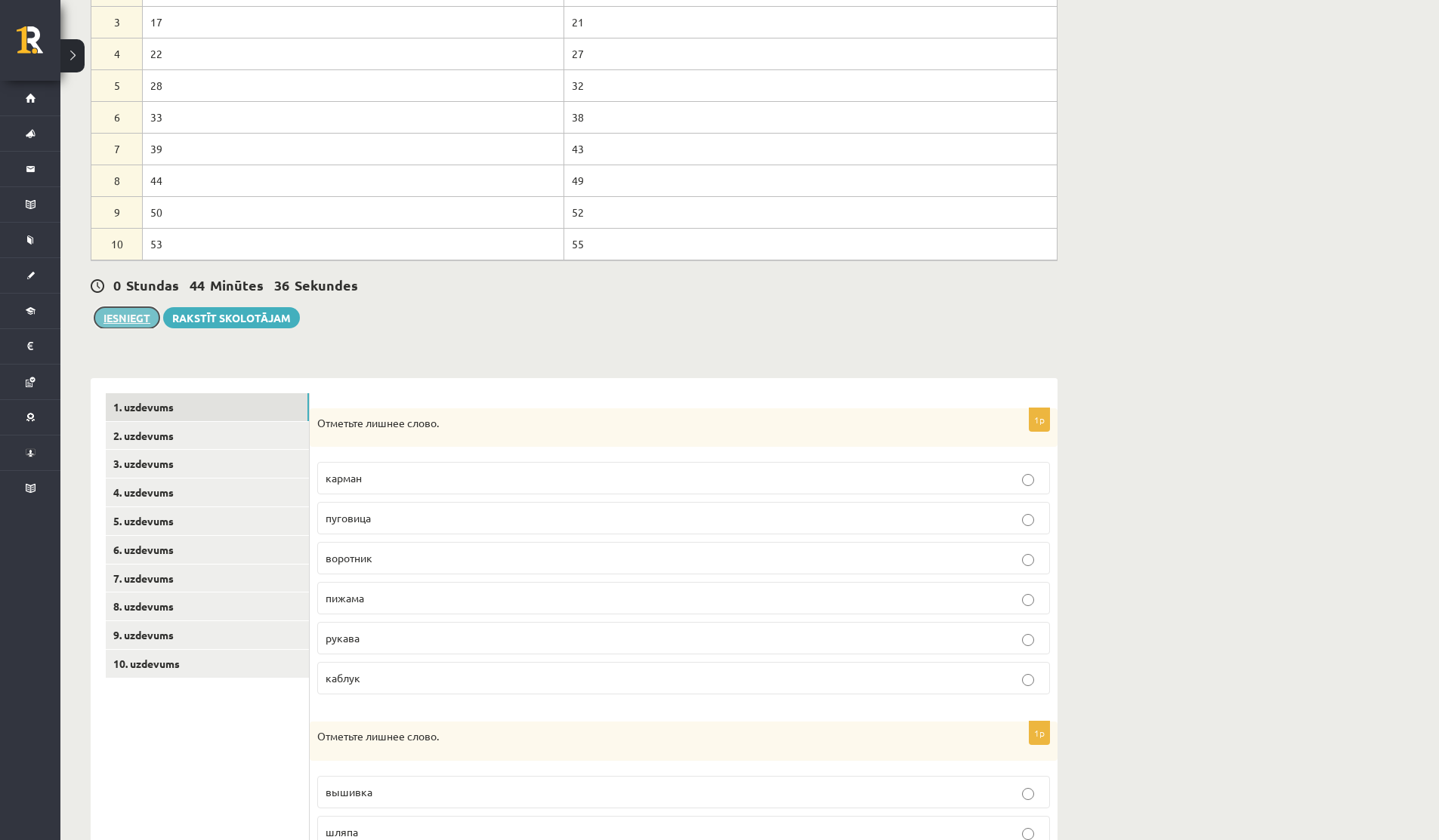
click at [130, 321] on button "Iesniegt" at bounding box center [127, 317] width 65 height 21
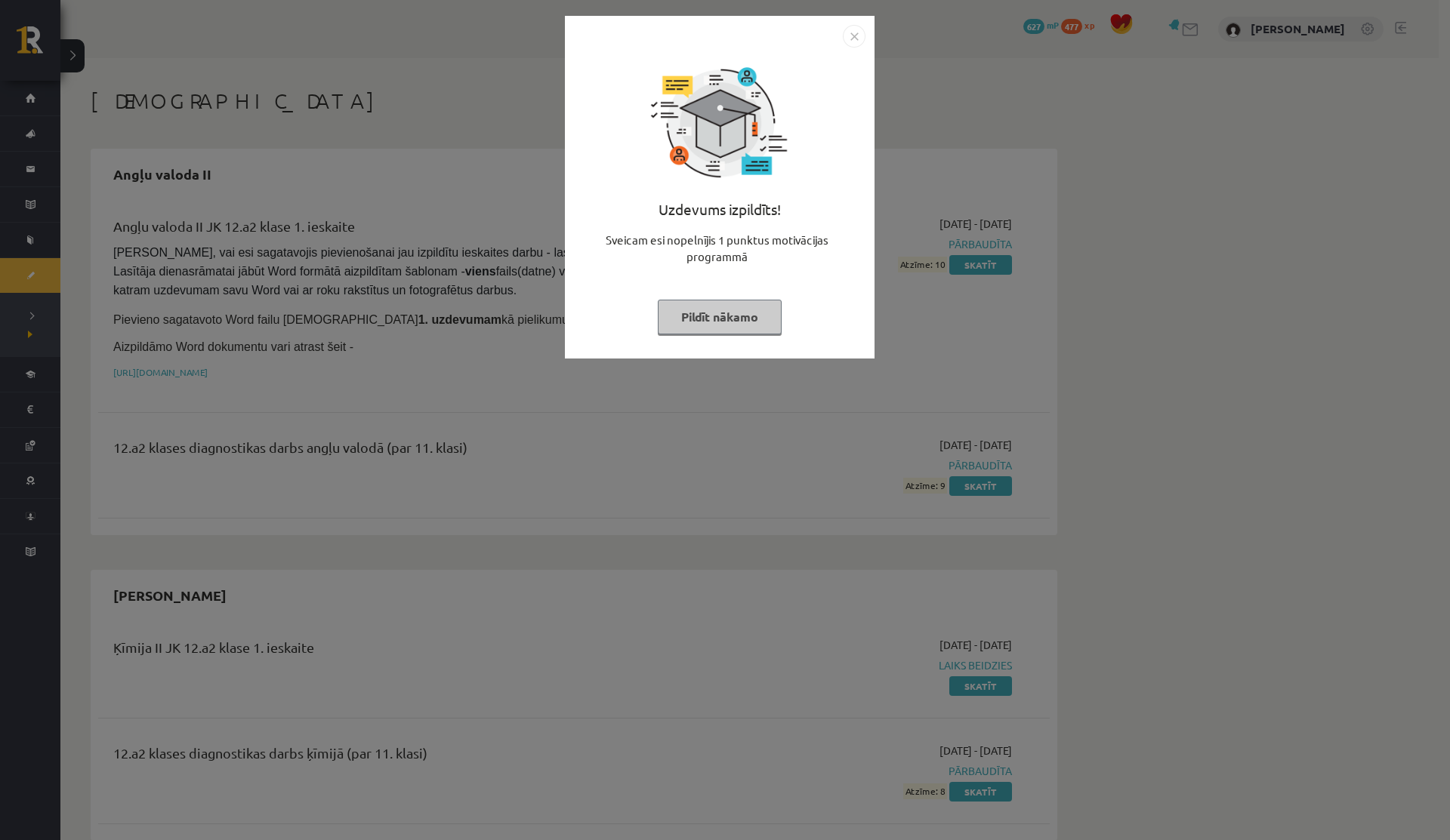
click at [719, 319] on button "Pildīt nākamo" at bounding box center [719, 317] width 124 height 35
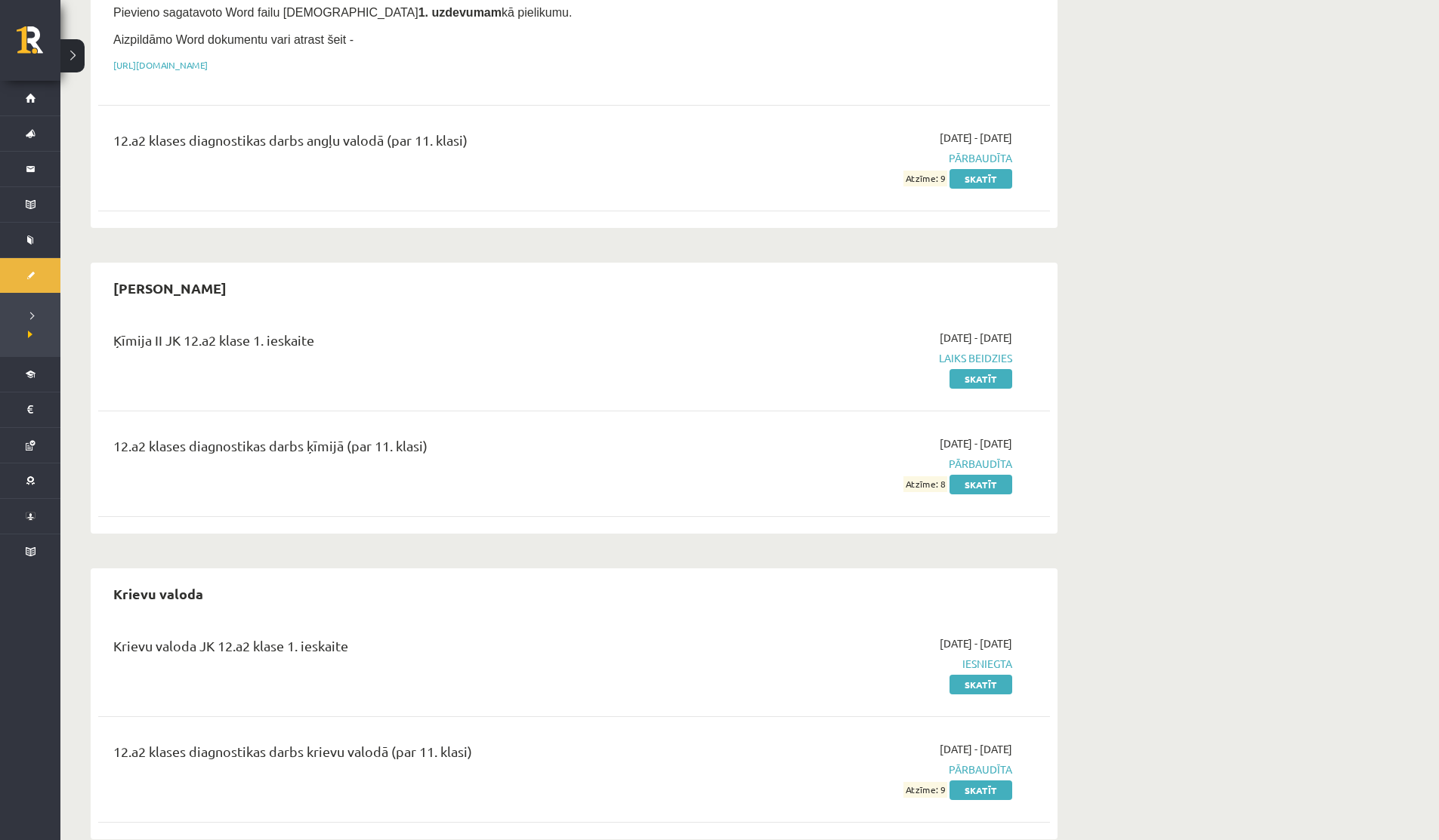
scroll to position [312, 0]
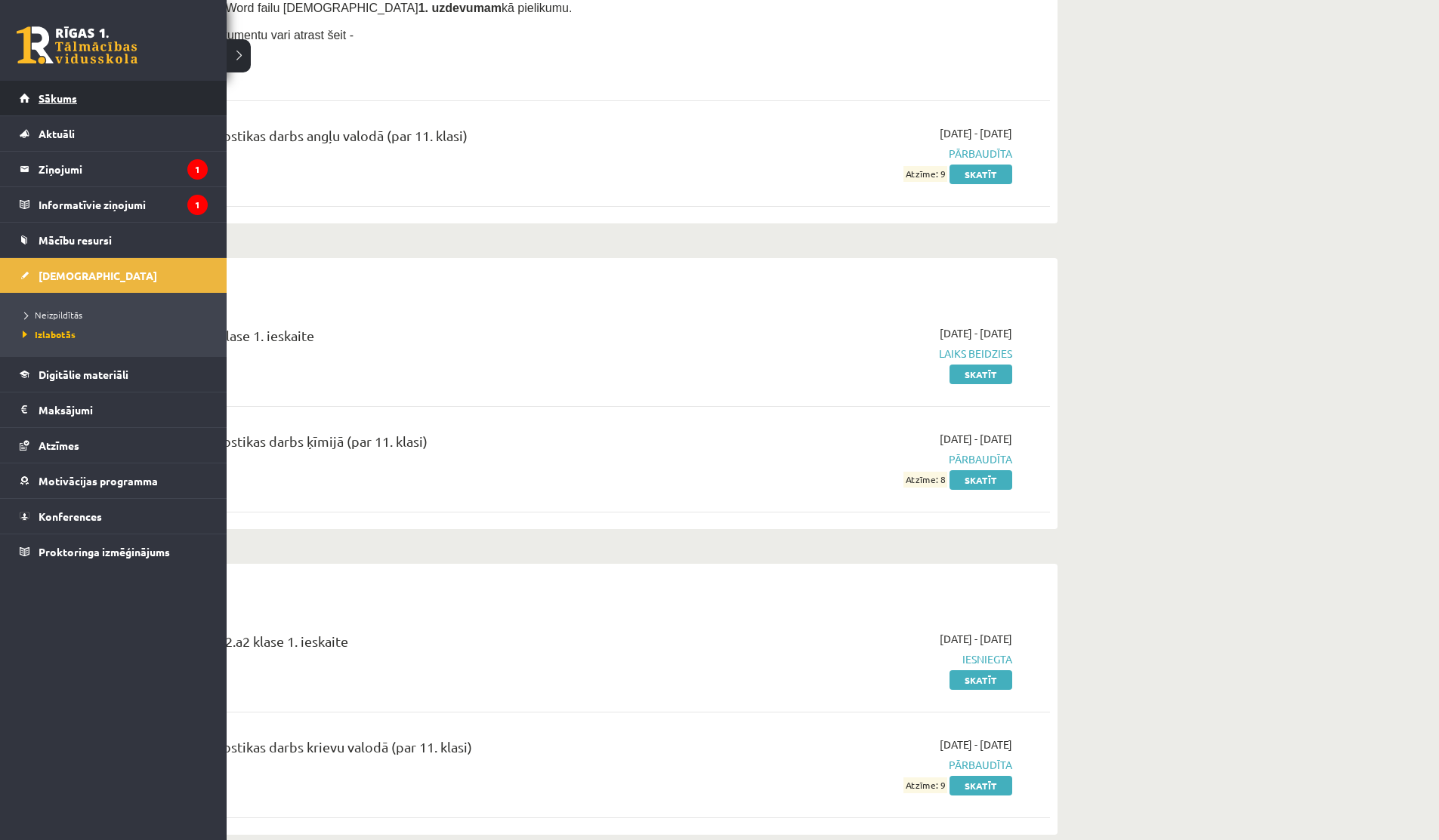
click at [23, 99] on link "Sākums" at bounding box center [114, 99] width 188 height 35
